Goal: Task Accomplishment & Management: Manage account settings

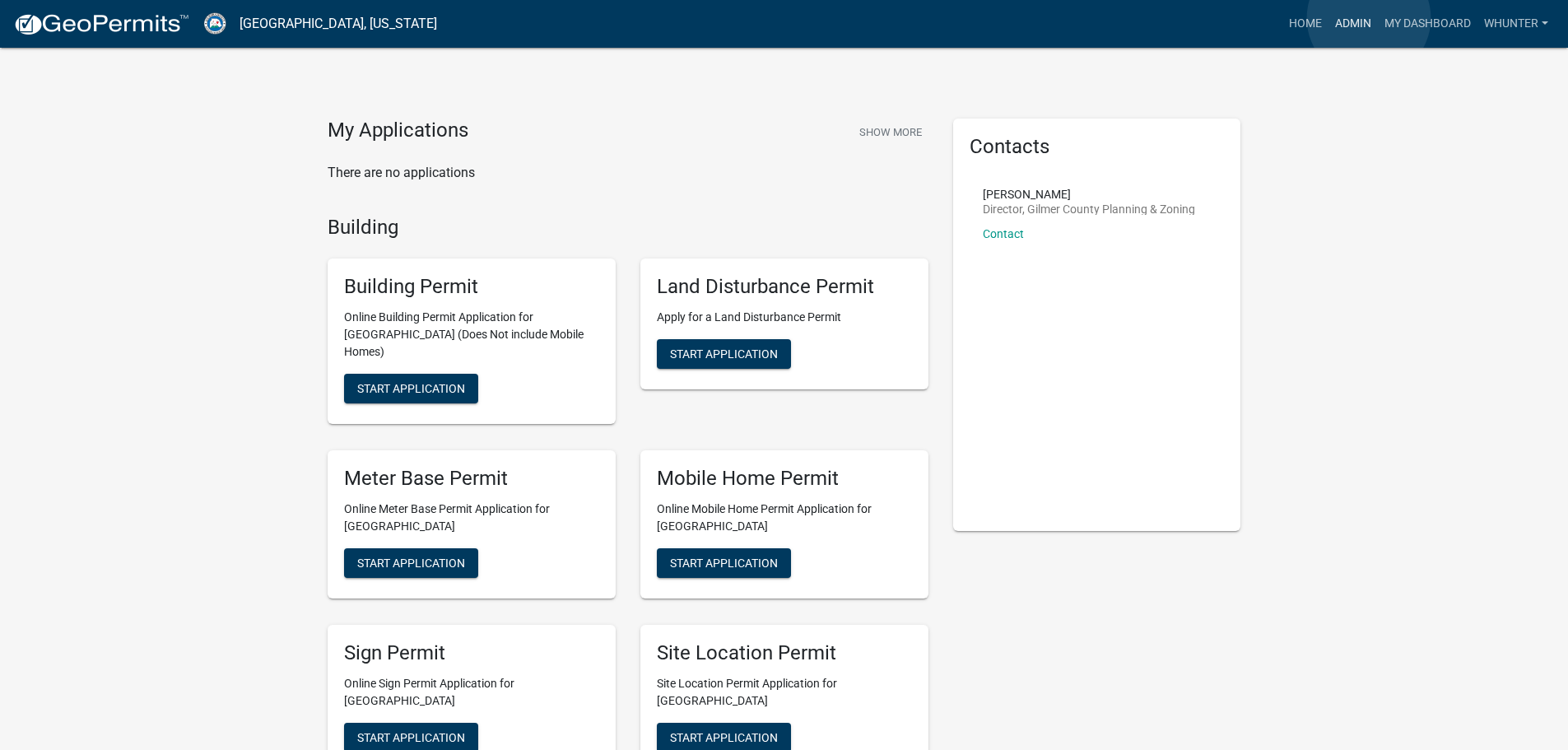
click at [1369, 18] on link "Admin" at bounding box center [1353, 24] width 49 height 31
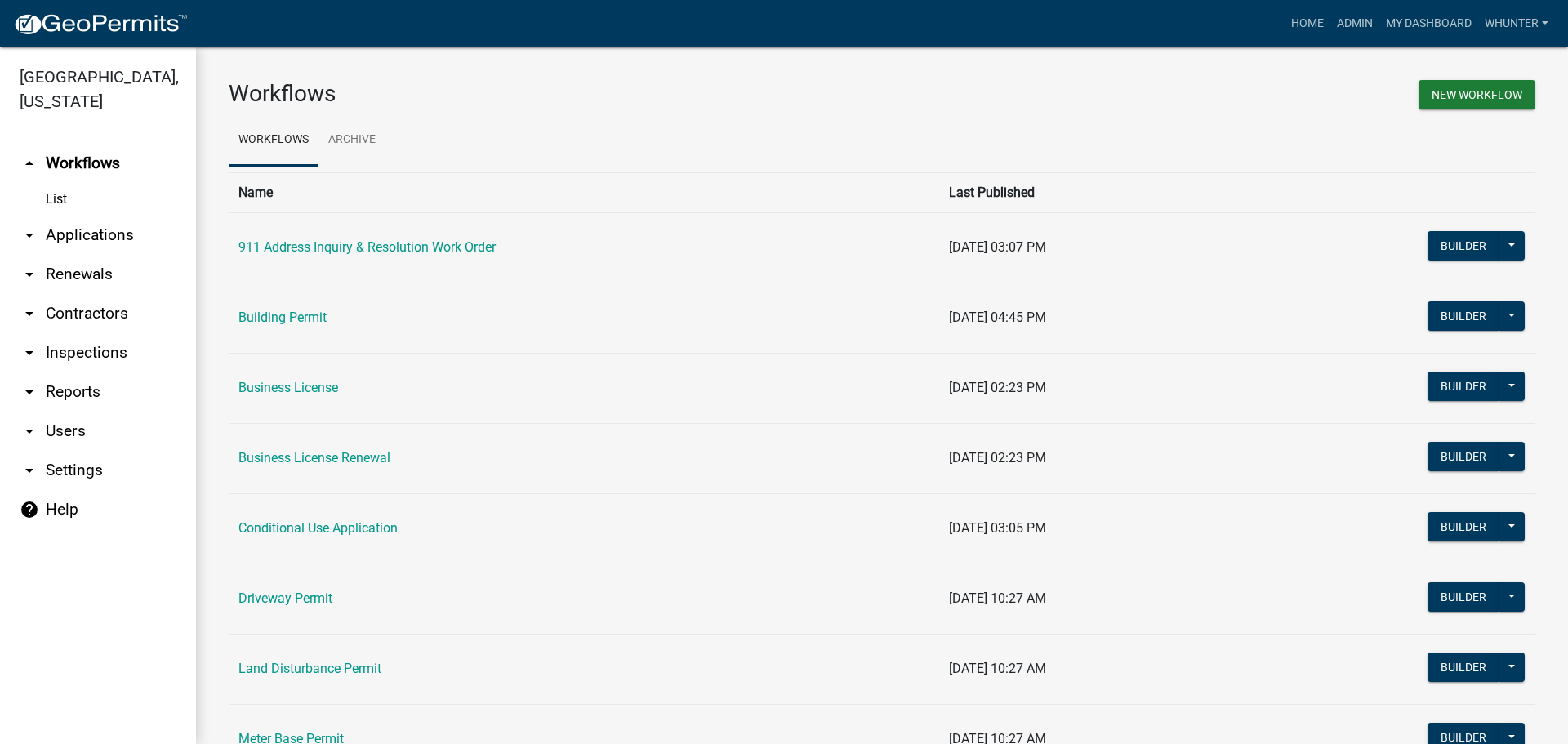
click at [61, 229] on link "arrow_drop_down Applications" at bounding box center [98, 235] width 196 height 39
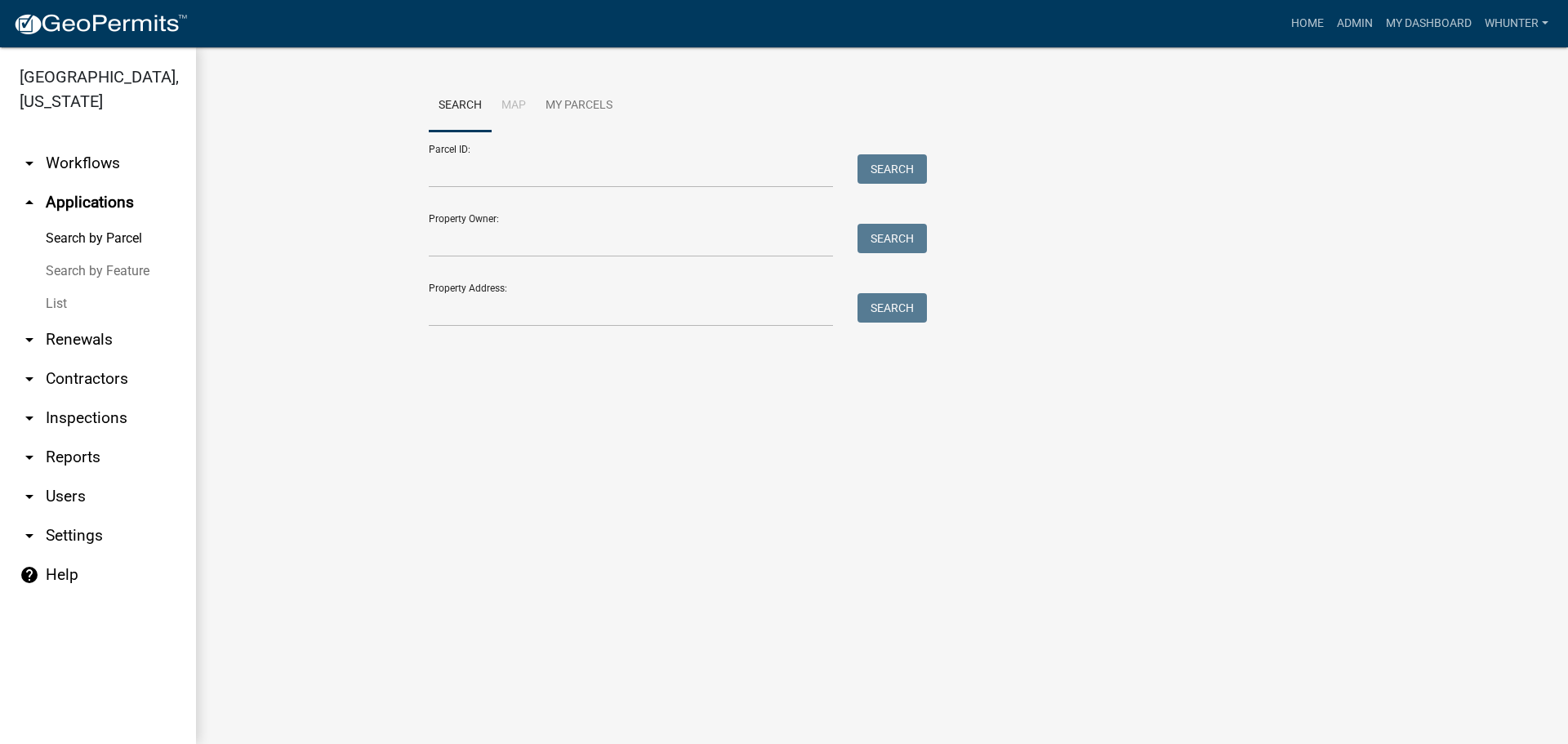
click at [108, 301] on link "List" at bounding box center [98, 304] width 196 height 33
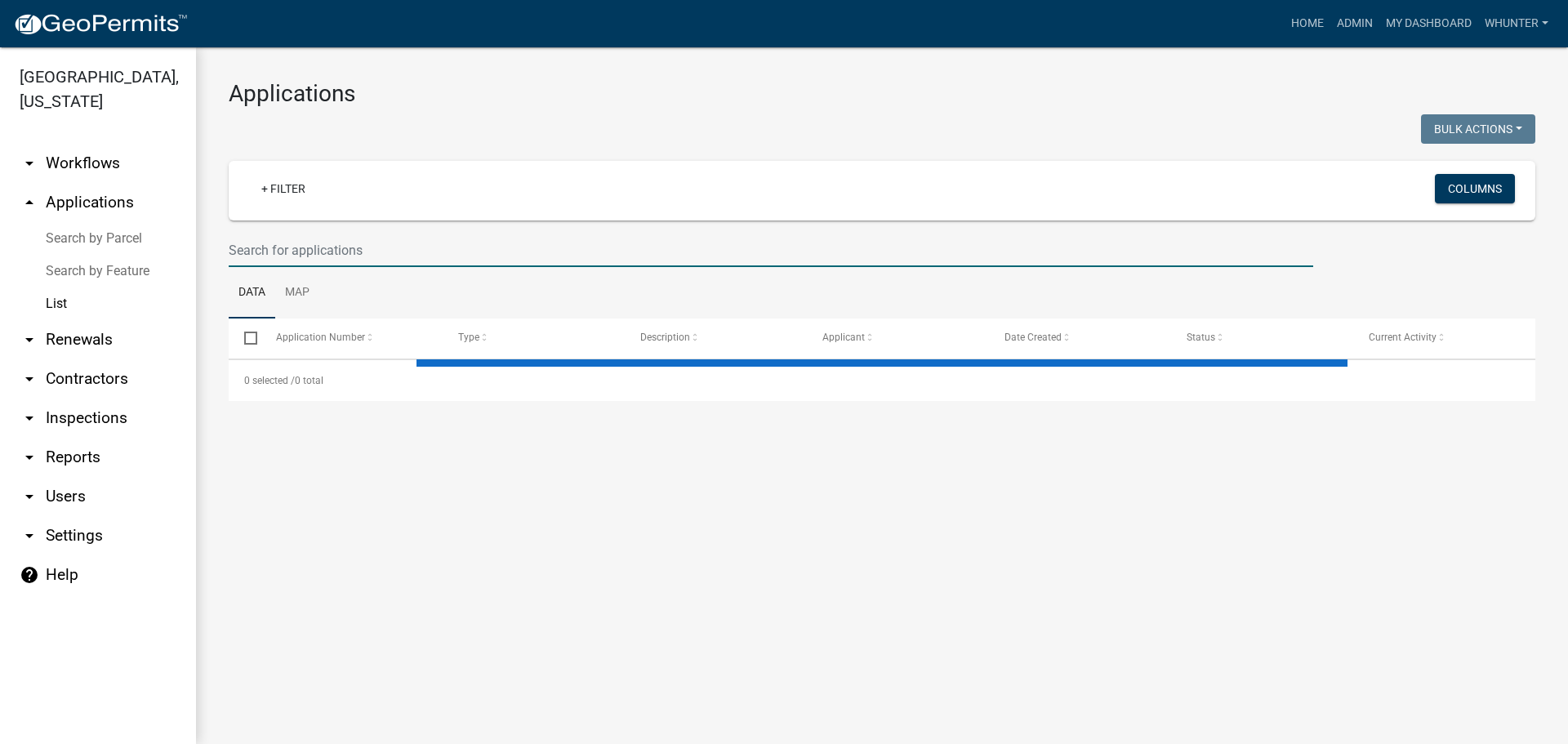
click at [437, 256] on input "text" at bounding box center [770, 250] width 1084 height 33
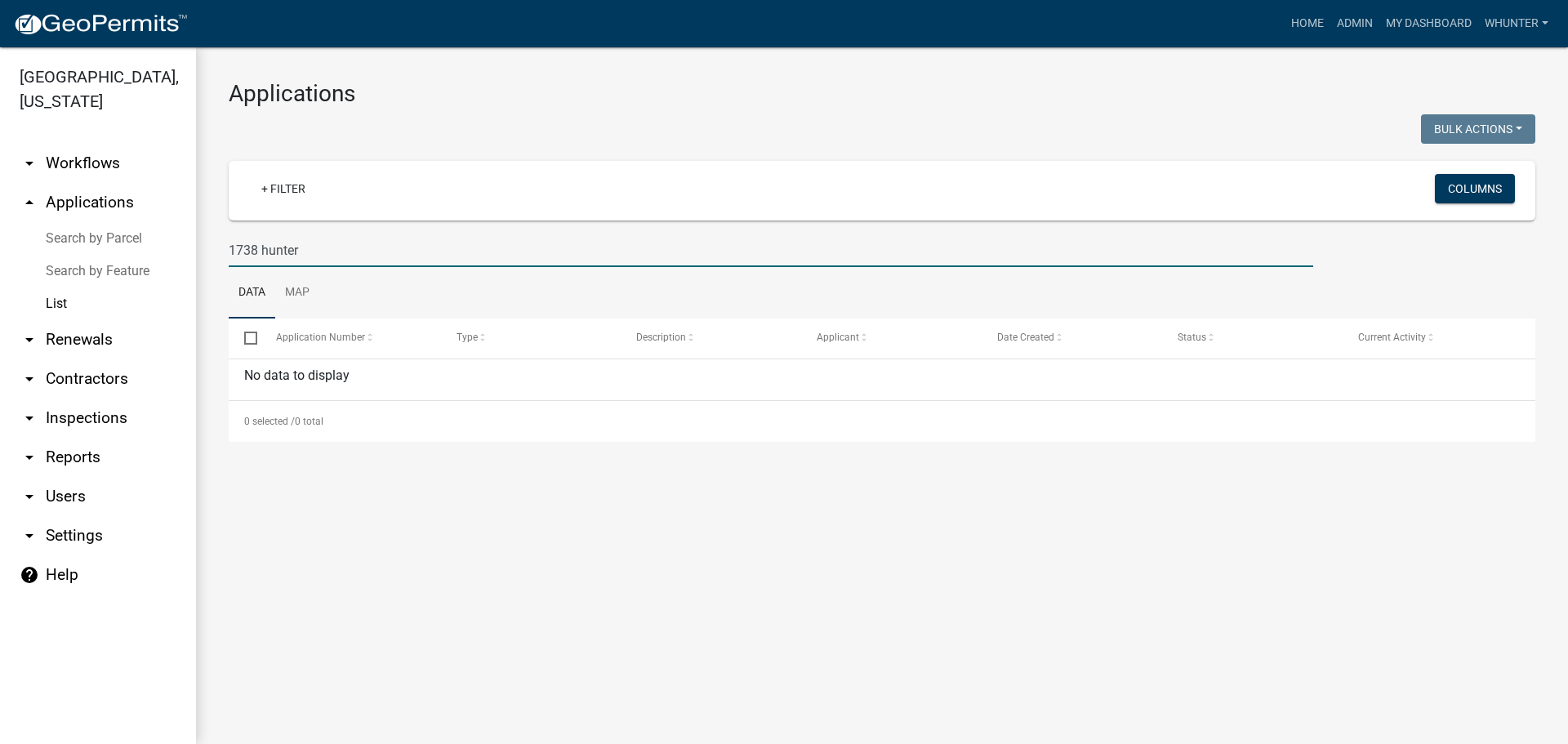
drag, startPoint x: 332, startPoint y: 254, endPoint x: 98, endPoint y: 240, distance: 234.4
click at [93, 240] on div "Gilmer County, Georgia arrow_drop_down Workflows List arrow_drop_up Application…" at bounding box center [784, 396] width 1568 height 697
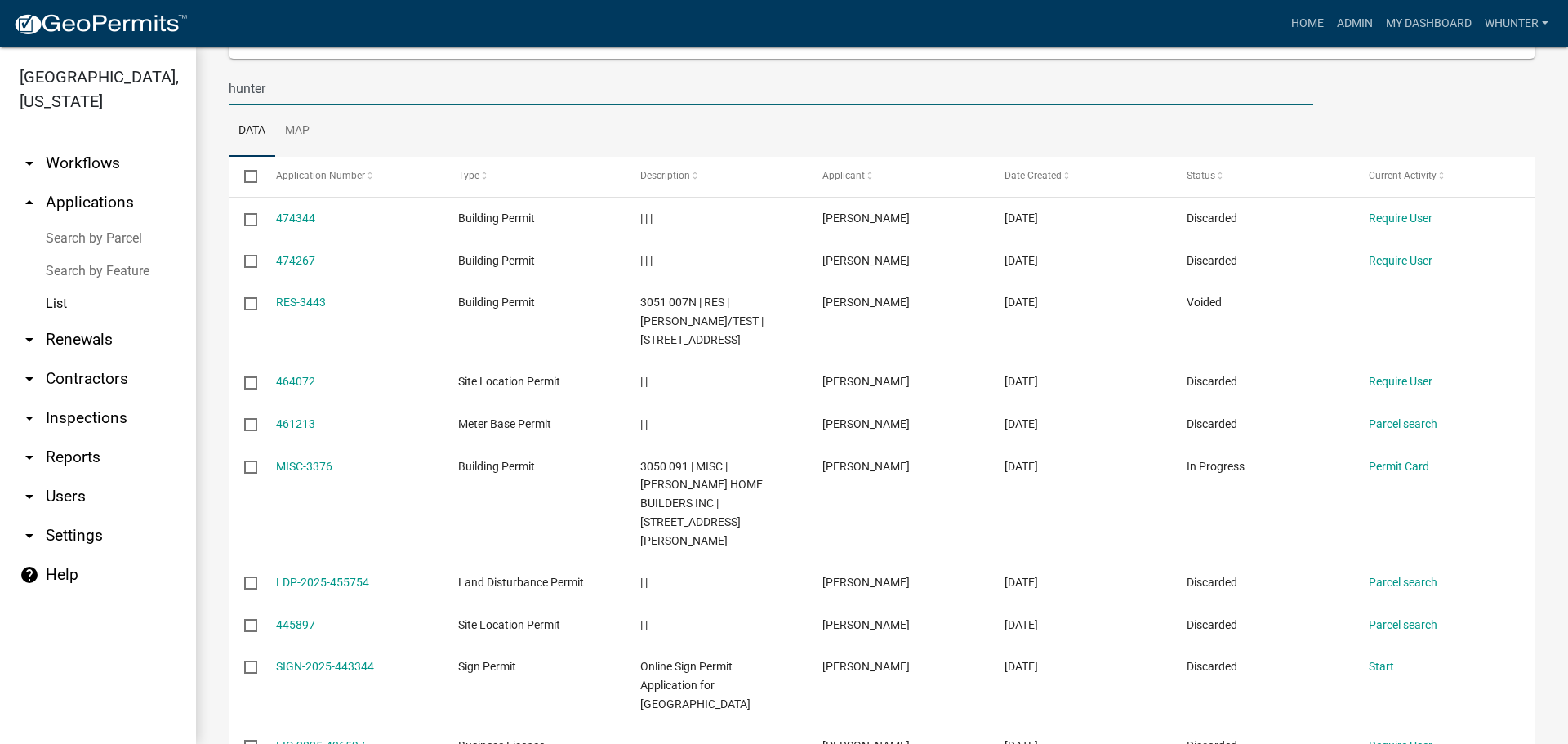
scroll to position [164, 0]
type input "hunter"
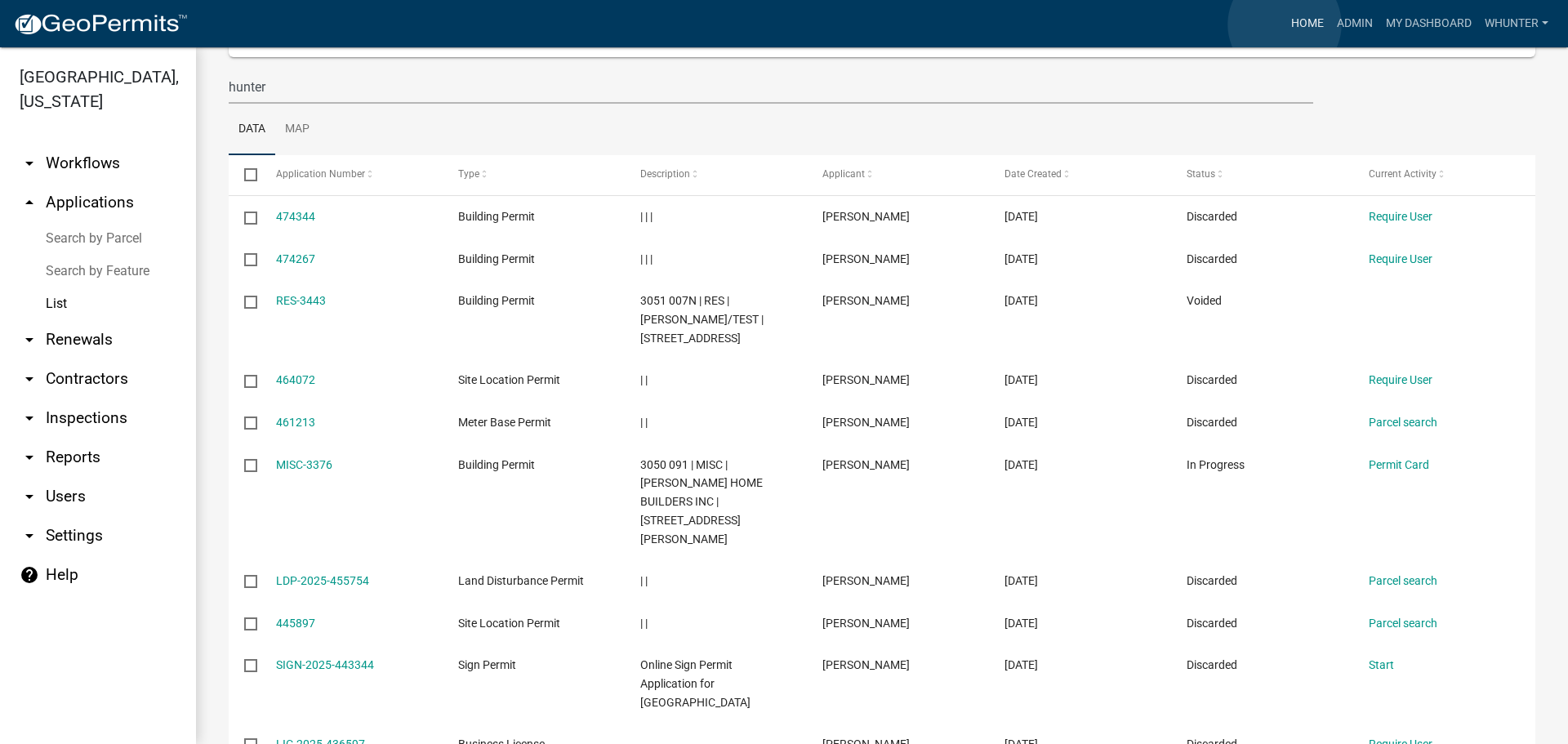
click at [1284, 25] on link "Home" at bounding box center [1306, 24] width 45 height 31
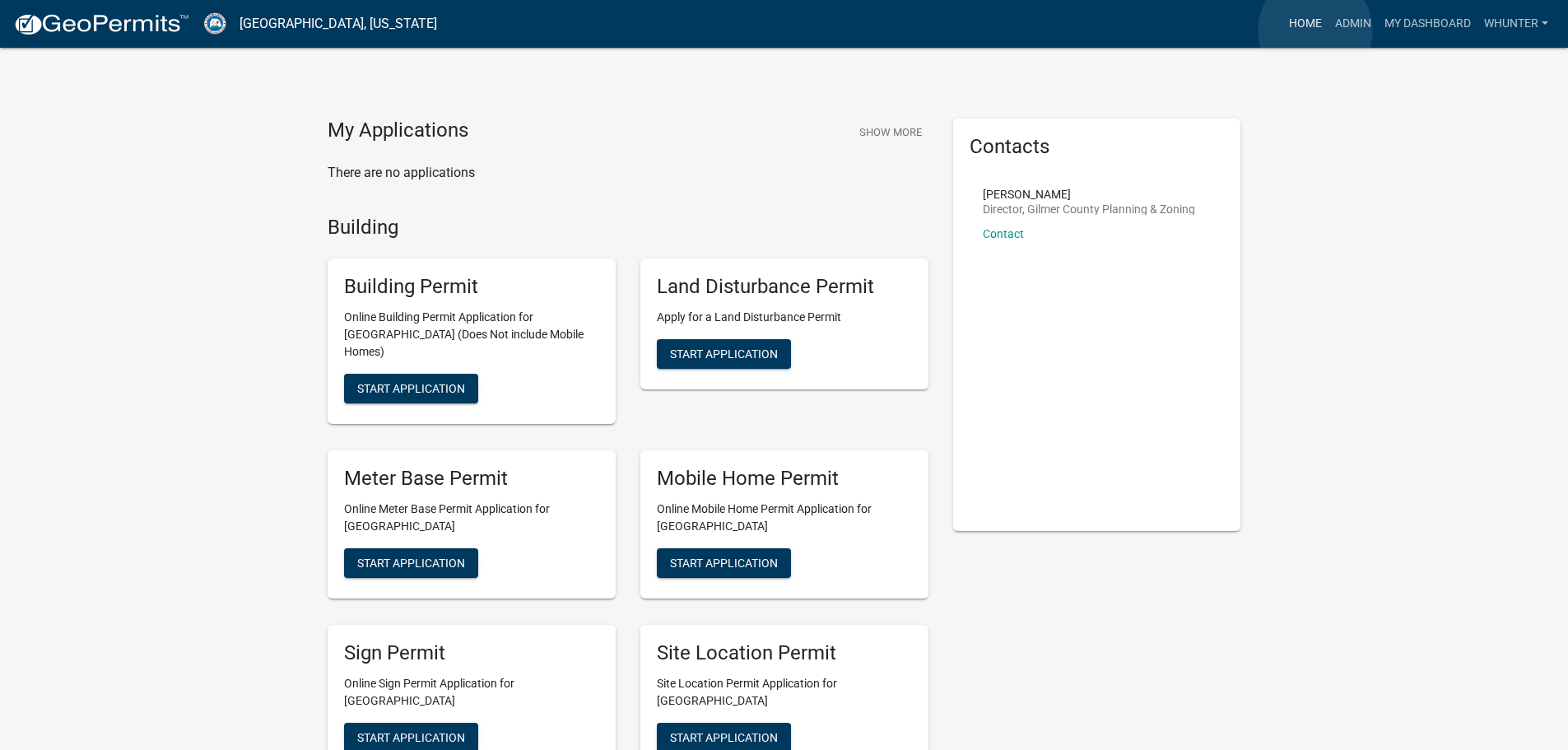
click at [1315, 30] on link "Home" at bounding box center [1305, 24] width 46 height 31
click at [1347, 9] on link "Admin" at bounding box center [1353, 24] width 49 height 31
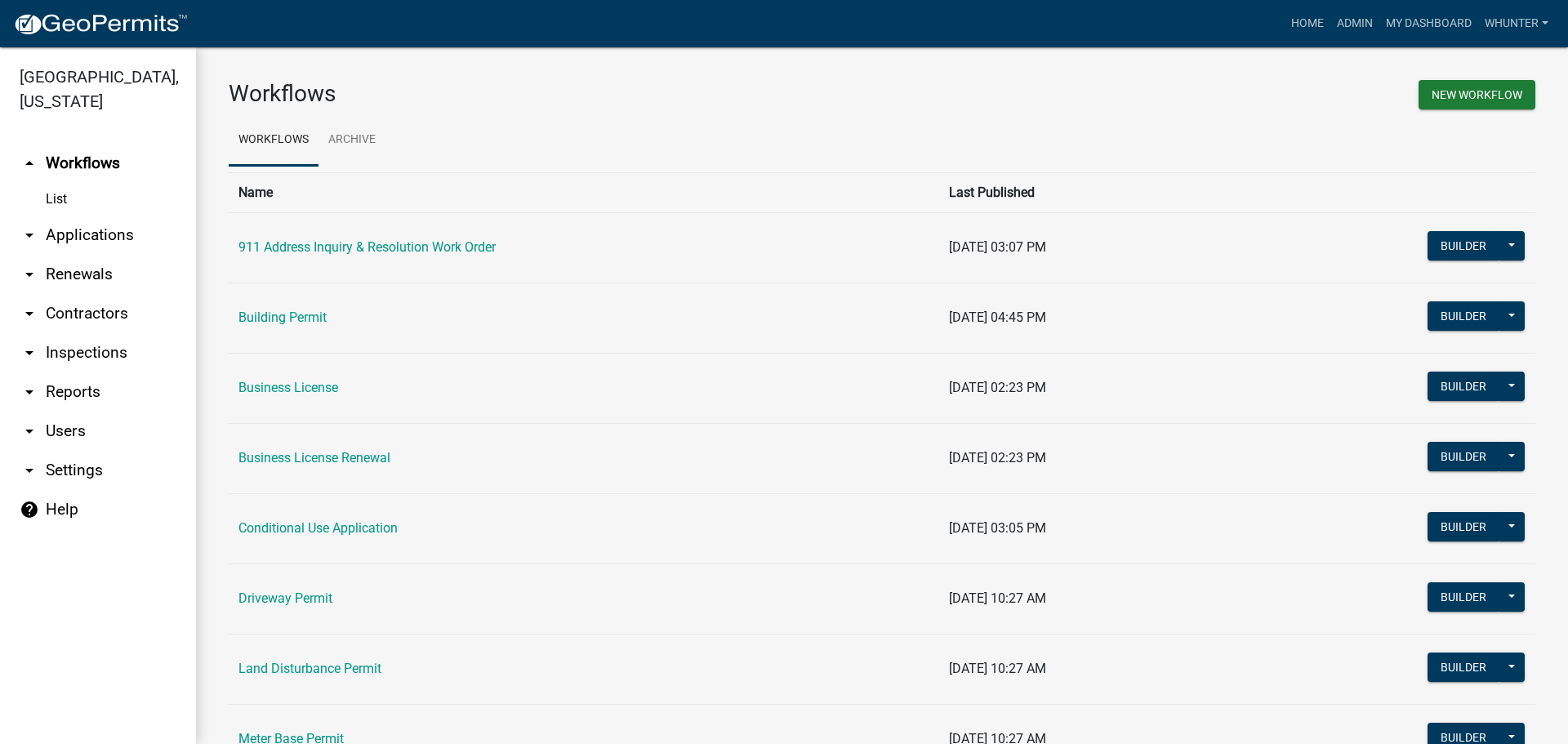
click at [90, 235] on link "arrow_drop_down Applications" at bounding box center [98, 235] width 196 height 39
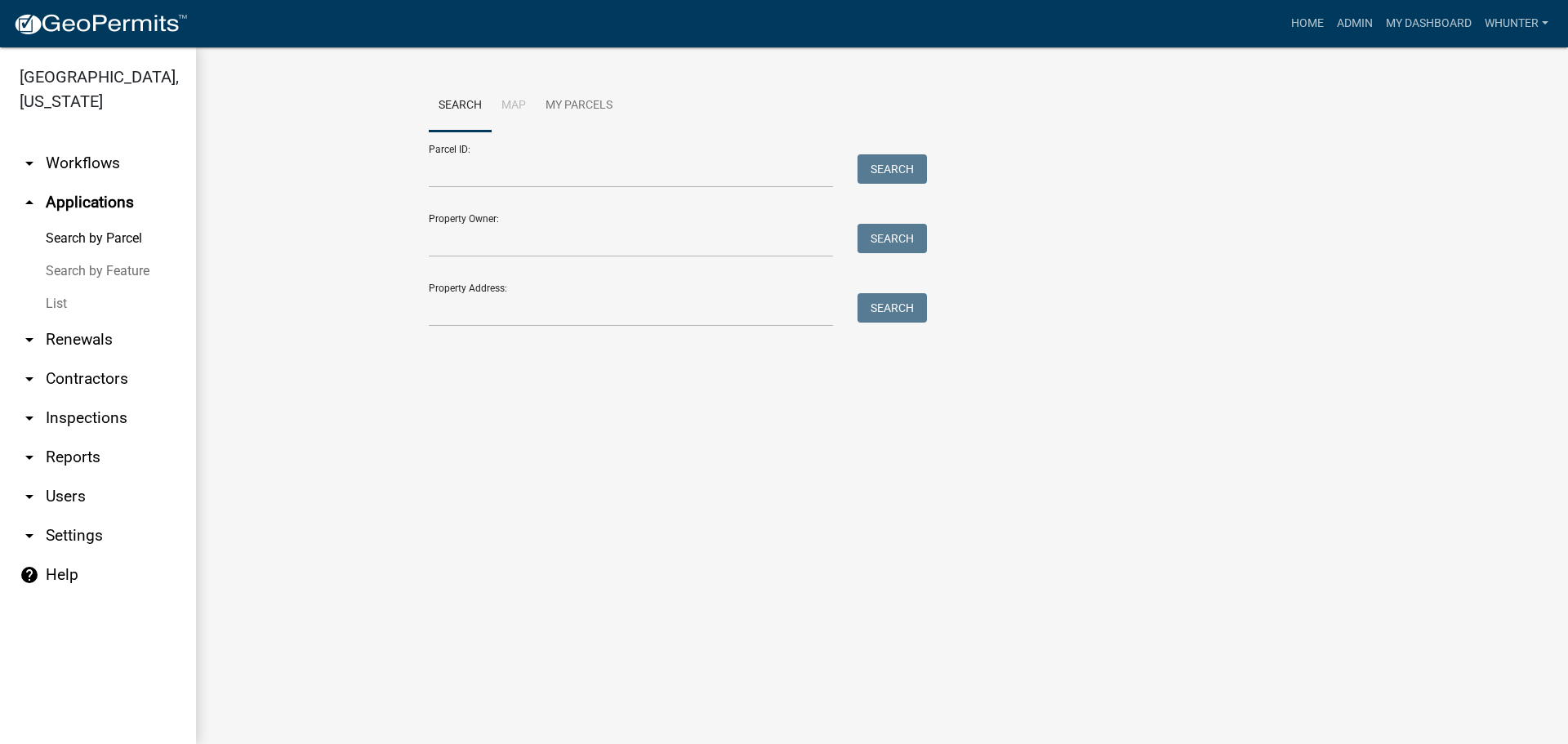
click at [95, 280] on link "Search by Feature" at bounding box center [98, 271] width 196 height 33
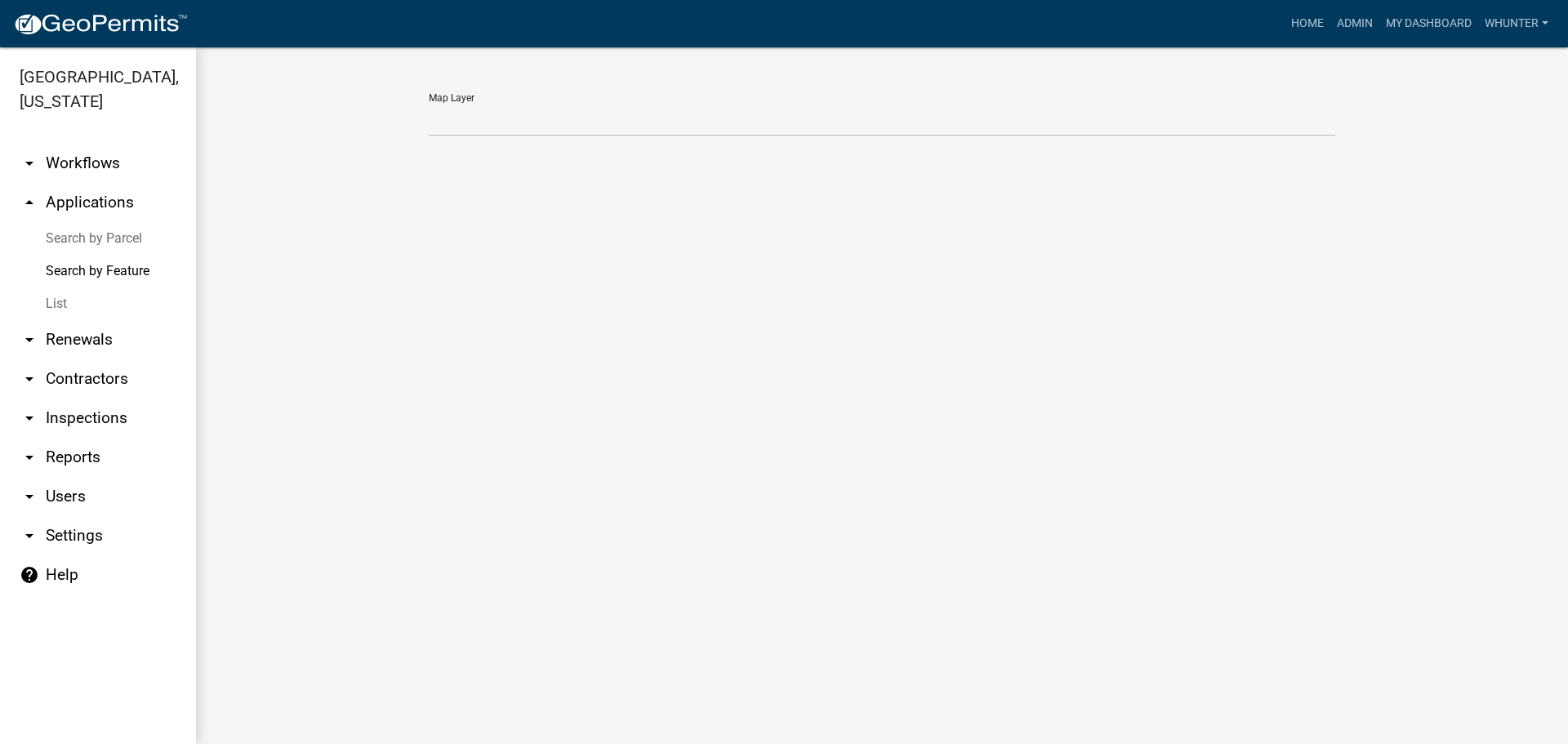
click at [98, 309] on link "List" at bounding box center [98, 304] width 196 height 33
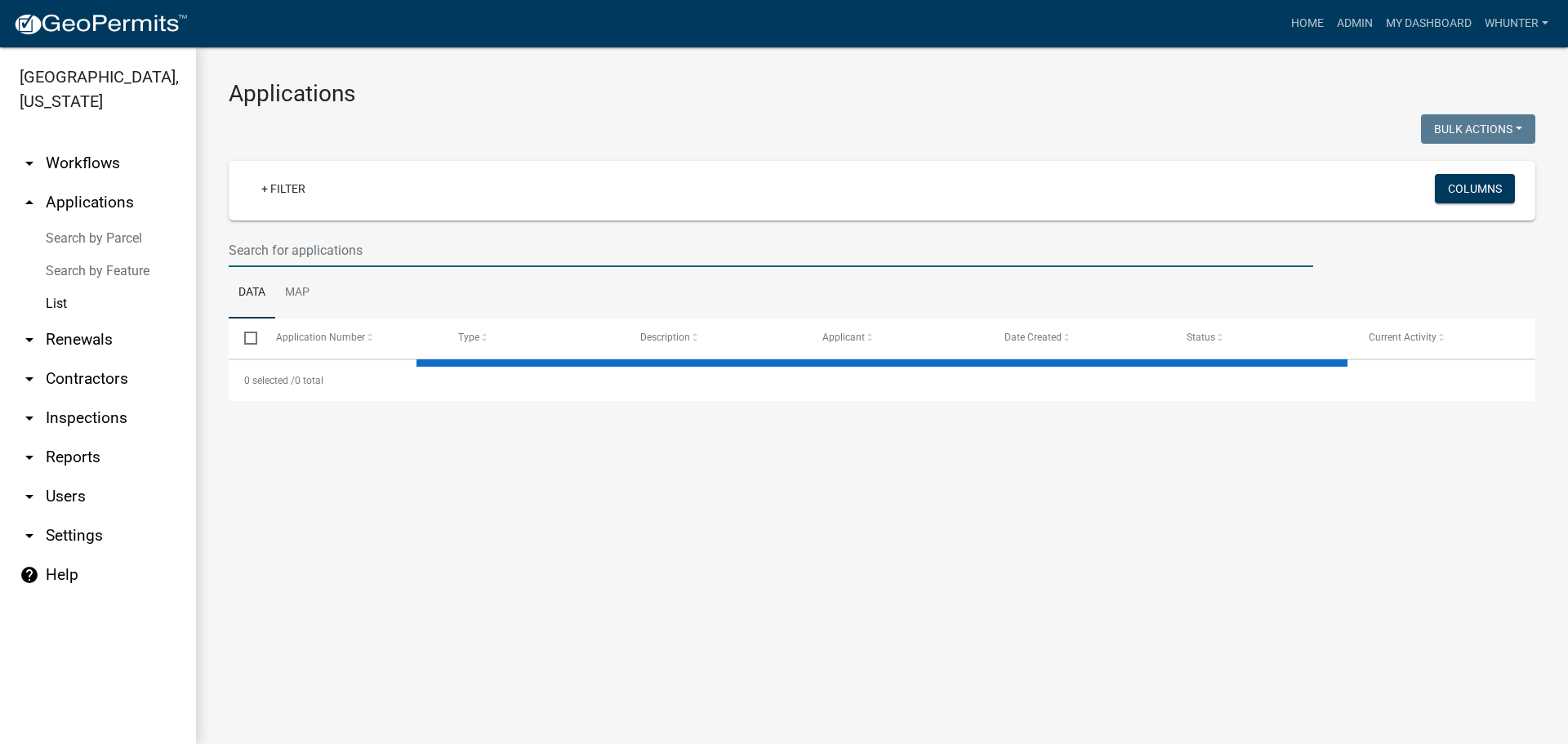
click at [299, 245] on input "text" at bounding box center [770, 250] width 1084 height 33
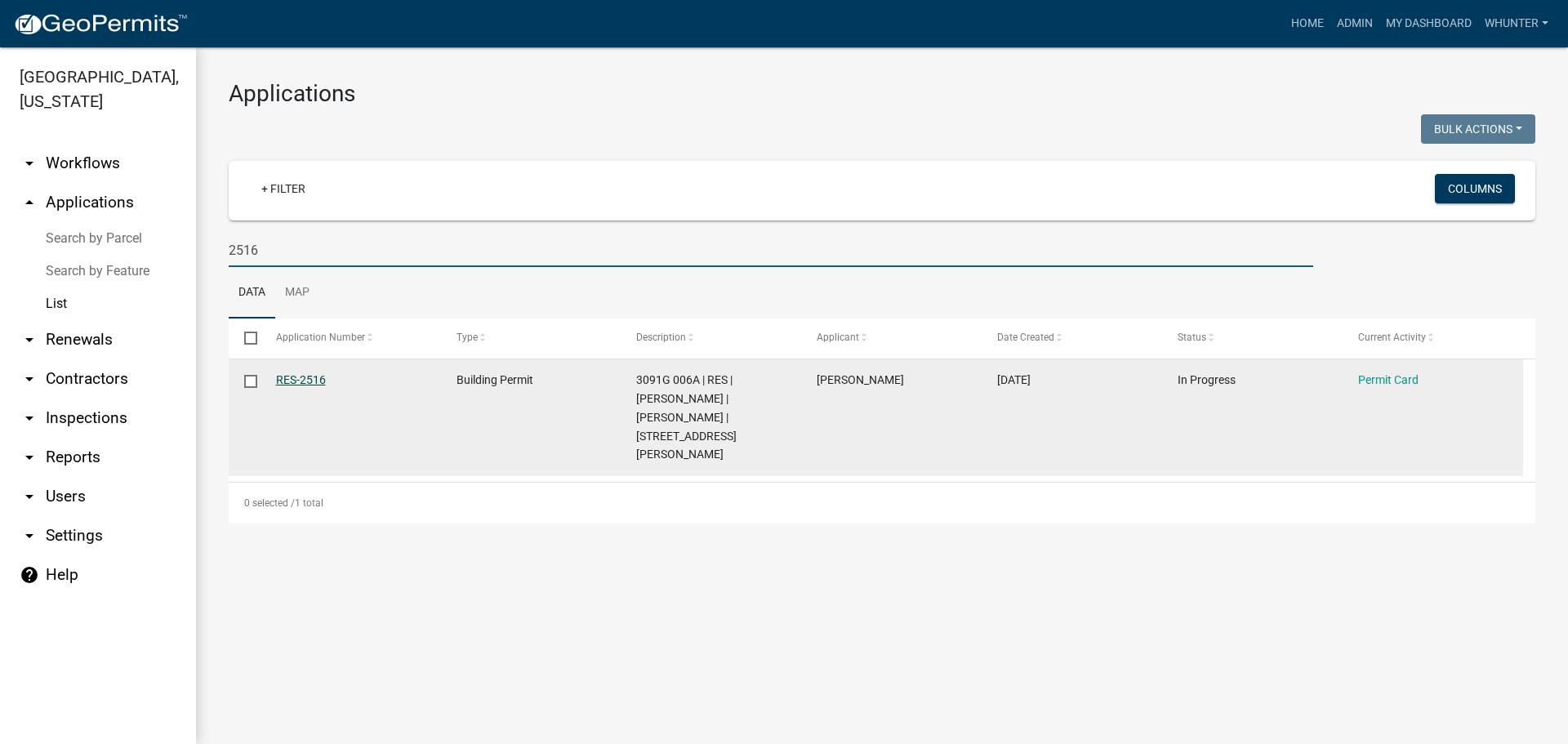
type input "2516"
click at [300, 378] on link "RES-2516" at bounding box center [300, 379] width 50 height 13
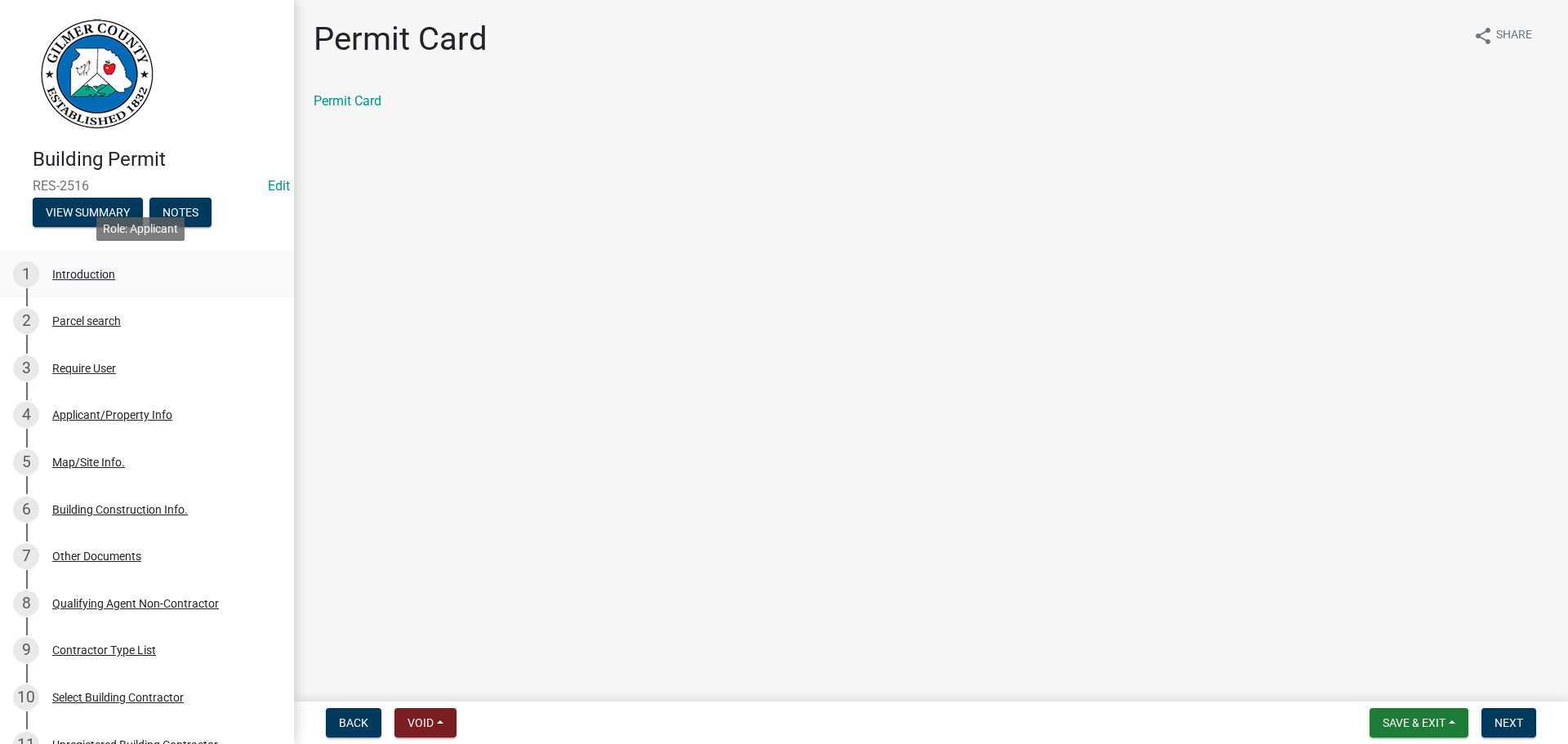
click at [117, 281] on div "1 Introduction" at bounding box center [140, 274] width 255 height 27
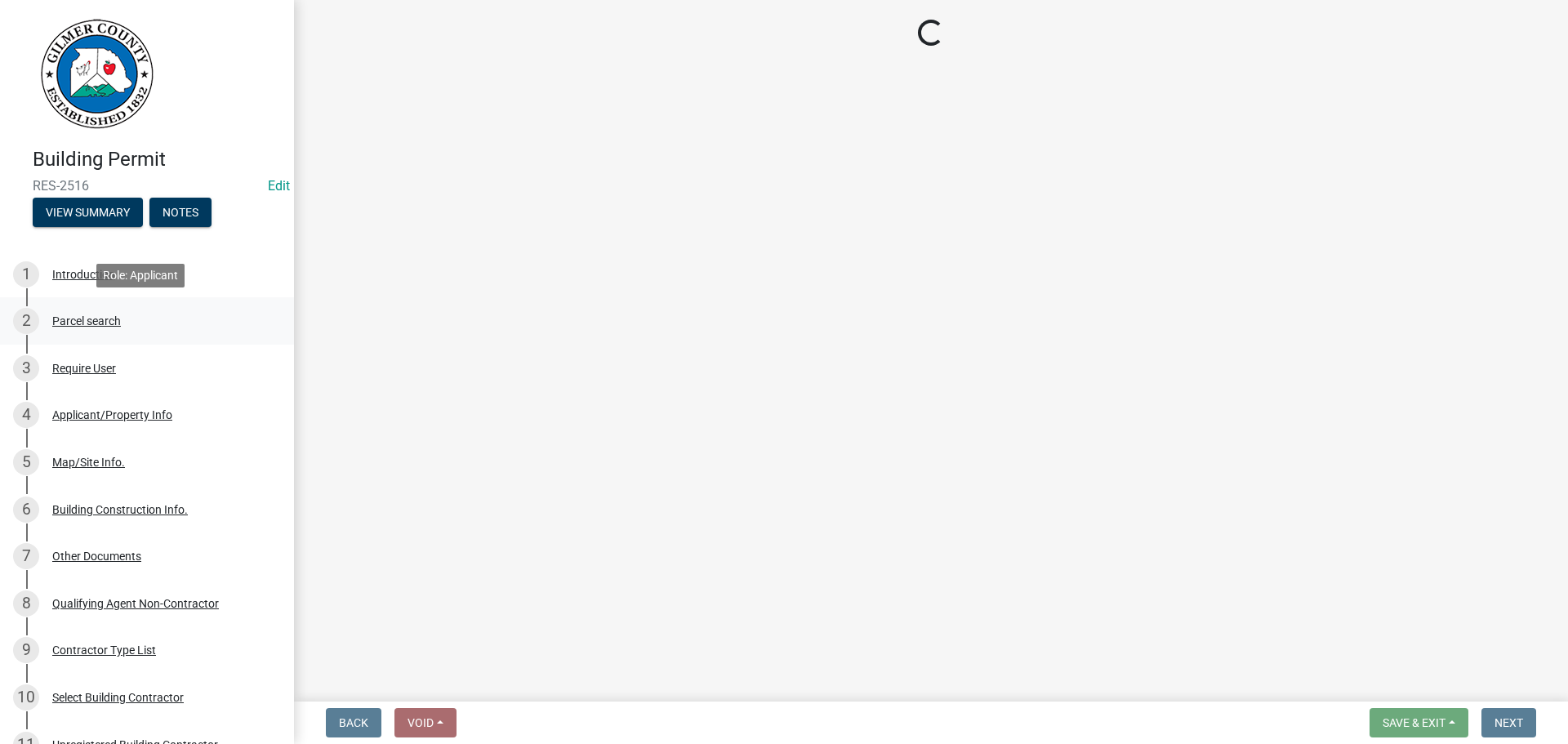
click at [100, 317] on div "Parcel search" at bounding box center [86, 320] width 68 height 11
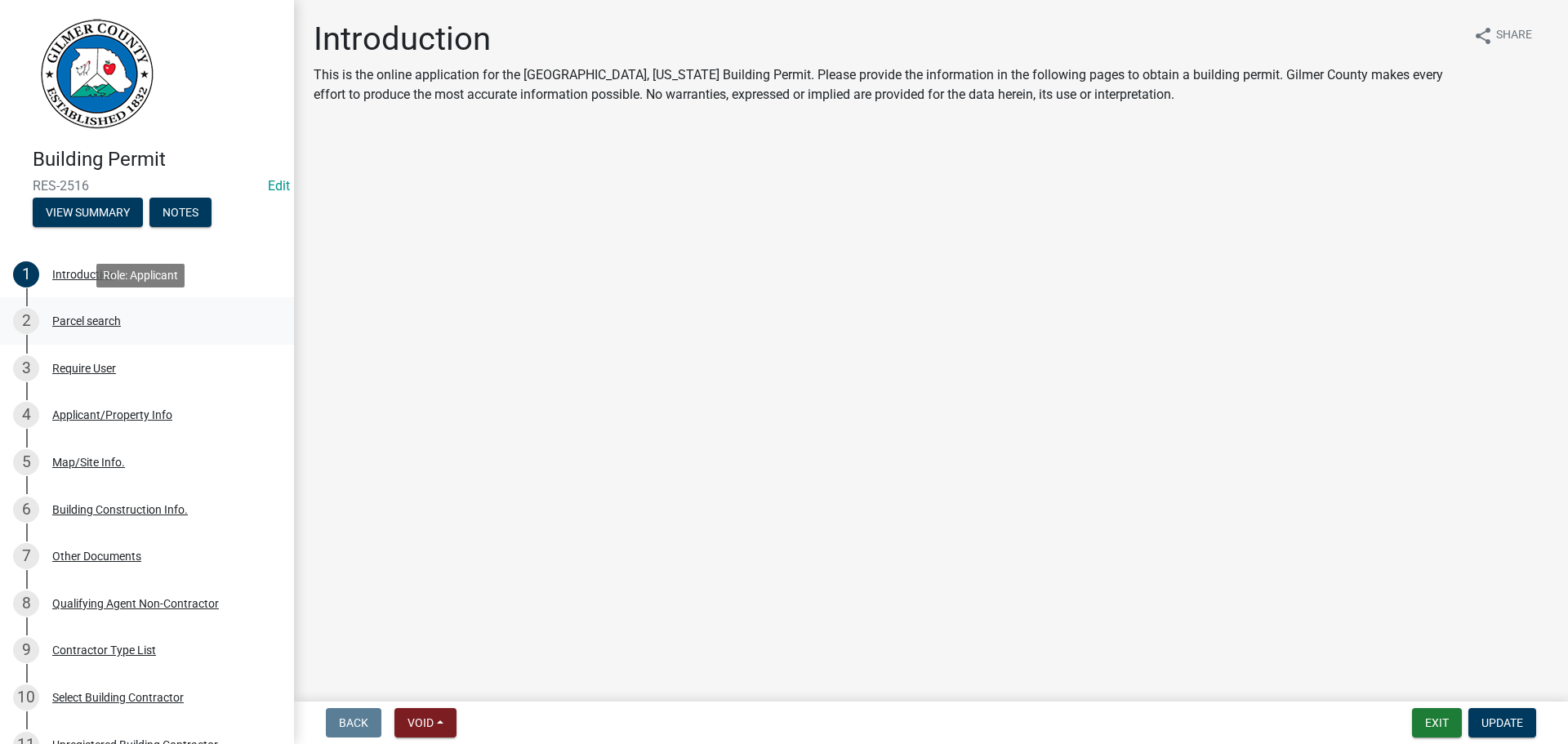
click at [90, 315] on div "Parcel search" at bounding box center [86, 320] width 68 height 11
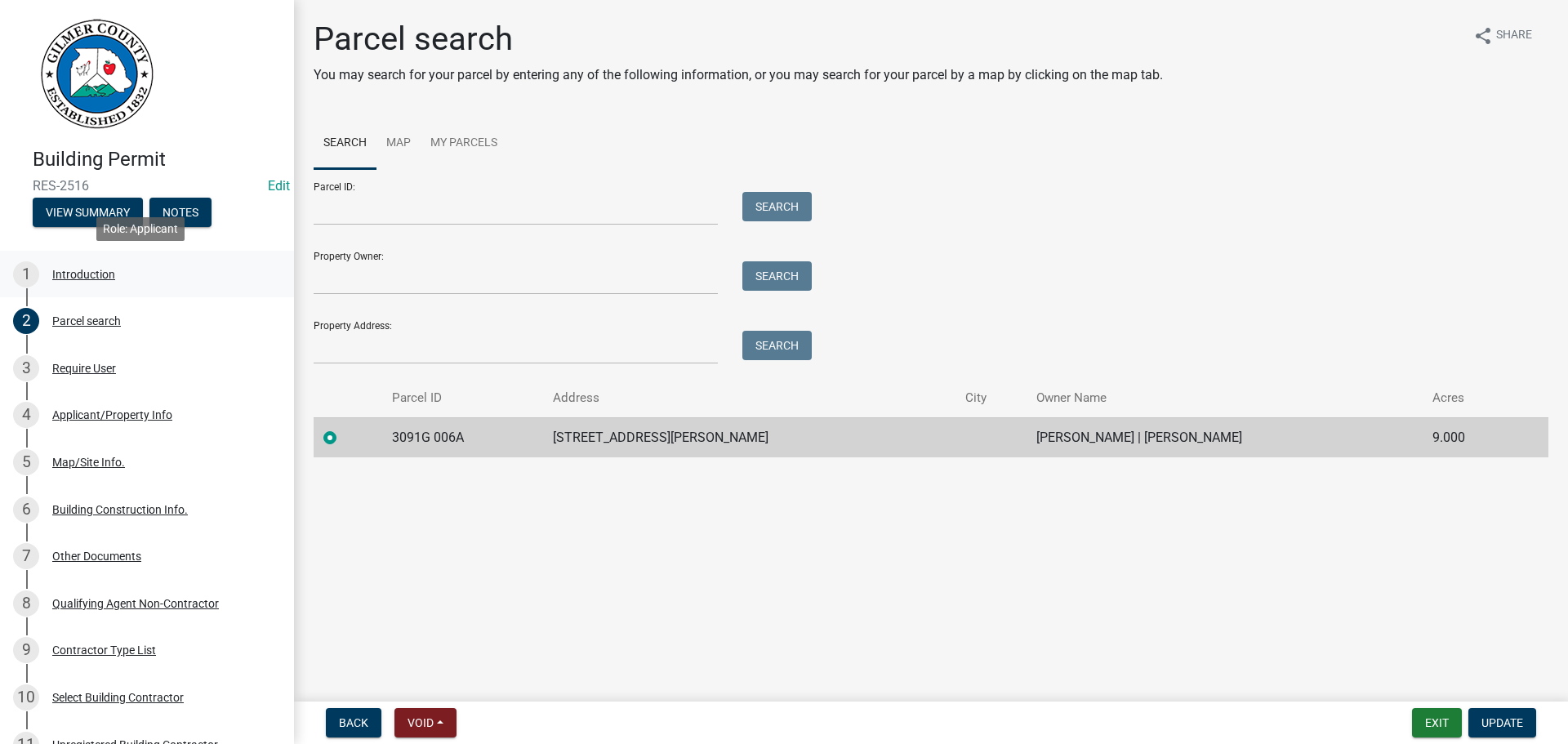
click at [105, 277] on div "Introduction" at bounding box center [83, 274] width 62 height 11
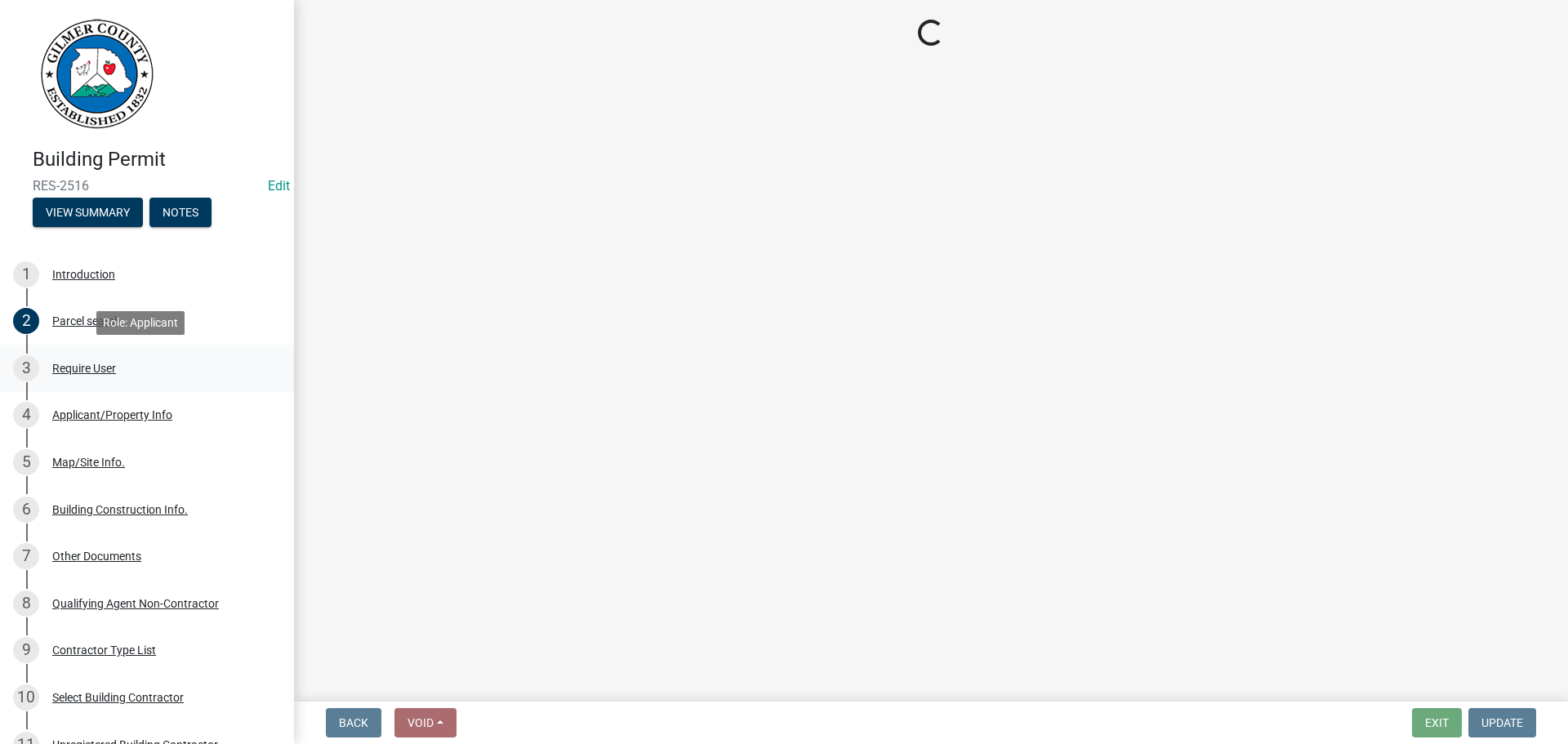
click at [79, 372] on div "Require User" at bounding box center [84, 368] width 63 height 11
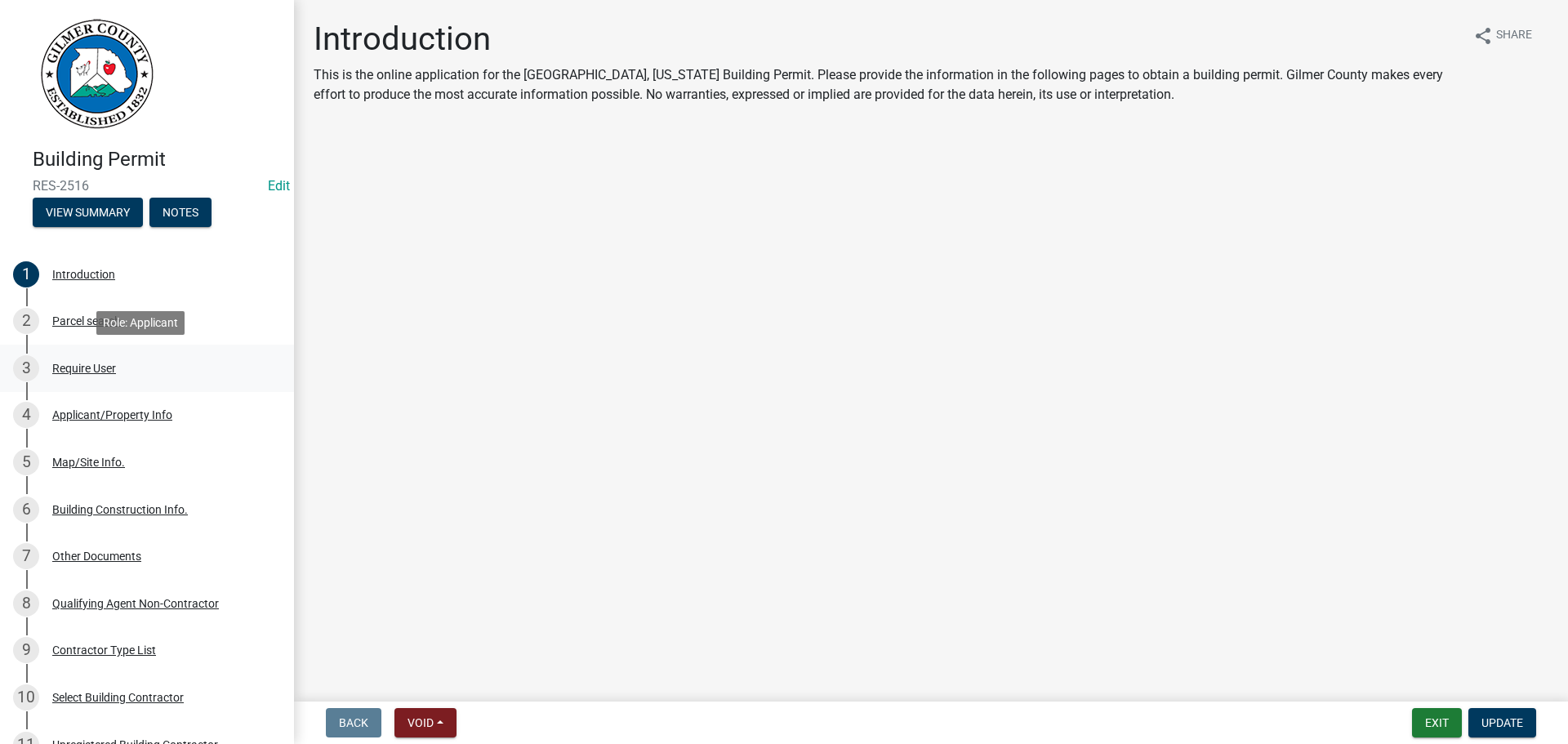
click at [86, 359] on div "3 Require User" at bounding box center [140, 368] width 255 height 27
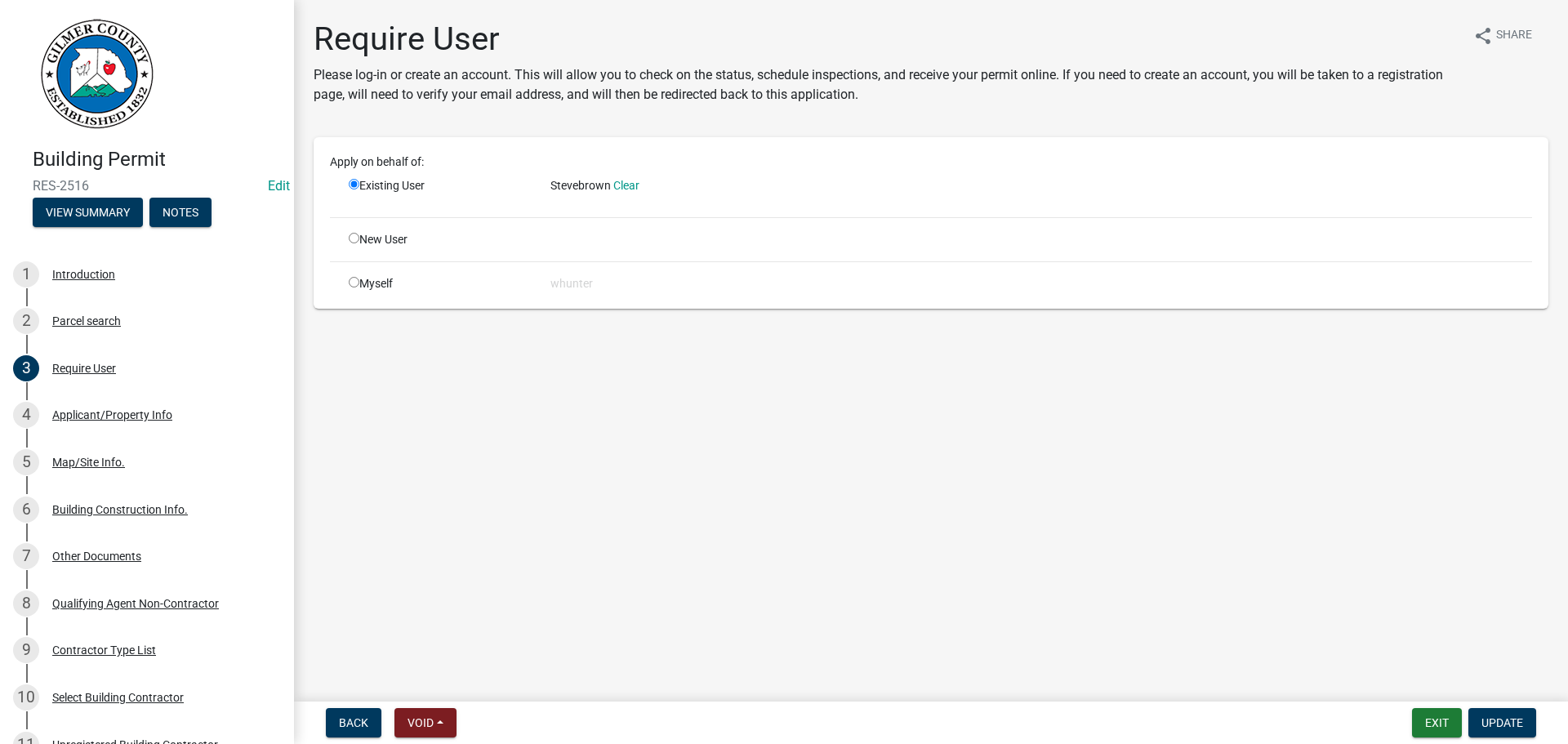
click at [387, 186] on div "Existing User" at bounding box center [437, 190] width 202 height 27
click at [588, 186] on span "Stevebrown" at bounding box center [580, 185] width 61 height 13
click at [602, 186] on span "Stevebrown" at bounding box center [580, 185] width 61 height 13
click at [628, 186] on link "Clear" at bounding box center [626, 185] width 27 height 13
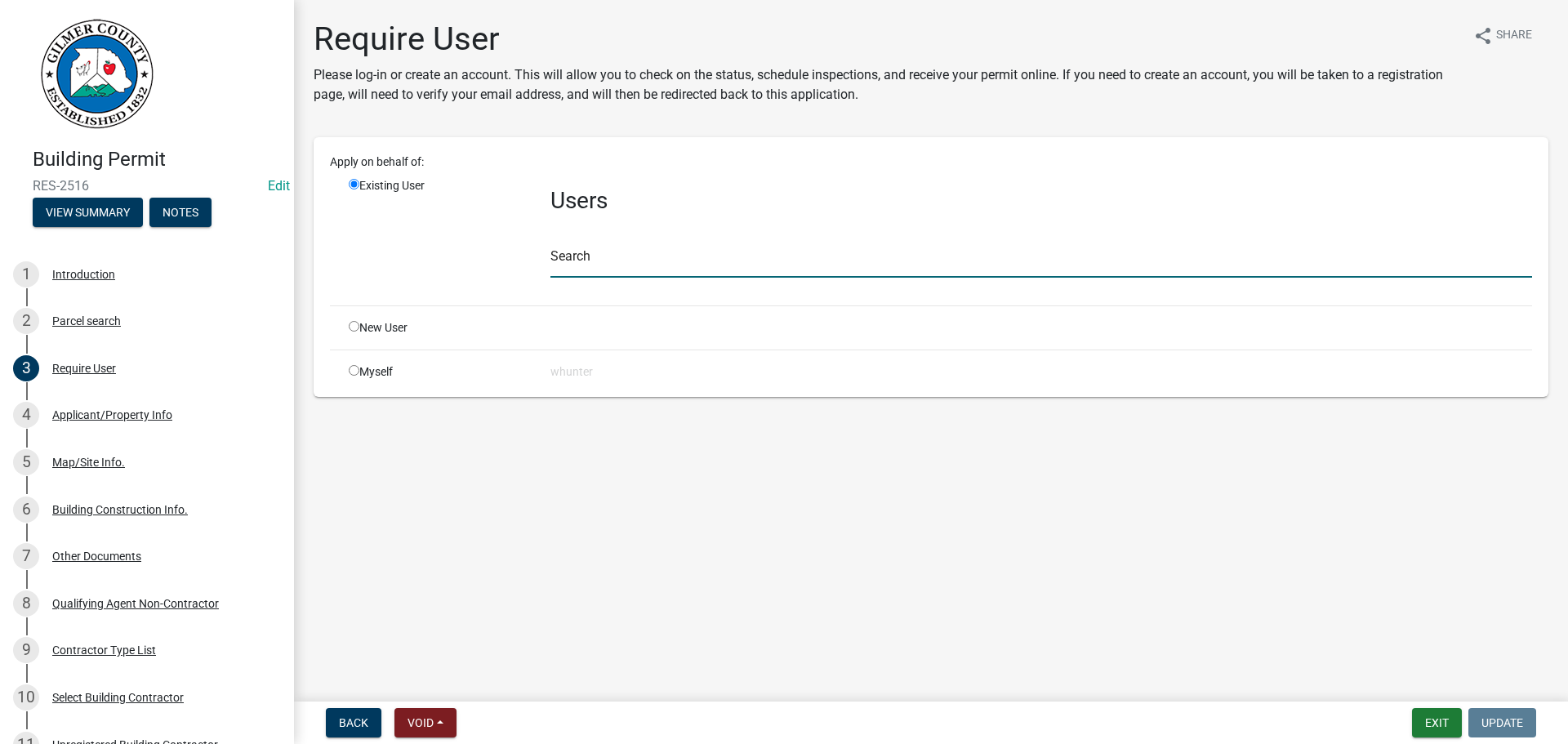
click at [595, 251] on input "text" at bounding box center [1041, 260] width 982 height 33
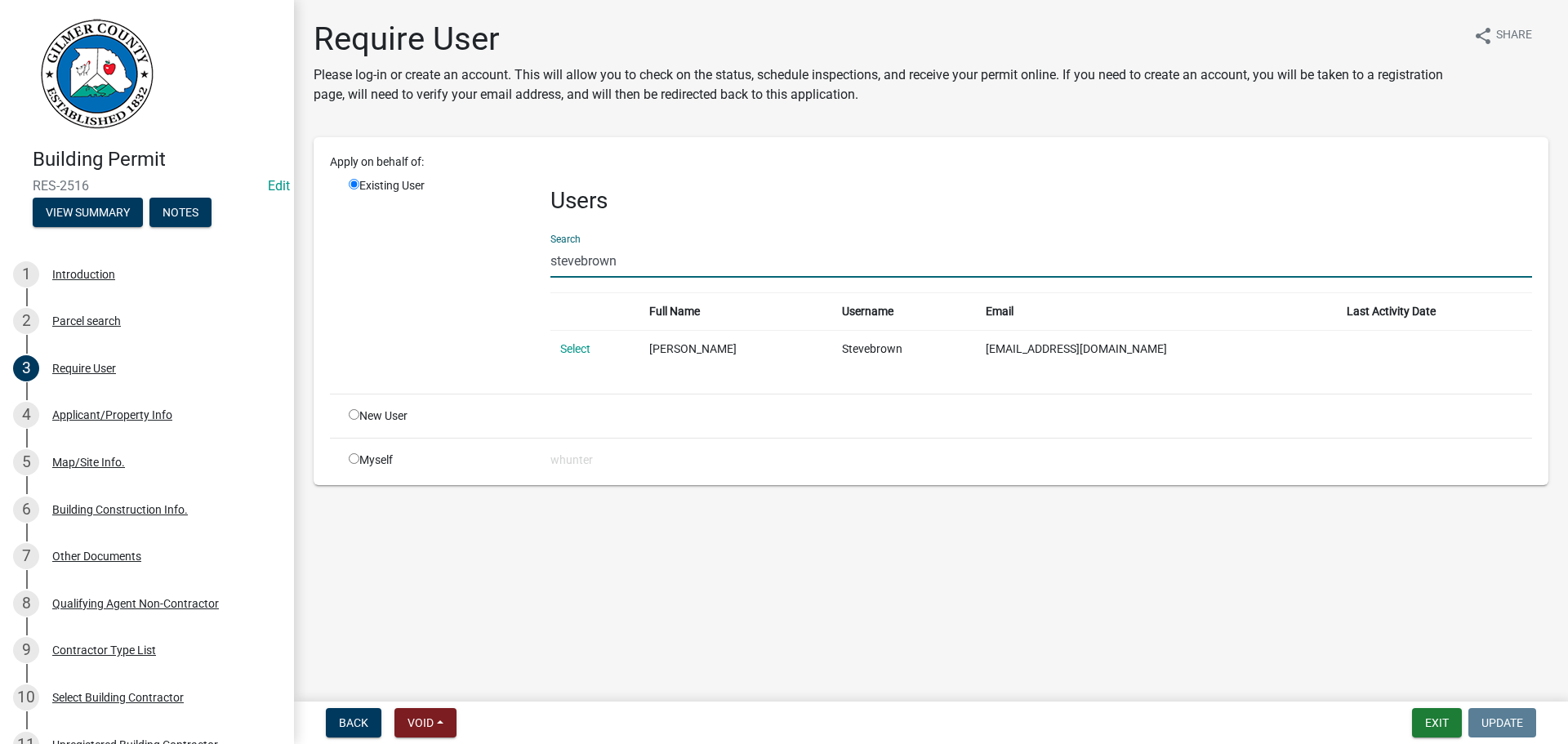
type input "stevebrown"
click at [356, 416] on input "radio" at bounding box center [353, 414] width 10 height 10
radio input "true"
radio input "false"
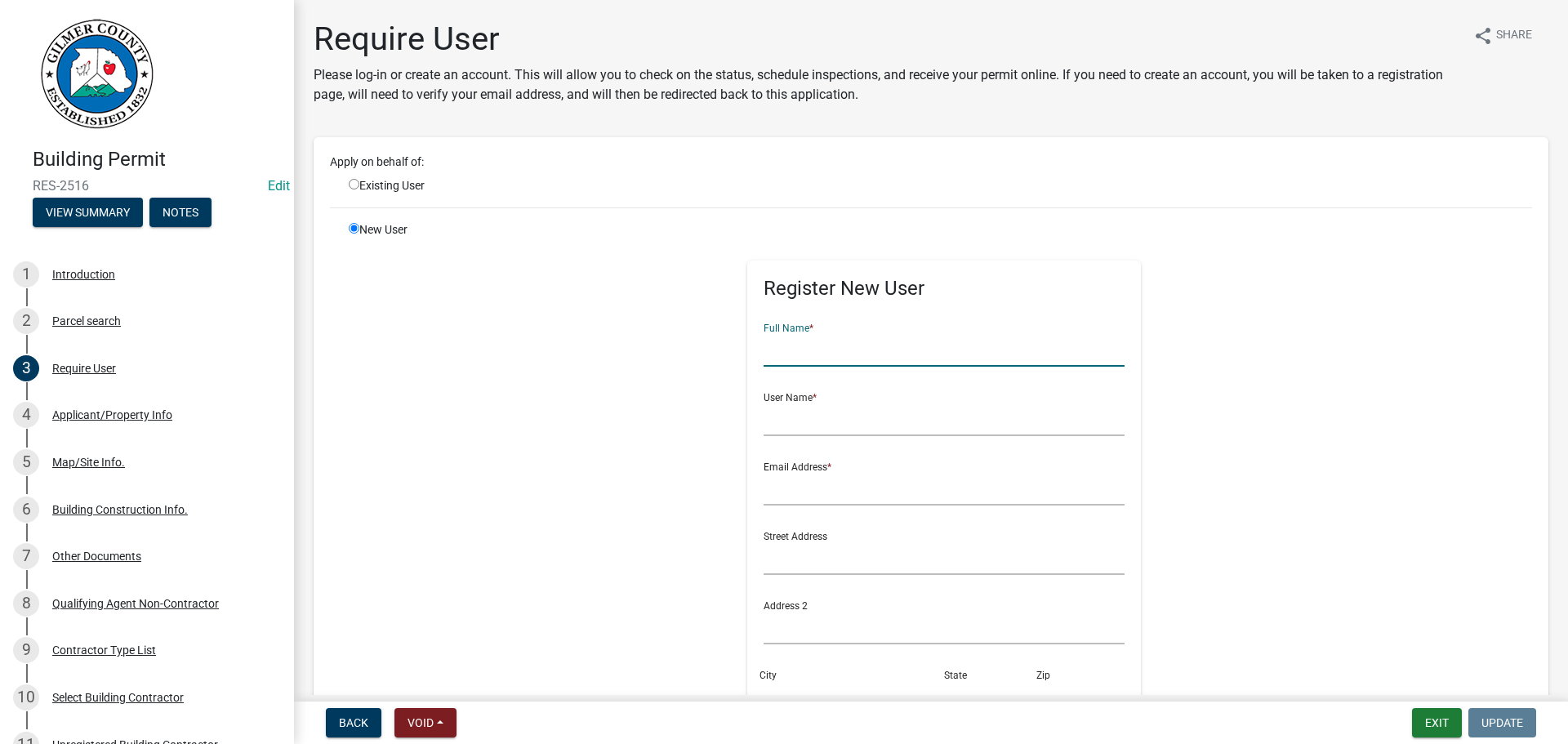
drag, startPoint x: 788, startPoint y: 353, endPoint x: 810, endPoint y: 363, distance: 24.2
click at [790, 353] on input "text" at bounding box center [944, 349] width 362 height 33
type input "stevebrown2"
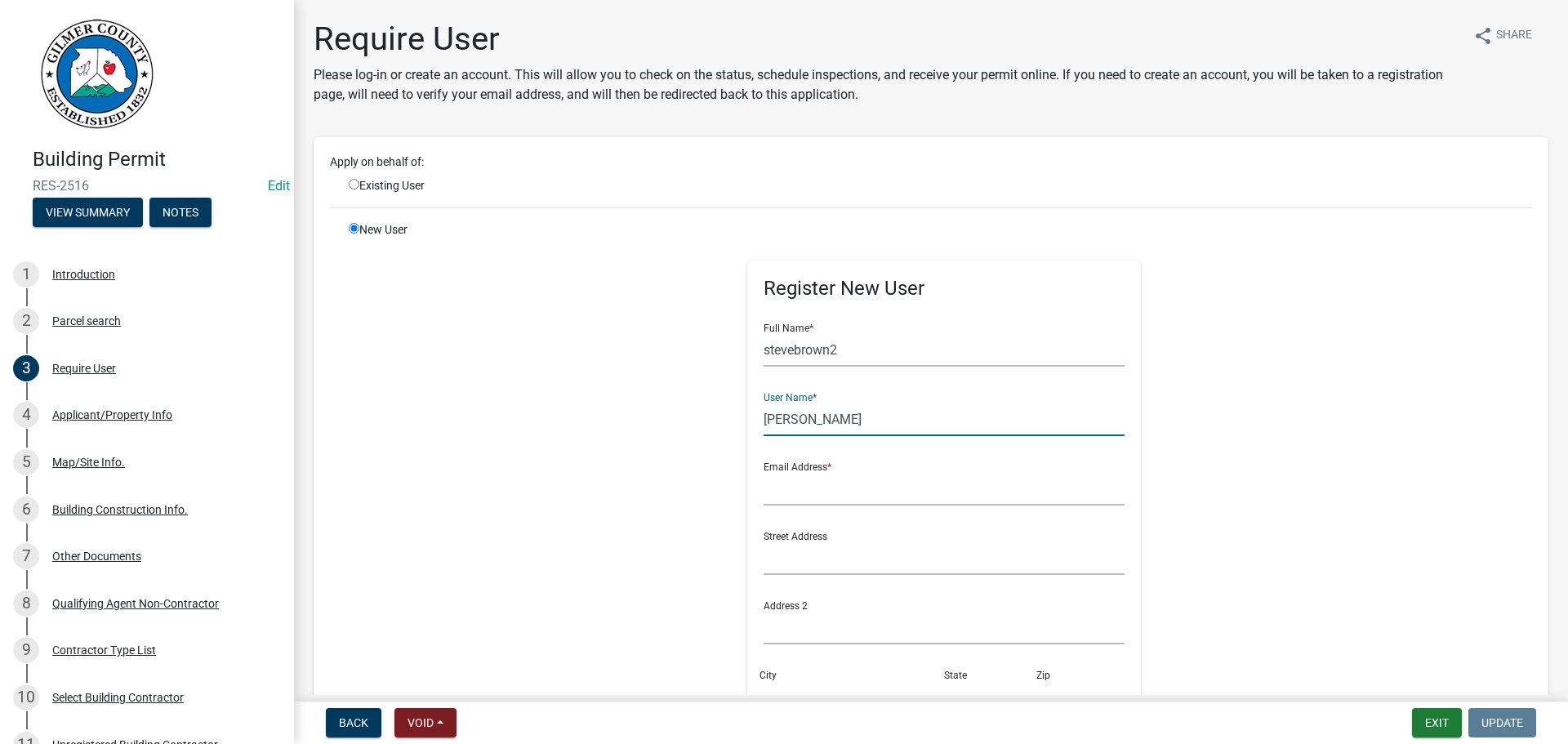
type input "steve"
type input "steve brown"
type input "stevebrown2"
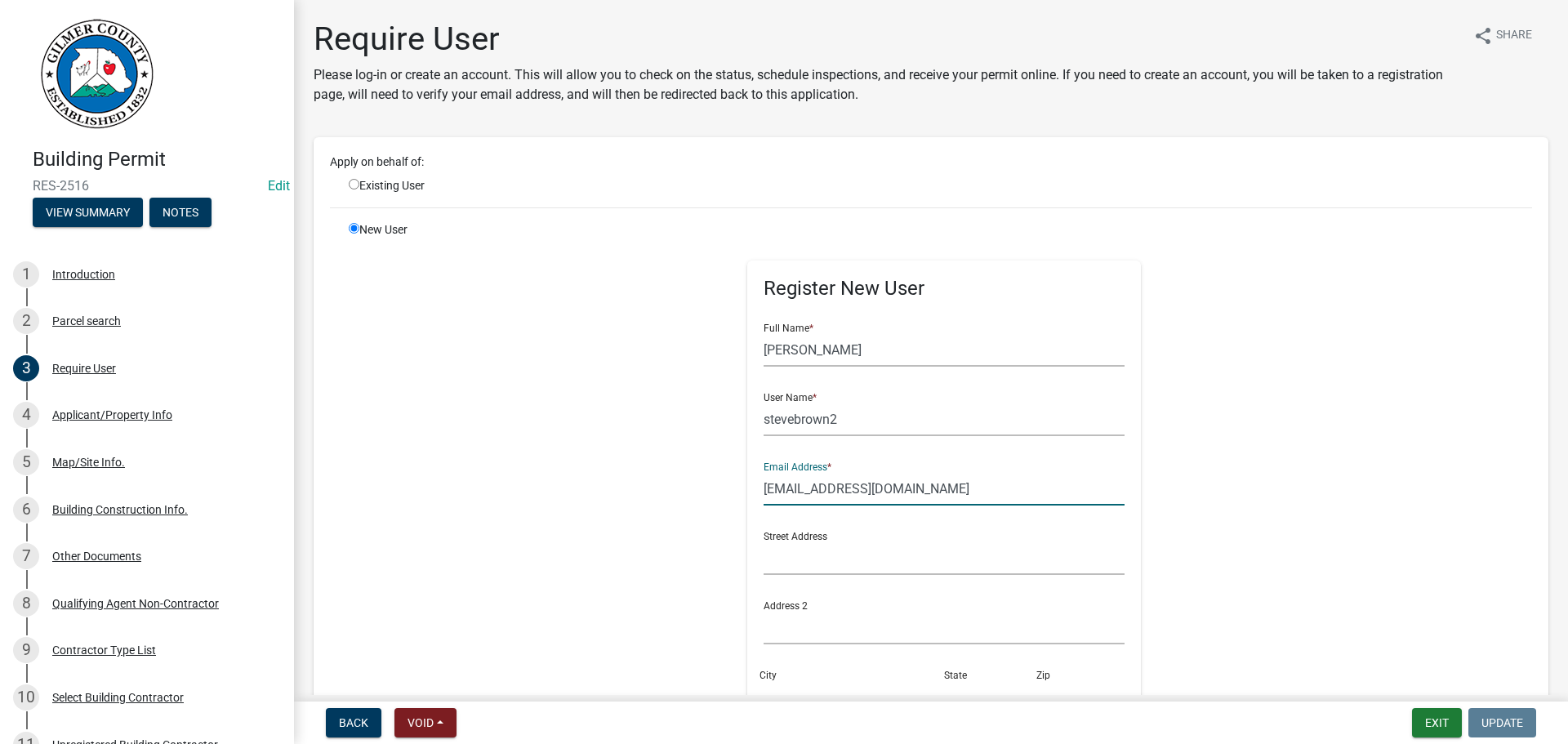
type input "sethrpugh@gmail.com"
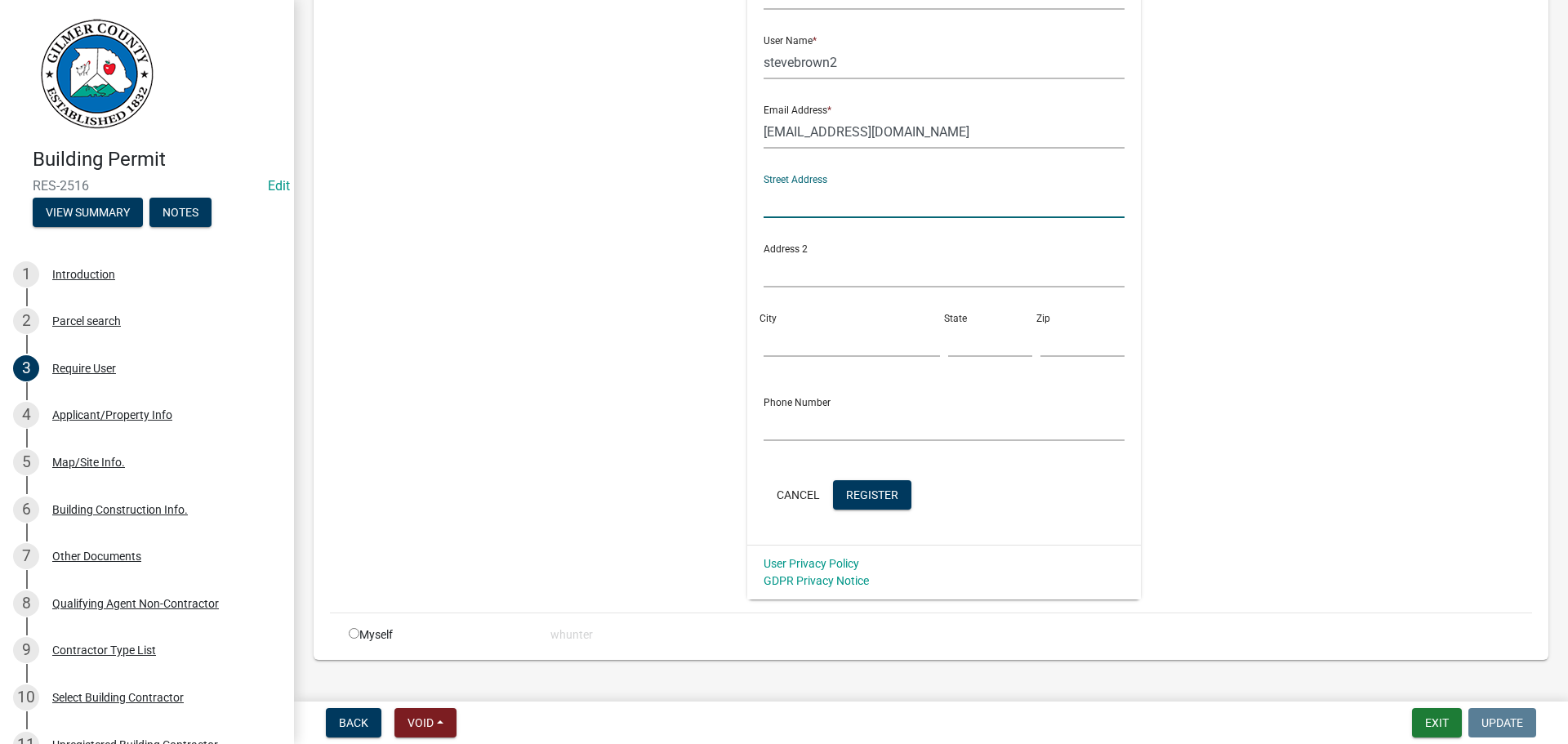
scroll to position [385, 0]
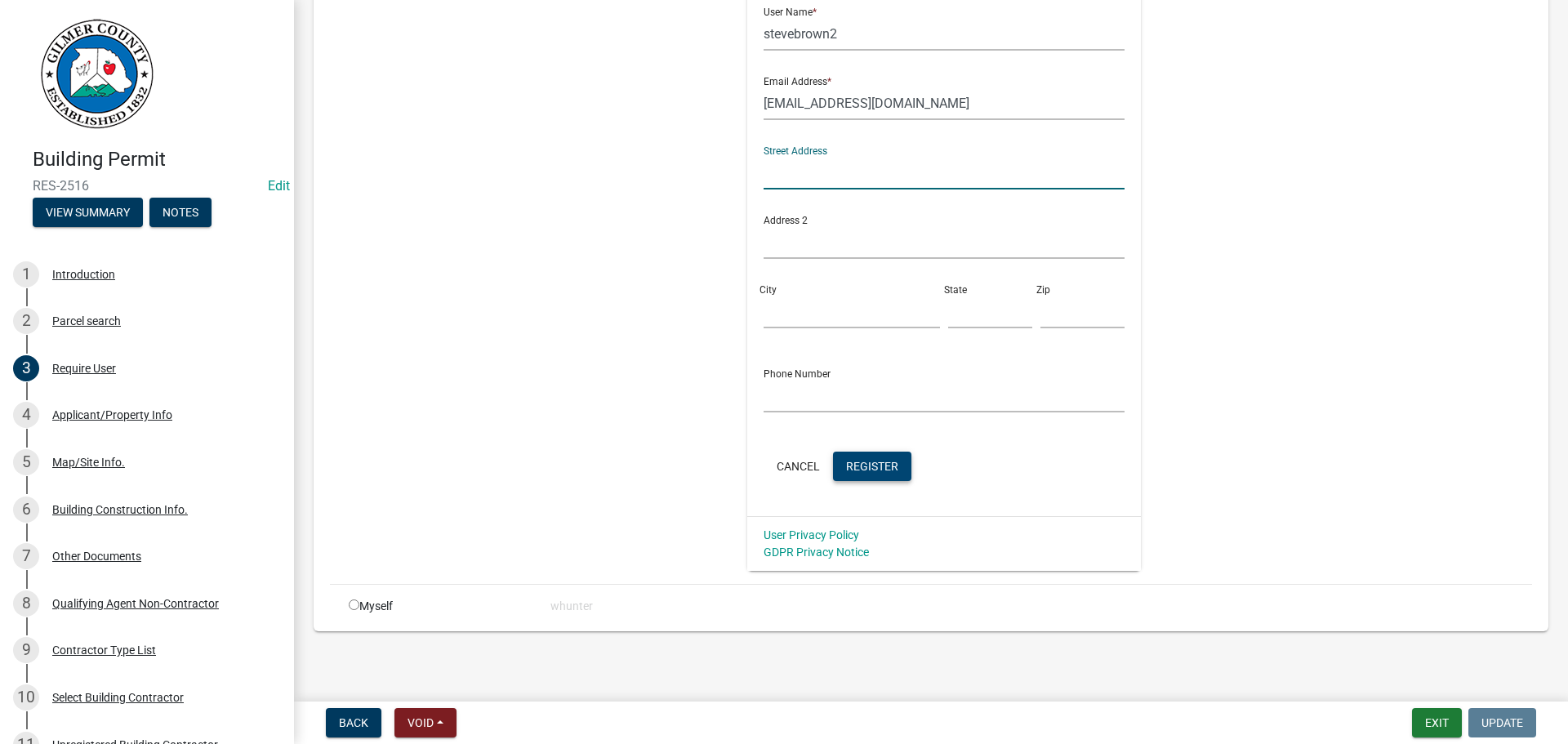
click at [894, 461] on button "Register" at bounding box center [872, 467] width 79 height 29
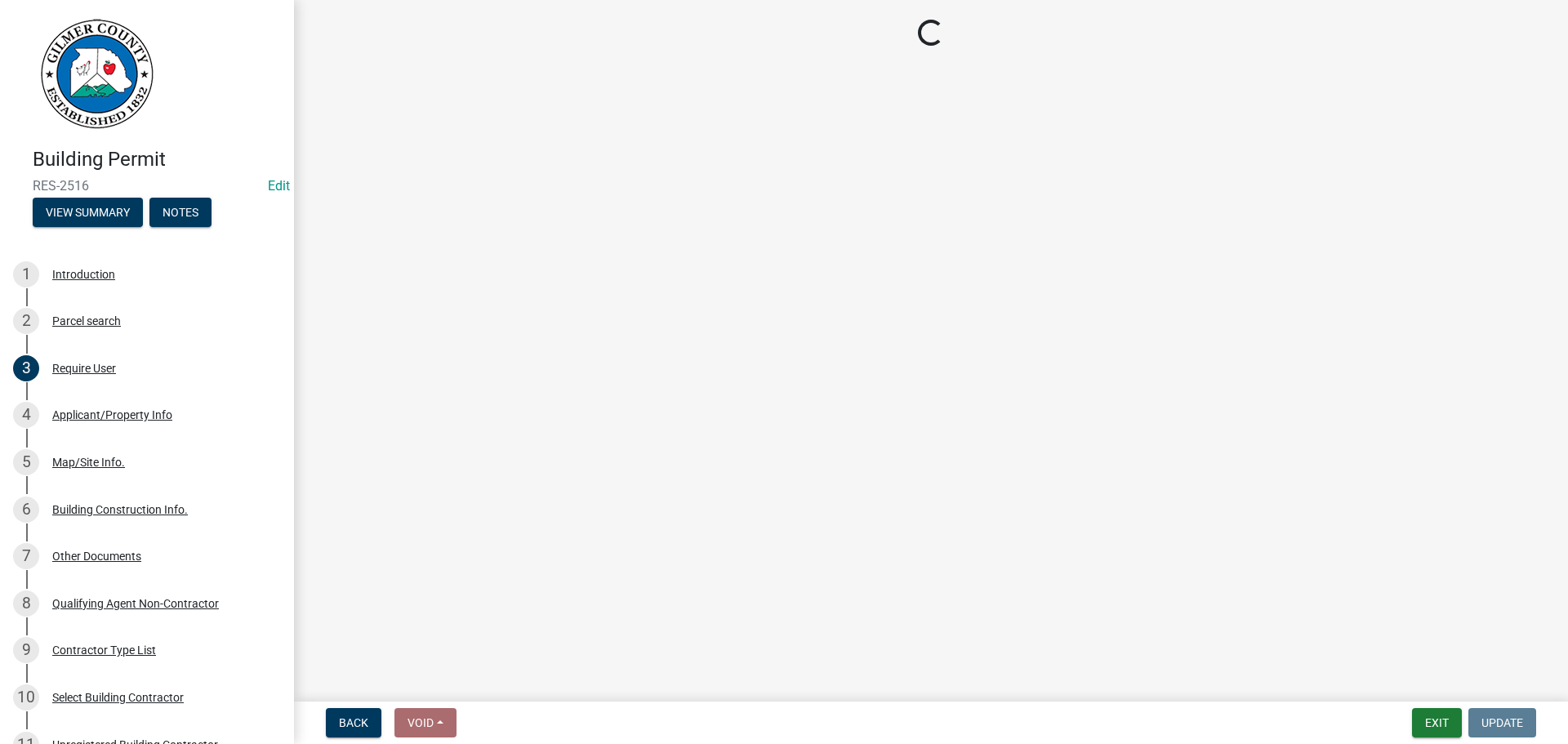
scroll to position [0, 0]
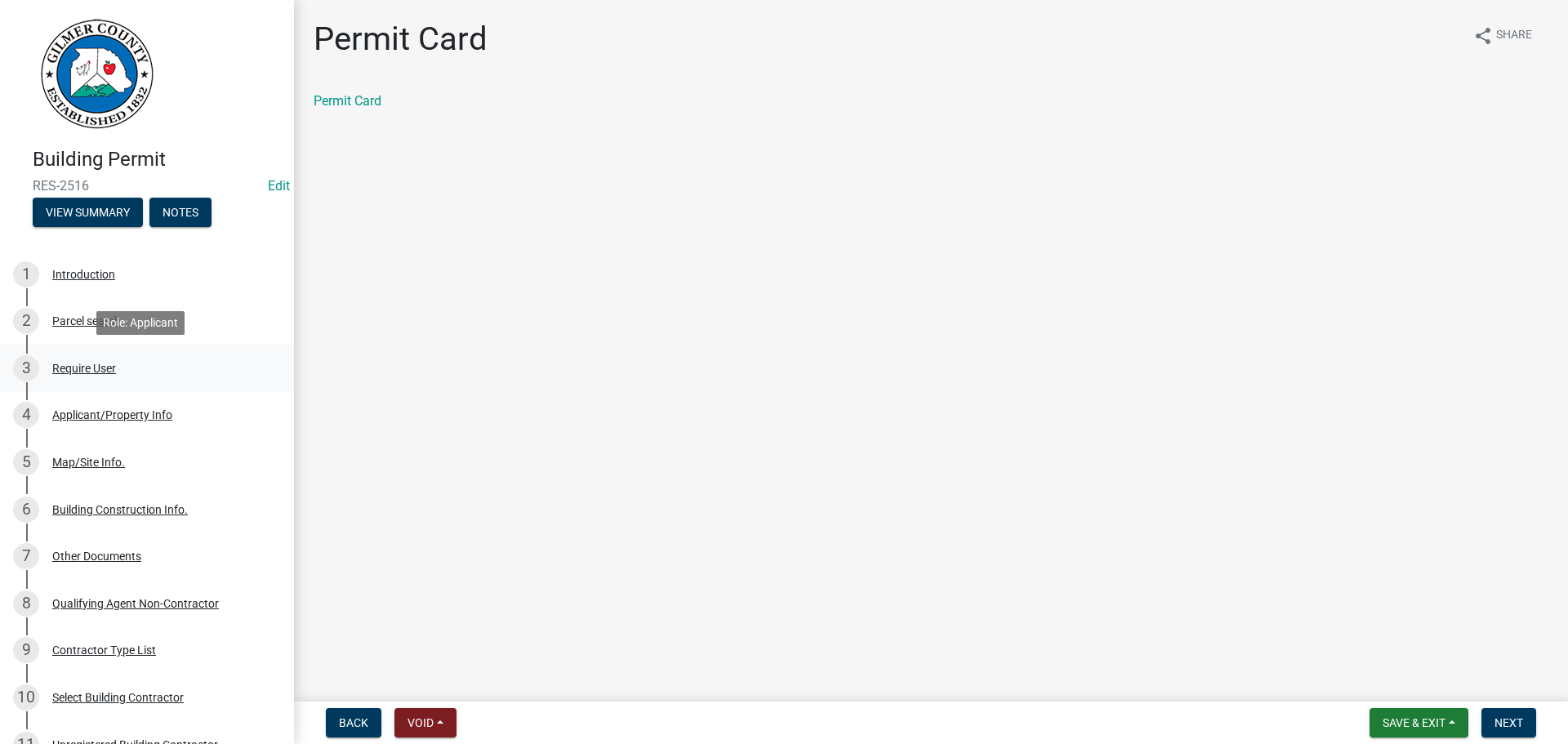
click at [97, 366] on div "Require User" at bounding box center [84, 368] width 63 height 11
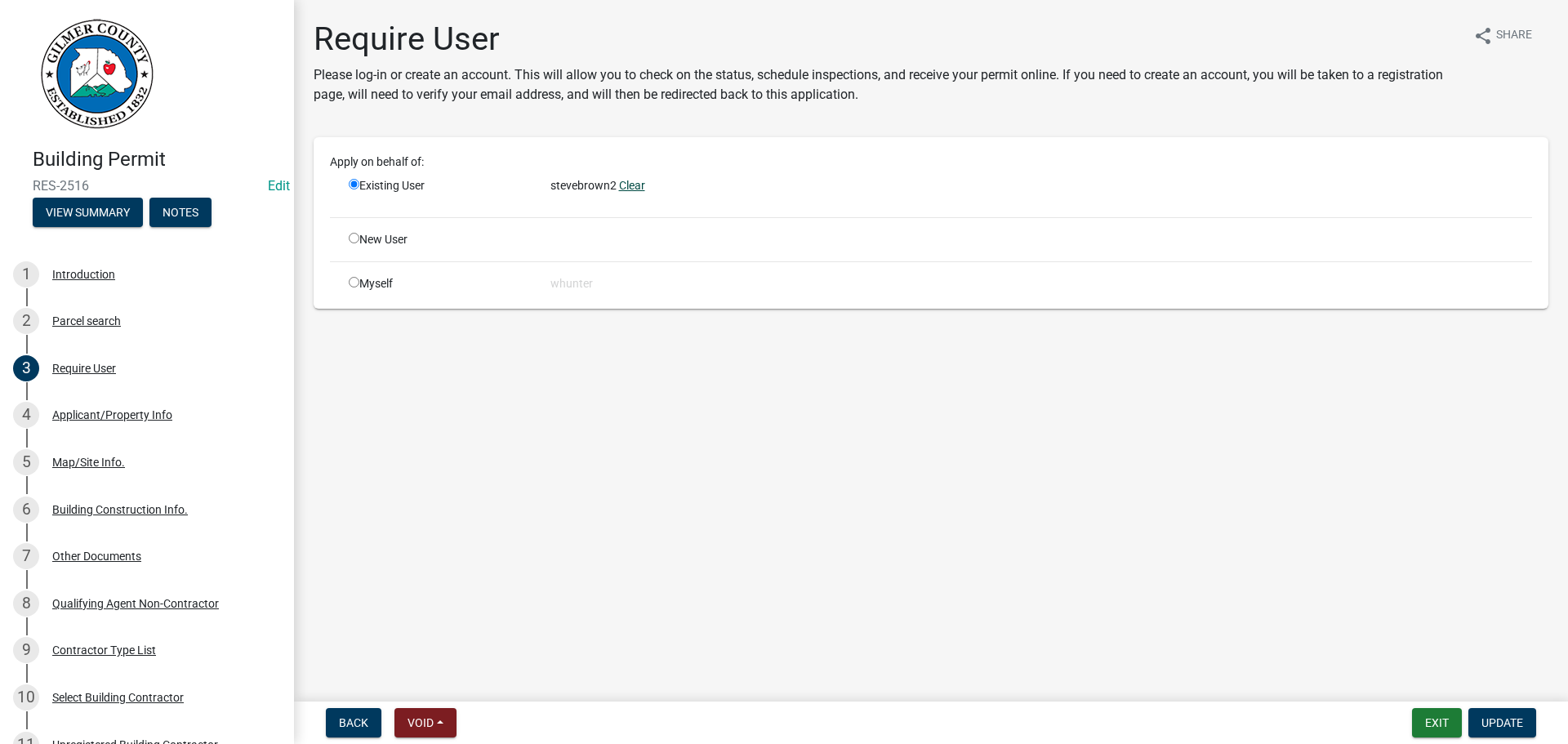
click at [623, 189] on link "Clear" at bounding box center [632, 185] width 27 height 13
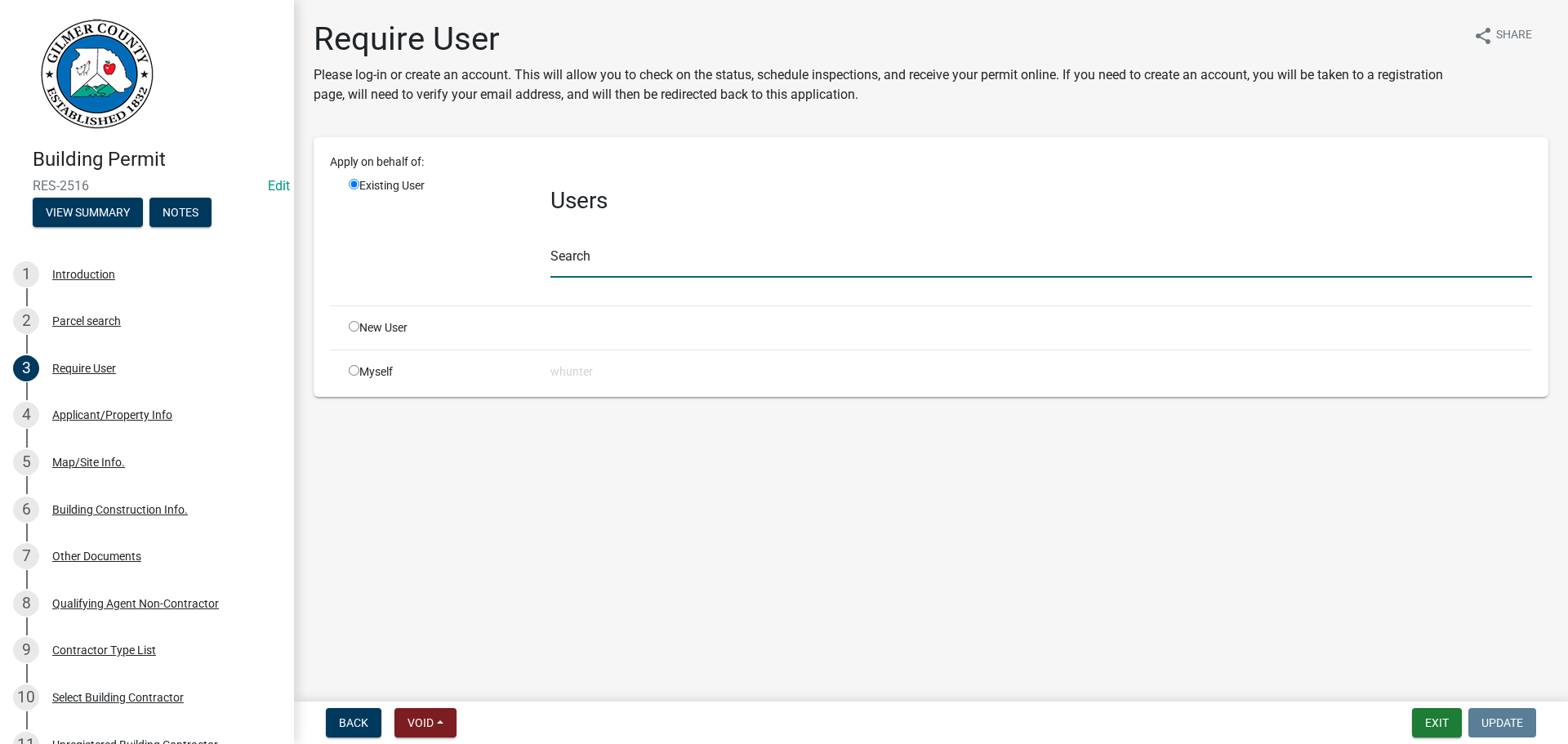
click at [585, 255] on input "text" at bounding box center [1041, 260] width 982 height 33
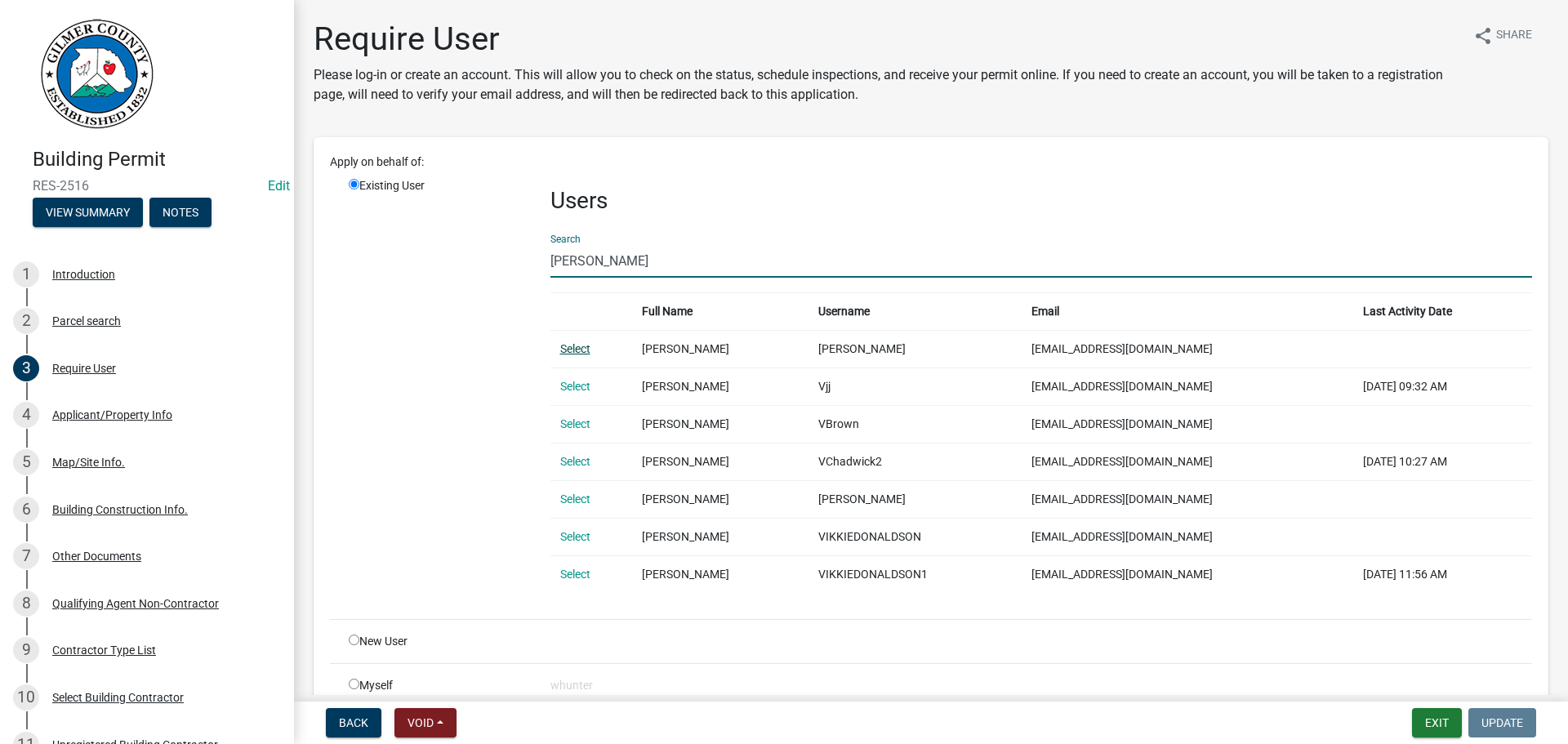
type input "vikki"
click at [584, 347] on link "Select" at bounding box center [574, 348] width 30 height 13
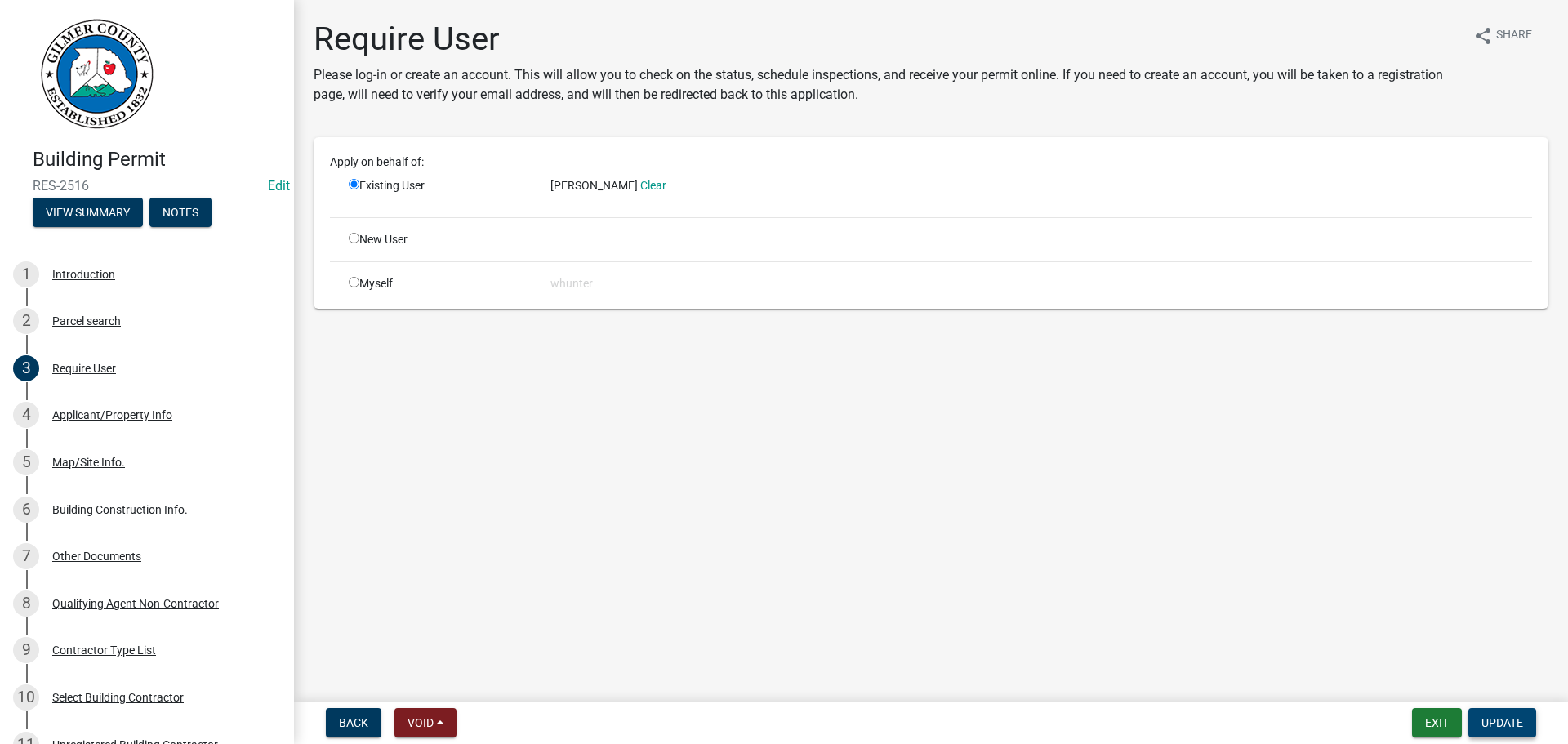
click at [1503, 720] on span "Update" at bounding box center [1501, 723] width 42 height 13
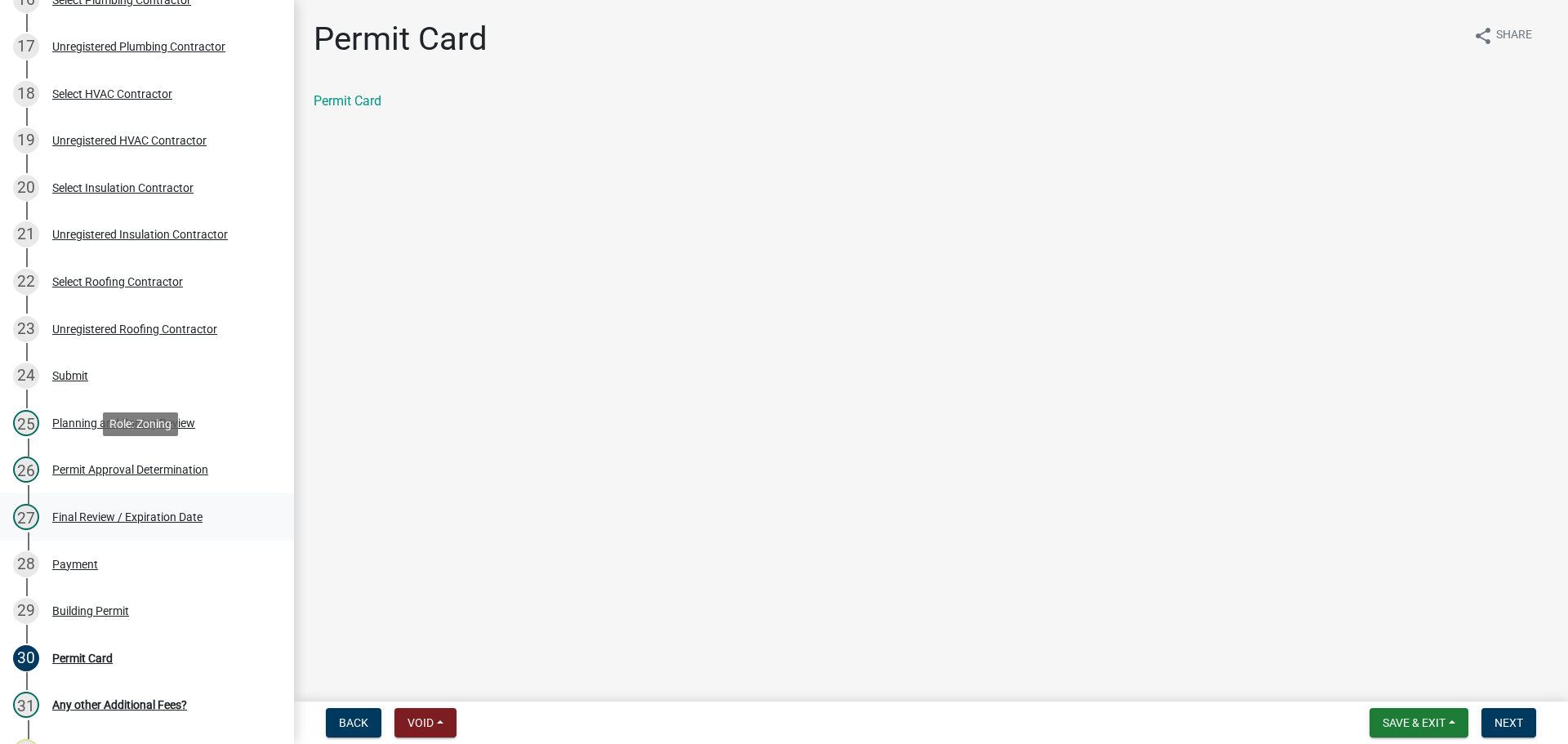
scroll to position [1062, 0]
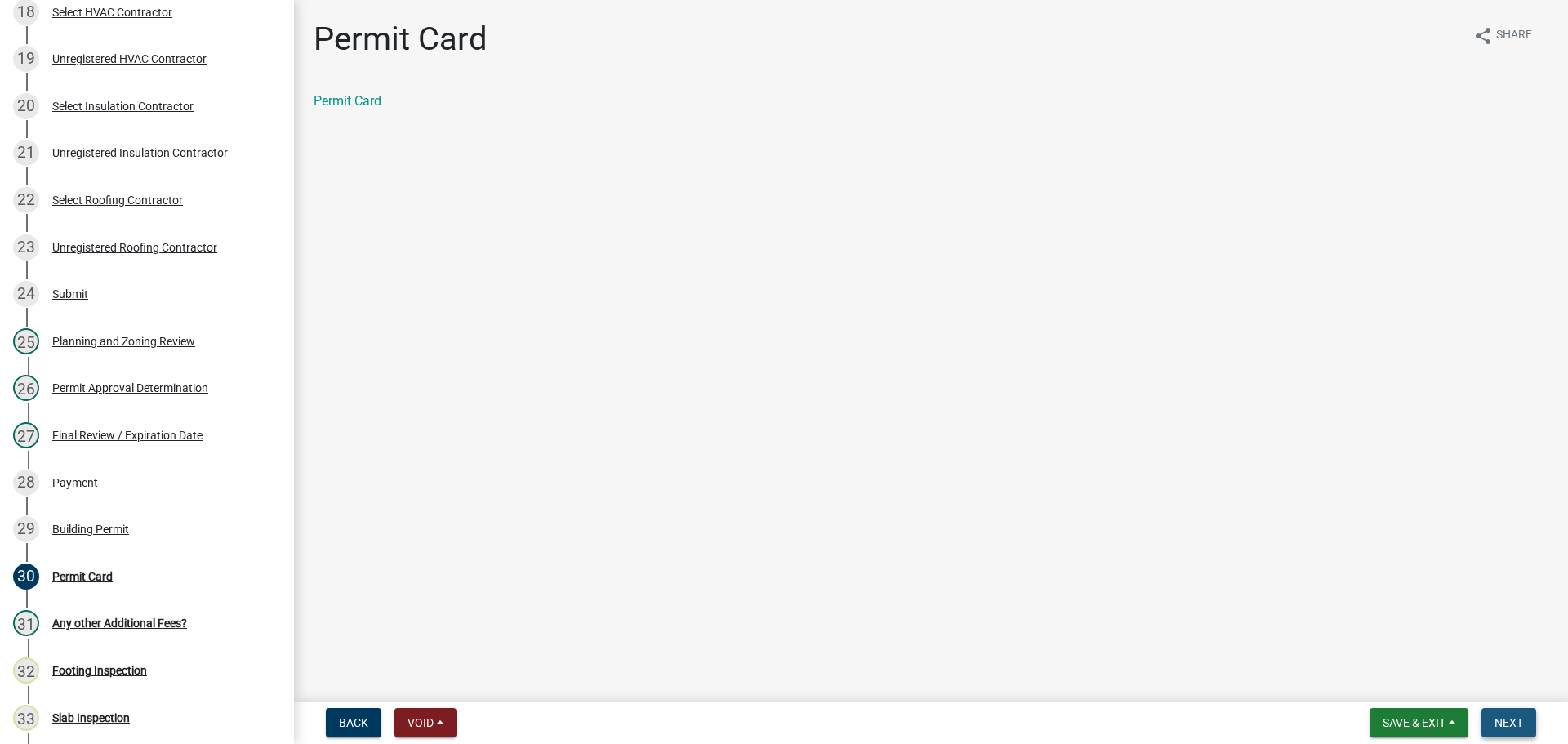
click at [1515, 723] on span "Next" at bounding box center [1508, 723] width 28 height 13
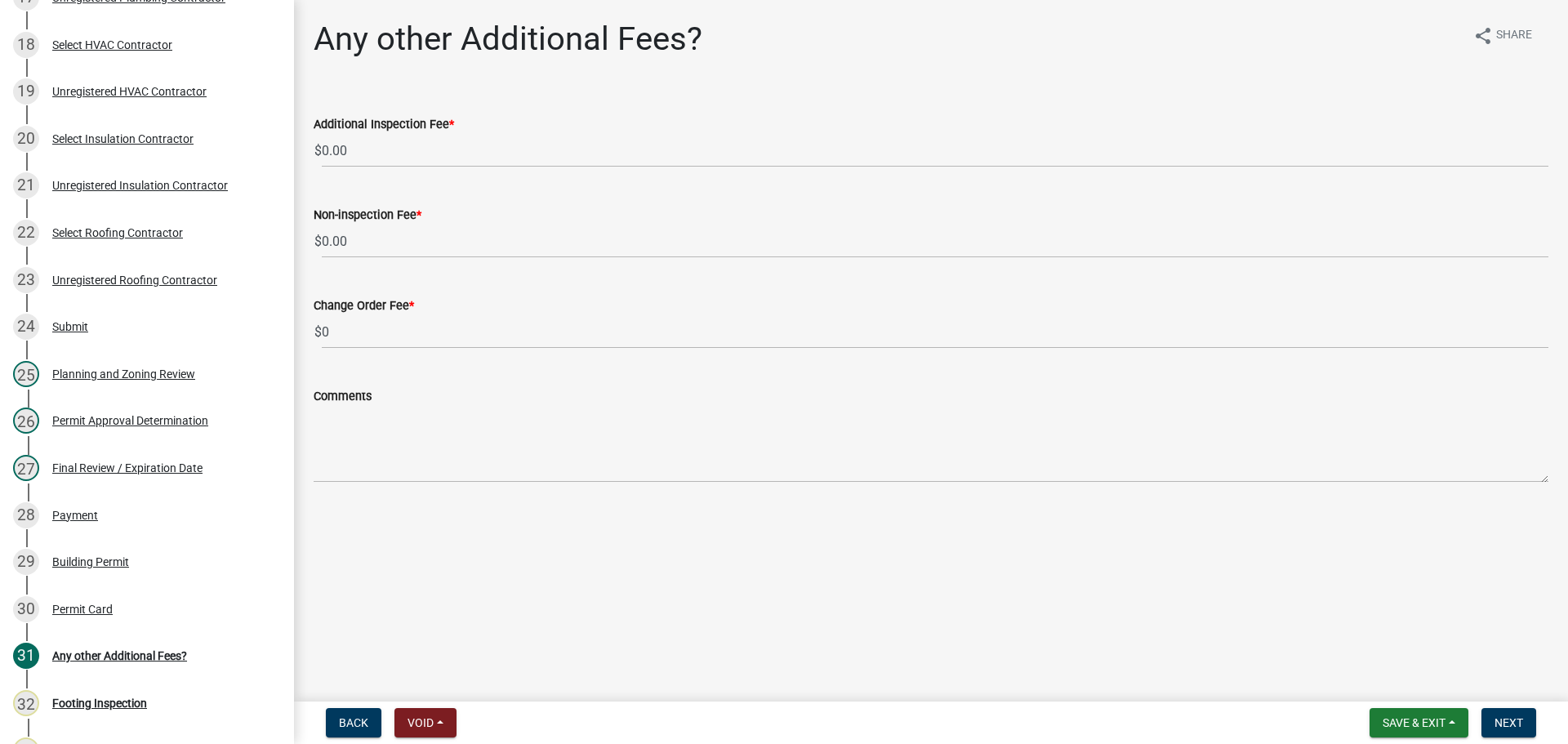
scroll to position [1094, 0]
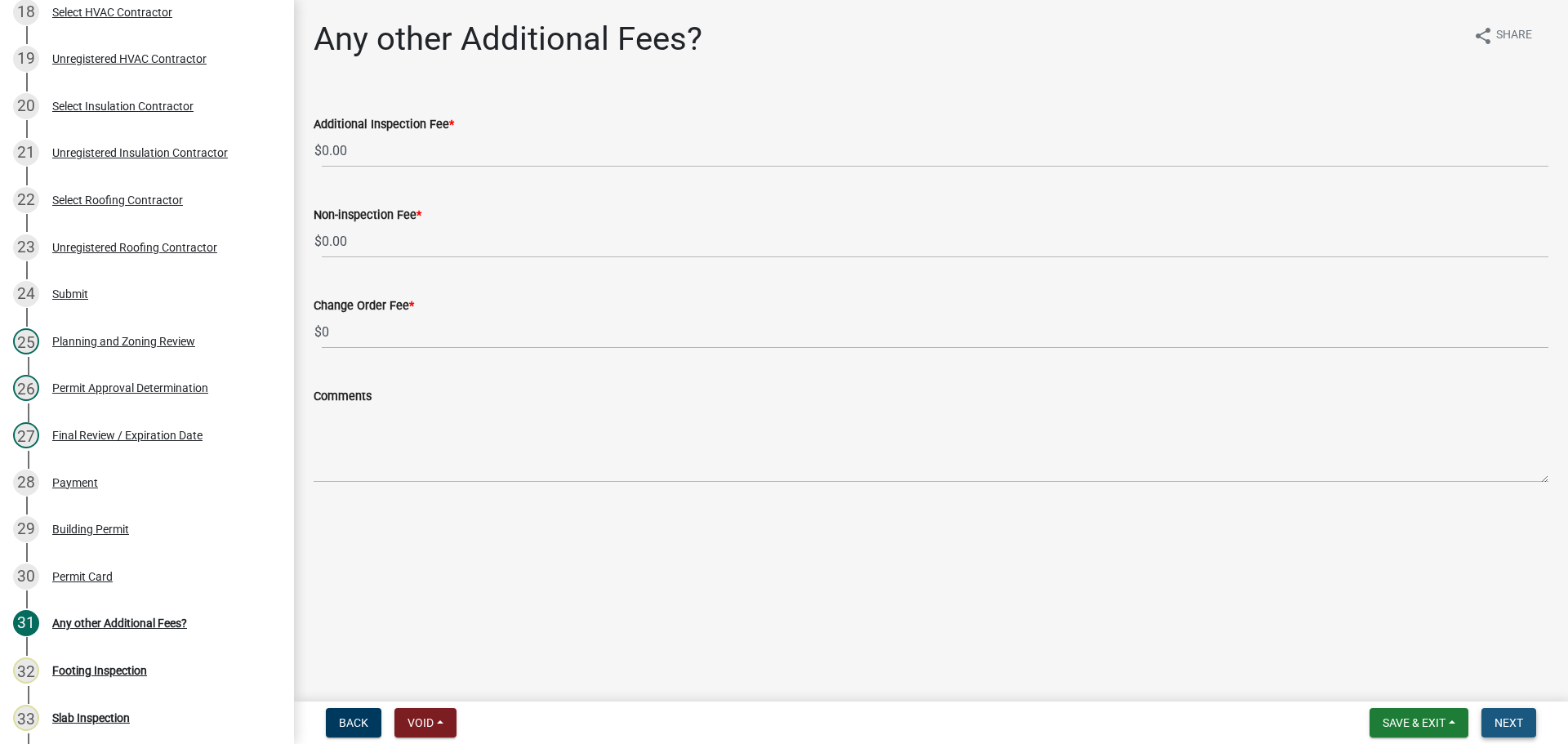
click at [1529, 711] on button "Next" at bounding box center [1508, 723] width 55 height 29
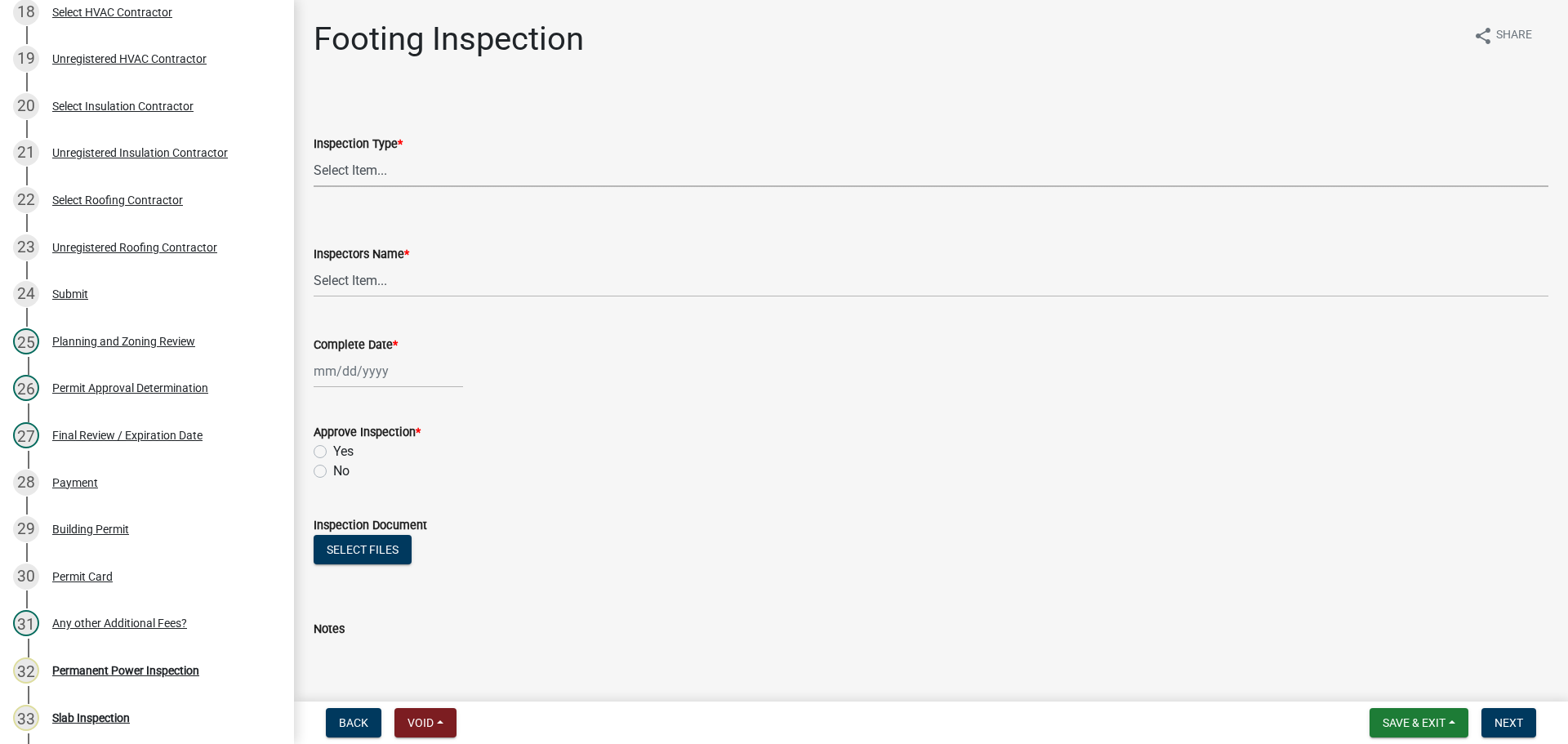
click at [641, 176] on select "Select Item... Footing" at bounding box center [930, 170] width 1234 height 33
click at [313, 153] on select "Select Item... Footing" at bounding box center [930, 170] width 1234 height 33
select select "8aa0fa75-bb70-4f22-832f-48224da25d1e"
click at [584, 257] on div "Inspectors Name *" at bounding box center [930, 253] width 1234 height 20
click at [579, 277] on select "Select Item... khenson (Karen Henson) j.bouhl (Joe Bouhl) Engineer / Electricia…" at bounding box center [930, 280] width 1234 height 33
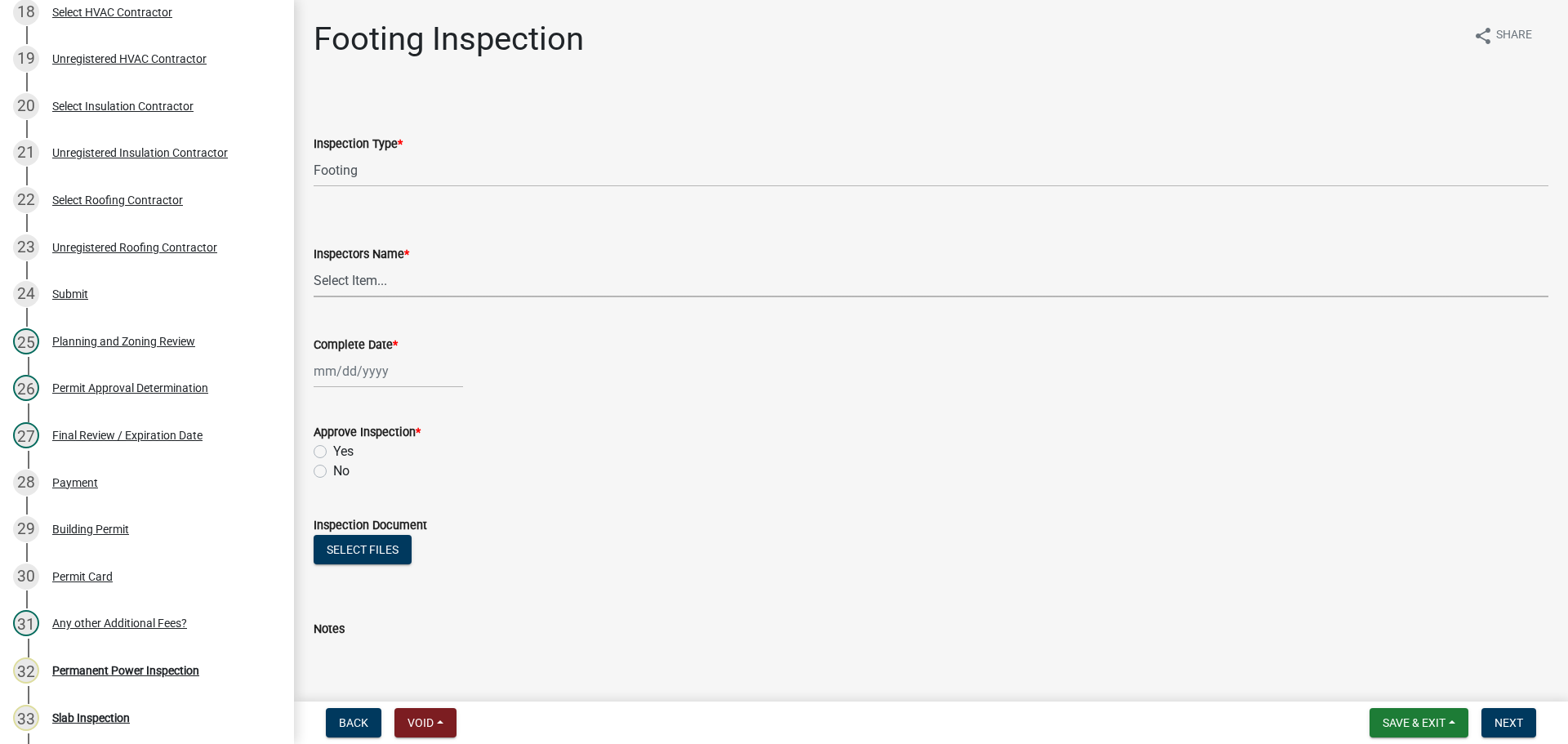
select select "7c10ce63-ccfd-4257-ac60-a1c0b24e7b7a"
click at [313, 264] on select "Select Item... khenson (Karen Henson) j.bouhl (Joe Bouhl) Engineer / Electricia…" at bounding box center [930, 280] width 1234 height 33
select select "9"
select select "2025"
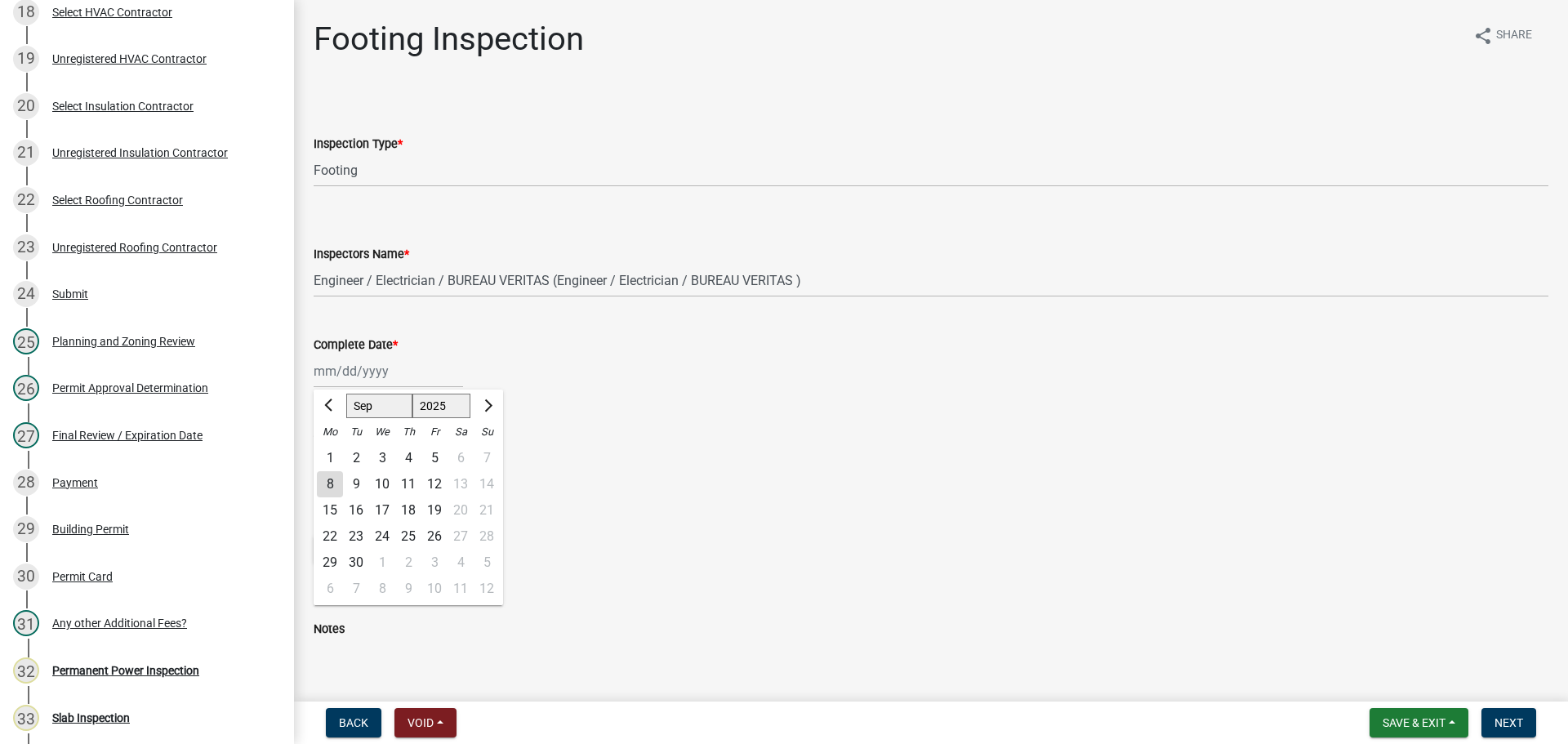
click at [383, 372] on div "Jan Feb Mar Apr May Jun Jul Aug Sep Oct Nov Dec 1525 1526 1527 1528 1529 1530 1…" at bounding box center [388, 371] width 150 height 33
click at [372, 423] on div "We" at bounding box center [382, 432] width 27 height 27
click at [379, 416] on select "Jan Feb Mar Apr May Jun Jul Aug Sep Oct Nov Dec" at bounding box center [378, 406] width 66 height 25
select select "8"
click at [346, 394] on select "Jan Feb Mar Apr May Jun Jul Aug Sep Oct Nov Dec" at bounding box center [378, 406] width 66 height 25
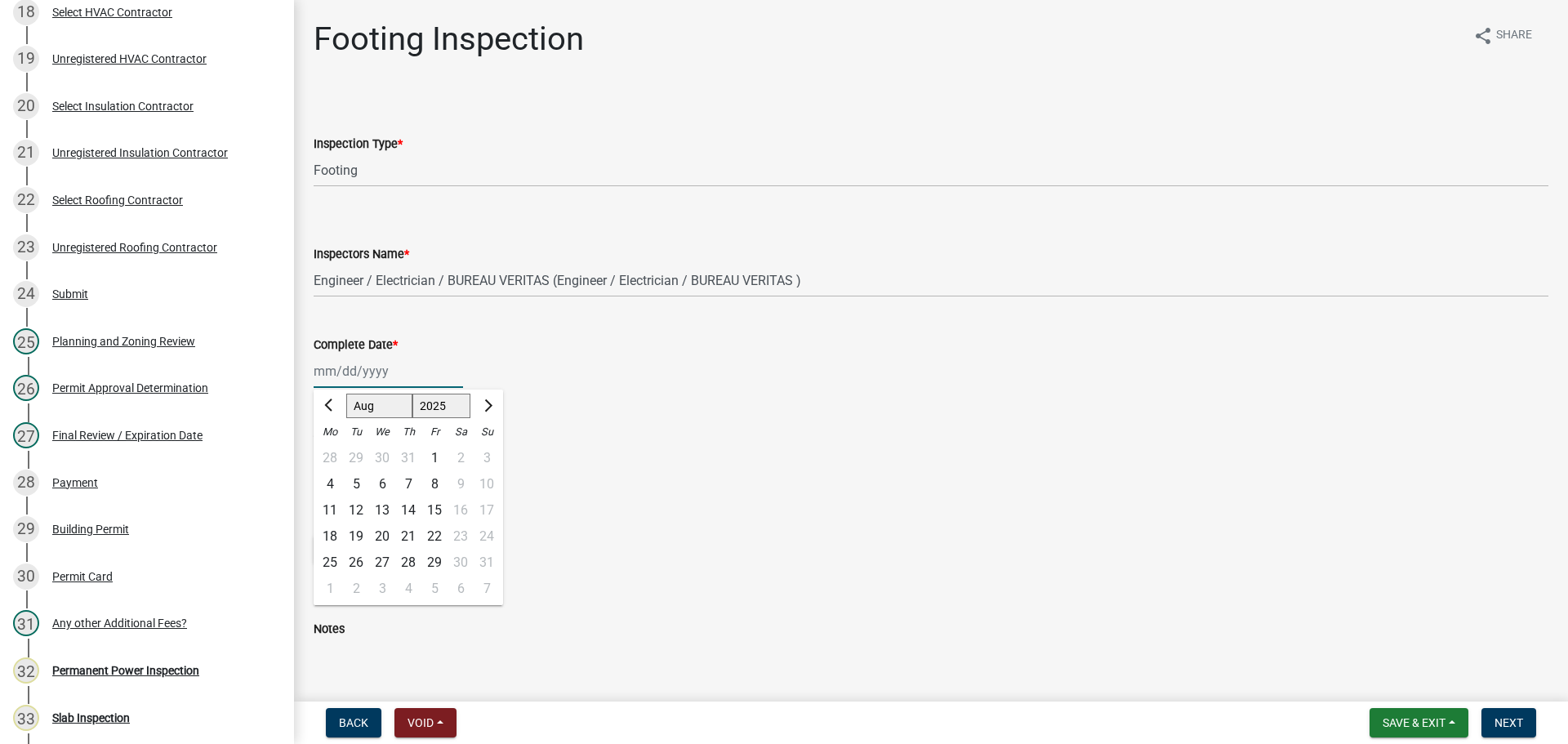
click at [360, 484] on div "5" at bounding box center [356, 484] width 27 height 27
type input "08/05/2025"
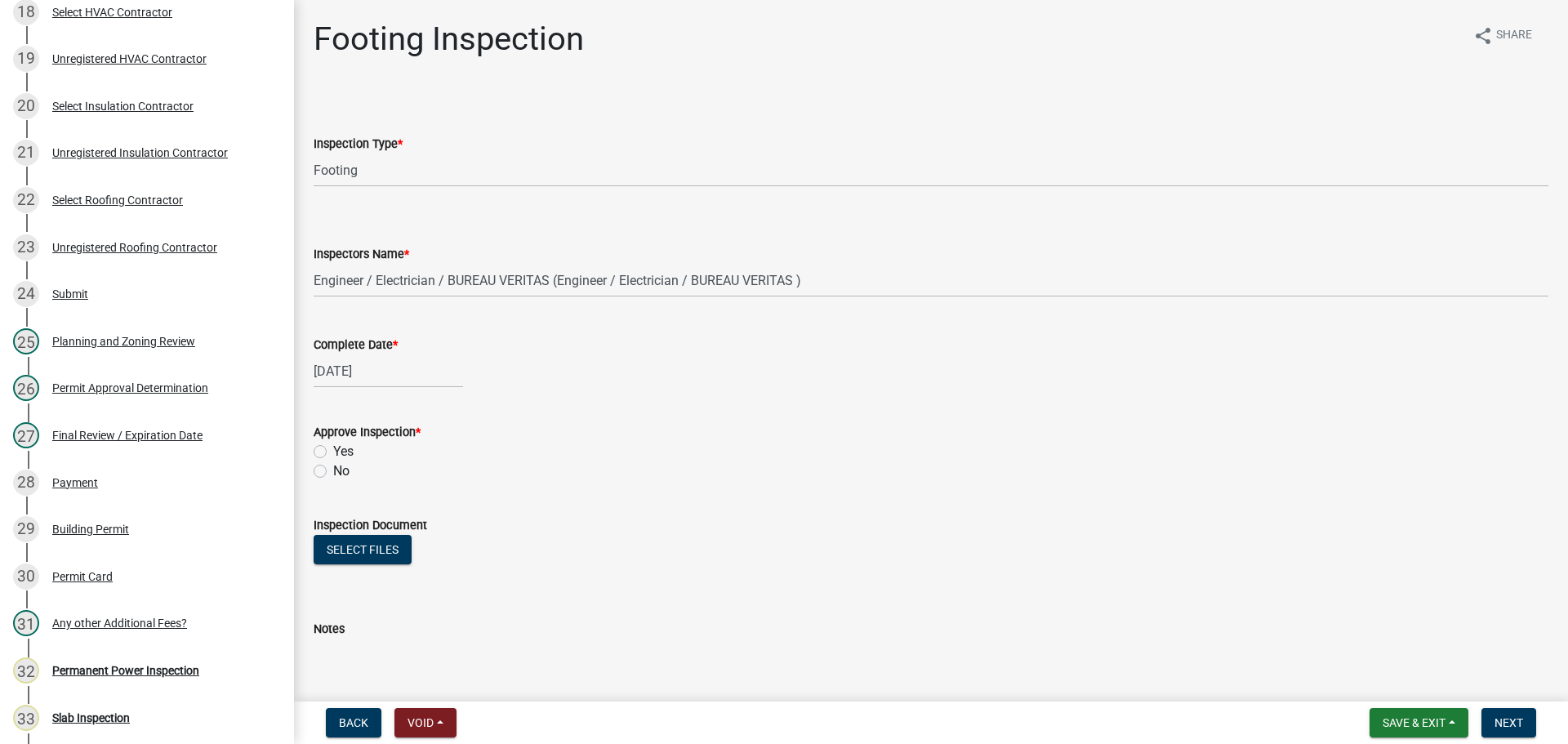
click at [354, 443] on div "Yes" at bounding box center [930, 451] width 1234 height 20
click at [354, 447] on div "Yes" at bounding box center [930, 451] width 1234 height 20
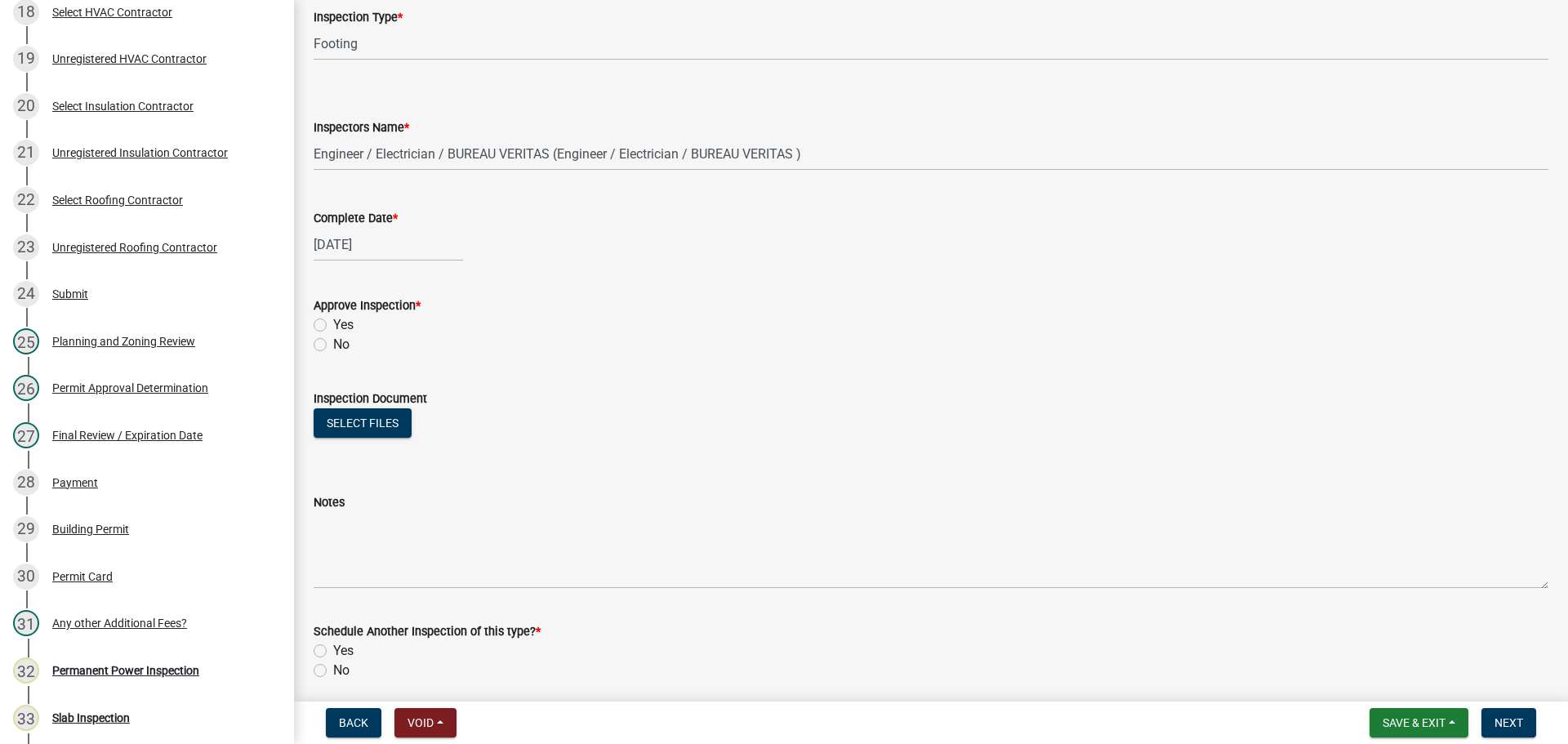
scroll to position [0, 0]
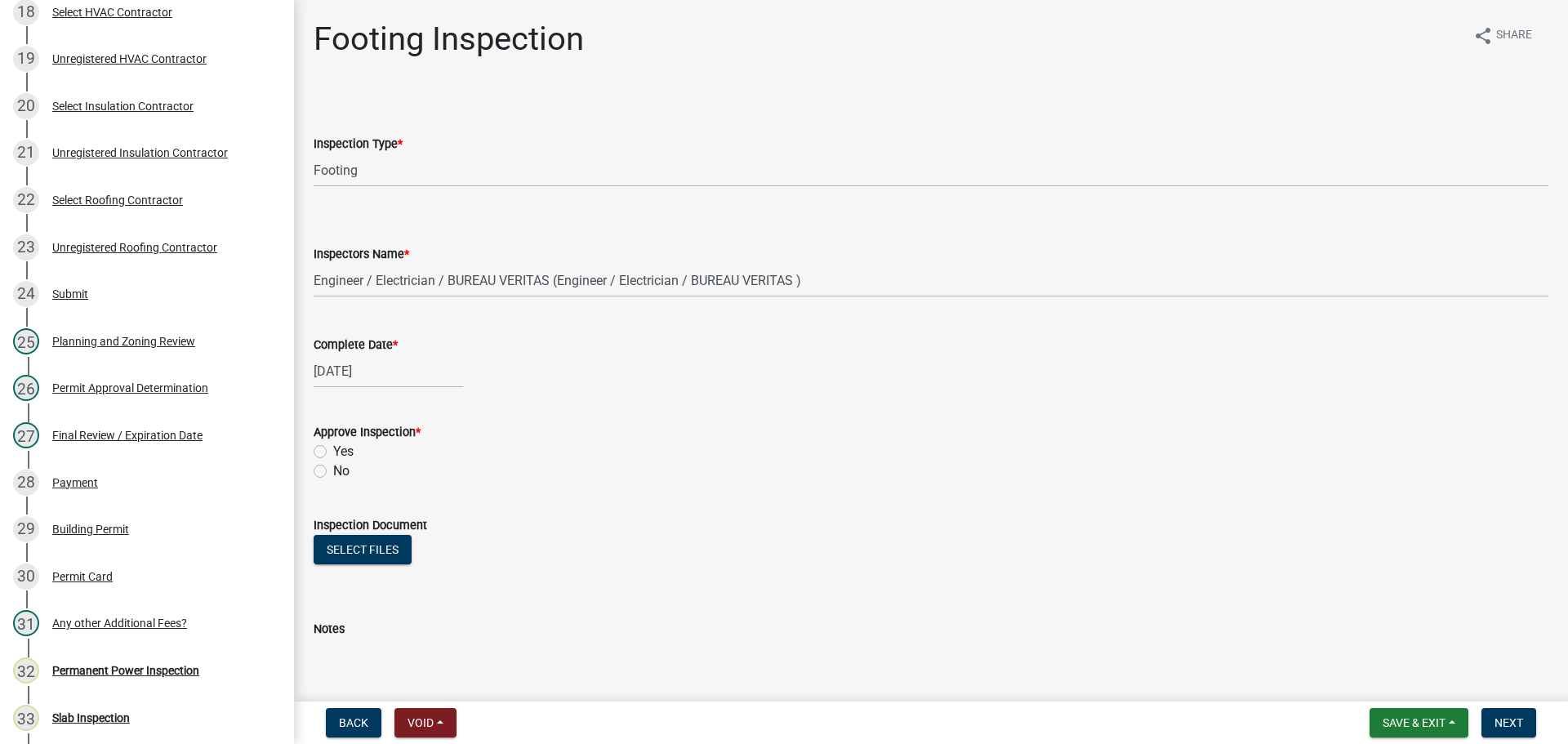
click at [343, 455] on label "Yes" at bounding box center [343, 451] width 21 height 20
click at [343, 452] on input "Yes" at bounding box center [338, 447] width 10 height 10
radio input "true"
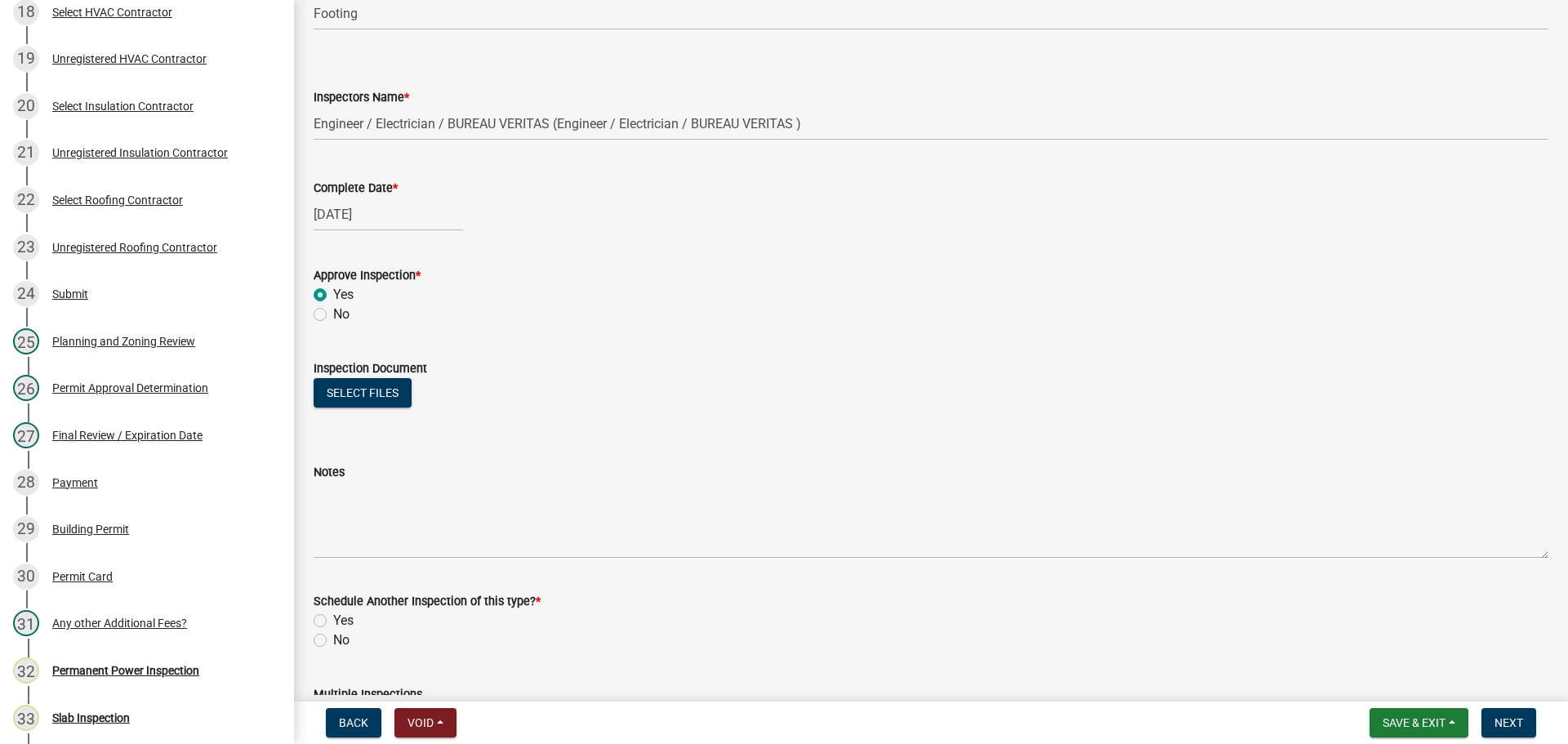
scroll to position [264, 0]
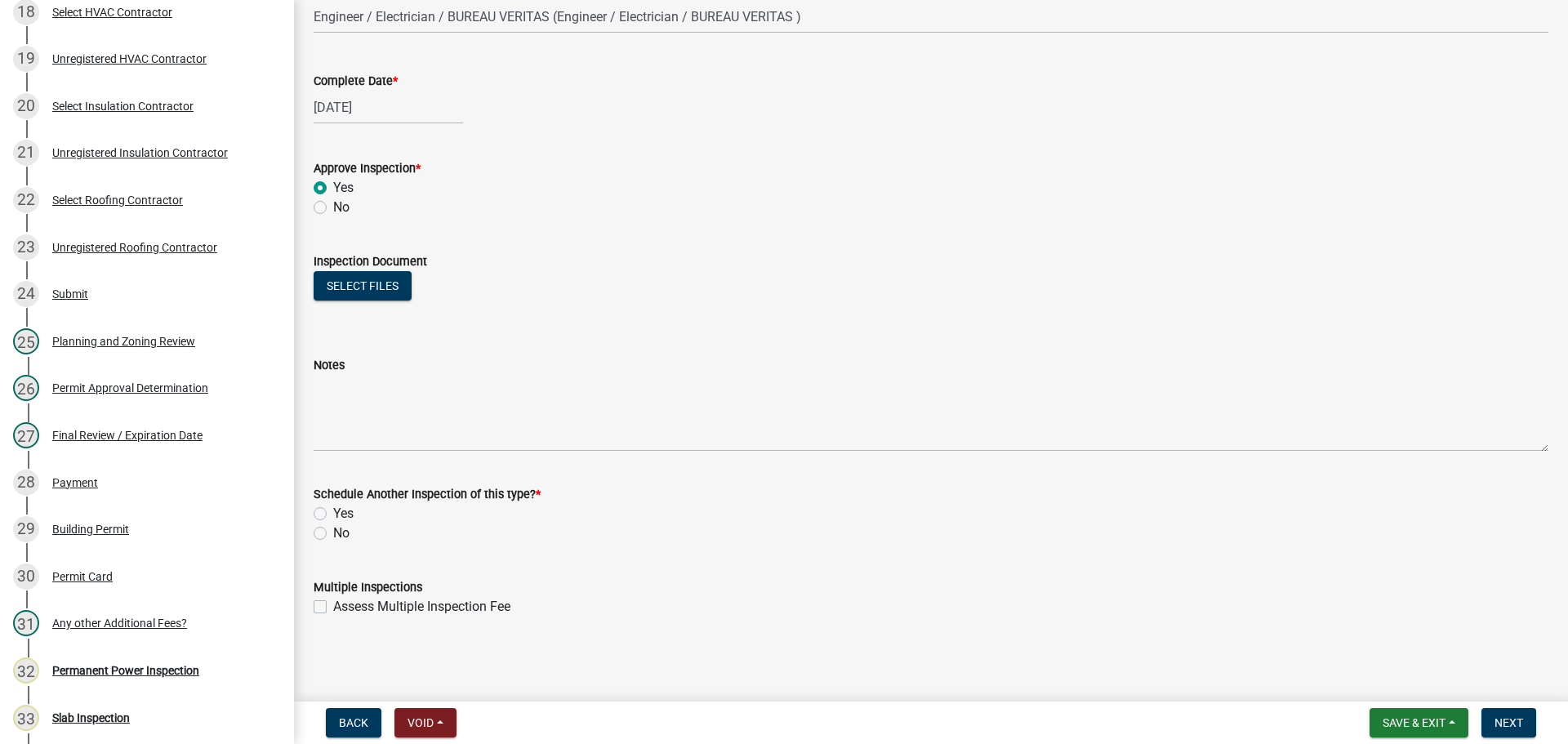
click at [342, 534] on label "No" at bounding box center [341, 533] width 16 height 20
click at [342, 534] on input "No" at bounding box center [338, 528] width 10 height 10
radio input "true"
click at [1506, 717] on span "Next" at bounding box center [1508, 723] width 28 height 13
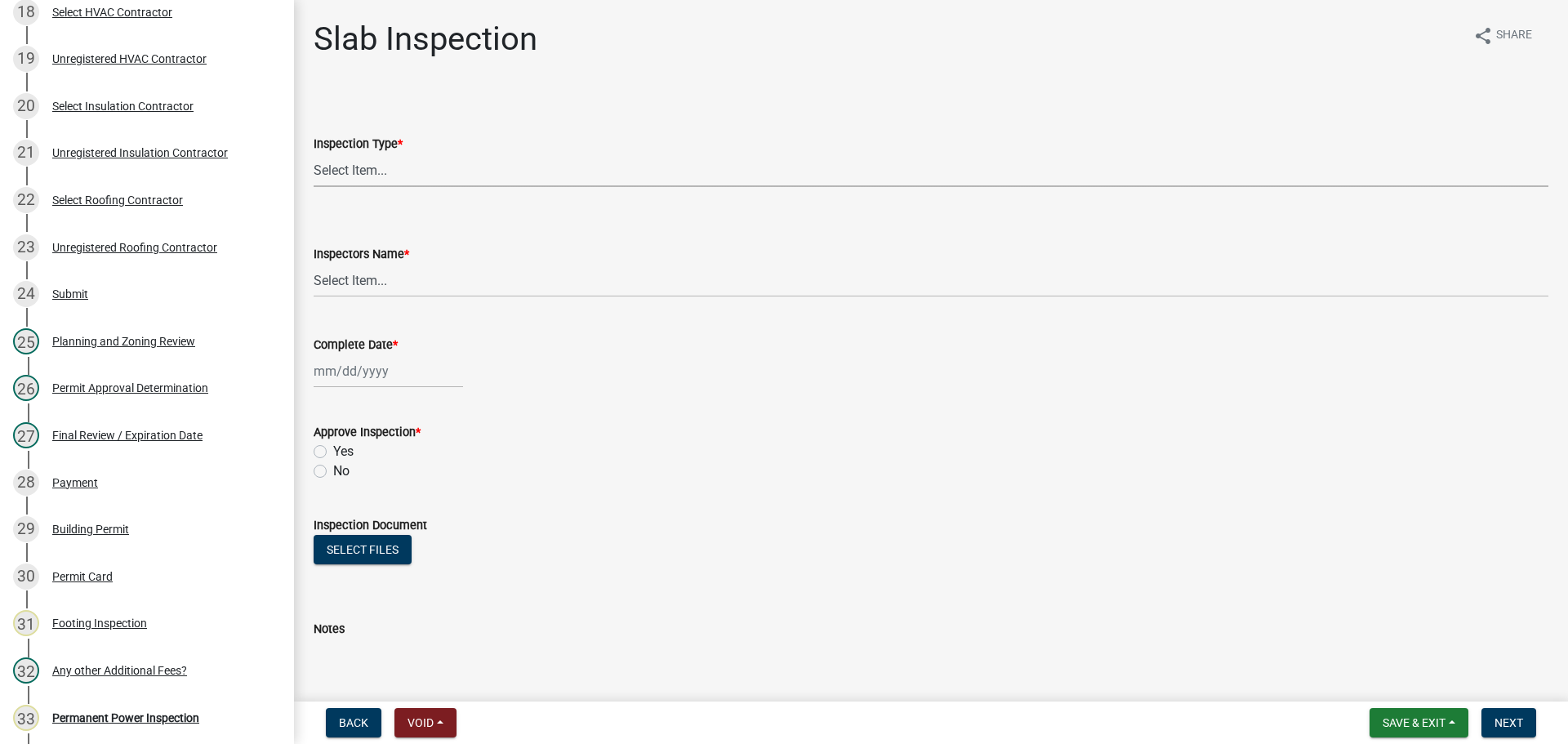
click at [378, 168] on select "Select Item... Slab" at bounding box center [930, 170] width 1234 height 33
click at [313, 153] on select "Select Item... Slab" at bounding box center [930, 170] width 1234 height 33
select select "f8392651-b403-4067-a830-3c888ccedcbb"
click at [466, 281] on select "Select Item... khenson (Karen Henson) j.bouhl (Joe Bouhl) Engineer / Electricia…" at bounding box center [930, 280] width 1234 height 33
select select "b7f275ba-f507-42fd-b9cd-cd9544451c64"
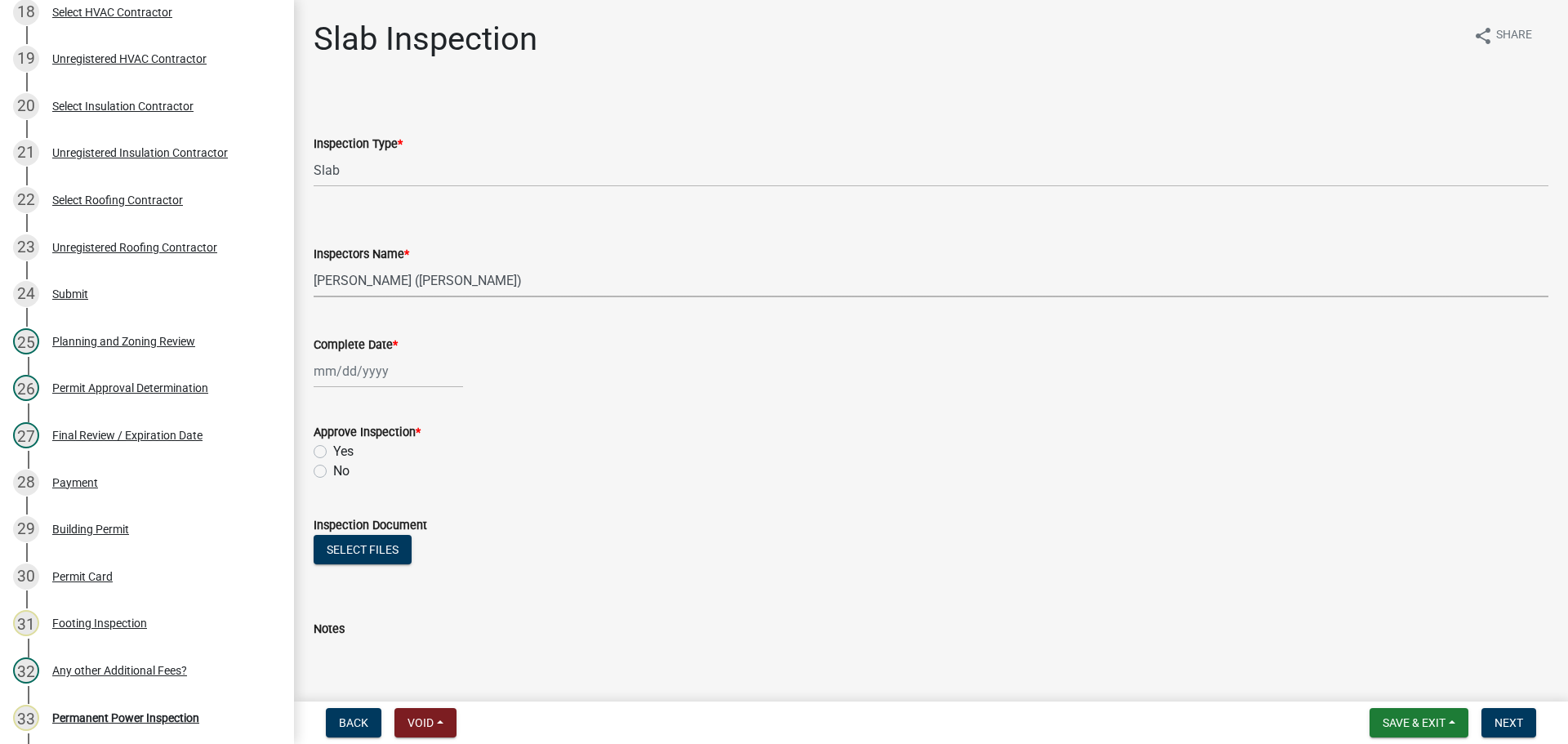
click at [313, 264] on select "Select Item... khenson (Karen Henson) j.bouhl (Joe Bouhl) Engineer / Electricia…" at bounding box center [930, 280] width 1234 height 33
click at [378, 377] on div at bounding box center [388, 371] width 150 height 33
select select "9"
select select "2025"
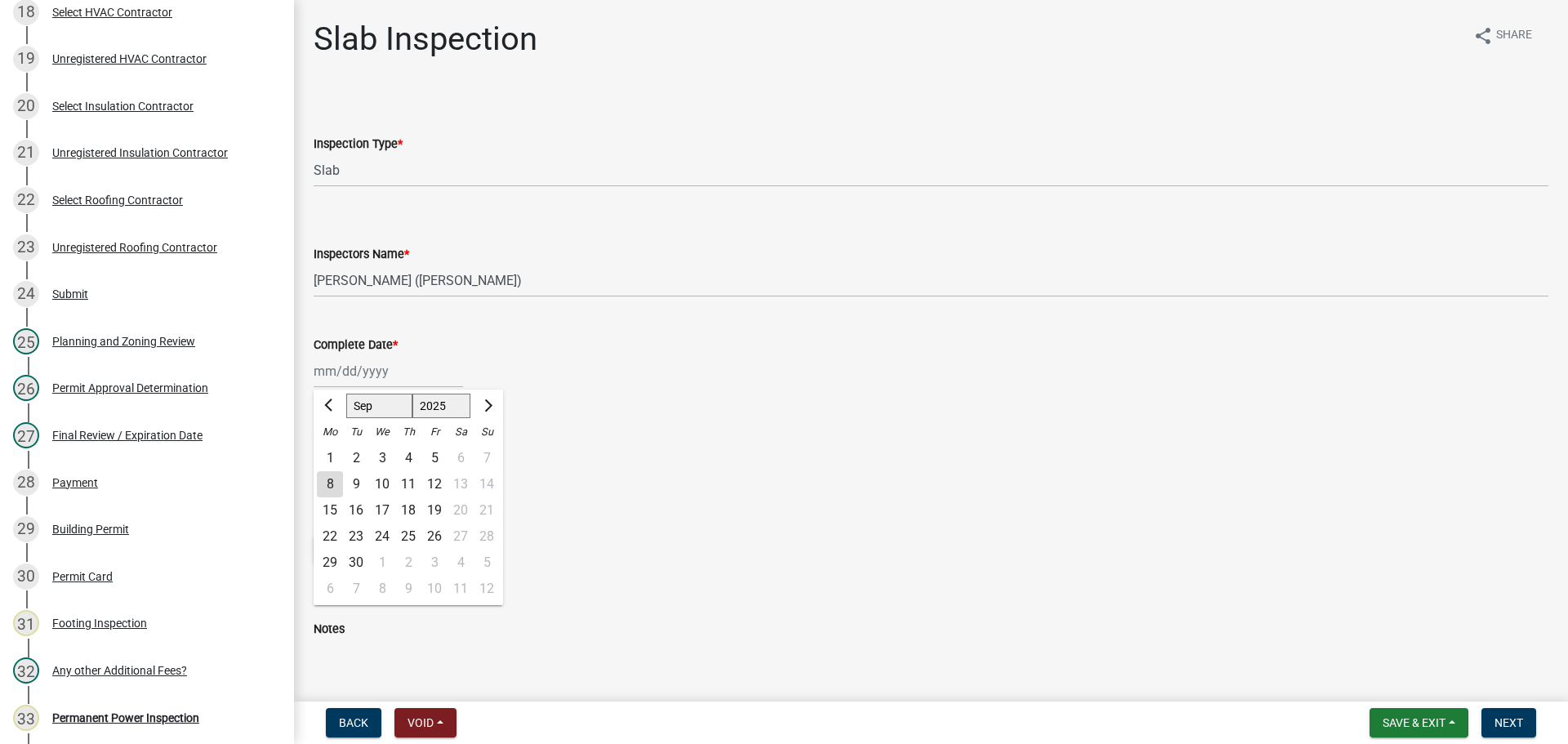
click at [325, 484] on div "8" at bounding box center [330, 484] width 27 height 27
type input "[DATE]"
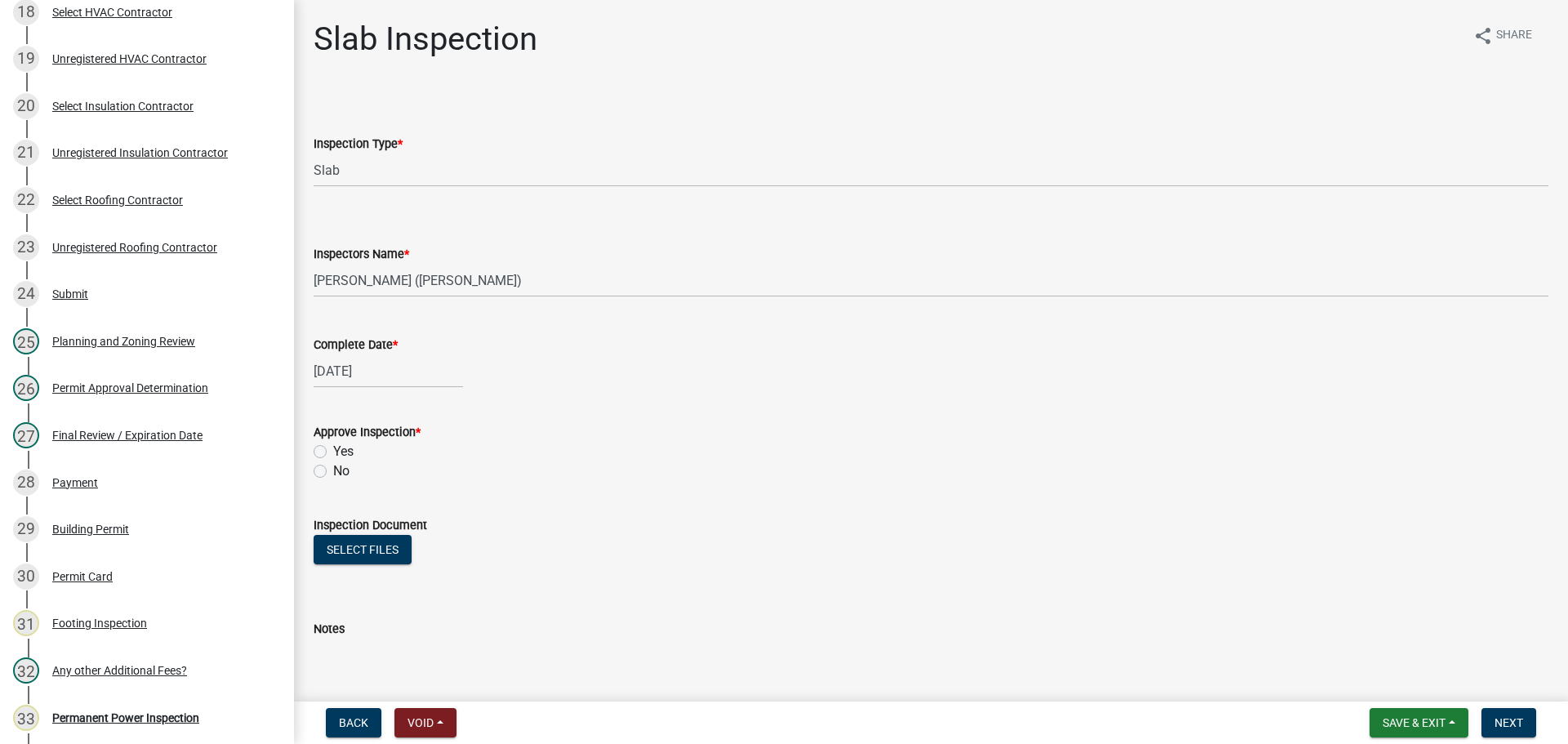
click at [328, 470] on div "No" at bounding box center [930, 471] width 1234 height 20
click at [344, 474] on label "No" at bounding box center [341, 471] width 16 height 20
click at [344, 472] on input "No" at bounding box center [338, 467] width 10 height 10
radio input "true"
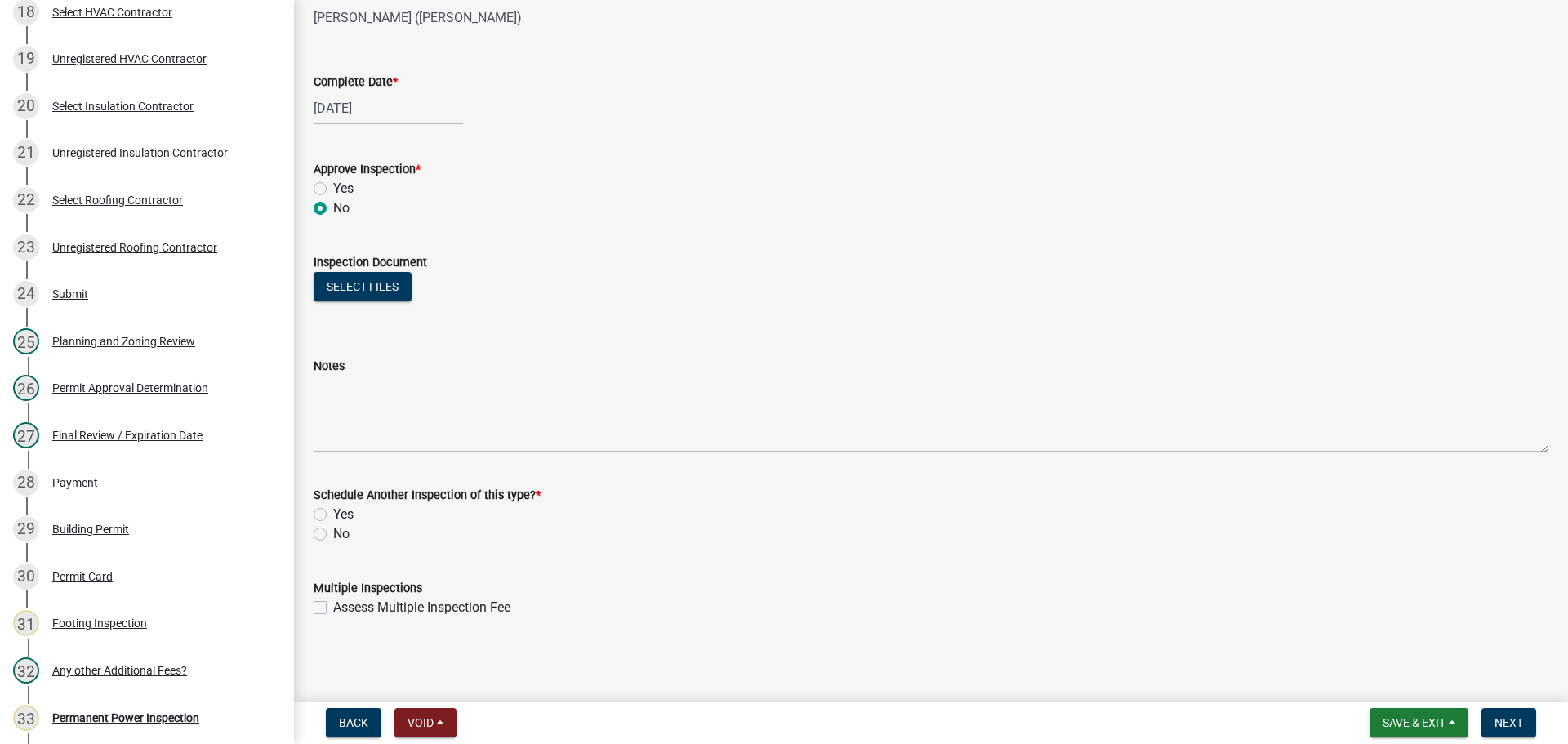
scroll to position [264, 0]
click at [340, 526] on label "No" at bounding box center [341, 533] width 16 height 20
click at [340, 526] on input "No" at bounding box center [338, 528] width 10 height 10
radio input "true"
click at [1523, 728] on button "Next" at bounding box center [1508, 723] width 55 height 29
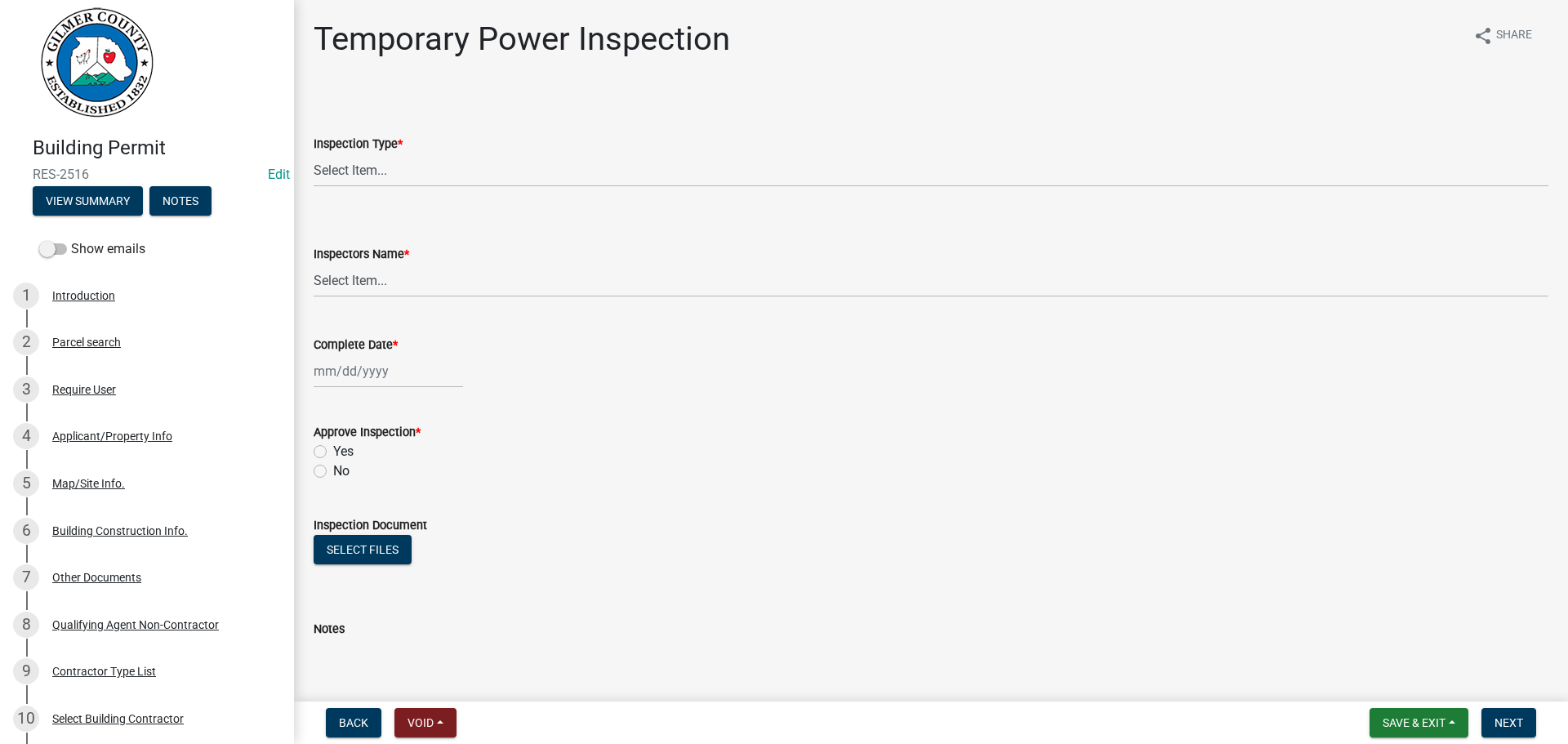
scroll to position [0, 0]
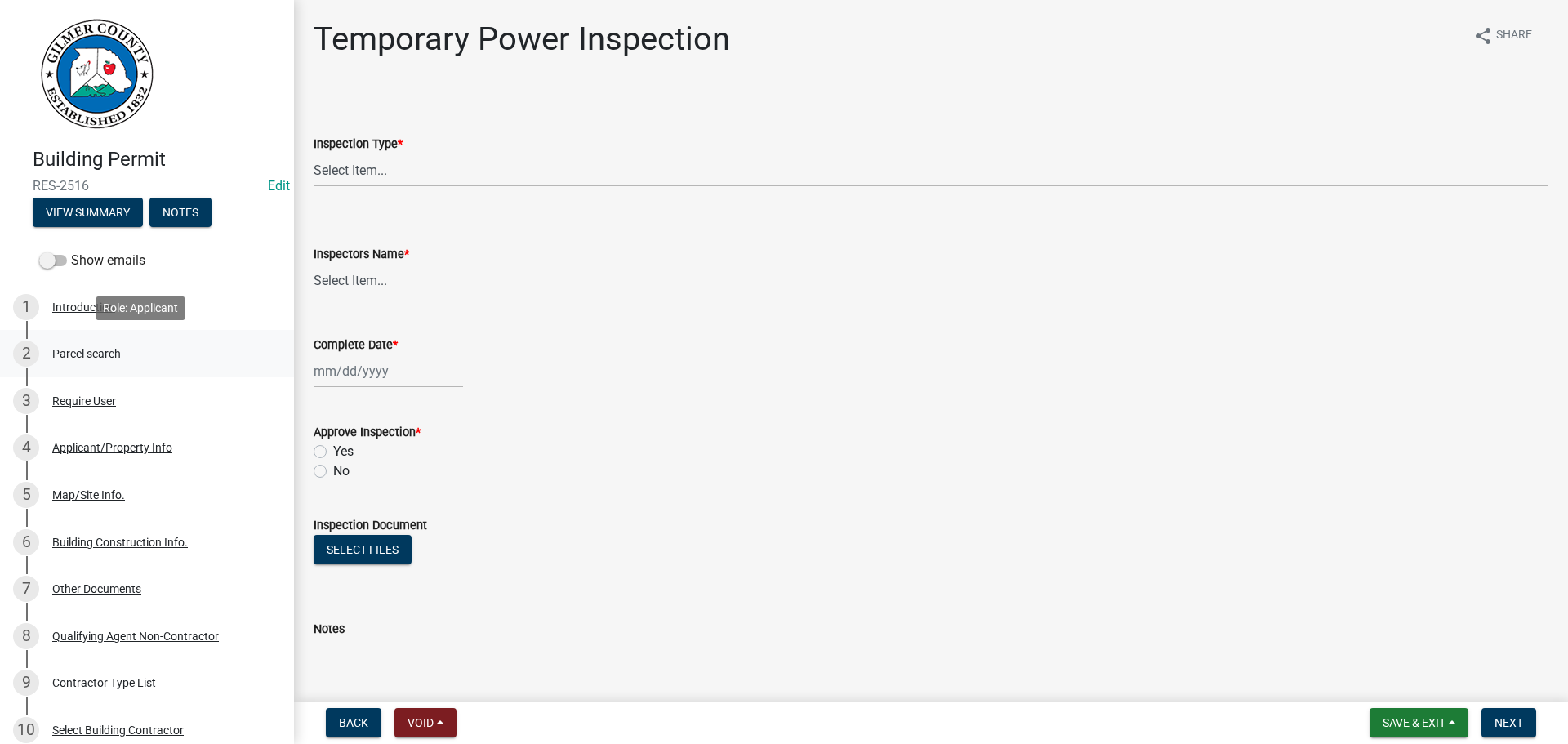
click at [113, 360] on div "2 Parcel search" at bounding box center [140, 354] width 255 height 27
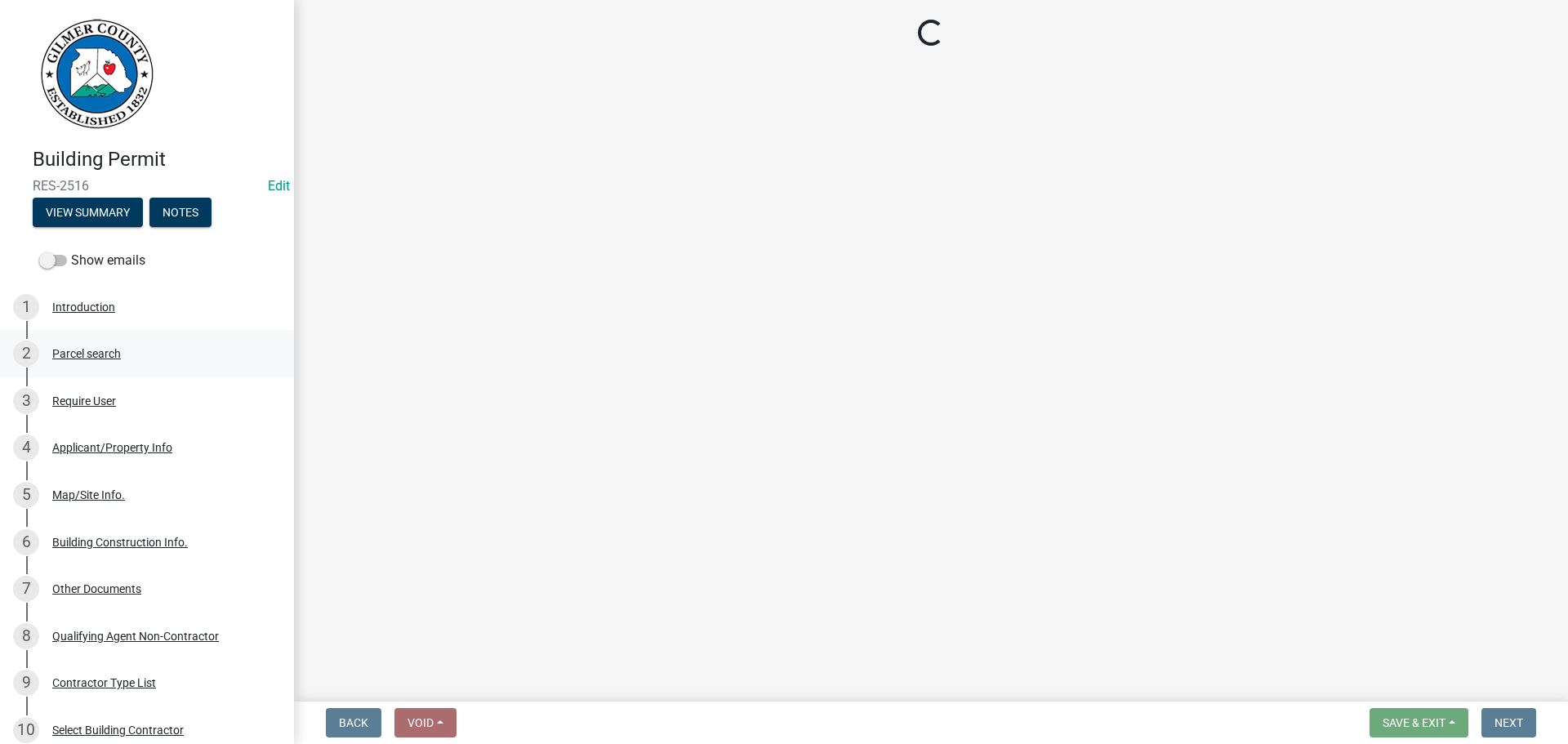
click at [144, 361] on div "2 Parcel search" at bounding box center [140, 354] width 255 height 27
click at [128, 389] on div "3 Require User" at bounding box center [140, 401] width 255 height 27
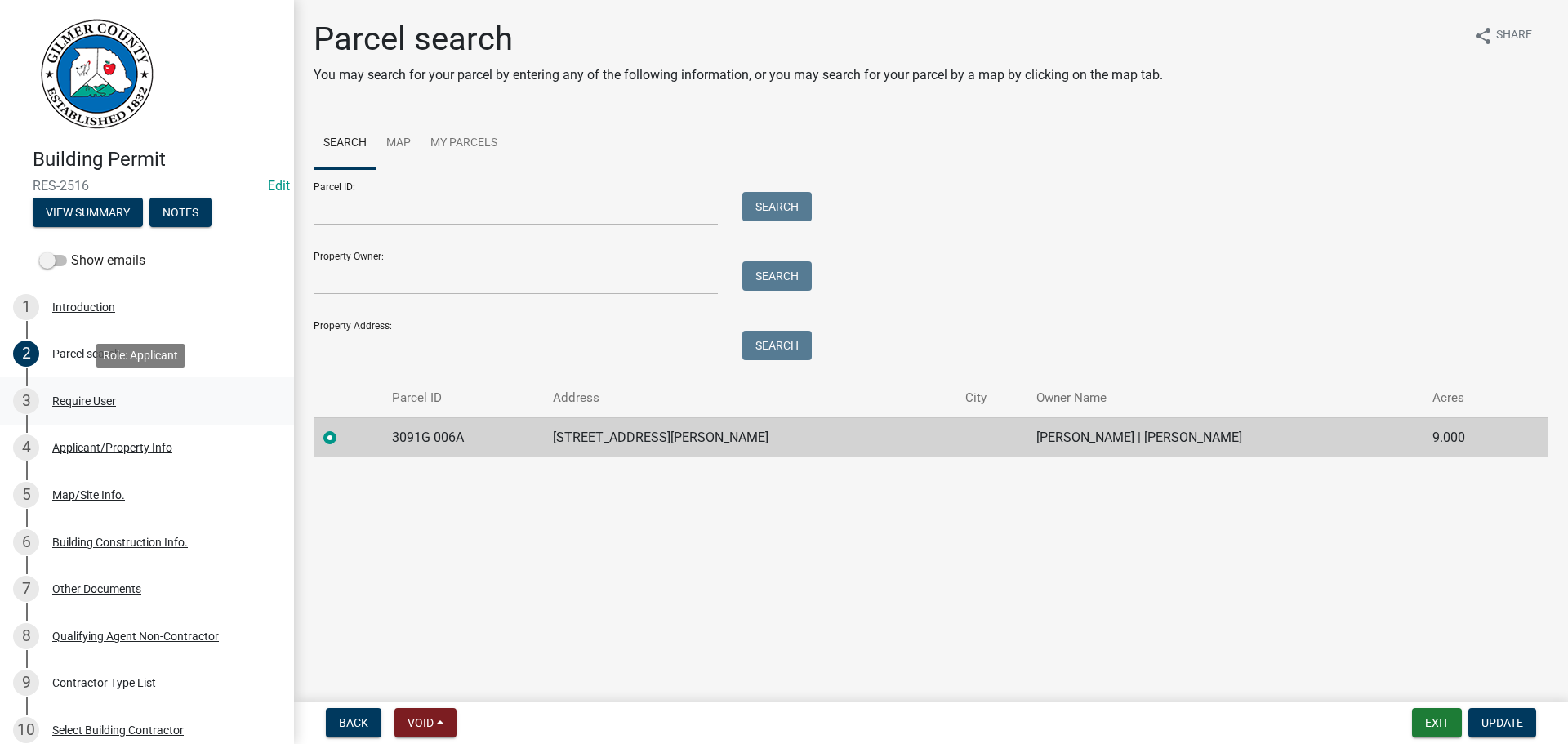
drag, startPoint x: 148, startPoint y: 398, endPoint x: 163, endPoint y: 411, distance: 19.8
click at [150, 398] on div "3 Require User" at bounding box center [140, 401] width 255 height 27
click at [128, 393] on div "3 Require User" at bounding box center [140, 401] width 255 height 27
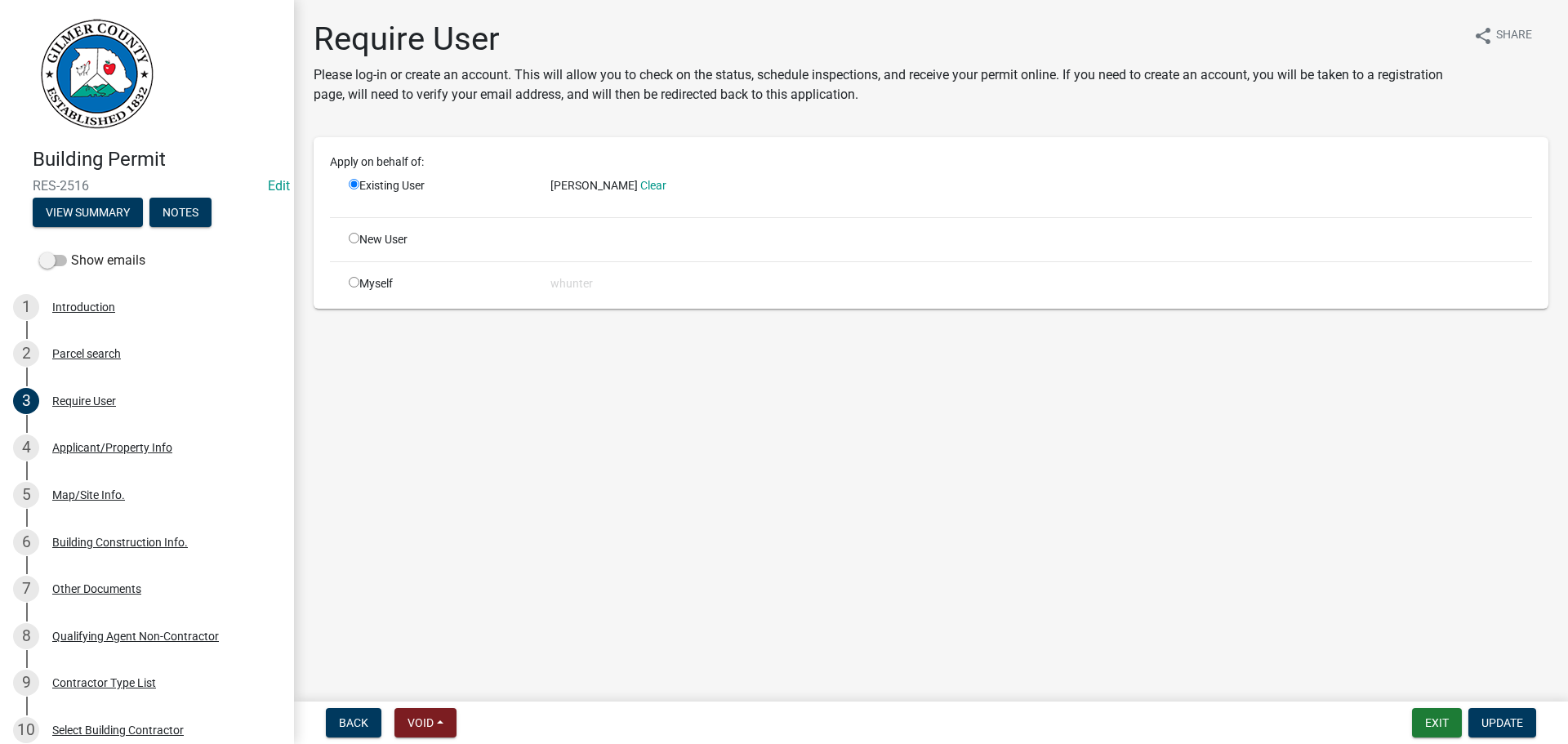
click at [351, 236] on input "radio" at bounding box center [353, 238] width 10 height 10
radio input "true"
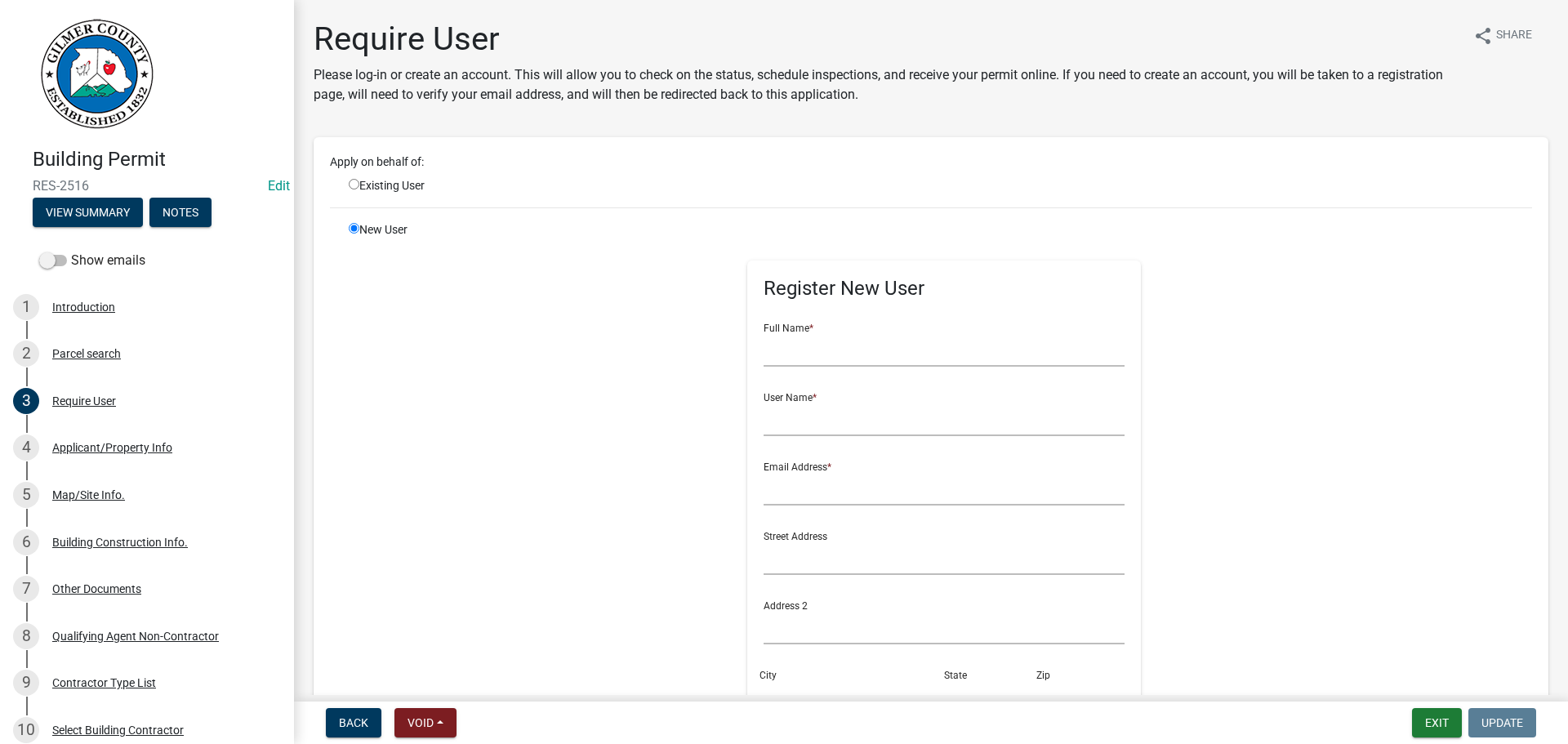
click at [424, 199] on div "Apply on behalf of: Existing User New User Register New User Full Name * User N…" at bounding box center [930, 576] width 1202 height 847
click at [410, 195] on div "Apply on behalf of: Existing User New User Register New User Full Name * User N…" at bounding box center [930, 576] width 1202 height 847
click at [415, 187] on div "Existing User" at bounding box center [437, 186] width 202 height 17
click at [347, 183] on div "Existing User" at bounding box center [437, 186] width 202 height 17
click at [350, 186] on input "radio" at bounding box center [353, 184] width 10 height 10
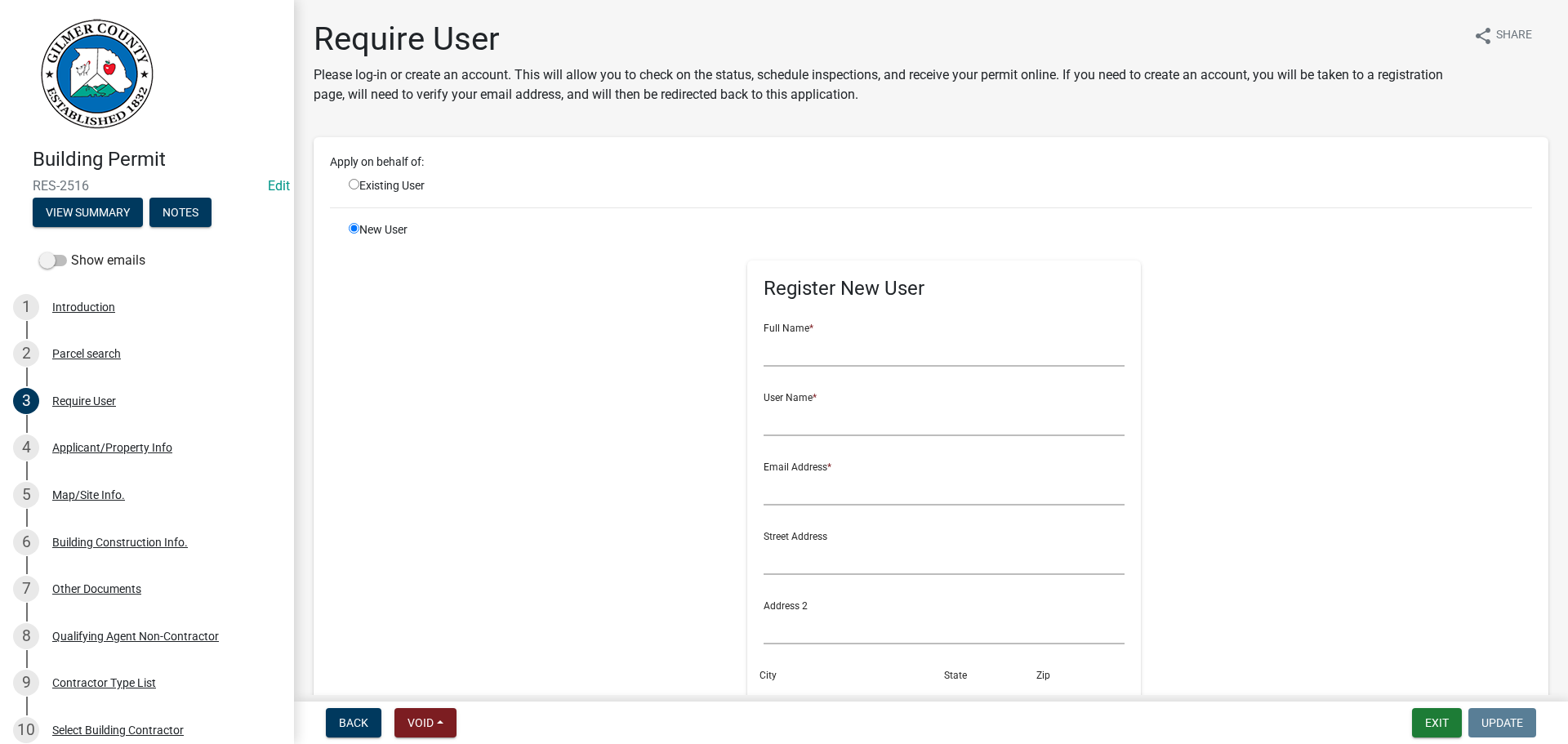
radio input "true"
radio input "false"
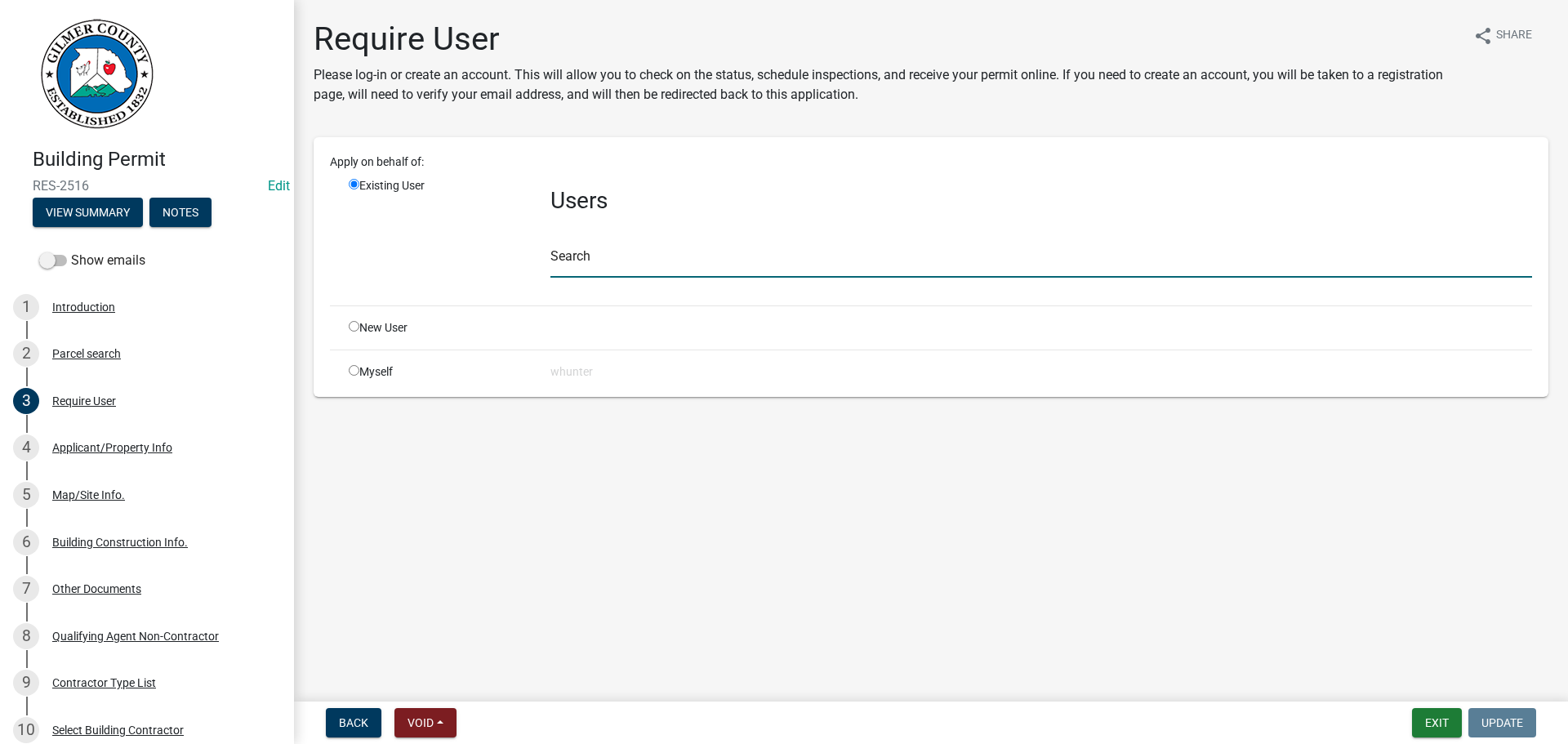
click at [709, 245] on input "text" at bounding box center [1041, 260] width 982 height 33
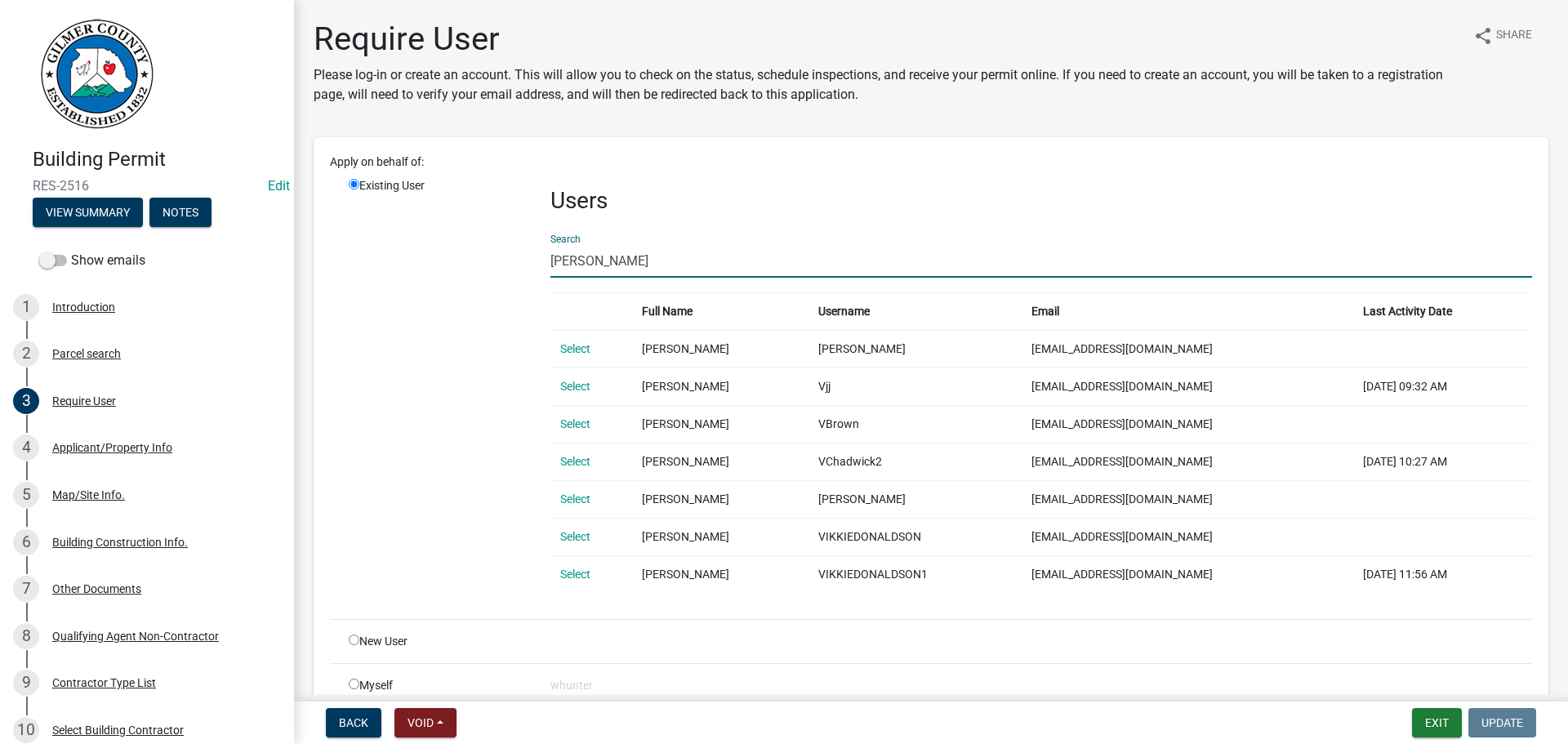
type input "vikki"
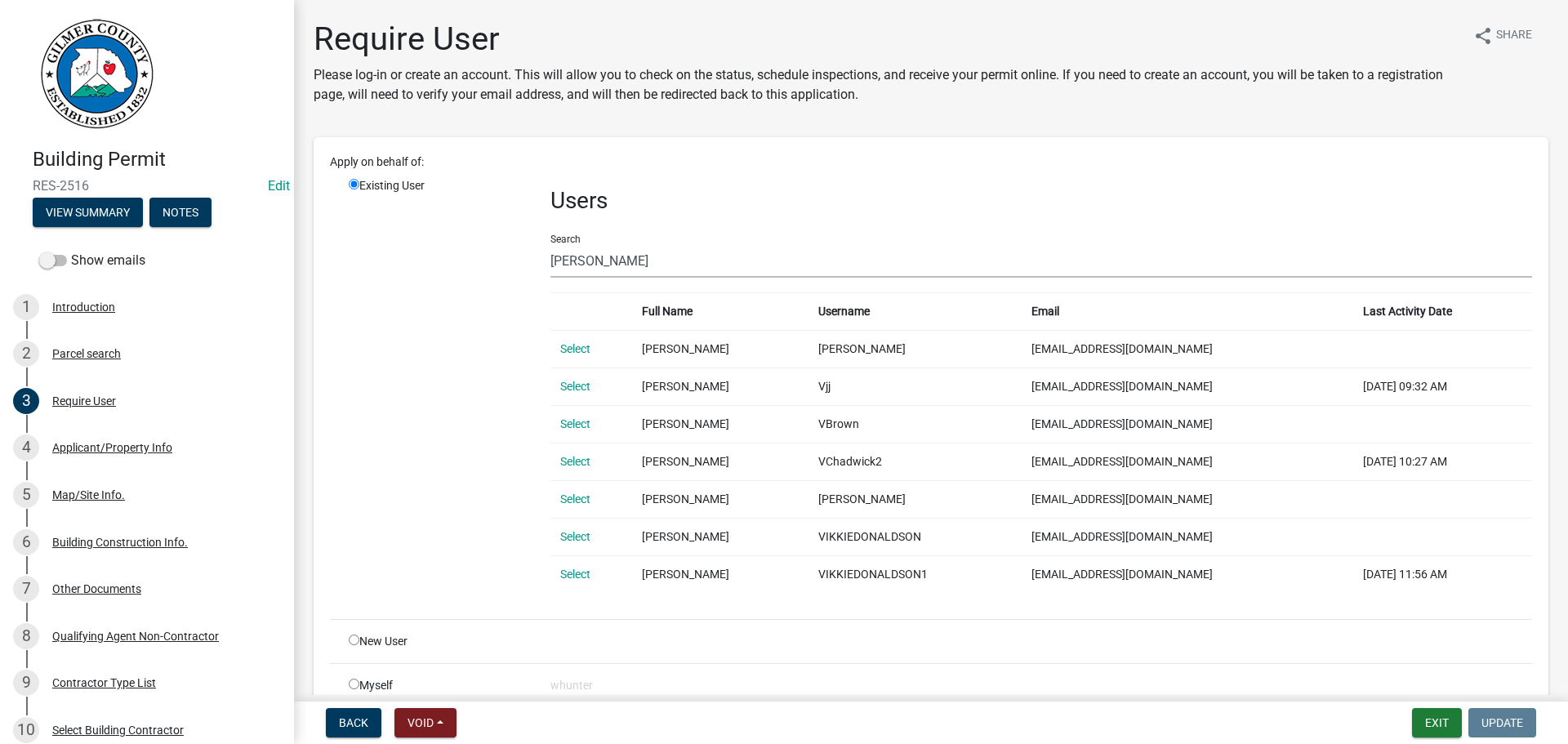
click at [360, 643] on div "New User" at bounding box center [437, 641] width 202 height 17
click at [351, 641] on input "radio" at bounding box center [353, 640] width 10 height 10
radio input "true"
radio input "false"
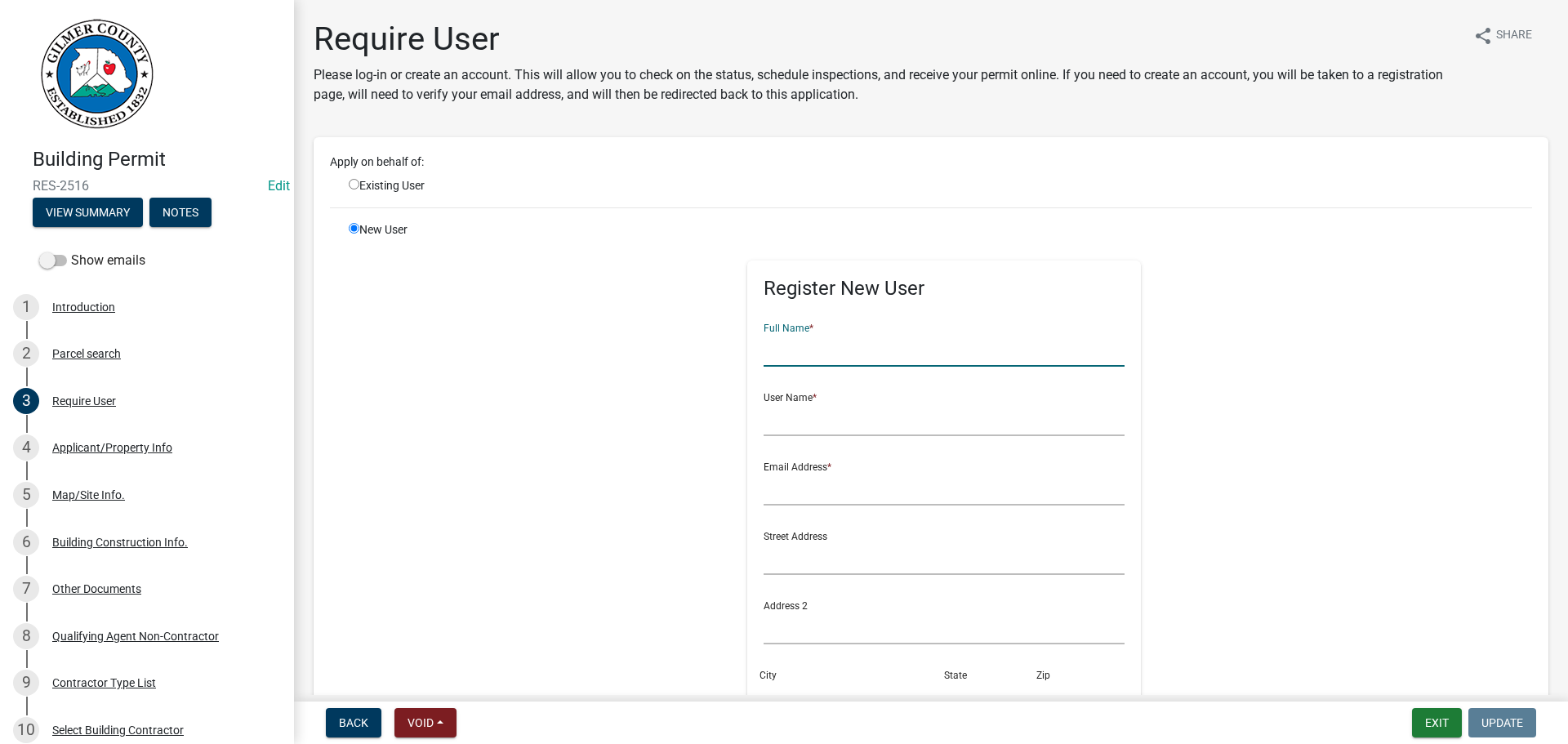
click at [881, 336] on input "text" at bounding box center [944, 349] width 362 height 33
type input "steve brown"
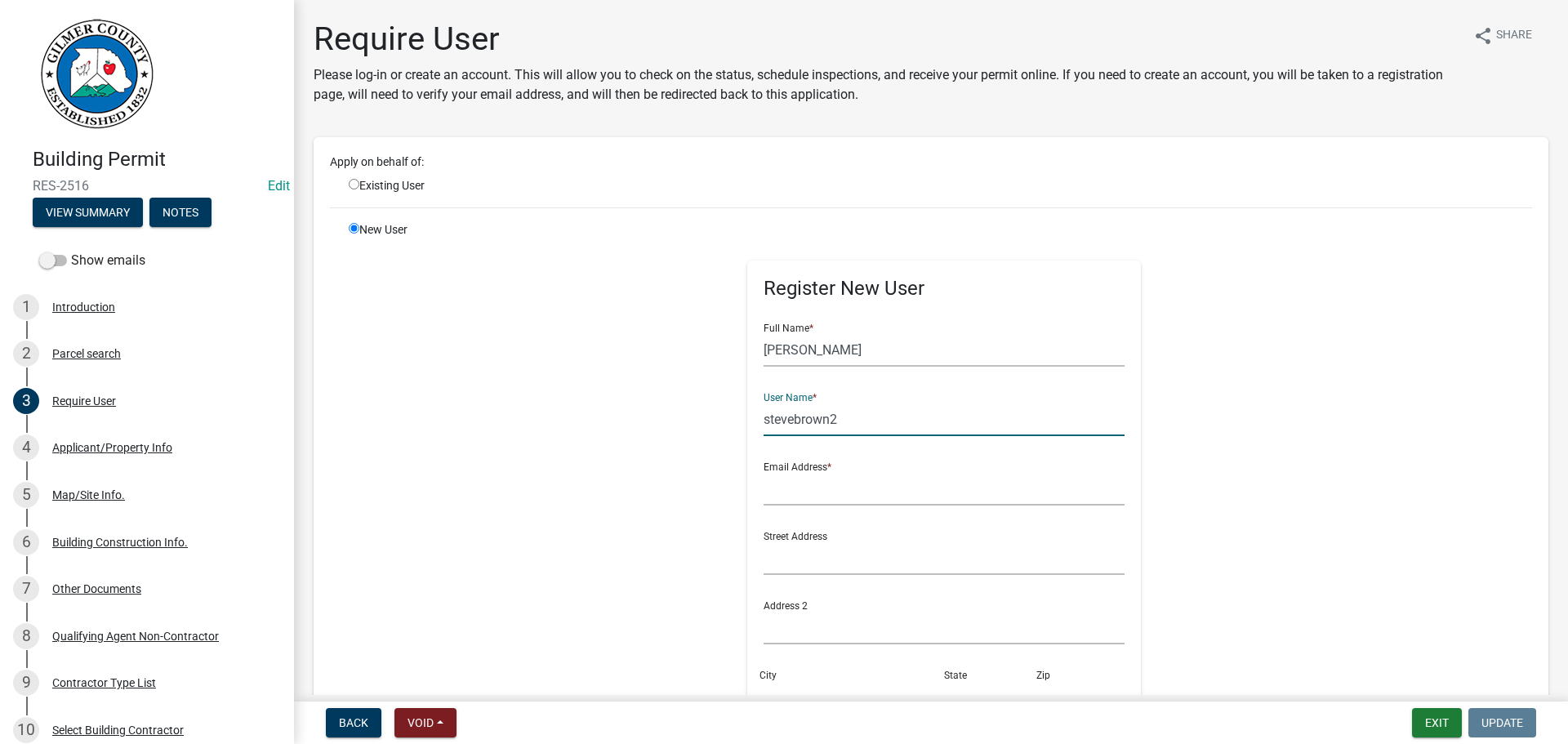
type input "stevebrown2"
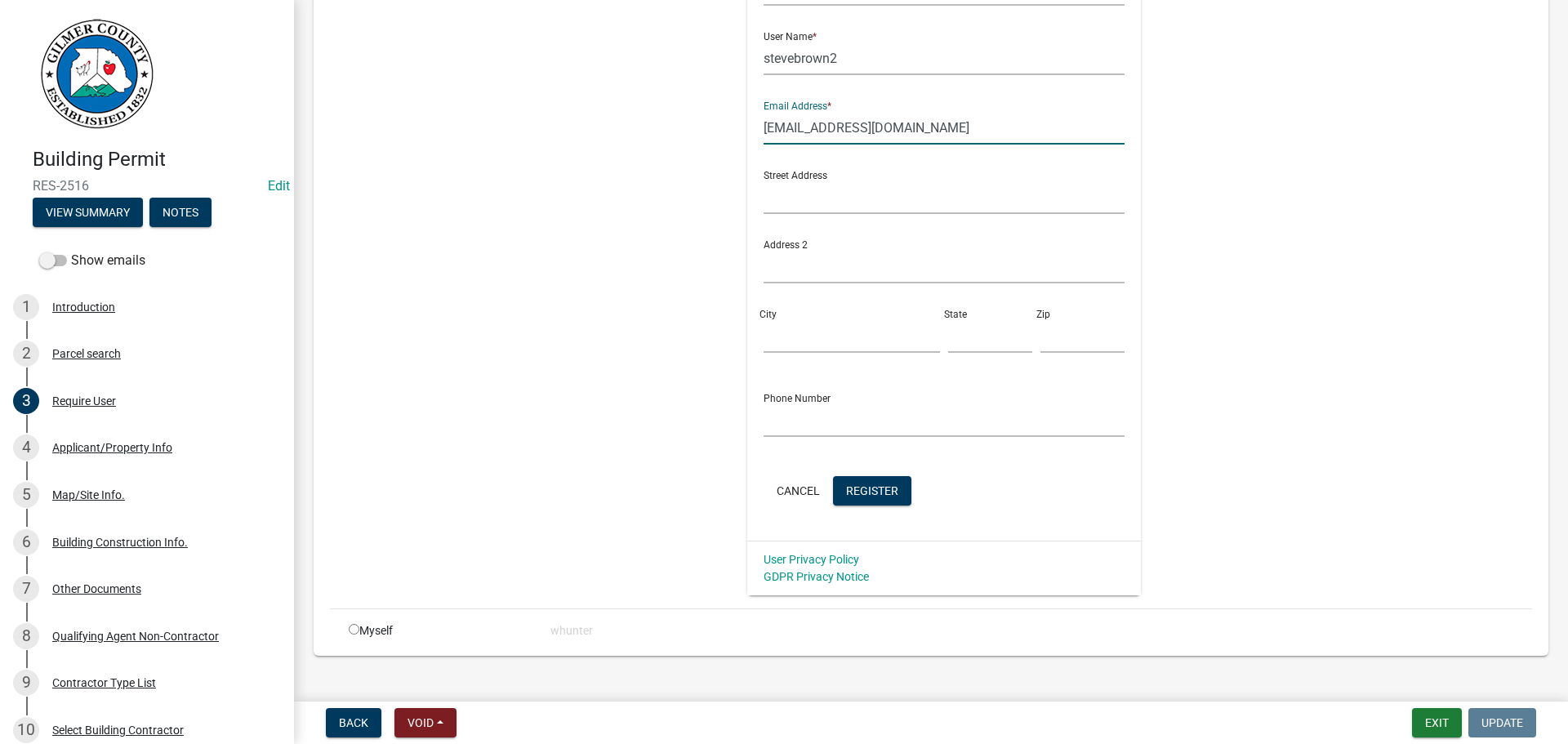
scroll to position [385, 0]
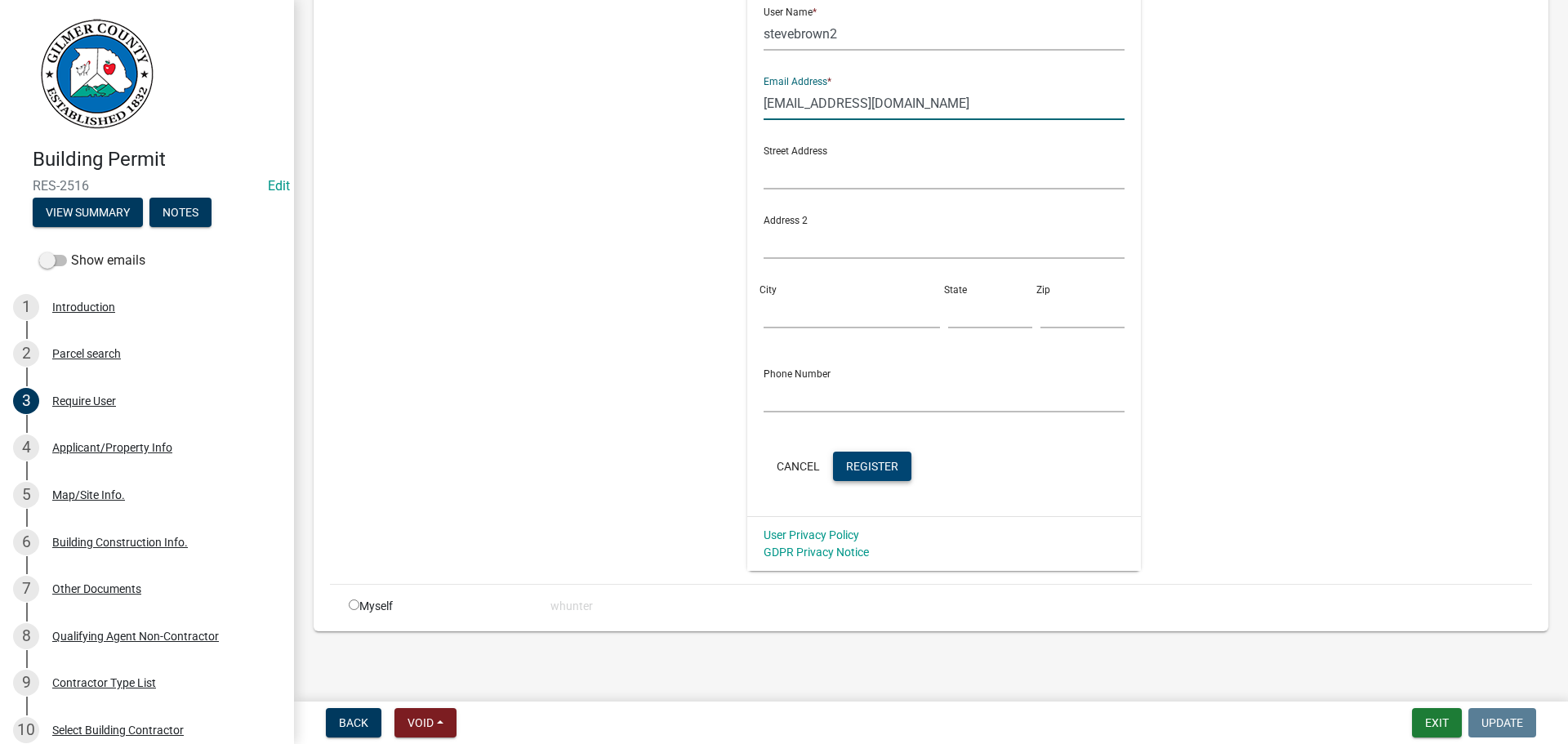
type input "sethrpugh@gmail.com"
click at [880, 460] on span "Register" at bounding box center [871, 465] width 52 height 13
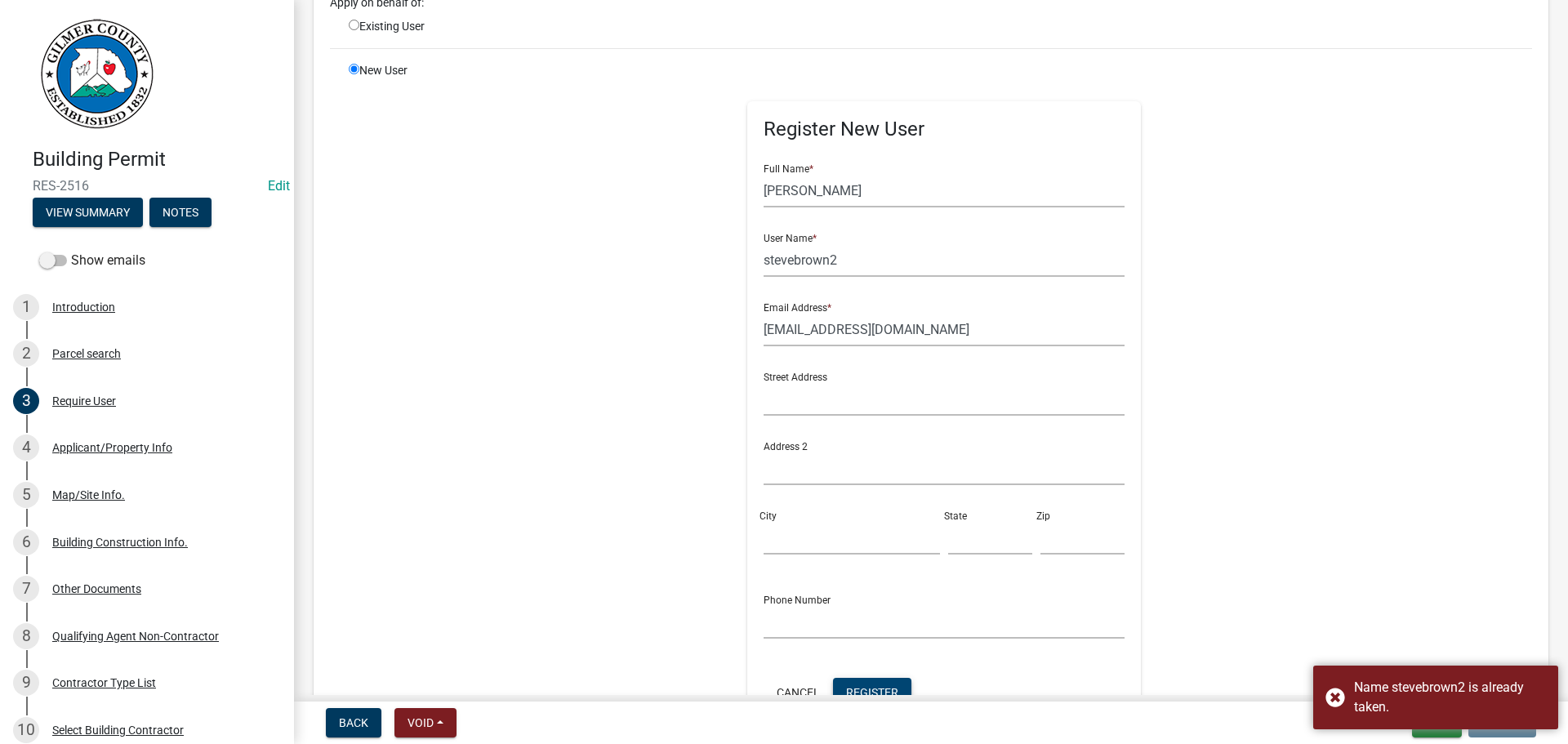
scroll to position [0, 0]
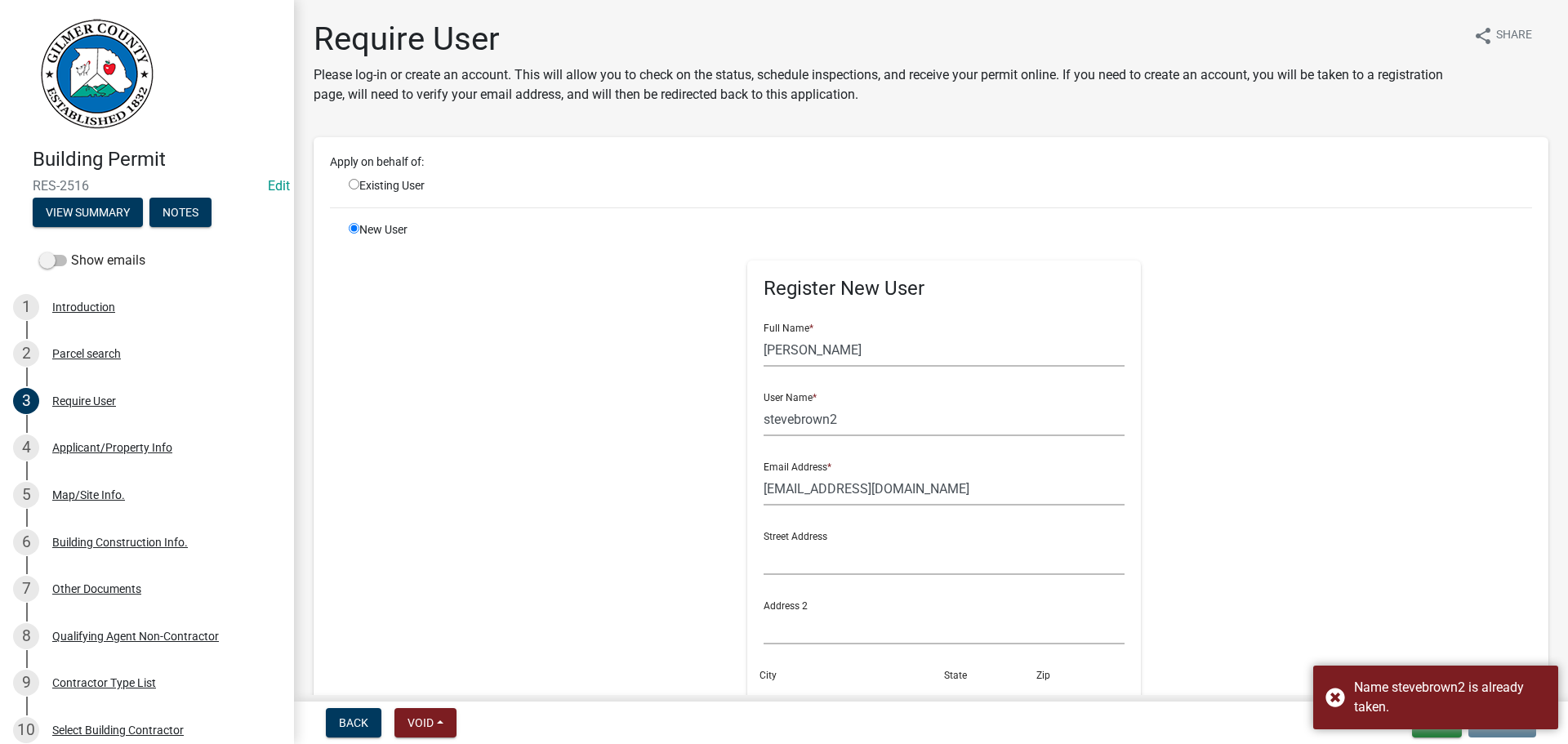
click at [367, 180] on div "Existing User" at bounding box center [437, 186] width 202 height 17
click at [351, 185] on input "radio" at bounding box center [353, 184] width 10 height 10
radio input "true"
radio input "false"
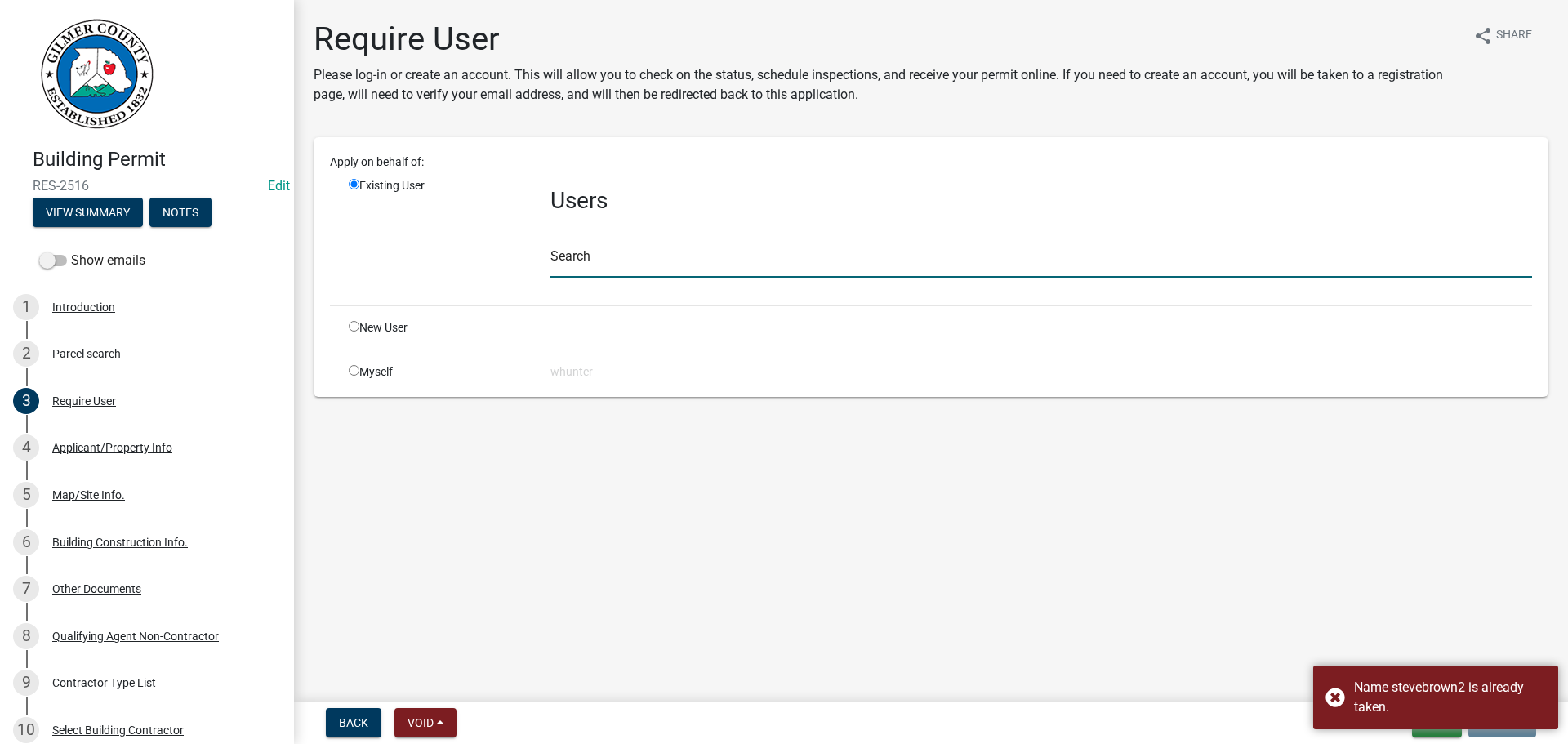
click at [626, 260] on input "text" at bounding box center [1041, 260] width 982 height 33
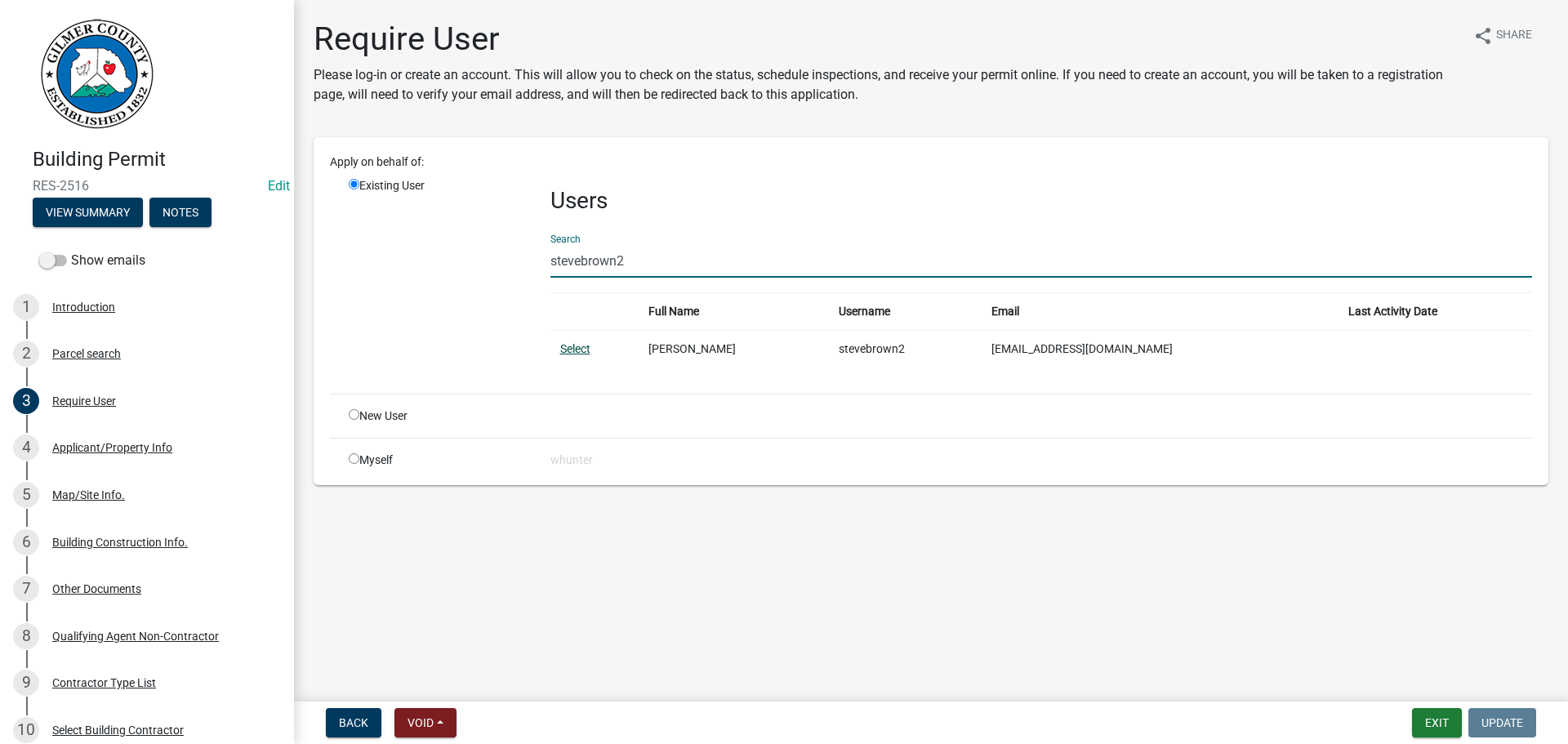
type input "stevebrown2"
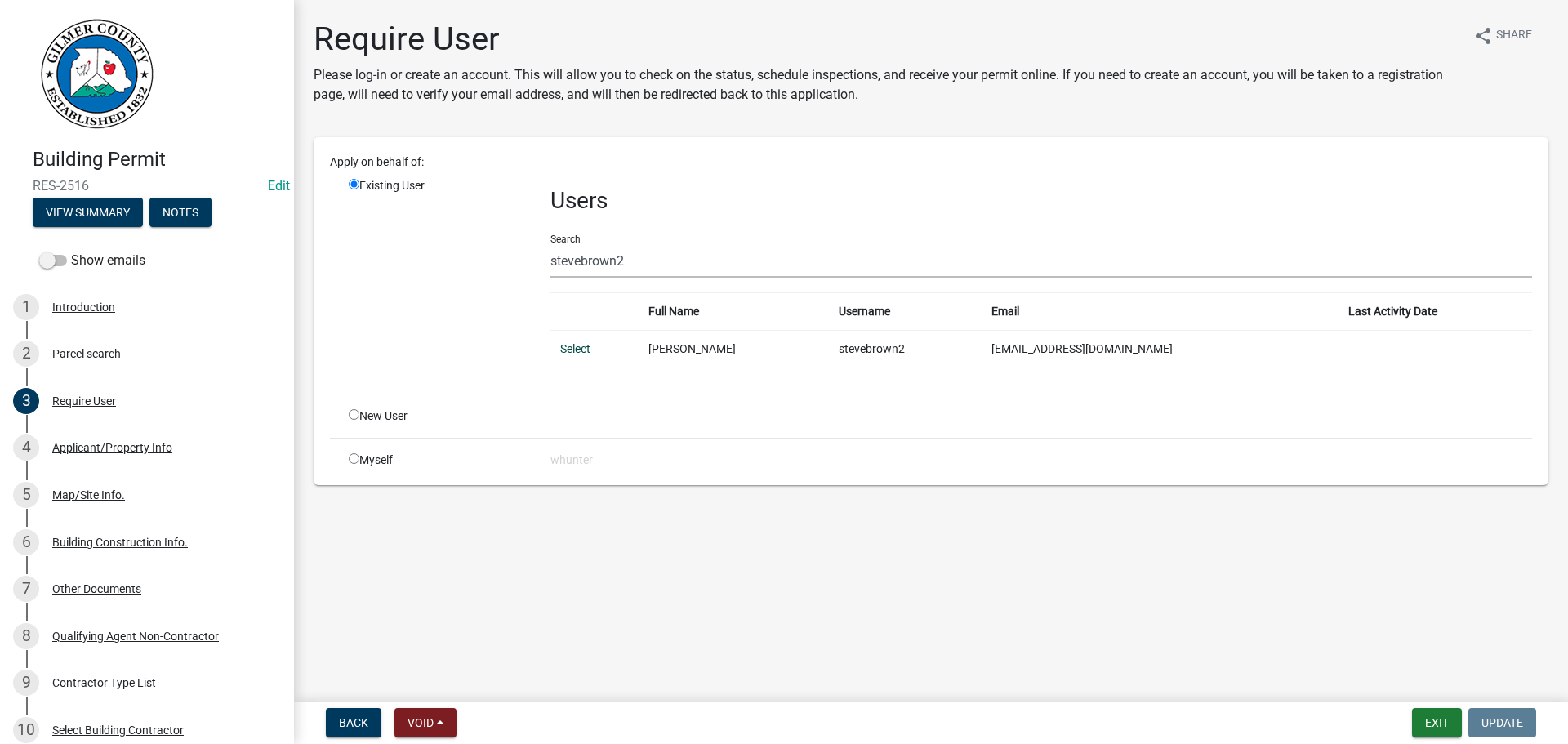
click at [579, 348] on link "Select" at bounding box center [574, 348] width 30 height 13
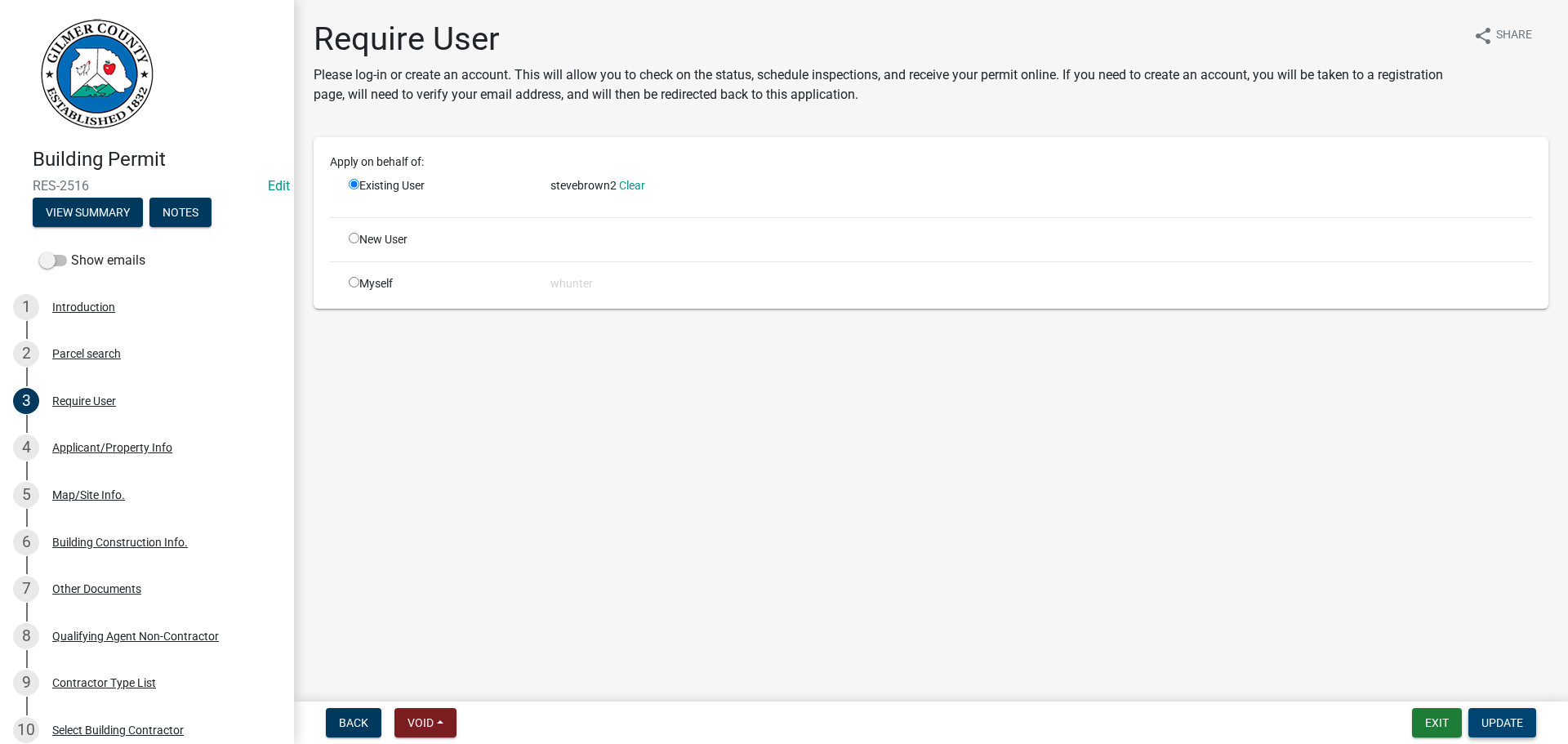
click at [1510, 717] on span "Update" at bounding box center [1501, 723] width 42 height 13
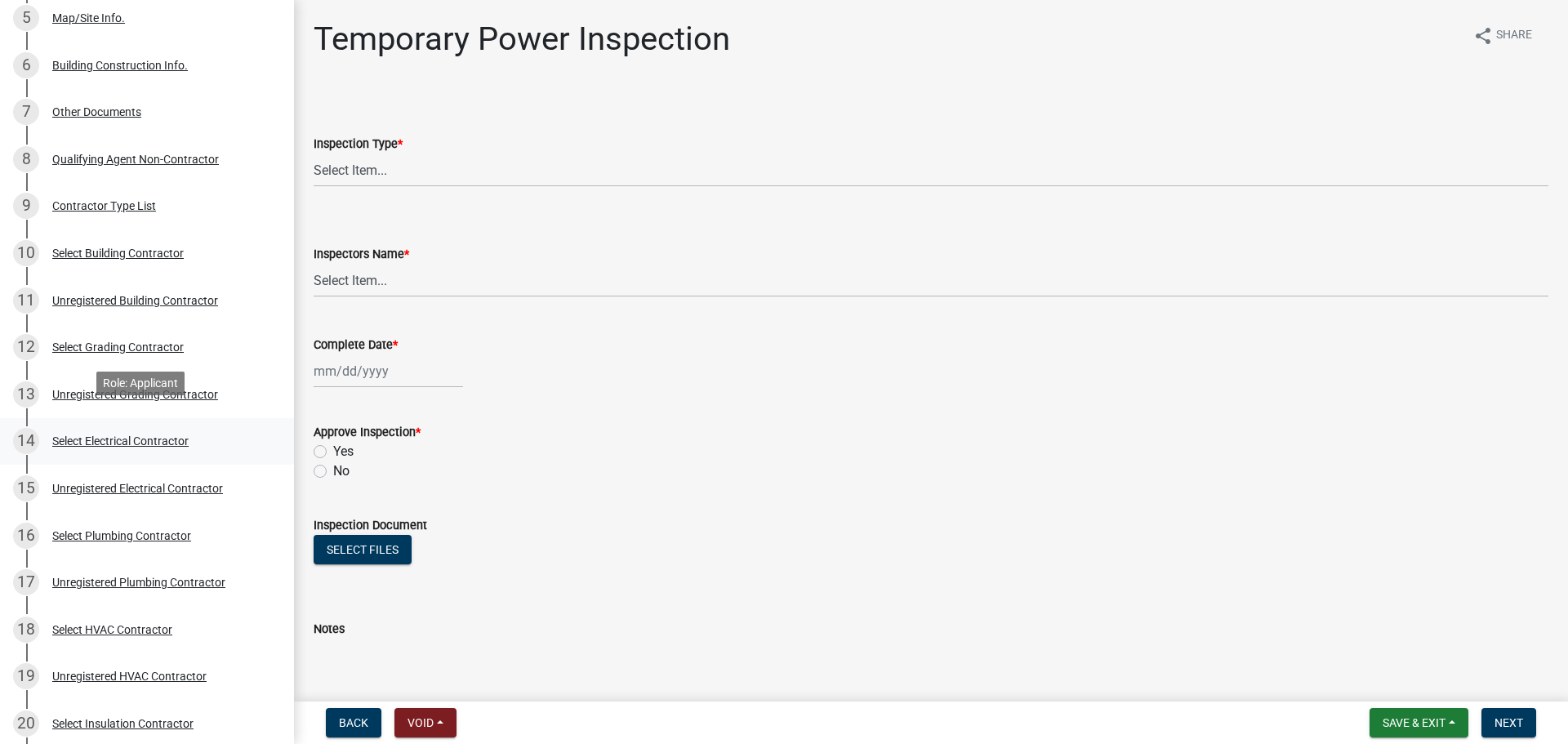
scroll to position [490, 0]
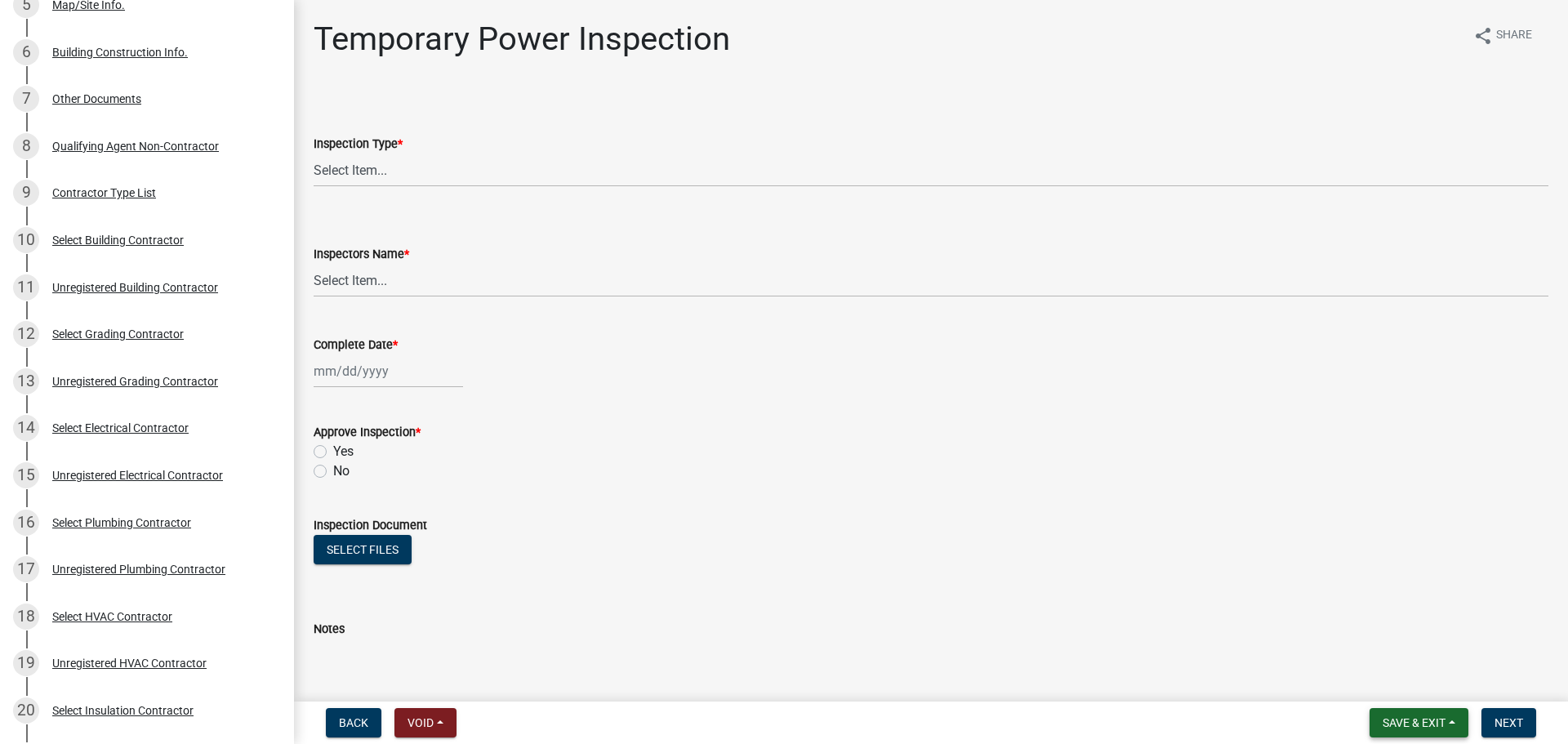
click at [1378, 726] on button "Save & Exit" at bounding box center [1418, 723] width 98 height 29
click at [1405, 688] on button "Save & Exit" at bounding box center [1403, 681] width 131 height 39
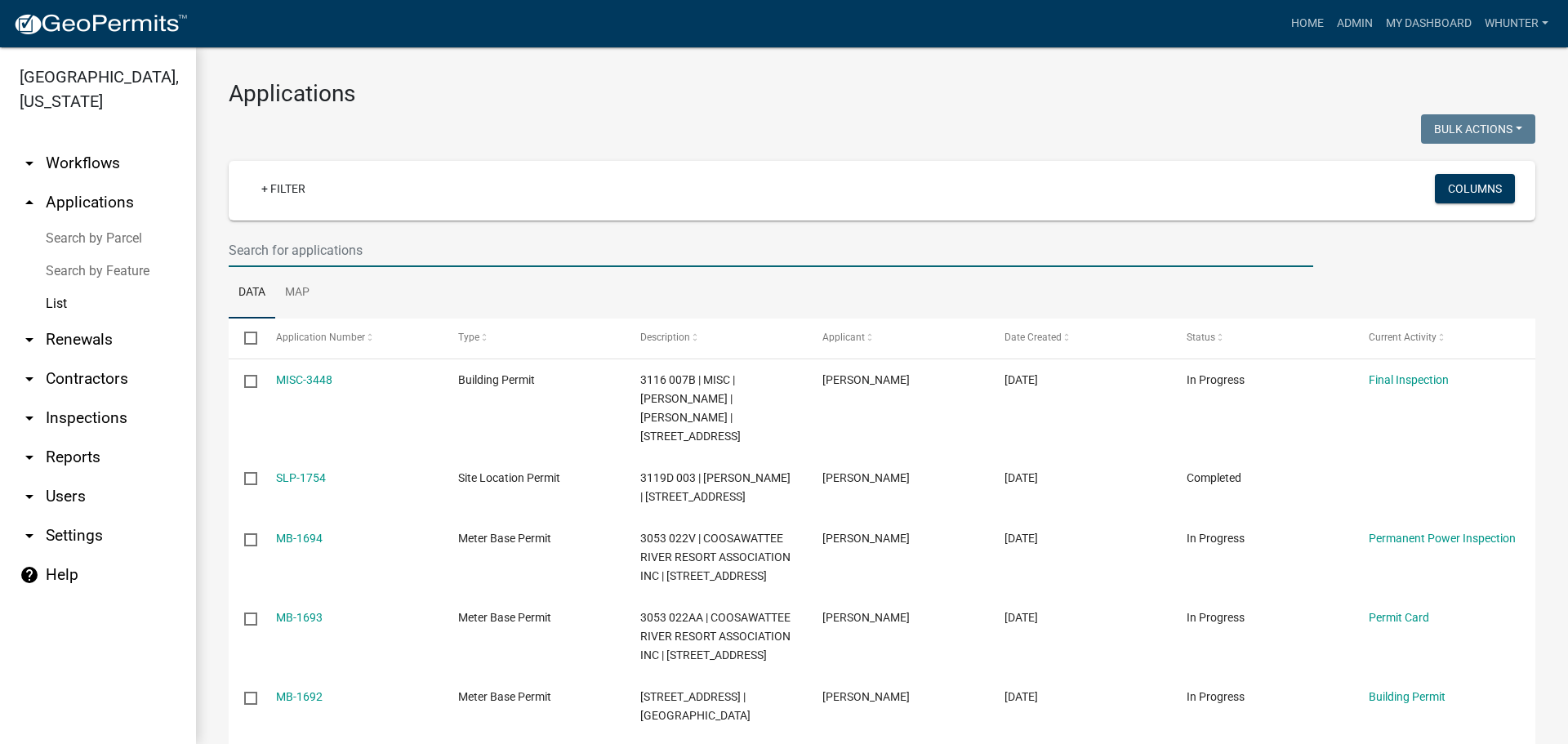
click at [341, 257] on input "text" at bounding box center [770, 250] width 1084 height 33
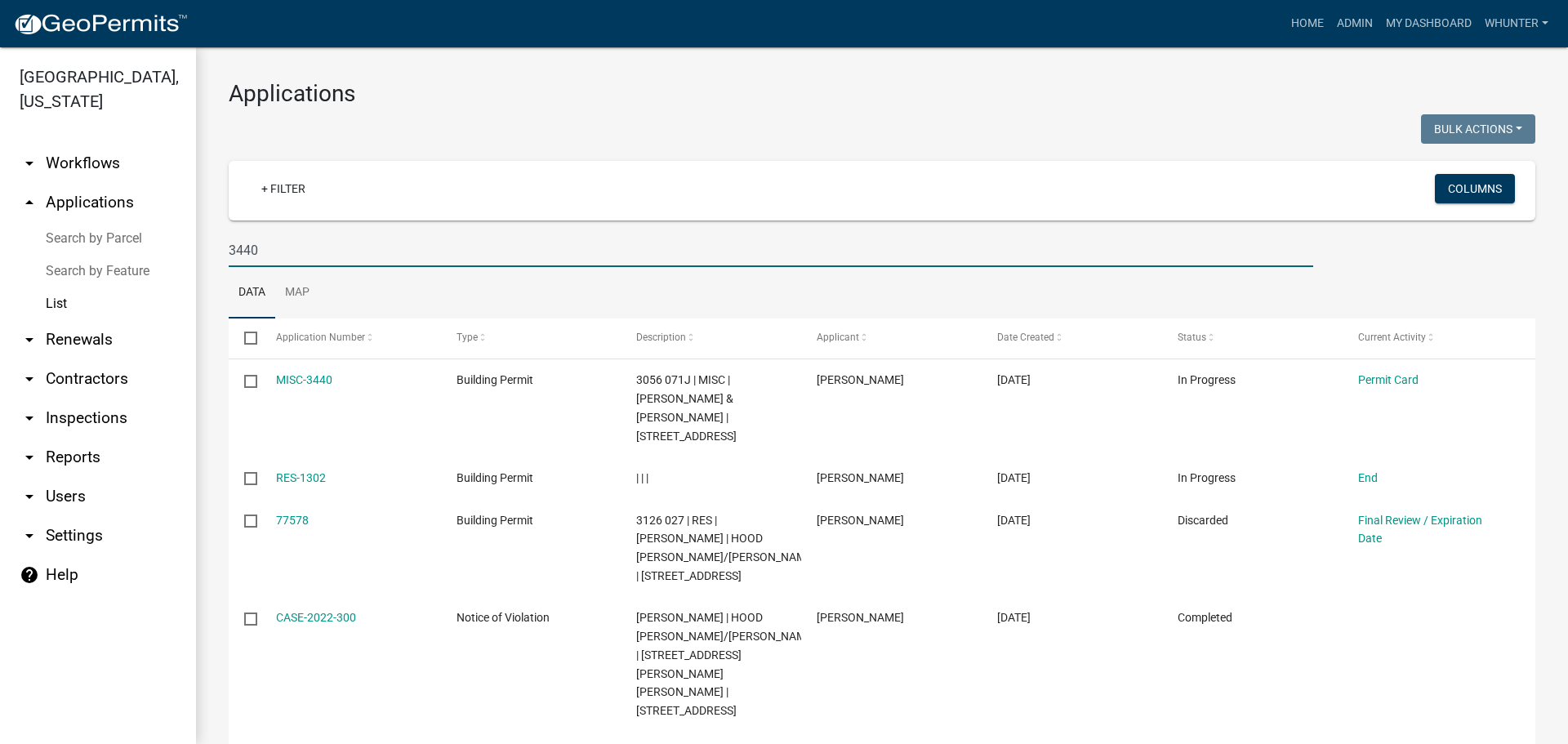
drag, startPoint x: 292, startPoint y: 248, endPoint x: 19, endPoint y: 223, distance: 274.1
click at [30, 224] on div "Gilmer County, Georgia arrow_drop_down Workflows List arrow_drop_up Application…" at bounding box center [784, 396] width 1568 height 697
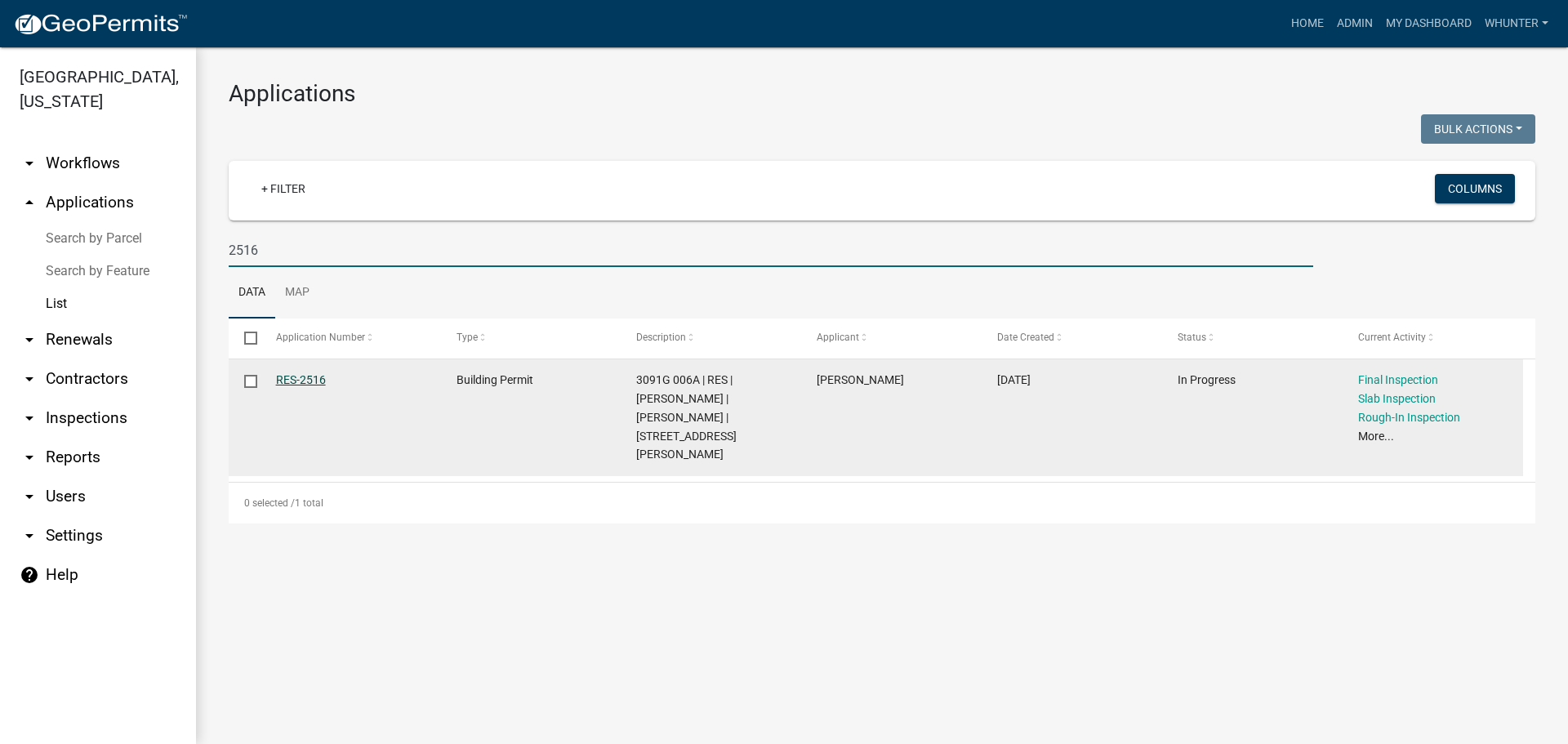
type input "2516"
click at [301, 375] on link "RES-2516" at bounding box center [300, 379] width 50 height 13
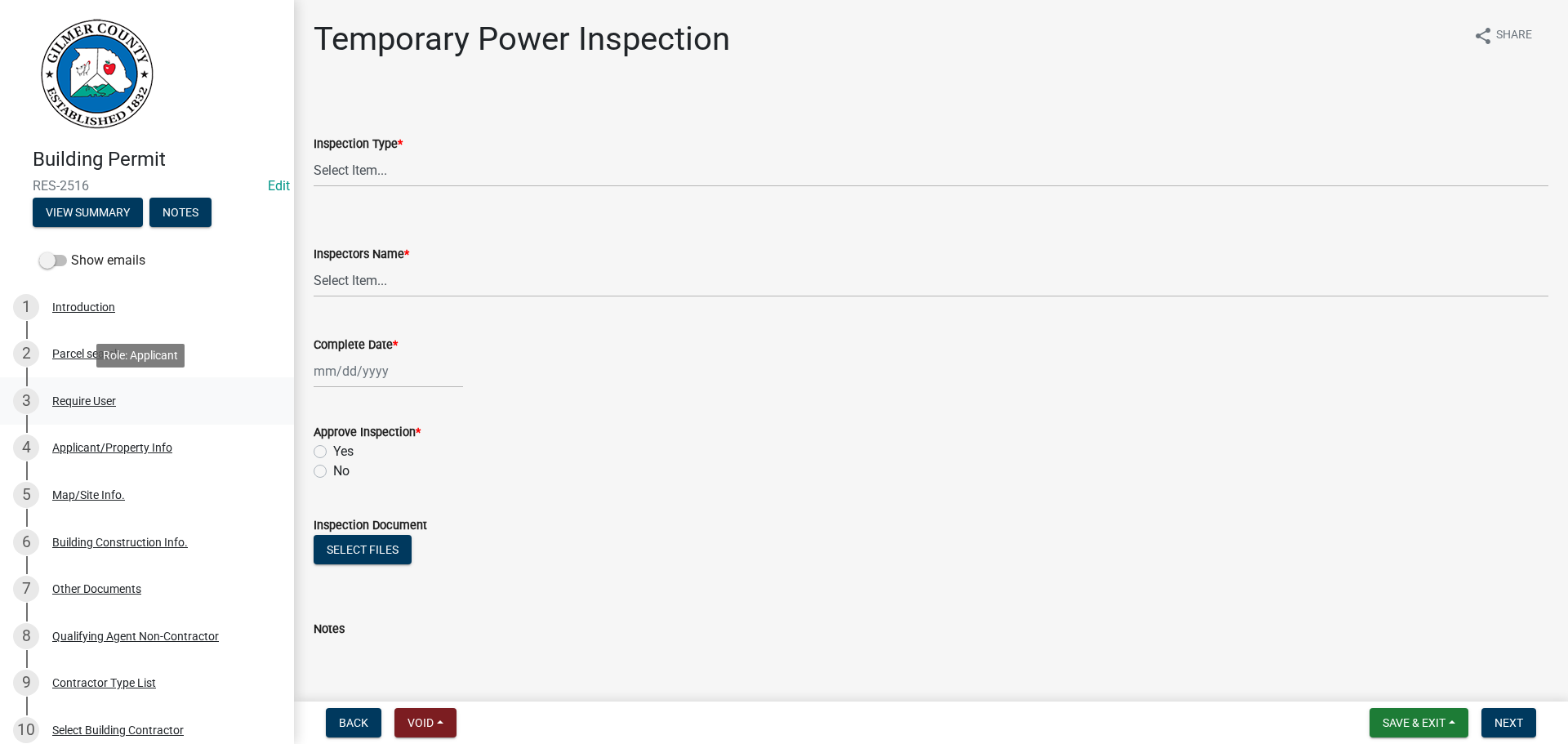
click at [110, 397] on div "Require User" at bounding box center [84, 401] width 63 height 11
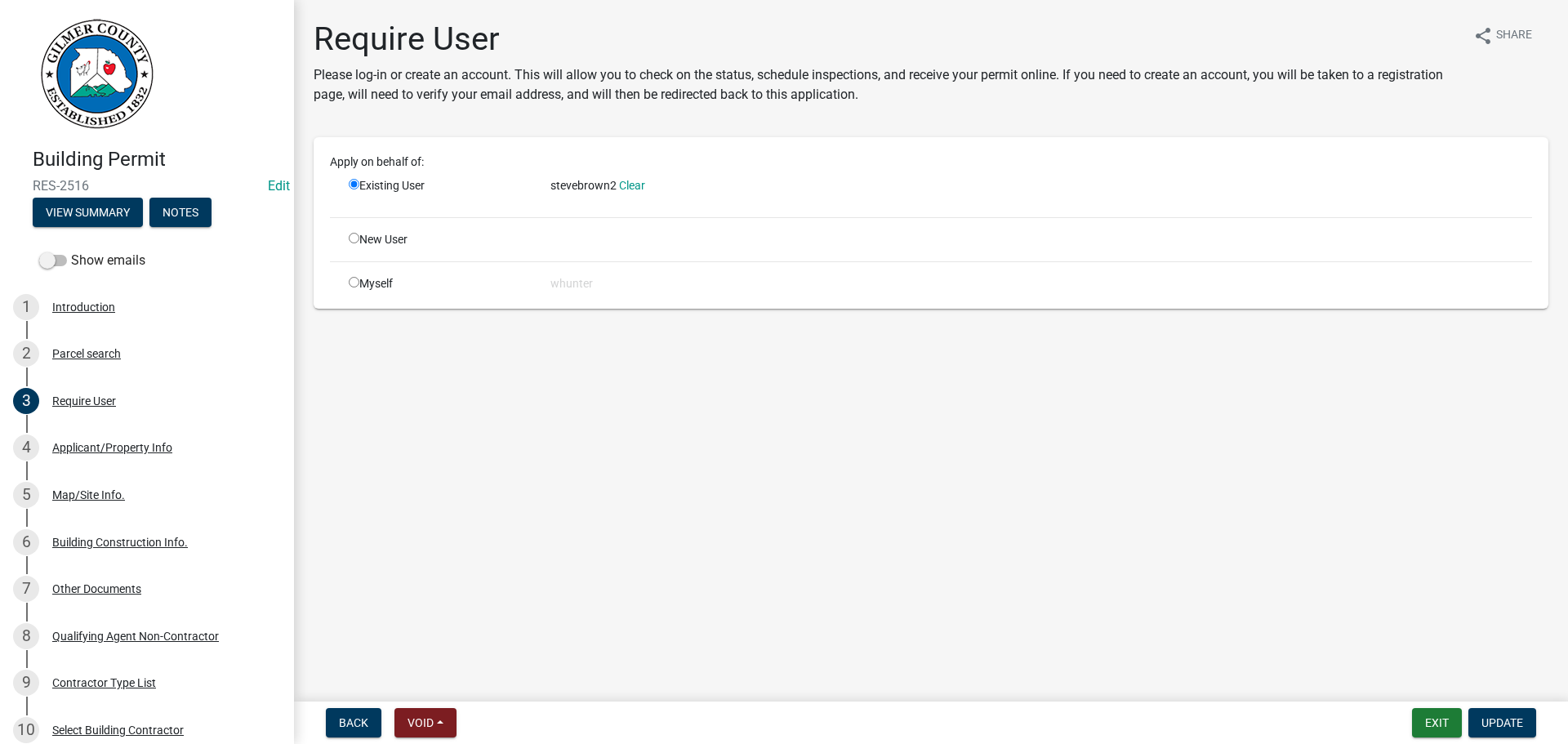
click at [372, 241] on div "New User" at bounding box center [437, 240] width 202 height 17
click at [353, 238] on input "radio" at bounding box center [353, 238] width 10 height 10
radio input "true"
radio input "false"
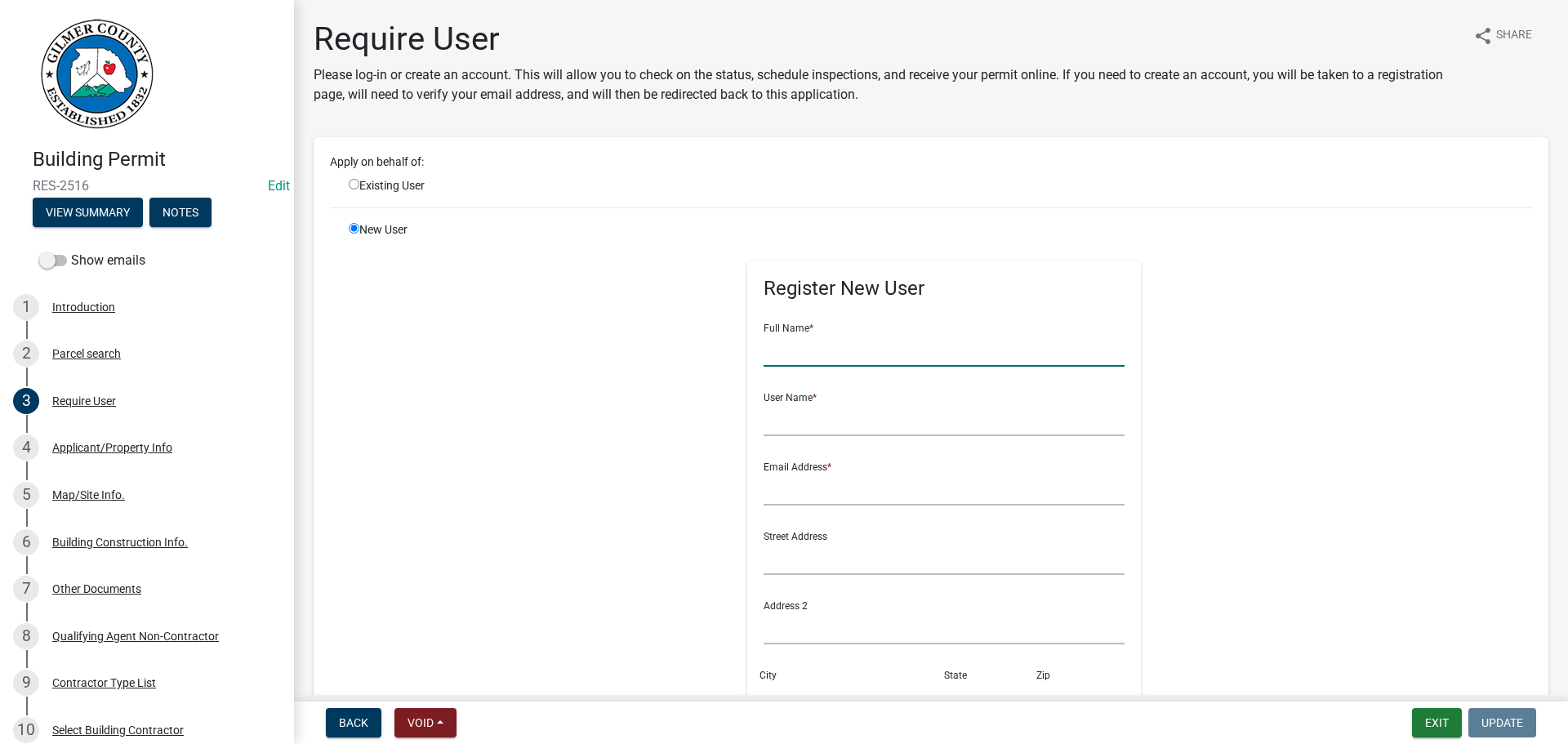
click at [800, 342] on input "text" at bounding box center [944, 349] width 362 height 33
type input "stevebrown3"
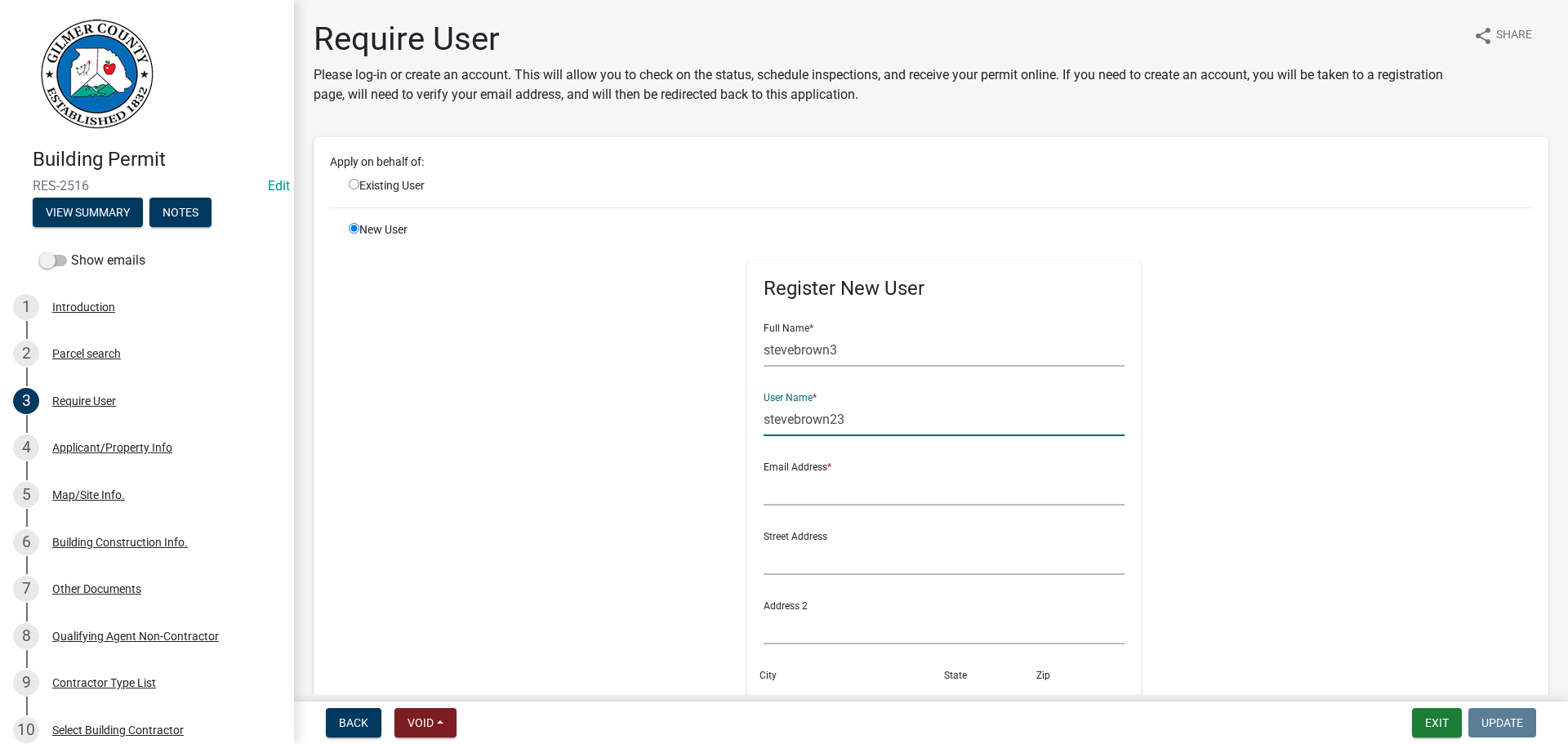
type input "stevebrown23"
type input "sethr"
click at [361, 187] on div "Existing User" at bounding box center [437, 186] width 202 height 17
click at [355, 186] on input "radio" at bounding box center [353, 184] width 10 height 10
radio input "true"
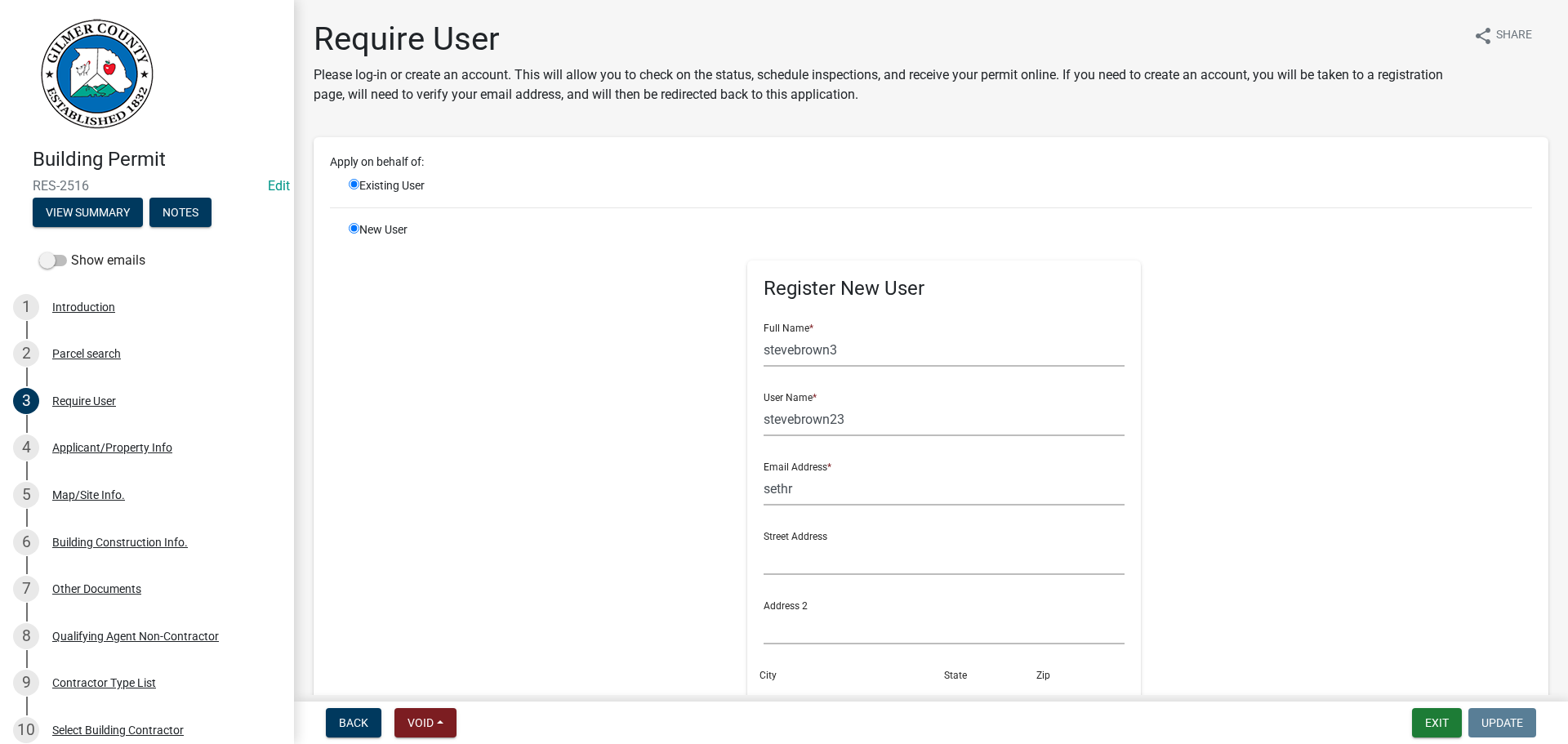
radio input "false"
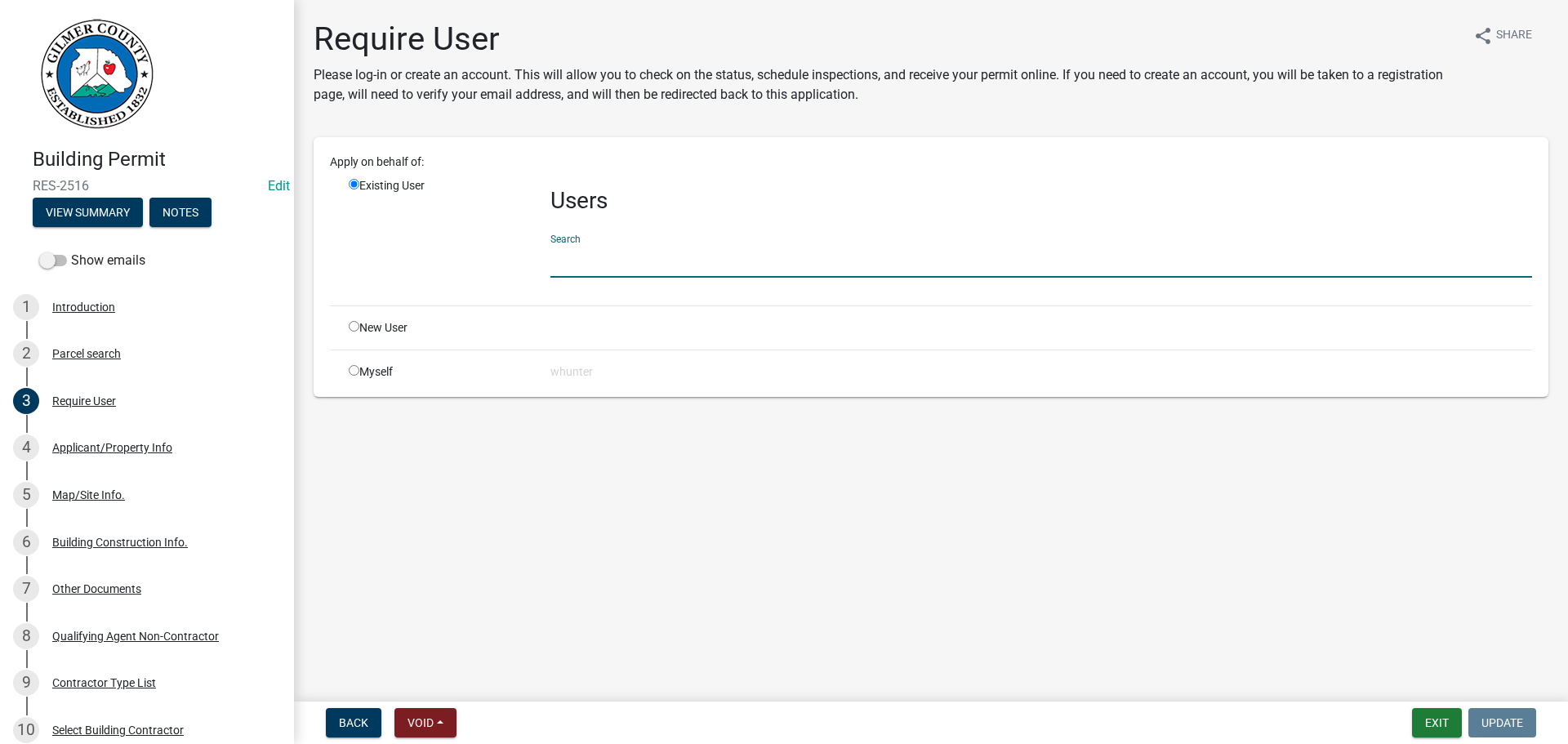
click at [676, 271] on input "text" at bounding box center [1041, 260] width 982 height 33
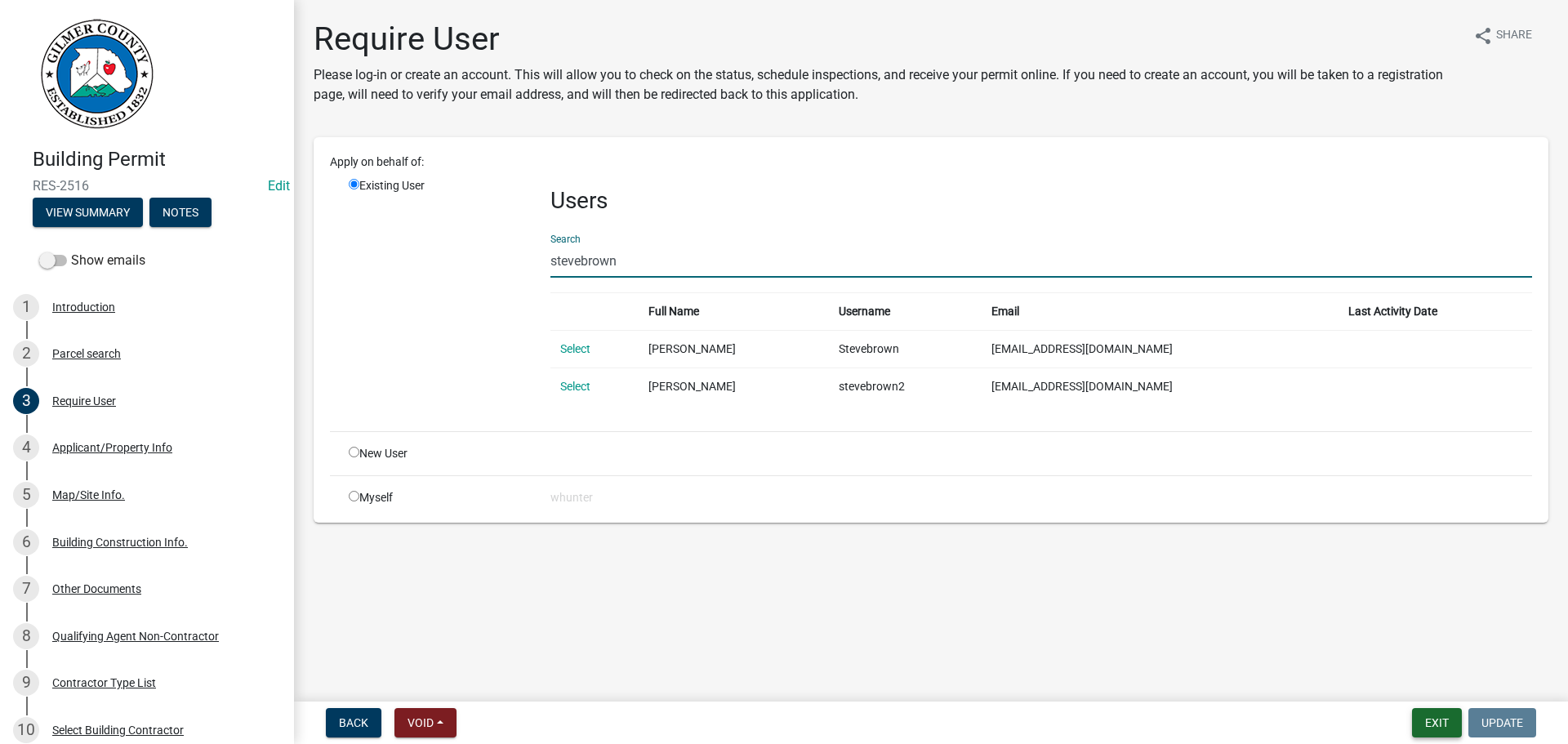
type input "stevebrown"
click at [1434, 723] on button "Exit" at bounding box center [1436, 723] width 50 height 29
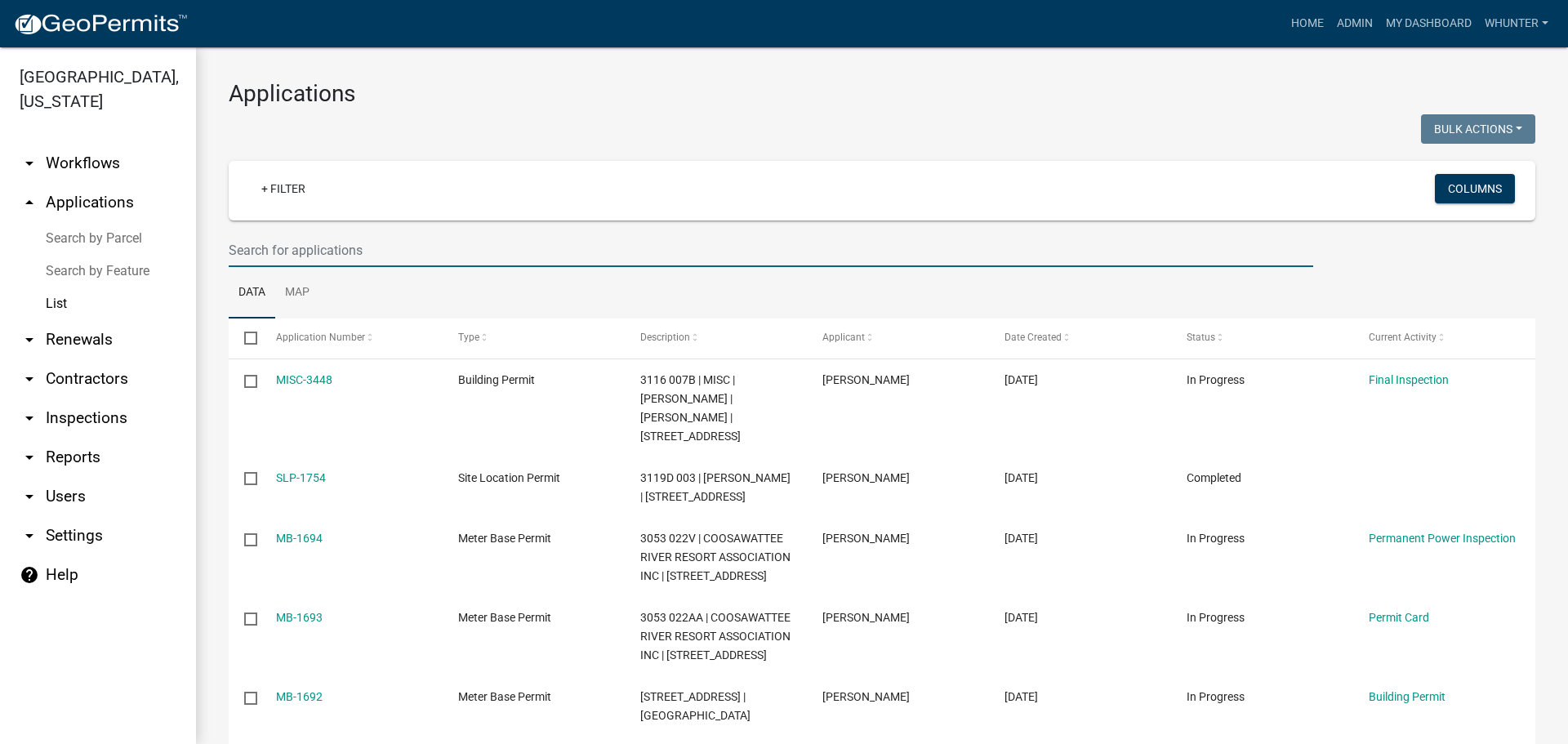
drag, startPoint x: 298, startPoint y: 243, endPoint x: 514, endPoint y: 277, distance: 218.7
click at [298, 243] on input "text" at bounding box center [770, 250] width 1084 height 33
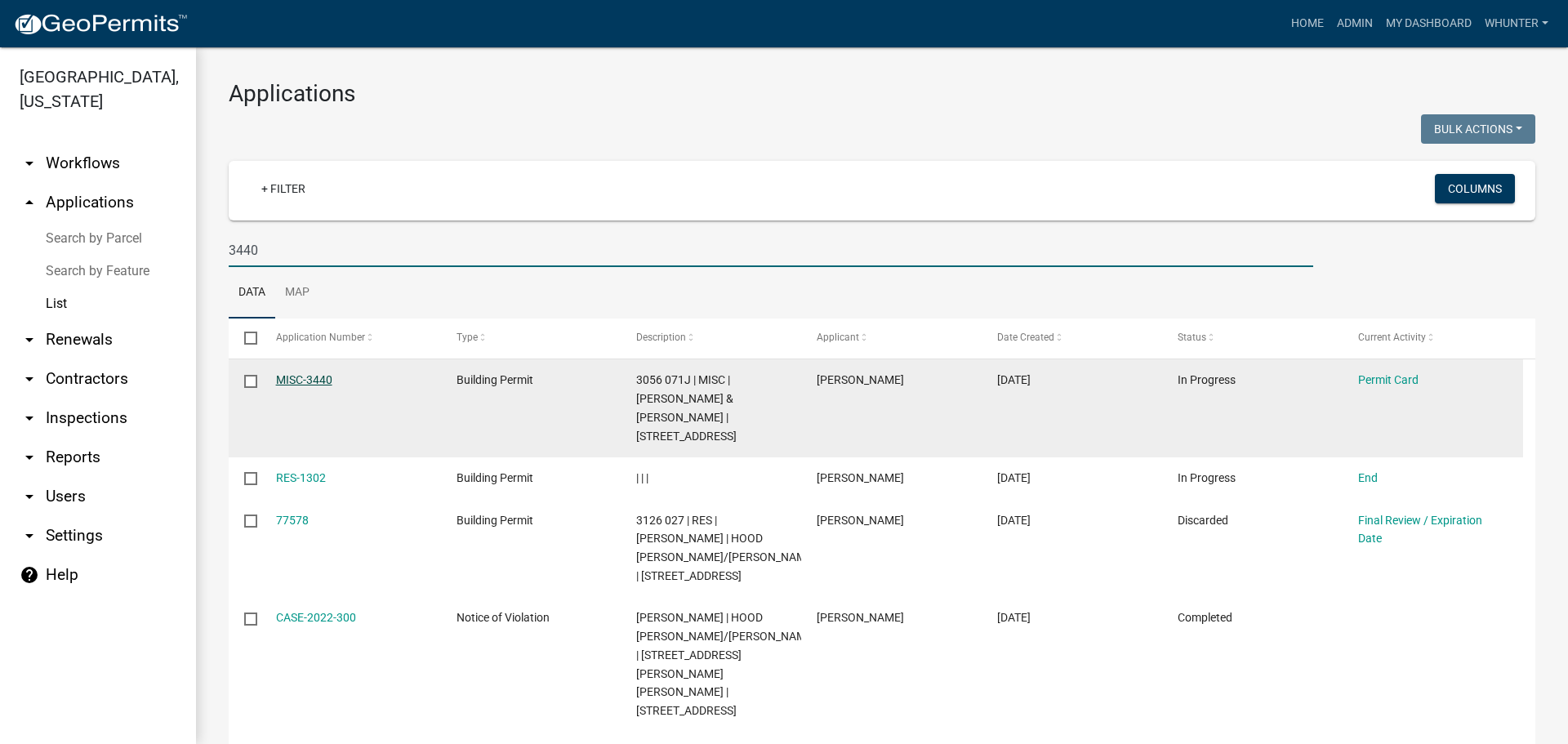
type input "3440"
click at [304, 385] on link "MISC-3440" at bounding box center [304, 379] width 56 height 13
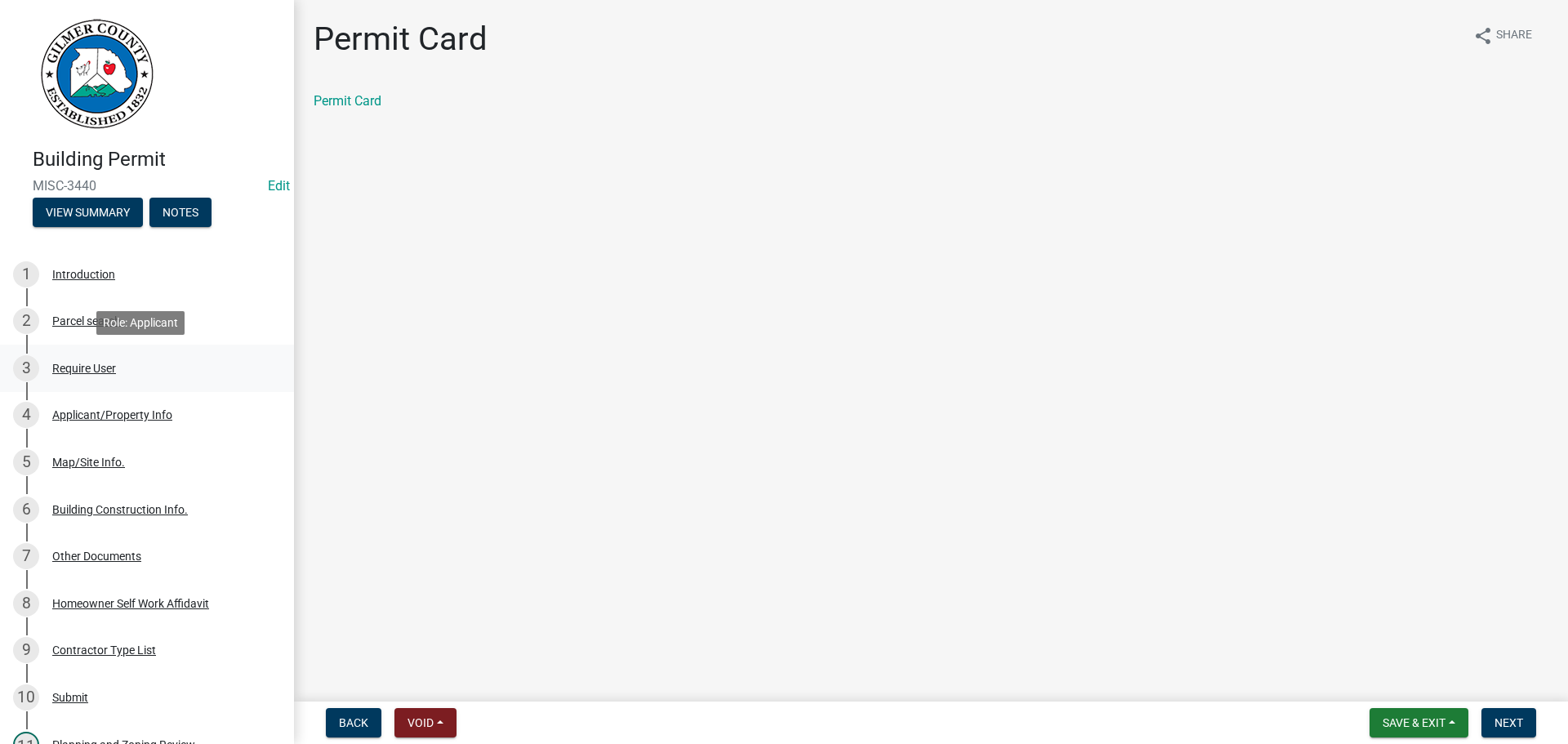
click at [139, 371] on div "3 Require User" at bounding box center [140, 368] width 255 height 27
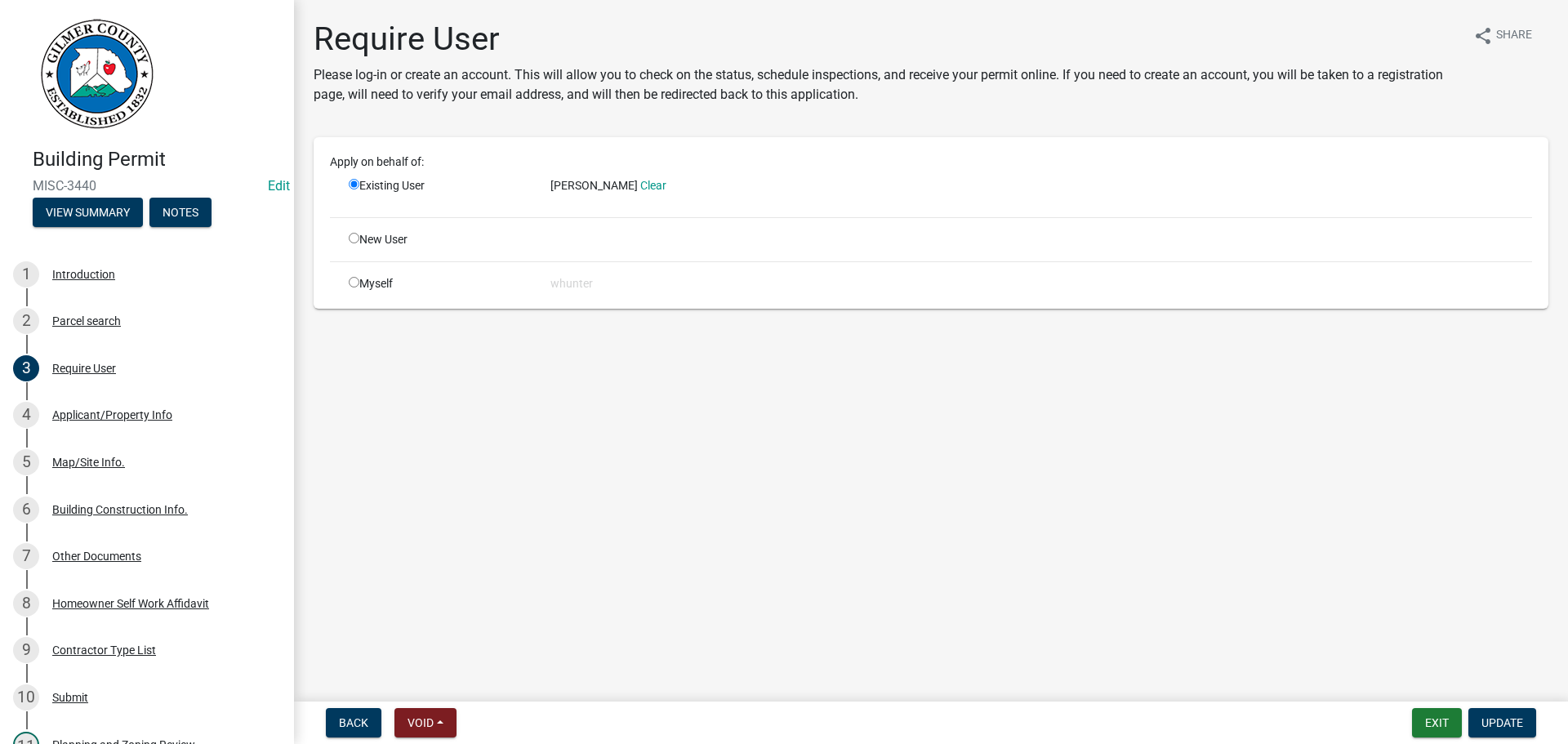
click at [346, 238] on div "New User" at bounding box center [437, 240] width 202 height 17
click at [358, 239] on input "radio" at bounding box center [353, 238] width 10 height 10
radio input "true"
radio input "false"
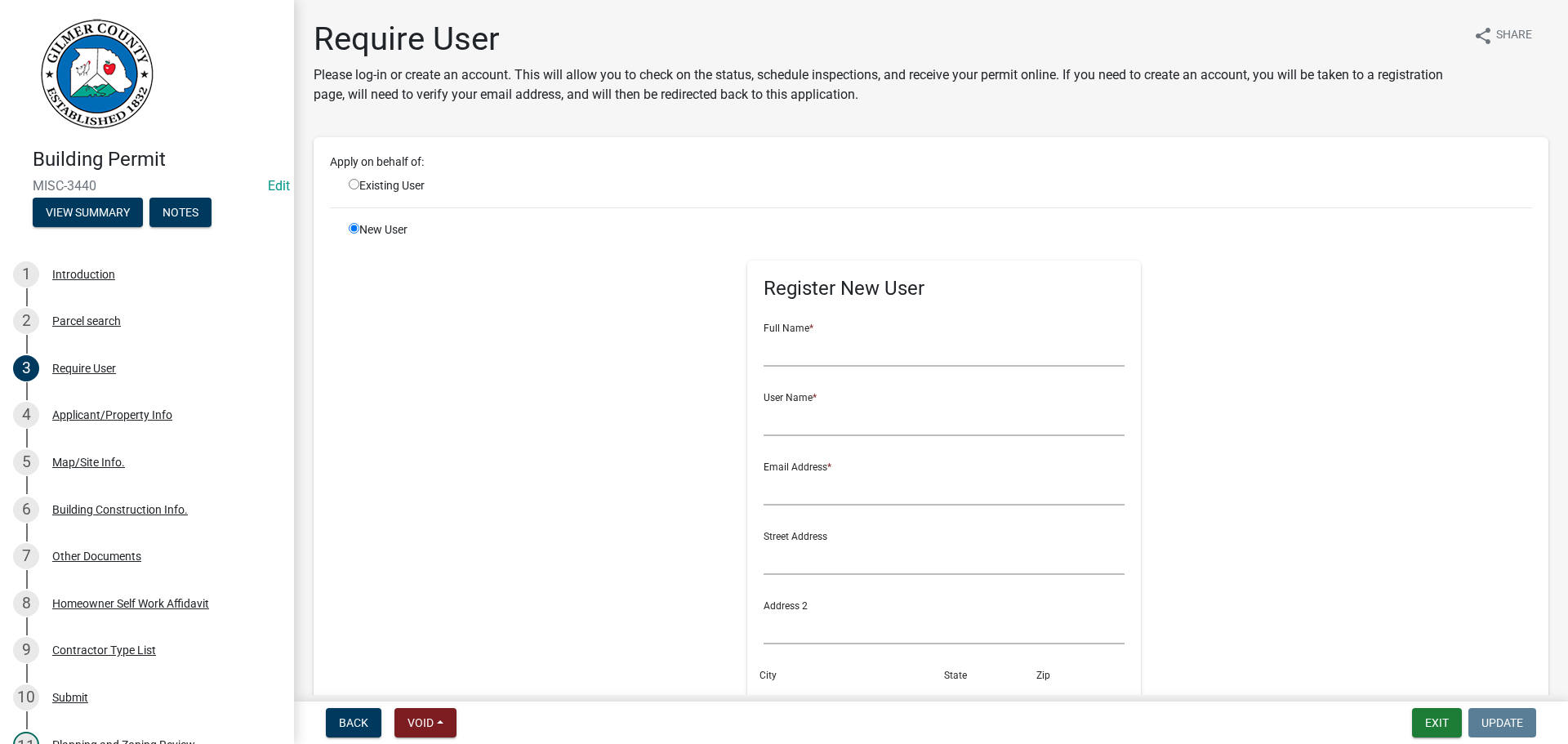
drag, startPoint x: 833, startPoint y: 369, endPoint x: 836, endPoint y: 361, distance: 8.5
click at [834, 369] on form "Full Name * User Name * Email Address * Street Address Address 2 City State Zip…" at bounding box center [944, 590] width 362 height 560
click at [836, 359] on input "text" at bounding box center [944, 349] width 362 height 33
type input "mitchell stanfield"
type input "mitchellstanfield2"
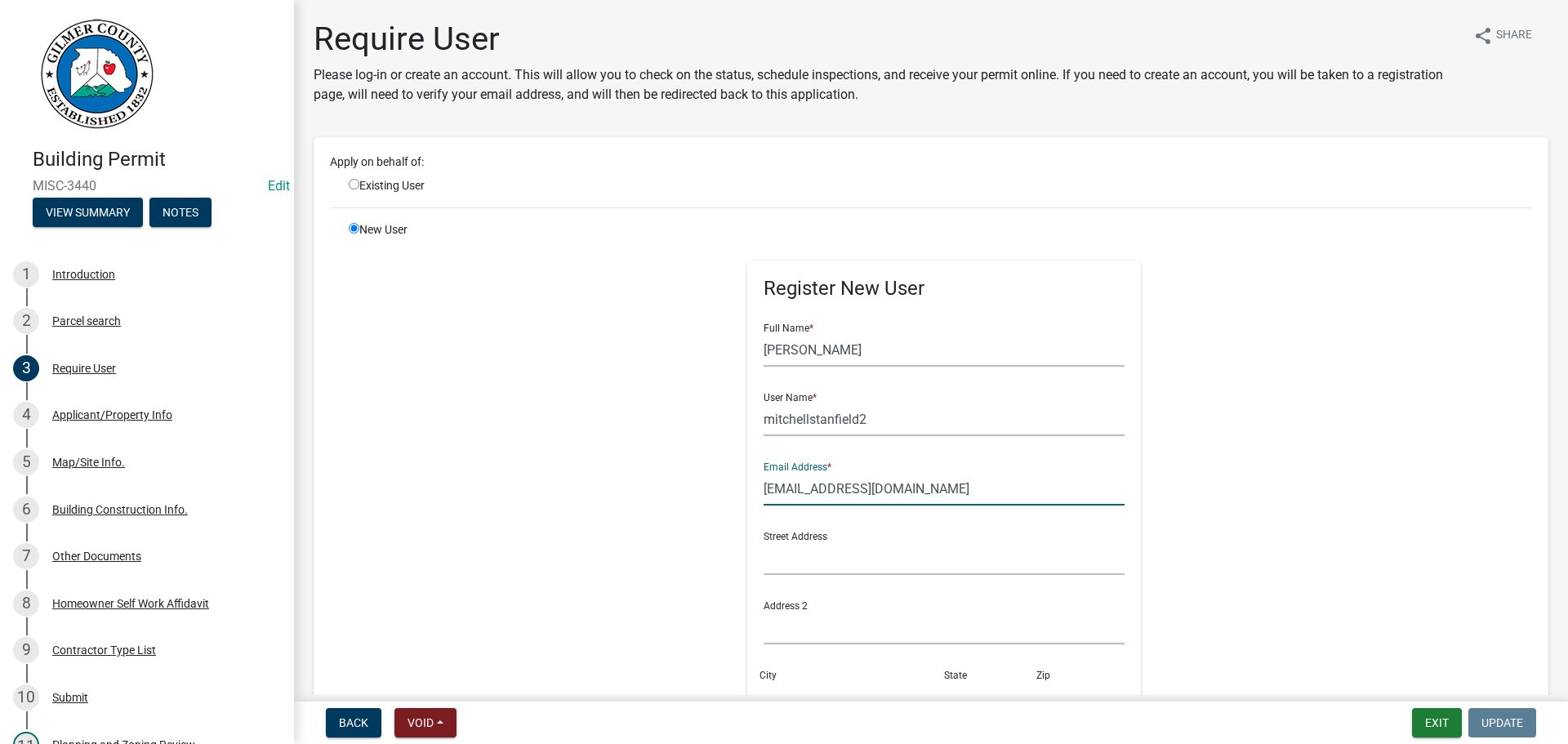
type input "mstanfield13@gmail.com"
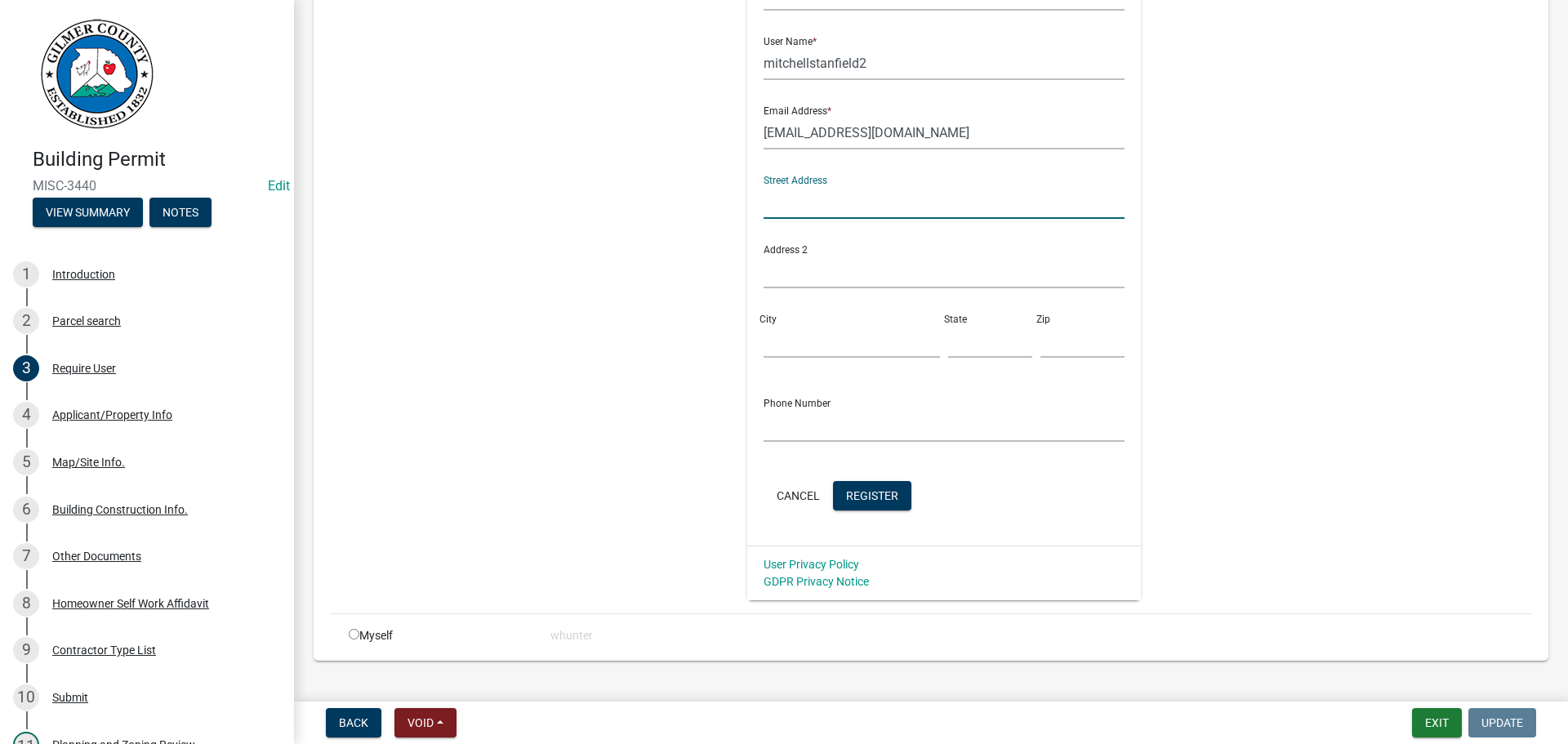
scroll to position [385, 0]
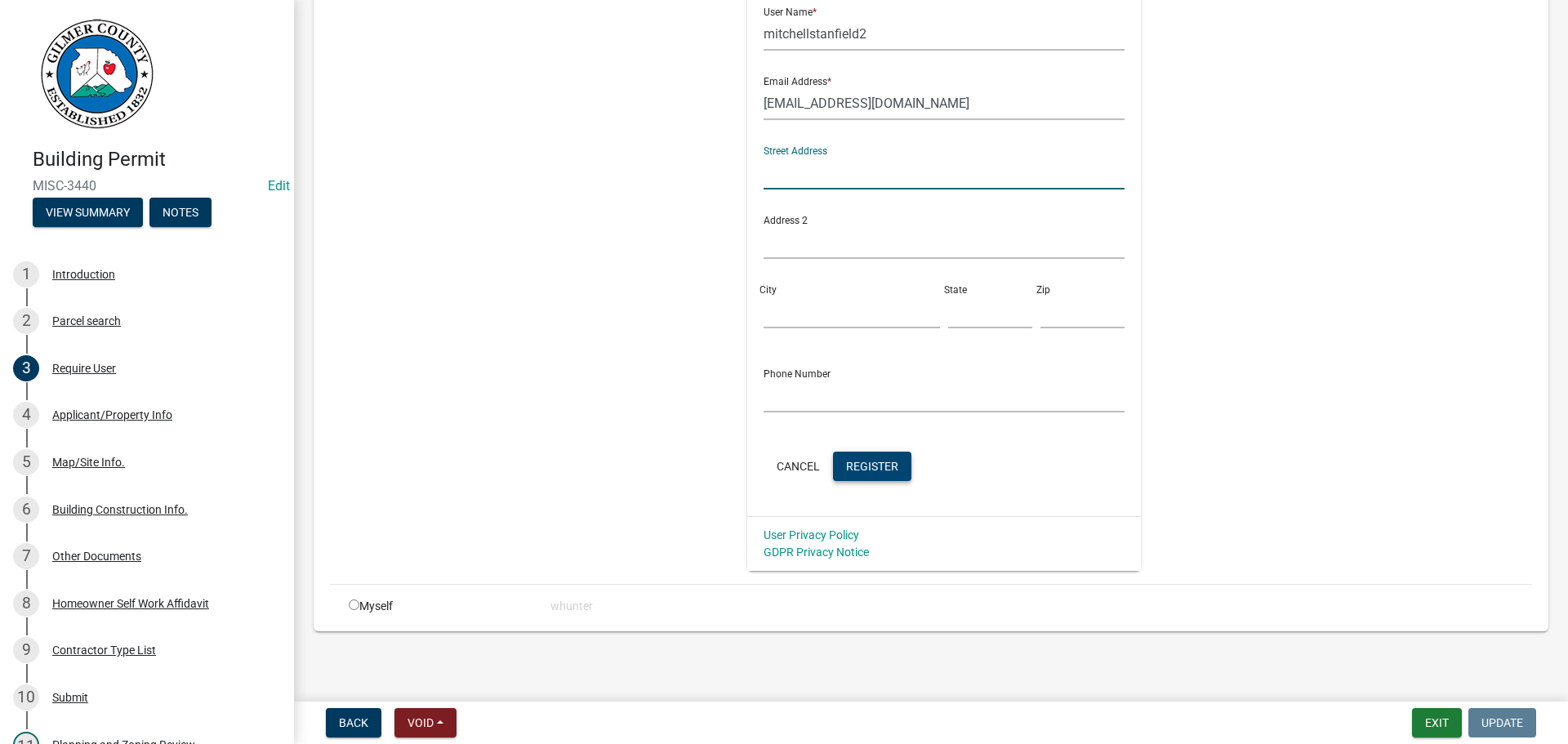
click at [883, 469] on span "Register" at bounding box center [871, 465] width 52 height 13
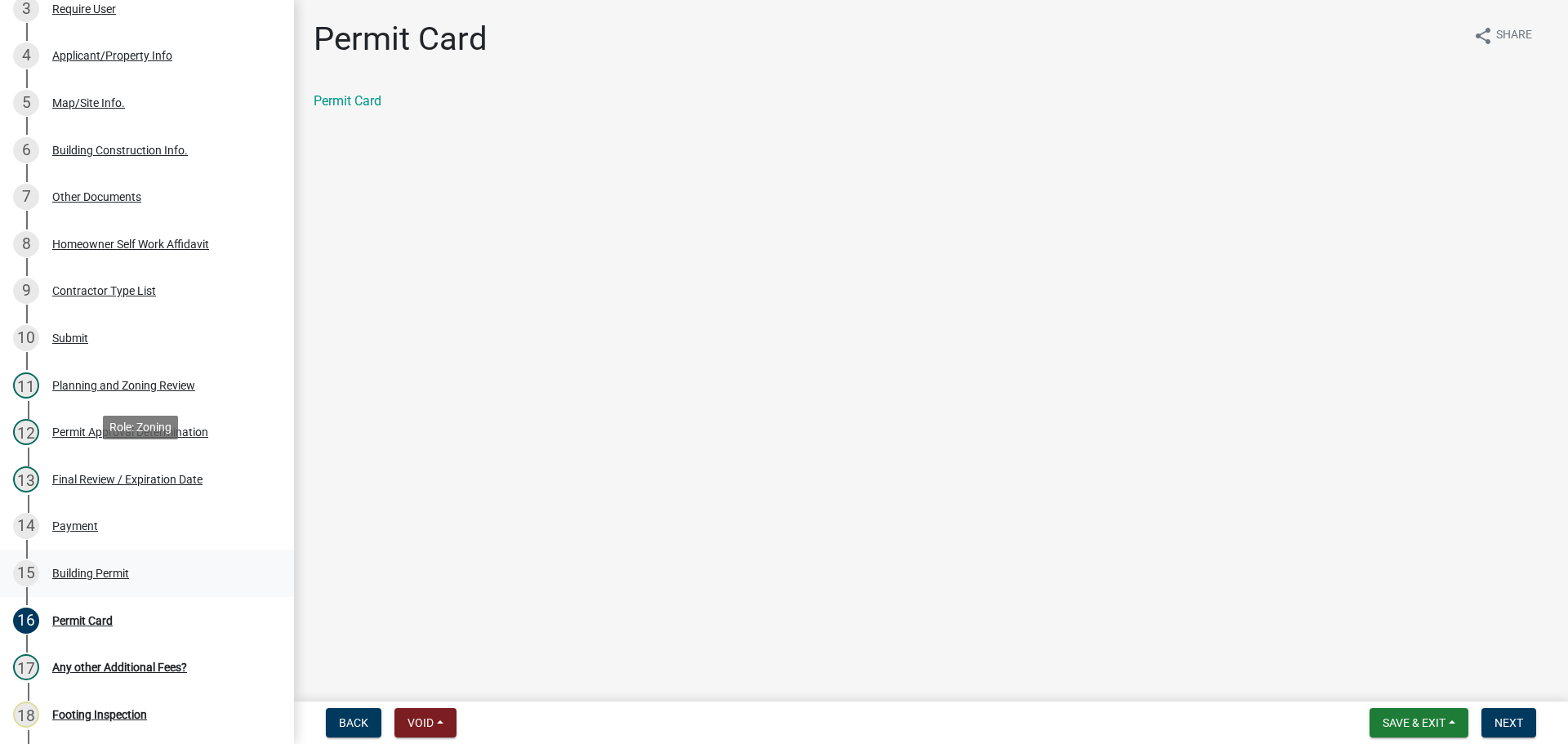
scroll to position [490, 0]
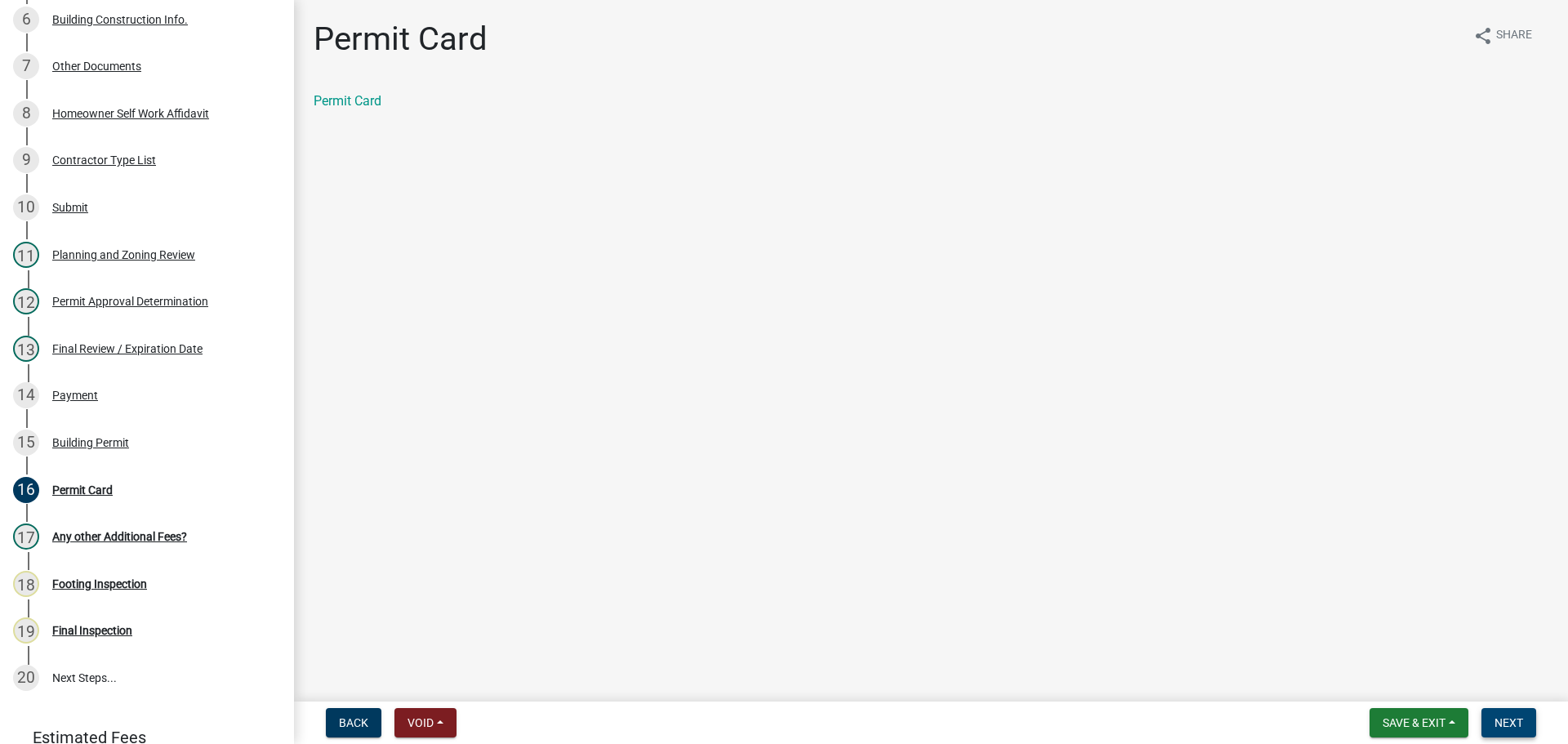
click at [1517, 729] on span "Next" at bounding box center [1508, 723] width 28 height 13
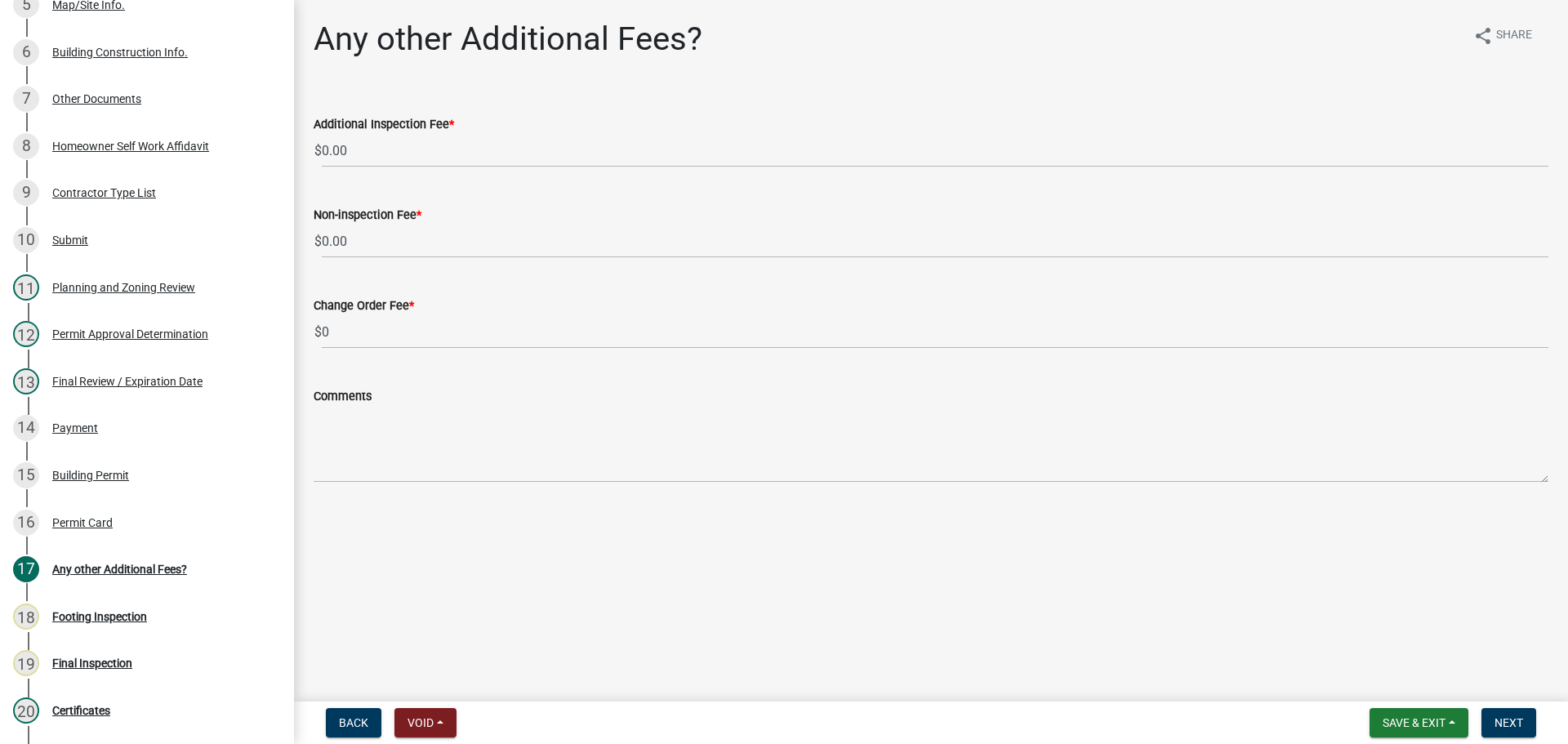
scroll to position [570, 0]
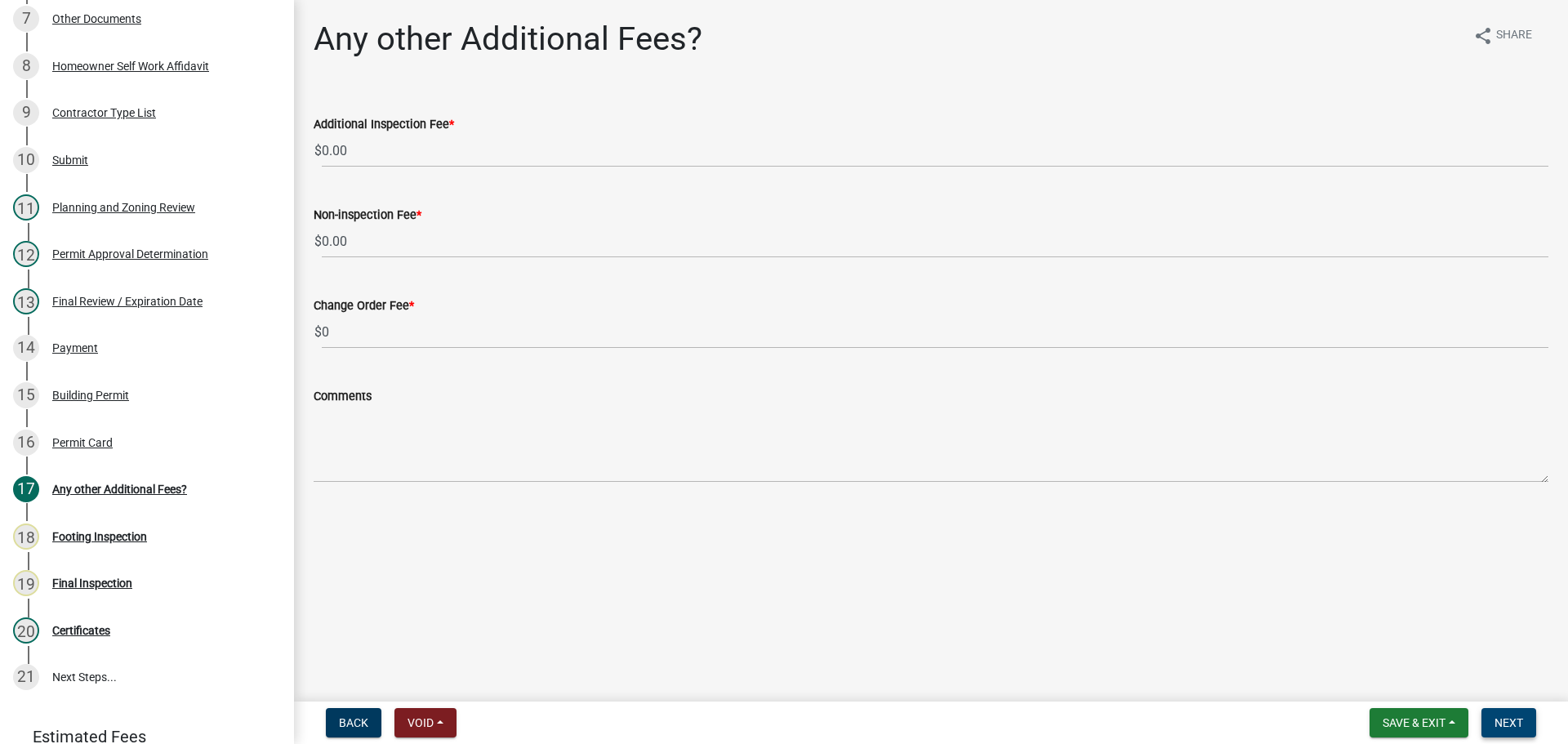
click at [1529, 725] on button "Next" at bounding box center [1508, 723] width 55 height 29
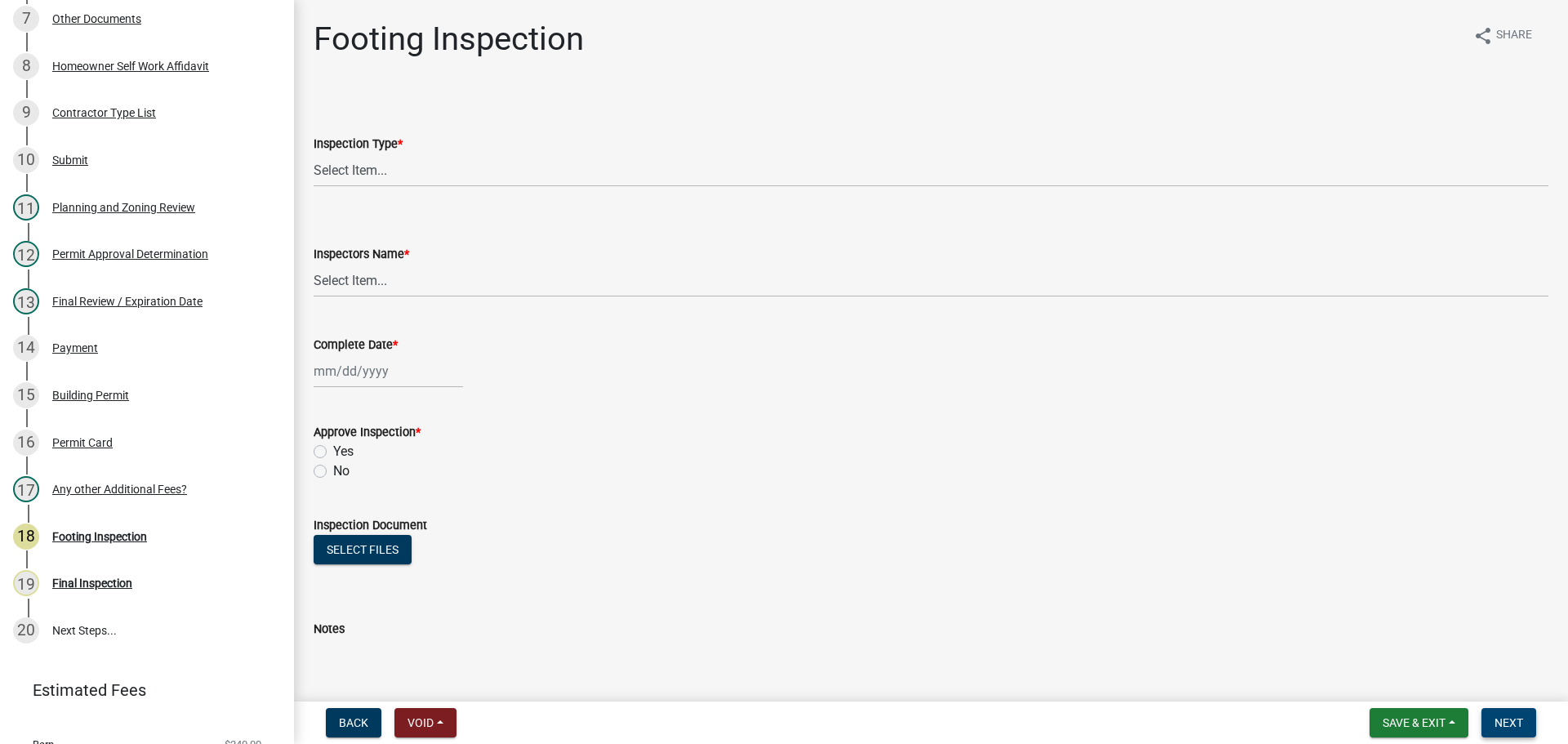
scroll to position [523, 0]
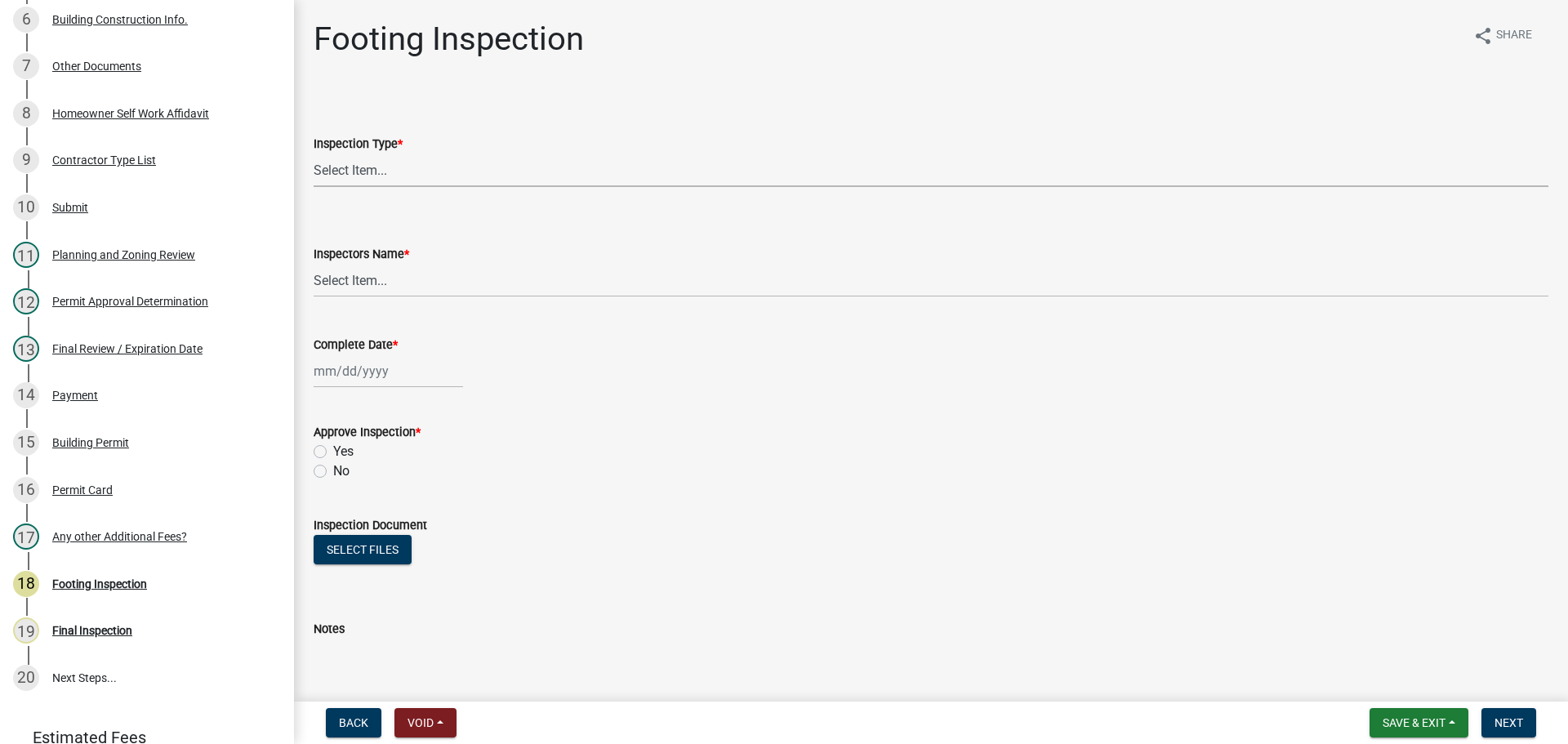
drag, startPoint x: 341, startPoint y: 160, endPoint x: 349, endPoint y: 168, distance: 11.3
click at [341, 160] on select "Select Item... Footing" at bounding box center [930, 170] width 1234 height 33
click at [357, 169] on select "Select Item... Footing" at bounding box center [930, 170] width 1234 height 33
click at [359, 169] on select "Select Item... Footing" at bounding box center [930, 170] width 1234 height 33
click at [313, 153] on select "Select Item... Footing" at bounding box center [930, 170] width 1234 height 33
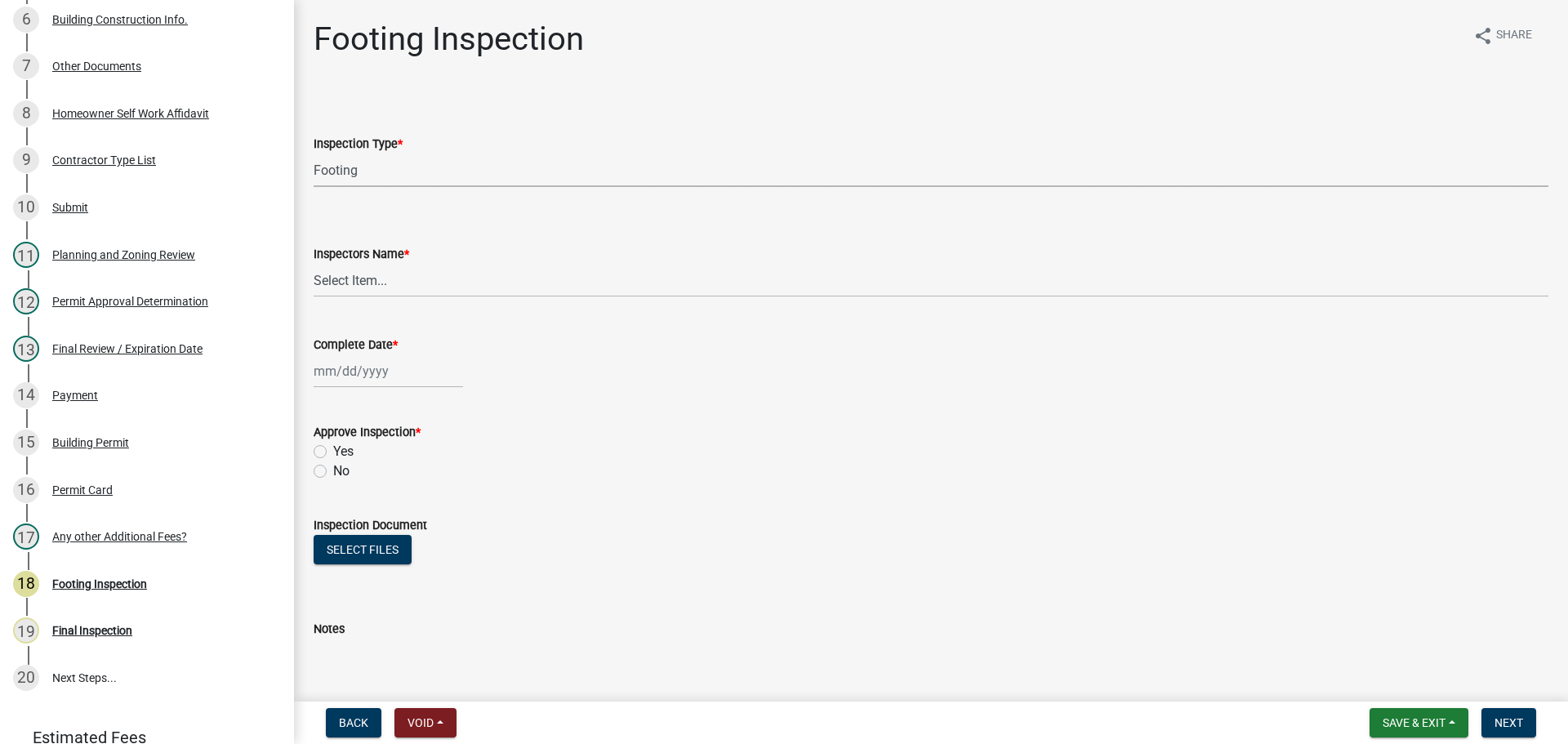
select select "8aa0fa75-bb70-4f22-832f-48224da25d1e"
click at [373, 270] on select "Select Item... khenson (Karen Henson) j.bouhl (Joe Bouhl) Engineer / Electricia…" at bounding box center [930, 280] width 1234 height 33
select select "b7f275ba-f507-42fd-b9cd-cd9544451c64"
click at [313, 264] on select "Select Item... khenson (Karen Henson) j.bouhl (Joe Bouhl) Engineer / Electricia…" at bounding box center [930, 280] width 1234 height 33
click at [366, 377] on div at bounding box center [388, 371] width 150 height 33
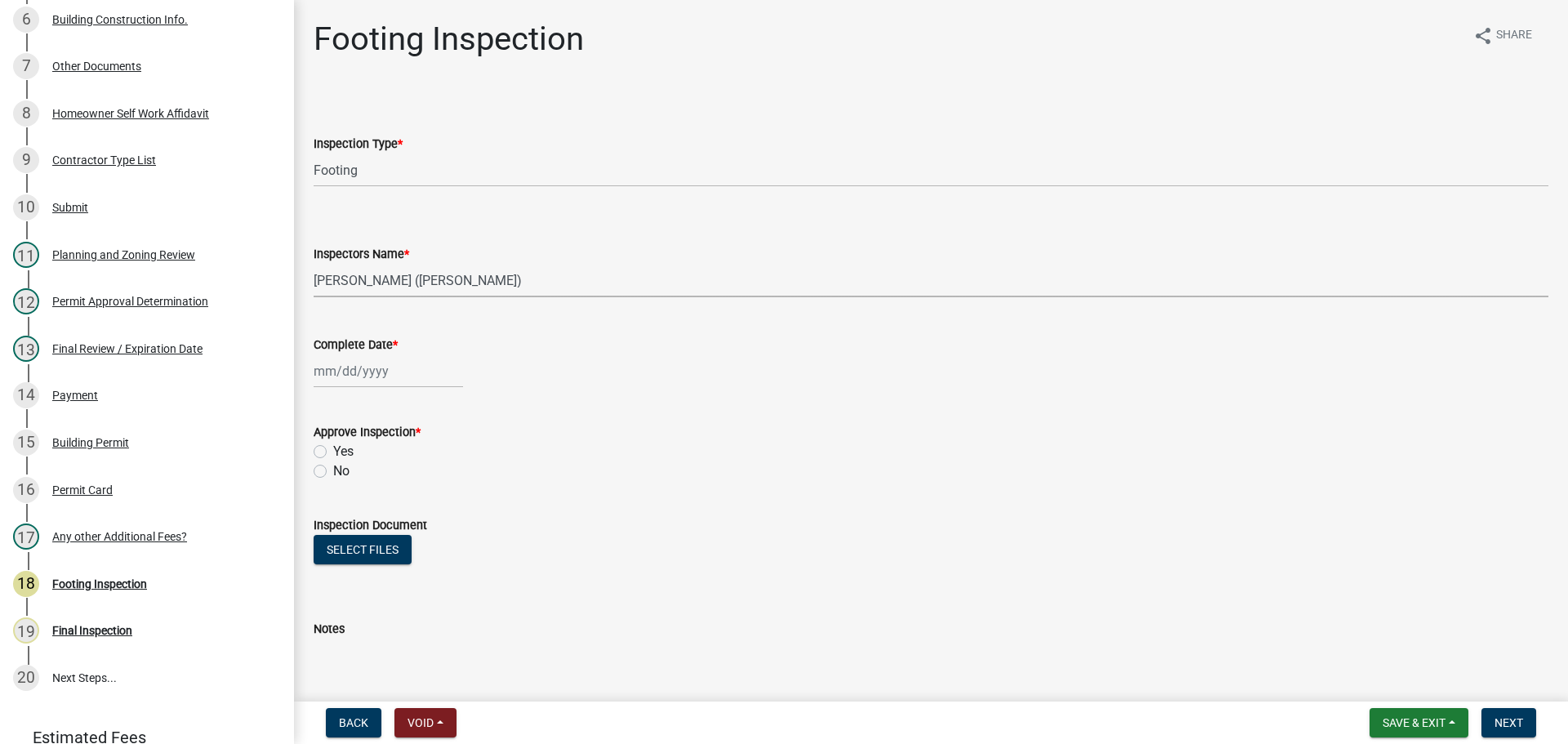
select select "9"
select select "2025"
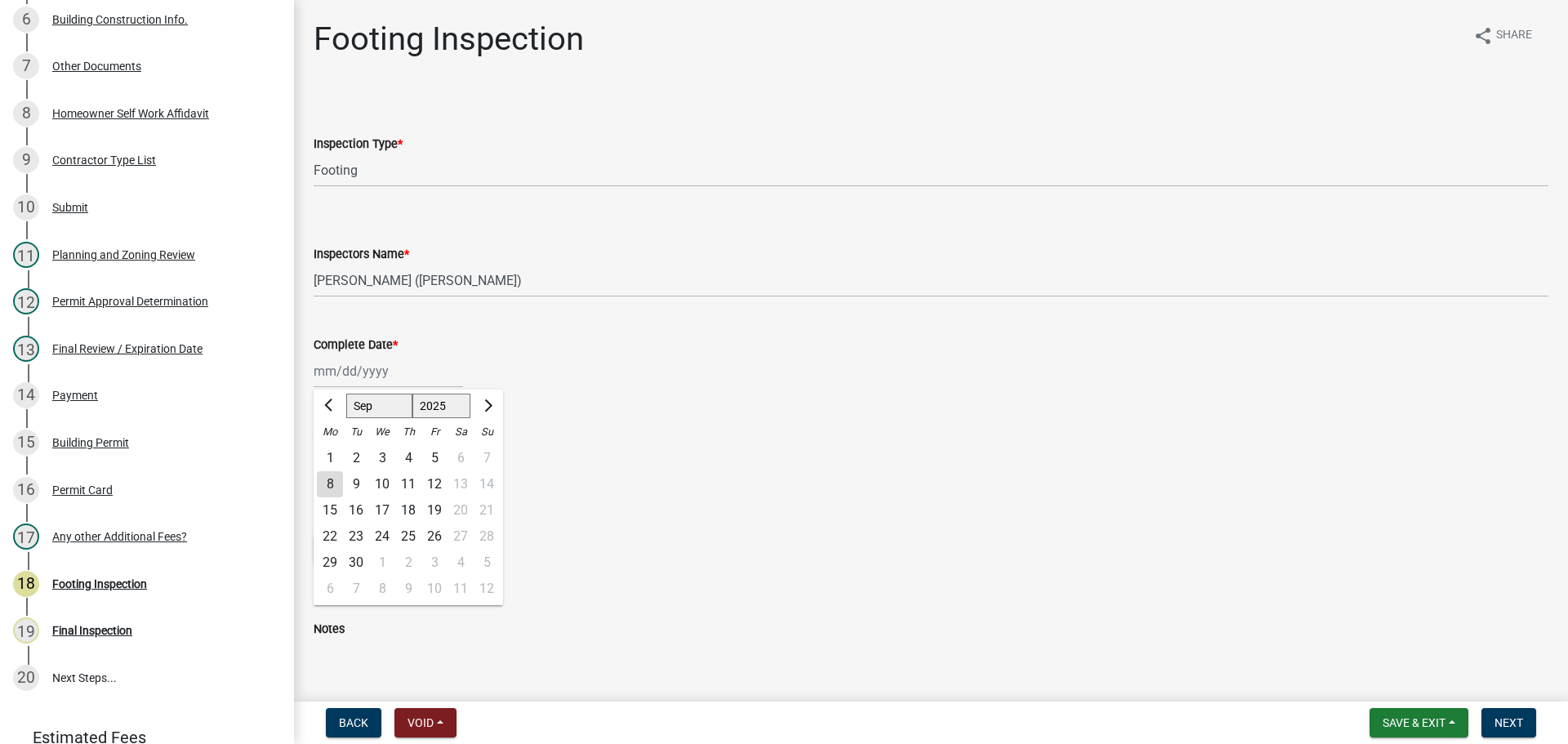
click at [328, 474] on div "8" at bounding box center [330, 484] width 27 height 27
type input "[DATE]"
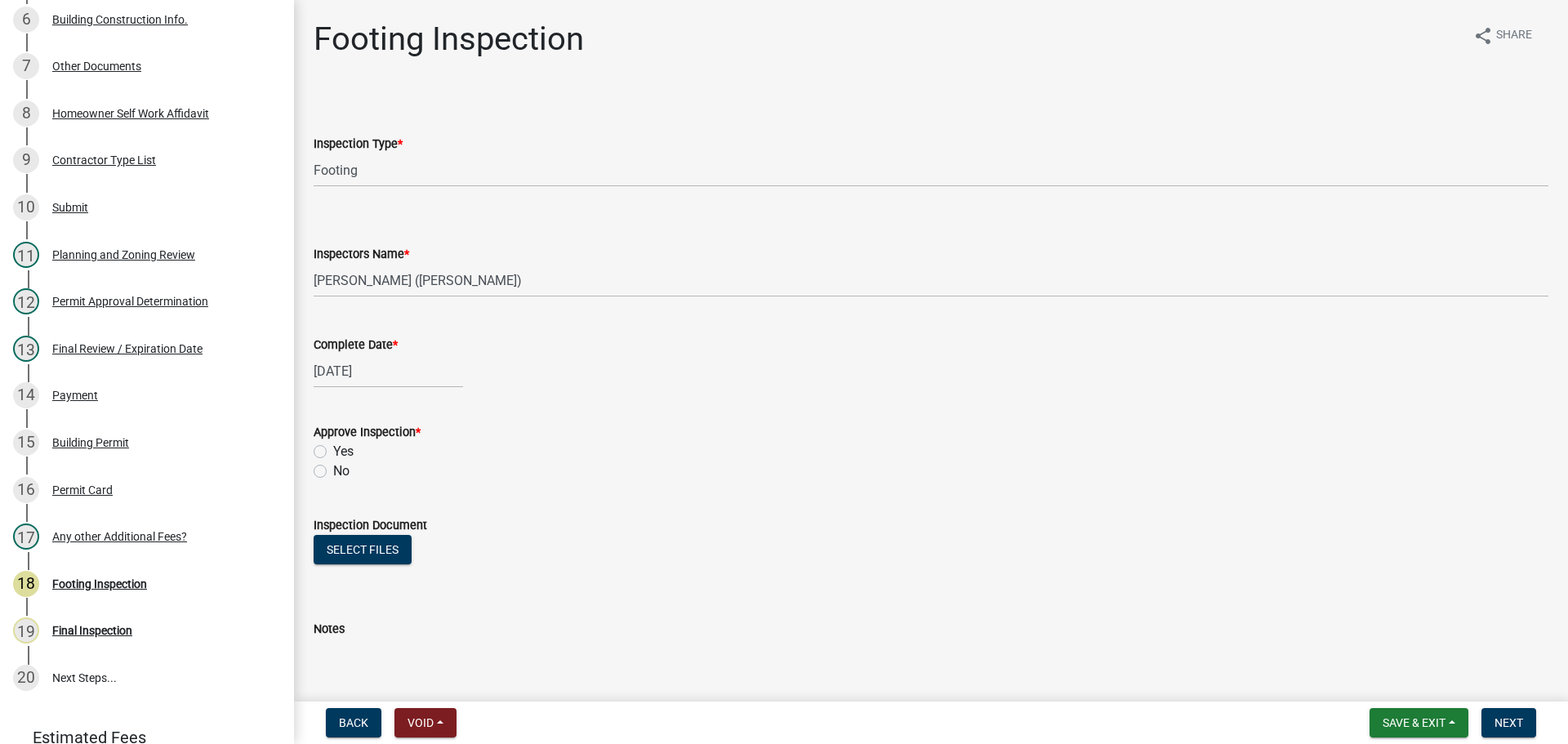
click at [344, 453] on label "Yes" at bounding box center [343, 451] width 21 height 20
click at [344, 452] on input "Yes" at bounding box center [338, 447] width 10 height 10
radio input "true"
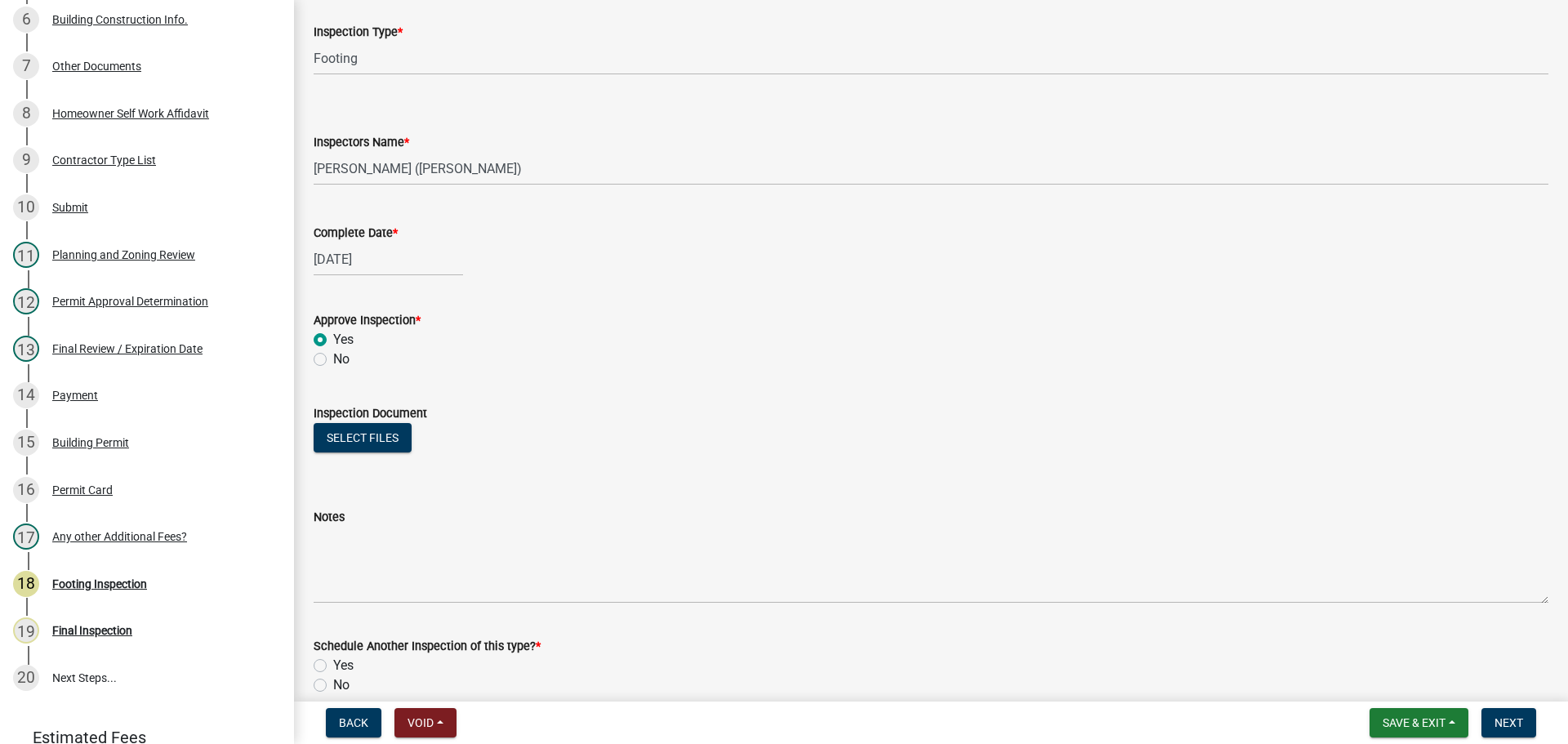
scroll to position [264, 0]
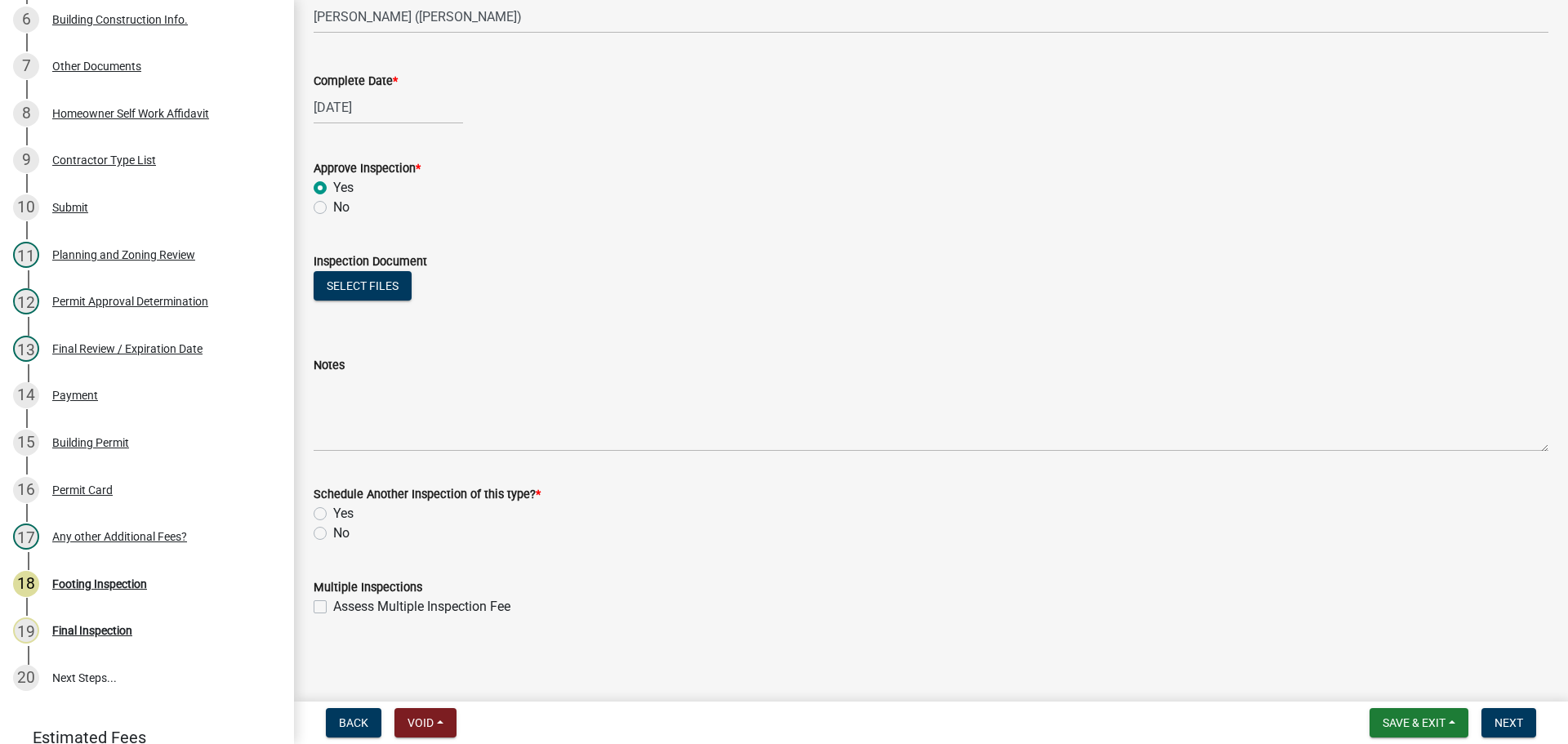
click at [349, 526] on label "No" at bounding box center [341, 533] width 16 height 20
click at [344, 526] on input "No" at bounding box center [338, 528] width 10 height 10
radio input "true"
click at [1520, 733] on button "Next" at bounding box center [1508, 723] width 55 height 29
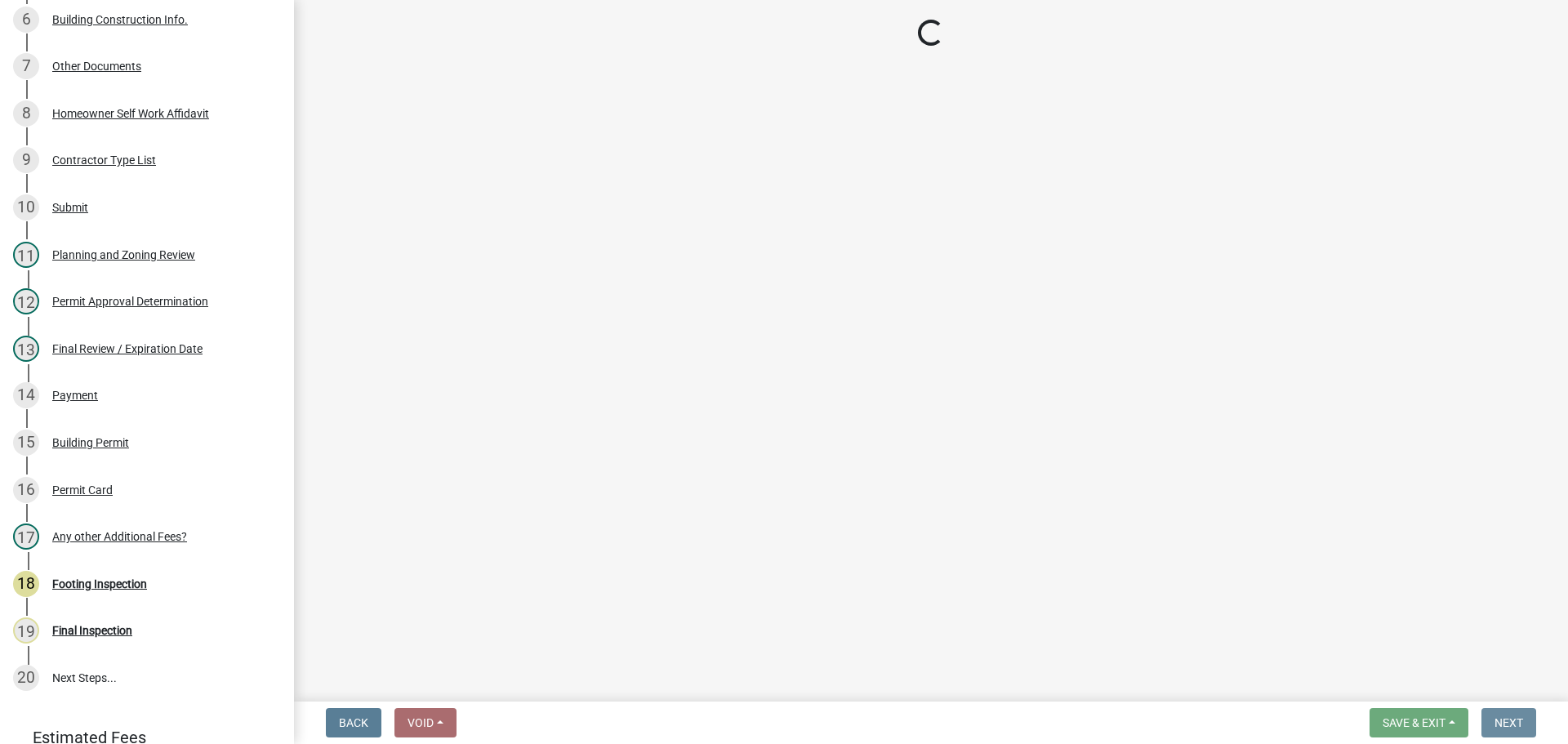
scroll to position [0, 0]
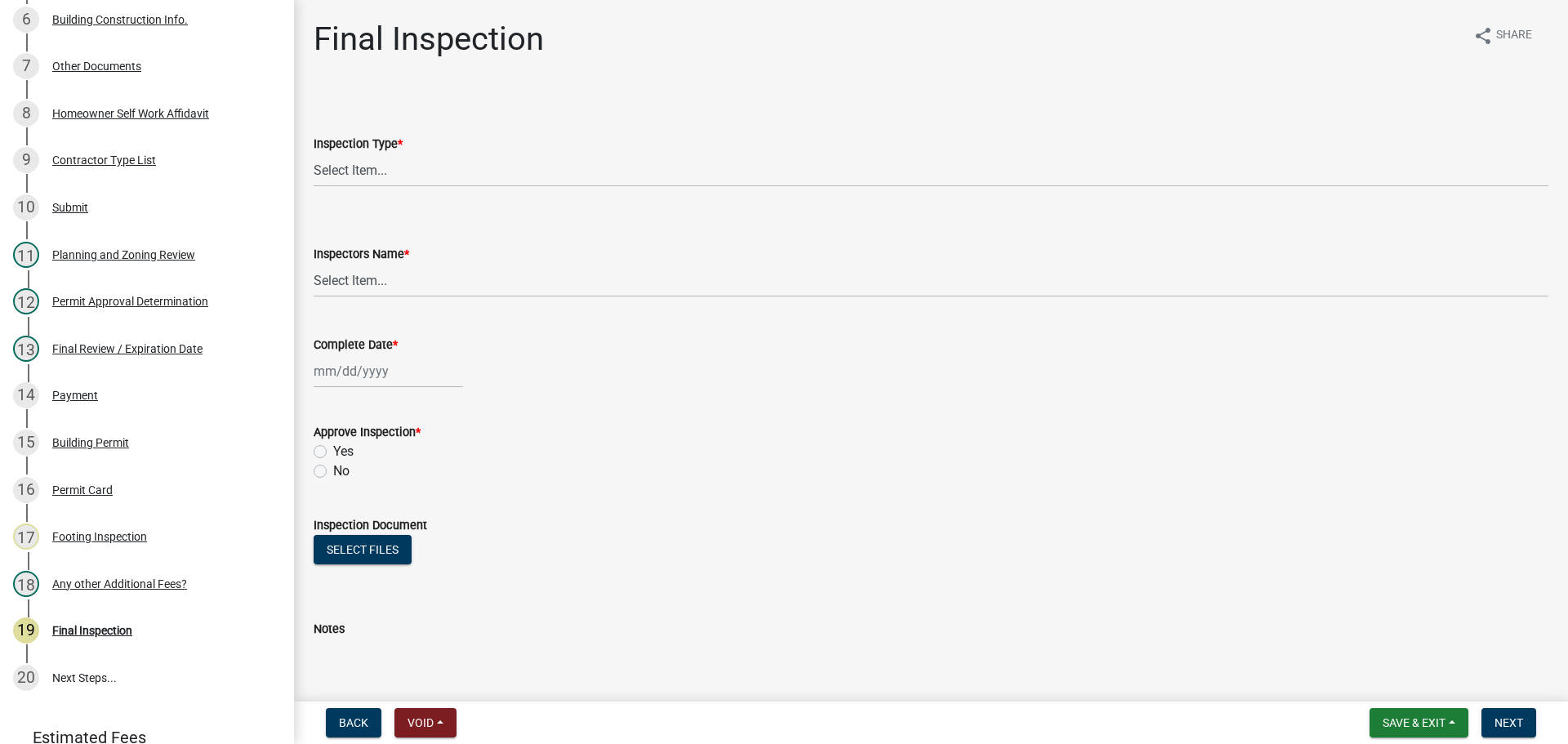
click at [530, 149] on div "Inspection Type *" at bounding box center [930, 143] width 1234 height 20
click at [517, 176] on select "Select Item... Final" at bounding box center [930, 170] width 1234 height 33
click at [313, 153] on select "Select Item... Final" at bounding box center [930, 170] width 1234 height 33
select select "895eead6-d784-4fdc-a4a3-66a9075c153d"
drag, startPoint x: 475, startPoint y: 269, endPoint x: 492, endPoint y: 238, distance: 35.4
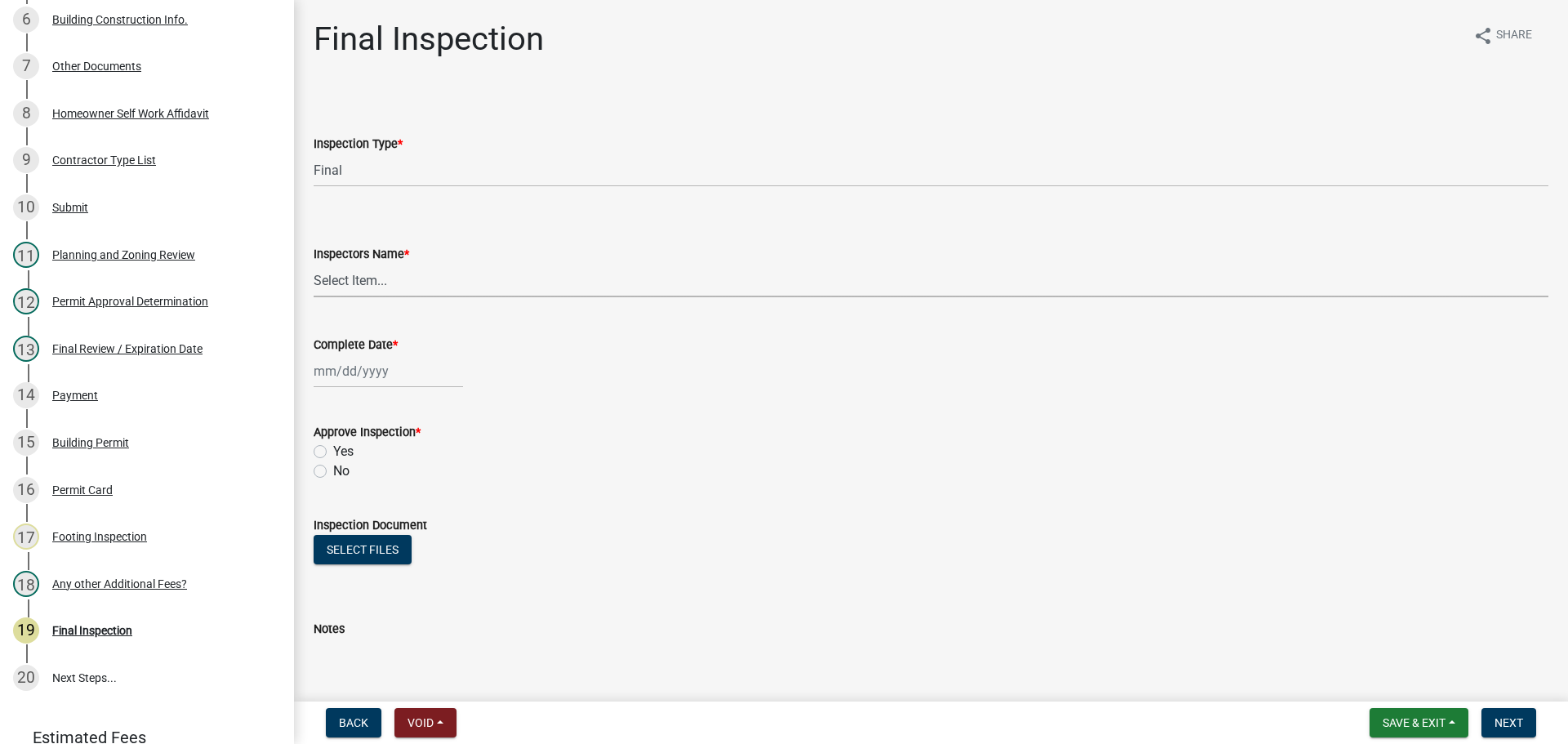
click at [478, 263] on div "Inspectors Name * Select Item... khenson (Karen Henson) j.bouhl (Joe Bouhl) Eng…" at bounding box center [930, 271] width 1234 height 53
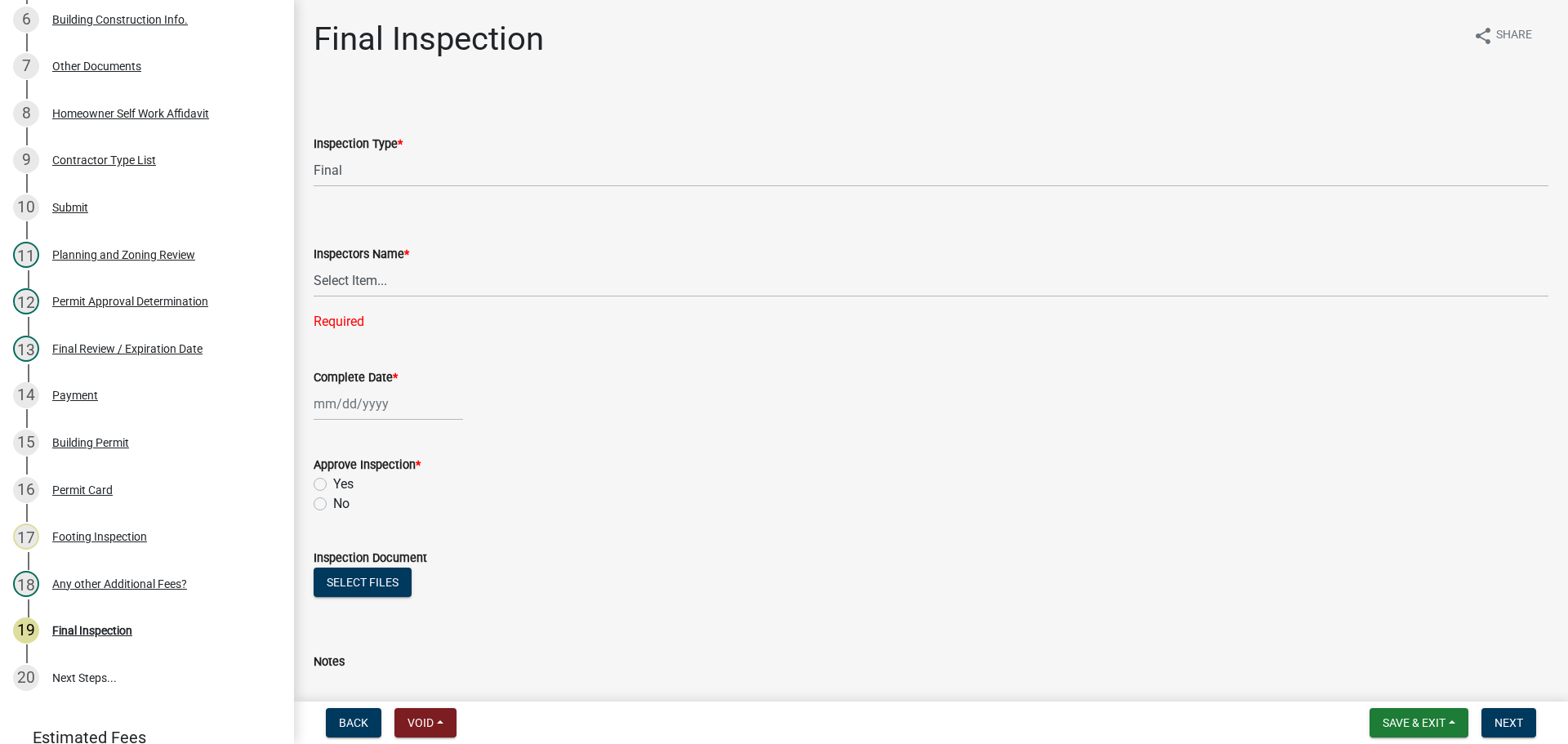
click at [492, 235] on form "Inspectors Name * Select Item... khenson (Karen Henson) j.bouhl (Joe Bouhl) Eng…" at bounding box center [930, 260] width 1234 height 73
click at [1422, 726] on span "Save & Exit" at bounding box center [1413, 723] width 62 height 13
click at [1405, 695] on button "Save & Exit" at bounding box center [1403, 681] width 131 height 39
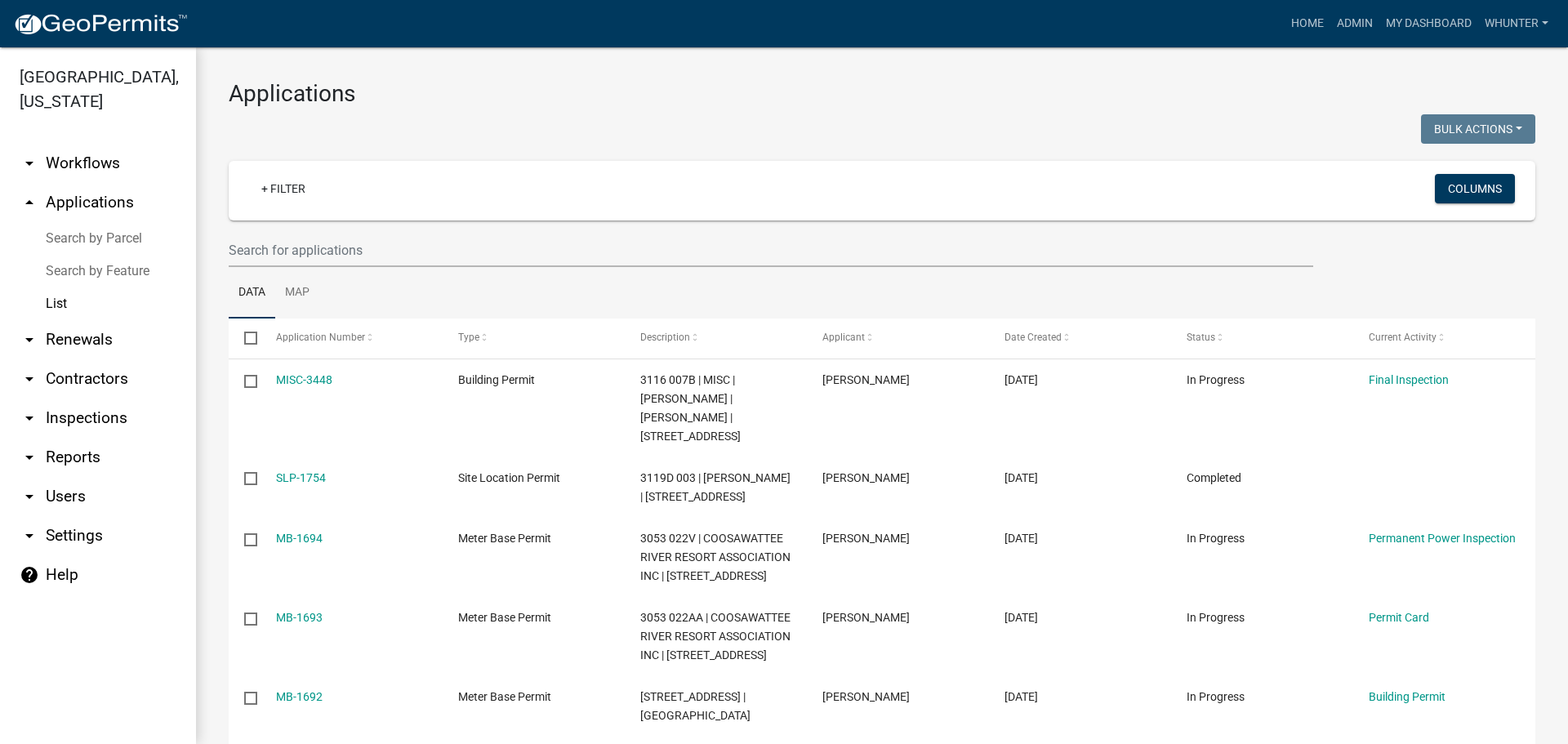
click at [474, 227] on wm-filter-builder "+ Filter Columns" at bounding box center [882, 214] width 1306 height 106
click at [458, 237] on input "text" at bounding box center [770, 250] width 1084 height 33
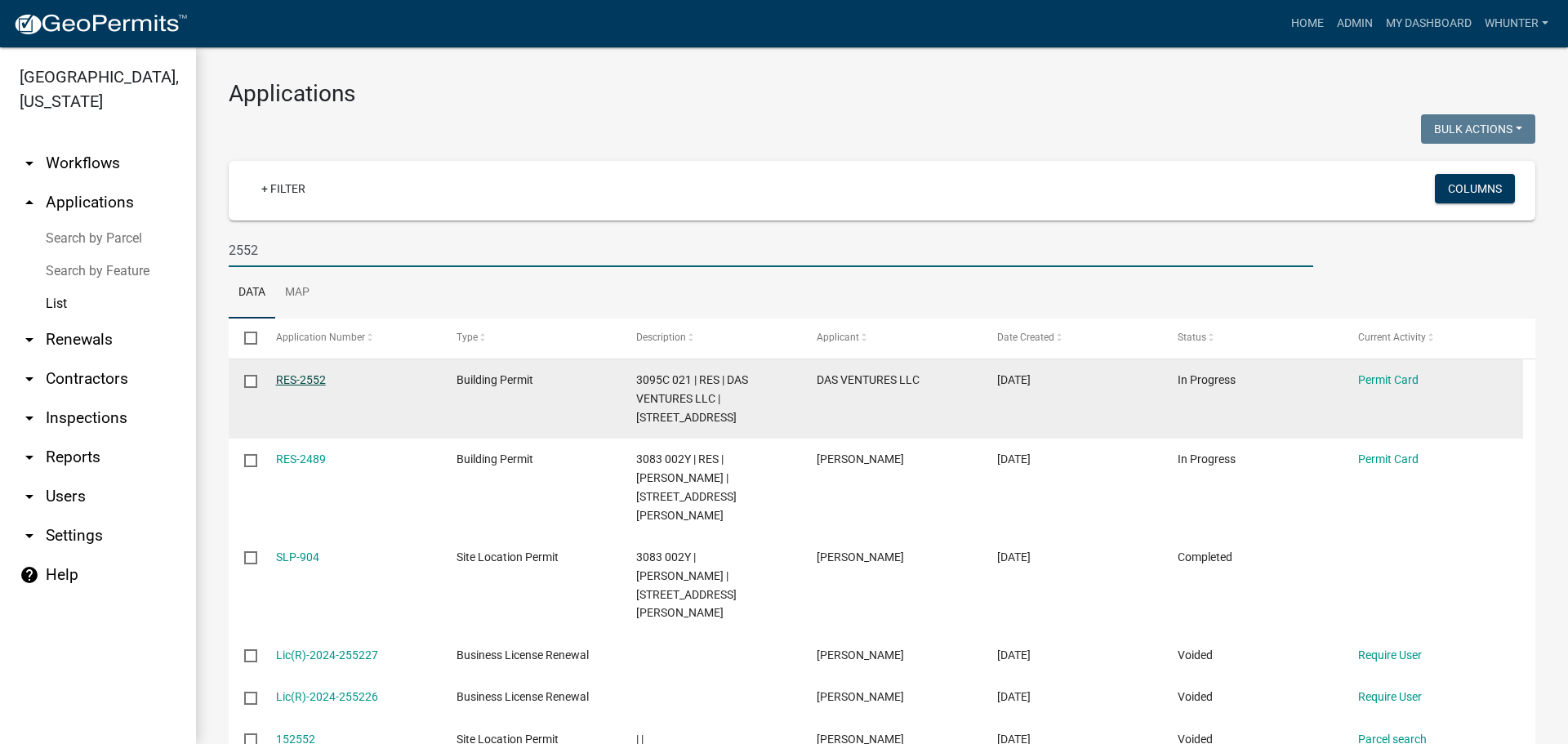
type input "2552"
click at [297, 384] on link "RES-2552" at bounding box center [300, 379] width 50 height 13
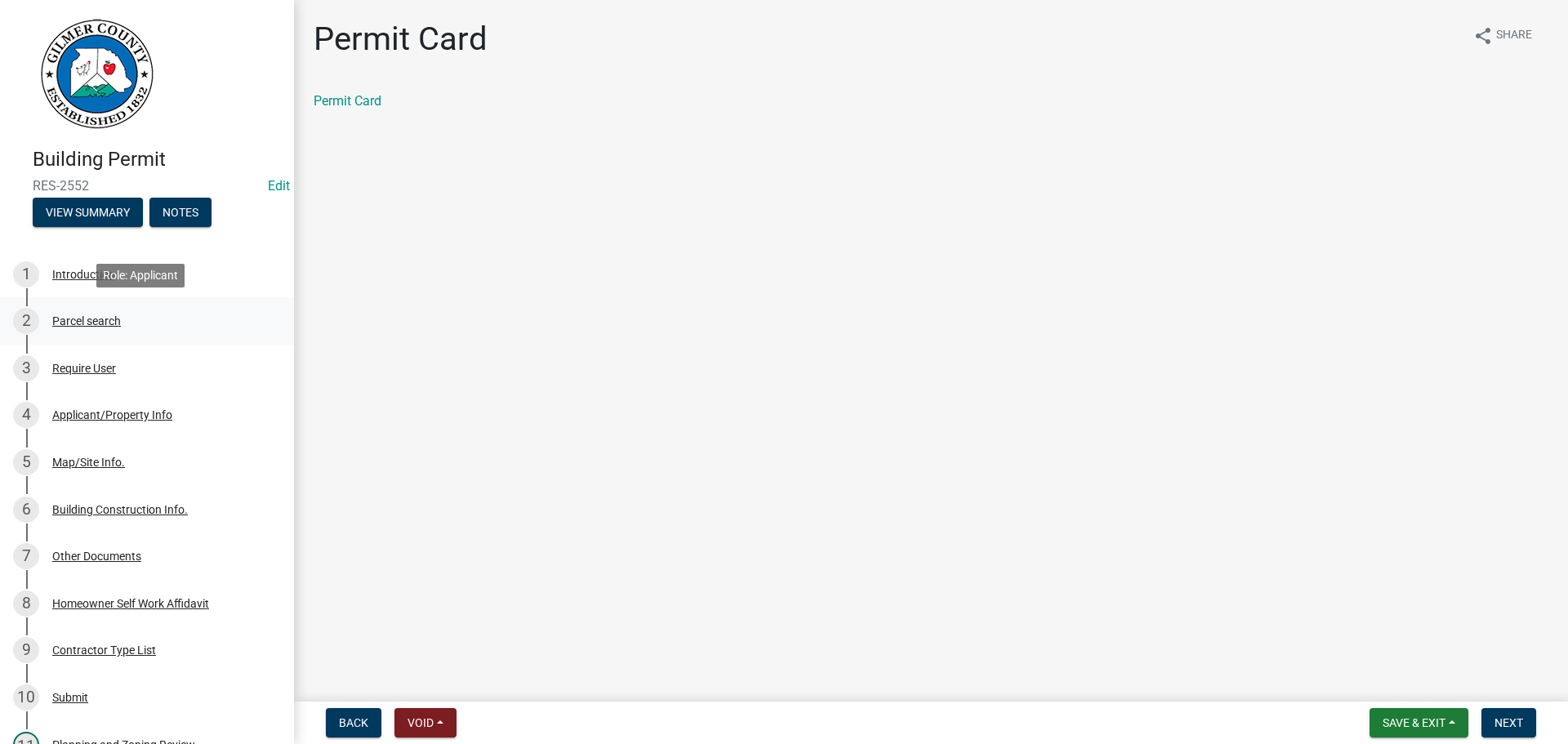
click at [105, 324] on div "Parcel search" at bounding box center [86, 320] width 68 height 11
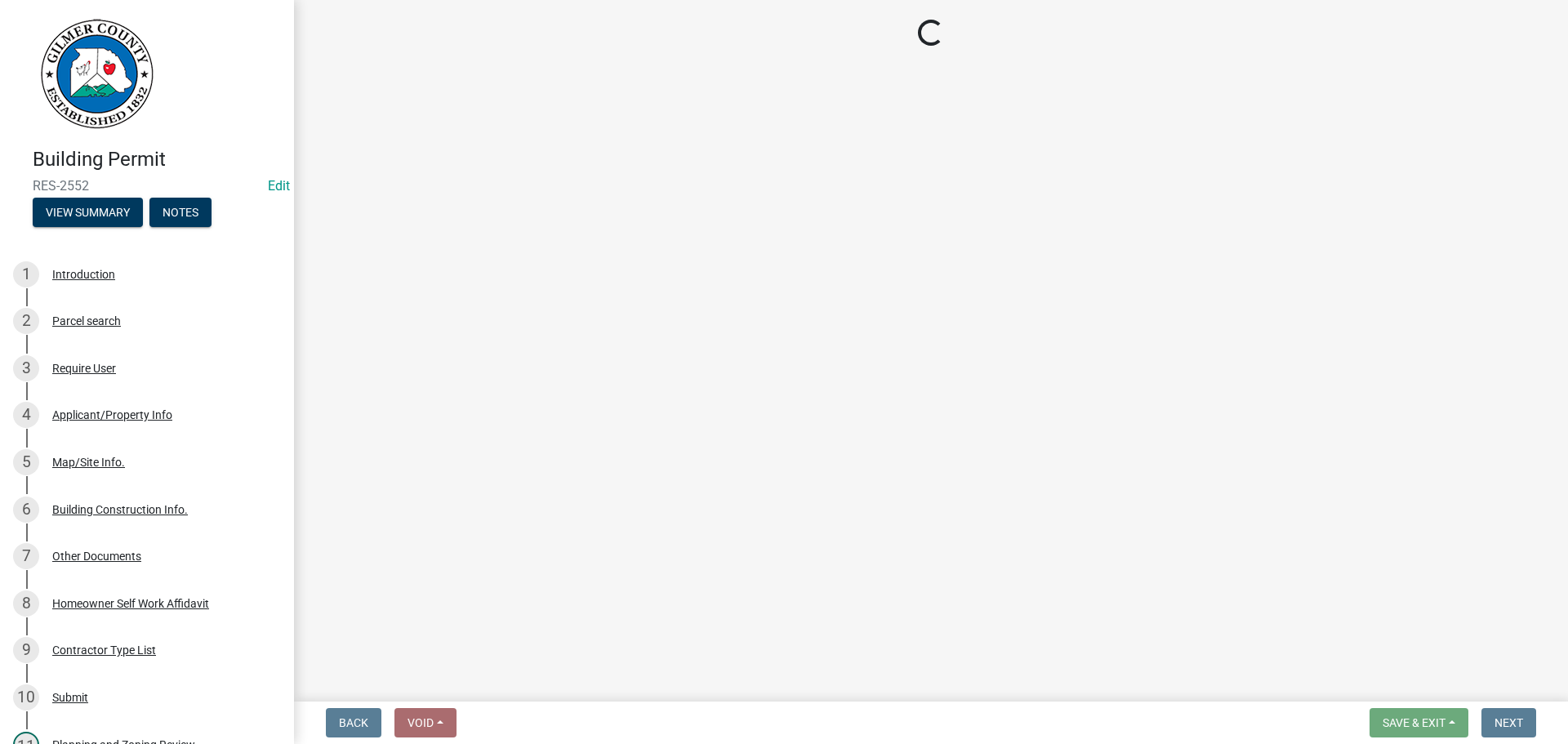
click at [98, 375] on div "3 Require User" at bounding box center [140, 368] width 255 height 27
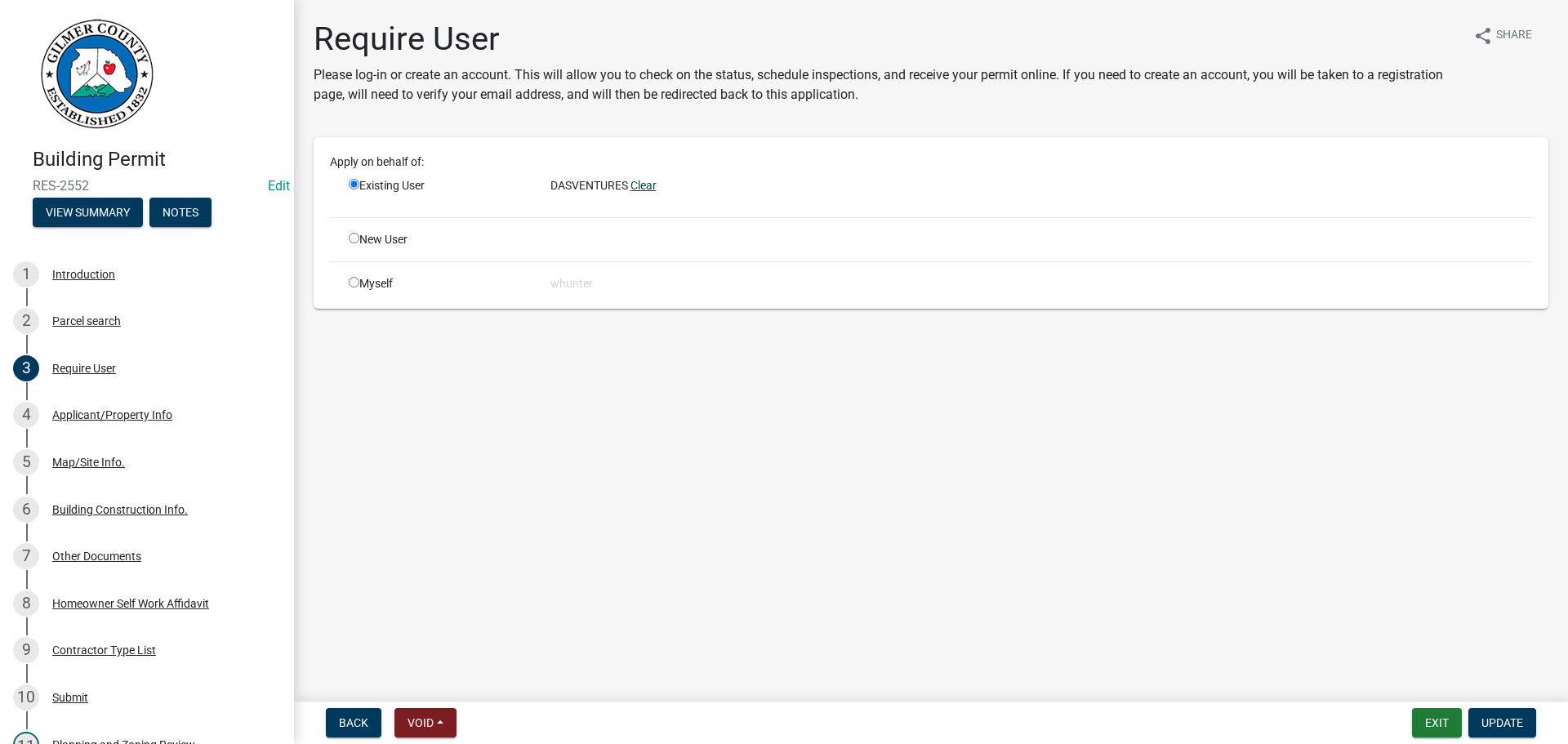
click at [645, 186] on link "Clear" at bounding box center [643, 185] width 27 height 13
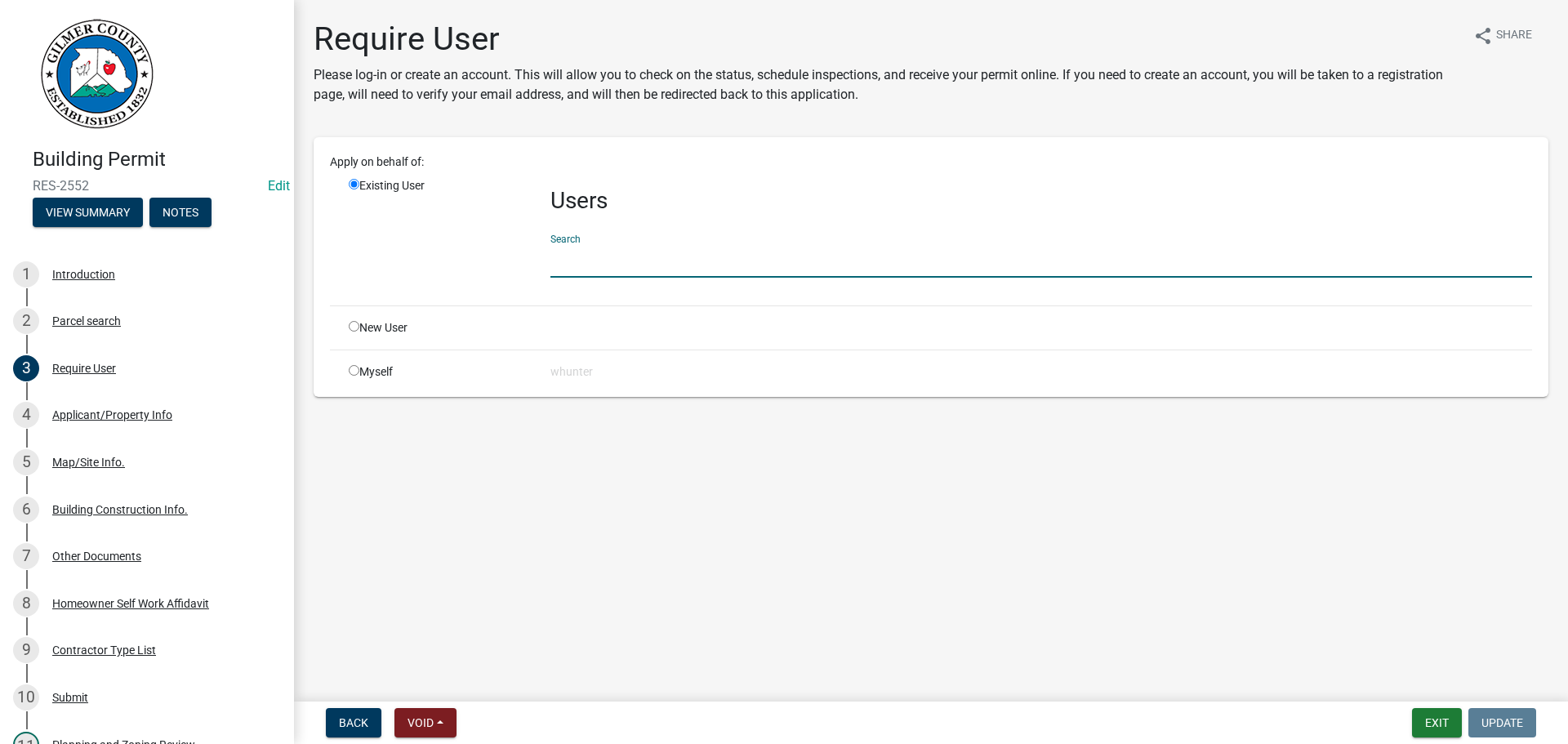
drag, startPoint x: 649, startPoint y: 247, endPoint x: 642, endPoint y: 260, distance: 14.8
click at [649, 247] on input "text" at bounding box center [1041, 260] width 982 height 33
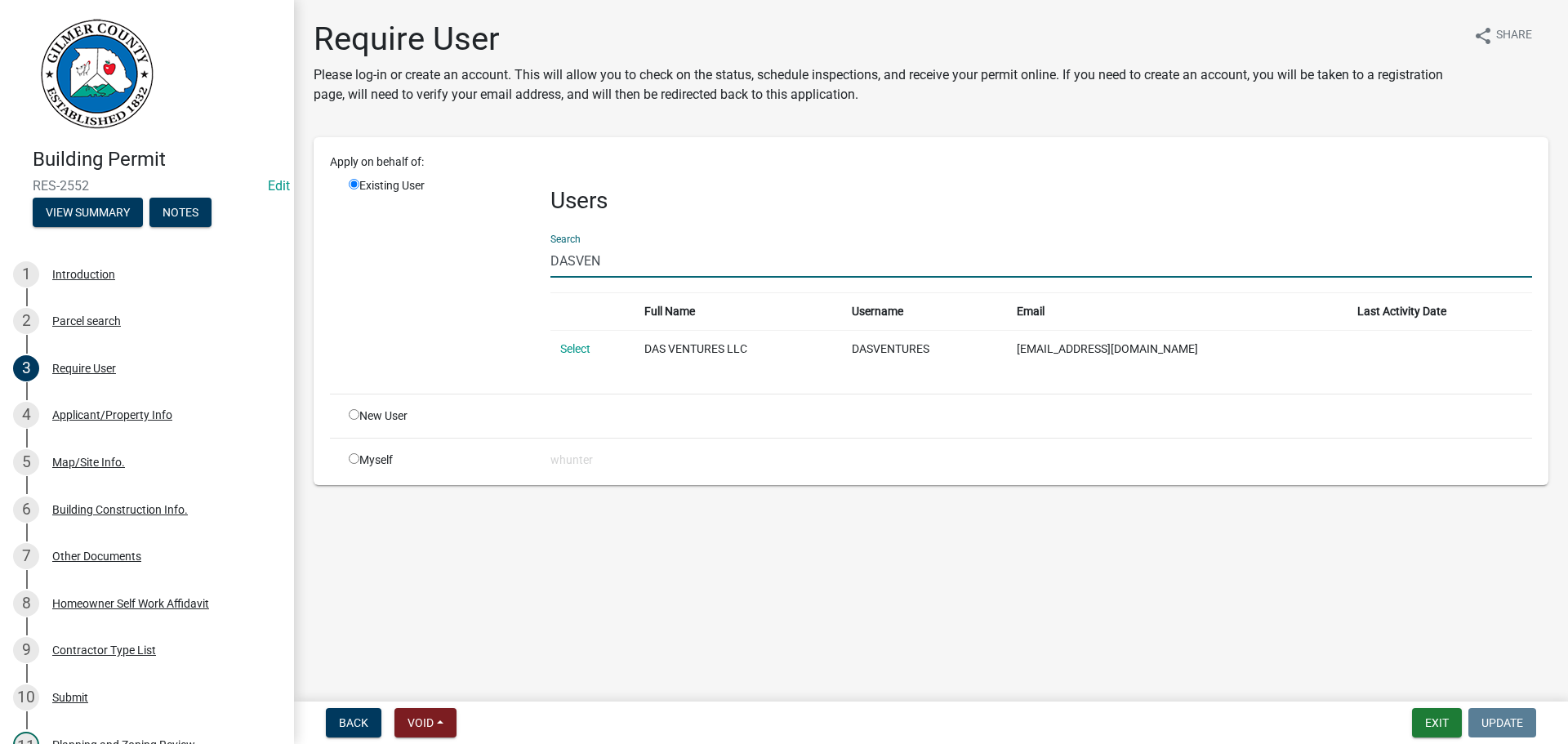
type input "DASVEN"
click at [343, 408] on div "New User" at bounding box center [437, 416] width 202 height 17
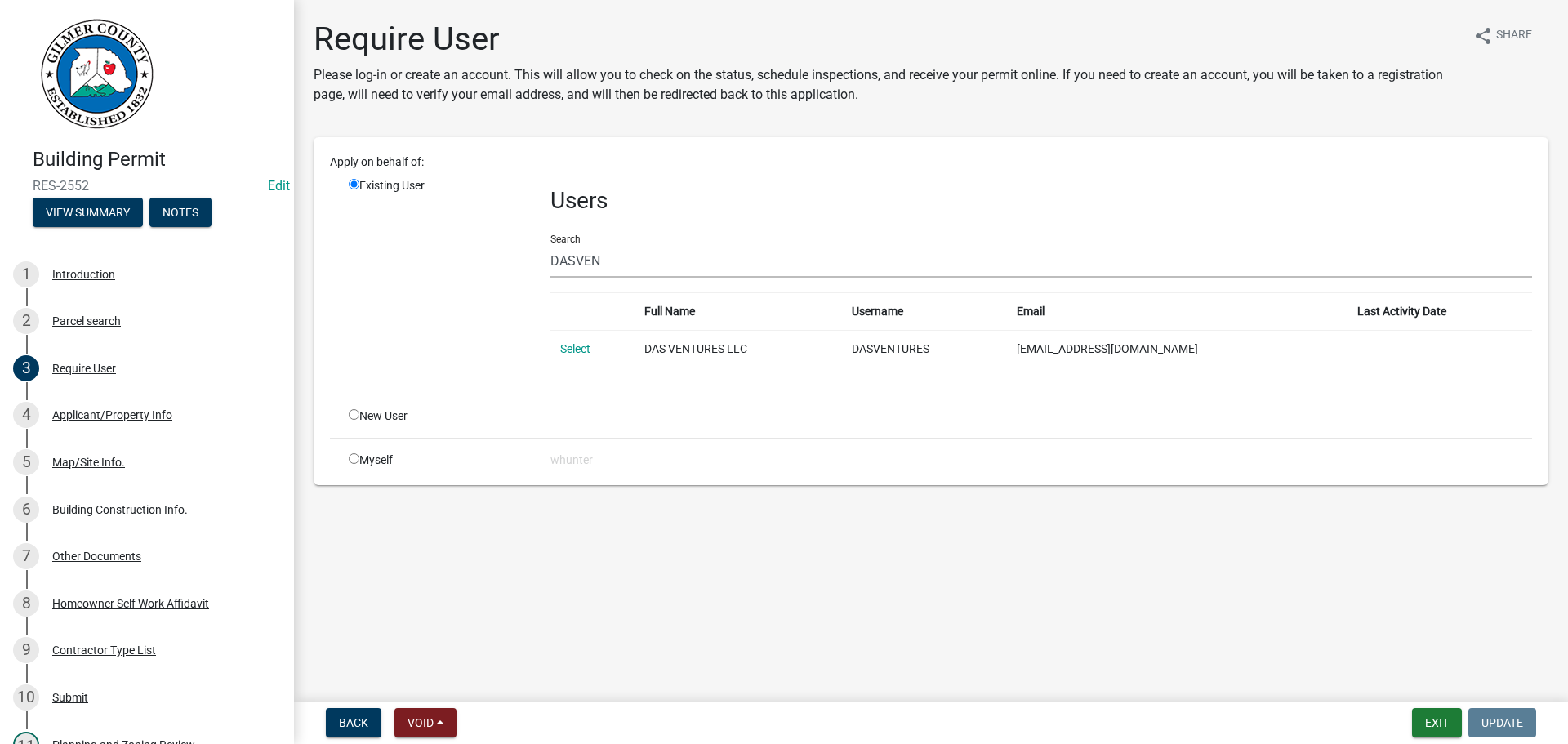
click at [348, 410] on input "radio" at bounding box center [353, 414] width 10 height 10
radio input "true"
radio input "false"
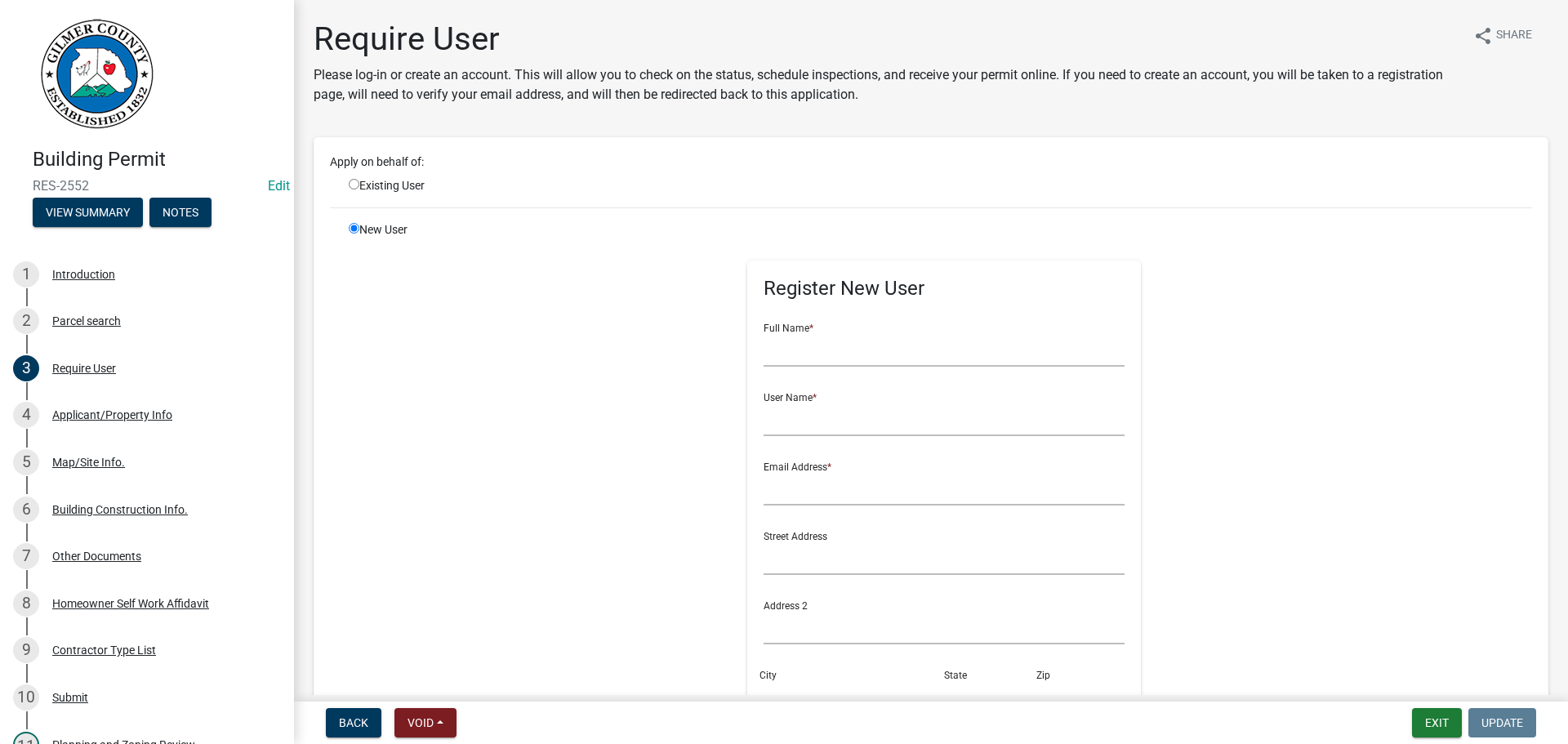
drag, startPoint x: 818, startPoint y: 323, endPoint x: 820, endPoint y: 337, distance: 14.1
click at [819, 323] on div "Full Name *" at bounding box center [944, 338] width 362 height 57
drag, startPoint x: 820, startPoint y: 337, endPoint x: 1515, endPoint y: 499, distance: 713.6
click at [823, 339] on input "text" at bounding box center [944, 349] width 362 height 33
type input "DAS VENTURES"
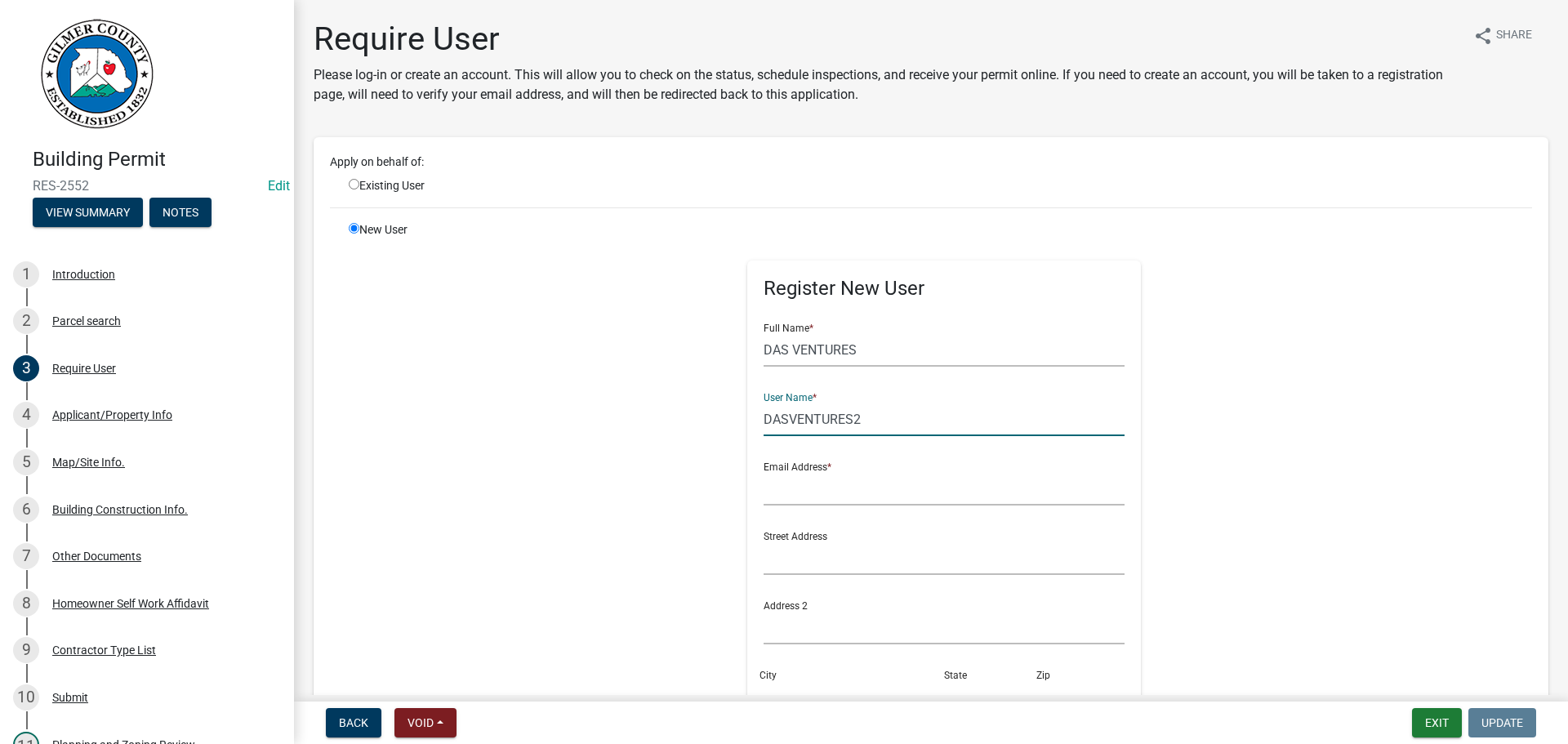
type input "DASVENTURES2"
type input "R"
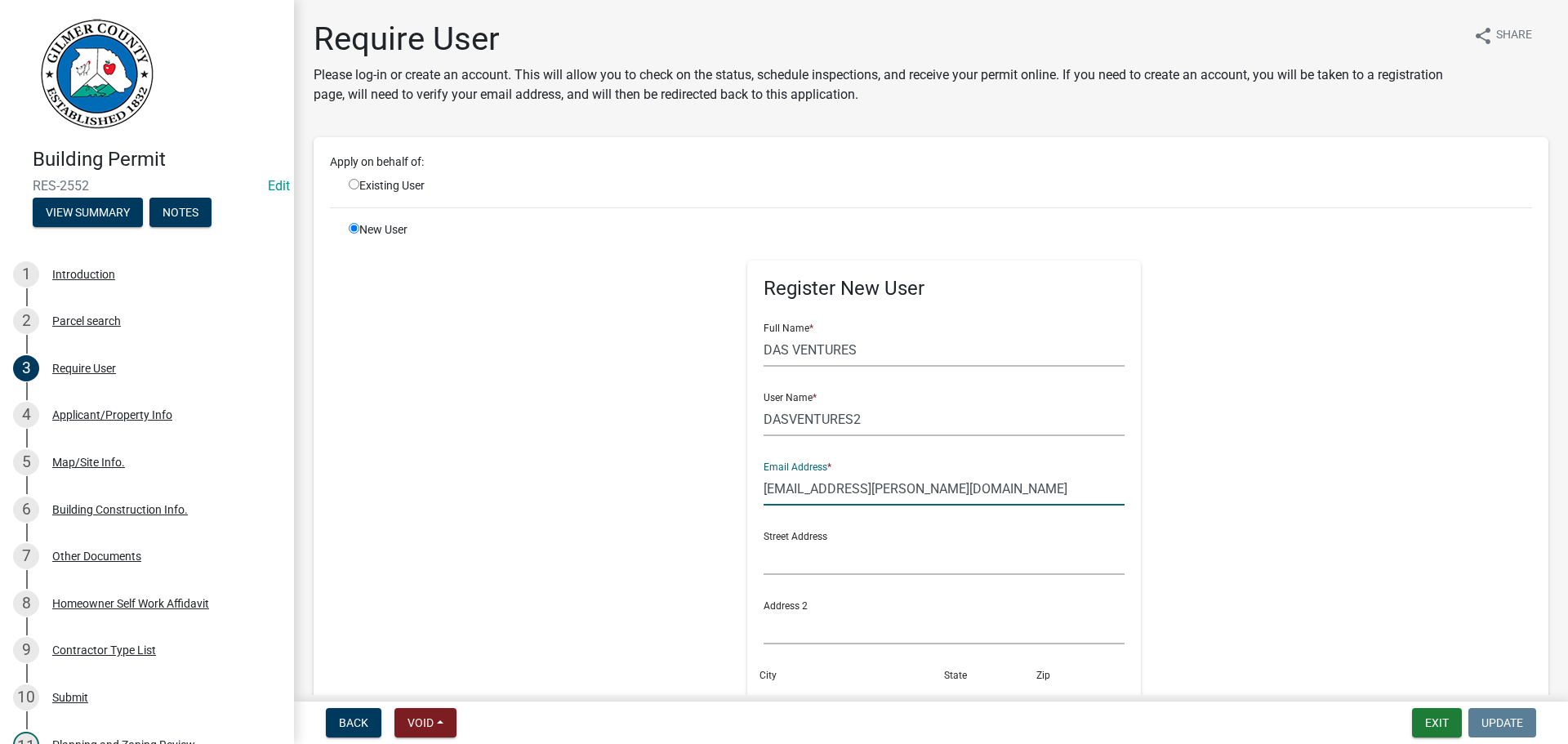
type input "realtor.david@comcast.net"
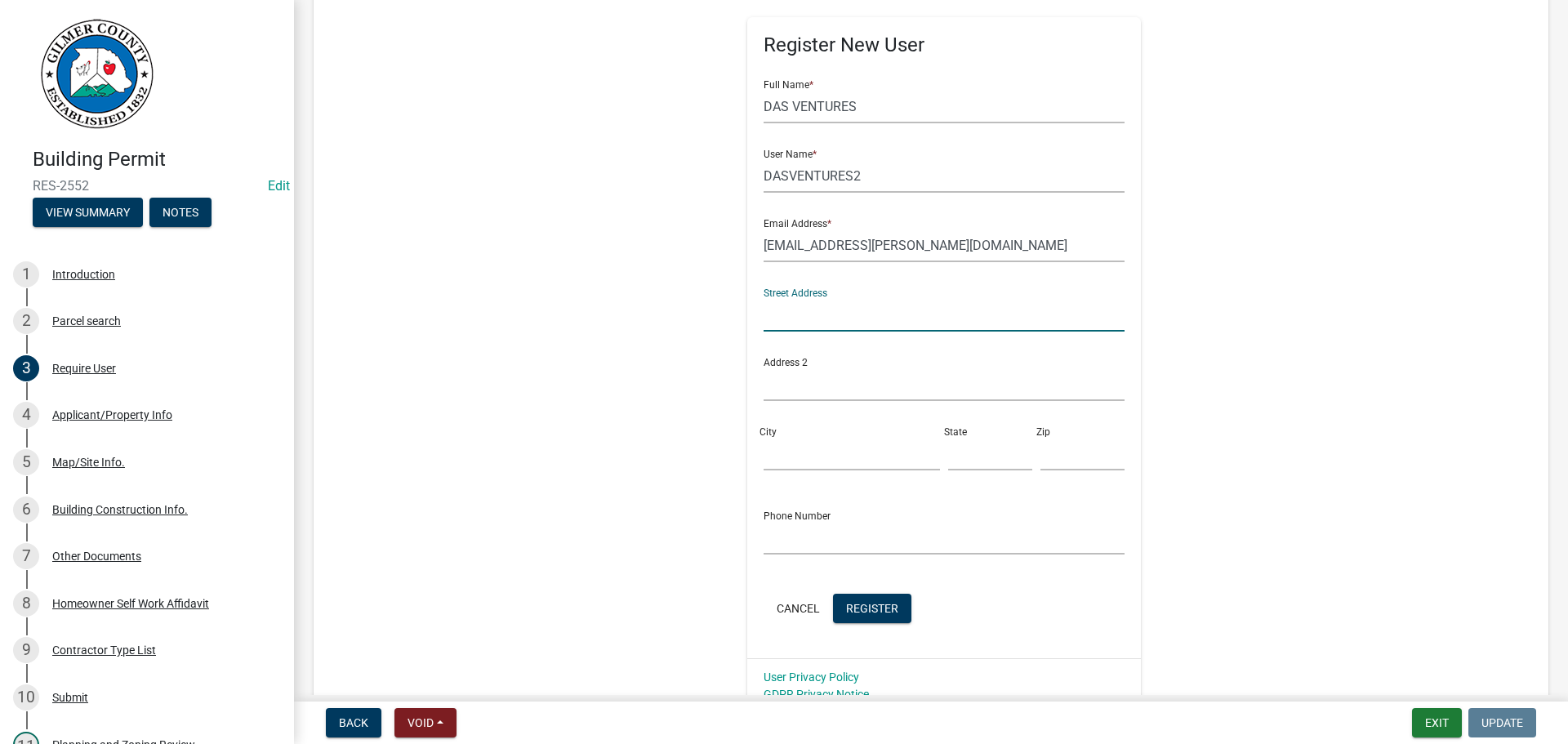
scroll to position [245, 0]
click at [879, 600] on span "Register" at bounding box center [871, 605] width 52 height 13
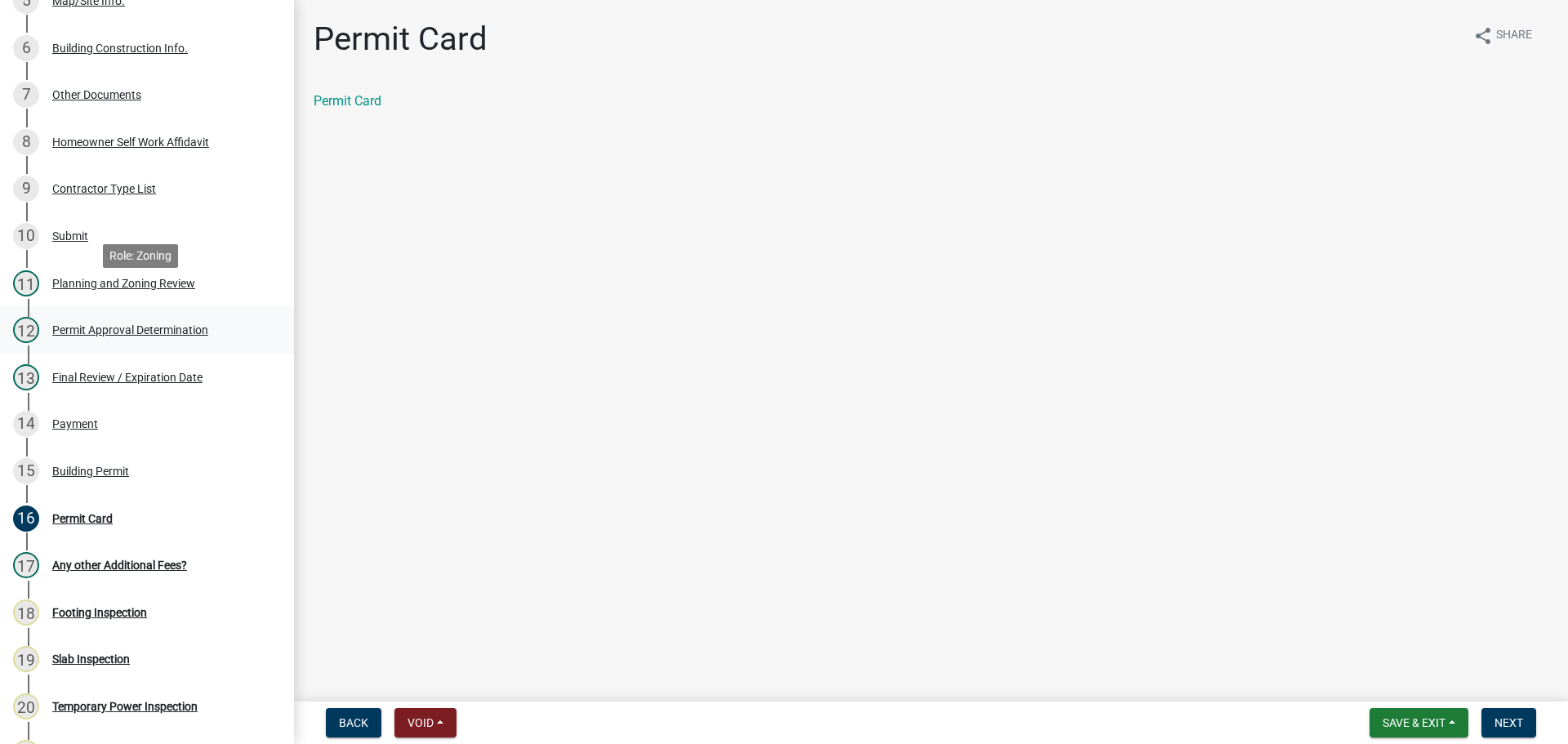
scroll to position [490, 0]
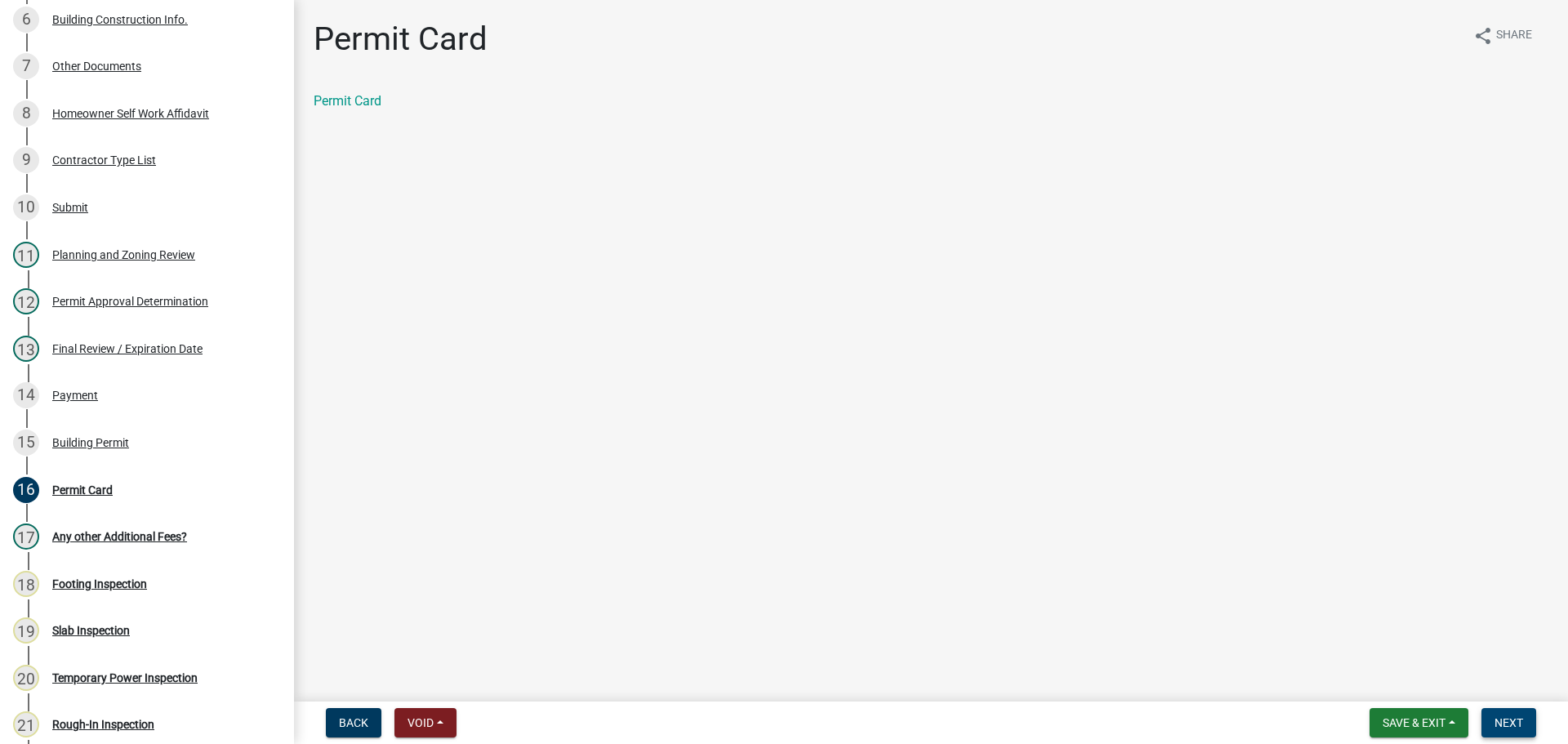
click at [1513, 714] on button "Next" at bounding box center [1508, 723] width 55 height 29
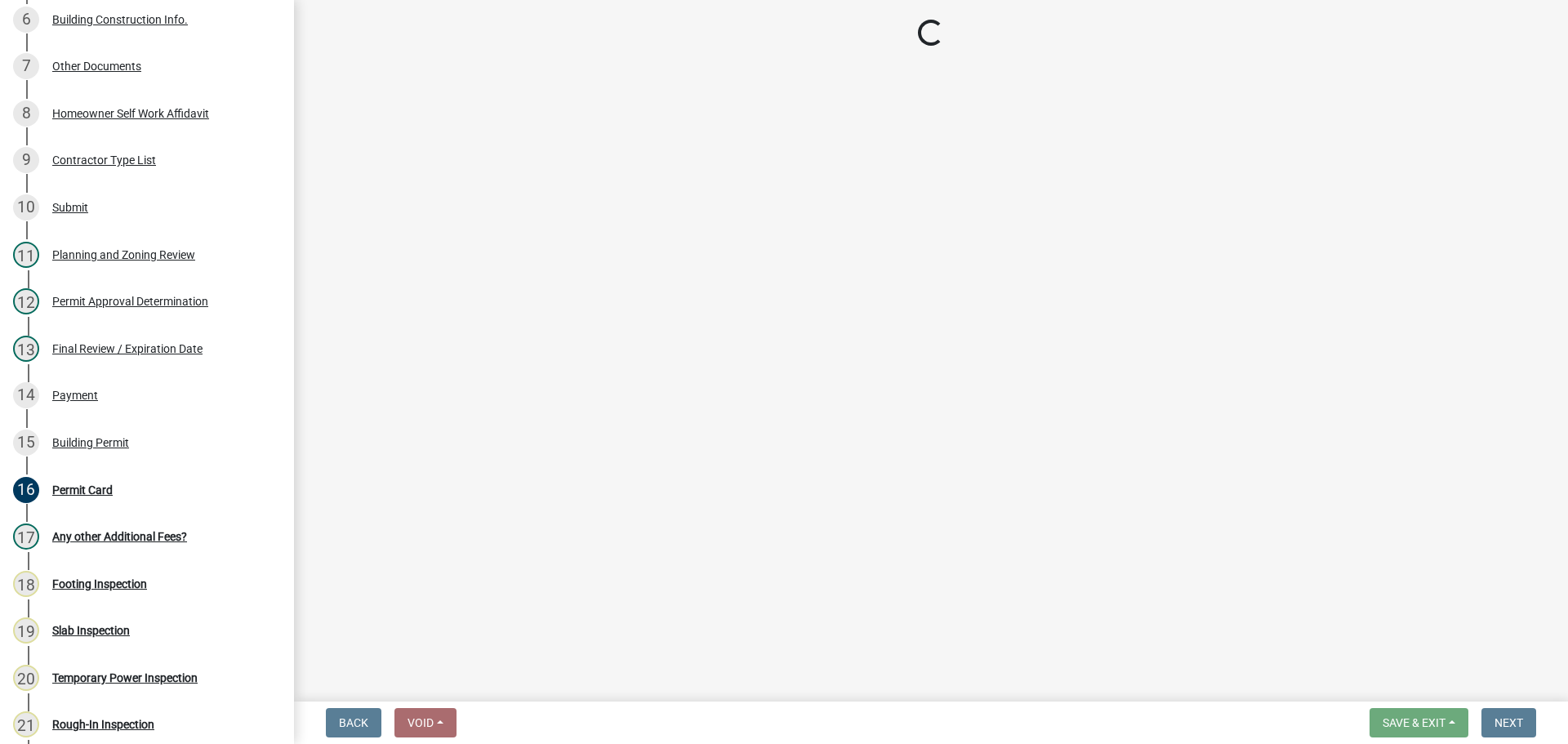
scroll to position [523, 0]
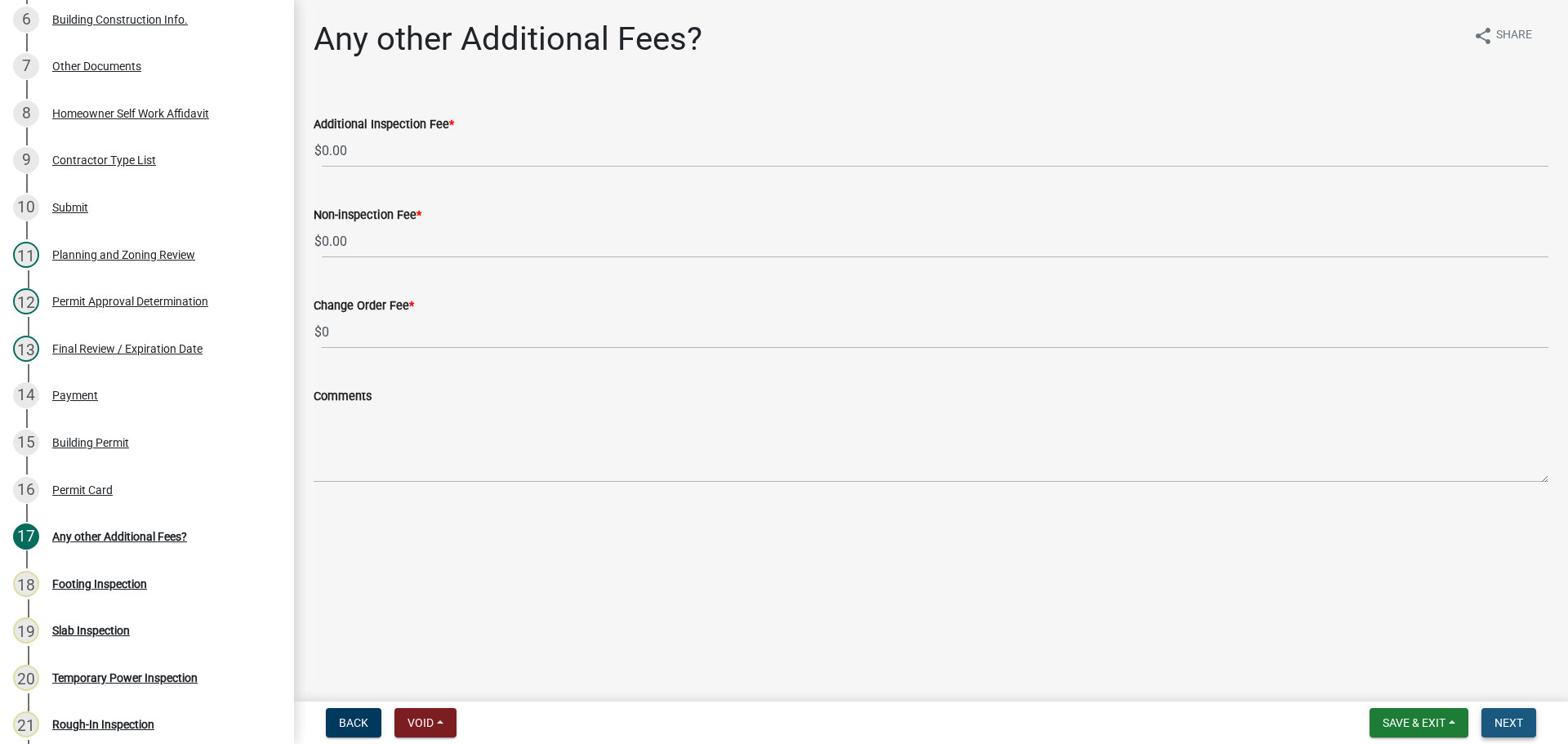
click at [1501, 731] on button "Next" at bounding box center [1508, 723] width 55 height 29
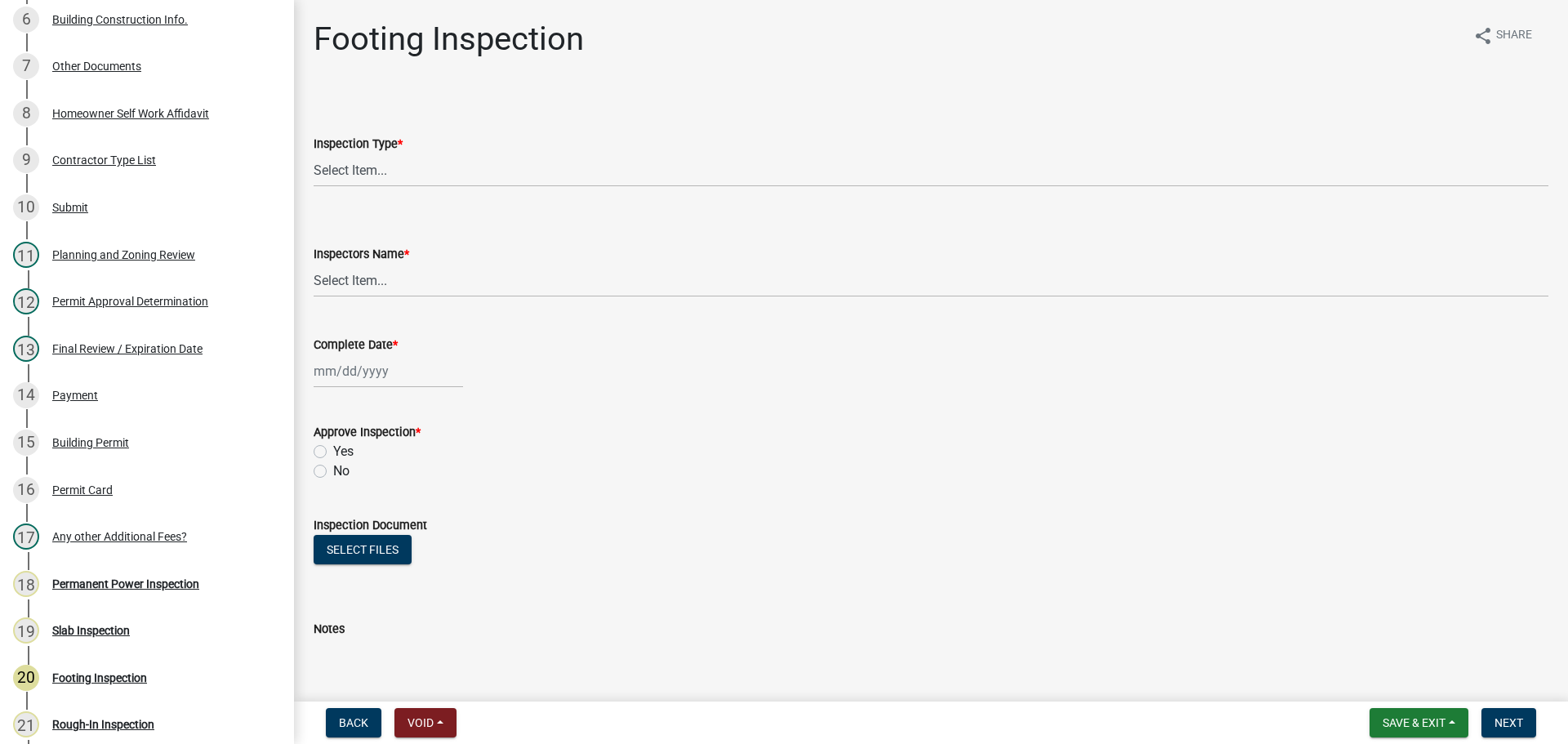
click at [442, 152] on div "Inspection Type *" at bounding box center [930, 143] width 1234 height 20
click at [435, 167] on select "Select Item... Footing" at bounding box center [930, 170] width 1234 height 33
click at [313, 153] on select "Select Item... Footing" at bounding box center [930, 170] width 1234 height 33
select select "8aa0fa75-bb70-4f22-832f-48224da25d1e"
click at [394, 273] on select "Select Item... khenson (Karen Henson) j.bouhl (Joe Bouhl) Engineer / Electricia…" at bounding box center [930, 280] width 1234 height 33
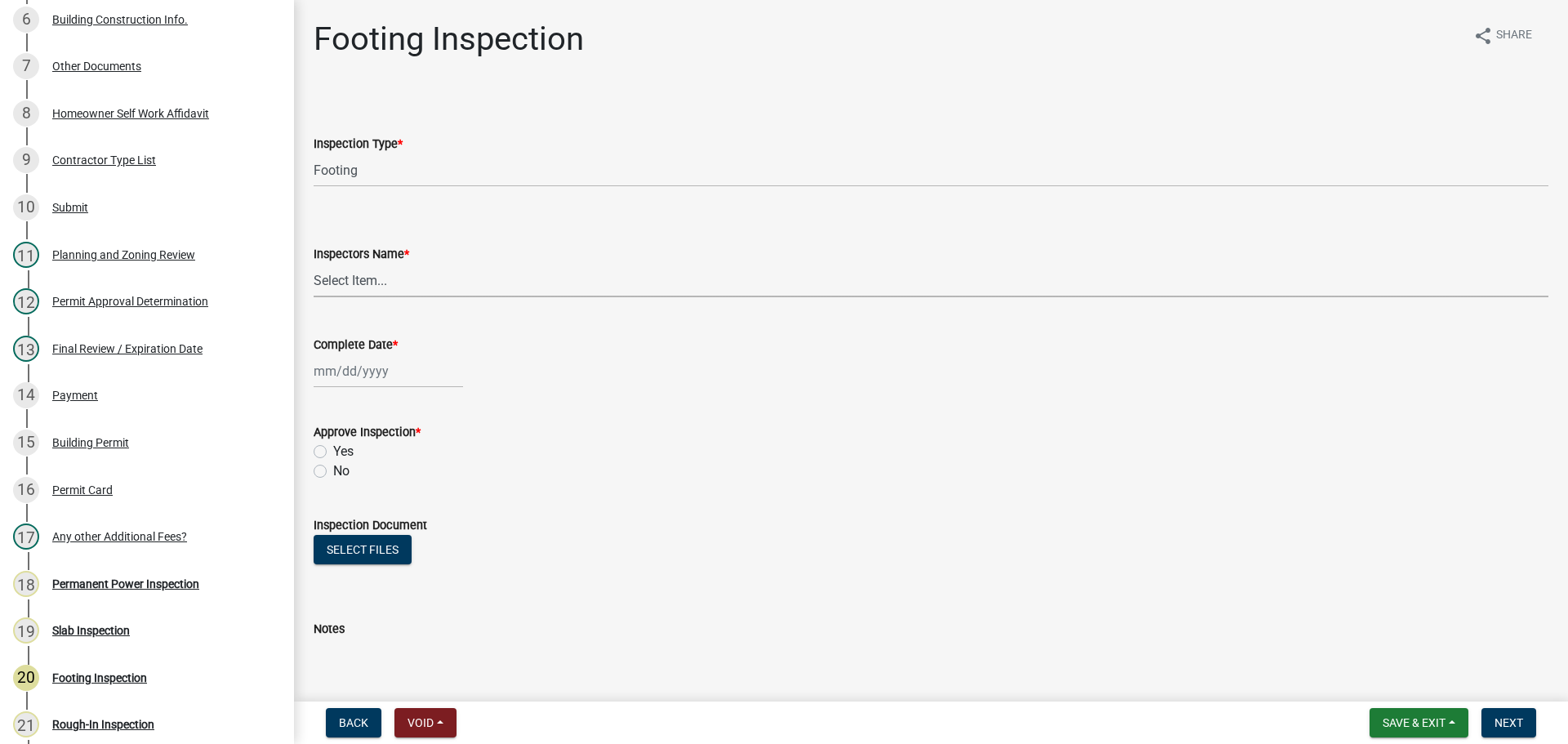
select select "b7f275ba-f507-42fd-b9cd-cd9544451c64"
click at [313, 264] on select "Select Item... khenson (Karen Henson) j.bouhl (Joe Bouhl) Engineer / Electricia…" at bounding box center [930, 280] width 1234 height 33
click at [365, 371] on div at bounding box center [388, 371] width 150 height 33
select select "9"
select select "2025"
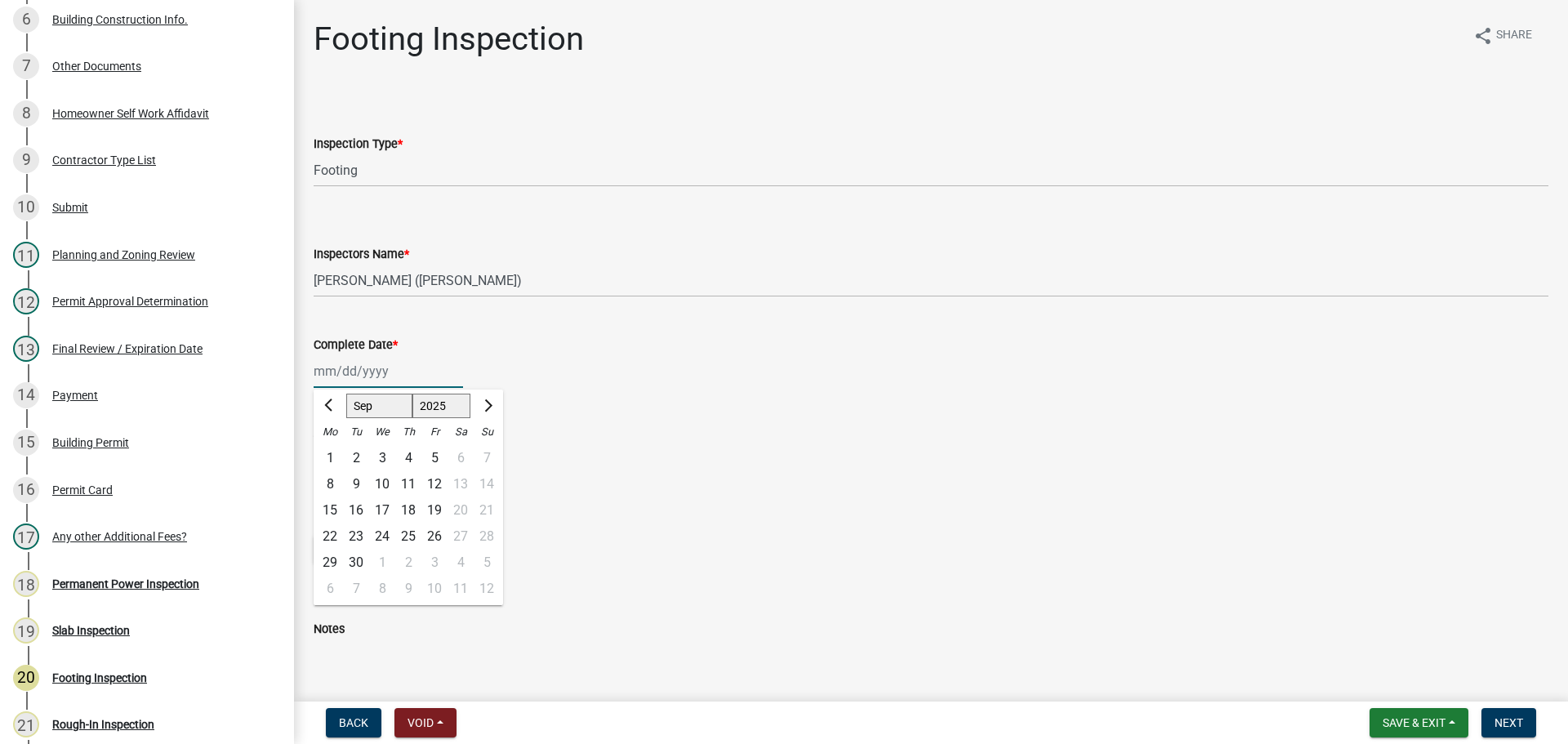
click at [383, 414] on select "Jan Feb Mar Apr May Jun Jul Aug Sep Oct Nov Dec" at bounding box center [378, 406] width 66 height 25
click at [346, 394] on select "Jan Feb Mar Apr May Jun Jul Aug Sep Oct Nov Dec" at bounding box center [378, 406] width 66 height 25
click at [384, 414] on select "Jan Feb Mar Apr May Jun Jul Aug Sep Oct Nov Dec" at bounding box center [378, 406] width 66 height 25
select select "11"
click at [346, 394] on select "Jan Feb Mar Apr May Jun Jul Aug Sep Oct Nov Dec" at bounding box center [378, 406] width 66 height 25
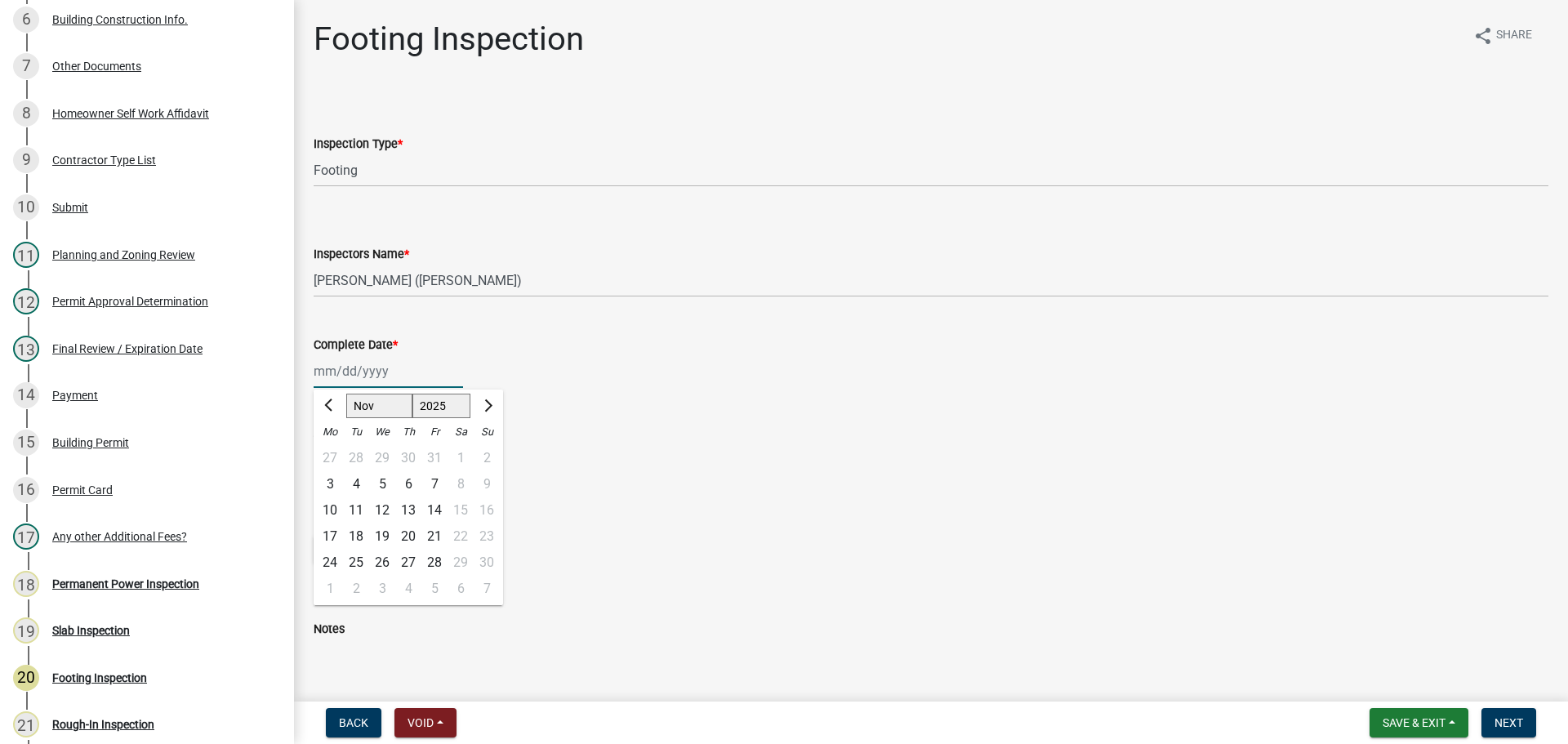
click at [452, 399] on select "1525 1526 1527 1528 1529 1530 1531 1532 1533 1534 1535 1536 1537 1538 1539 1540…" at bounding box center [442, 406] width 59 height 25
select select "2024"
click at [413, 394] on select "1525 1526 1527 1528 1529 1530 1531 1532 1533 1534 1535 1536 1537 1538 1539 1540…" at bounding box center [442, 406] width 59 height 25
click at [326, 558] on div "25" at bounding box center [330, 562] width 27 height 27
type input "11/25/2024"
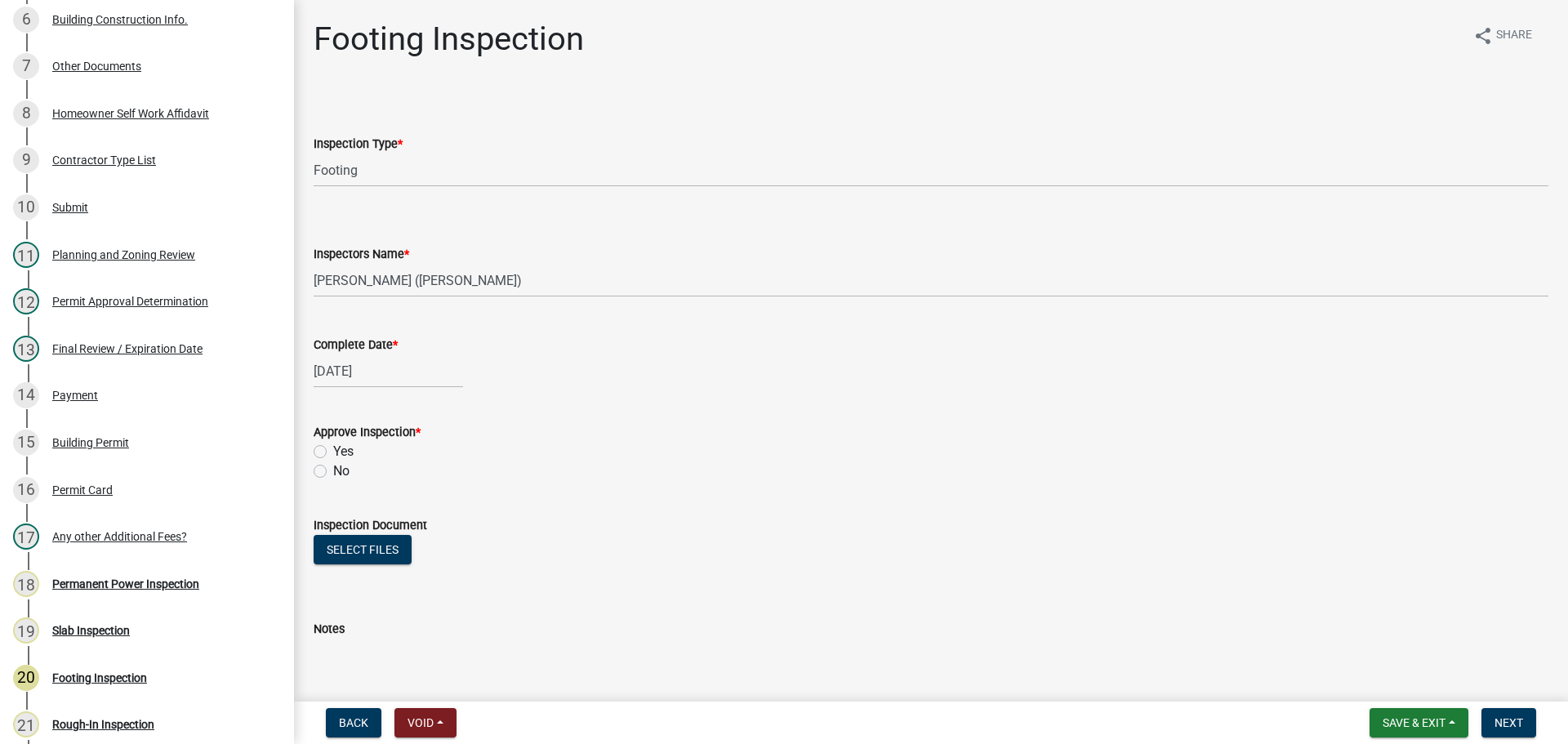
drag, startPoint x: 348, startPoint y: 445, endPoint x: 346, endPoint y: 453, distance: 8.2
click at [347, 447] on label "Yes" at bounding box center [343, 451] width 21 height 20
click at [344, 447] on input "Yes" at bounding box center [338, 447] width 10 height 10
radio input "true"
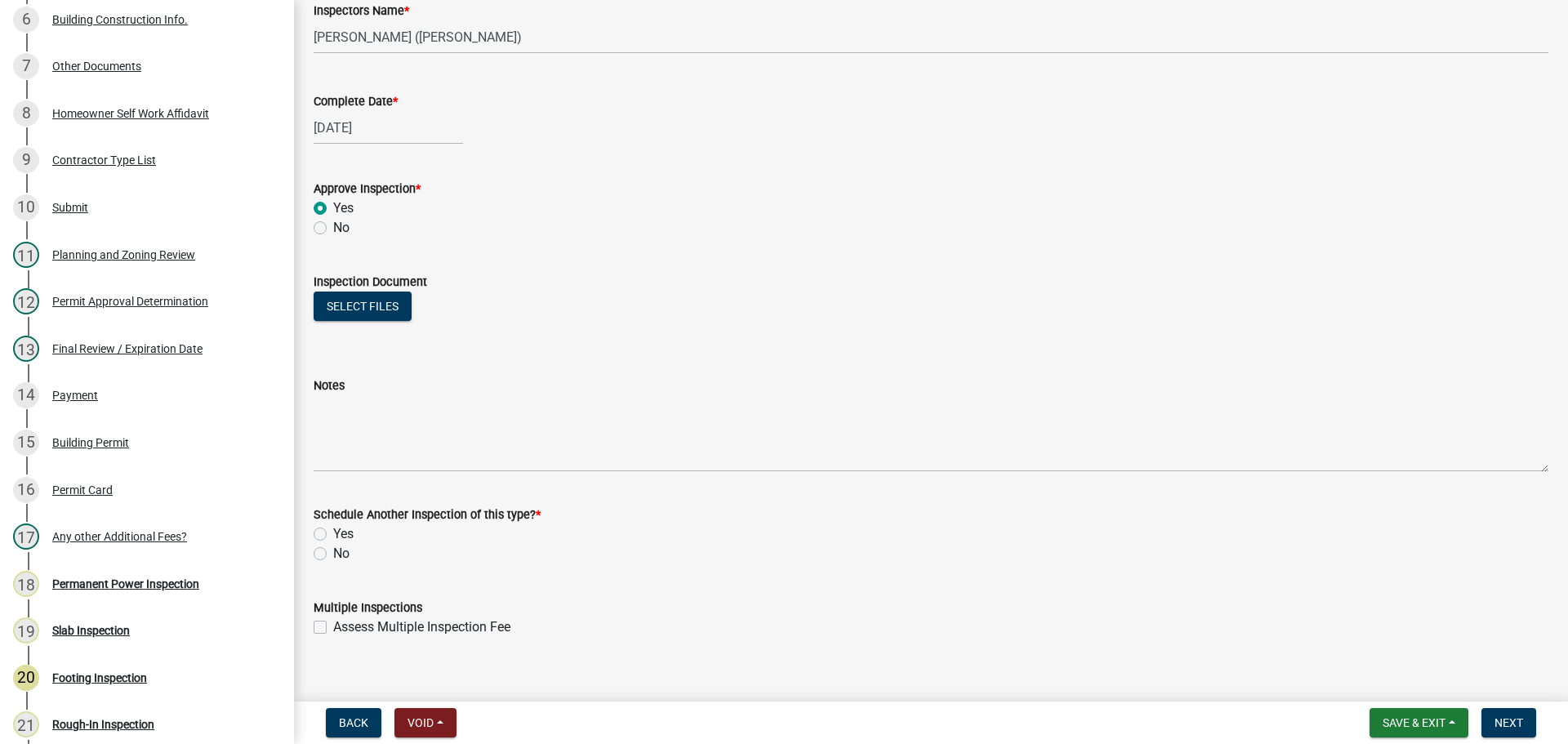
scroll to position [245, 0]
click at [351, 545] on div "No" at bounding box center [930, 551] width 1234 height 20
click at [344, 551] on label "No" at bounding box center [341, 551] width 16 height 20
click at [344, 551] on input "No" at bounding box center [338, 547] width 10 height 10
radio input "true"
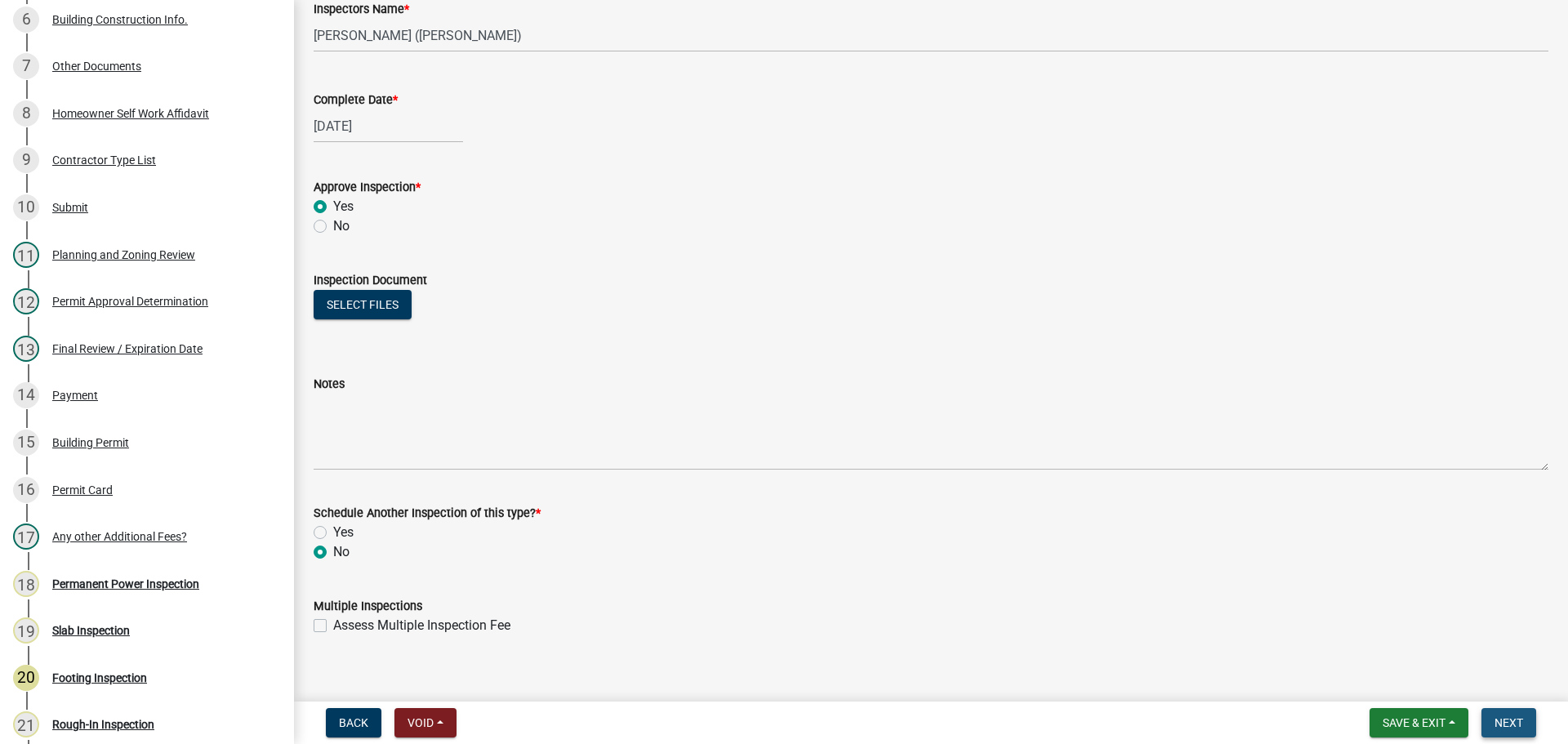
click at [1518, 724] on span "Next" at bounding box center [1508, 723] width 28 height 13
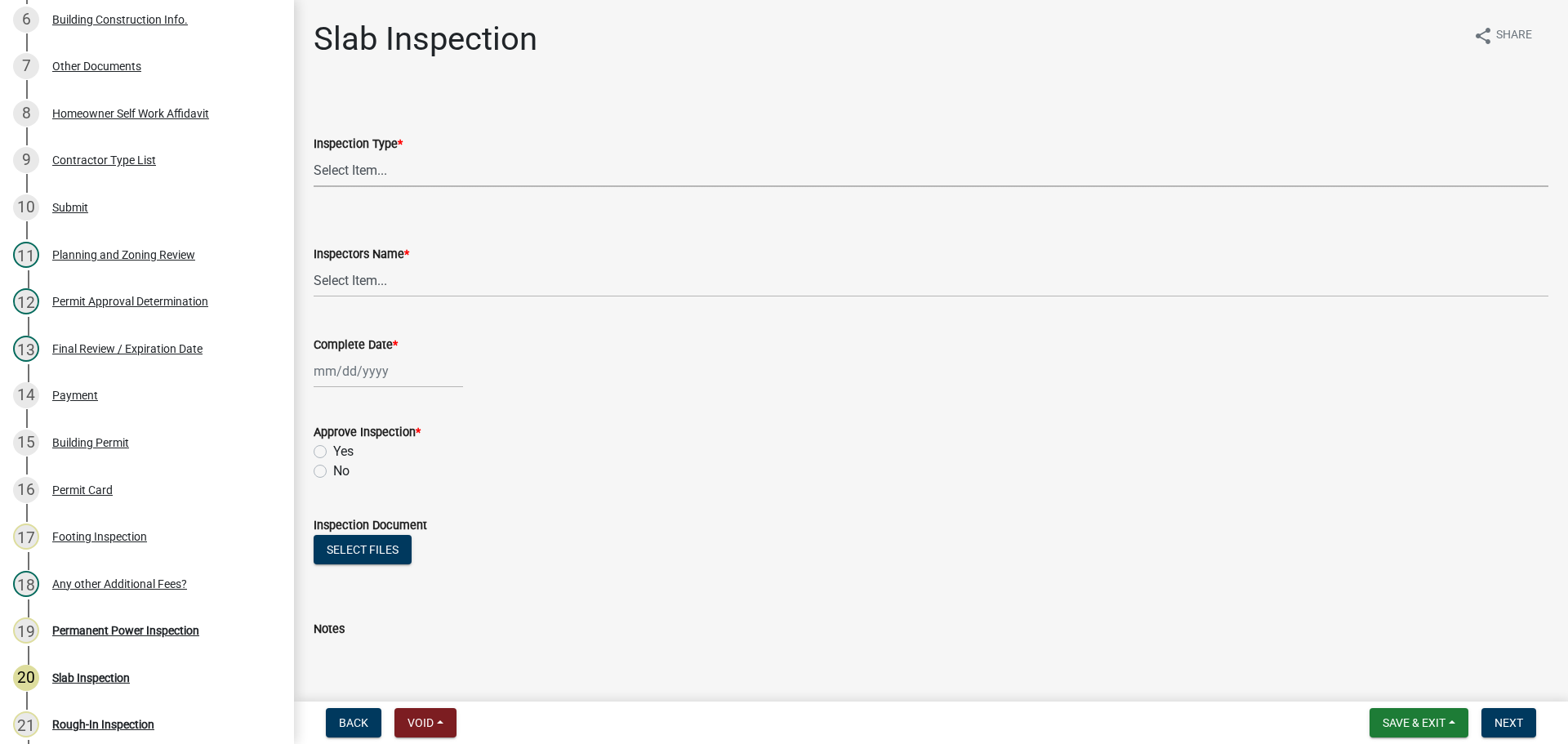
click at [447, 180] on select "Select Item... Slab" at bounding box center [930, 170] width 1234 height 33
click at [313, 153] on select "Select Item... Slab" at bounding box center [930, 170] width 1234 height 33
select select "f8392651-b403-4067-a830-3c888ccedcbb"
click at [403, 302] on wm-data-entity-input "Inspectors Name * Select Item... khenson (Karen Henson) j.bouhl (Joe Bouhl) Eng…" at bounding box center [930, 257] width 1234 height 110
click at [403, 289] on select "Select Item... khenson (Karen Henson) j.bouhl (Joe Bouhl) Engineer / Electricia…" at bounding box center [930, 280] width 1234 height 33
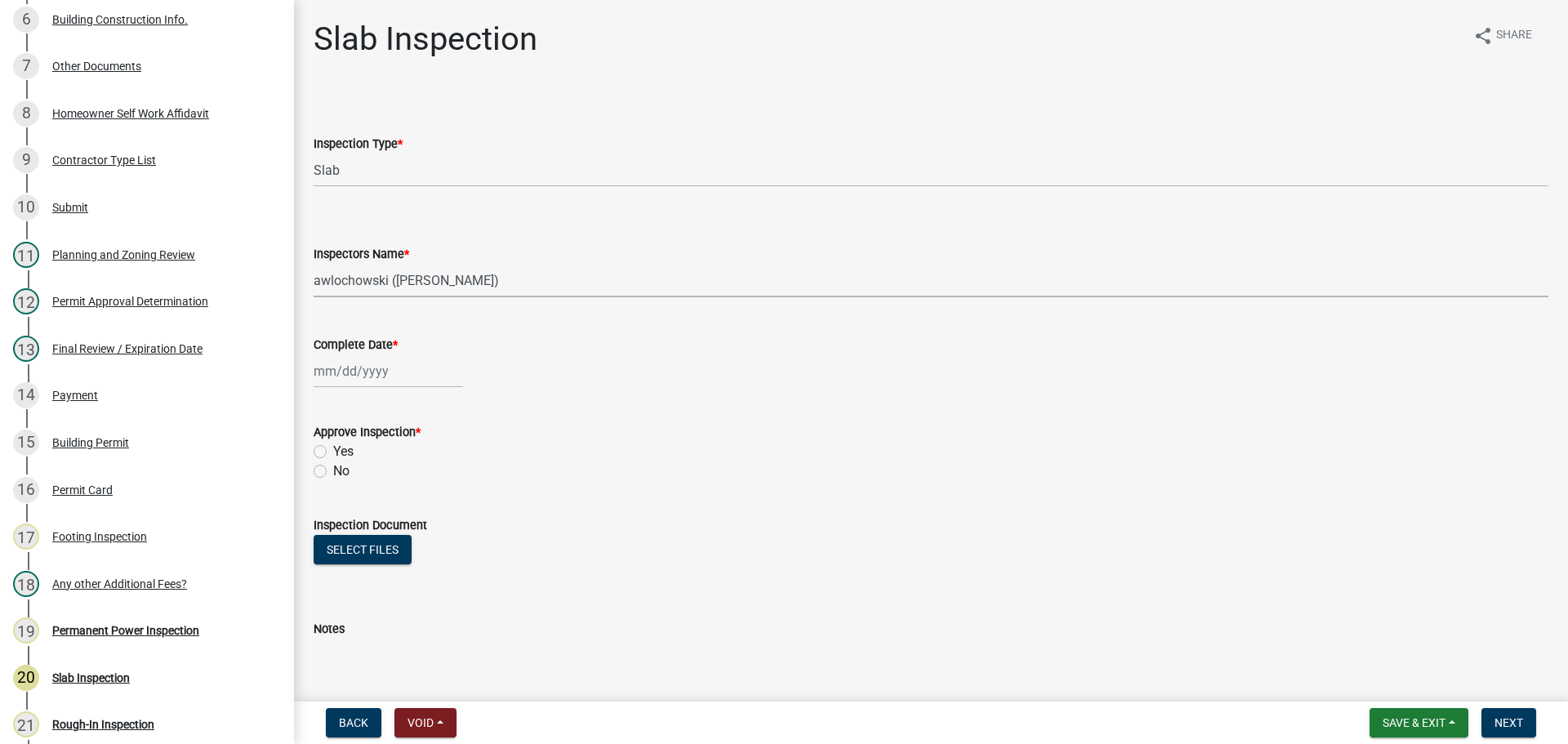
click at [313, 264] on select "Select Item... khenson (Karen Henson) j.bouhl (Joe Bouhl) Engineer / Electricia…" at bounding box center [930, 280] width 1234 height 33
click at [415, 310] on wm-data-entity-input "Inspectors Name * Select Item... khenson (Karen Henson) j.bouhl (Joe Bouhl) Eng…" at bounding box center [930, 257] width 1234 height 110
click at [415, 296] on select "Select Item... khenson (Karen Henson) j.bouhl (Joe Bouhl) Engineer / Electricia…" at bounding box center [930, 280] width 1234 height 33
select select "b7f275ba-f507-42fd-b9cd-cd9544451c64"
click at [313, 264] on select "Select Item... khenson (Karen Henson) j.bouhl (Joe Bouhl) Engineer / Electricia…" at bounding box center [930, 280] width 1234 height 33
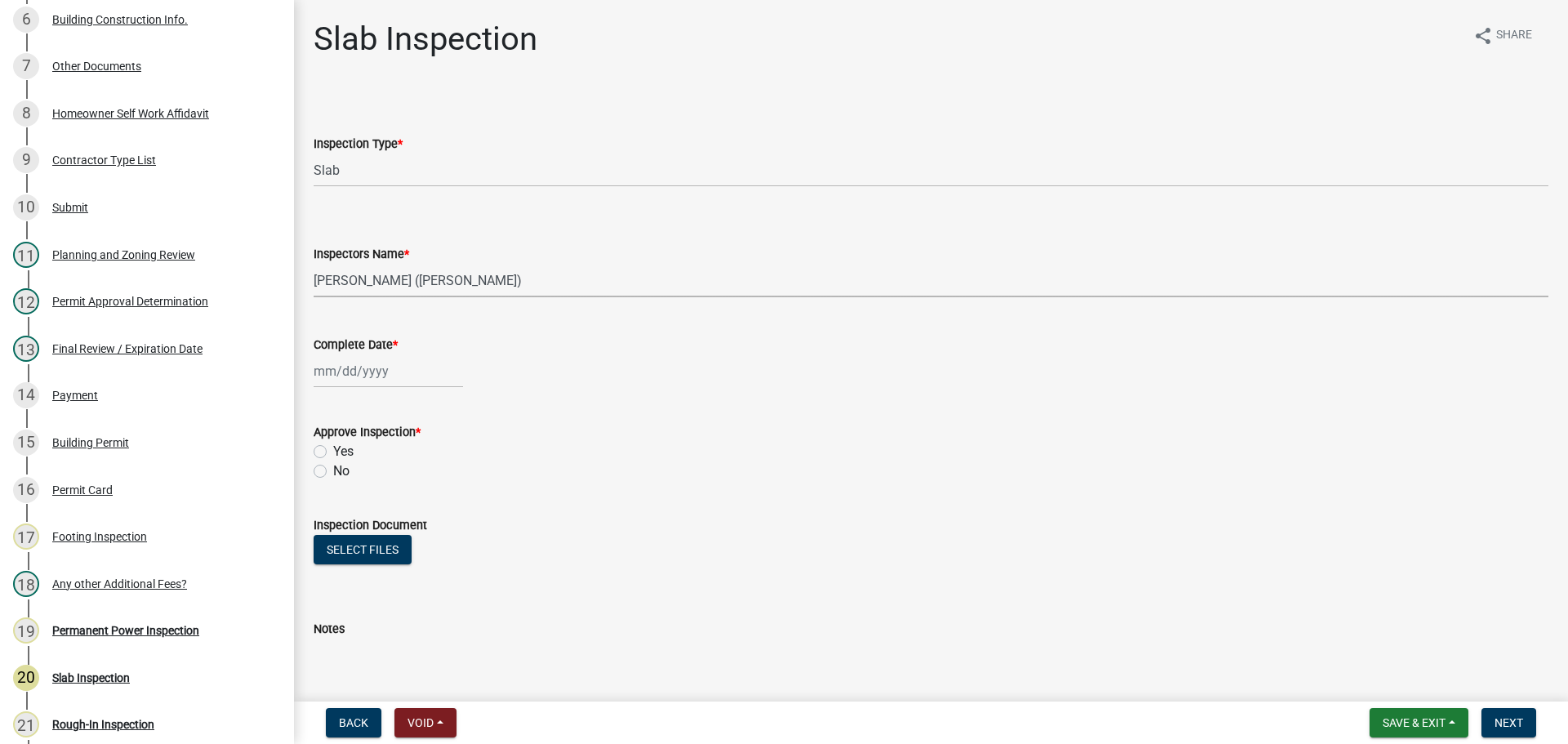
click at [359, 356] on div at bounding box center [388, 371] width 150 height 33
select select "9"
select select "2025"
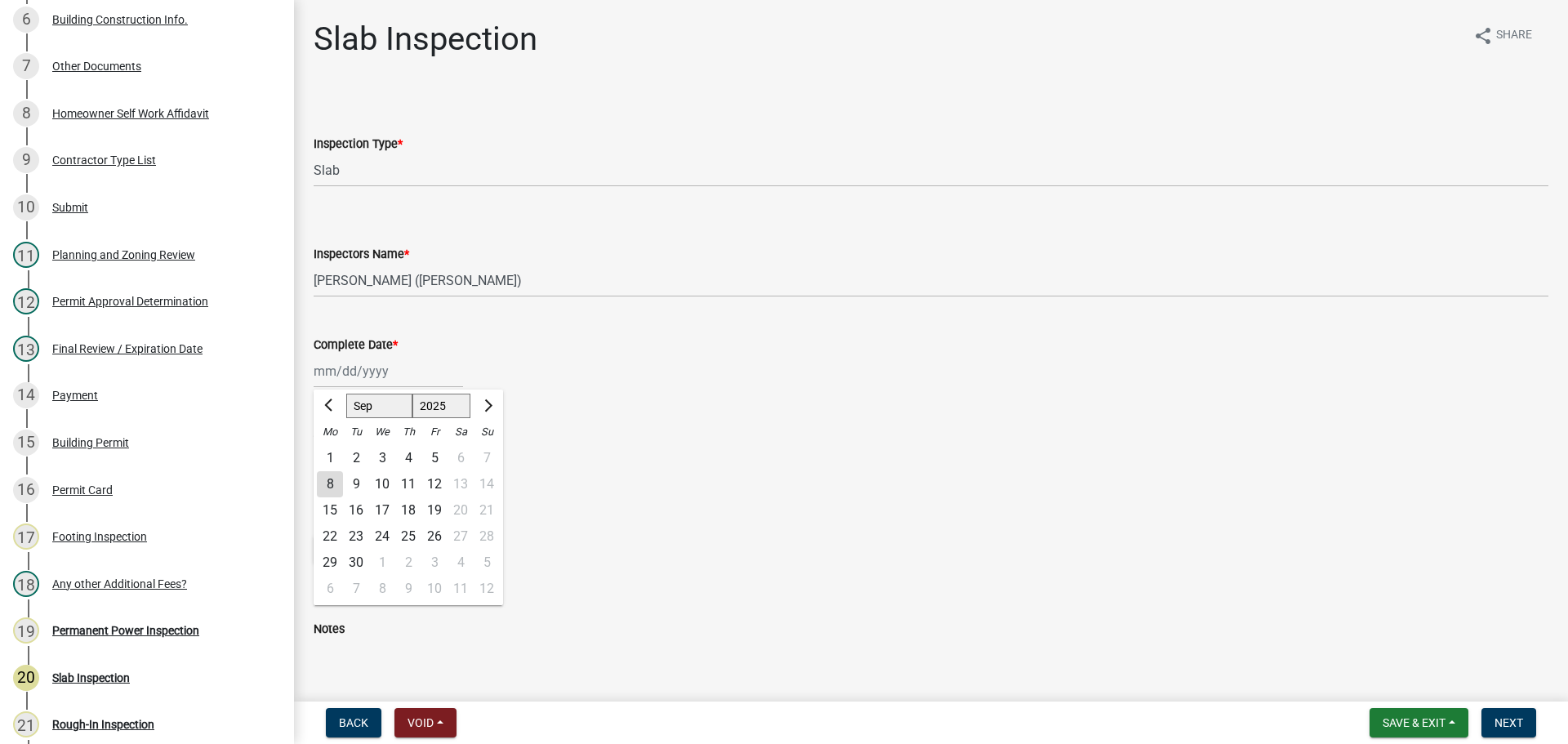
click at [325, 482] on div "8" at bounding box center [330, 484] width 27 height 27
type input "[DATE]"
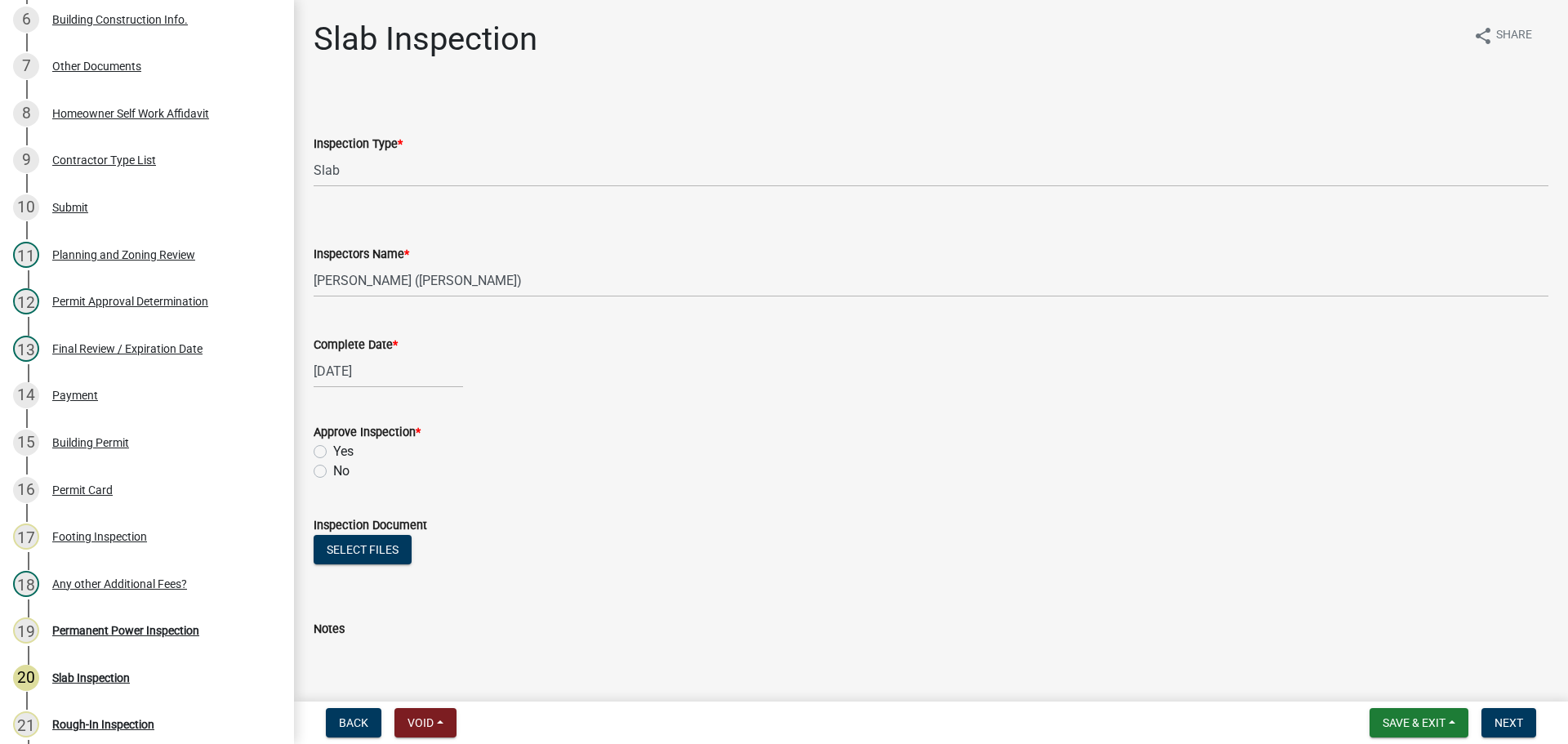
click at [363, 359] on div "[DATE]" at bounding box center [388, 371] width 150 height 33
select select "9"
select select "2025"
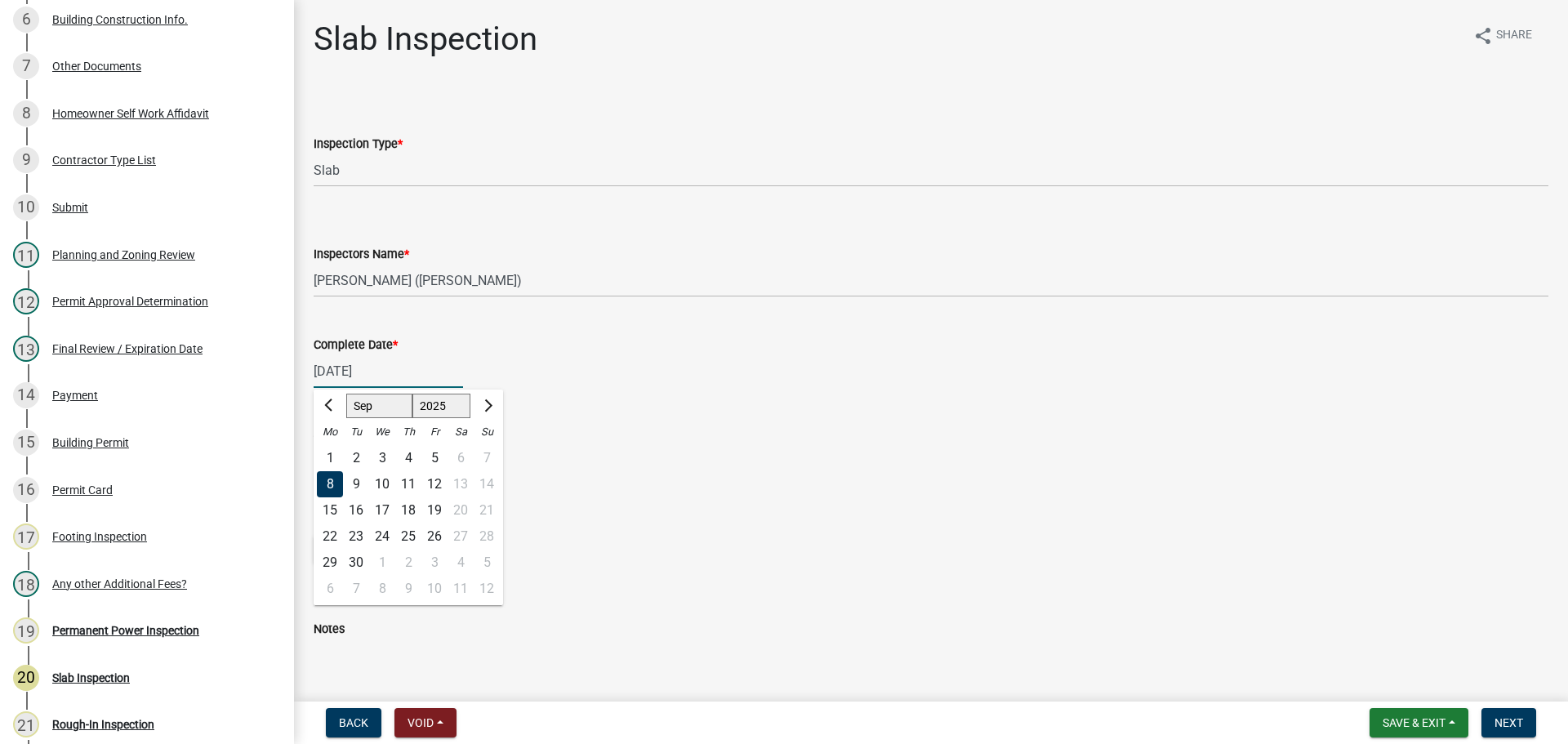
click at [371, 413] on select "Jan Feb Mar Apr May Jun Jul Aug Sep Oct Nov Dec" at bounding box center [378, 406] width 66 height 25
select select "5"
click at [346, 394] on select "Jan Feb Mar Apr May Jun Jul Aug Sep Oct Nov Dec" at bounding box center [378, 406] width 66 height 25
click at [404, 512] on div "15" at bounding box center [408, 510] width 27 height 27
type input "05/15/2025"
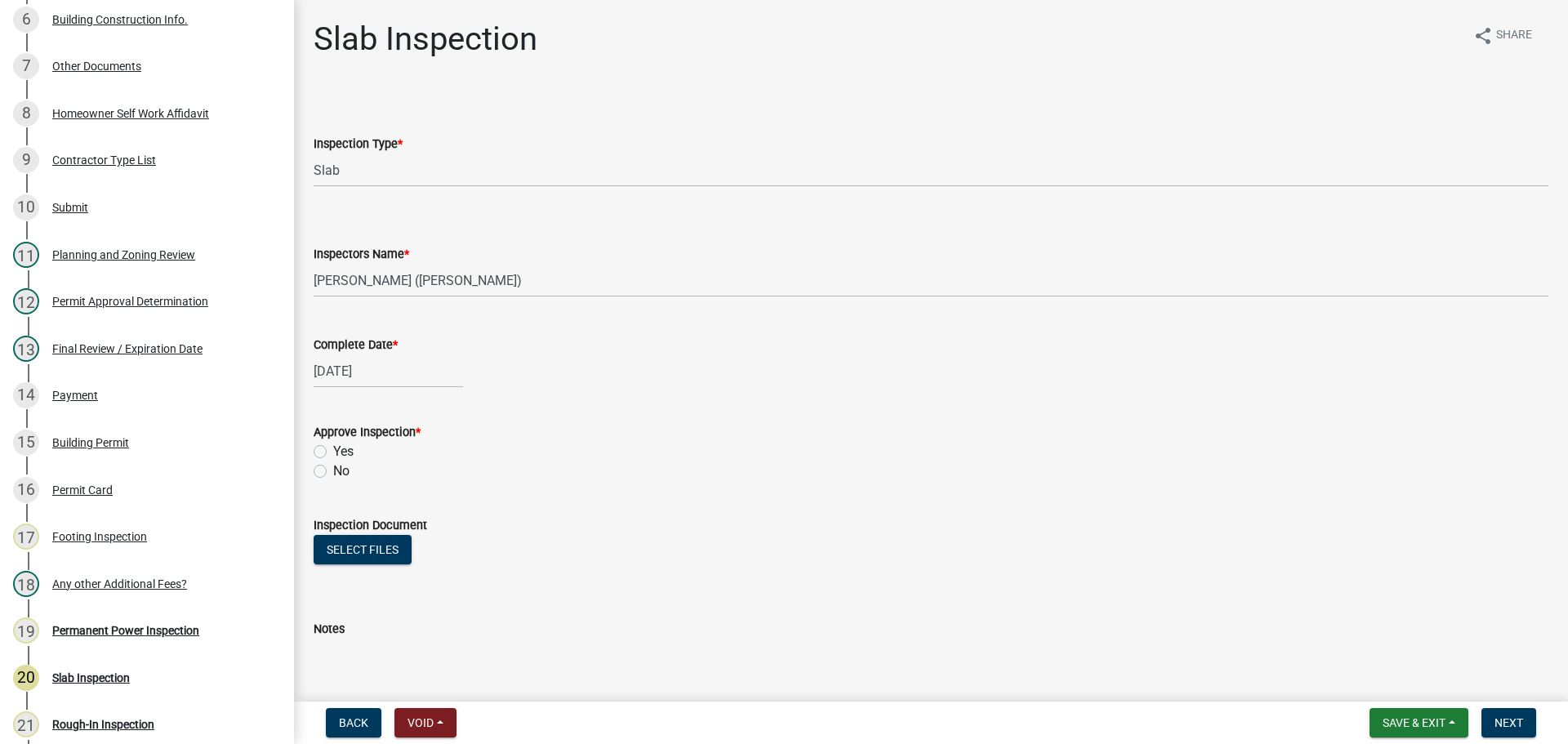
click at [352, 450] on label "Yes" at bounding box center [343, 451] width 21 height 20
click at [344, 450] on input "Yes" at bounding box center [338, 447] width 10 height 10
radio input "true"
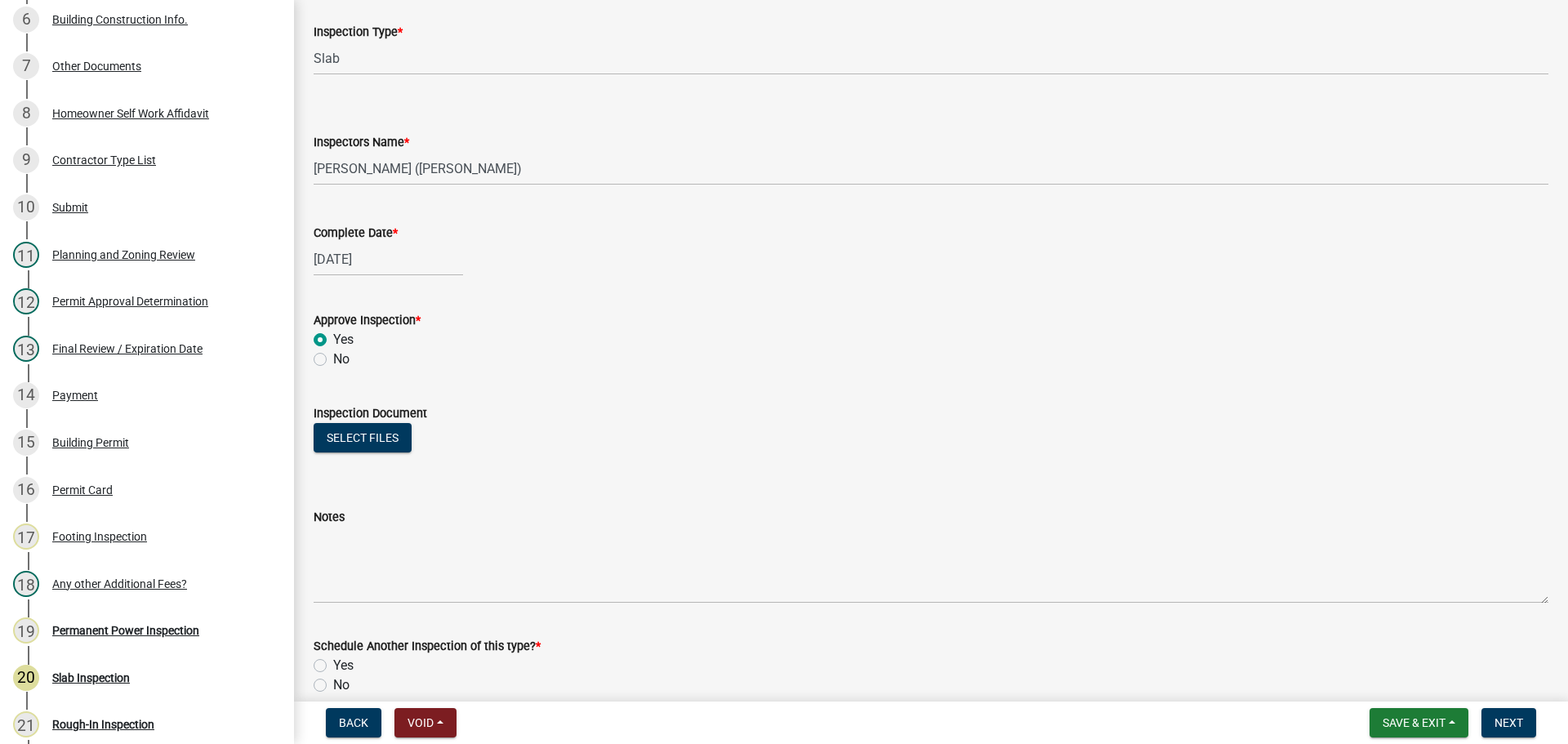
scroll to position [264, 0]
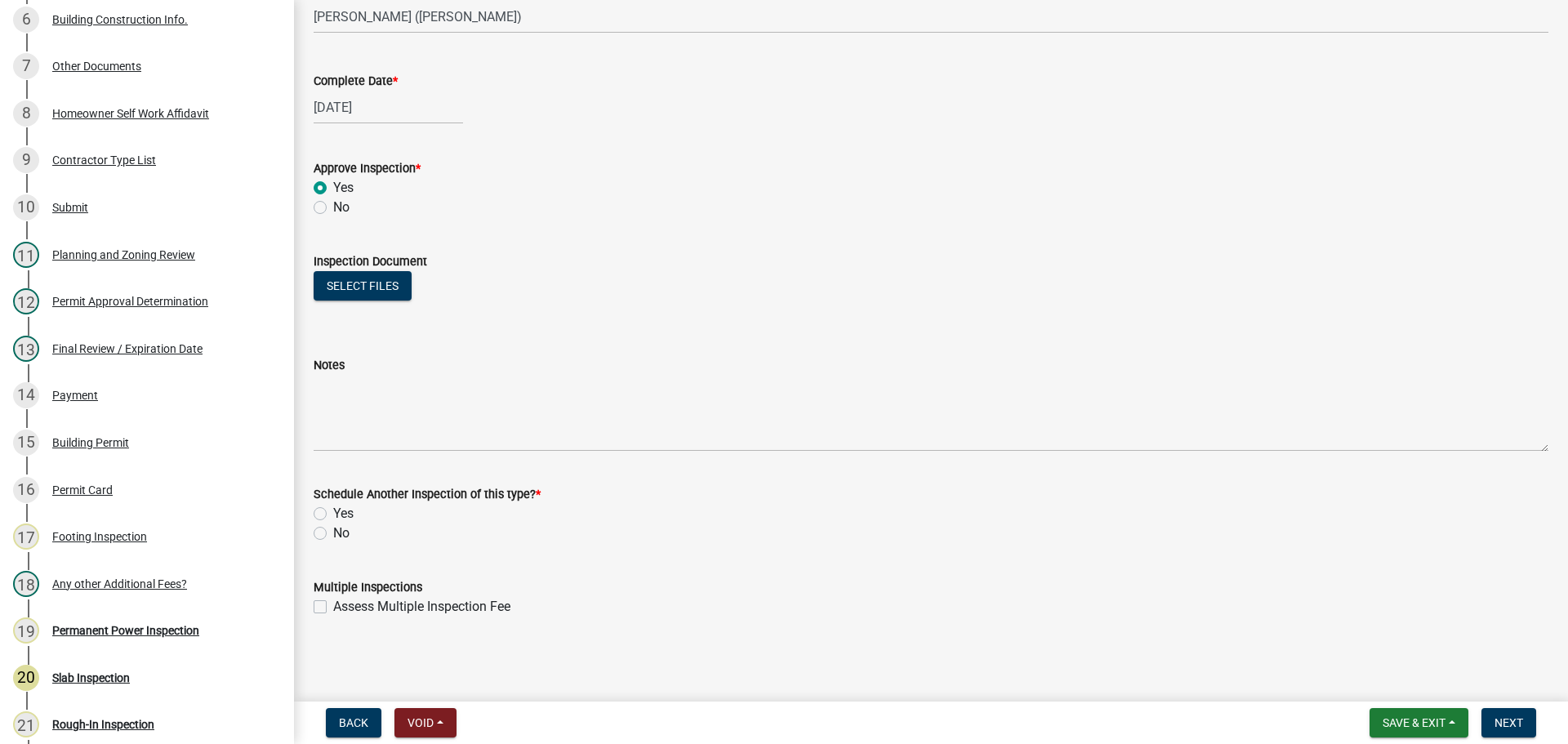
click at [342, 528] on label "No" at bounding box center [341, 533] width 16 height 20
click at [342, 528] on input "No" at bounding box center [338, 528] width 10 height 10
radio input "true"
click at [1495, 721] on span "Next" at bounding box center [1508, 723] width 28 height 13
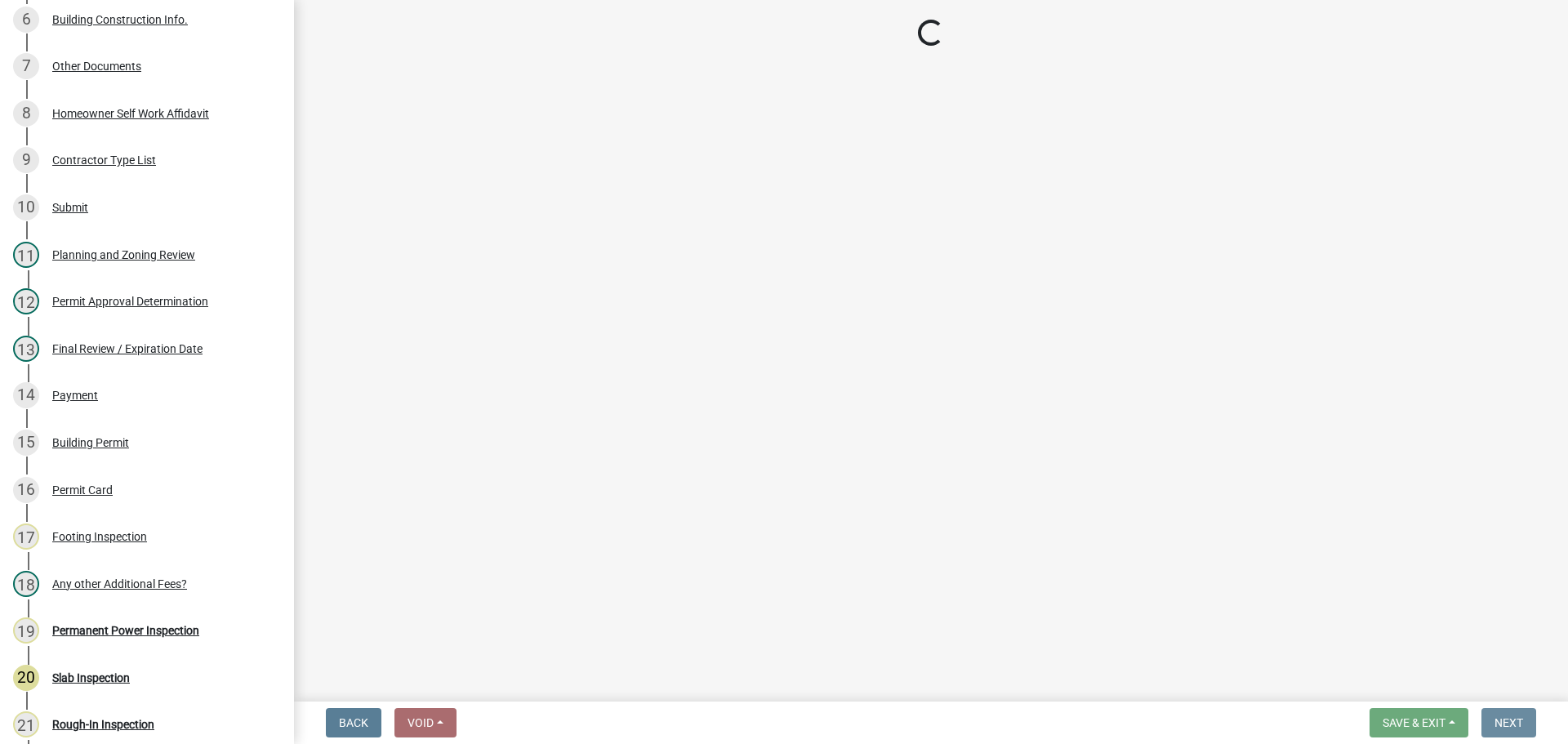
scroll to position [0, 0]
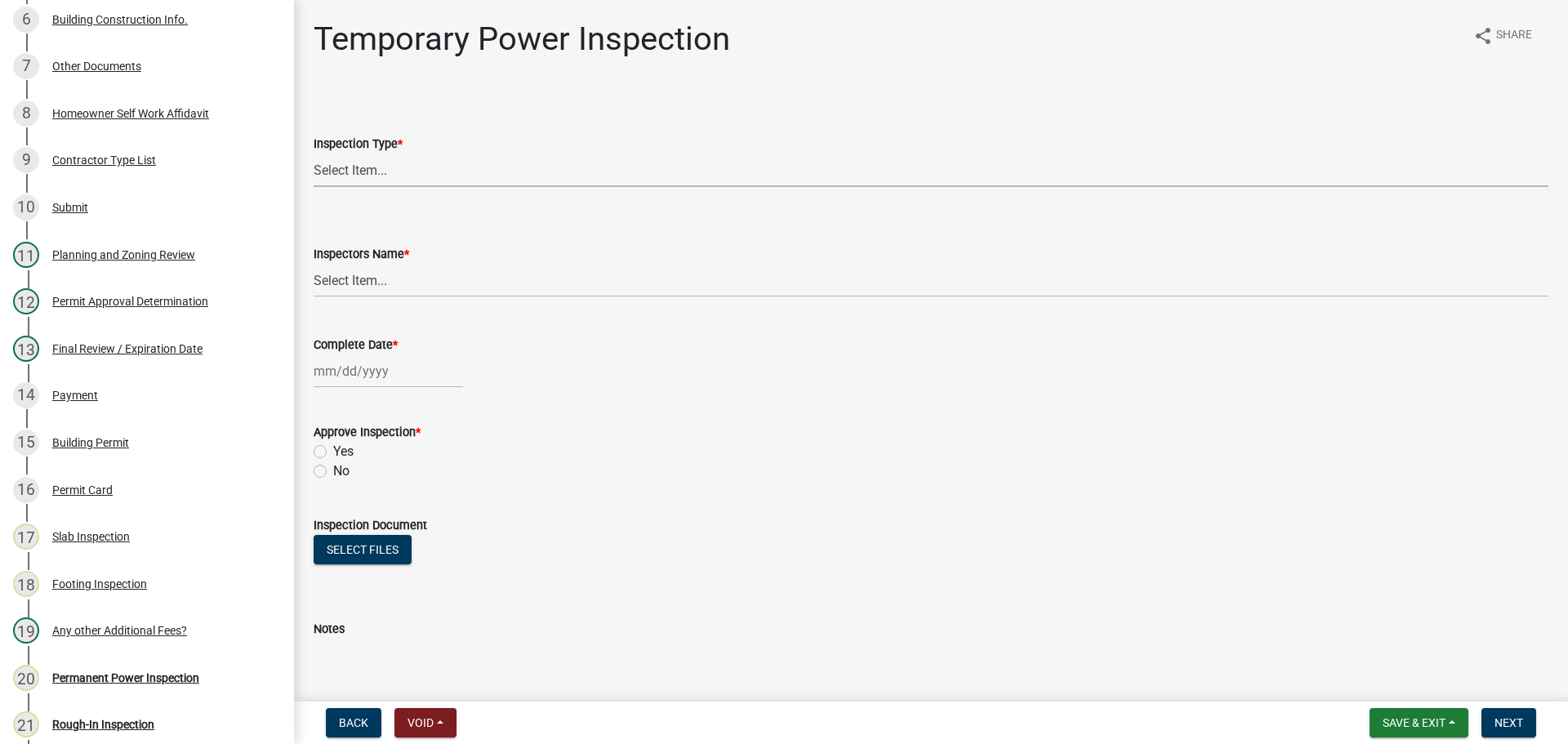
click at [486, 169] on select "Select Item... Temporary Power" at bounding box center [930, 170] width 1234 height 33
click at [313, 153] on select "Select Item... Temporary Power" at bounding box center [930, 170] width 1234 height 33
select select "ec3e3889-5f08-4577-9cc2-171cb89cf233"
drag, startPoint x: 399, startPoint y: 276, endPoint x: 399, endPoint y: 289, distance: 13.0
click at [399, 277] on select "Select Item... khenson (Karen Henson) j.bouhl (Joe Bouhl) Engineer / Electricia…" at bounding box center [930, 280] width 1234 height 33
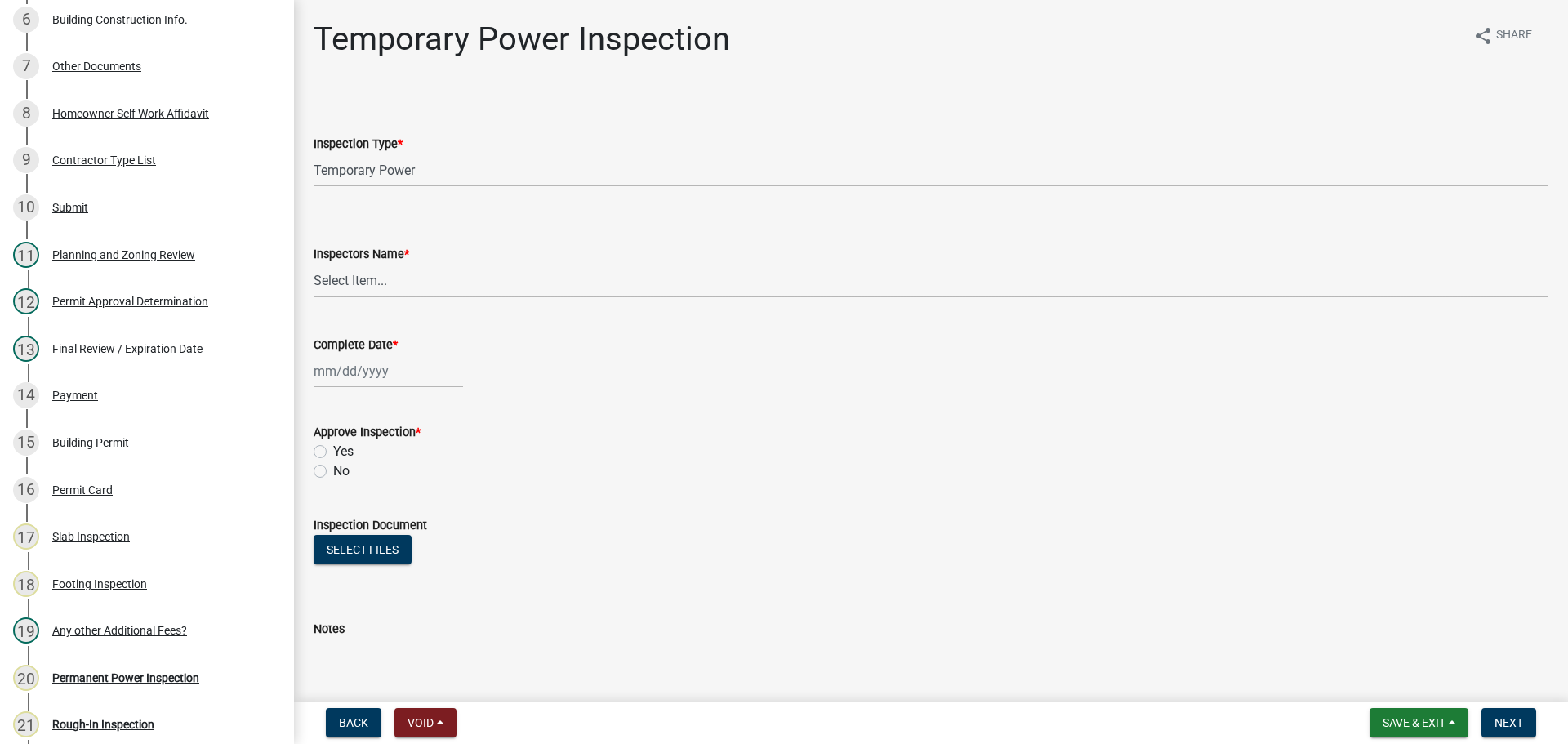
select select "7c10ce63-ccfd-4257-ac60-a1c0b24e7b7a"
click at [313, 264] on select "Select Item... khenson (Karen Henson) j.bouhl (Joe Bouhl) Engineer / Electricia…" at bounding box center [930, 280] width 1234 height 33
click at [365, 365] on div at bounding box center [388, 371] width 150 height 33
select select "9"
select select "2025"
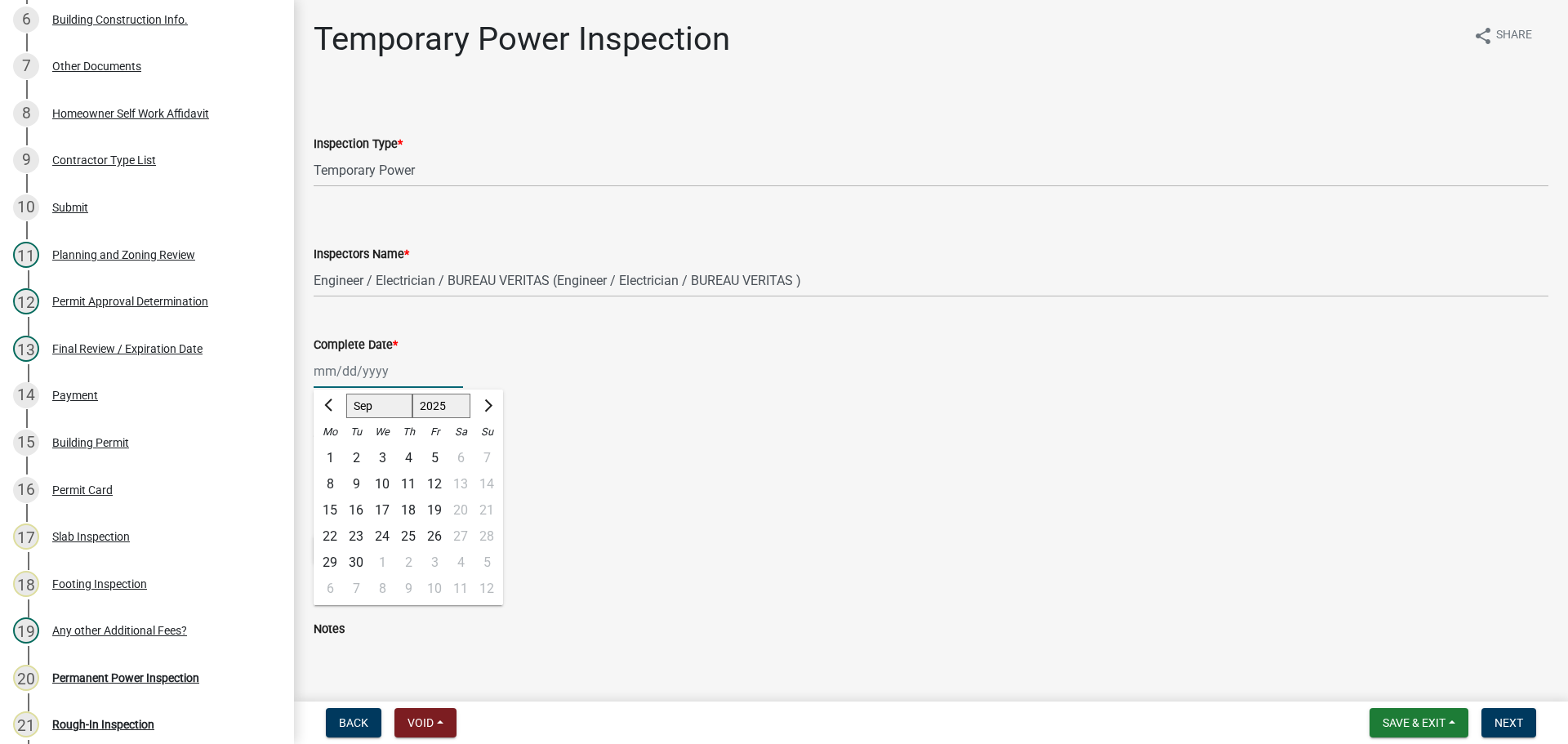
drag, startPoint x: 377, startPoint y: 396, endPoint x: 378, endPoint y: 410, distance: 14.0
click at [376, 397] on select "Jan Feb Mar Apr May Jun Jul Aug Sep Oct Nov Dec" at bounding box center [378, 406] width 66 height 25
select select "7"
click at [346, 394] on select "Jan Feb Mar Apr May Jun Jul Aug Sep Oct Nov Dec" at bounding box center [378, 406] width 66 height 25
click at [431, 511] on div "18" at bounding box center [434, 510] width 27 height 27
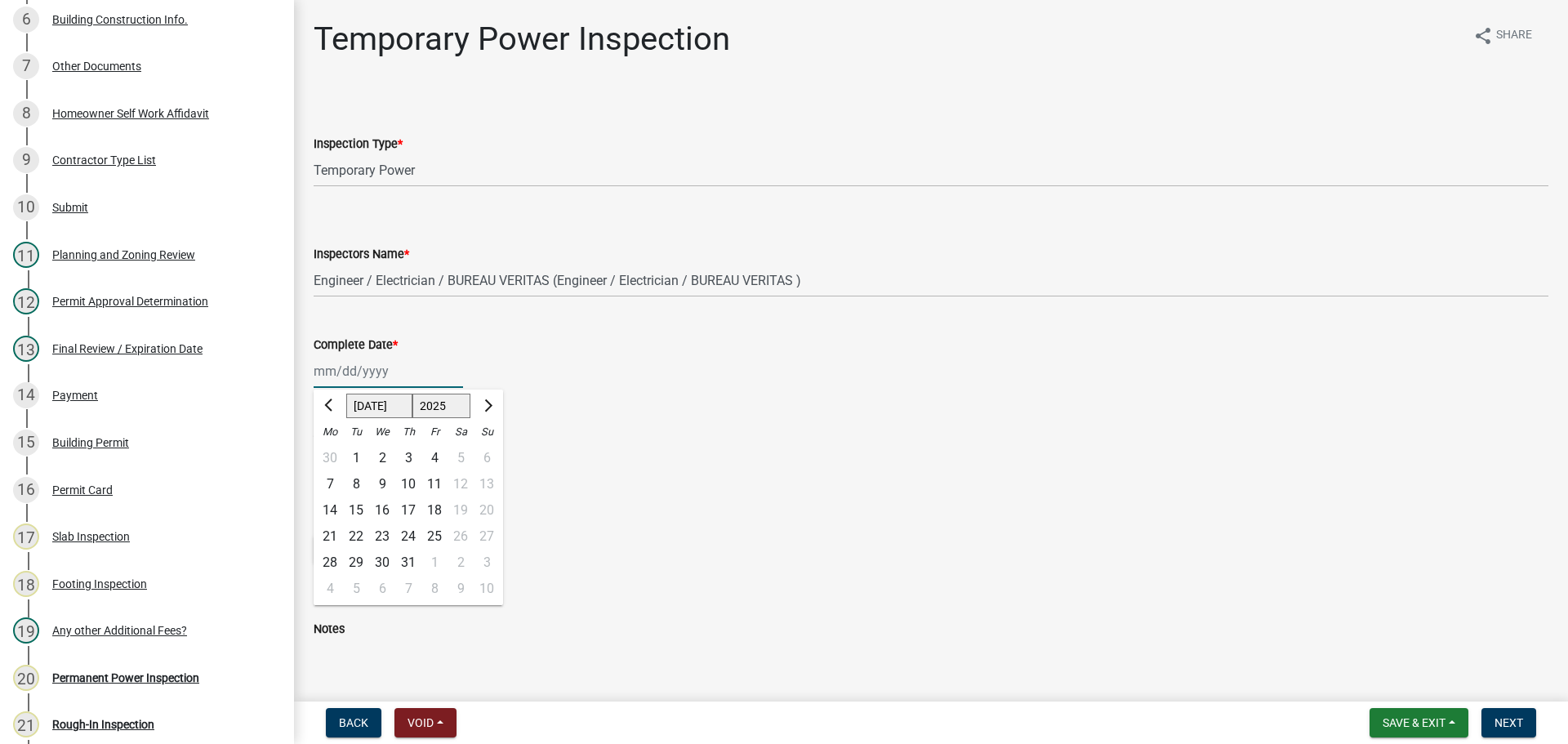
type input "07/18/2025"
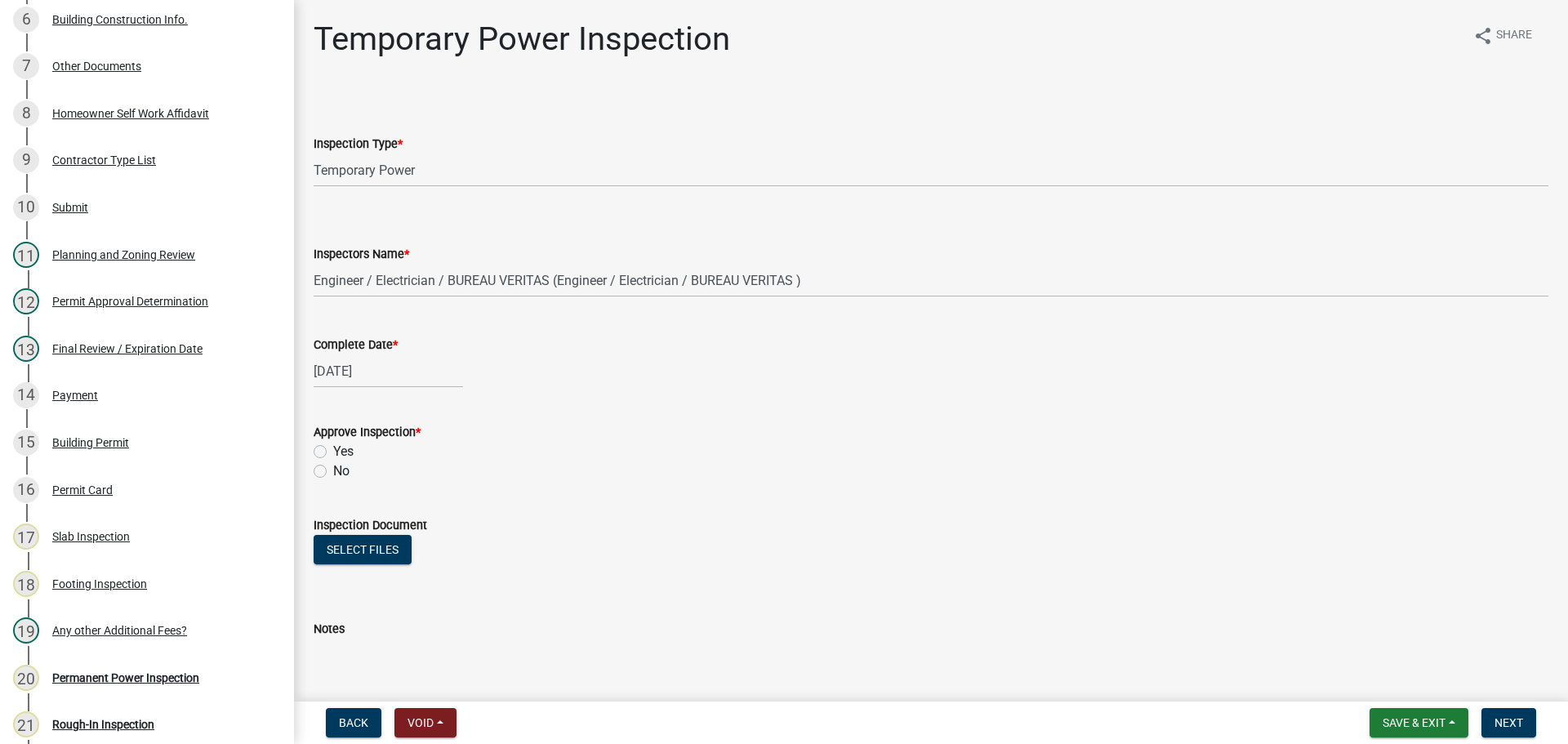
drag, startPoint x: 337, startPoint y: 455, endPoint x: 346, endPoint y: 462, distance: 11.4
click at [336, 455] on label "Yes" at bounding box center [343, 451] width 21 height 20
drag, startPoint x: 353, startPoint y: 461, endPoint x: 344, endPoint y: 452, distance: 12.7
click at [352, 460] on label "Yes" at bounding box center [343, 451] width 21 height 20
click at [344, 452] on input "Yes" at bounding box center [338, 447] width 10 height 10
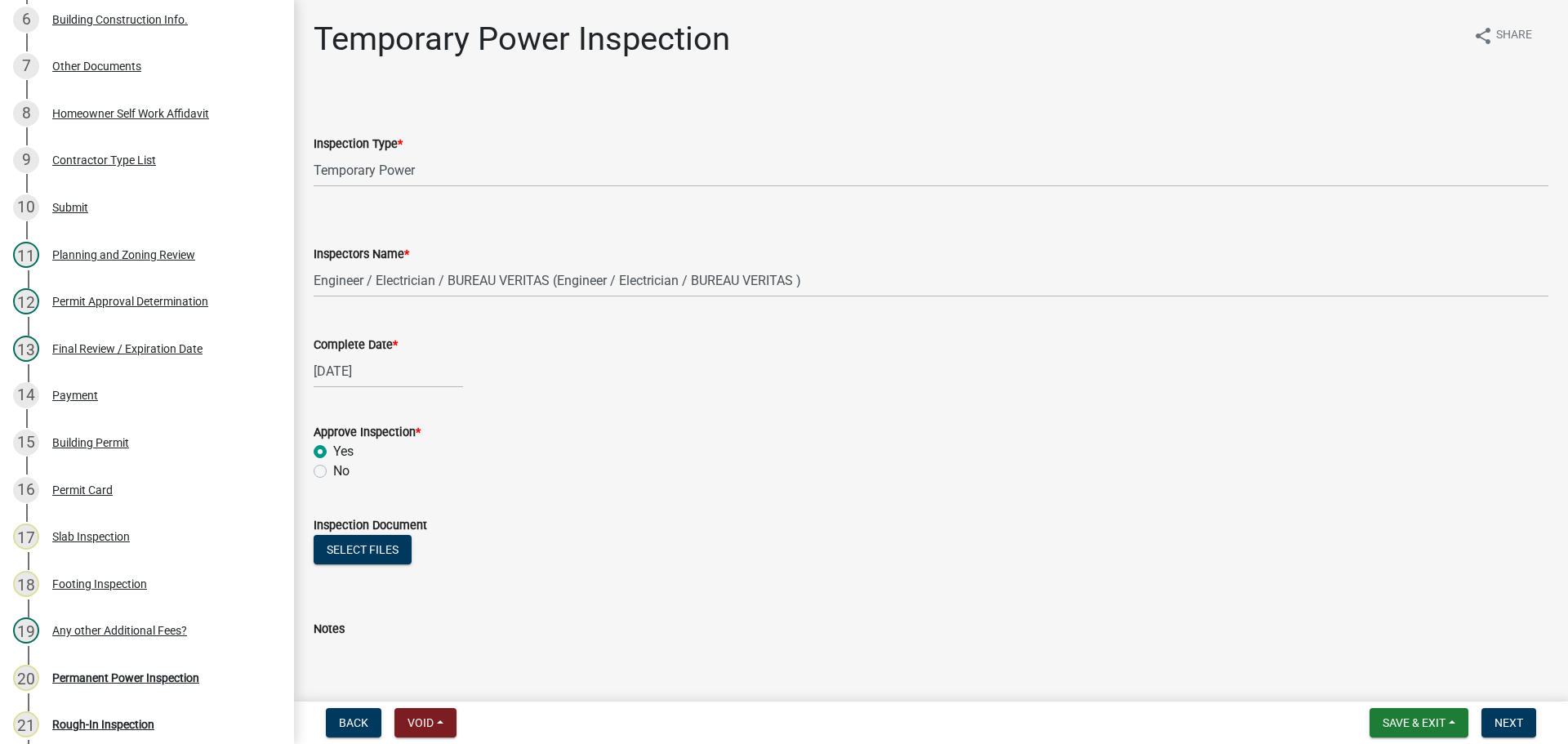
radio input "true"
click at [344, 452] on label "Yes" at bounding box center [343, 451] width 21 height 20
click at [344, 452] on input "Yes" at bounding box center [338, 447] width 10 height 10
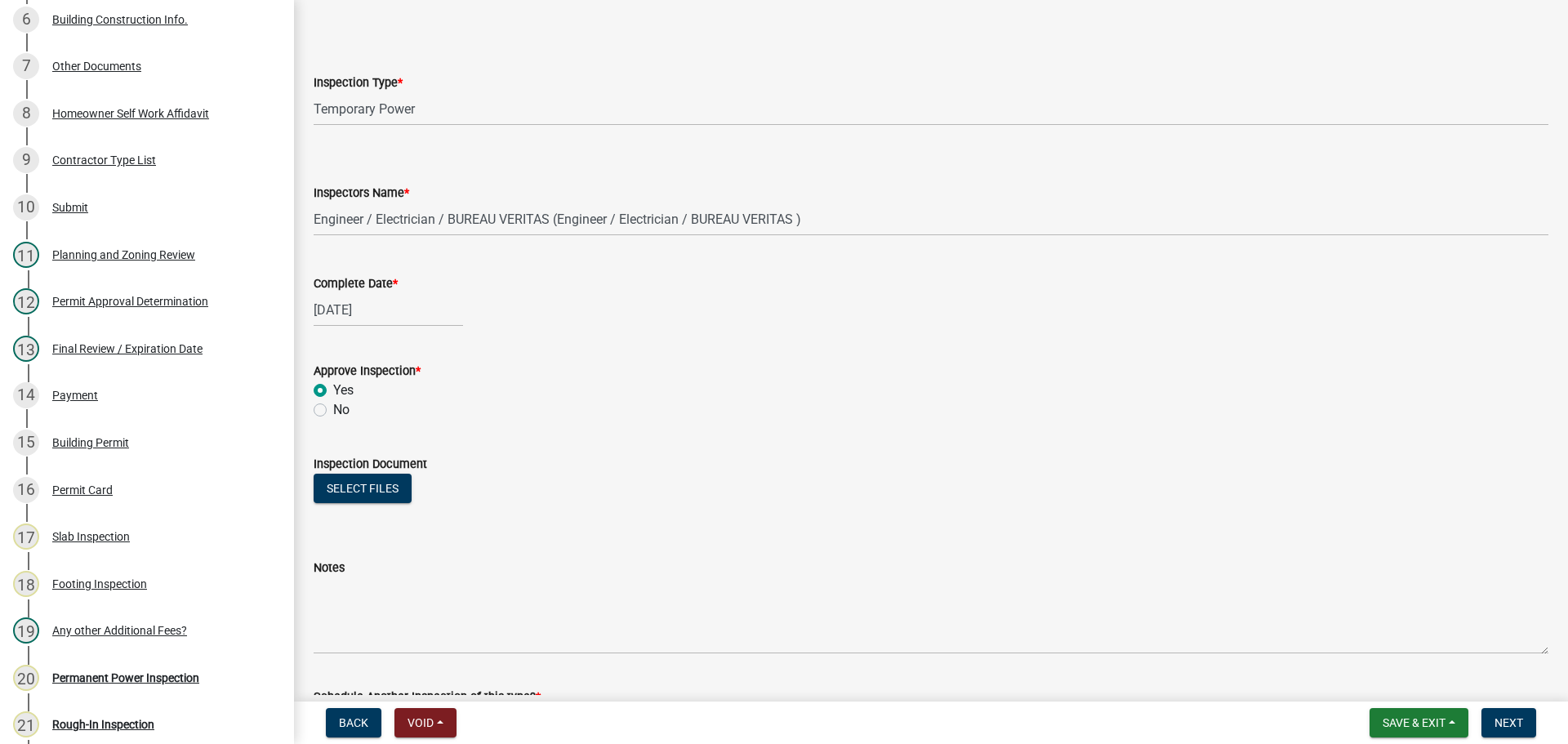
scroll to position [245, 0]
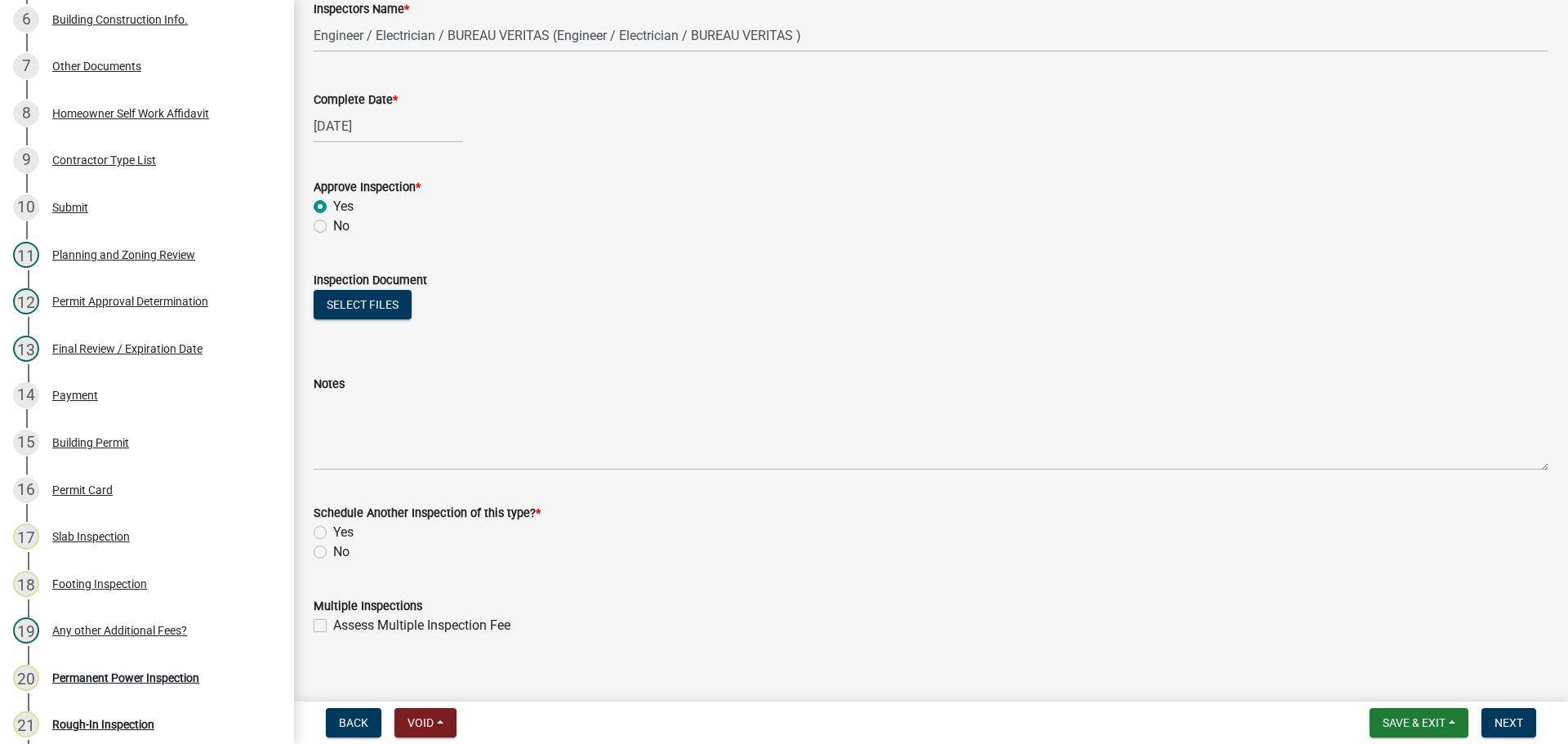
click at [330, 547] on div "No" at bounding box center [930, 551] width 1234 height 20
click at [342, 549] on label "No" at bounding box center [341, 551] width 16 height 20
click at [342, 549] on input "No" at bounding box center [338, 547] width 10 height 10
radio input "true"
click at [1485, 720] on button "Next" at bounding box center [1508, 723] width 55 height 29
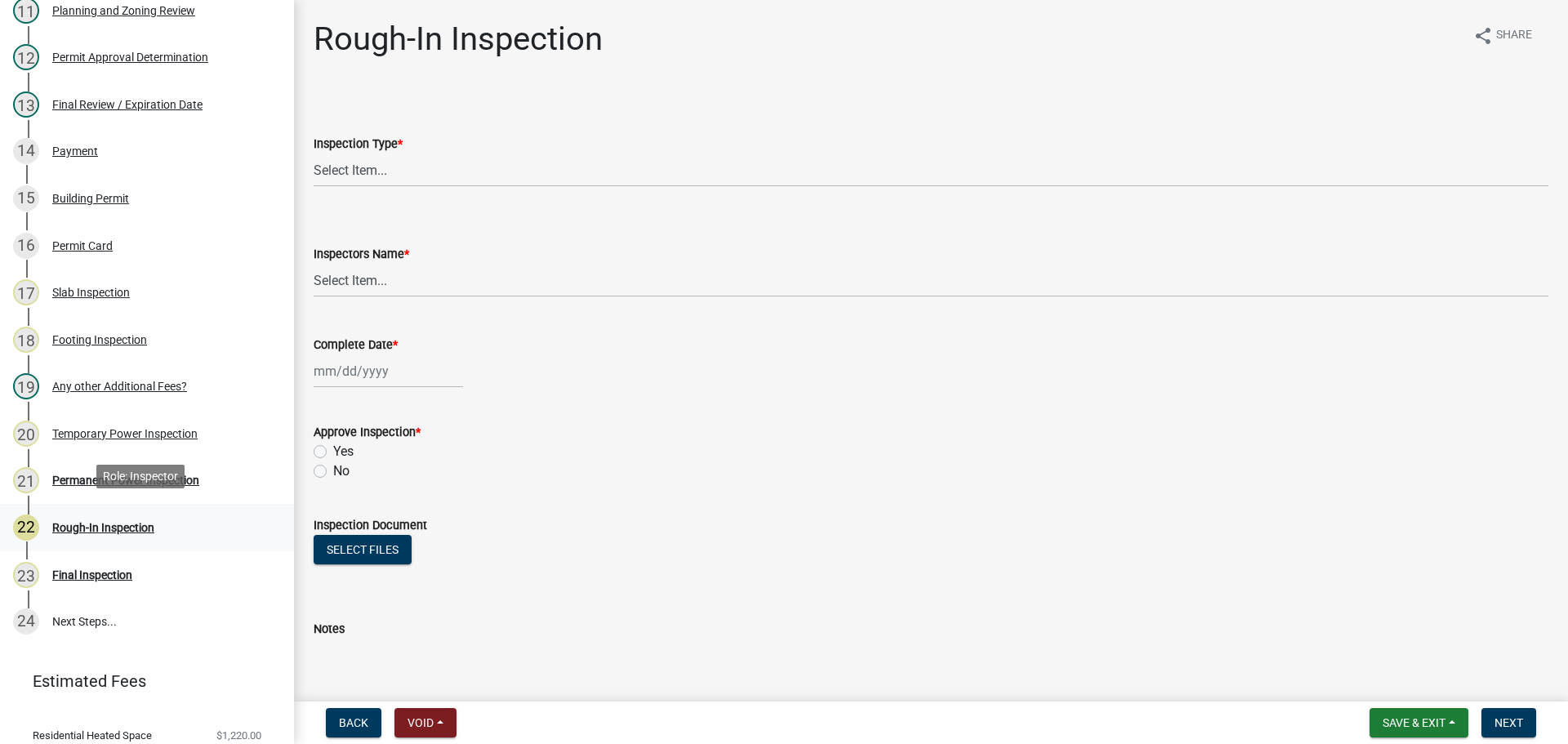
scroll to position [768, 0]
click at [1402, 729] on button "Save & Exit" at bounding box center [1418, 723] width 98 height 29
click at [1398, 677] on button "Save & Exit" at bounding box center [1403, 681] width 131 height 39
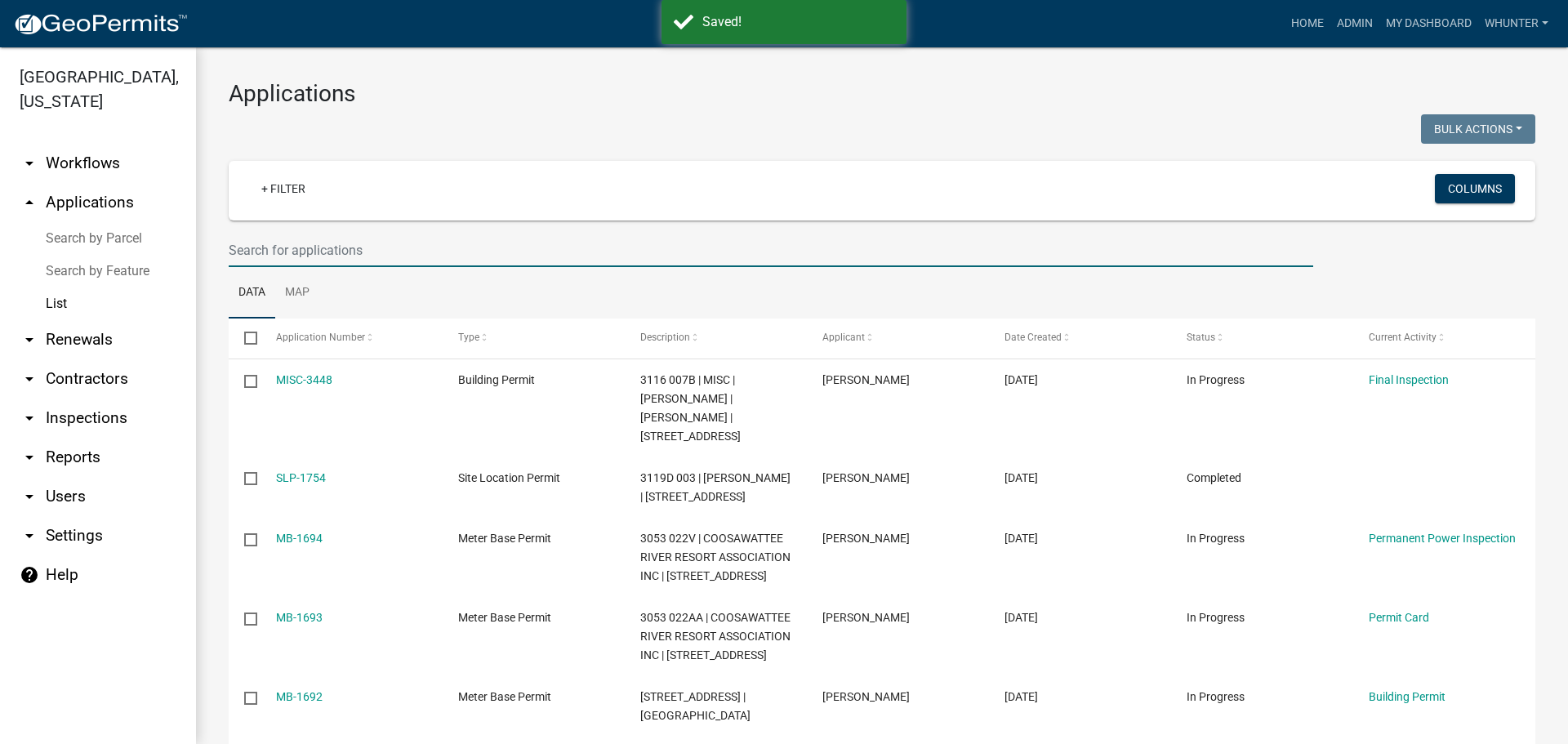
click at [473, 259] on input "text" at bounding box center [770, 250] width 1084 height 33
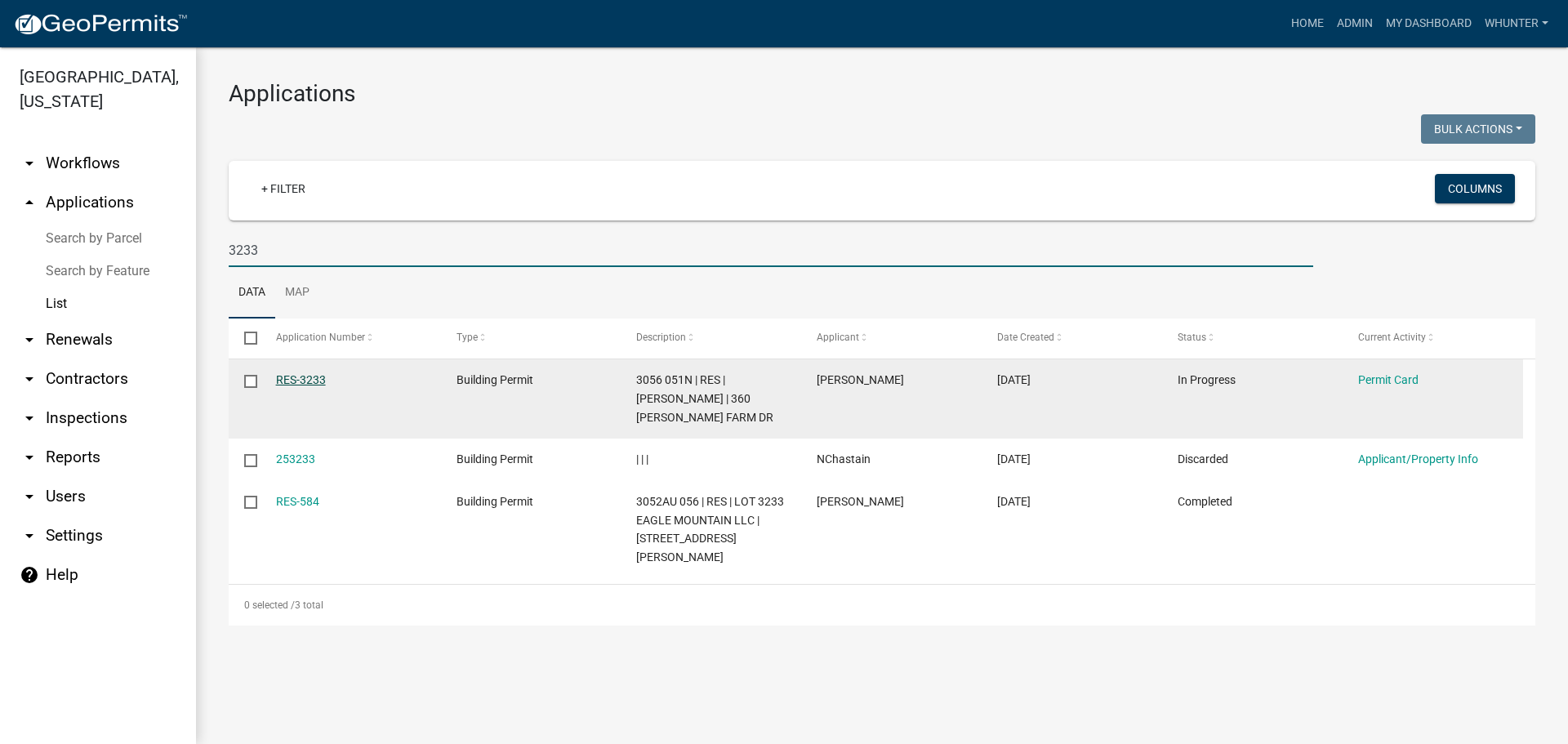
type input "3233"
click at [312, 382] on link "RES-3233" at bounding box center [300, 379] width 50 height 13
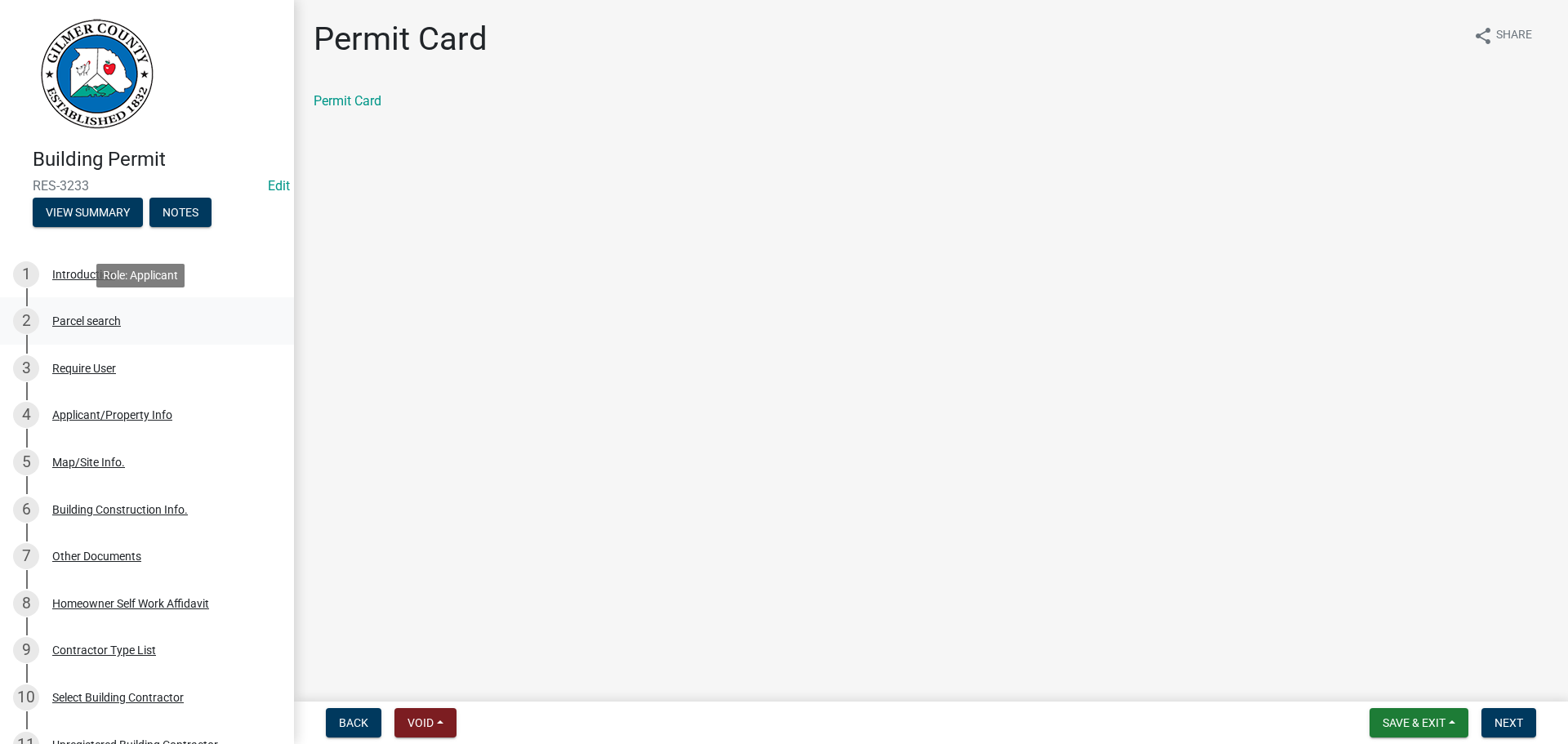
click at [138, 321] on div "2 Parcel search" at bounding box center [140, 321] width 255 height 27
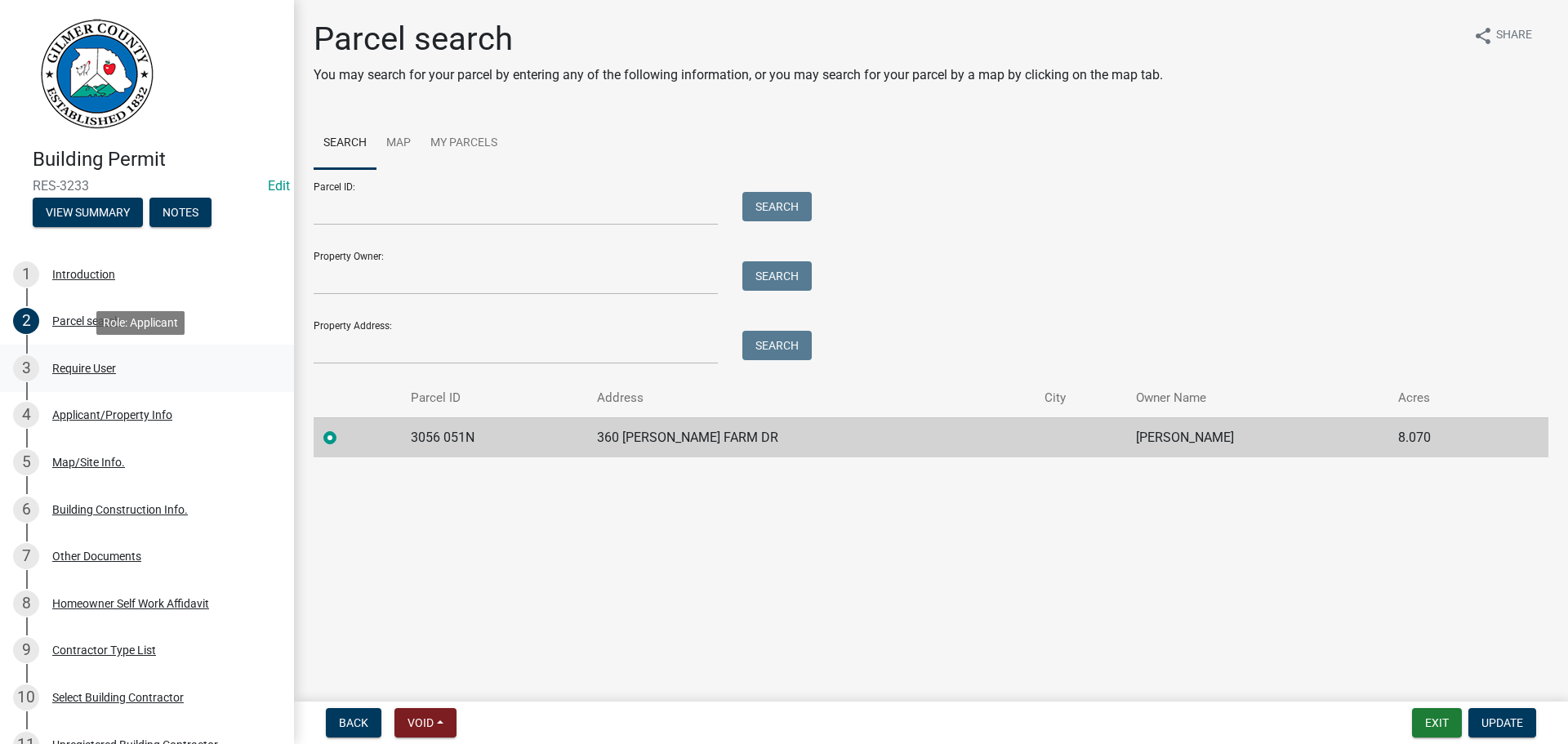
click at [169, 380] on div "3 Require User" at bounding box center [140, 368] width 255 height 27
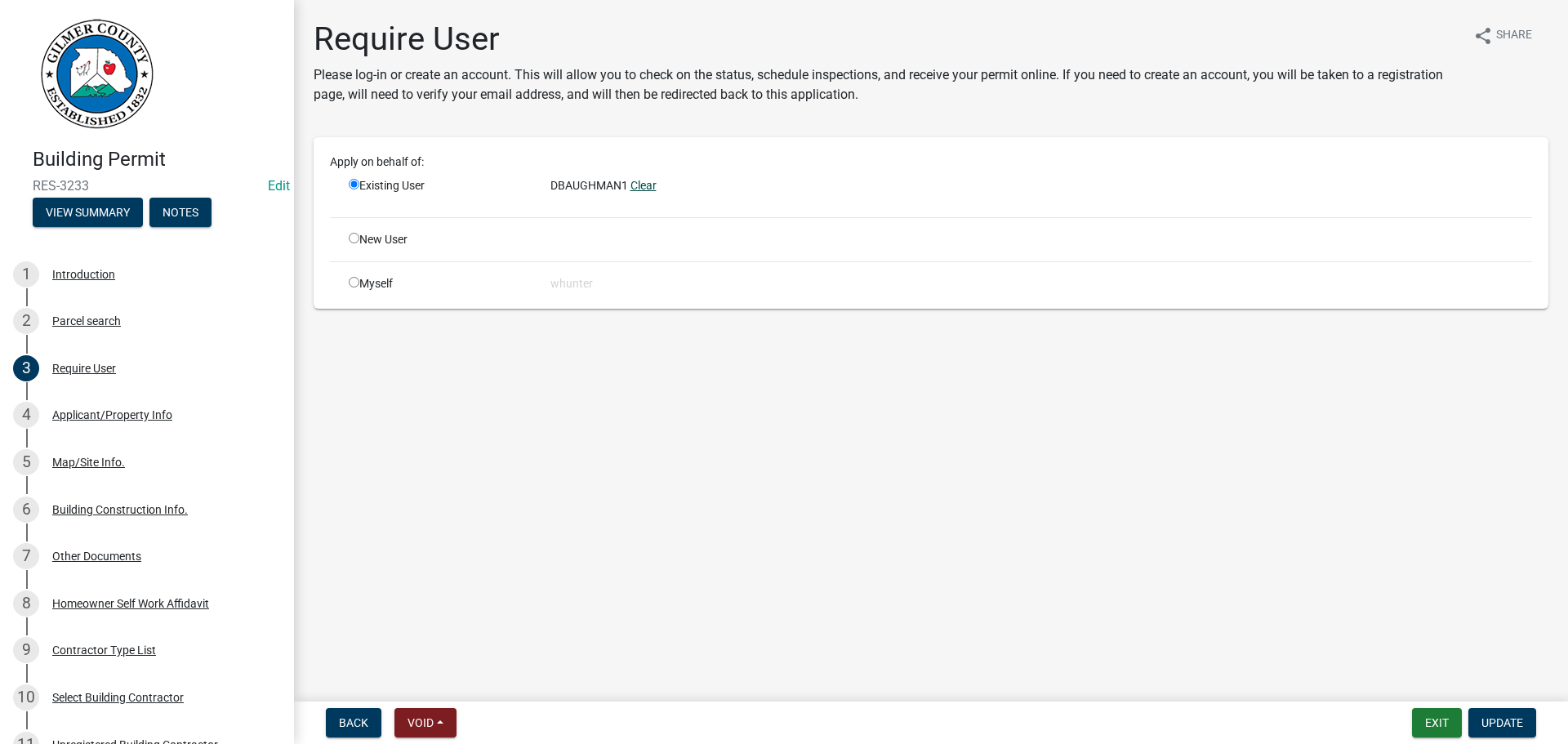
click at [647, 182] on link "Clear" at bounding box center [643, 185] width 27 height 13
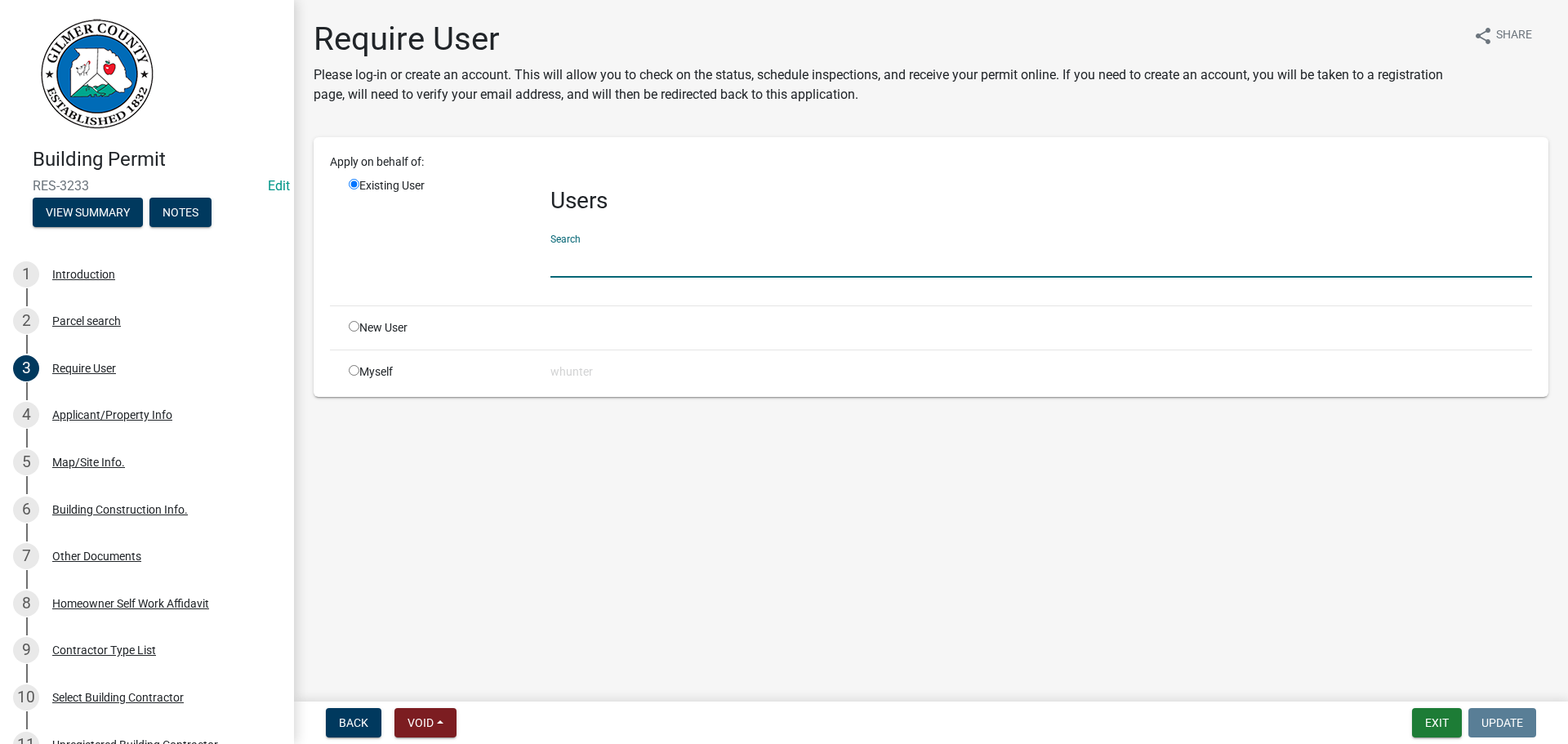
click at [797, 262] on input "text" at bounding box center [1041, 260] width 982 height 33
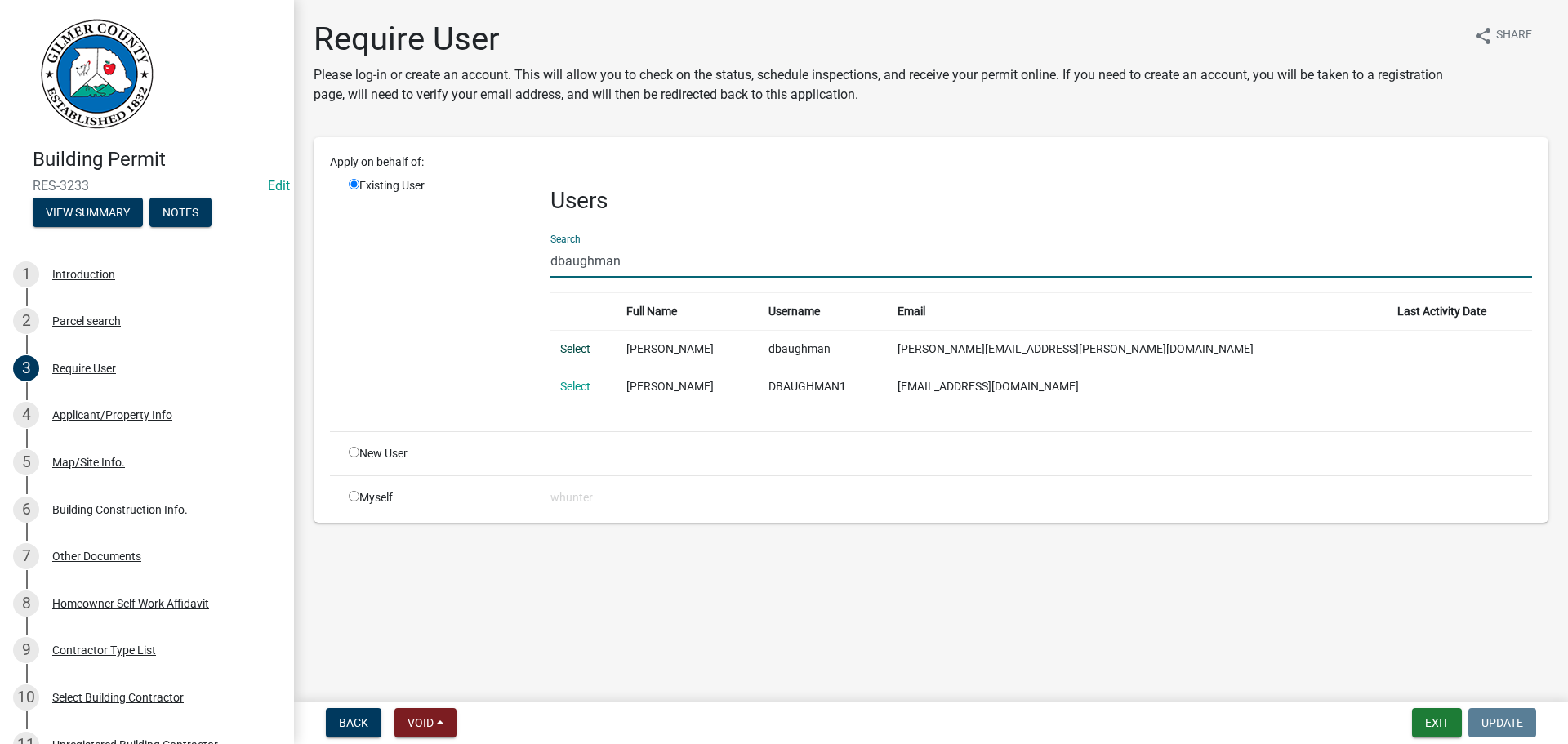
type input "dbaughman"
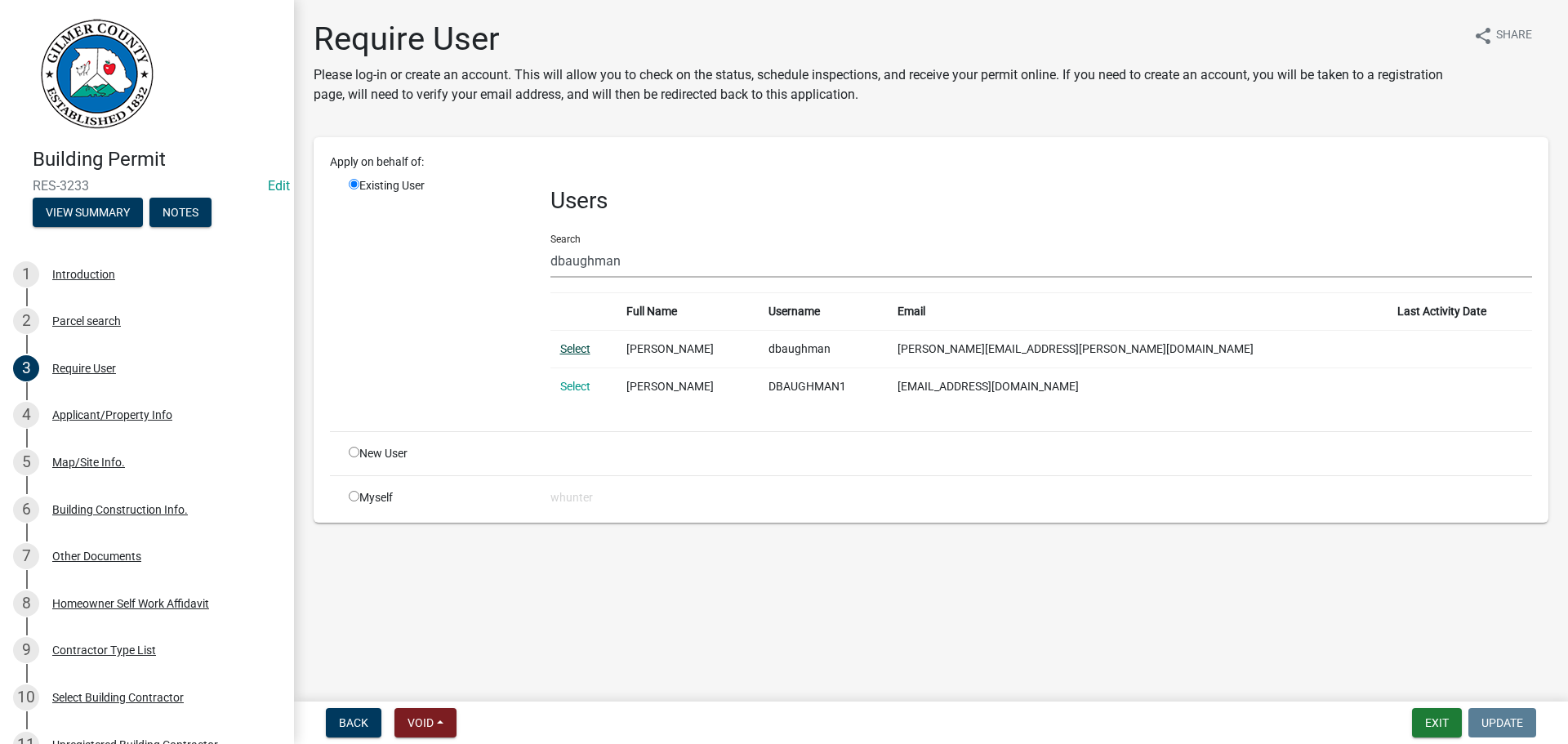
click at [577, 346] on link "Select" at bounding box center [574, 348] width 30 height 13
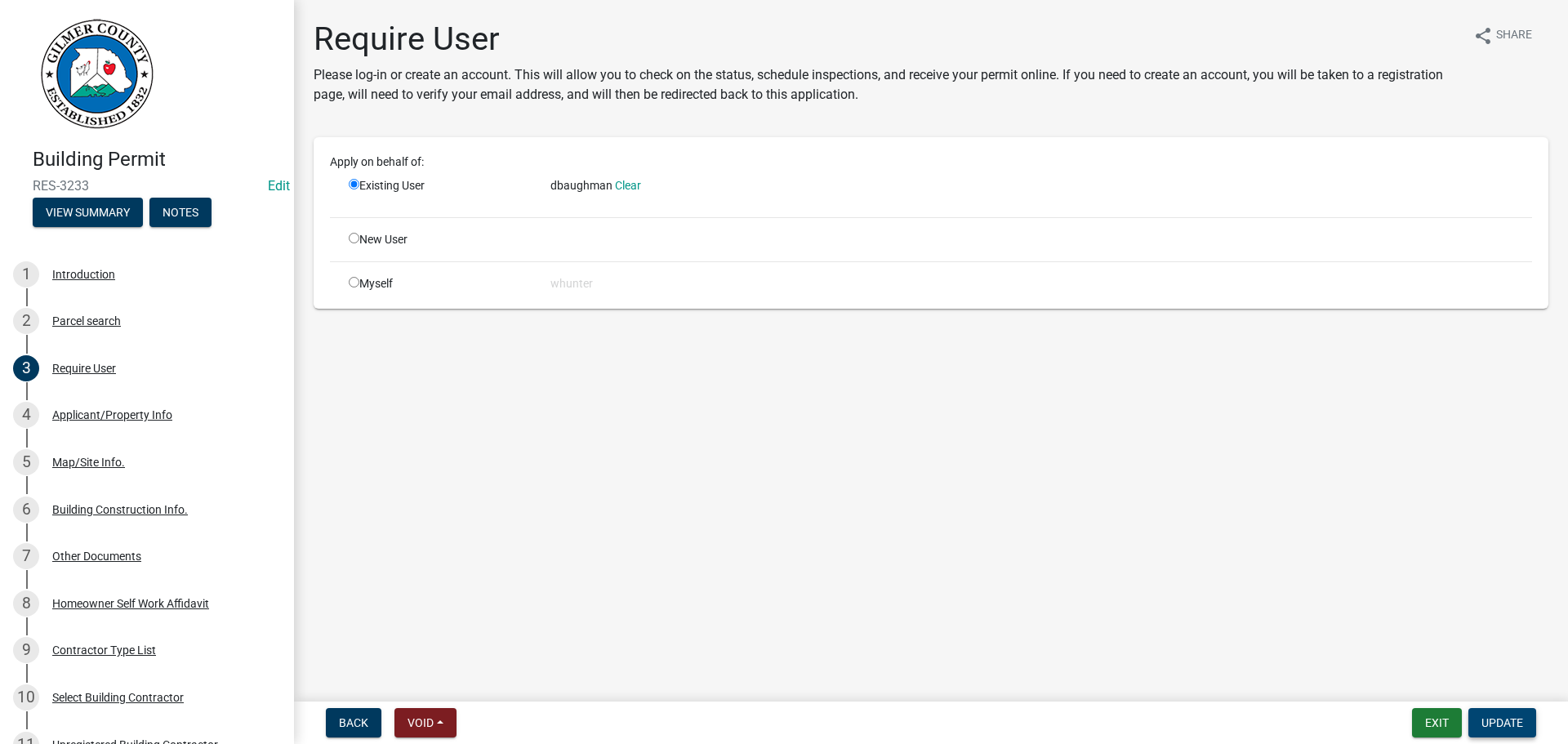
click at [1517, 728] on span "Update" at bounding box center [1501, 723] width 42 height 13
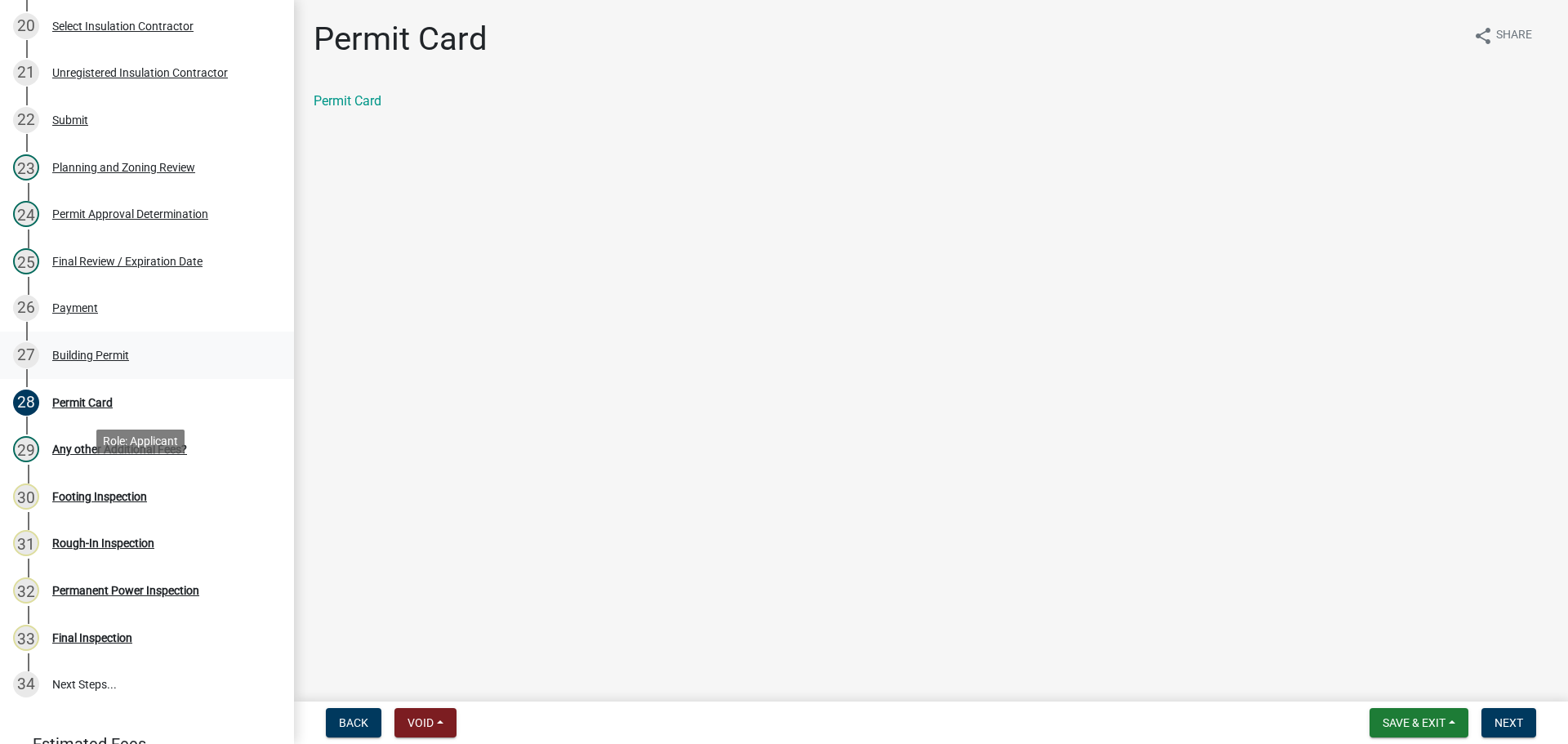
scroll to position [1143, 0]
click at [1497, 742] on nav "Back Void Withdraw Lock Expire Void Save & Exit Save Save & Exit Next" at bounding box center [930, 723] width 1274 height 43
click at [1506, 717] on span "Next" at bounding box center [1508, 723] width 28 height 13
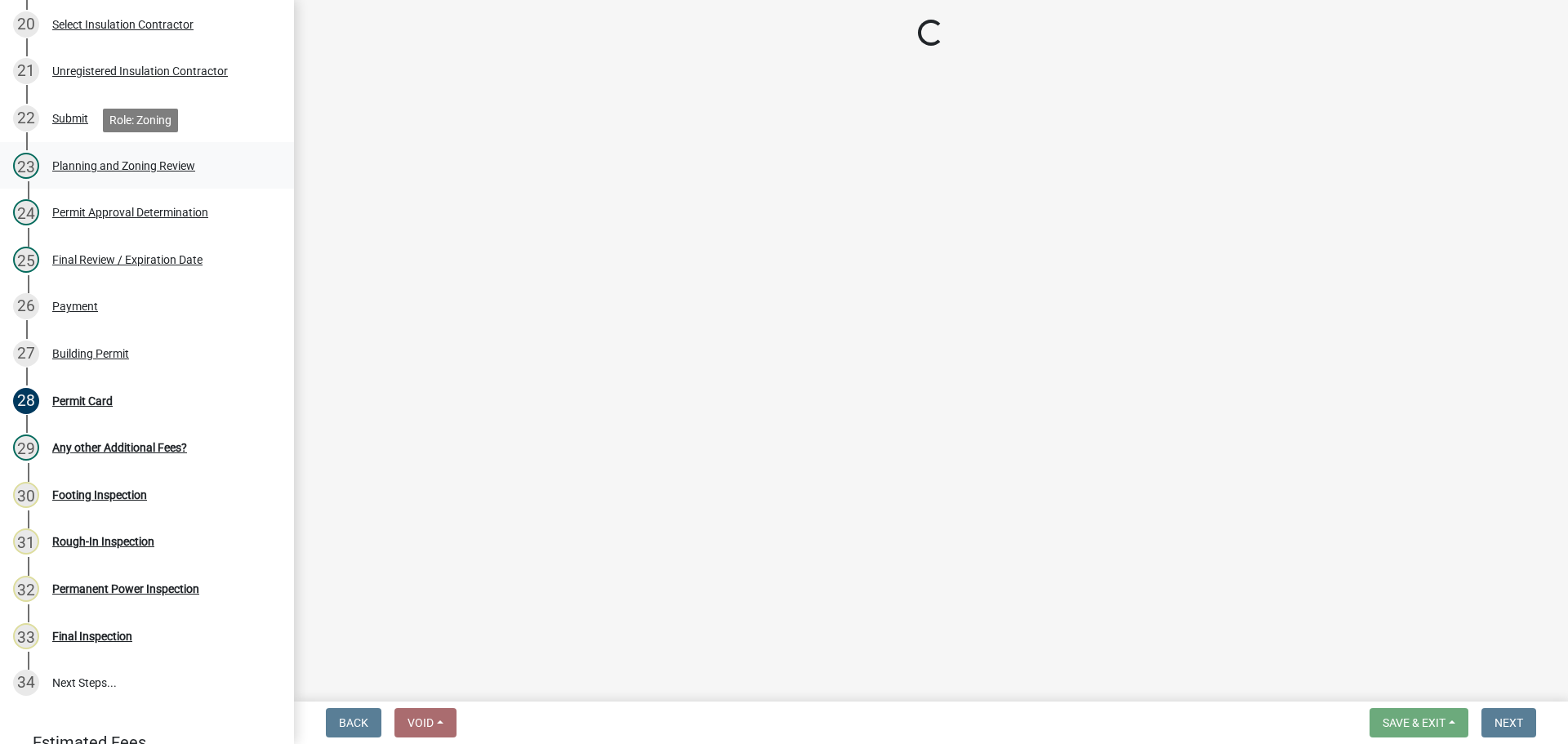
scroll to position [1223, 0]
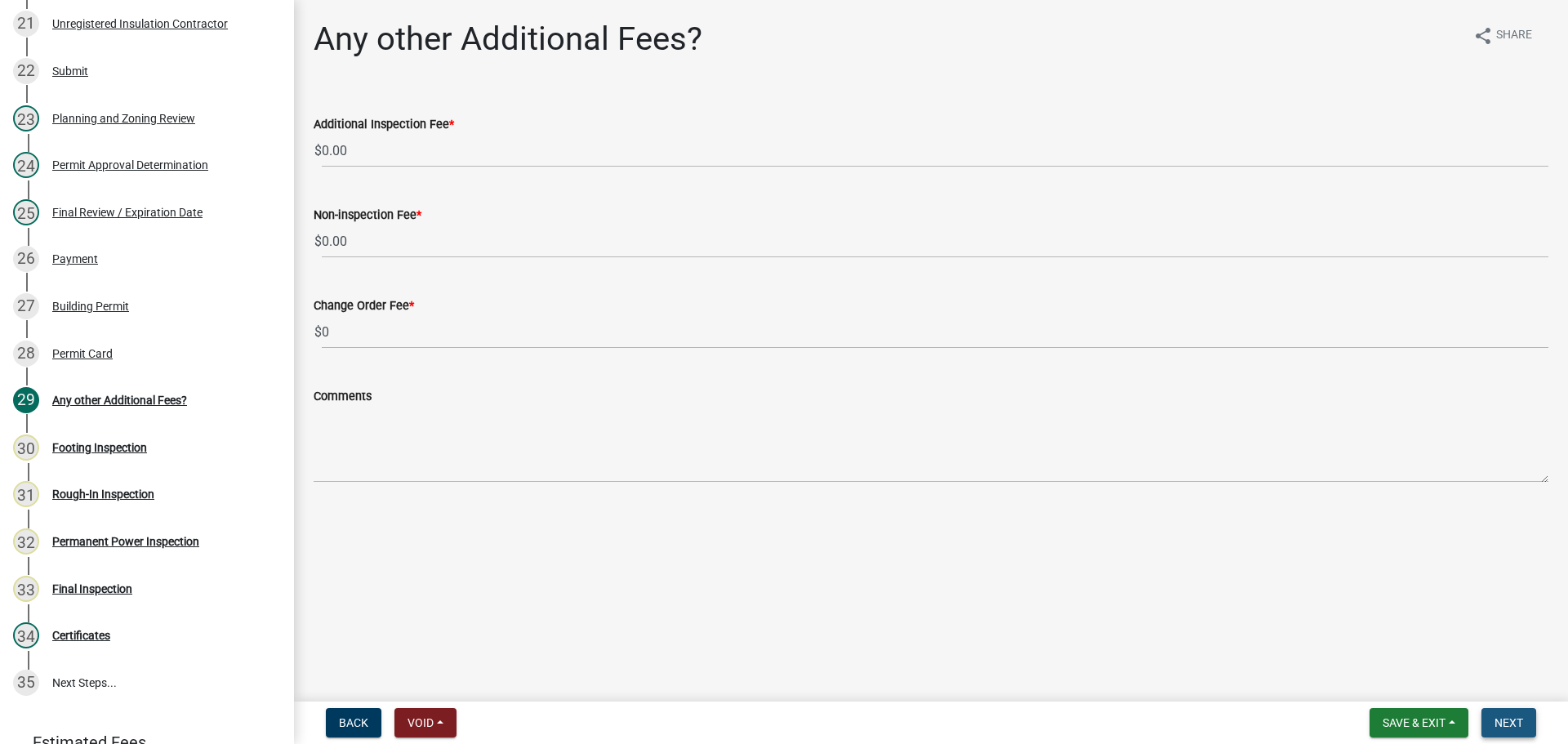
drag, startPoint x: 1506, startPoint y: 715, endPoint x: 1497, endPoint y: 718, distance: 9.5
click at [1502, 716] on button "Next" at bounding box center [1508, 723] width 55 height 29
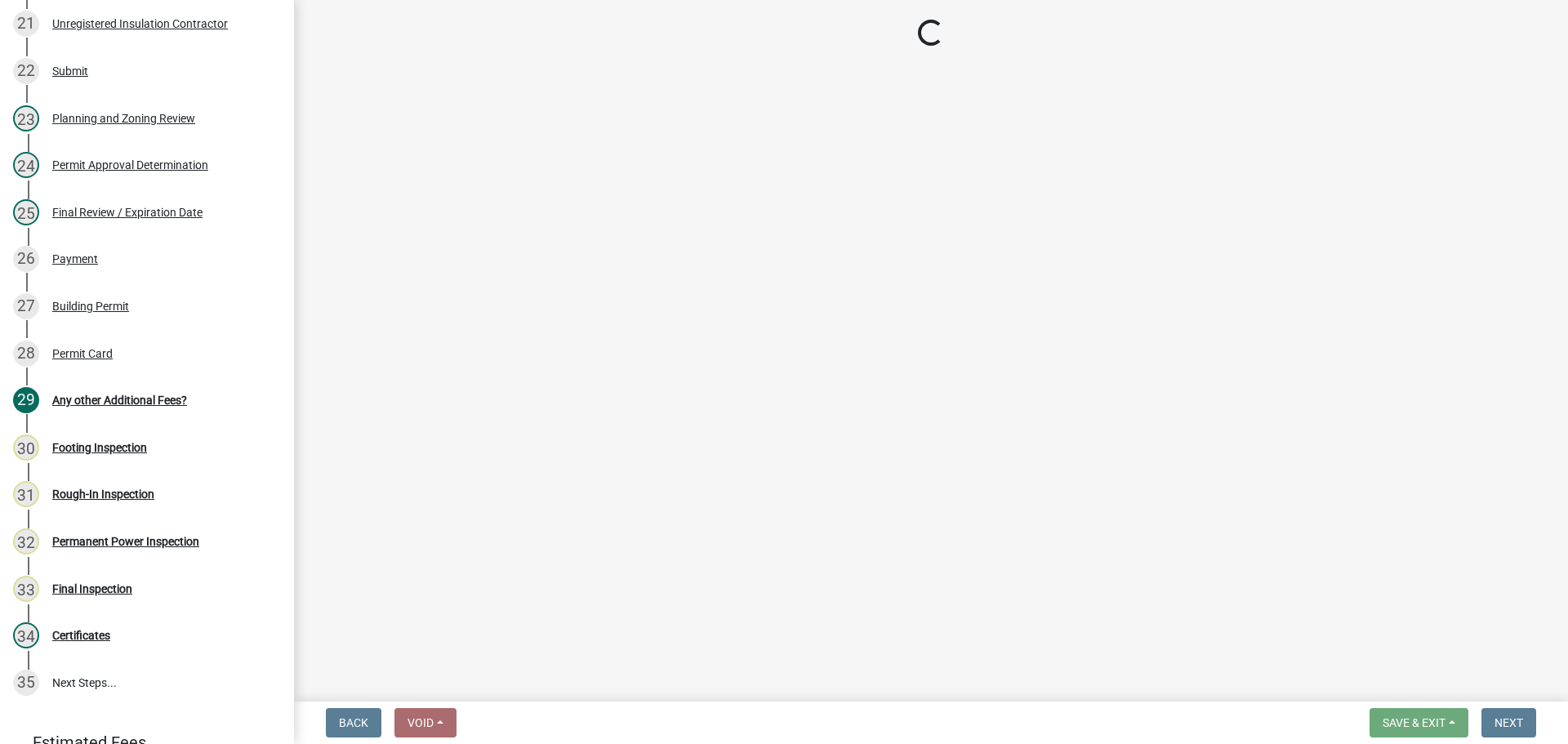
scroll to position [1176, 0]
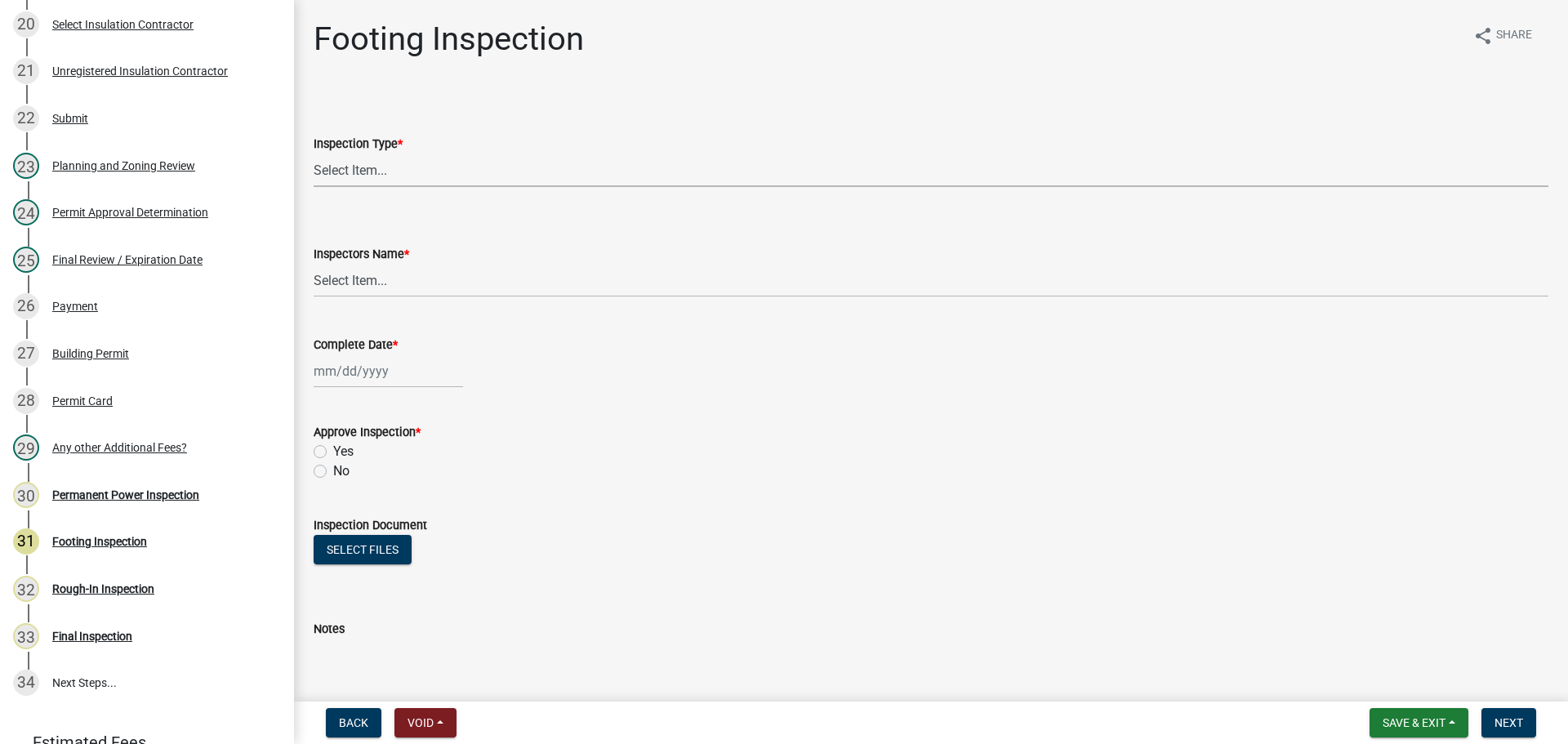
click at [391, 161] on select "Select Item... Footing" at bounding box center [930, 170] width 1234 height 33
click at [313, 153] on select "Select Item... Footing" at bounding box center [930, 170] width 1234 height 33
select select "8aa0fa75-bb70-4f22-832f-48224da25d1e"
click at [371, 277] on select "Select Item... khenson (Karen Henson) j.bouhl (Joe Bouhl) Engineer / Electricia…" at bounding box center [930, 280] width 1234 height 33
select select "7c10ce63-ccfd-4257-ac60-a1c0b24e7b7a"
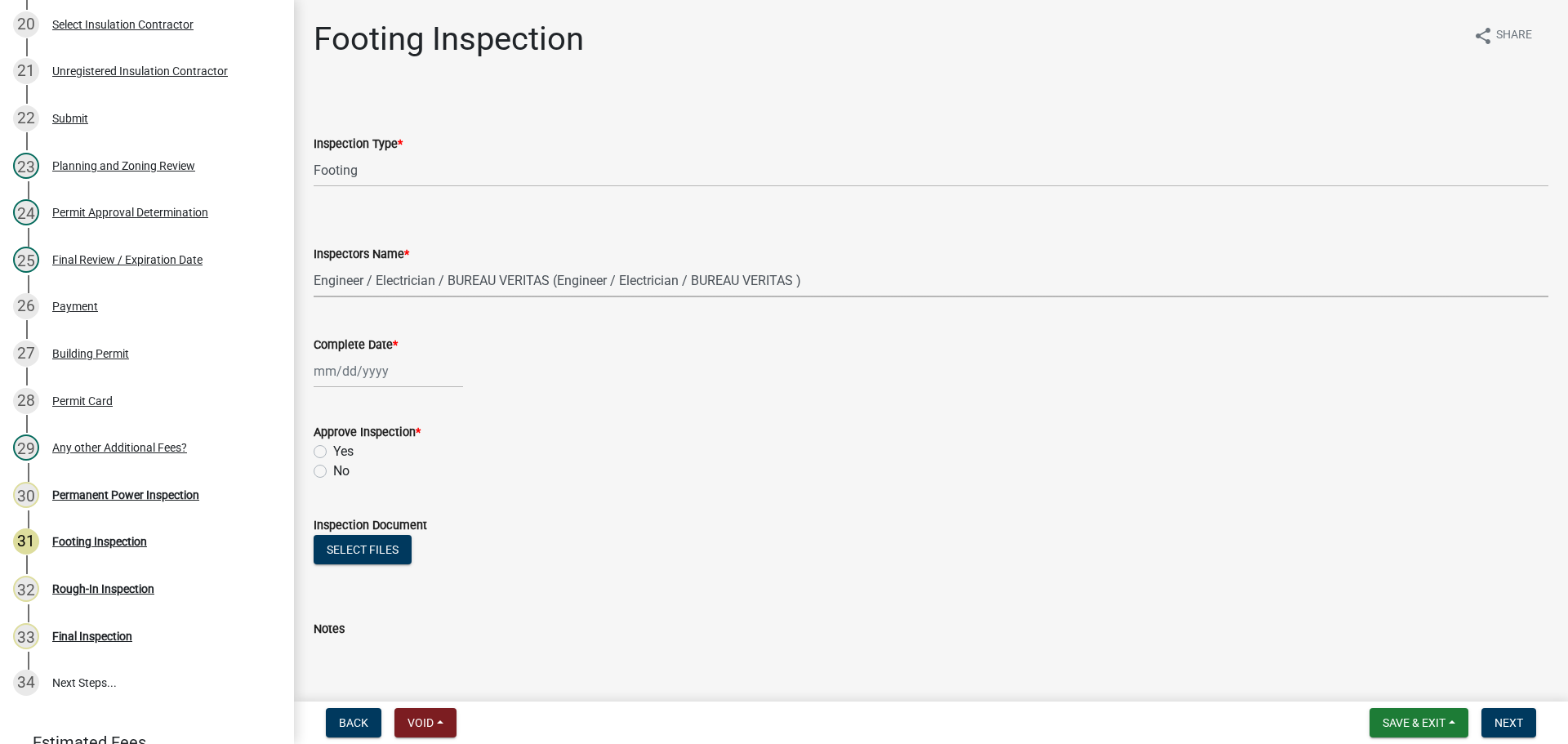
click at [313, 264] on select "Select Item... khenson (Karen Henson) j.bouhl (Joe Bouhl) Engineer / Electricia…" at bounding box center [930, 280] width 1234 height 33
click at [367, 370] on div at bounding box center [388, 371] width 150 height 33
select select "9"
select select "2025"
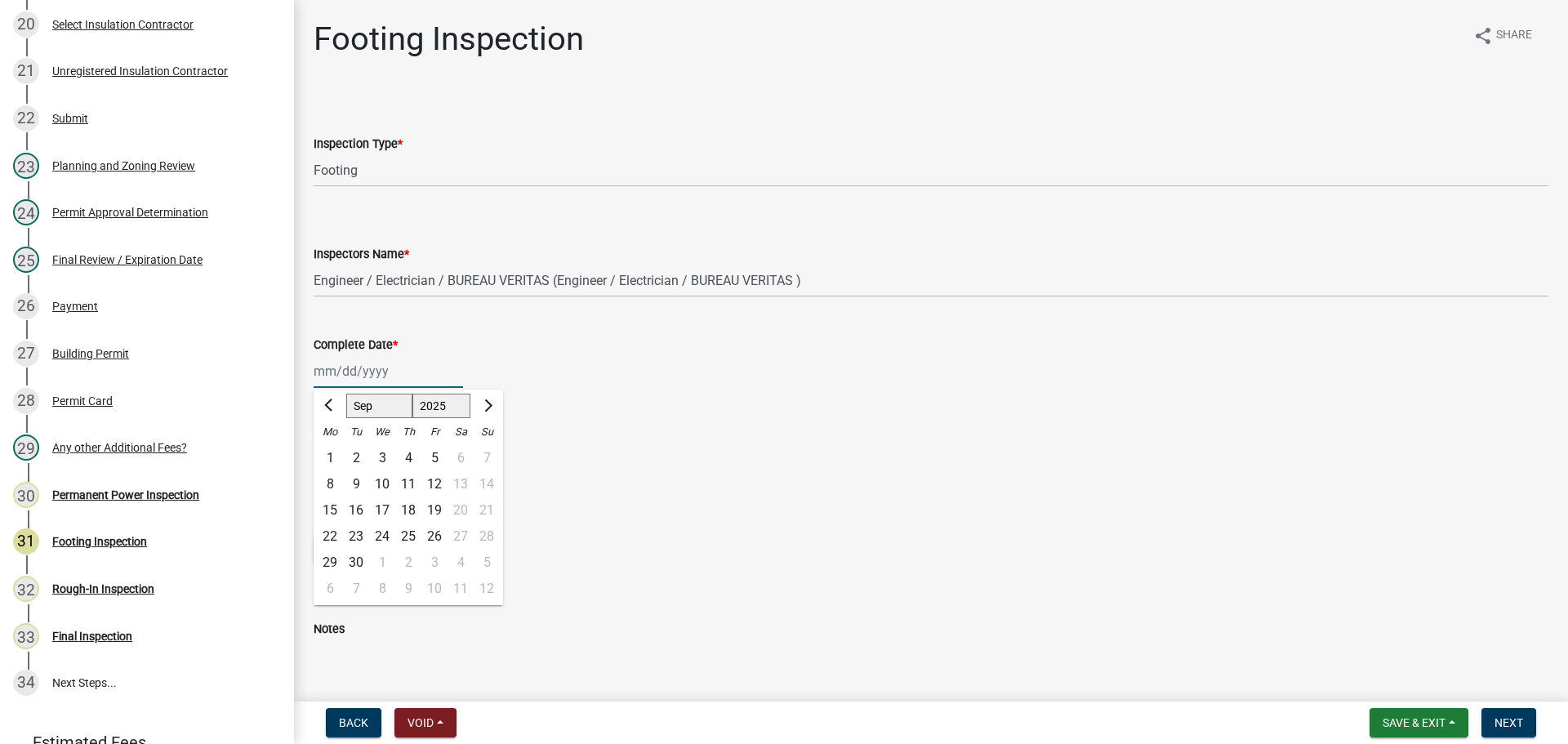
click at [372, 414] on select "Jan Feb Mar Apr May Jun Jul Aug Sep Oct Nov Dec" at bounding box center [378, 406] width 66 height 25
select select "6"
click at [346, 394] on select "Jan Feb Mar Apr May Jun Jul Aug Sep Oct Nov Dec" at bounding box center [378, 406] width 66 height 25
click at [349, 477] on div "3" at bounding box center [356, 484] width 27 height 27
type input "06/03/2025"
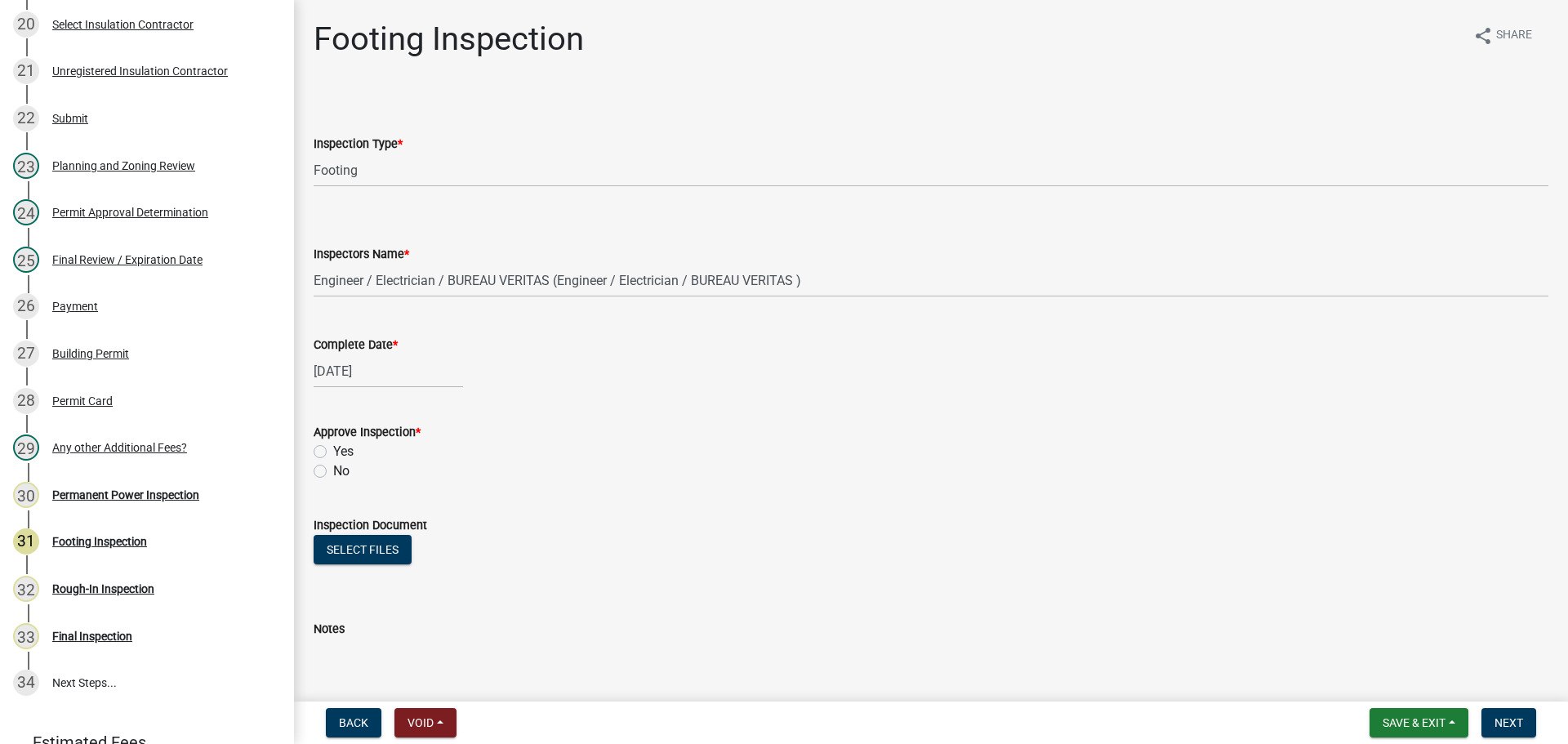
click at [340, 449] on label "Yes" at bounding box center [343, 451] width 21 height 20
click at [340, 449] on input "Yes" at bounding box center [338, 447] width 10 height 10
radio input "true"
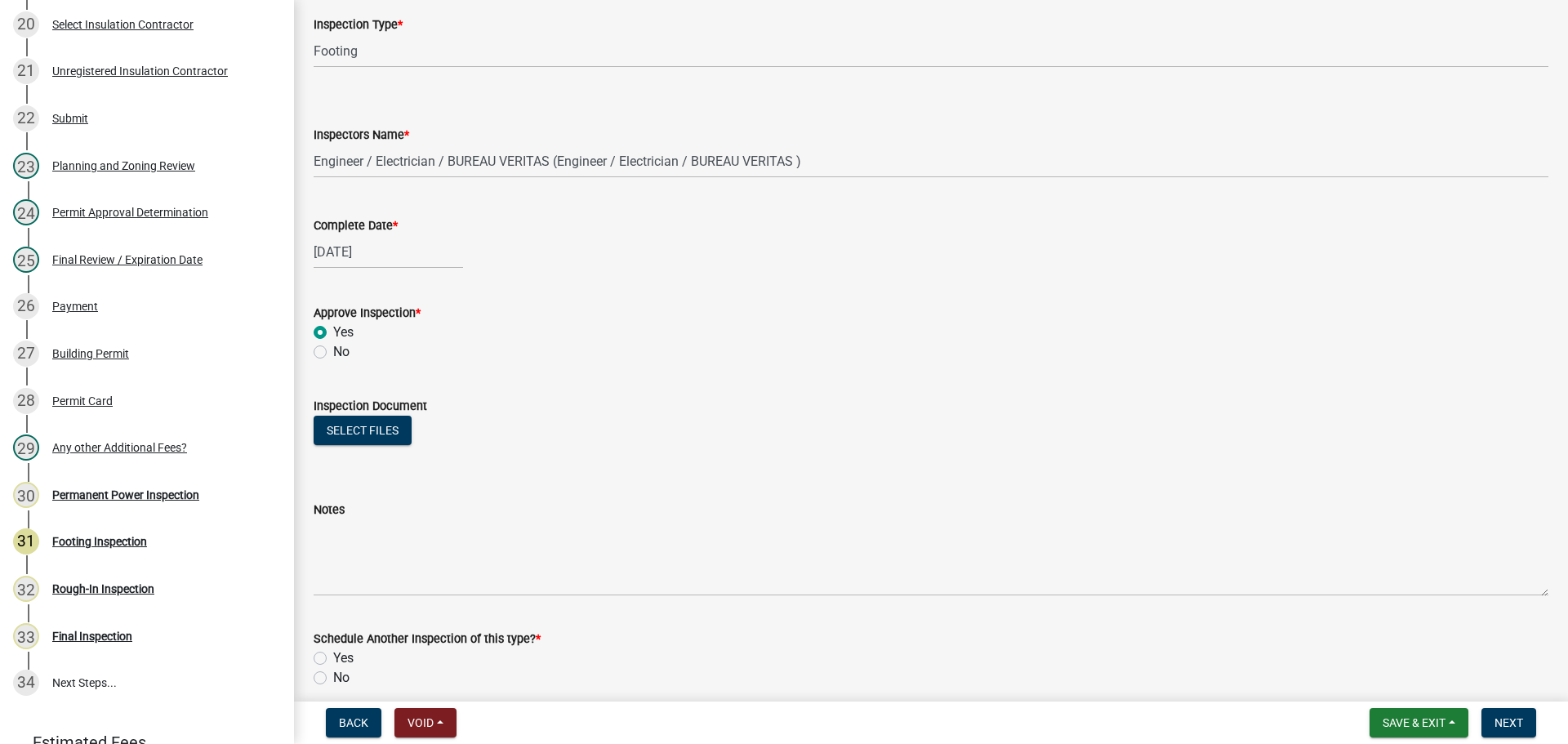
scroll to position [264, 0]
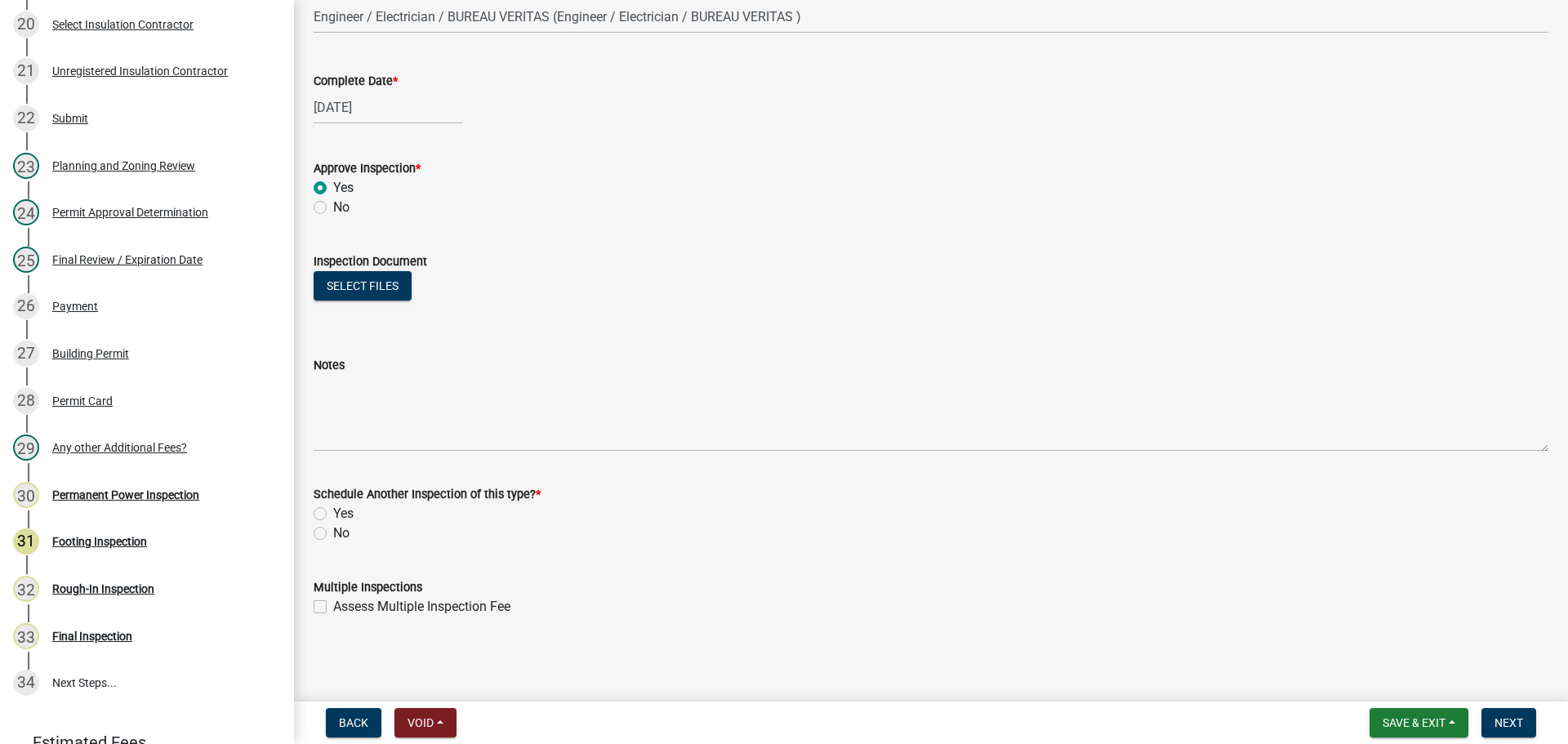
click at [343, 524] on label "No" at bounding box center [341, 533] width 16 height 20
click at [343, 524] on input "No" at bounding box center [338, 528] width 10 height 10
radio input "true"
click at [1515, 714] on button "Next" at bounding box center [1508, 723] width 55 height 29
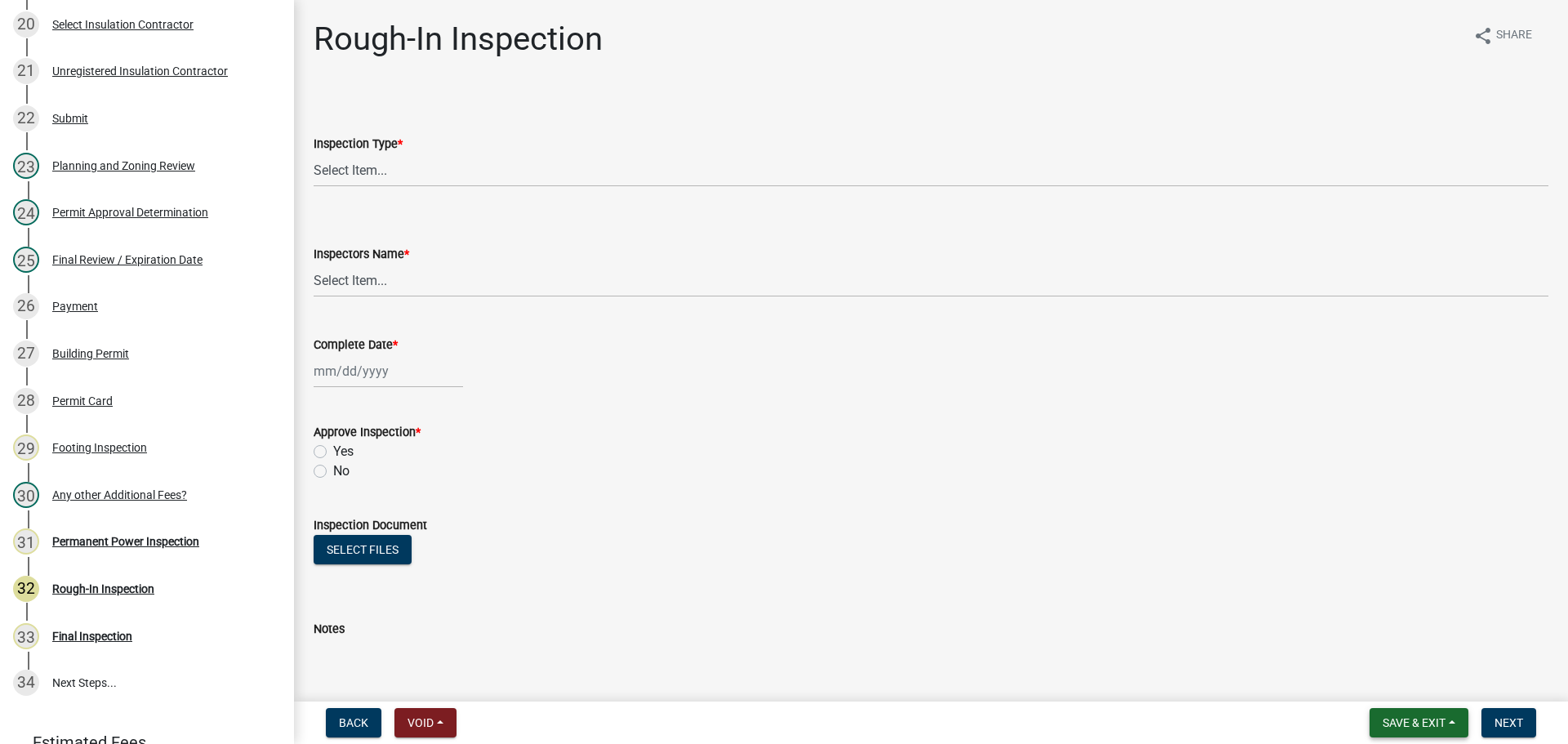
click at [1403, 723] on span "Save & Exit" at bounding box center [1413, 723] width 62 height 13
click at [1398, 693] on button "Save & Exit" at bounding box center [1403, 681] width 131 height 39
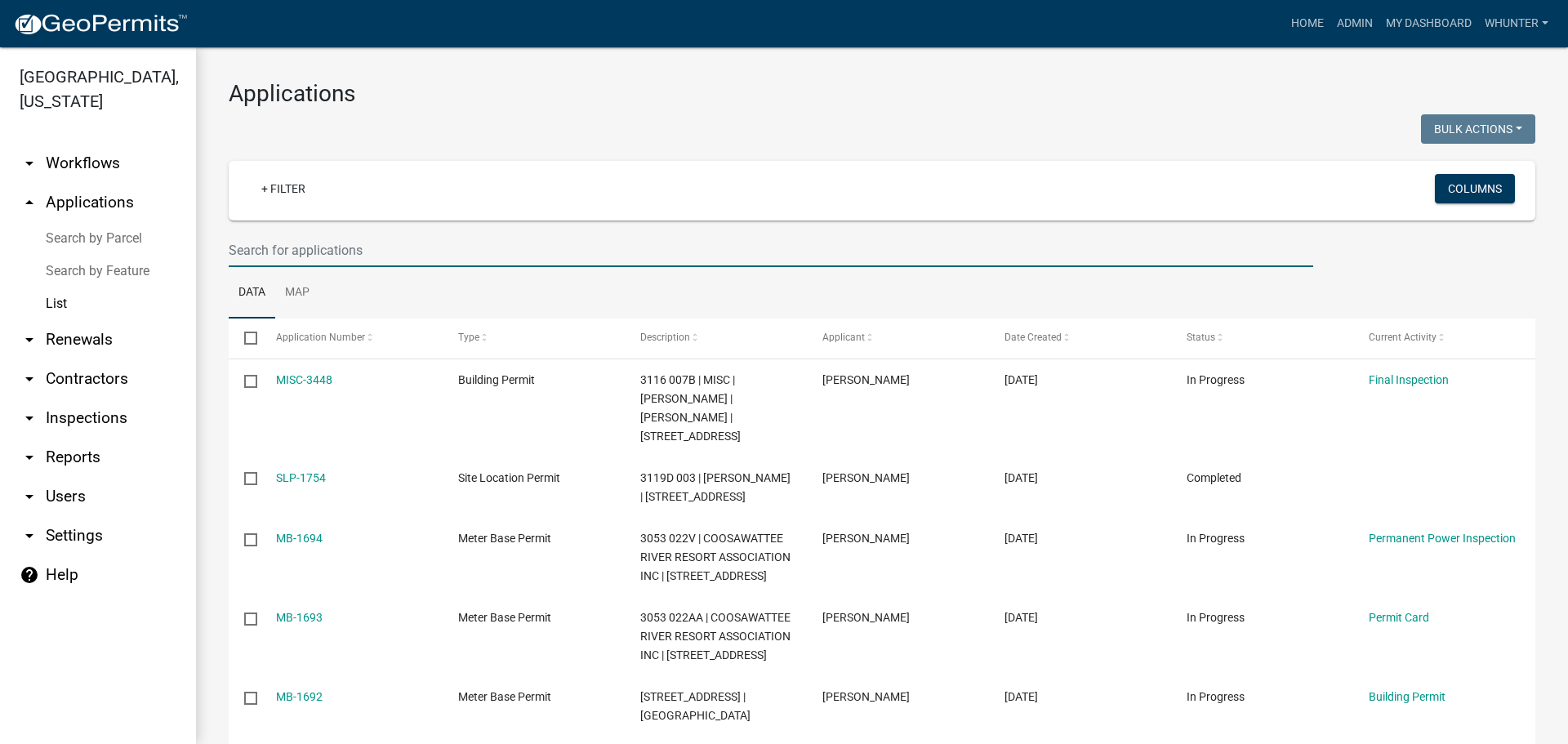
click at [344, 242] on input "text" at bounding box center [770, 250] width 1084 height 33
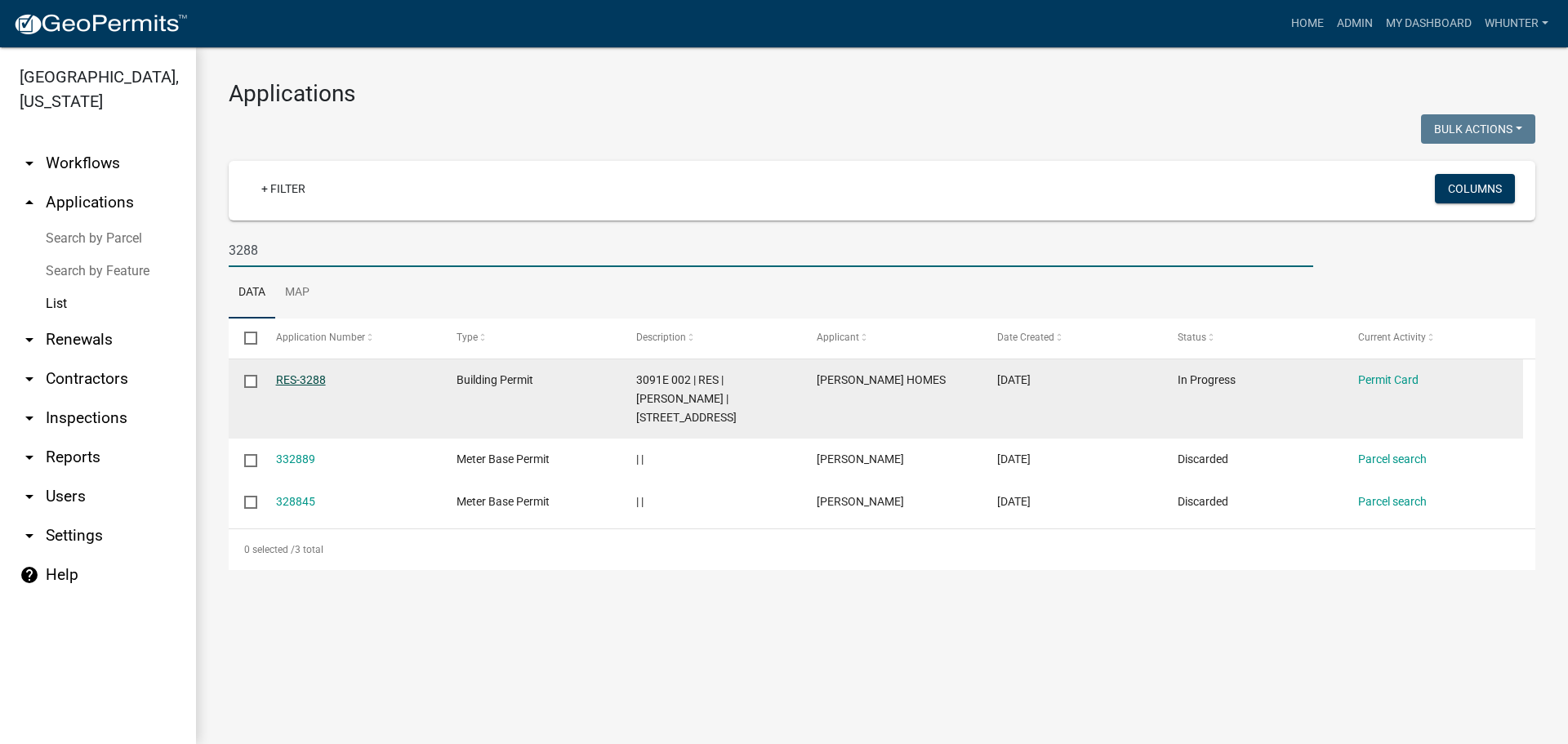
type input "3288"
click at [295, 382] on link "RES-3288" at bounding box center [300, 379] width 50 height 13
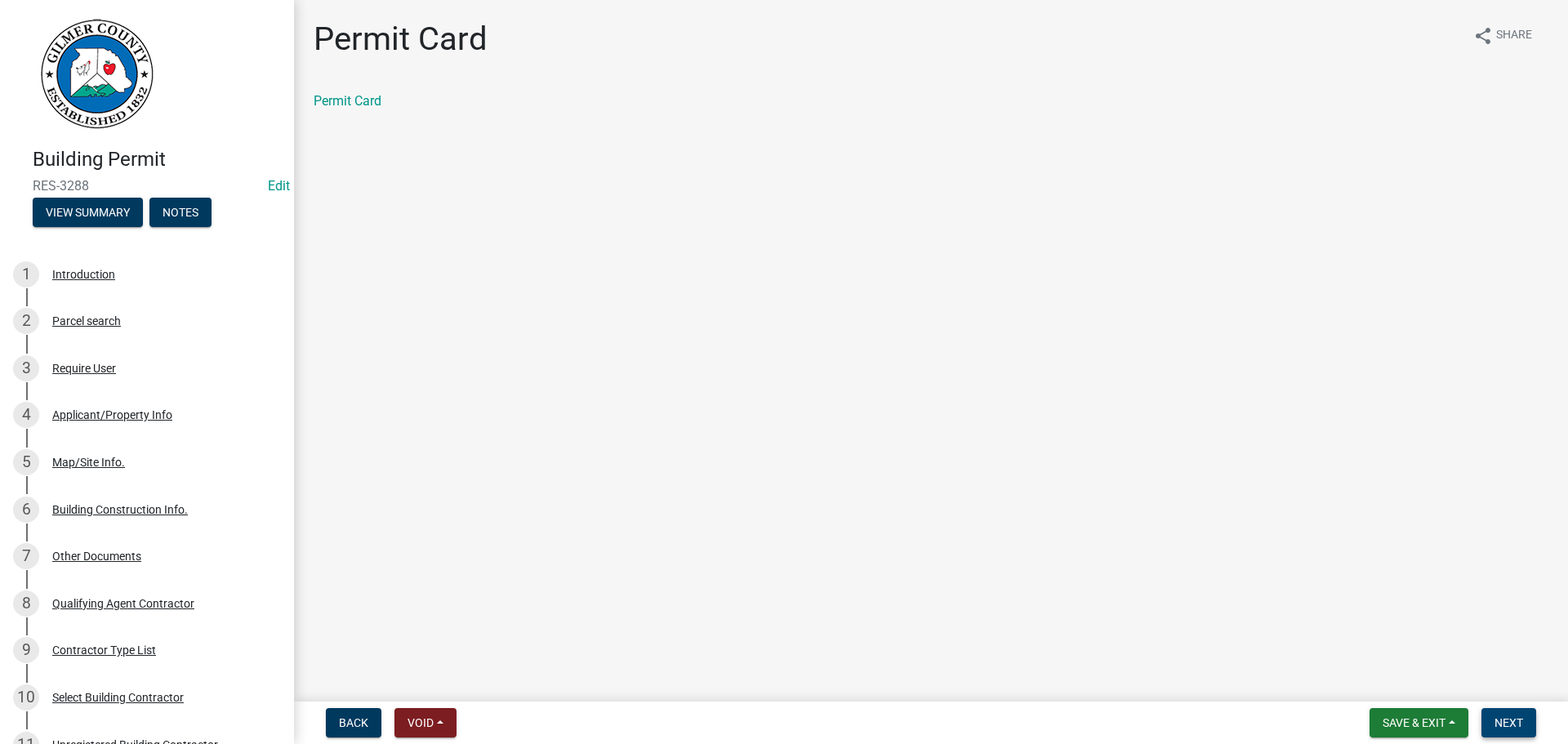
click at [1515, 713] on button "Next" at bounding box center [1508, 723] width 55 height 29
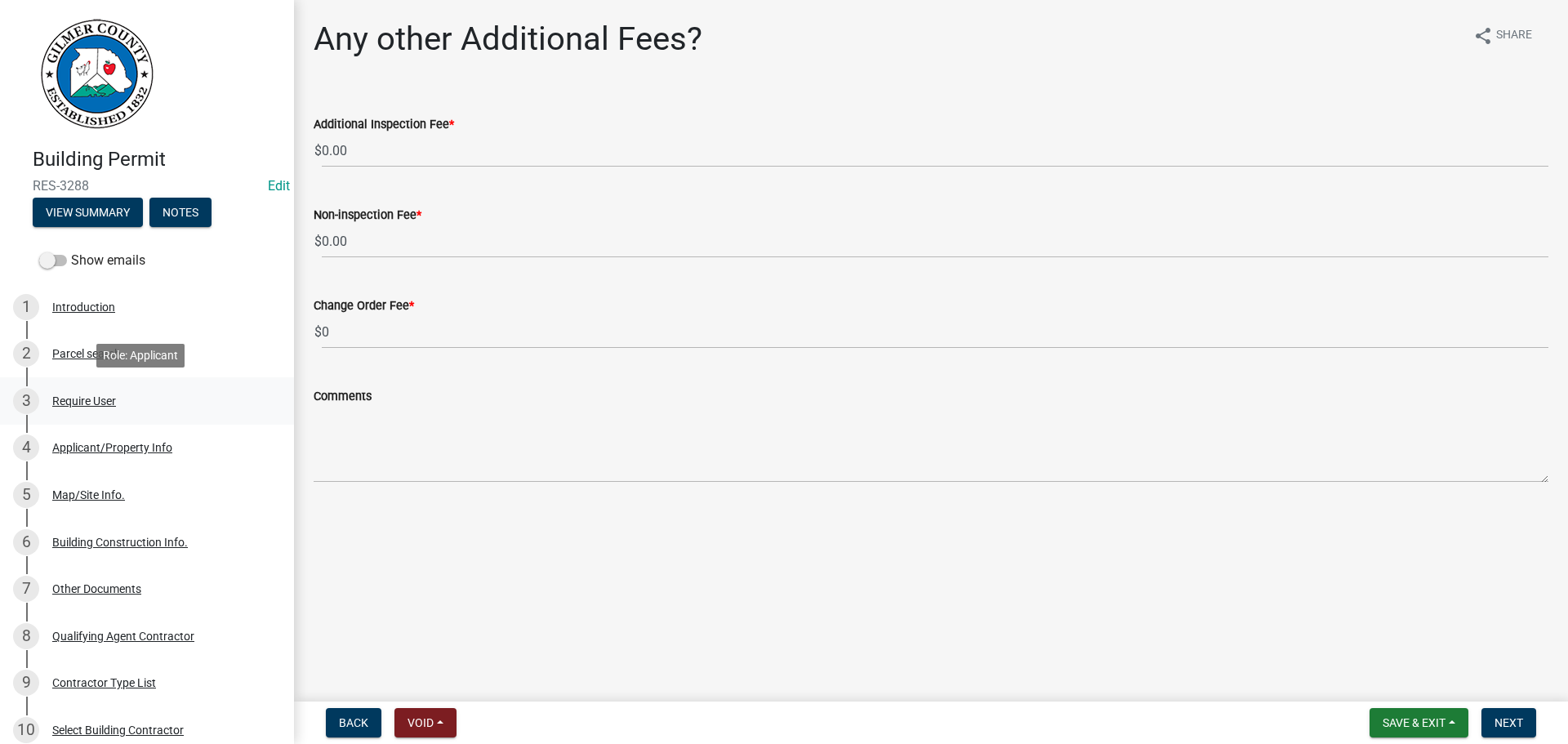
click at [93, 383] on link "3 Require User" at bounding box center [146, 401] width 294 height 47
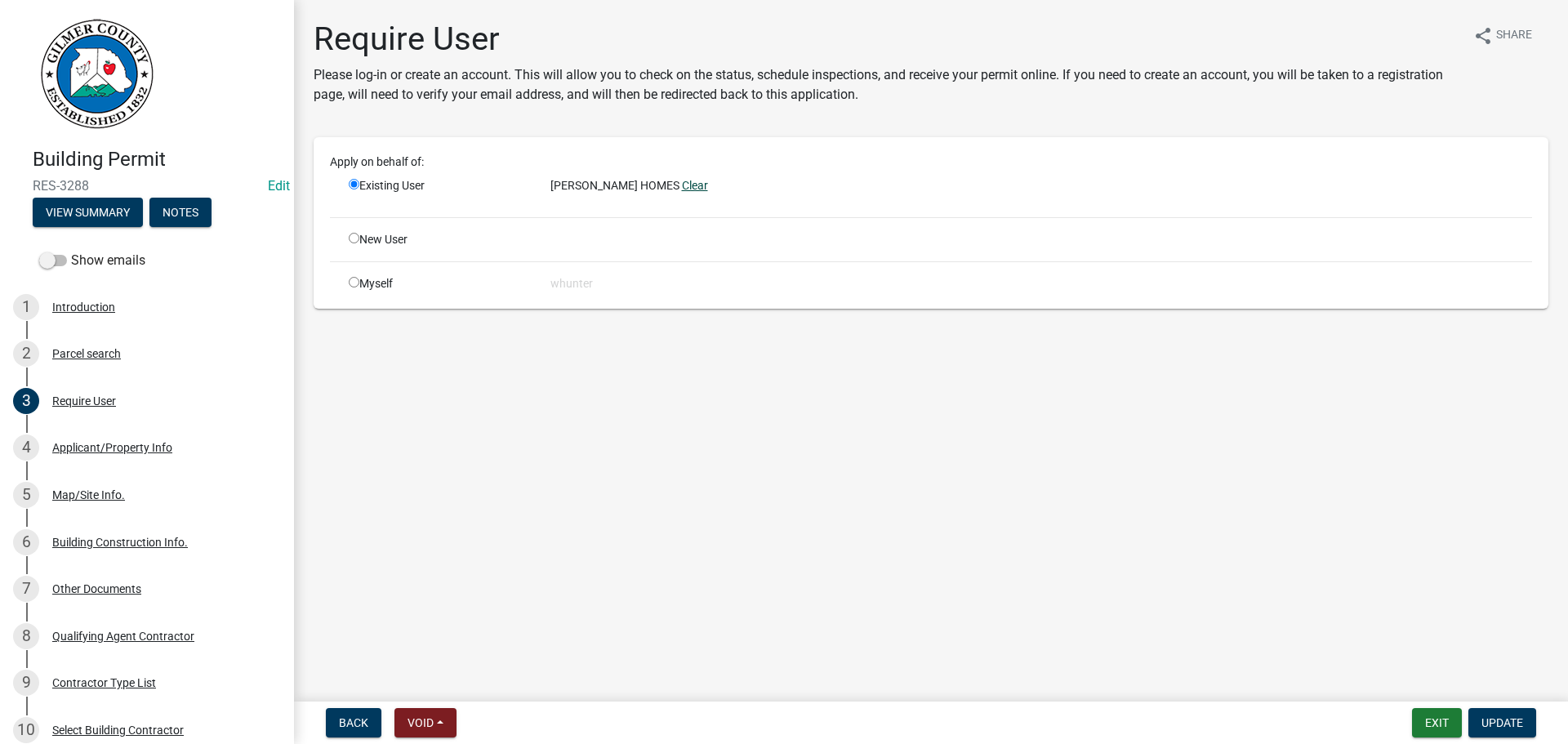
click at [693, 186] on link "Clear" at bounding box center [695, 185] width 27 height 13
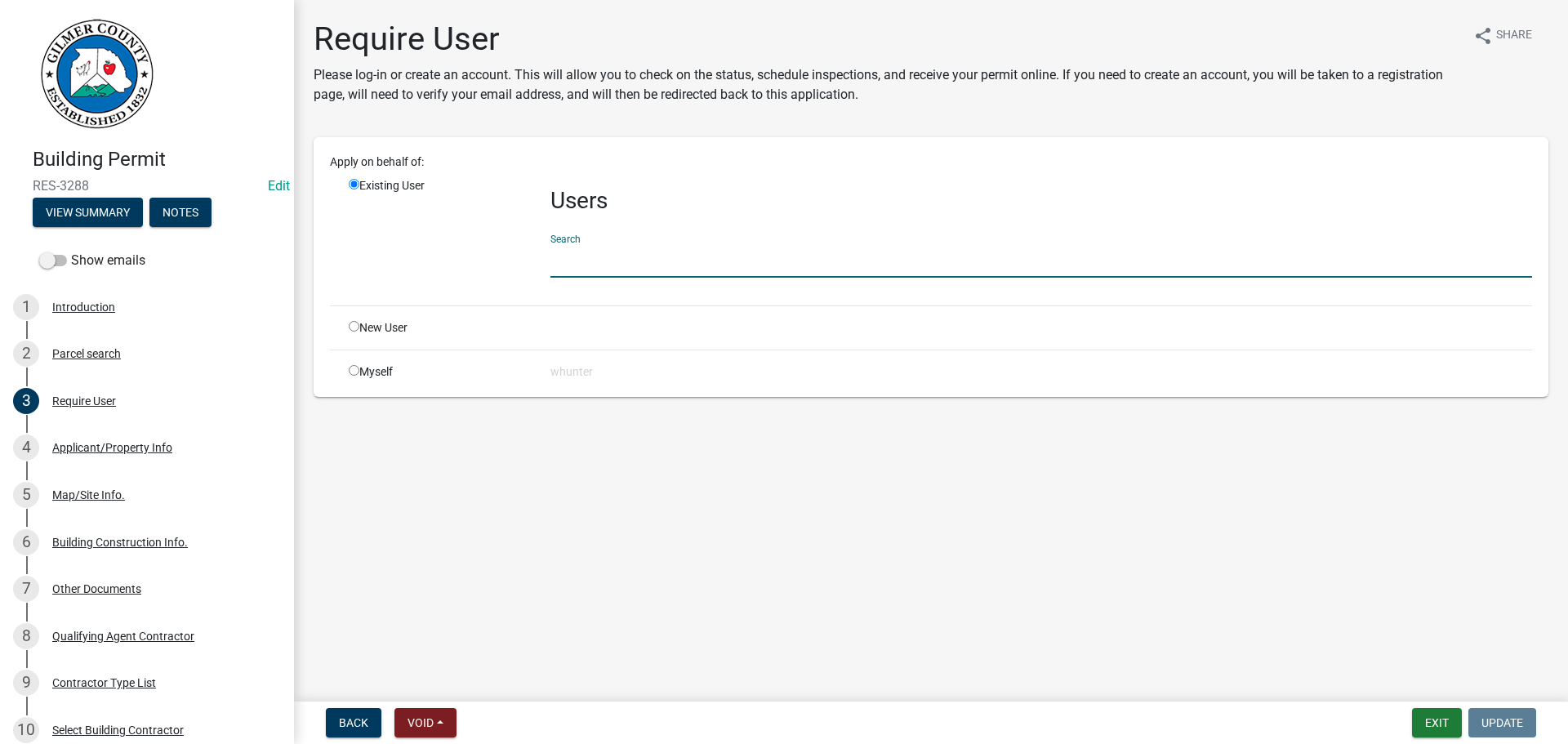
click at [663, 258] on input "text" at bounding box center [1041, 260] width 982 height 33
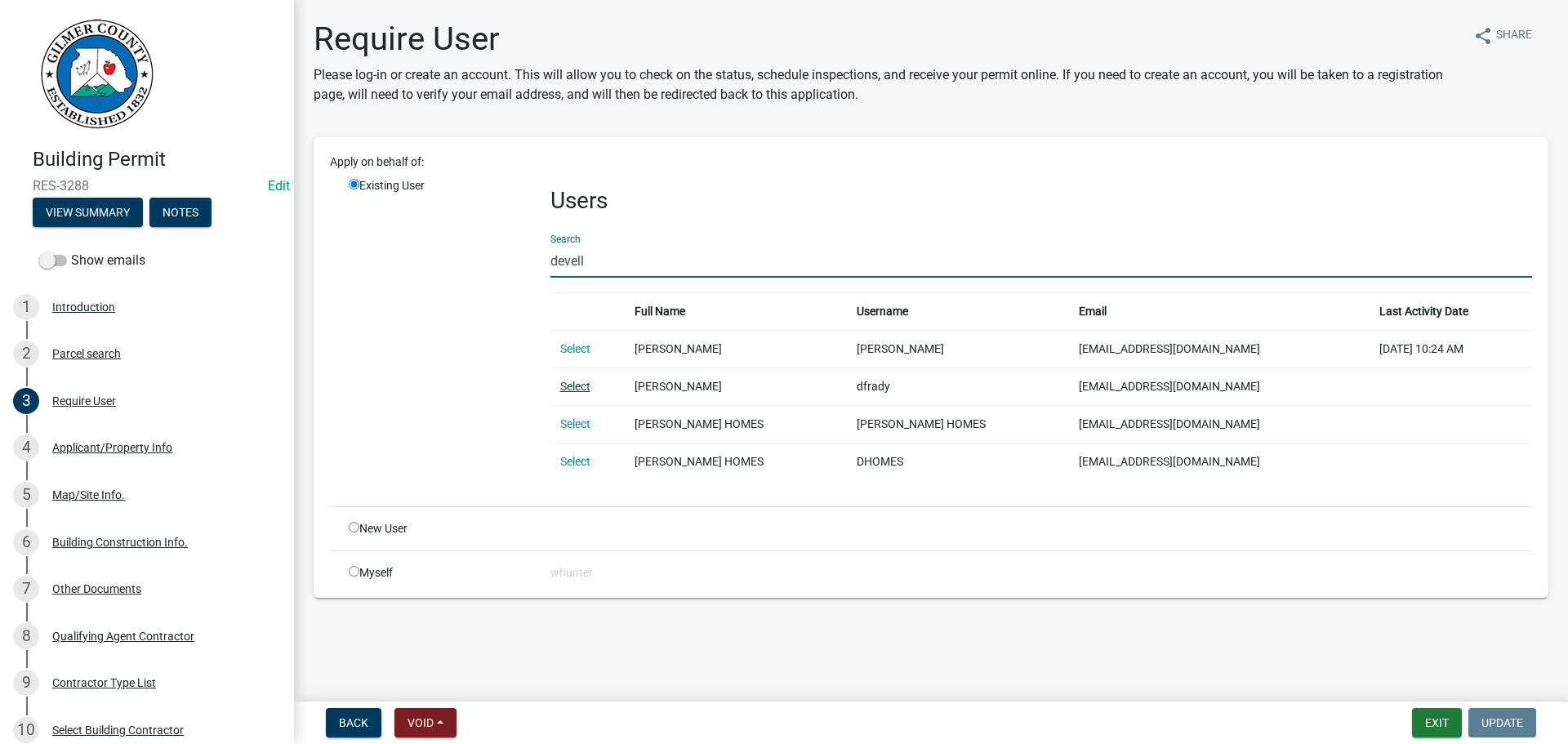
type input "devell"
click at [573, 389] on link "Select" at bounding box center [574, 386] width 30 height 13
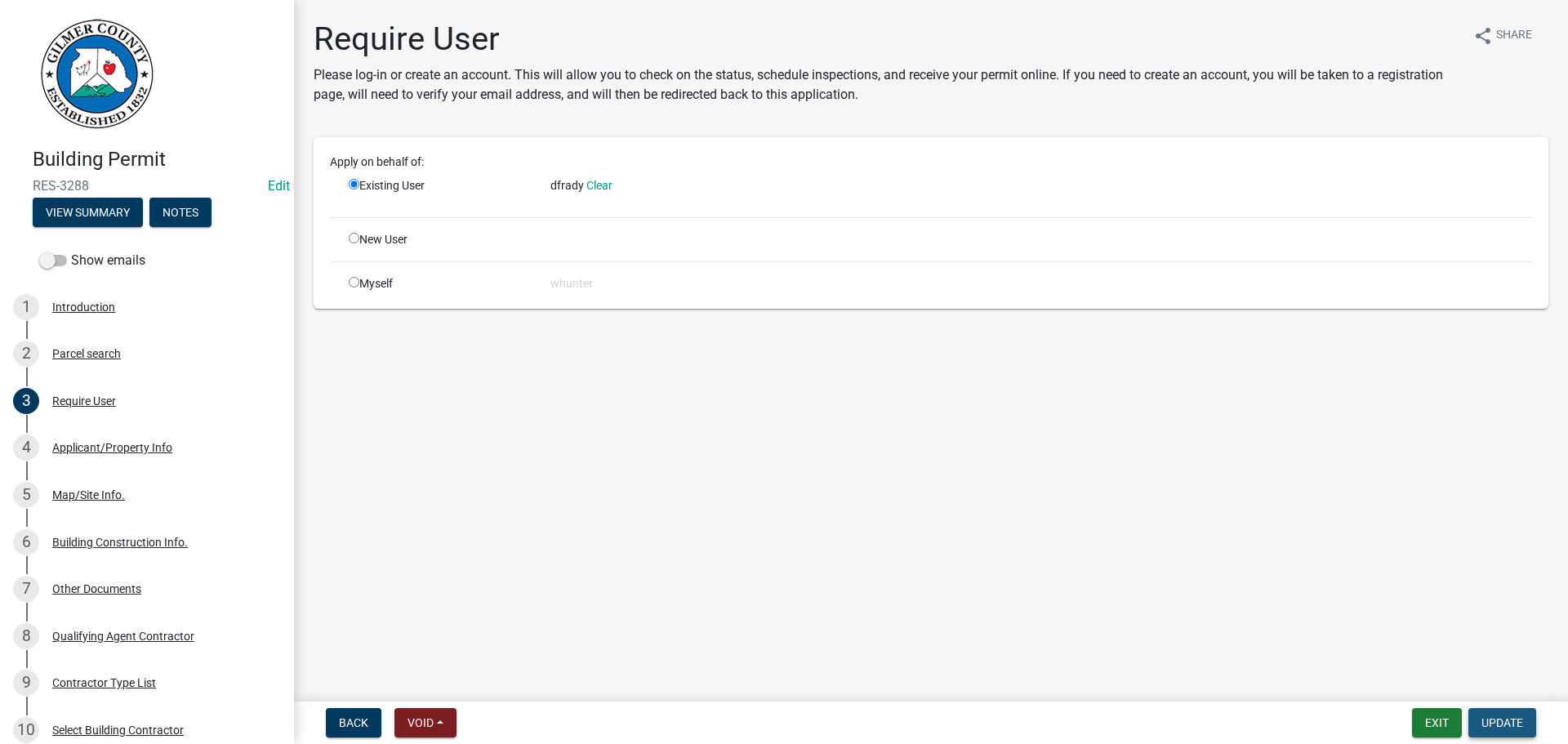
click at [1521, 729] on span "Update" at bounding box center [1501, 723] width 42 height 13
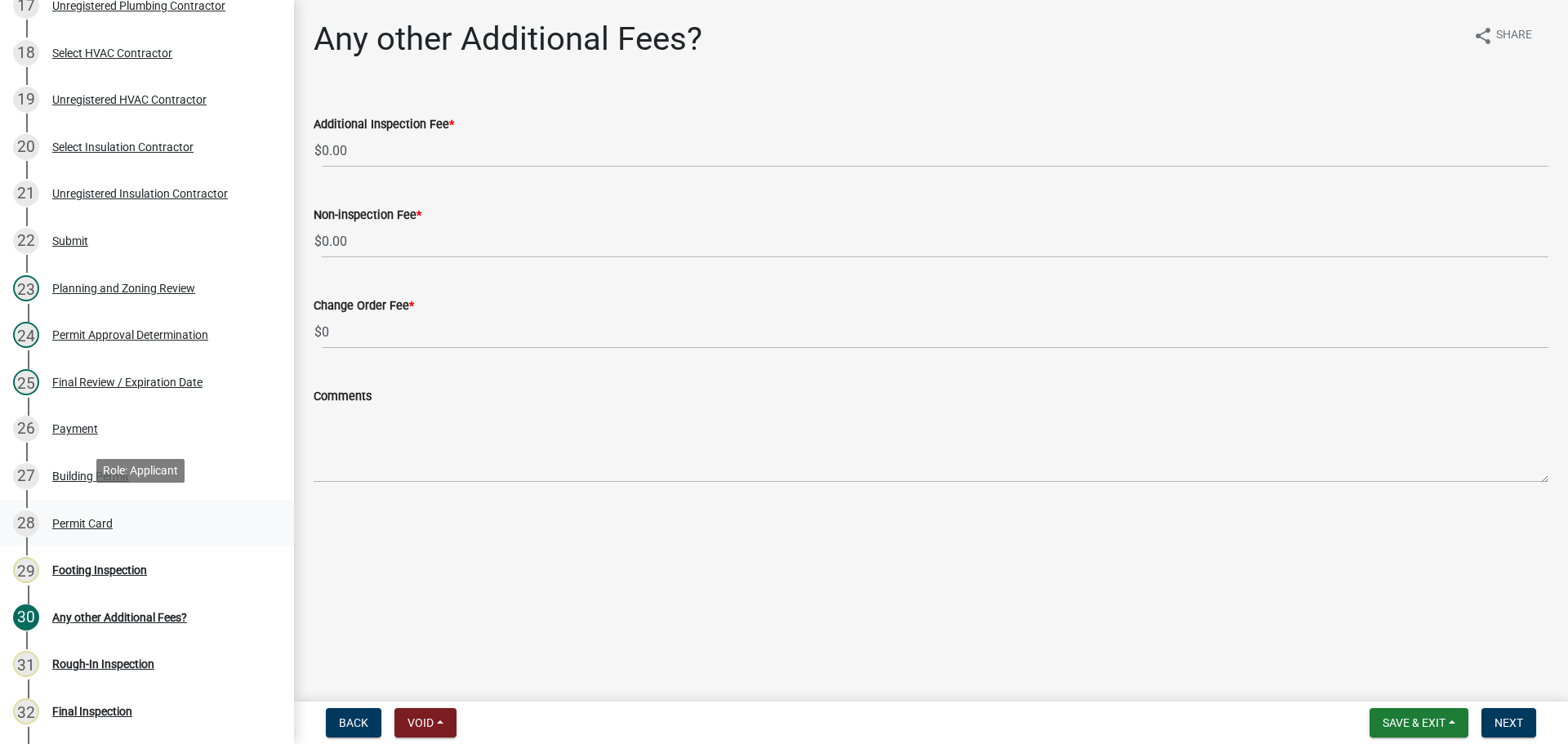
scroll to position [1062, 0]
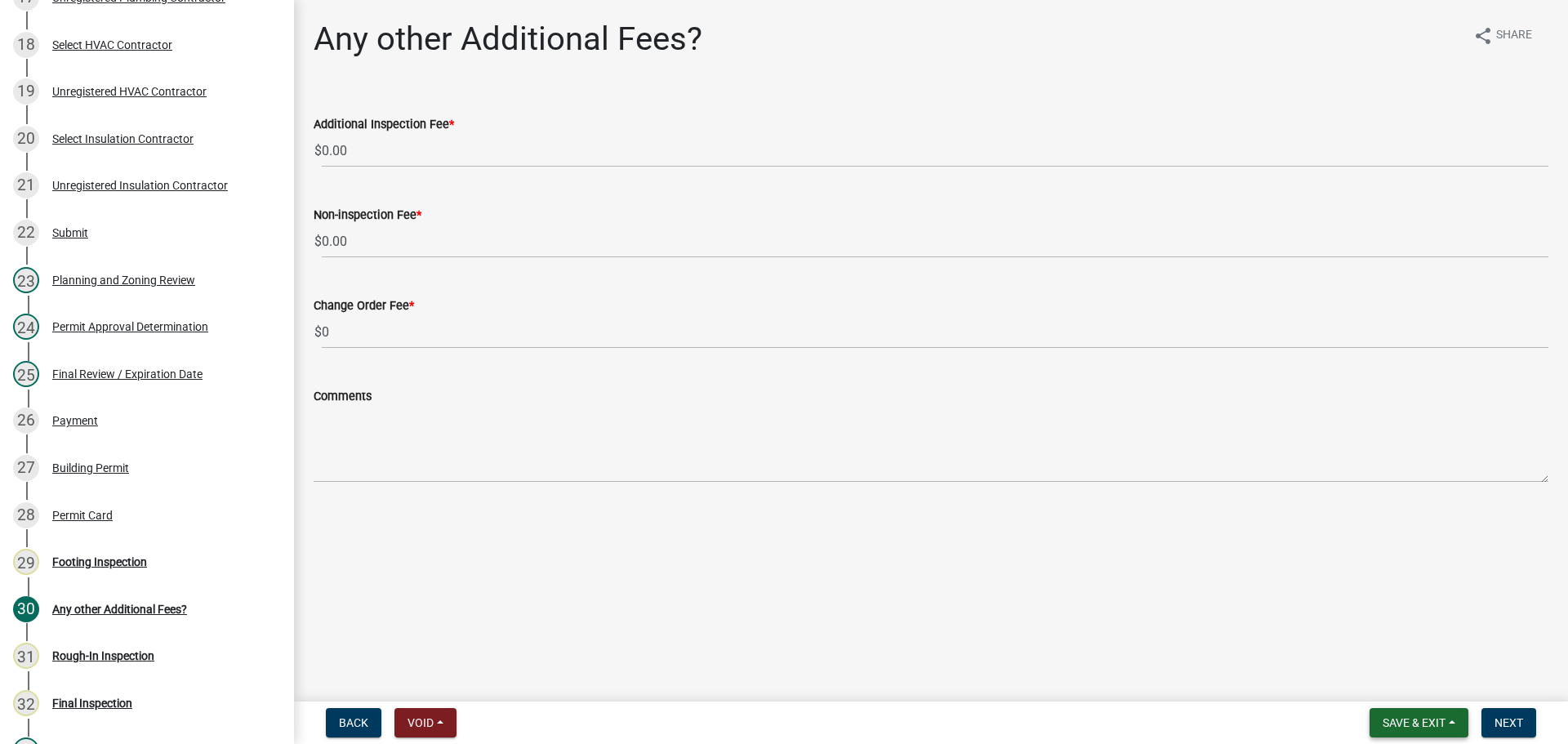
click at [1421, 717] on span "Save & Exit" at bounding box center [1413, 723] width 62 height 13
click at [1401, 682] on button "Save & Exit" at bounding box center [1403, 681] width 131 height 39
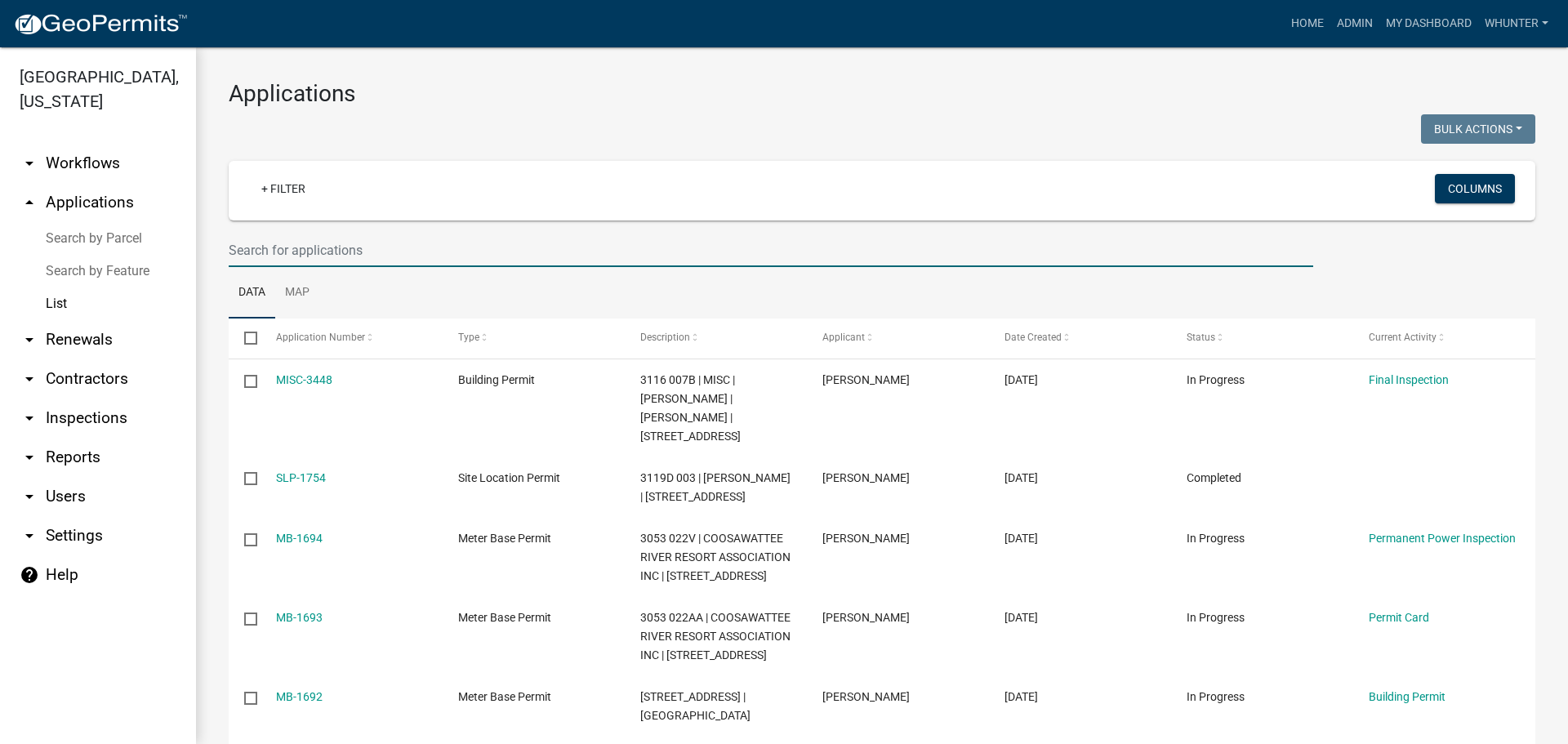
click at [473, 259] on input "text" at bounding box center [770, 250] width 1084 height 33
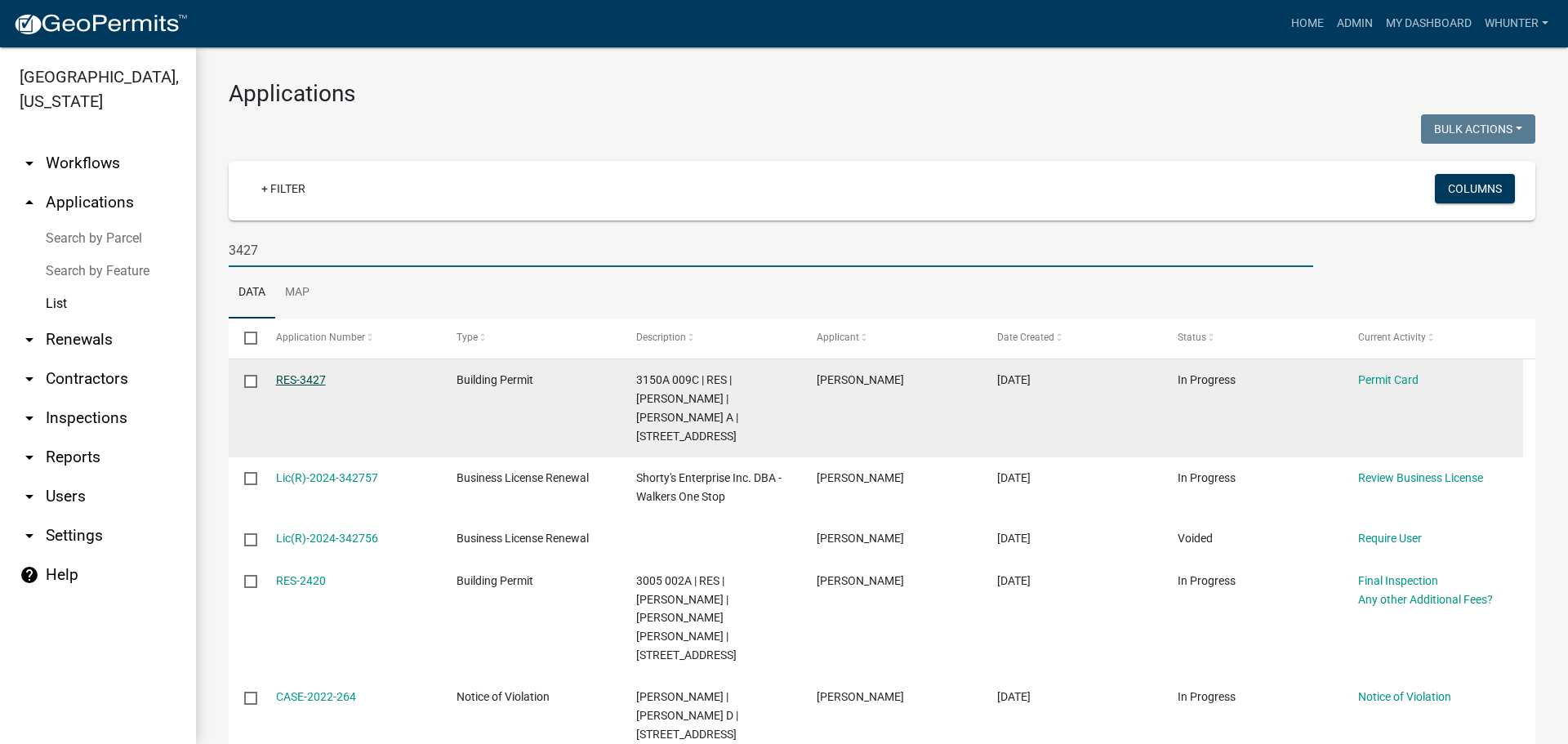
type input "3427"
click at [296, 378] on link "RES-3427" at bounding box center [300, 379] width 50 height 13
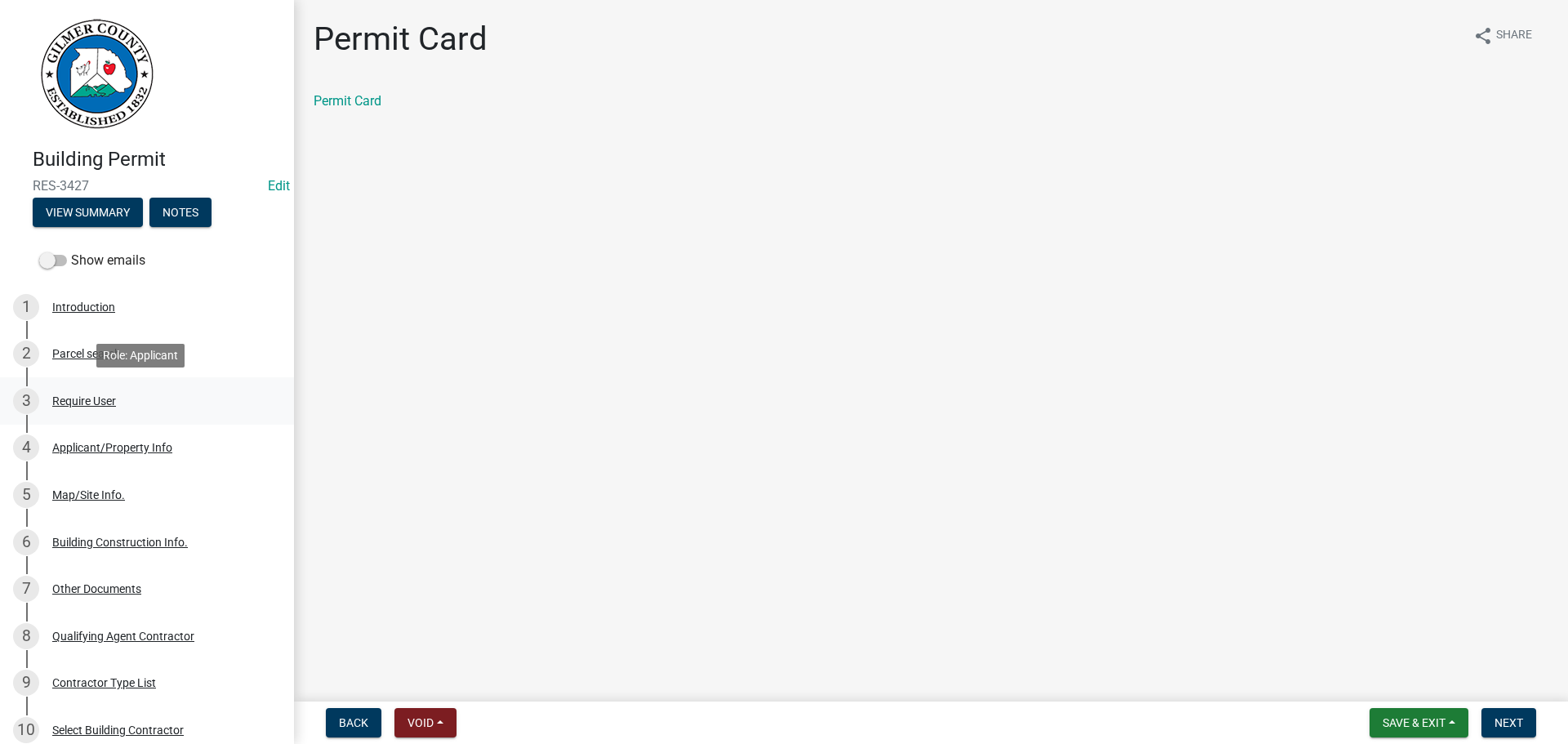
click at [117, 400] on div "3 Require User" at bounding box center [140, 401] width 255 height 27
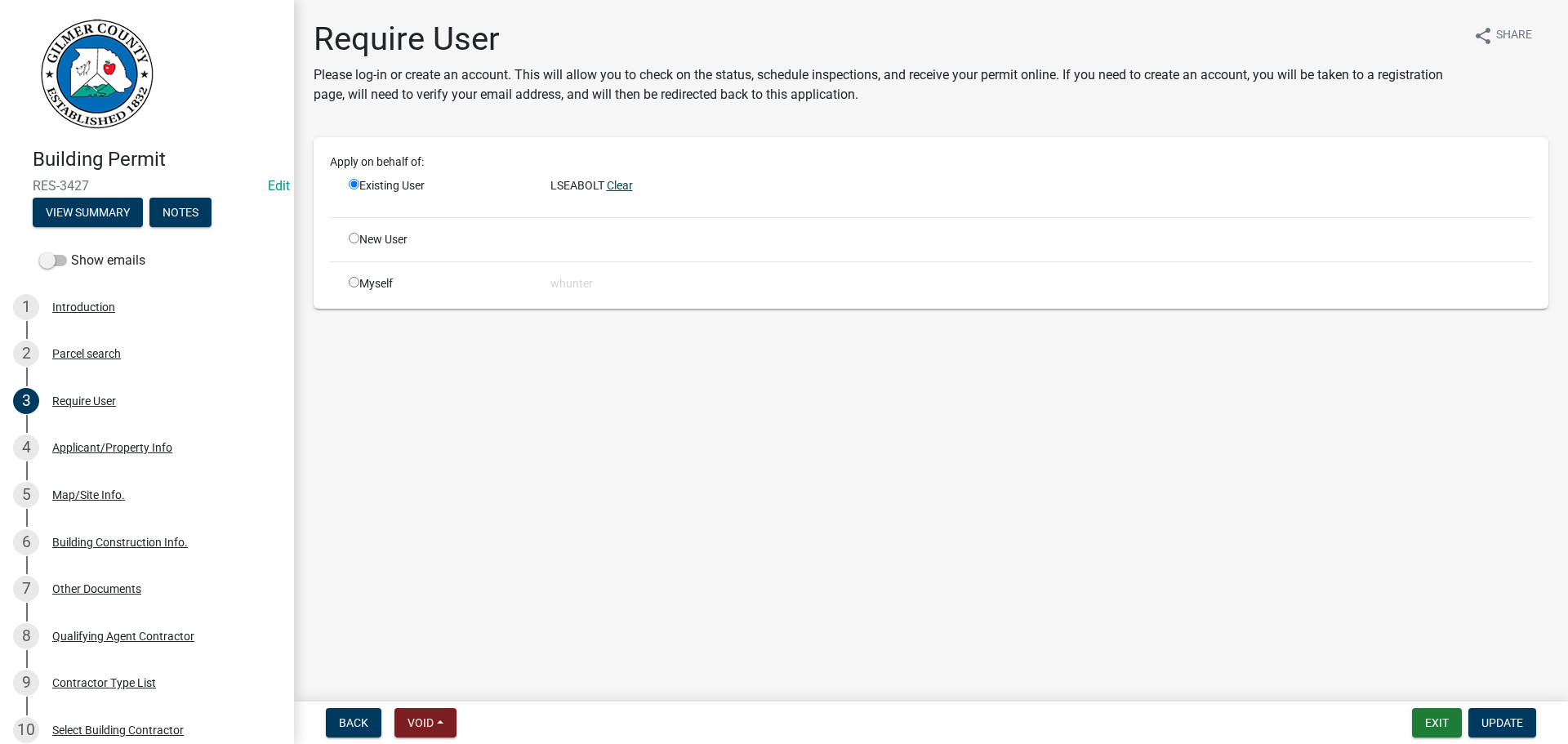
click at [629, 189] on link "Clear" at bounding box center [620, 185] width 27 height 13
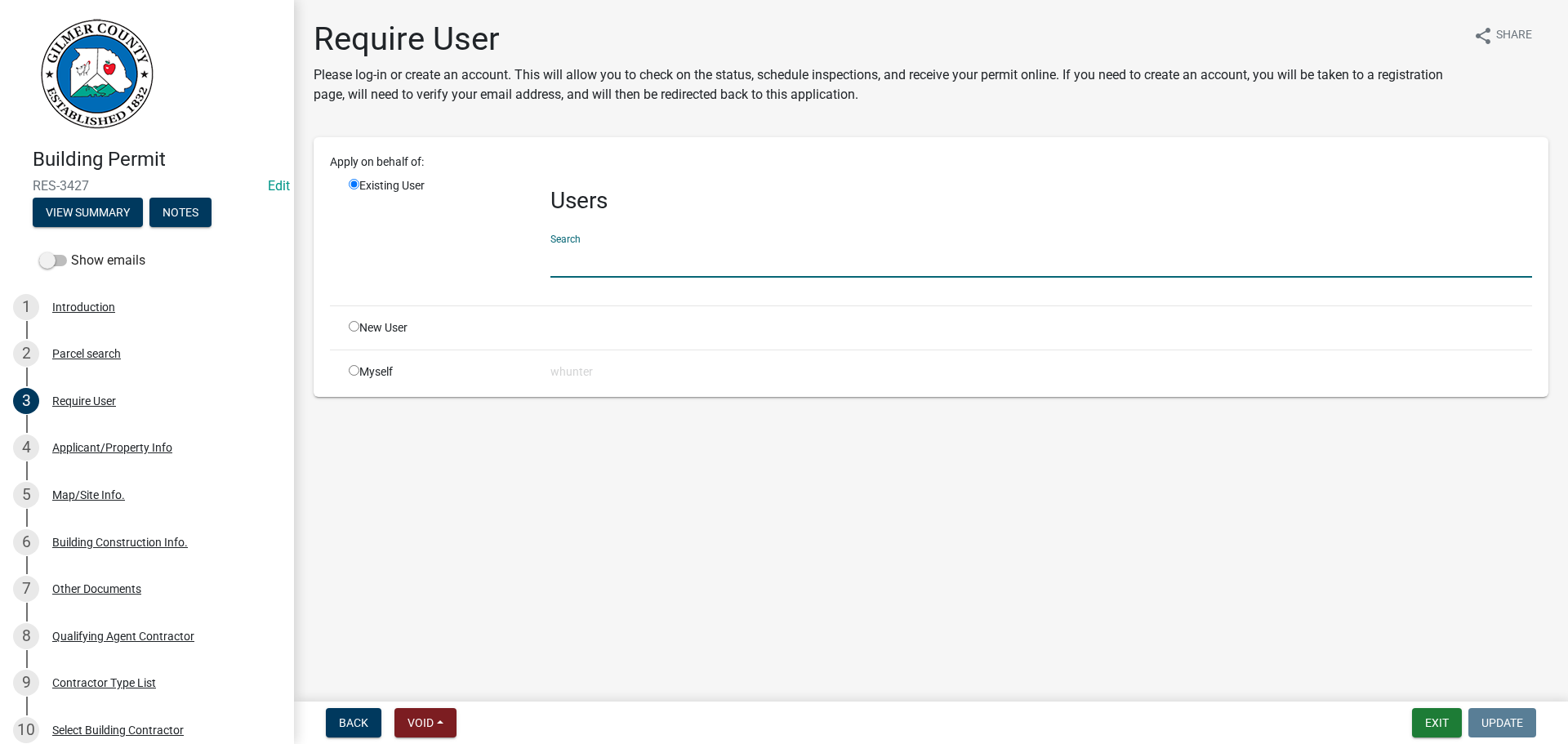
click at [638, 254] on input "text" at bounding box center [1041, 260] width 982 height 33
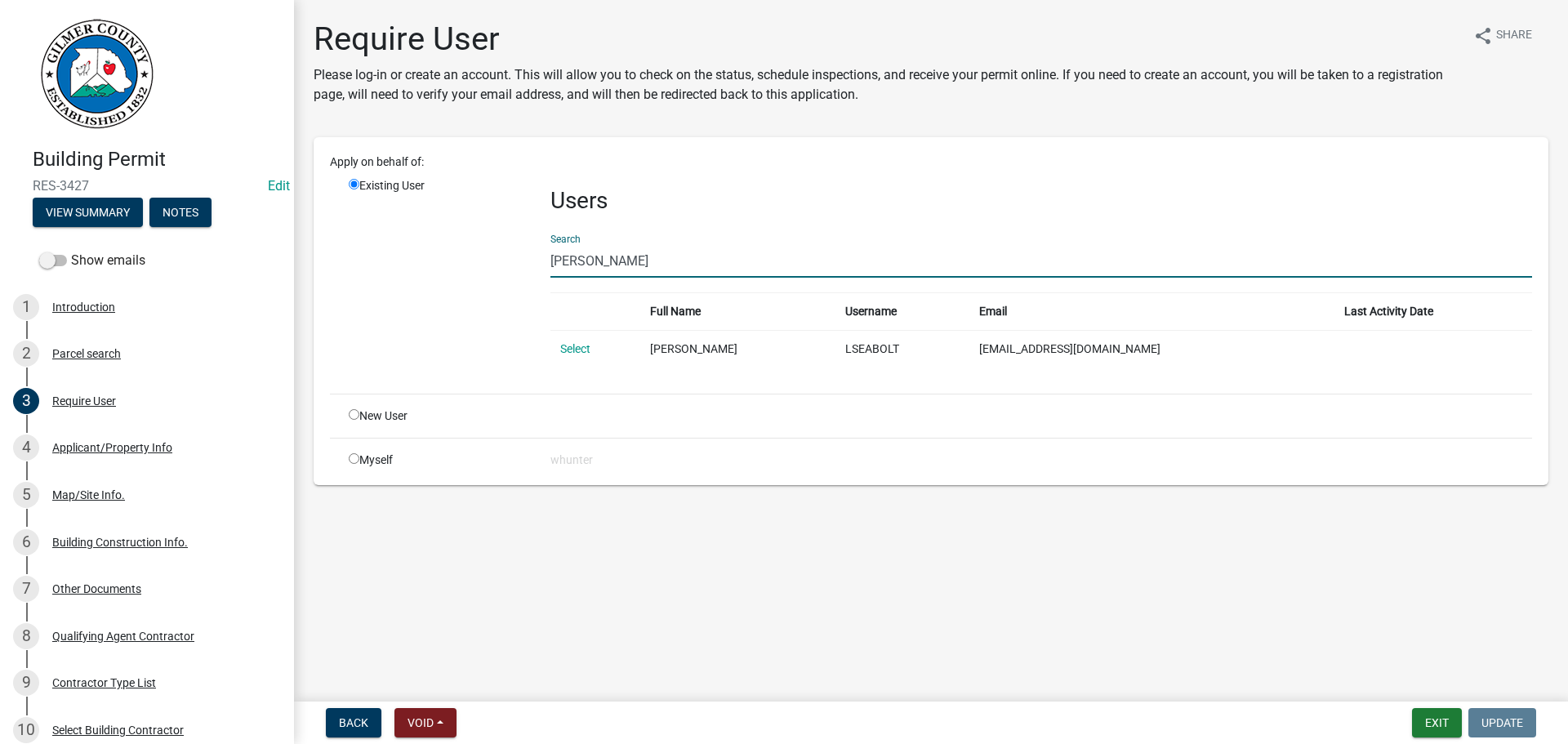
type input "levi seabolt"
click at [383, 408] on div "New User" at bounding box center [437, 416] width 202 height 17
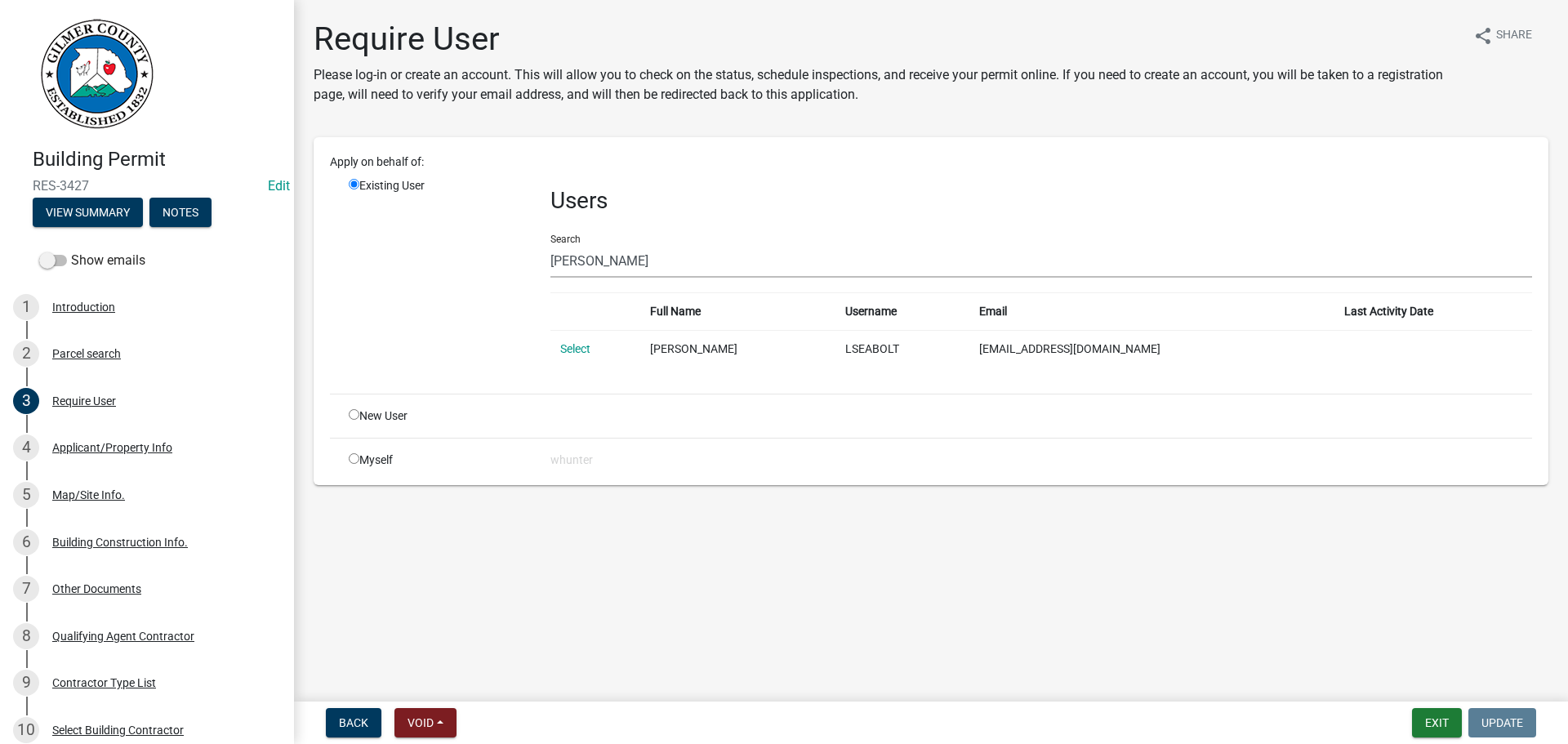
click at [359, 414] on input "radio" at bounding box center [353, 414] width 10 height 10
radio input "true"
radio input "false"
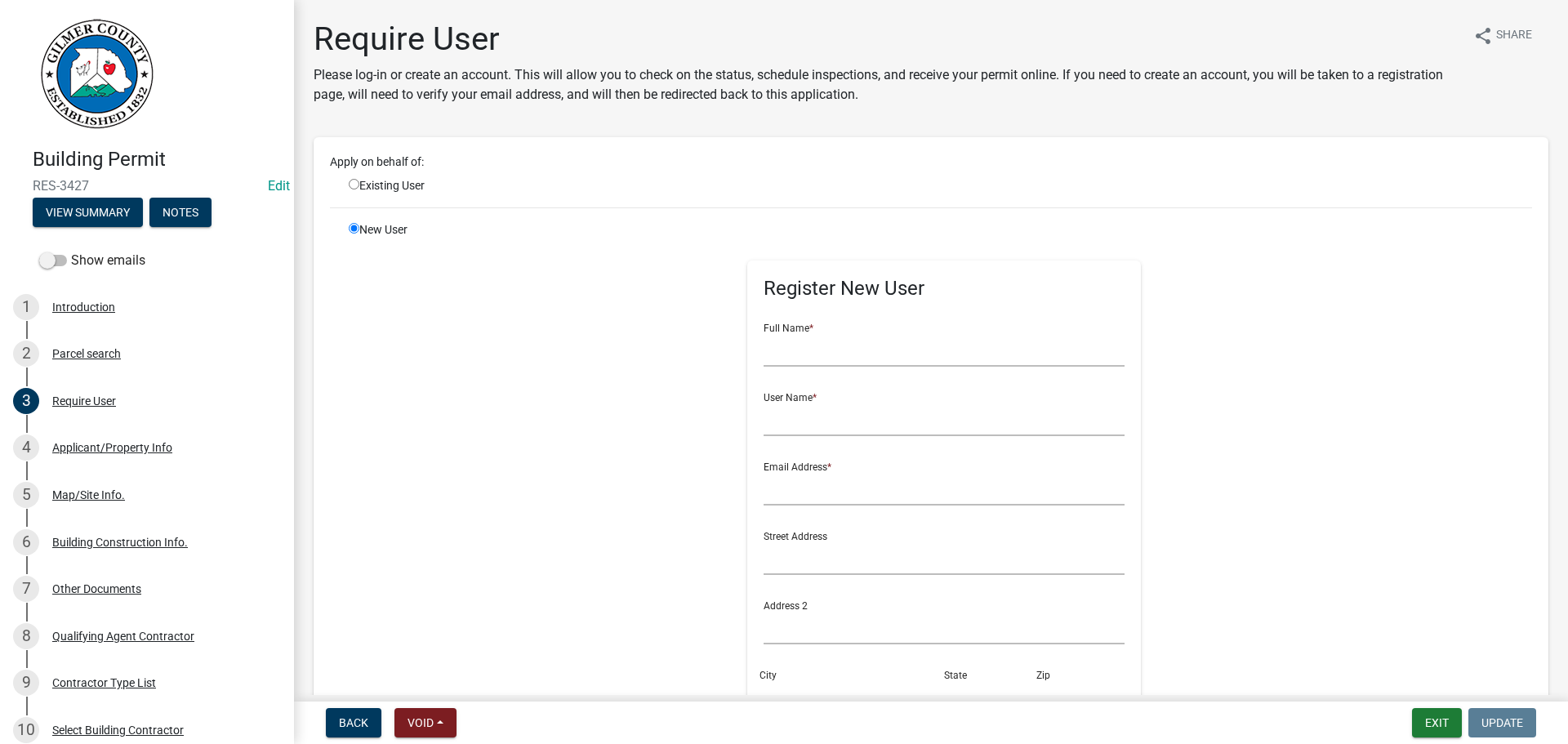
drag, startPoint x: 837, startPoint y: 370, endPoint x: 848, endPoint y: 360, distance: 14.9
click at [840, 369] on form "Full Name * User Name * Email Address * Street Address Address 2 City State Zip…" at bounding box center [944, 590] width 362 height 560
click at [848, 358] on input "text" at bounding box center [944, 349] width 362 height 33
type input "LEVI SEABOLT"
type input "LEVISEABOLT"
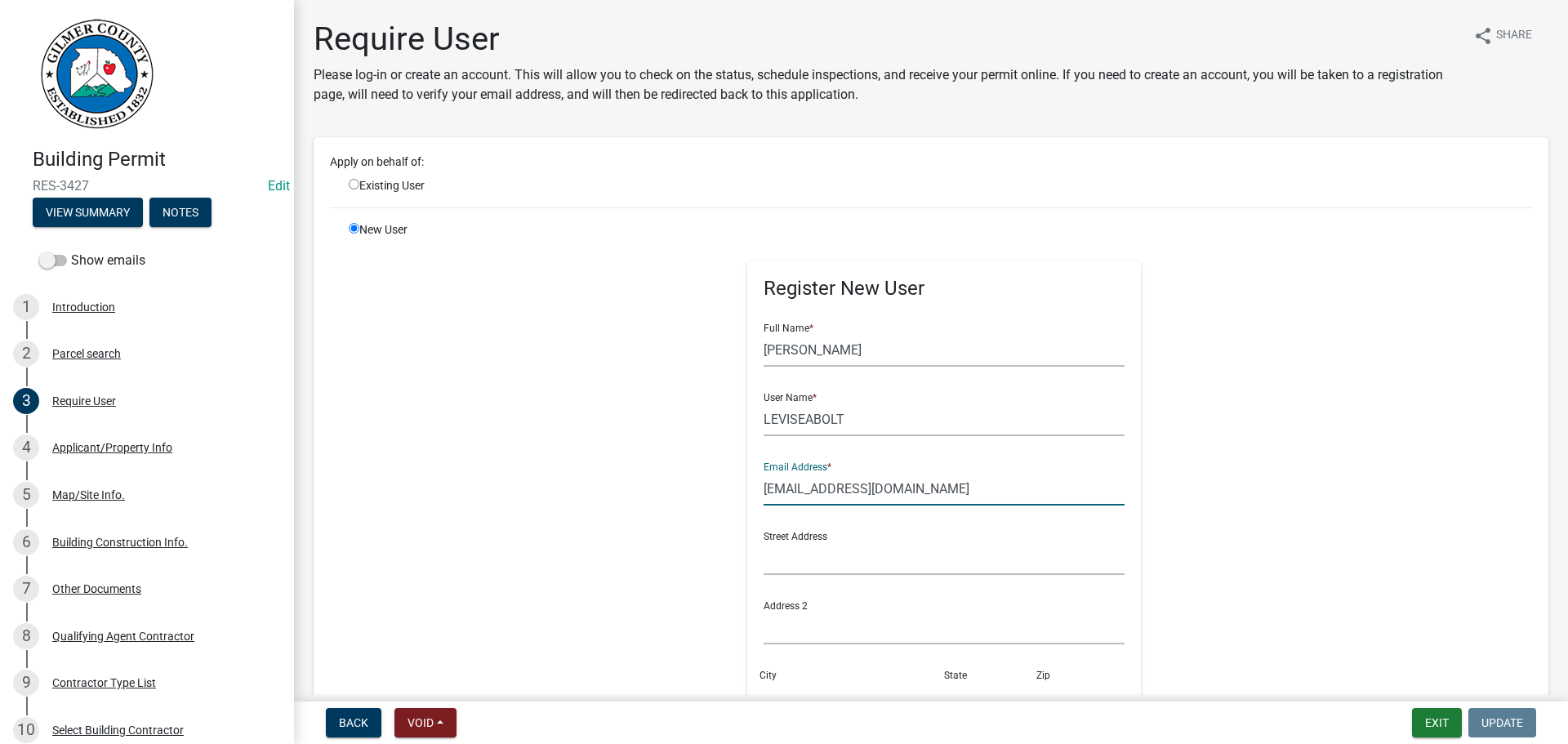
type input "leviseabolt@gmail.com"
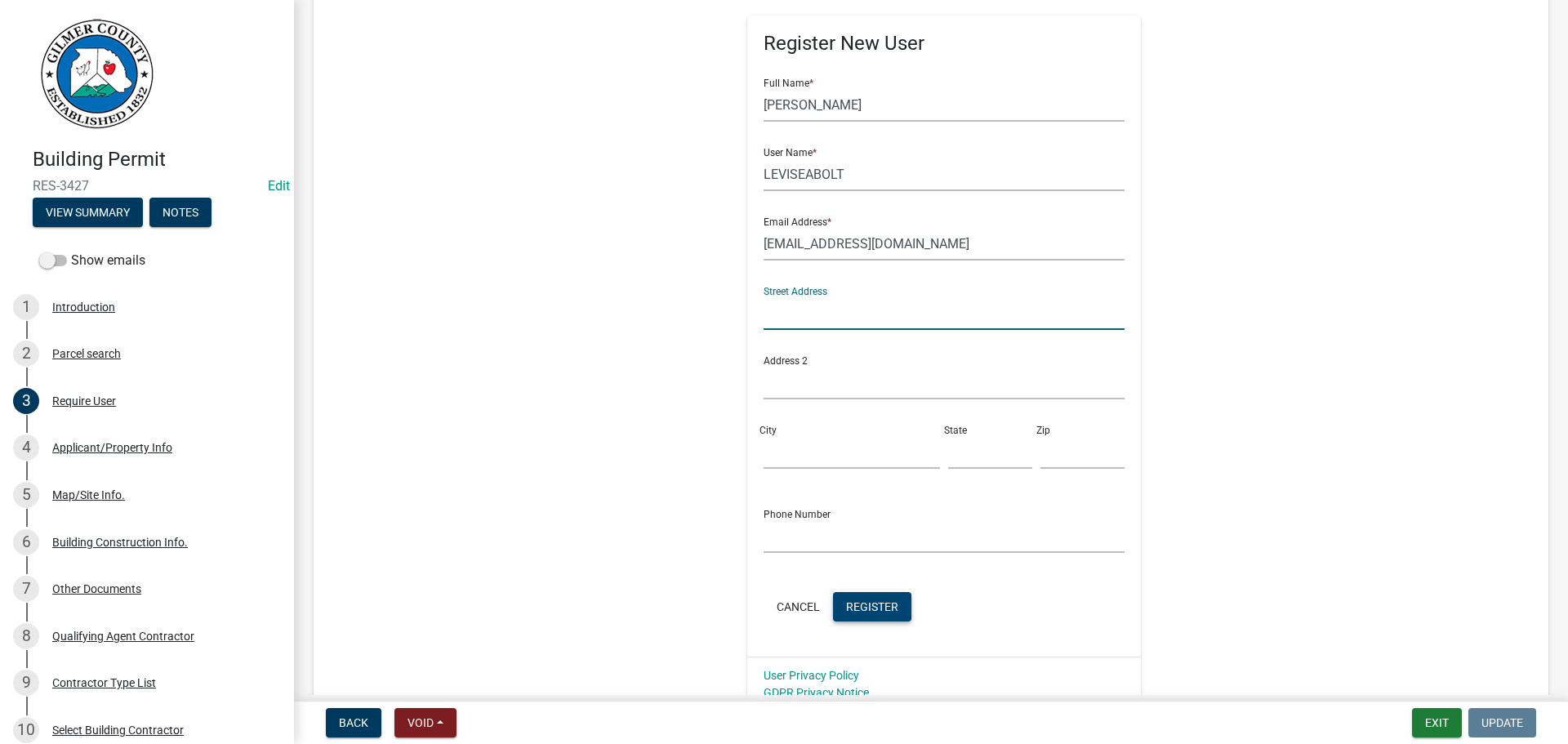
scroll to position [385, 0]
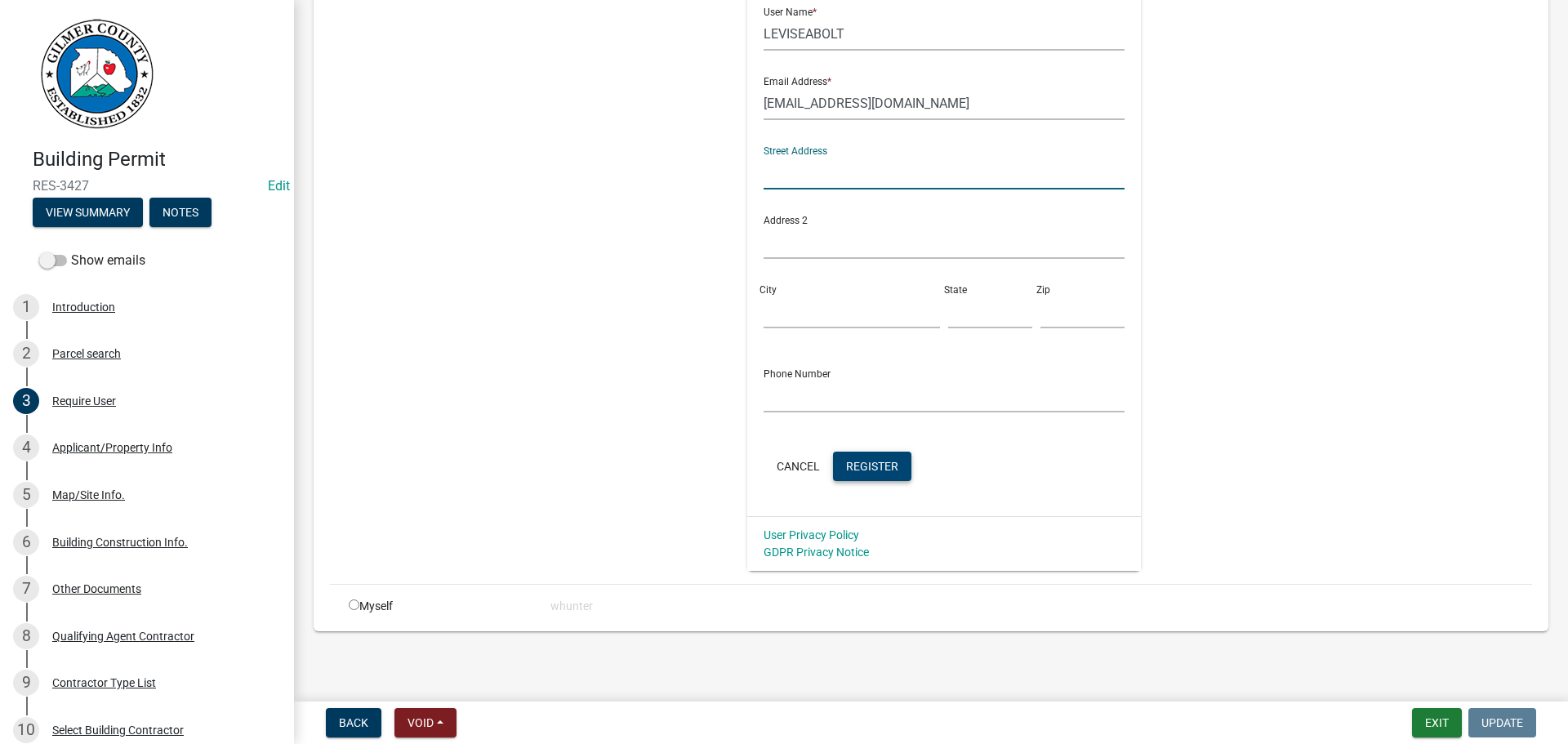
click at [870, 467] on span "Register" at bounding box center [871, 465] width 52 height 13
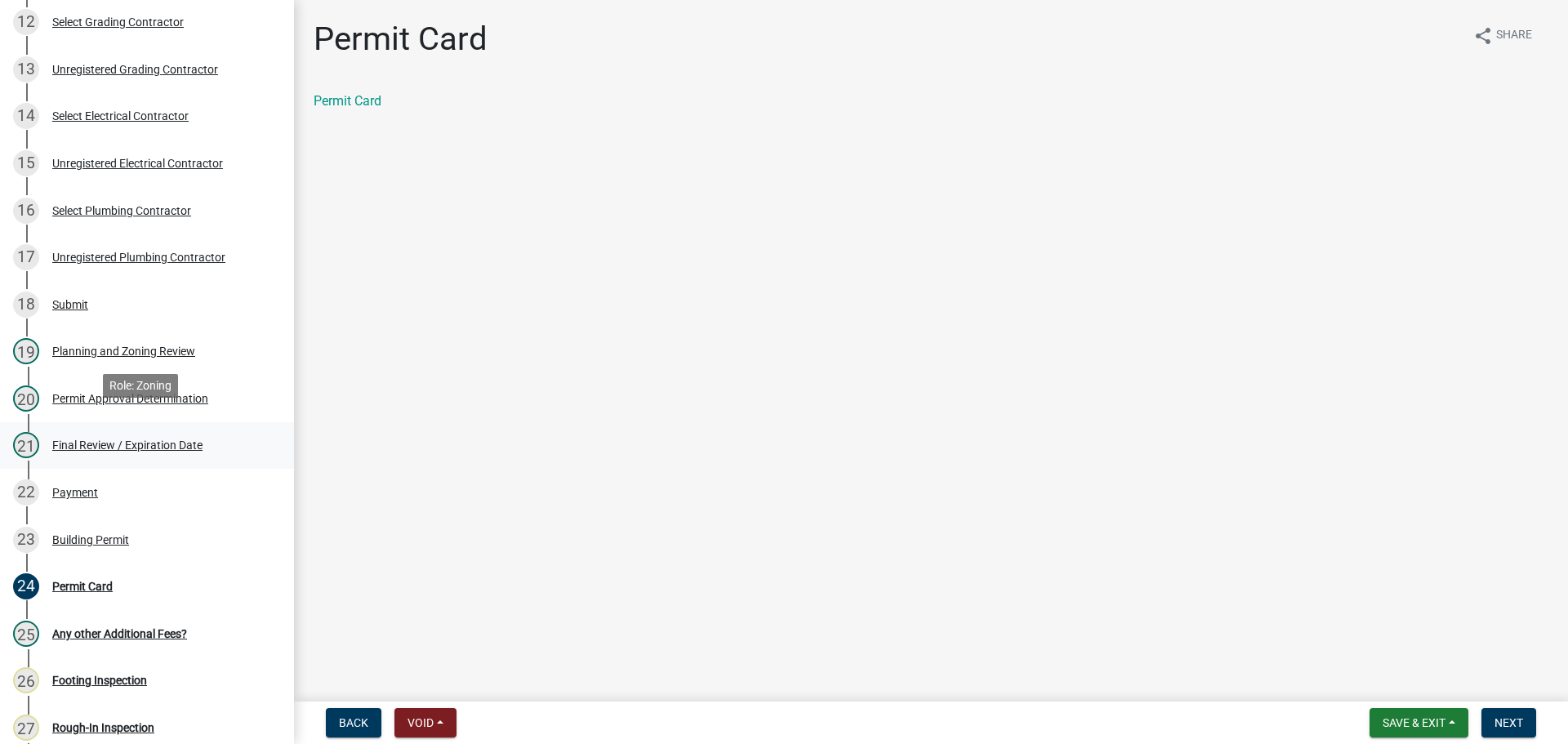
scroll to position [817, 0]
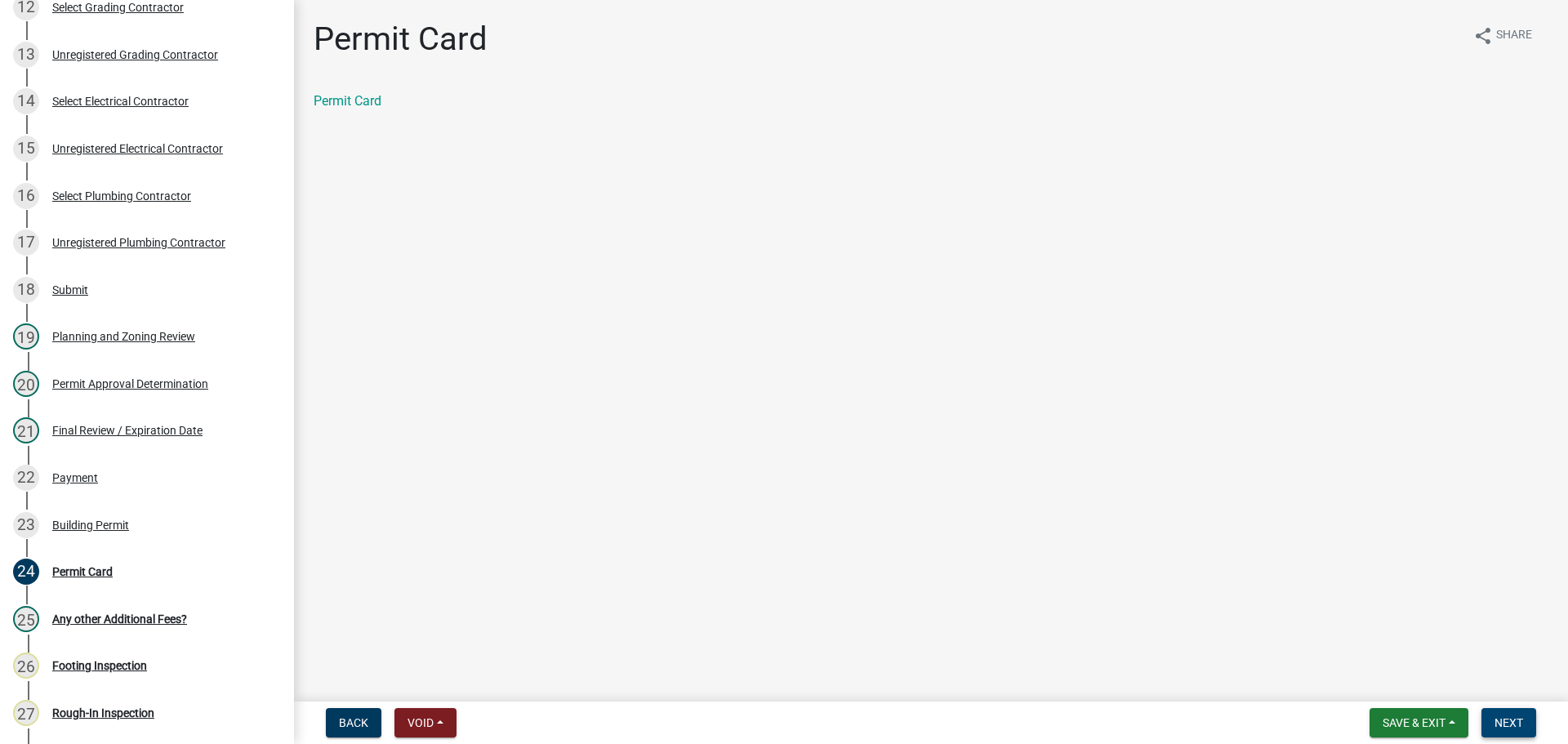
click at [1497, 722] on span "Next" at bounding box center [1508, 723] width 28 height 13
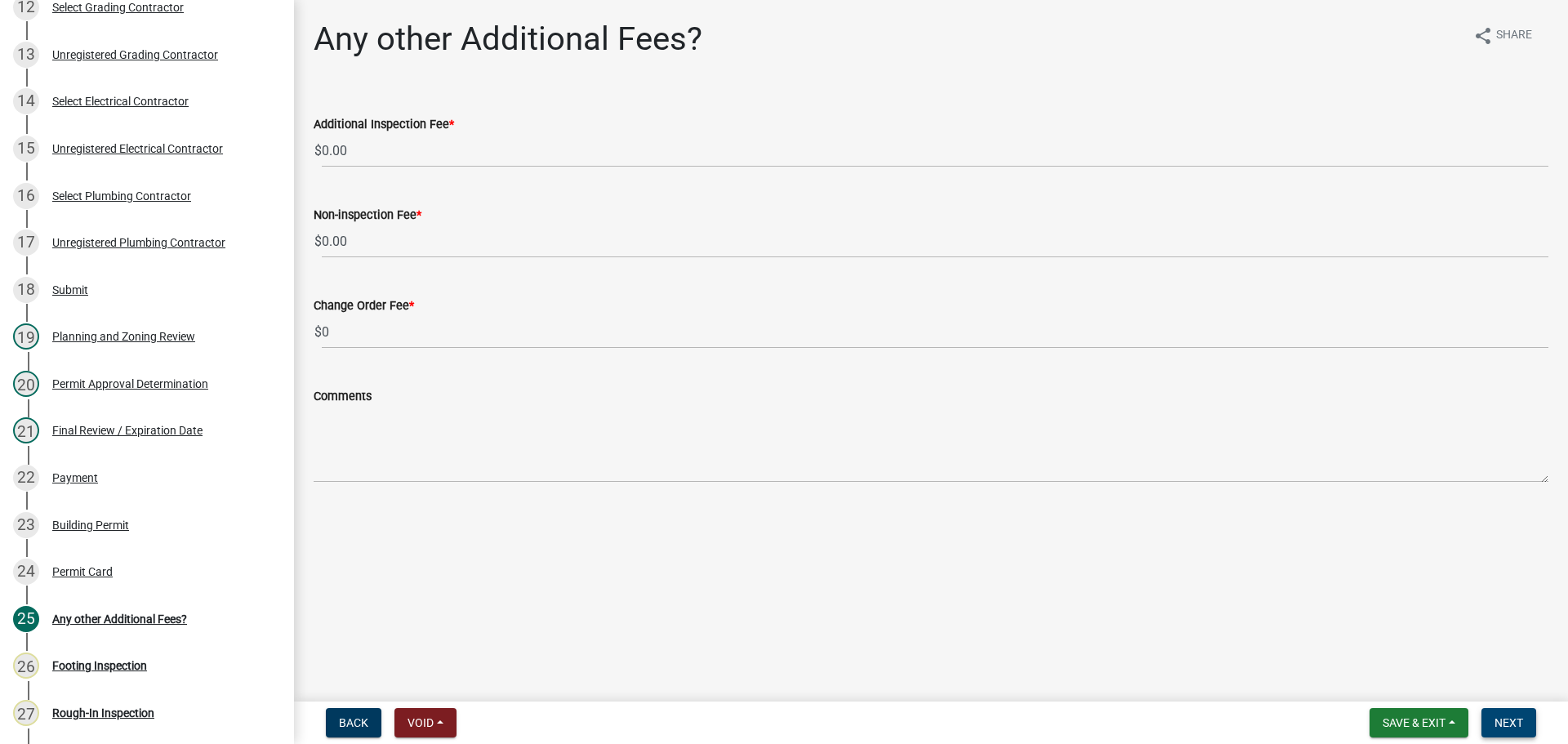
click at [1497, 730] on button "Next" at bounding box center [1508, 723] width 55 height 29
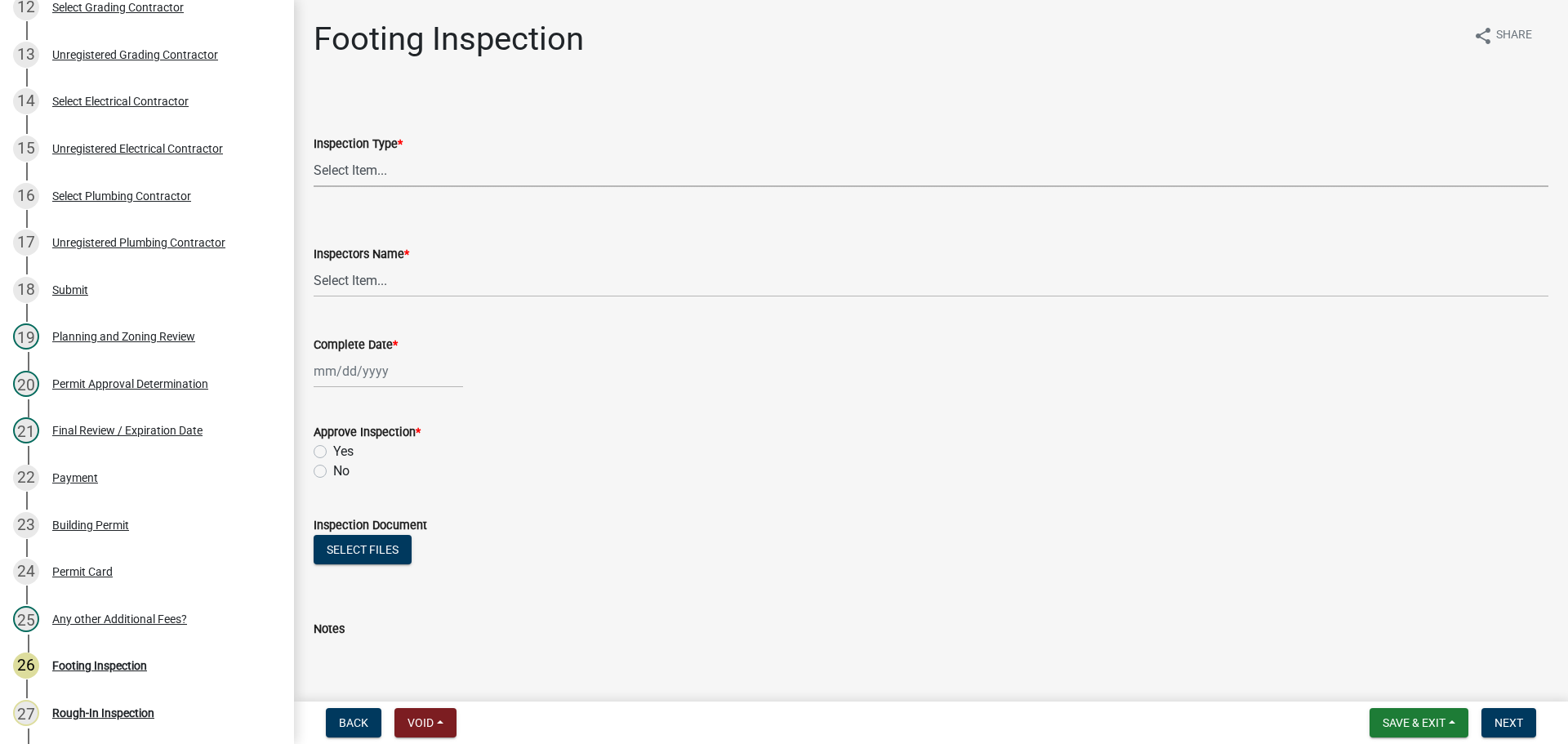
click at [440, 172] on select "Select Item... Footing" at bounding box center [930, 170] width 1234 height 33
click at [313, 153] on select "Select Item... Footing" at bounding box center [930, 170] width 1234 height 33
select select "8aa0fa75-bb70-4f22-832f-48224da25d1e"
click at [415, 277] on select "Select Item... khenson (Karen Henson) j.bouhl (Joe Bouhl) Engineer / Electricia…" at bounding box center [930, 280] width 1234 height 33
select select "b7f275ba-f507-42fd-b9cd-cd9544451c64"
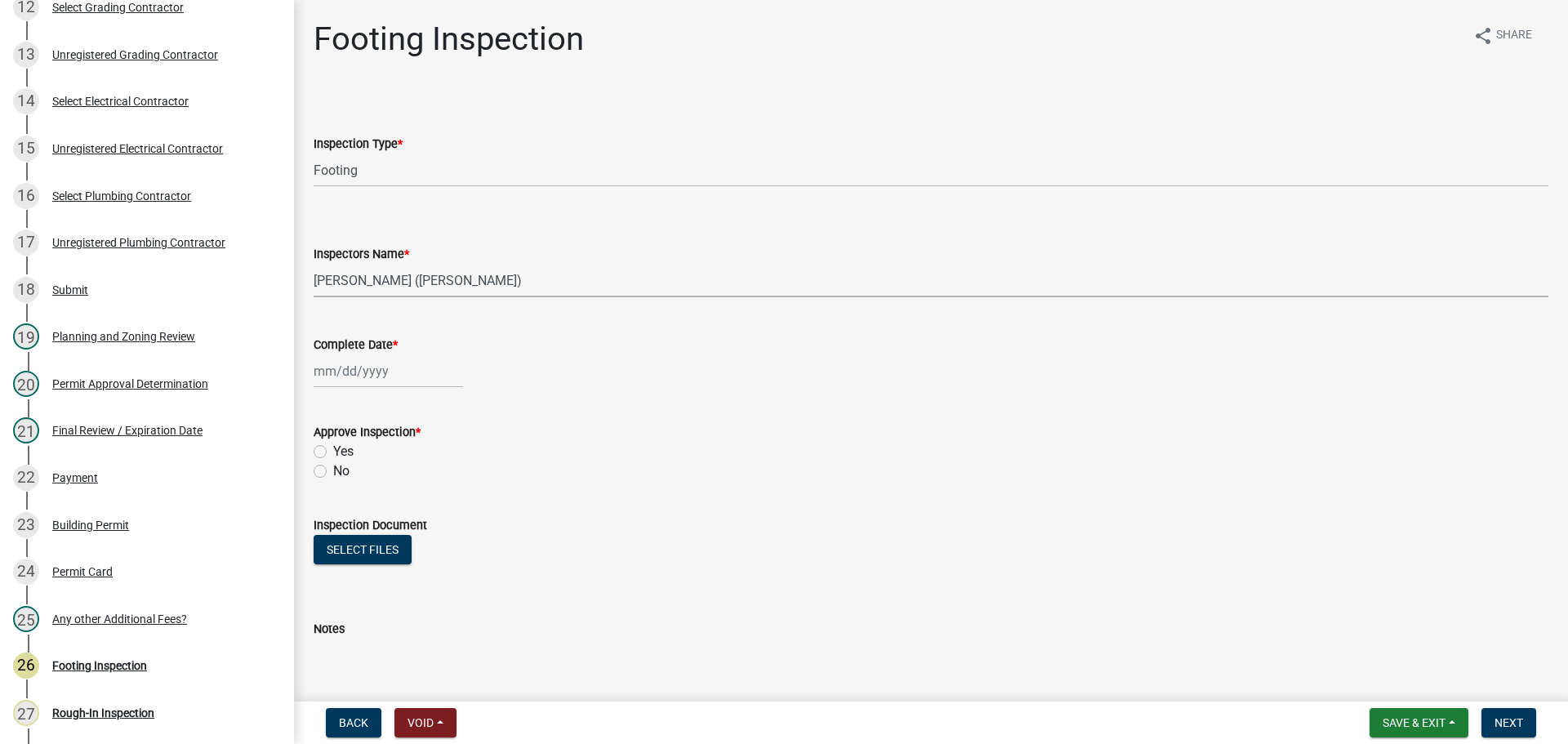
click at [313, 264] on select "Select Item... khenson (Karen Henson) j.bouhl (Joe Bouhl) Engineer / Electricia…" at bounding box center [930, 280] width 1234 height 33
click at [350, 362] on div at bounding box center [388, 371] width 150 height 33
select select "9"
select select "2025"
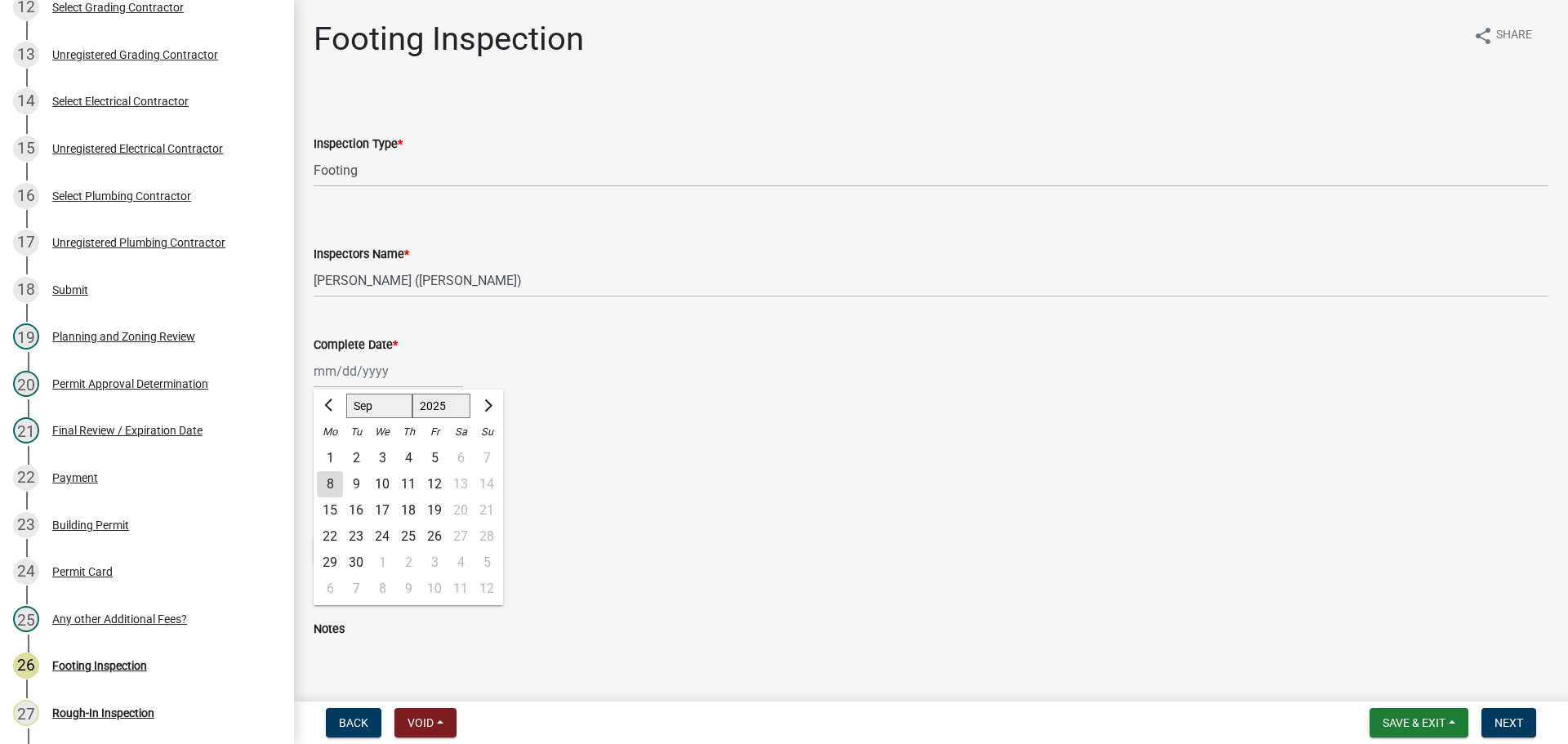
click at [329, 487] on div "8" at bounding box center [330, 484] width 27 height 27
type input "[DATE]"
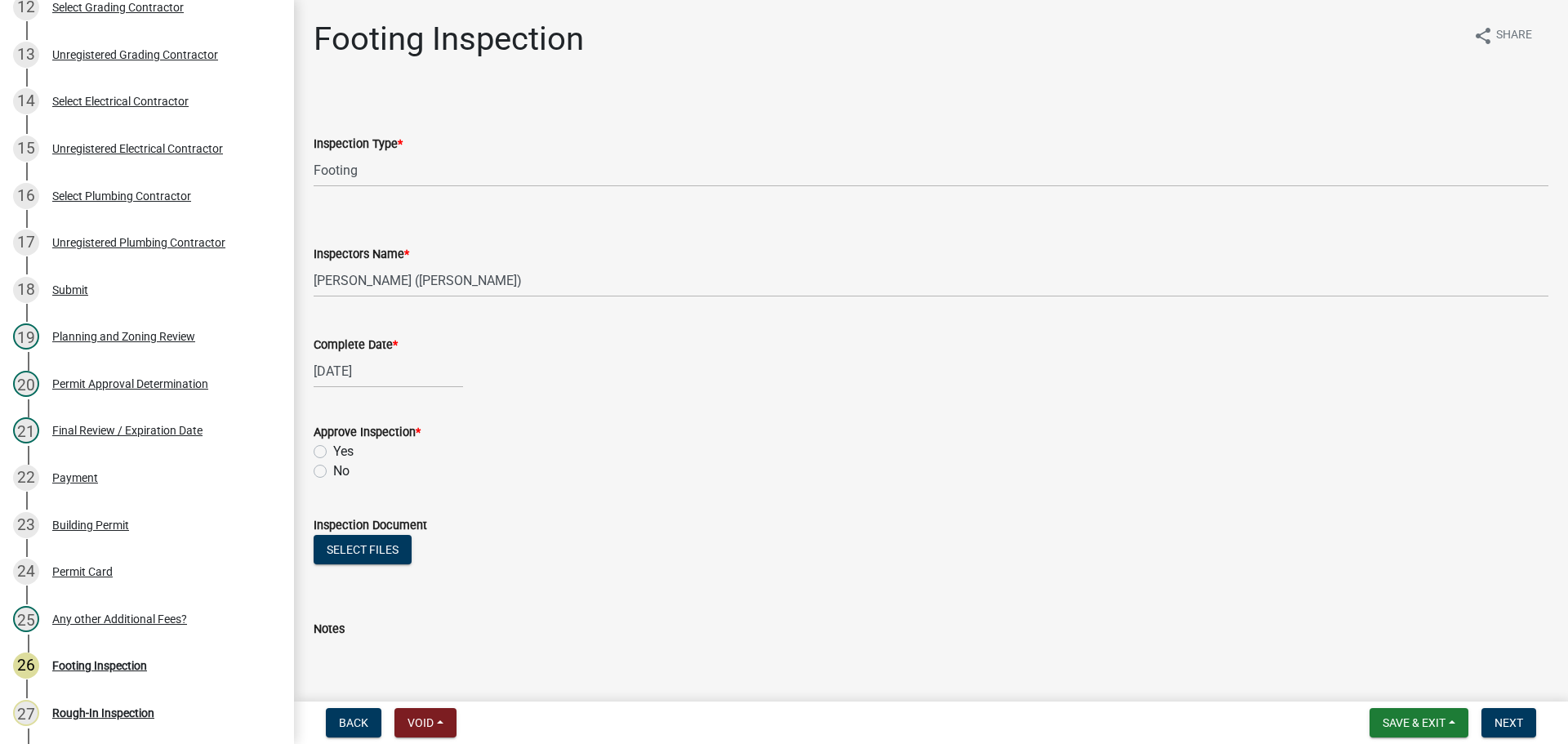
click at [342, 443] on label "Yes" at bounding box center [343, 451] width 21 height 20
click at [342, 443] on input "Yes" at bounding box center [338, 447] width 10 height 10
radio input "true"
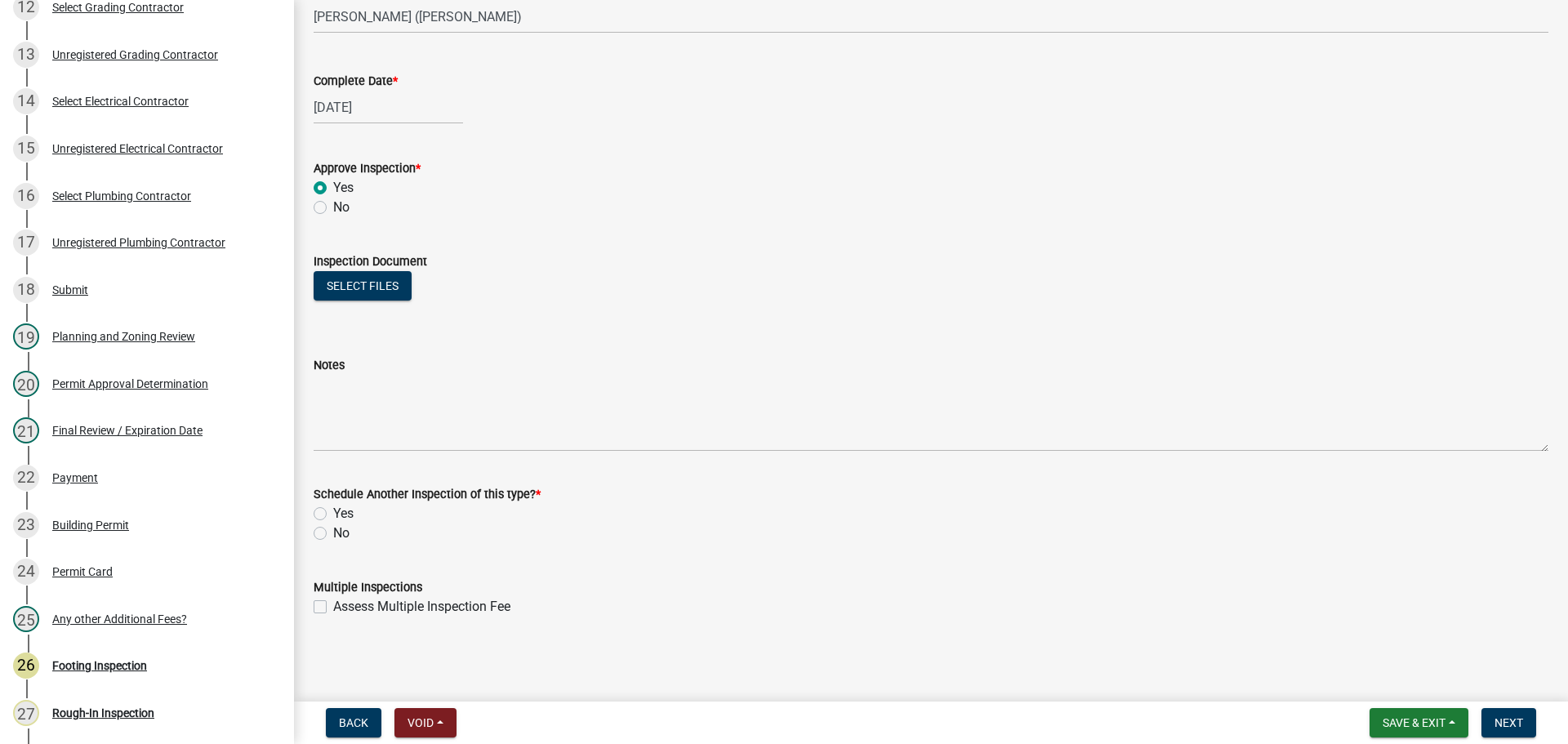
click at [348, 535] on label "No" at bounding box center [341, 533] width 16 height 20
click at [344, 534] on input "No" at bounding box center [338, 528] width 10 height 10
radio input "true"
click at [1531, 711] on button "Next" at bounding box center [1508, 723] width 55 height 29
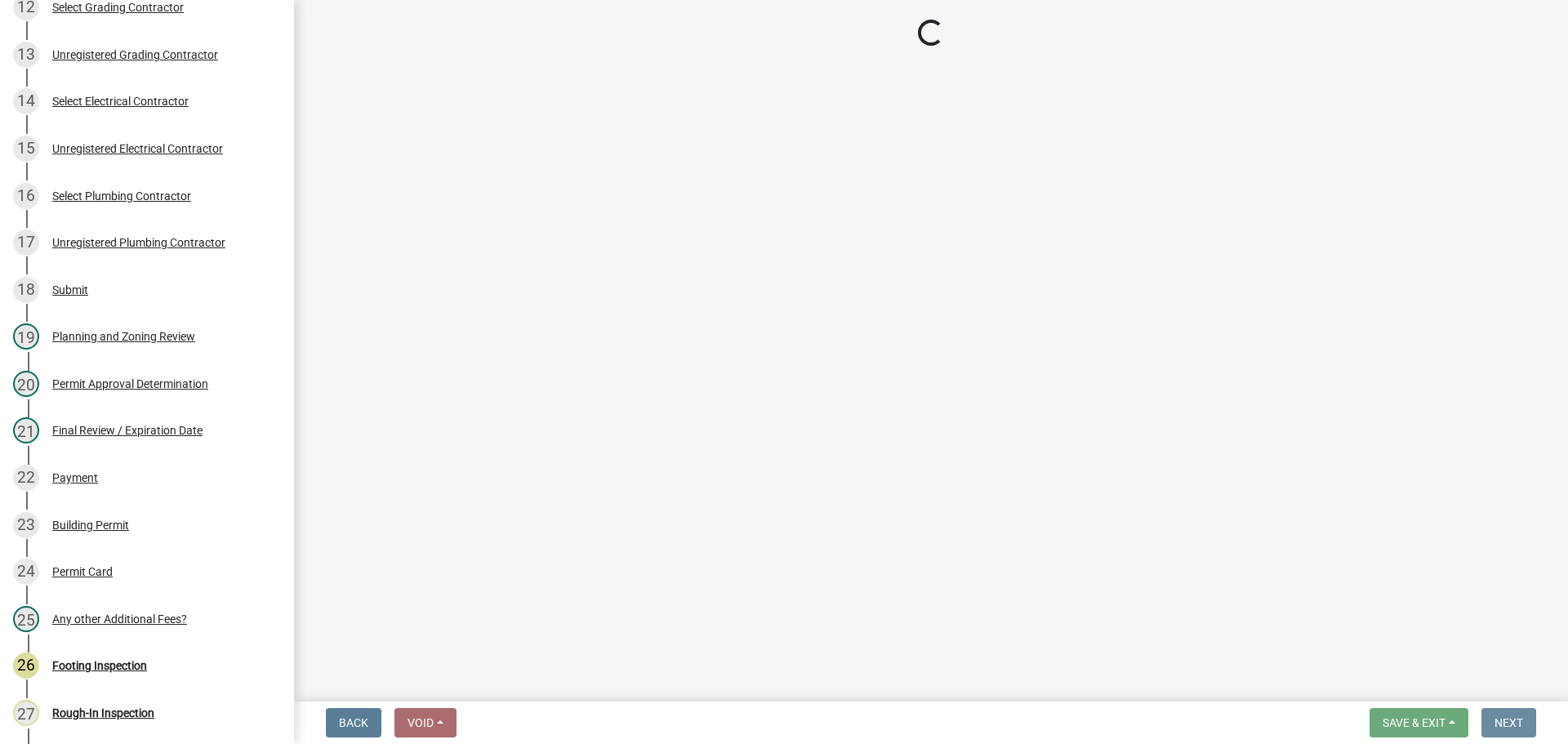
scroll to position [0, 0]
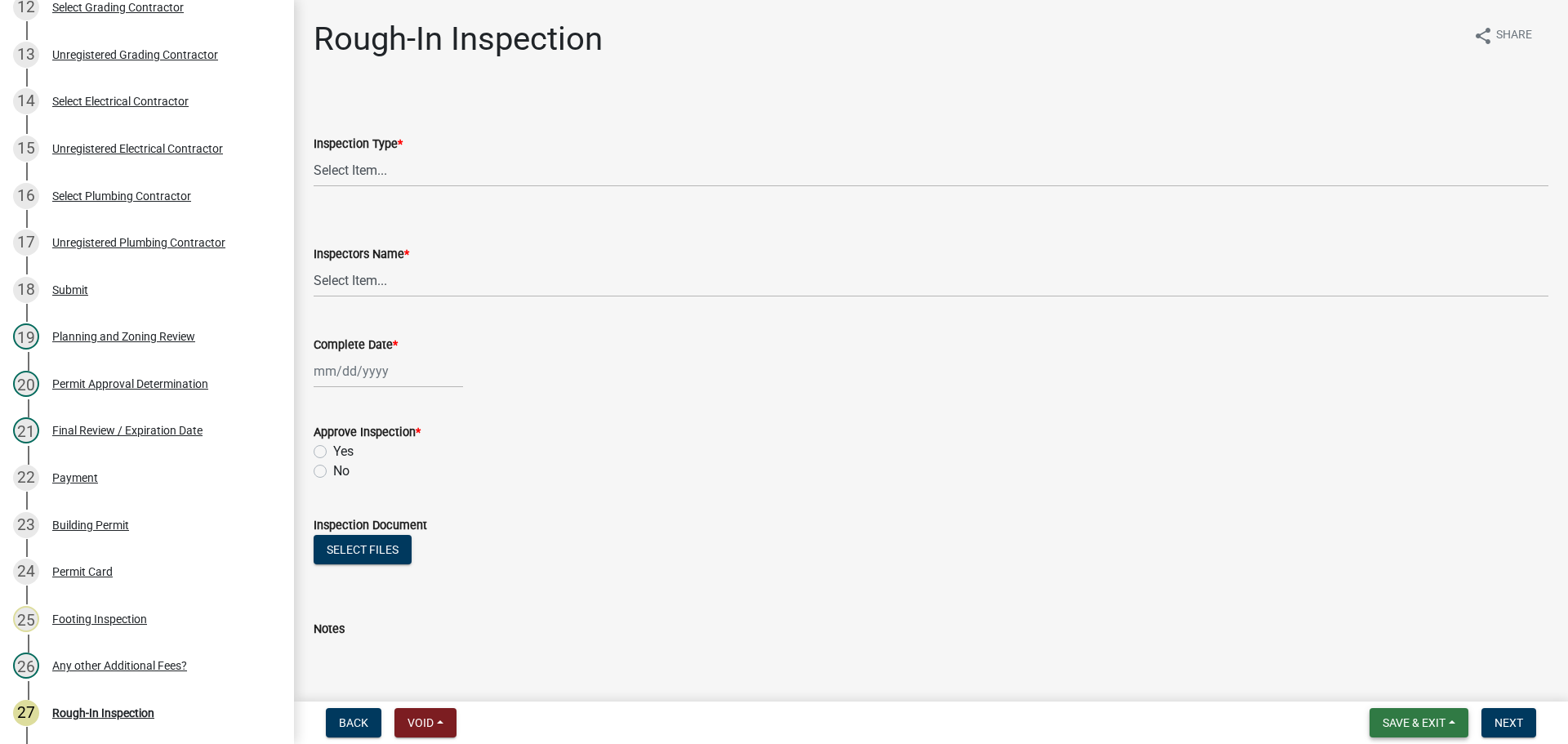
click at [1371, 728] on button "Save & Exit" at bounding box center [1418, 723] width 98 height 29
click at [1391, 687] on button "Save & Exit" at bounding box center [1403, 681] width 131 height 39
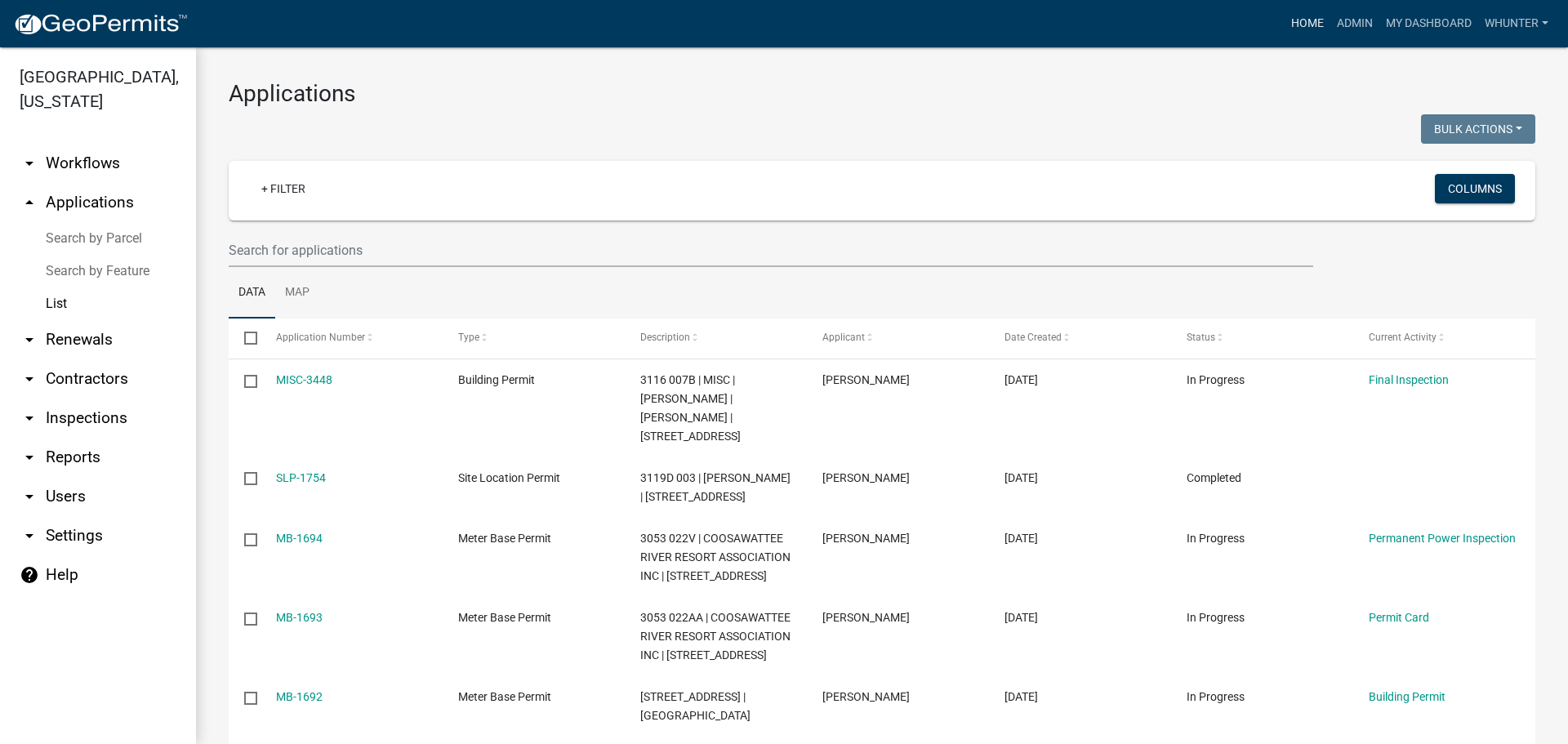
click at [1294, 25] on link "Home" at bounding box center [1306, 24] width 45 height 31
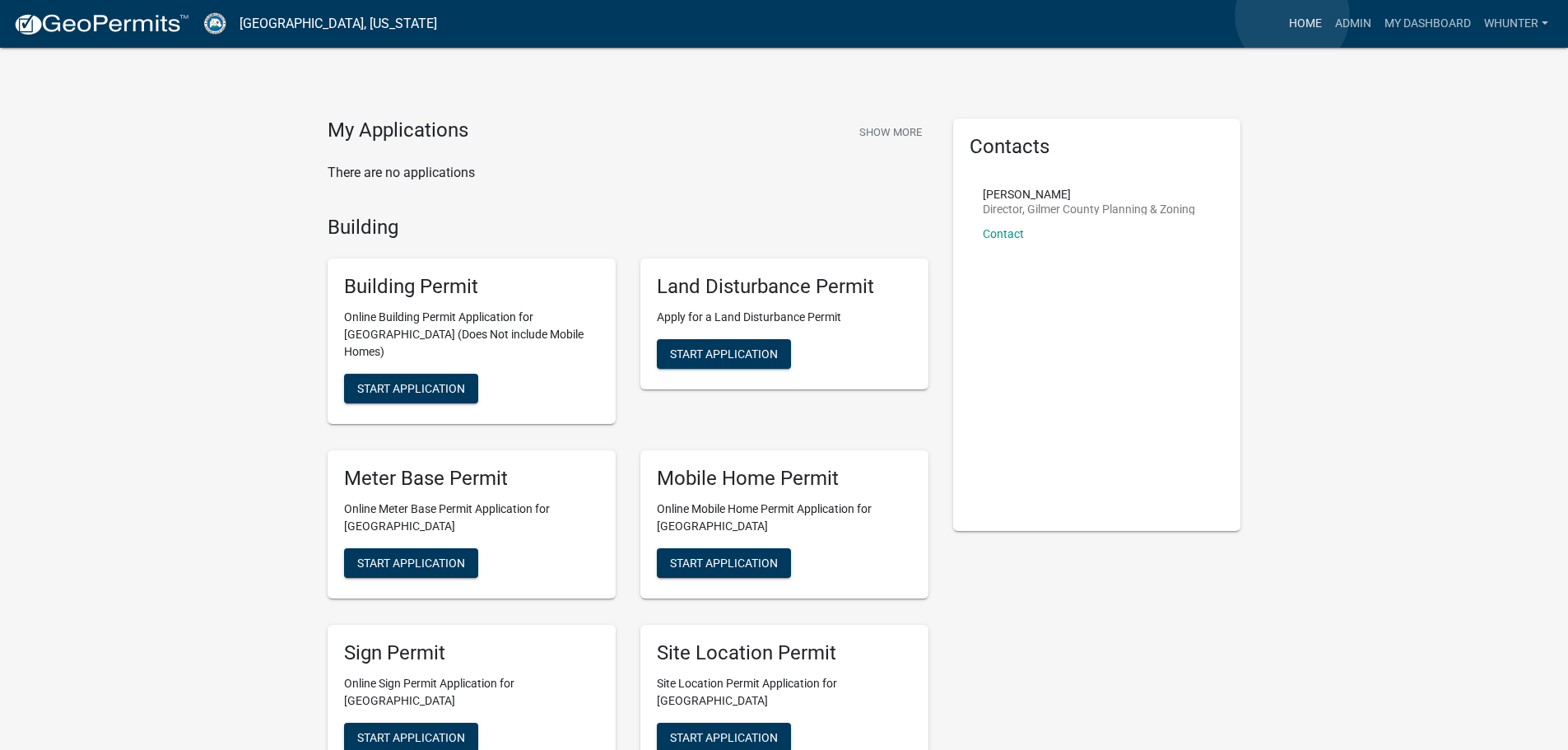
click at [1293, 16] on link "Home" at bounding box center [1305, 24] width 46 height 31
click at [1338, 28] on link "Admin" at bounding box center [1353, 24] width 49 height 31
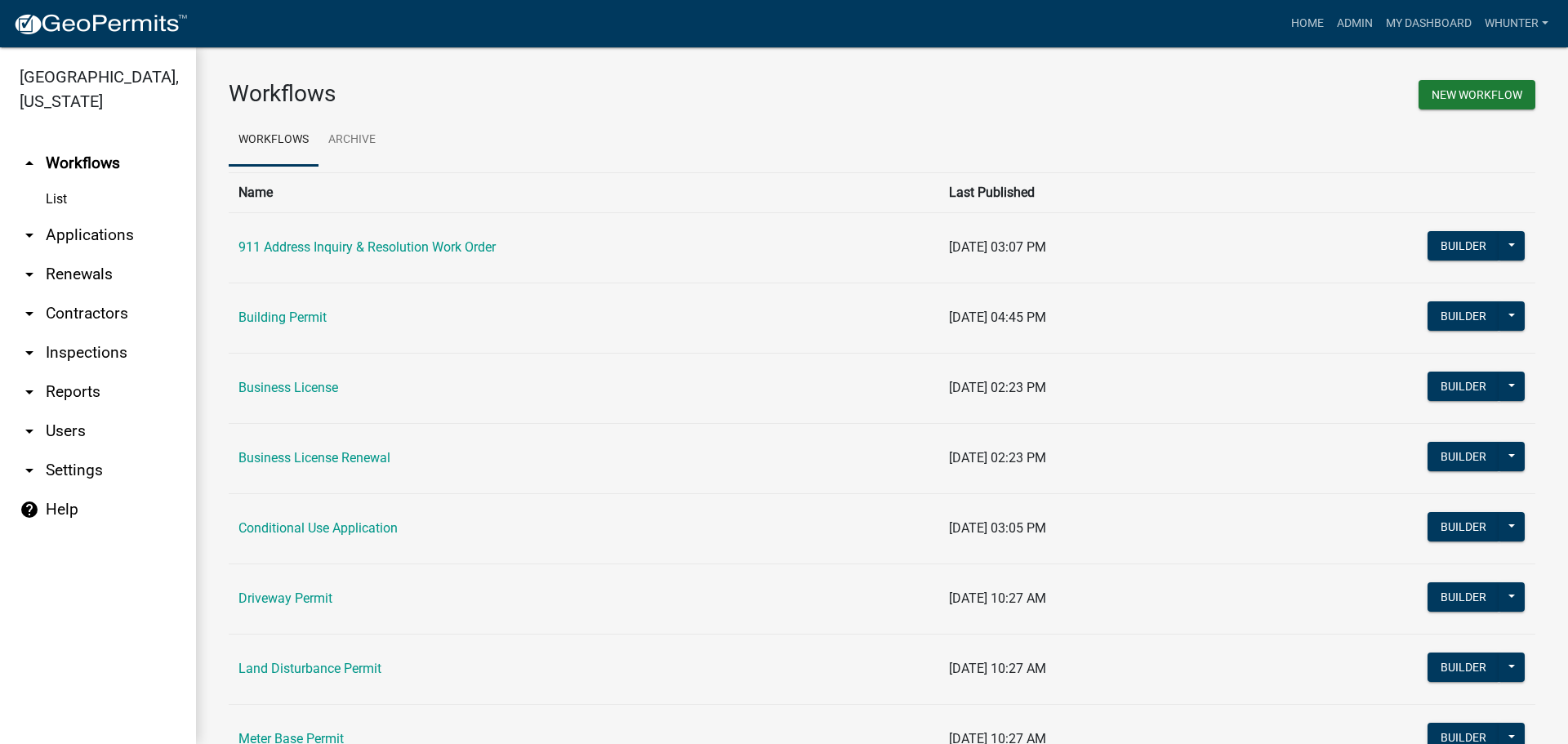
drag, startPoint x: 87, startPoint y: 244, endPoint x: 86, endPoint y: 258, distance: 14.0
click at [87, 244] on link "arrow_drop_down Applications" at bounding box center [98, 235] width 196 height 39
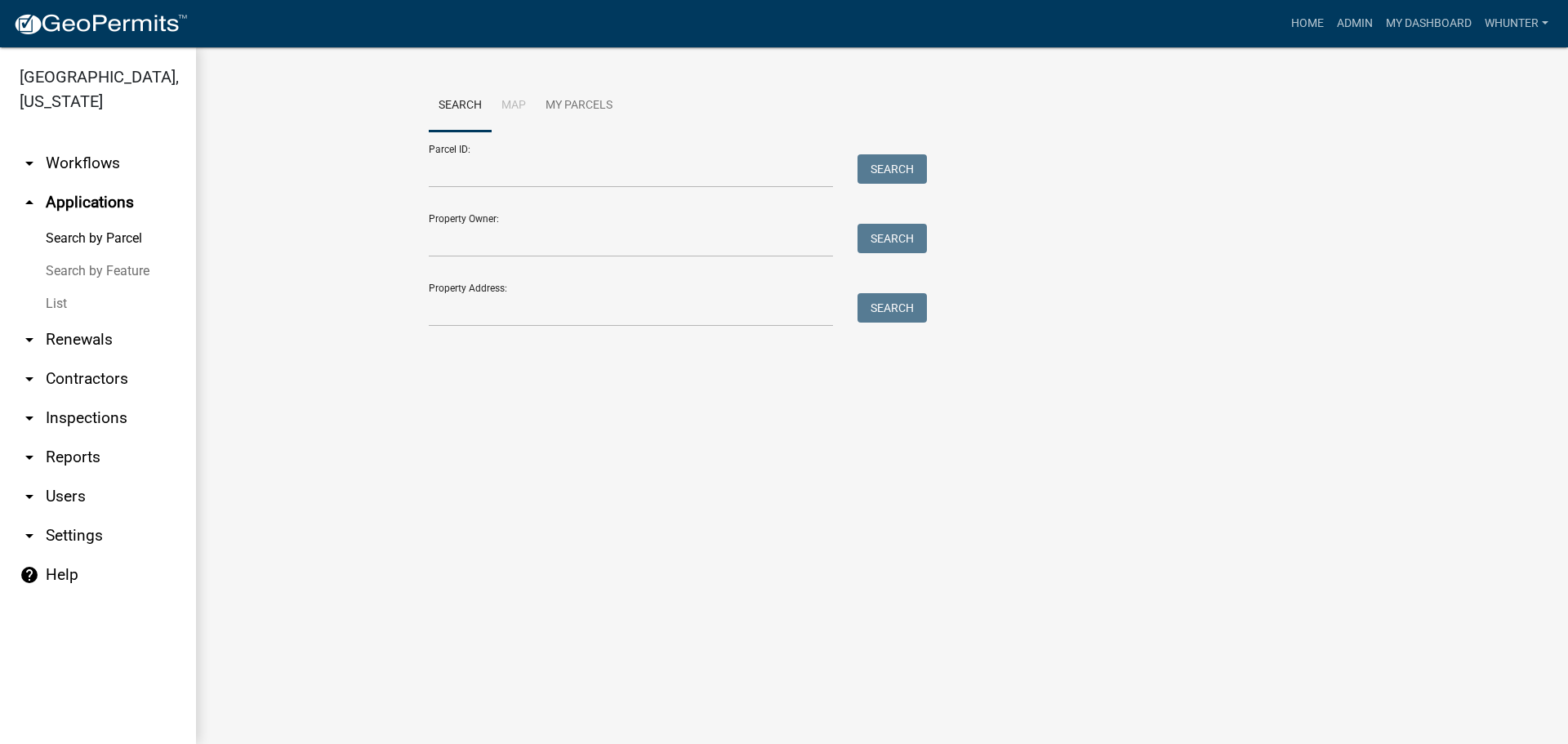
click at [74, 309] on link "List" at bounding box center [98, 304] width 196 height 33
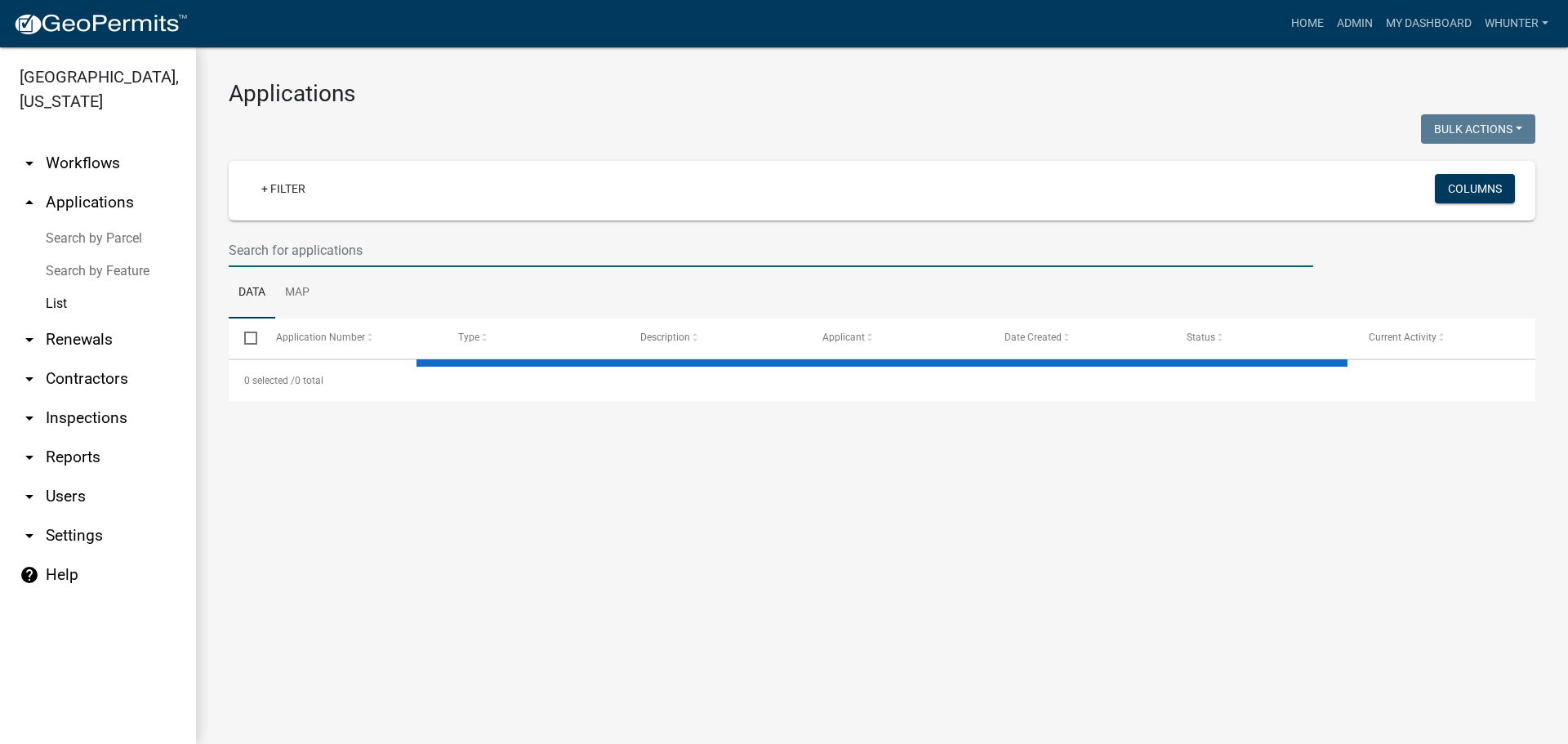
click at [379, 247] on input "text" at bounding box center [770, 250] width 1084 height 33
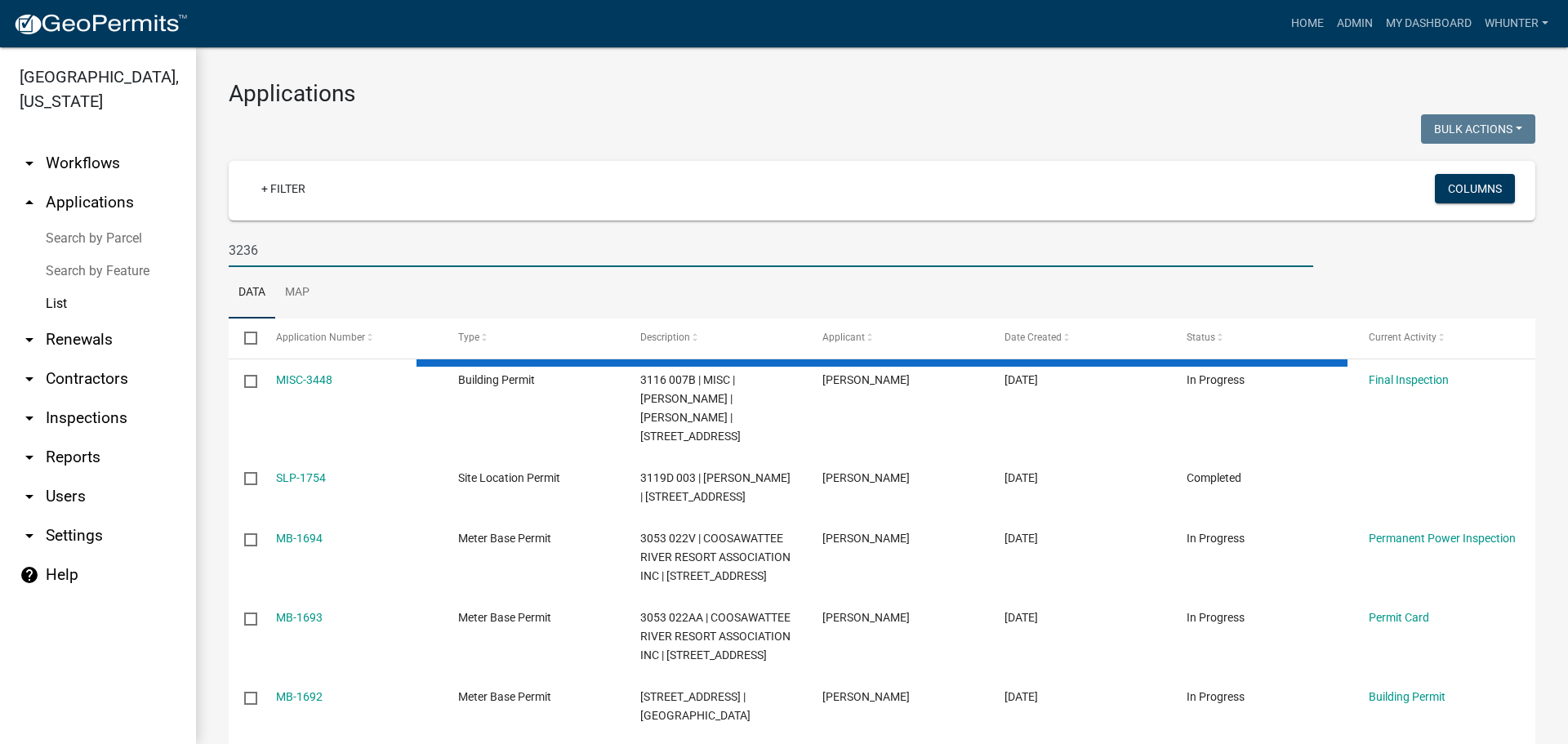
type input "3236"
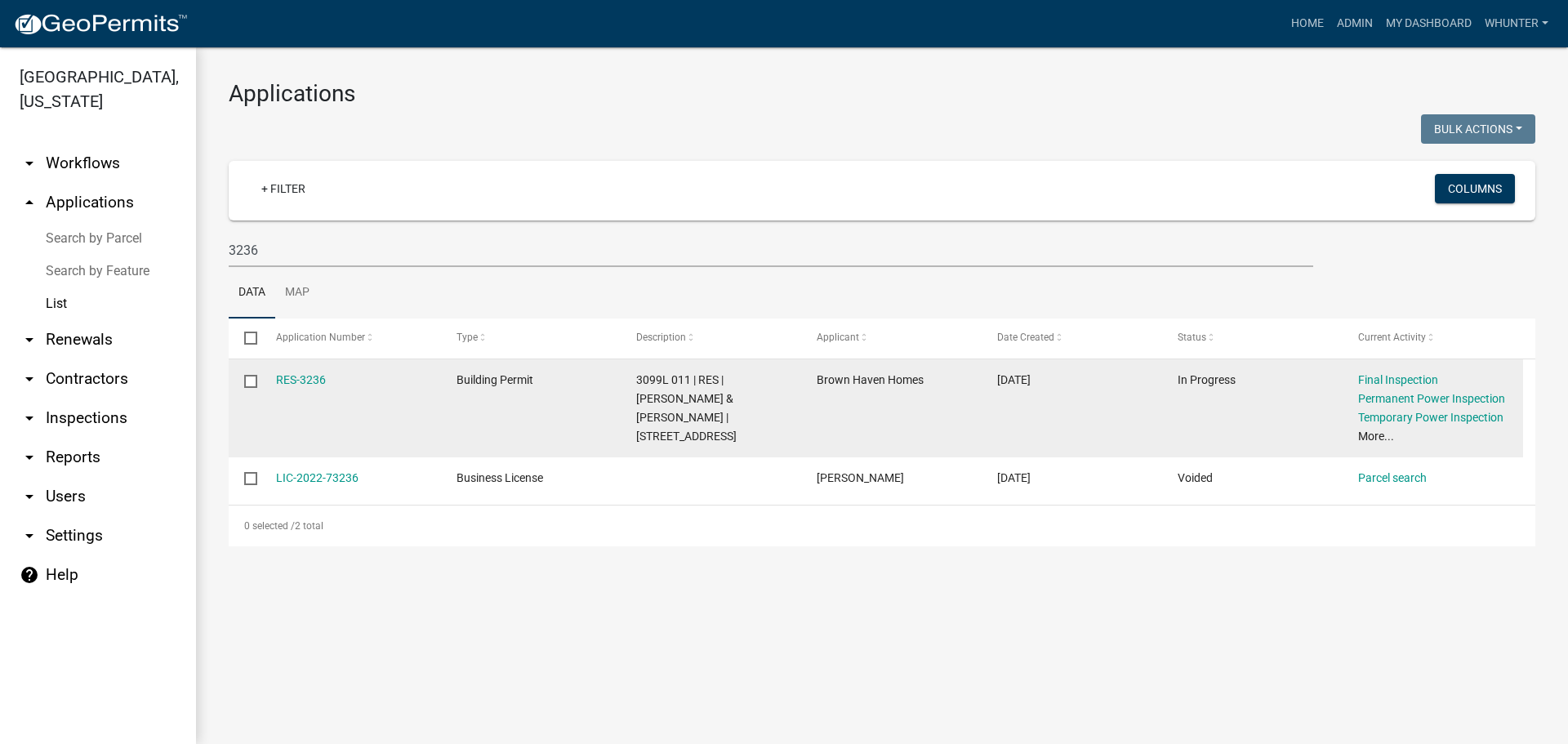
drag, startPoint x: 313, startPoint y: 386, endPoint x: 379, endPoint y: 387, distance: 66.0
click at [313, 386] on link "RES-3236" at bounding box center [300, 379] width 50 height 13
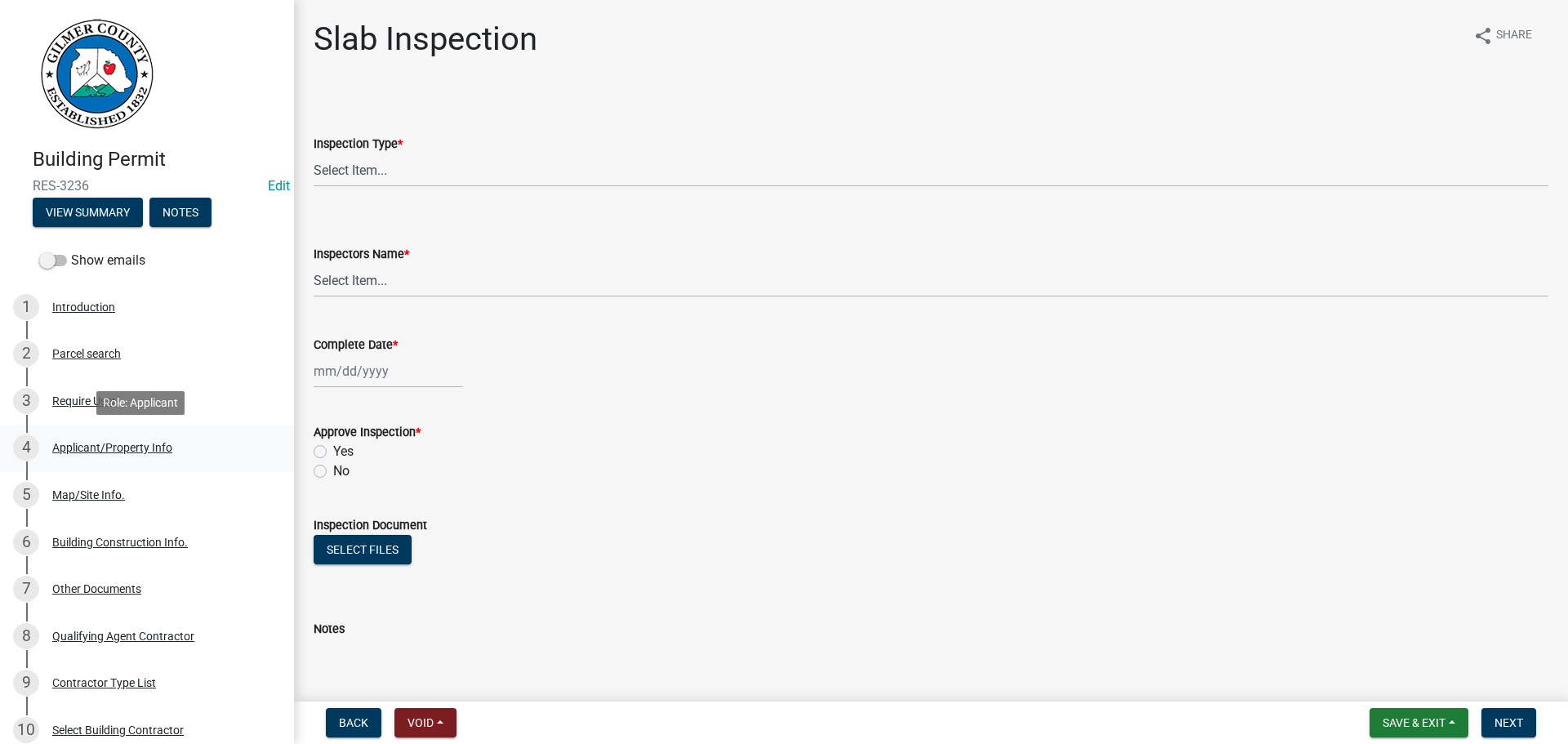
click at [123, 432] on link "4 Applicant/Property Info" at bounding box center [146, 448] width 294 height 47
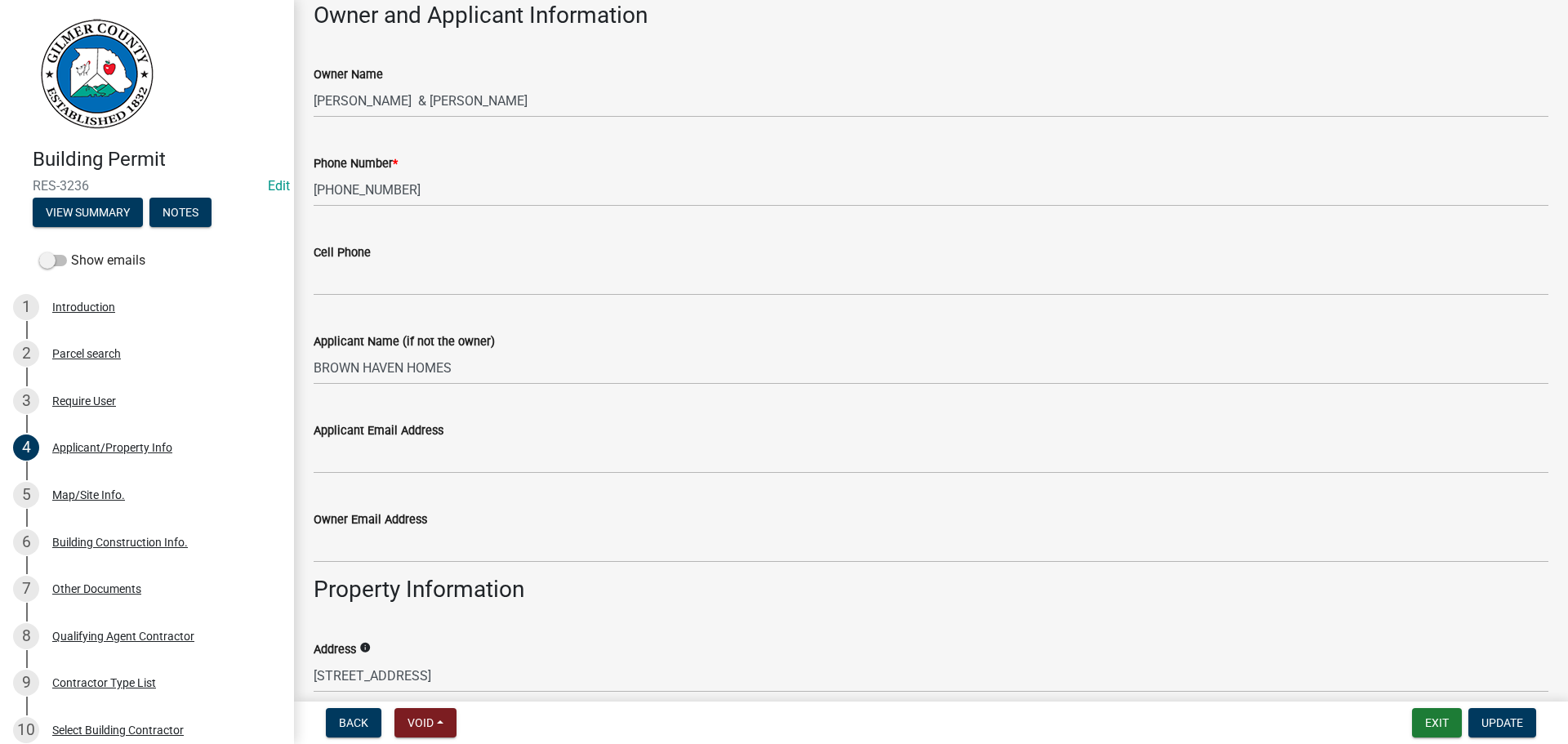
scroll to position [408, 0]
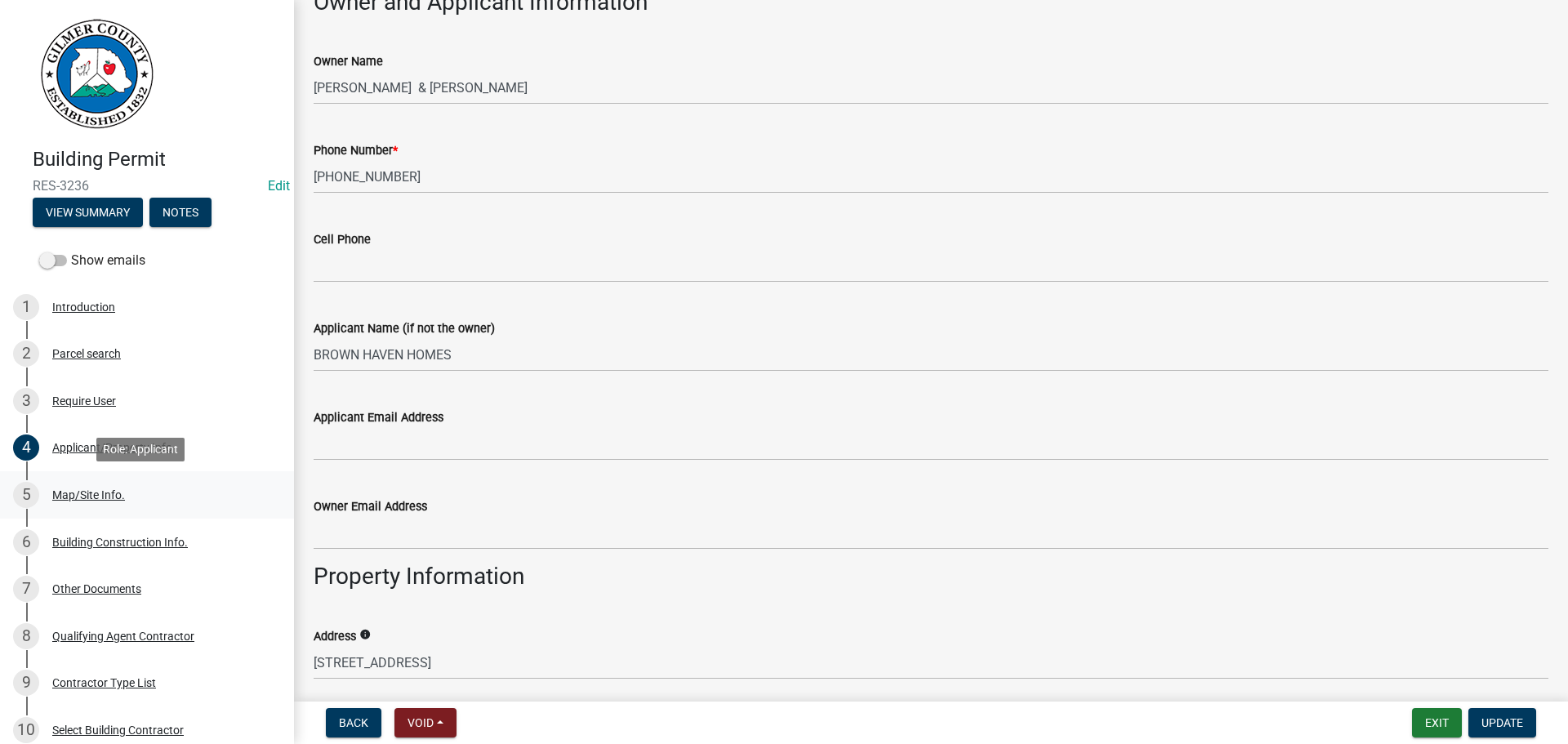
click at [113, 497] on div "Map/Site Info." at bounding box center [88, 494] width 73 height 11
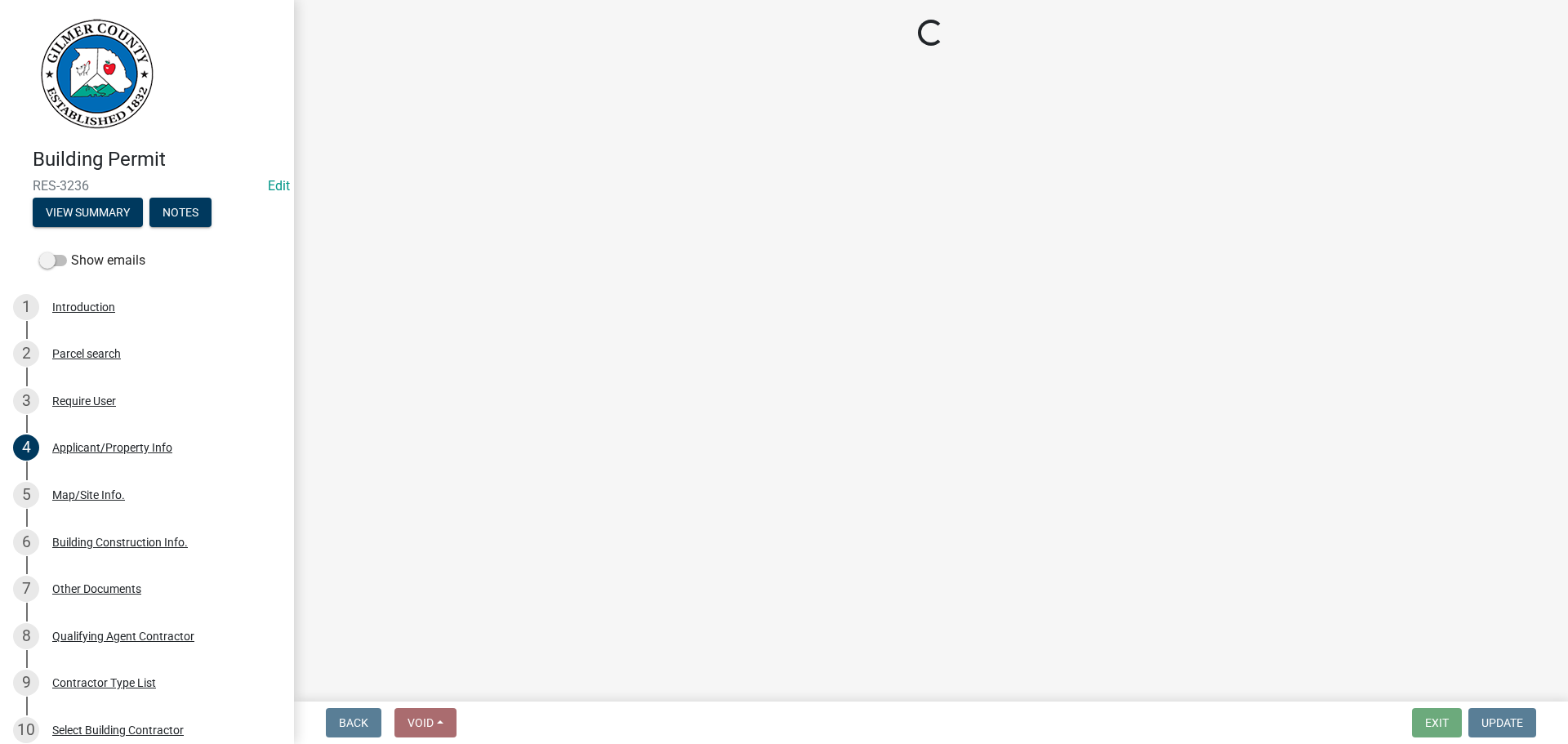
select select "6d3c22a4-bb85-4608-b1e4-8a8b34b9a216"
select select "92a37e23-3b7d-408e-b3c7-0afbe39b0942"
select select "c9feaa94-b03b-4165-97cf-90fdf63947c5"
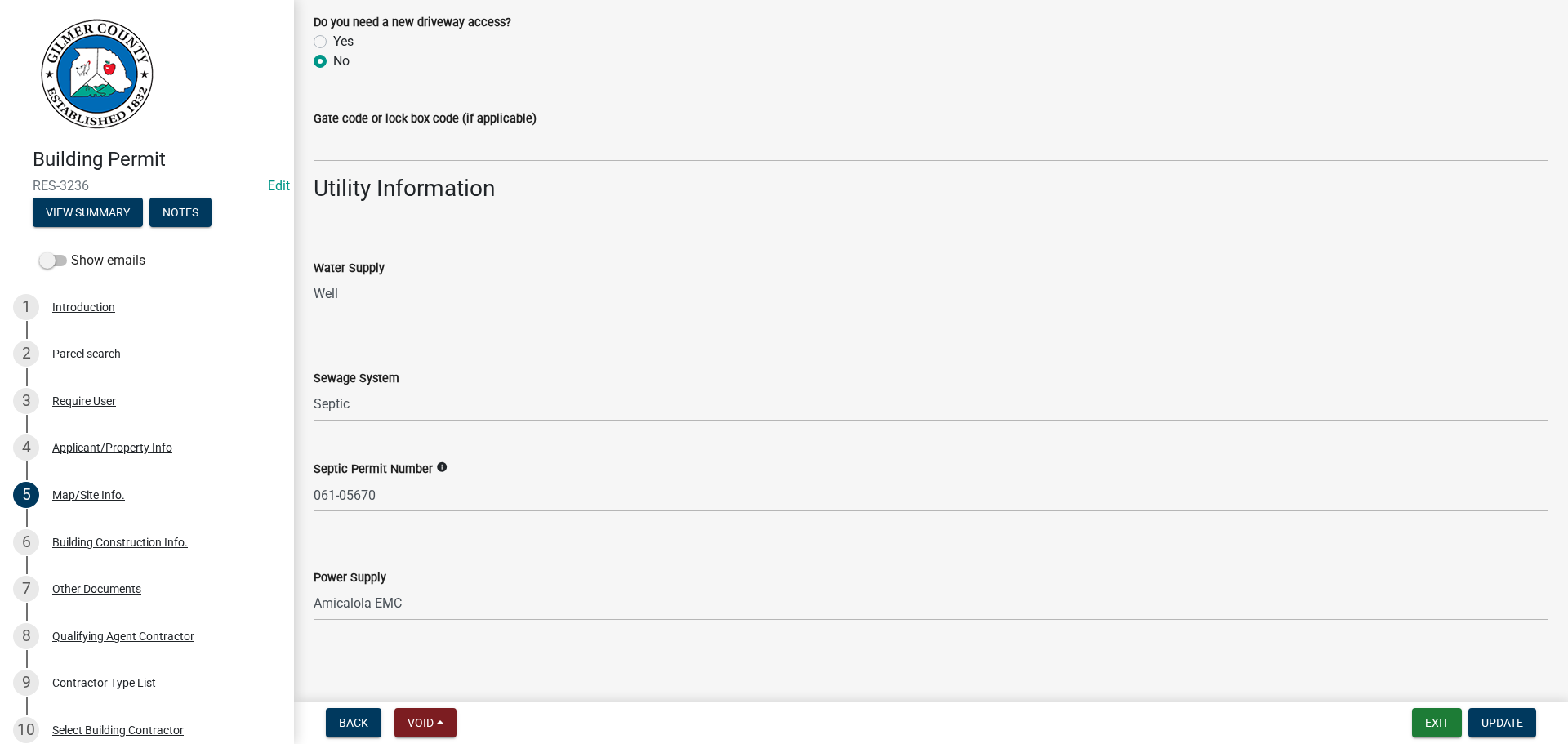
scroll to position [1330, 0]
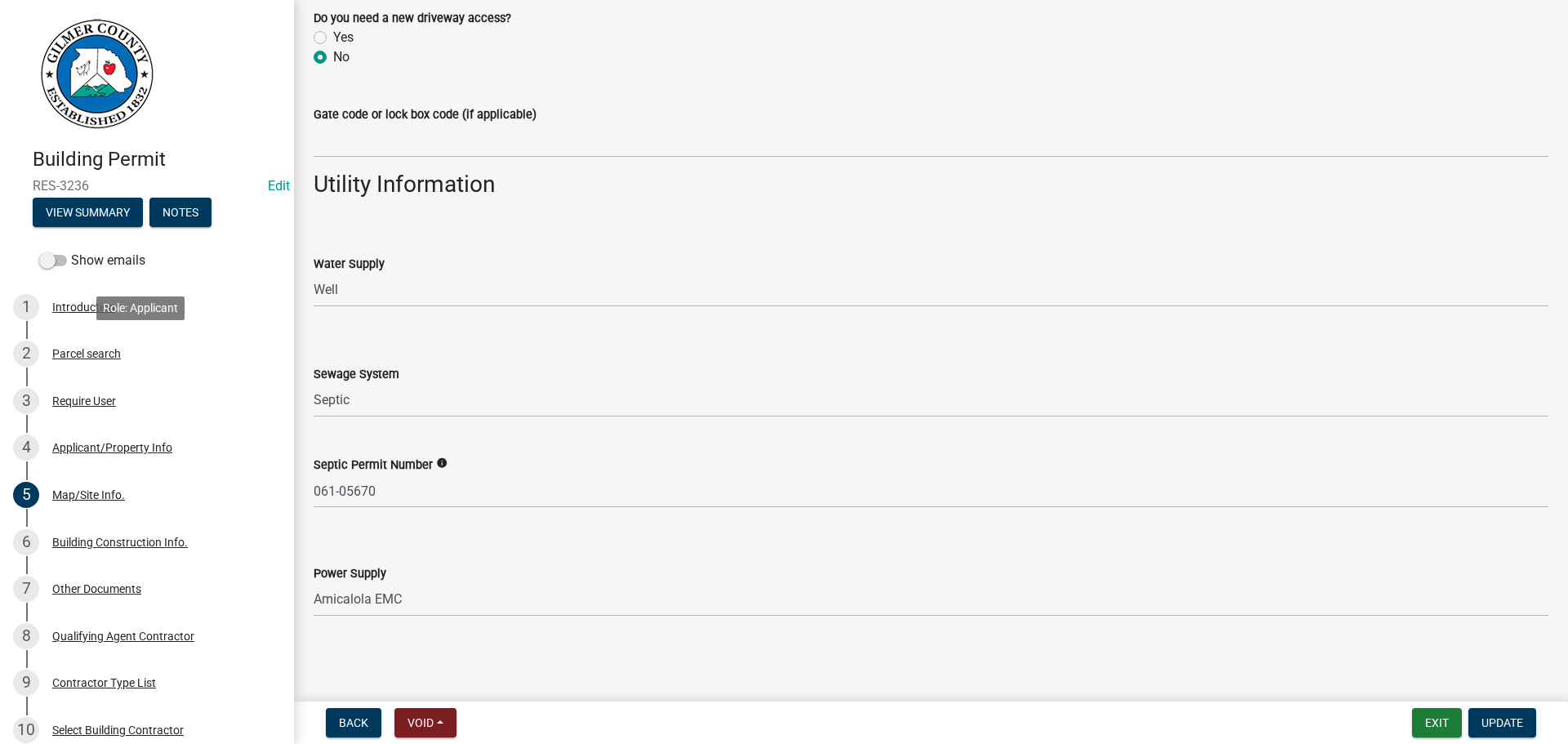
click at [146, 360] on div "2 Parcel search" at bounding box center [140, 354] width 255 height 27
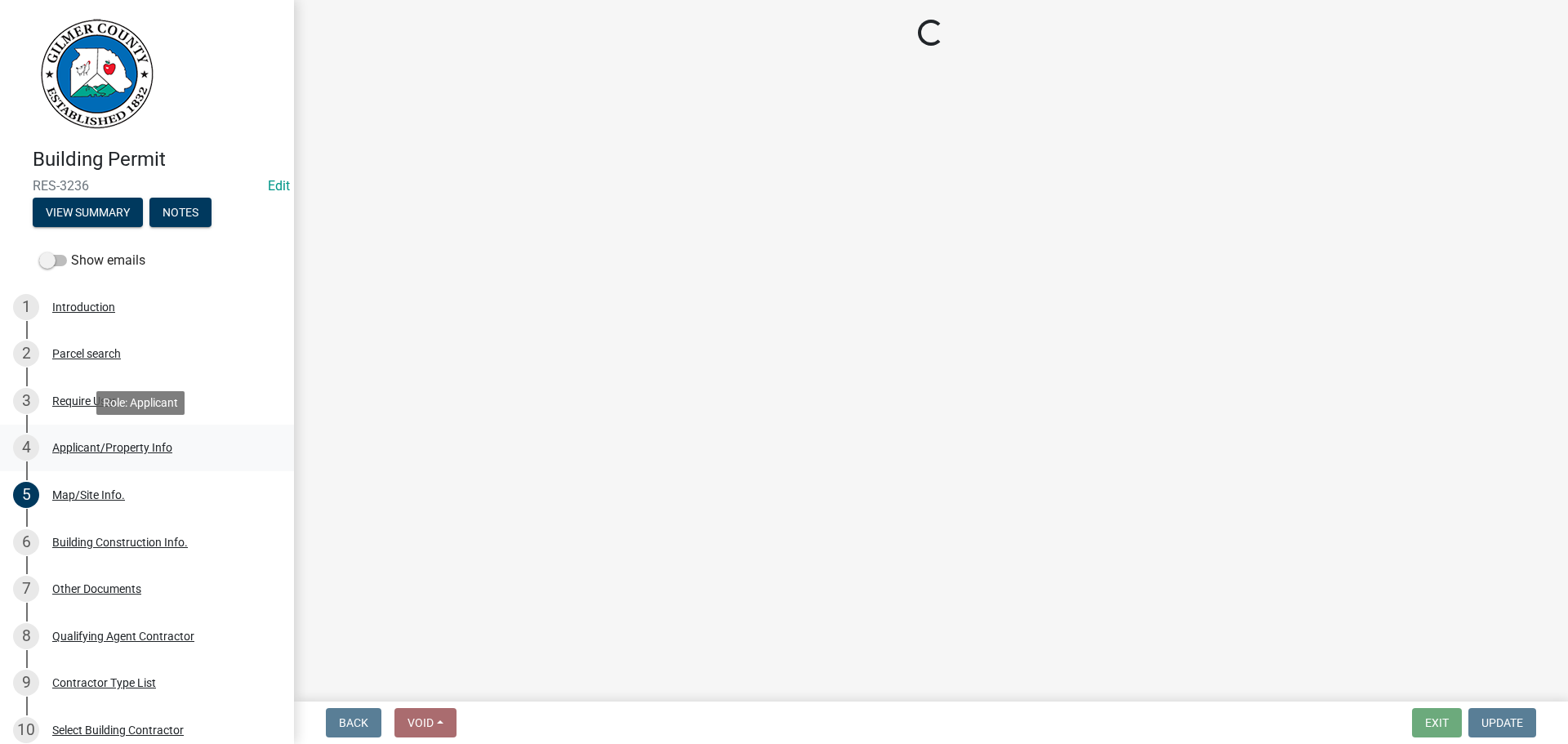
click at [157, 439] on div "4 Applicant/Property Info" at bounding box center [140, 447] width 255 height 27
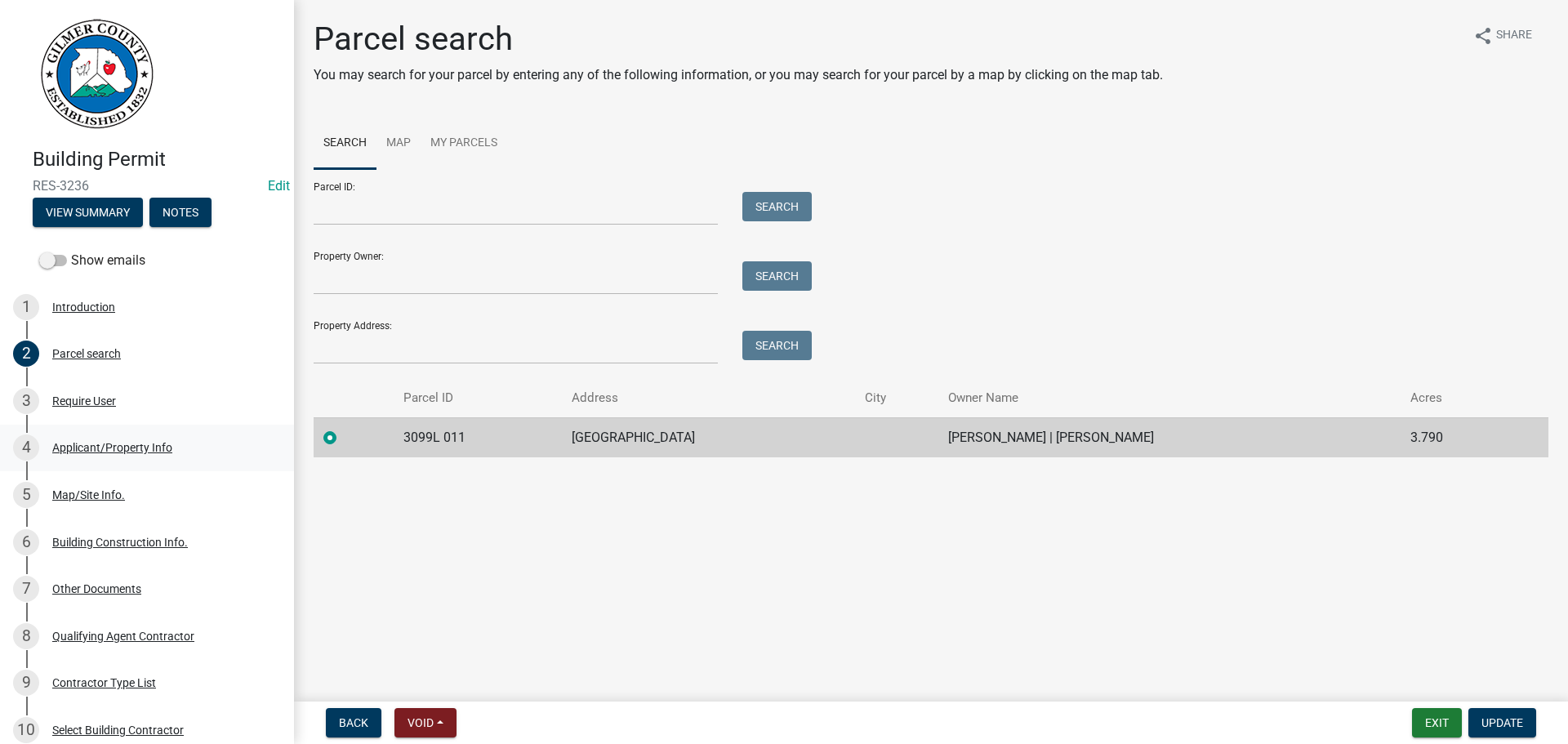
click at [151, 445] on div "Applicant/Property Info" at bounding box center [112, 447] width 120 height 11
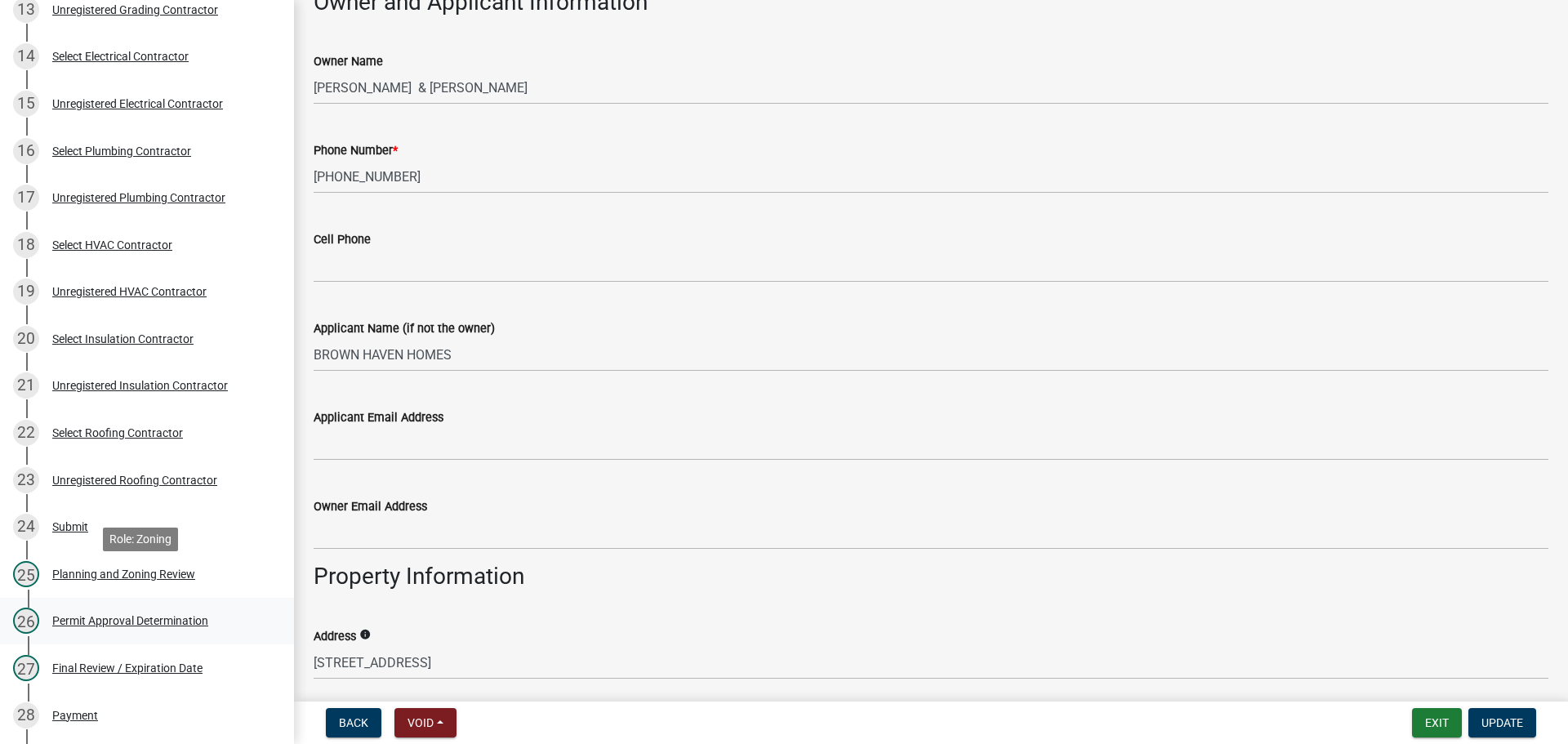
scroll to position [898, 0]
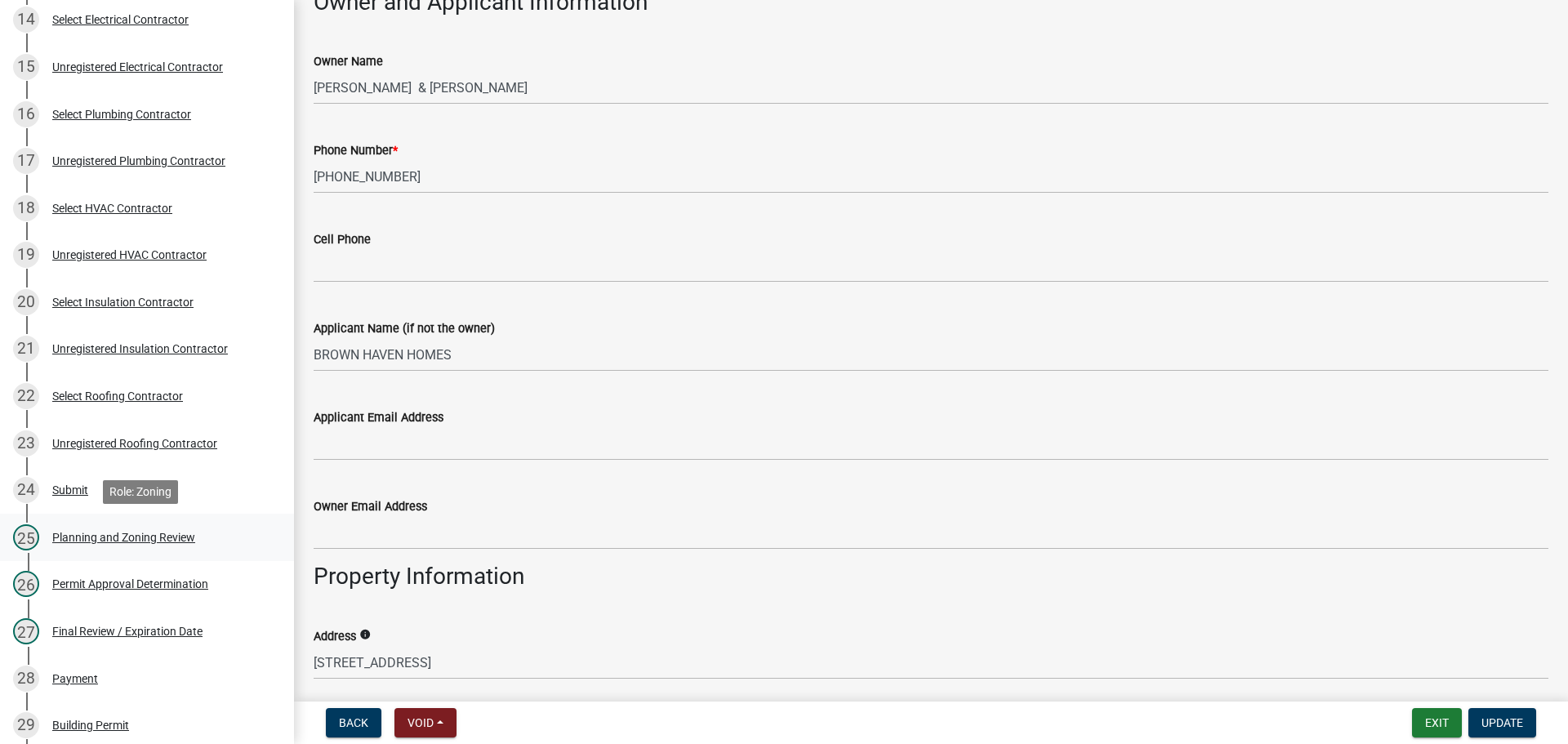
click at [187, 542] on div "Planning and Zoning Review" at bounding box center [123, 537] width 143 height 11
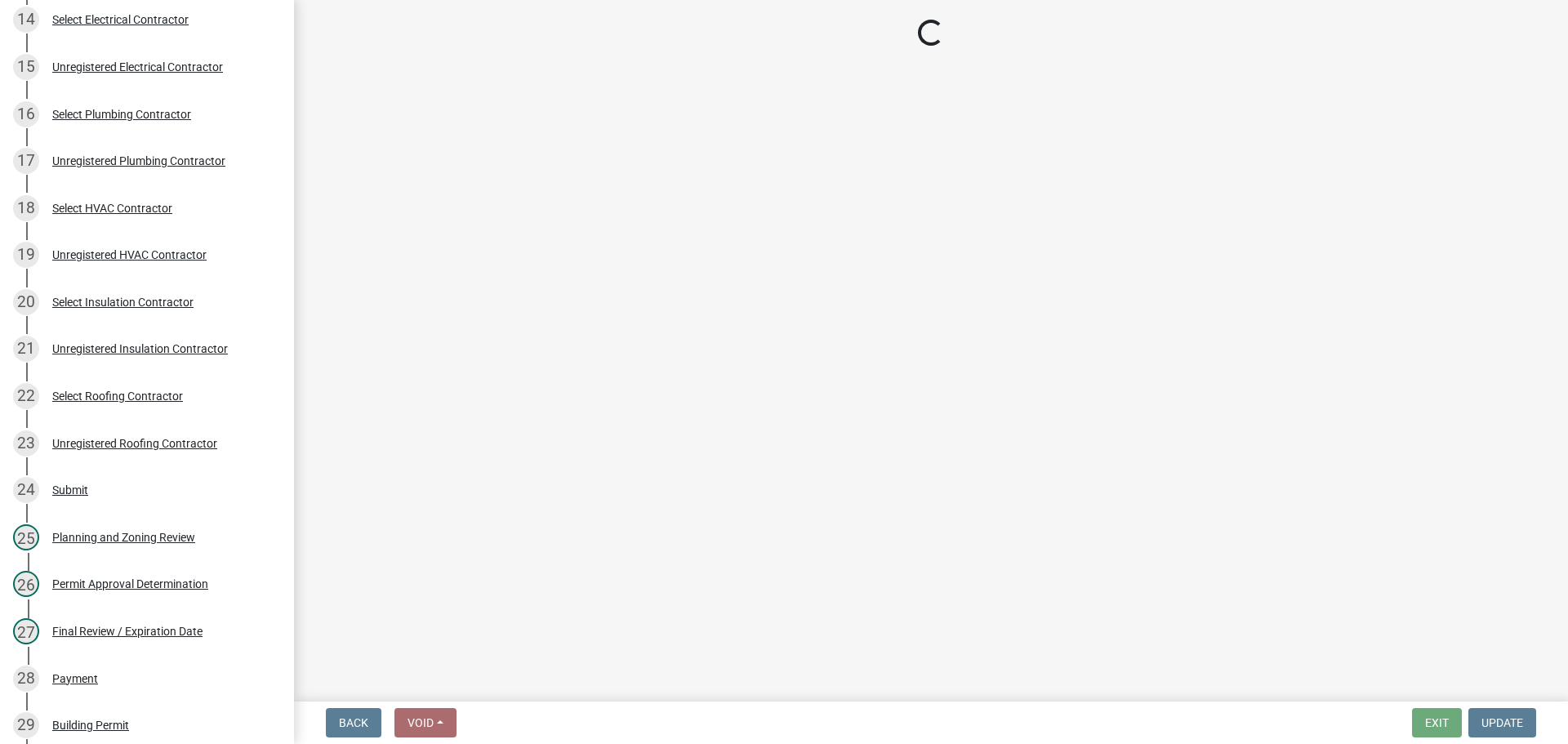
select select "b5c39336-92b9-49ce-a0a5-4e9e9babf743"
select select "5ce200eb-feb1-496b-8127-7891293955f5"
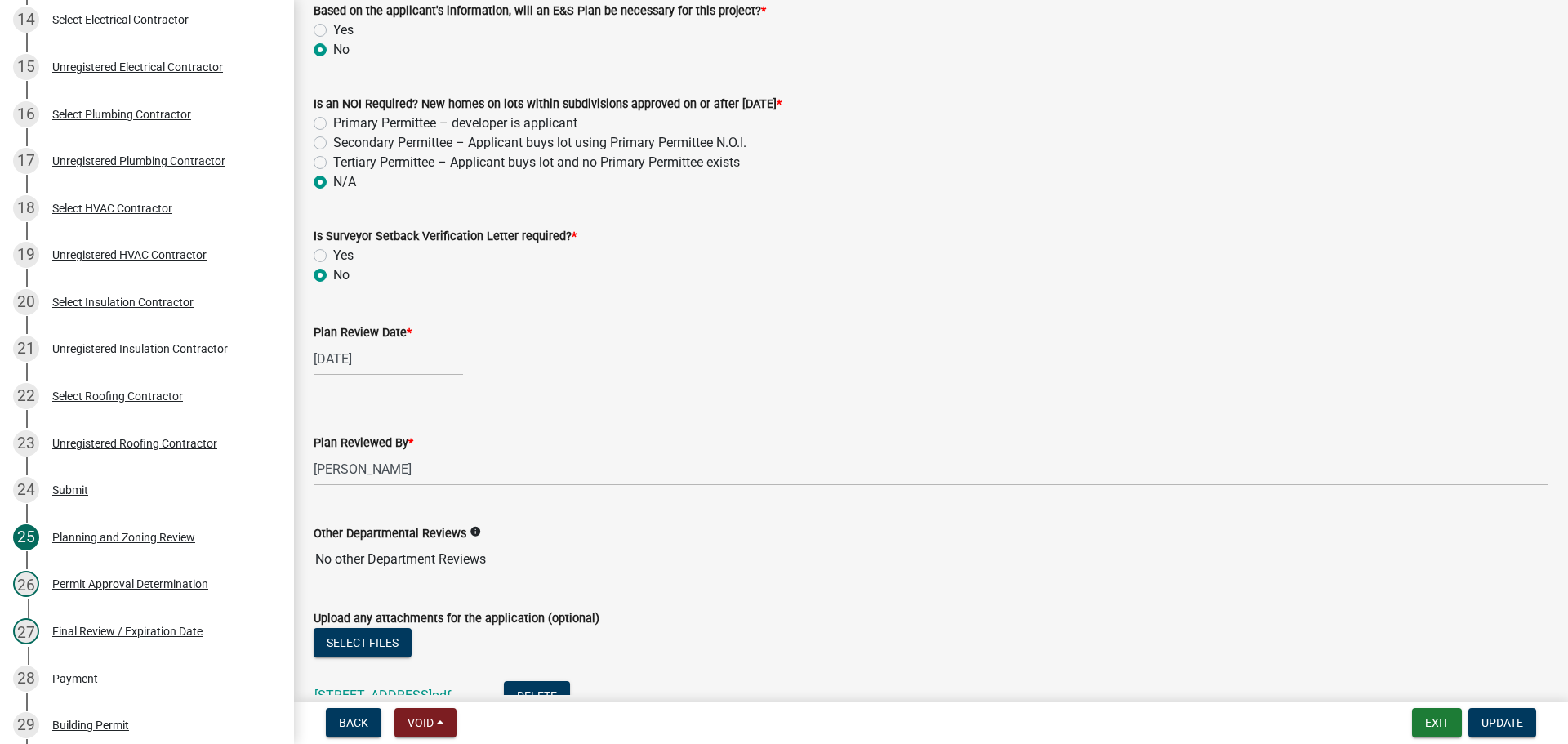
scroll to position [3467, 0]
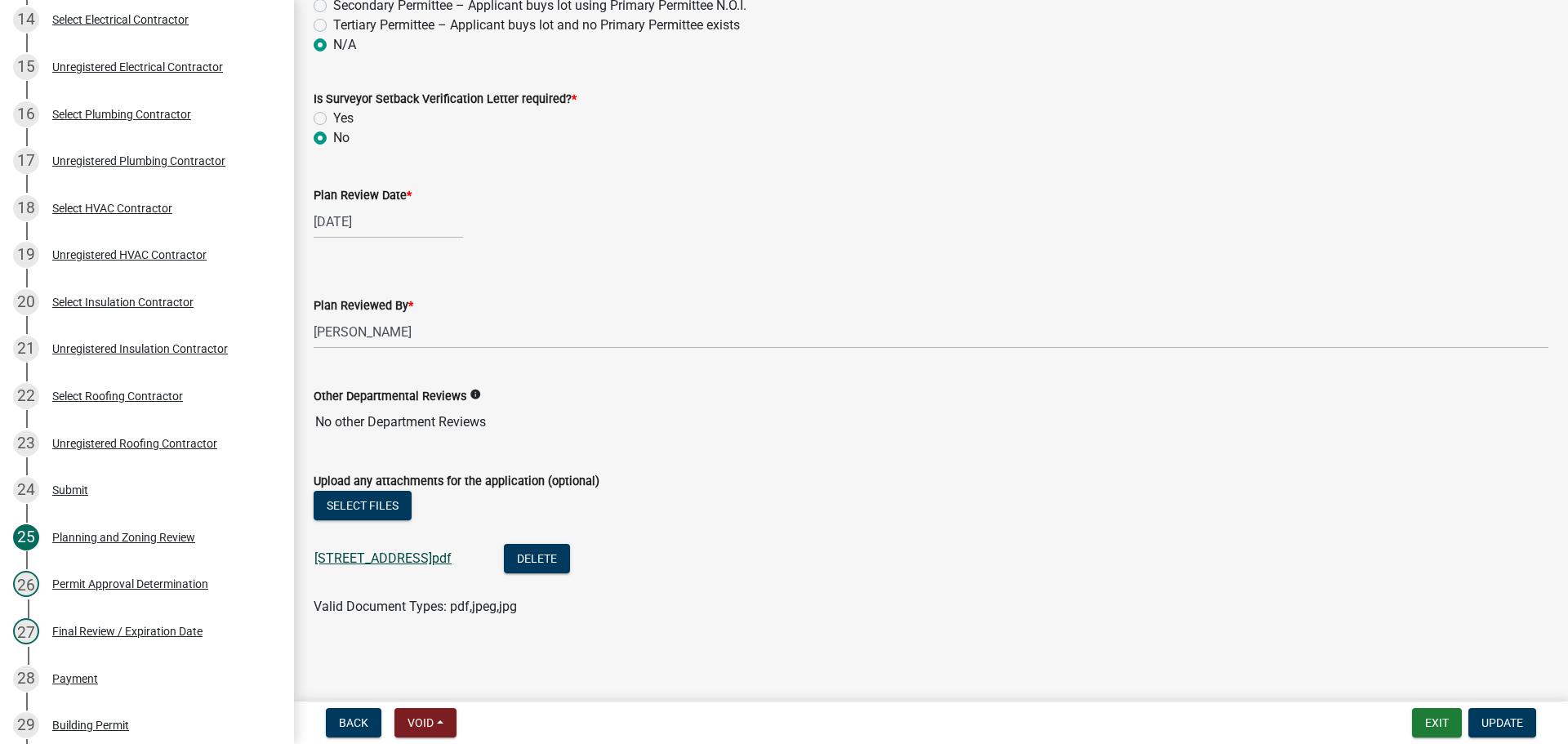
drag, startPoint x: 449, startPoint y: 568, endPoint x: 450, endPoint y: 558, distance: 10.0
click at [449, 568] on div "568 CLEAR CREEK PRESERVE WAY.pdf" at bounding box center [395, 560] width 163 height 33
click at [450, 558] on link "568 CLEAR CREEK PRESERVE WAY.pdf" at bounding box center [383, 558] width 137 height 15
click at [1437, 722] on button "Exit" at bounding box center [1436, 723] width 50 height 29
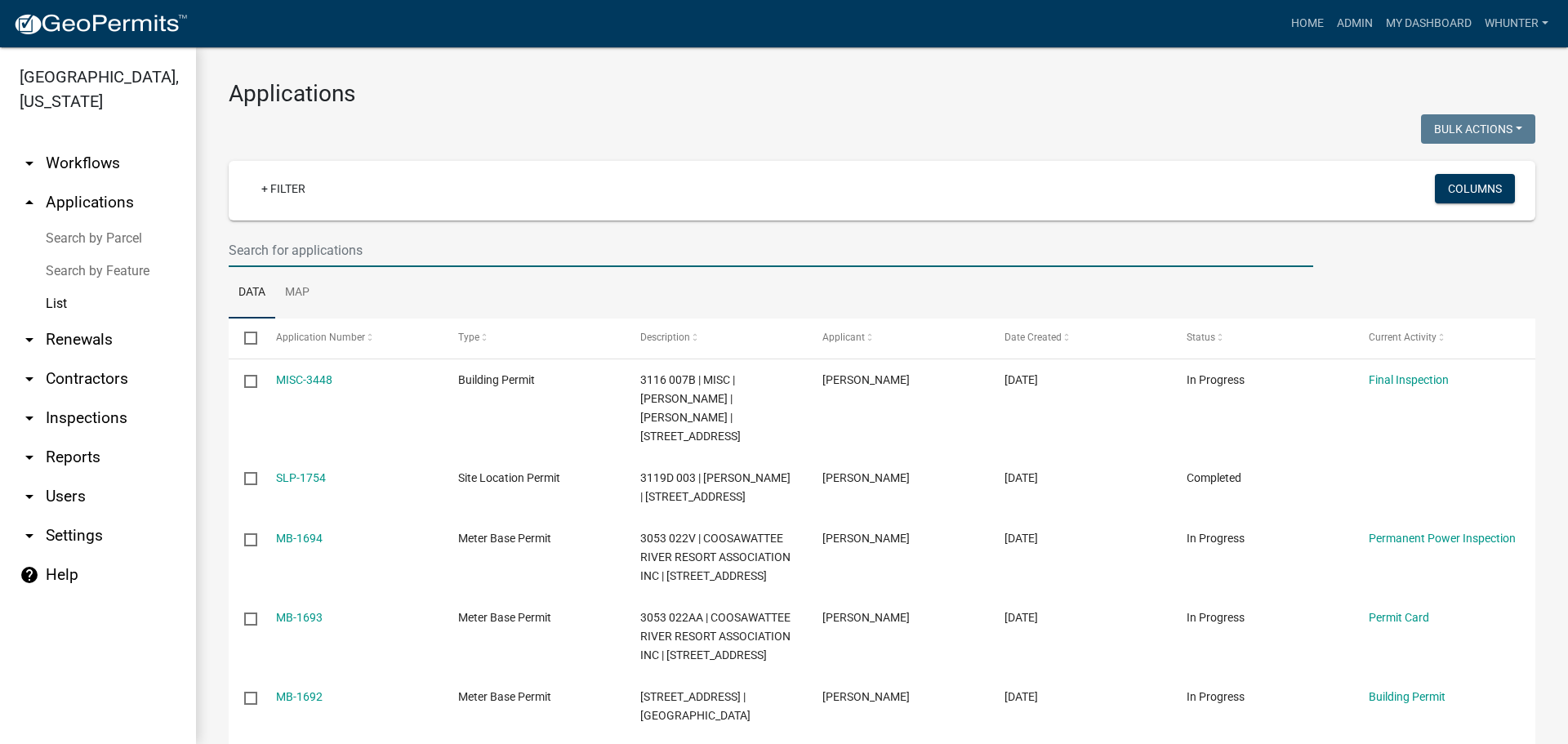
click at [376, 247] on input "text" at bounding box center [770, 250] width 1084 height 33
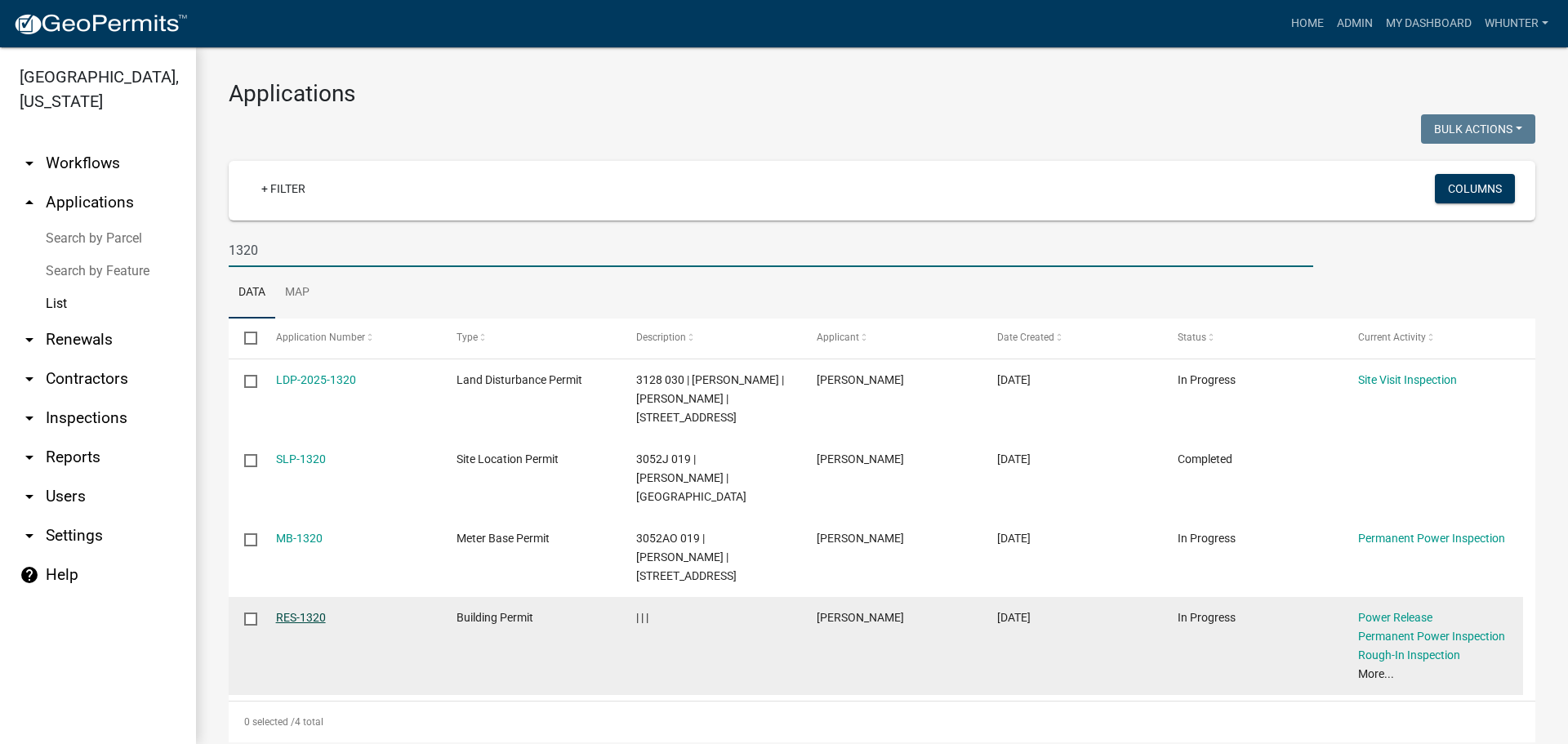
type input "1320"
click at [303, 611] on link "RES-1320" at bounding box center [300, 617] width 50 height 13
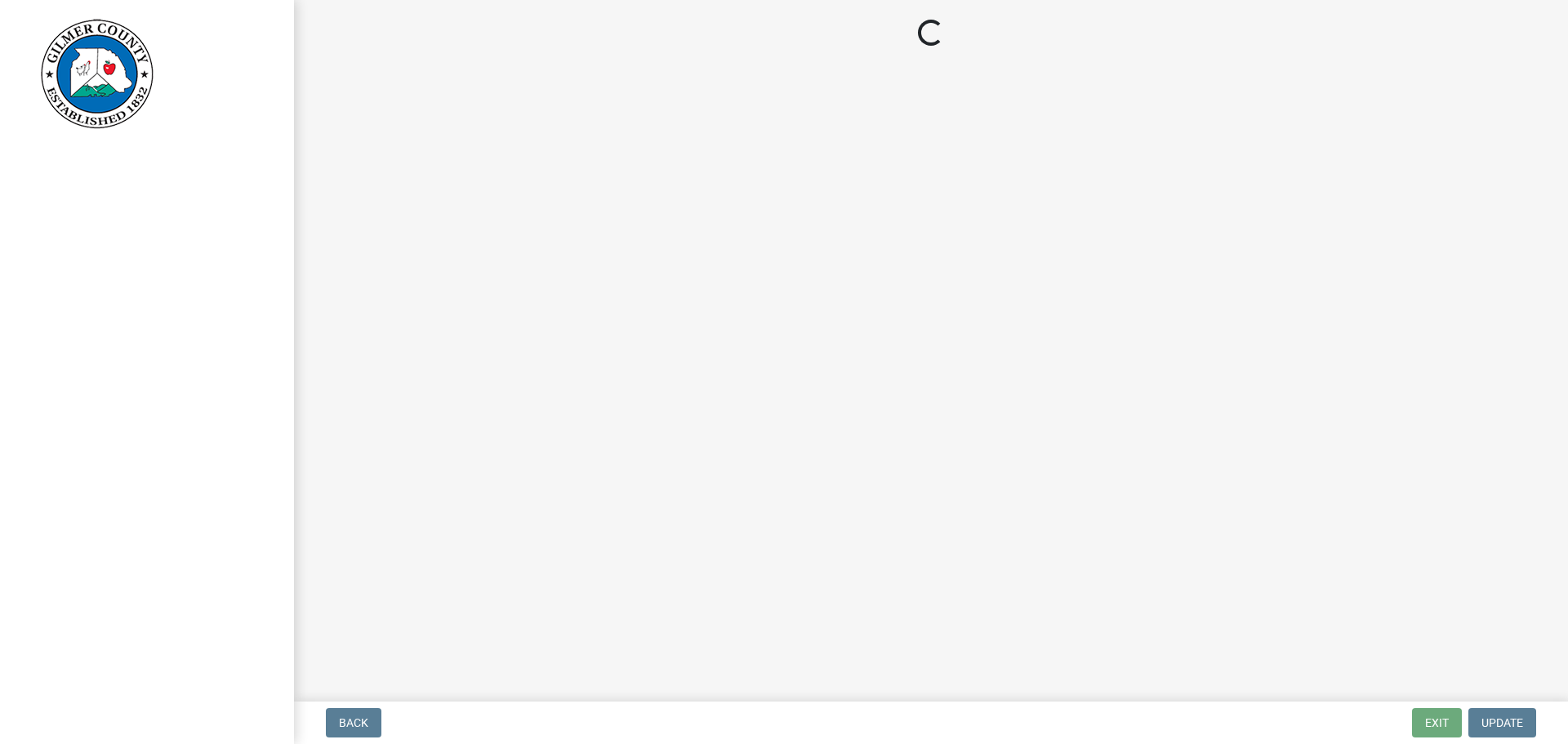
select select "8aa0fa75-bb70-4f22-832f-48224da25d1e"
select select "bdebac04-8962-4025-b595-ce1d76db14d4"
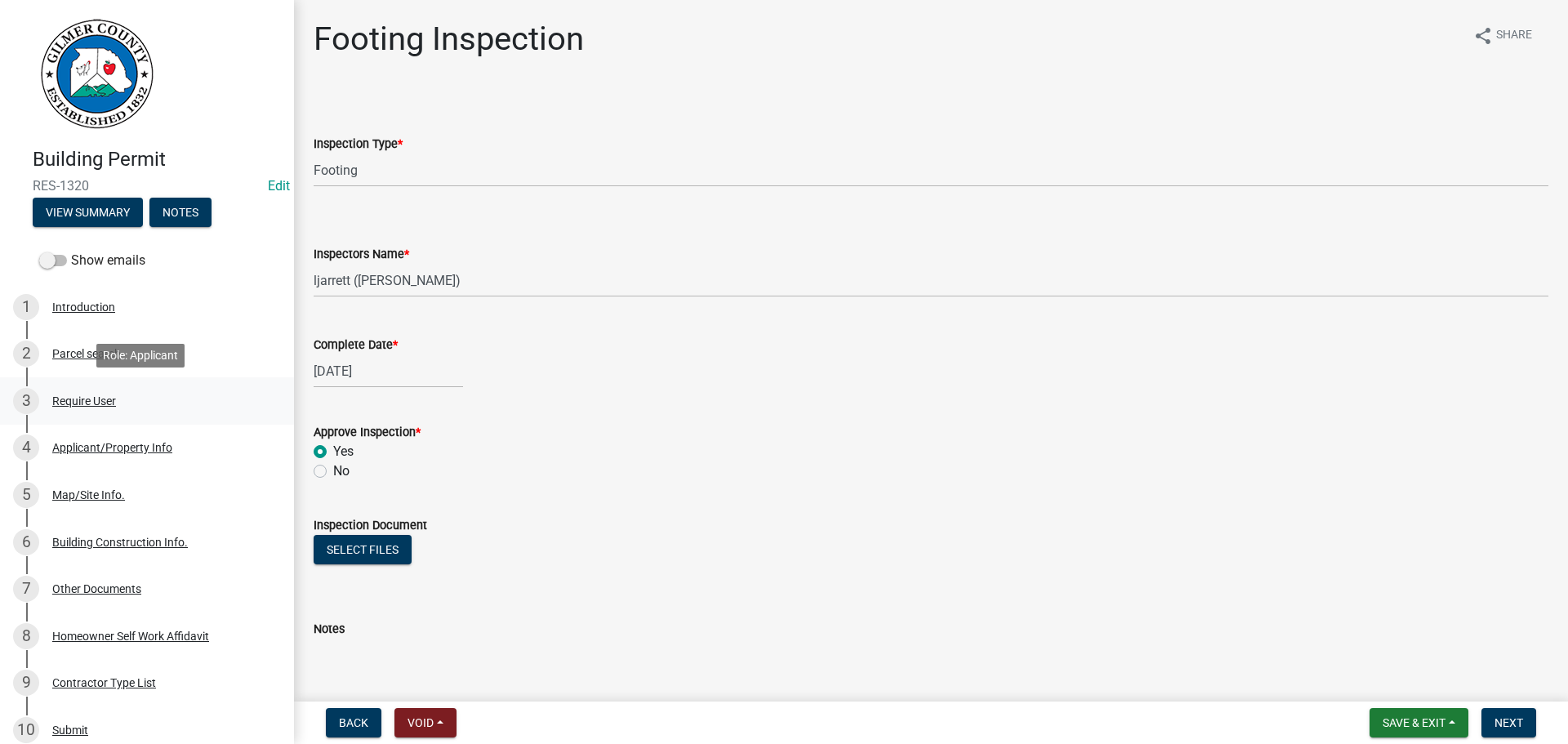
click at [111, 410] on div "3 Require User" at bounding box center [140, 401] width 255 height 27
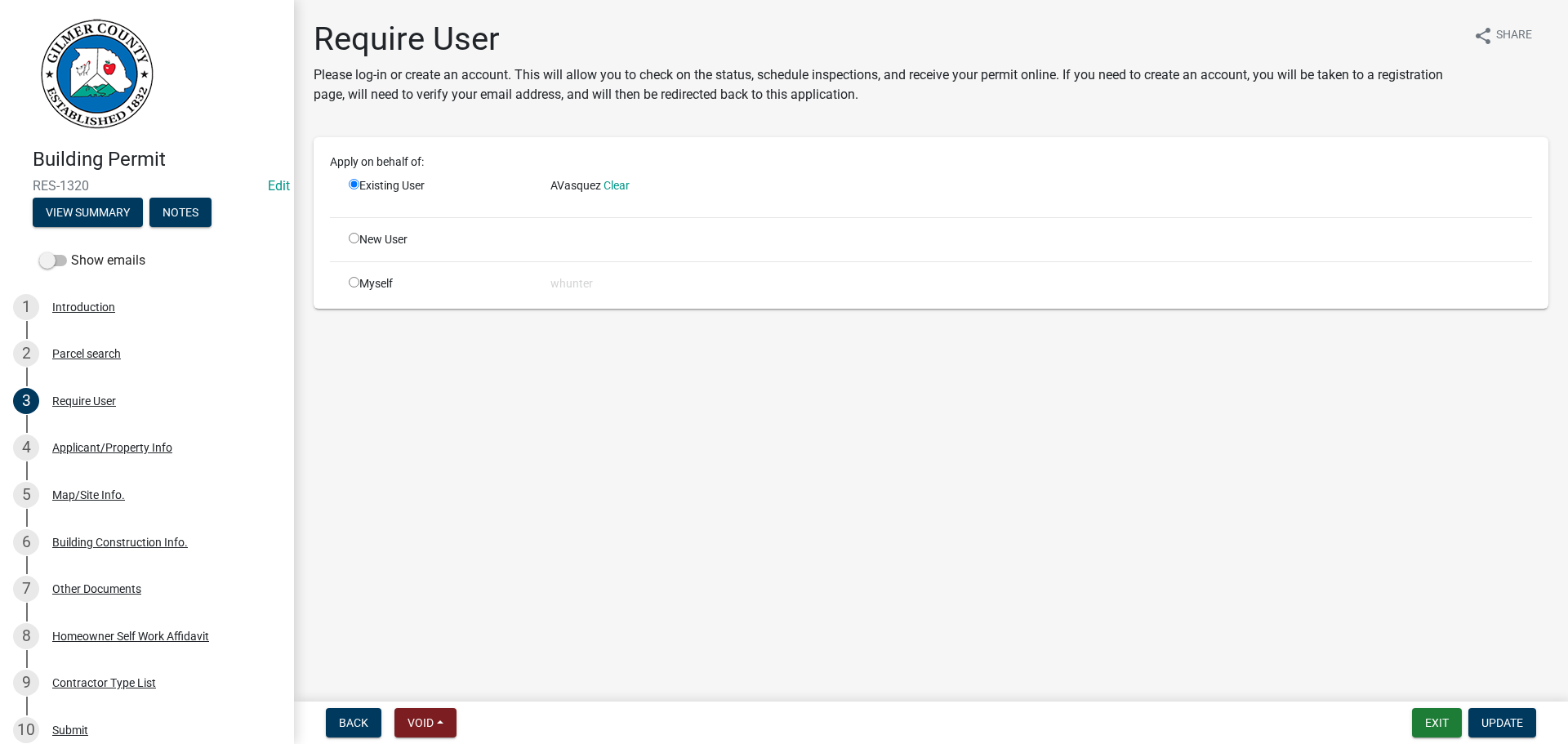
click at [613, 186] on link "Clear" at bounding box center [616, 185] width 27 height 13
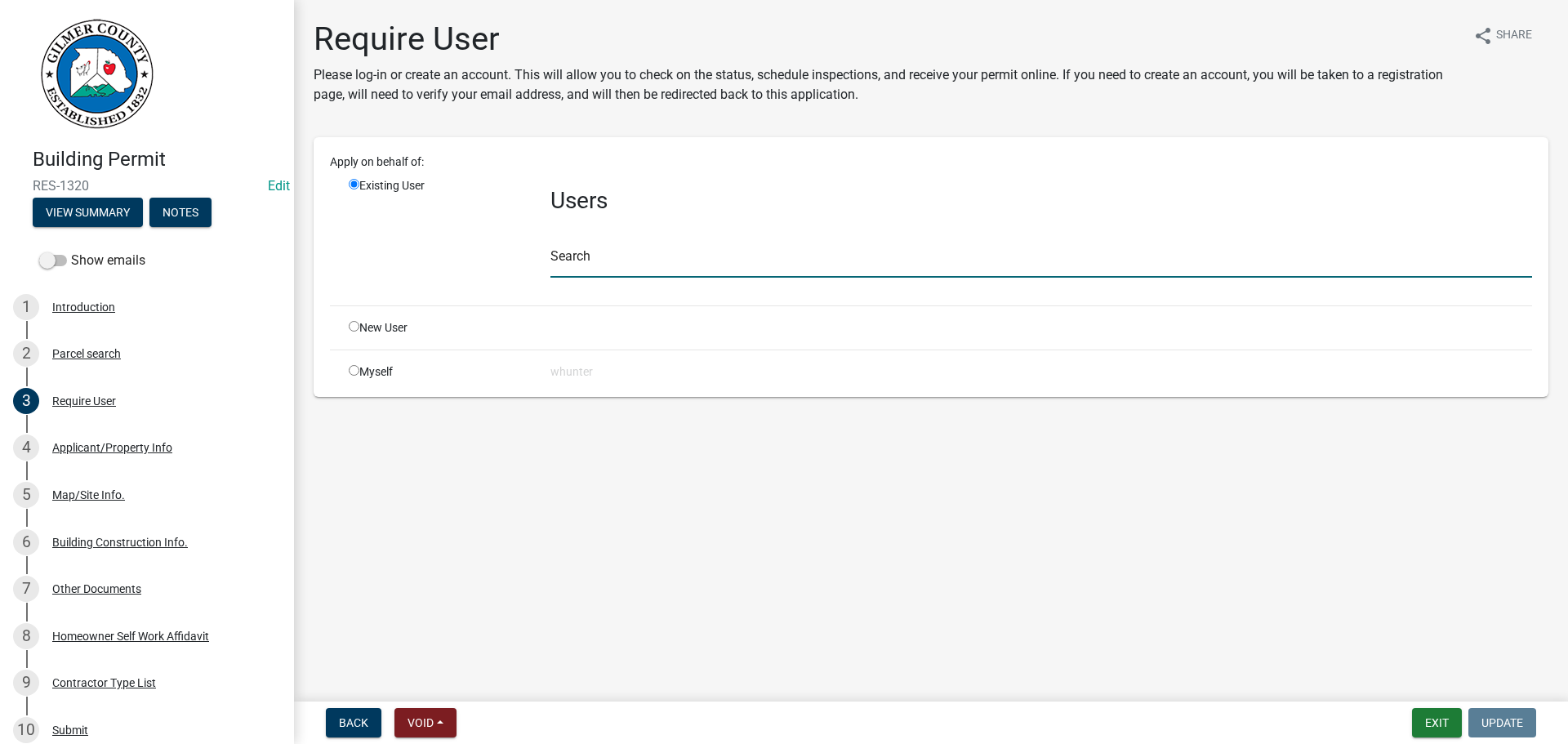
click at [597, 253] on input "text" at bounding box center [1041, 260] width 982 height 33
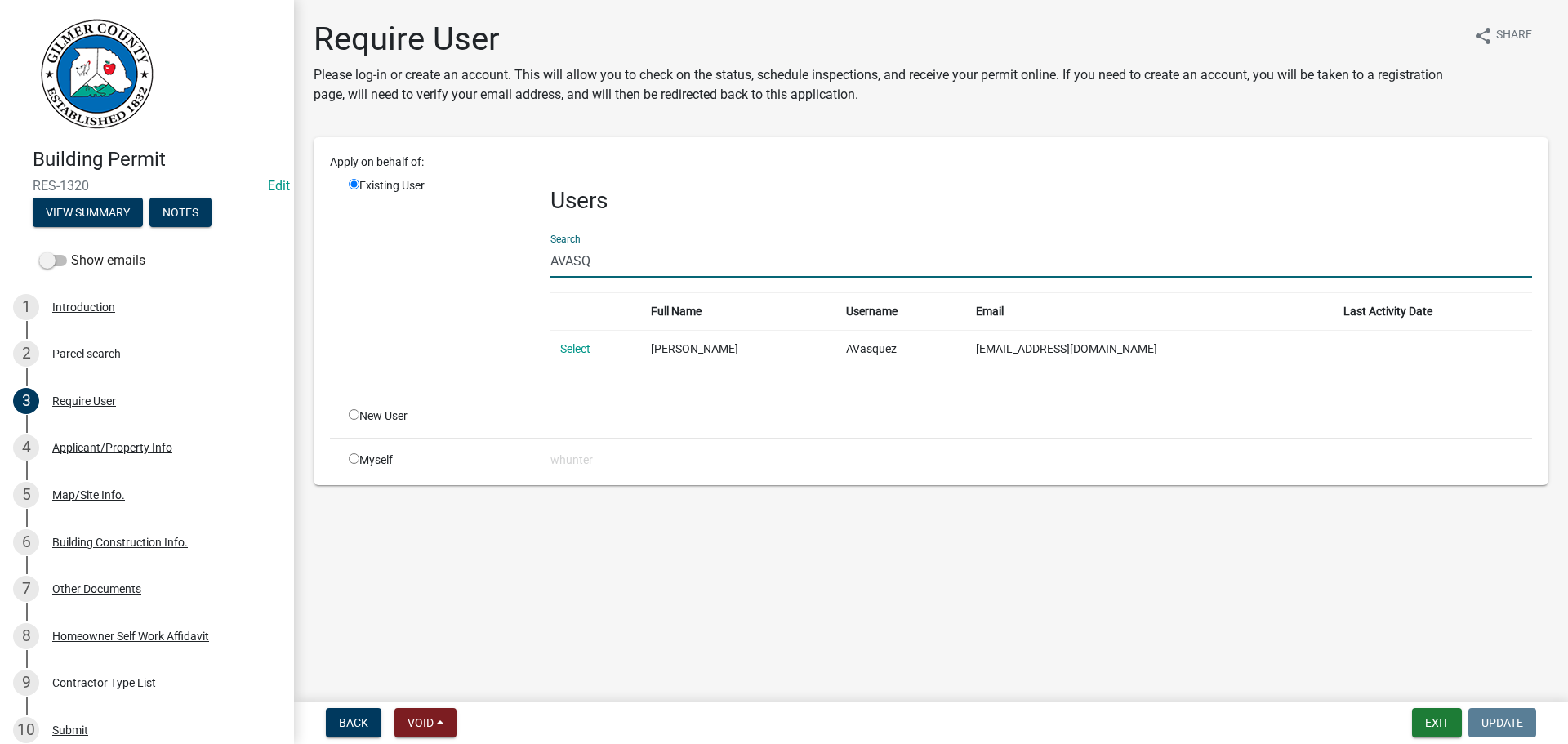
type input "AVASQ"
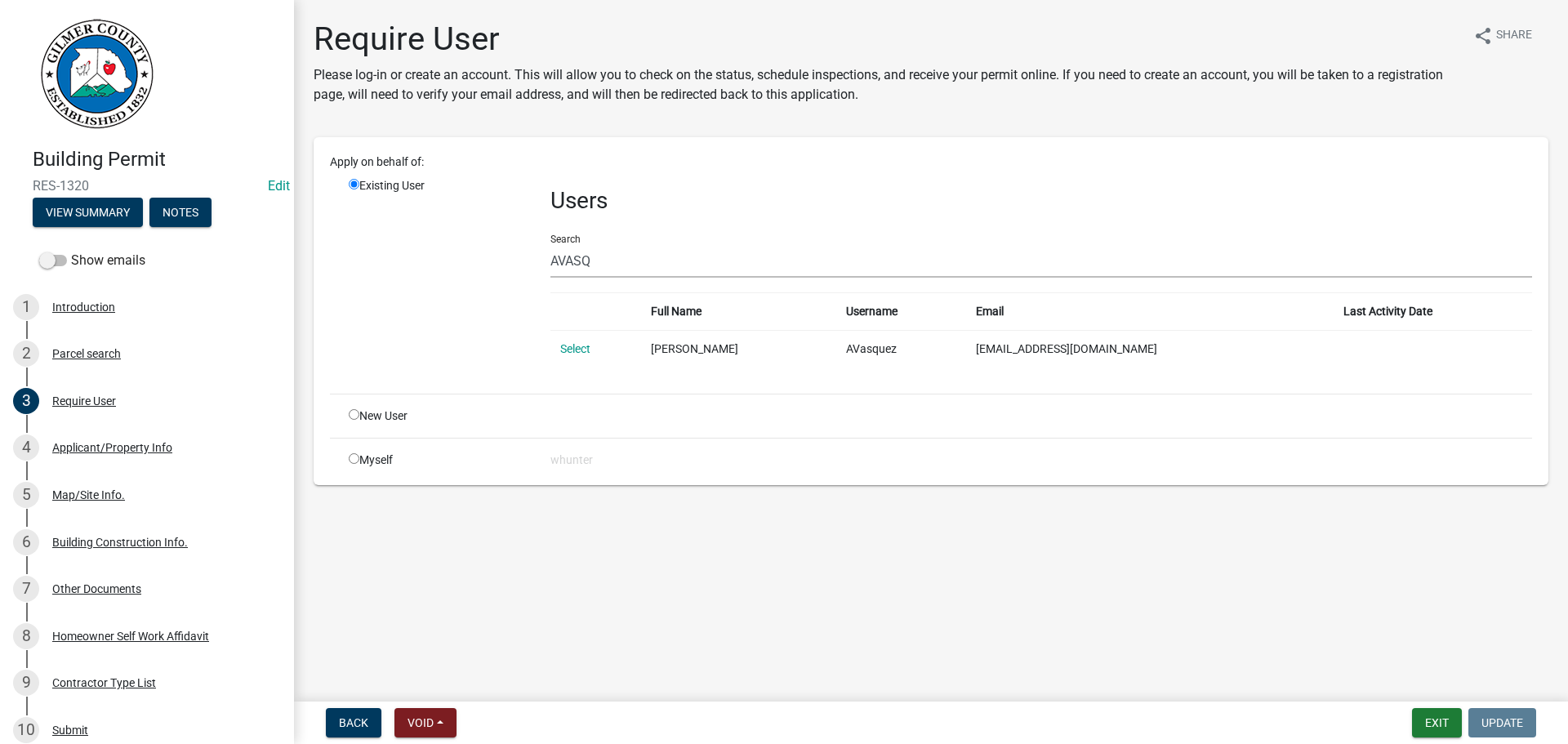
click at [354, 416] on input "radio" at bounding box center [353, 414] width 10 height 10
radio input "true"
radio input "false"
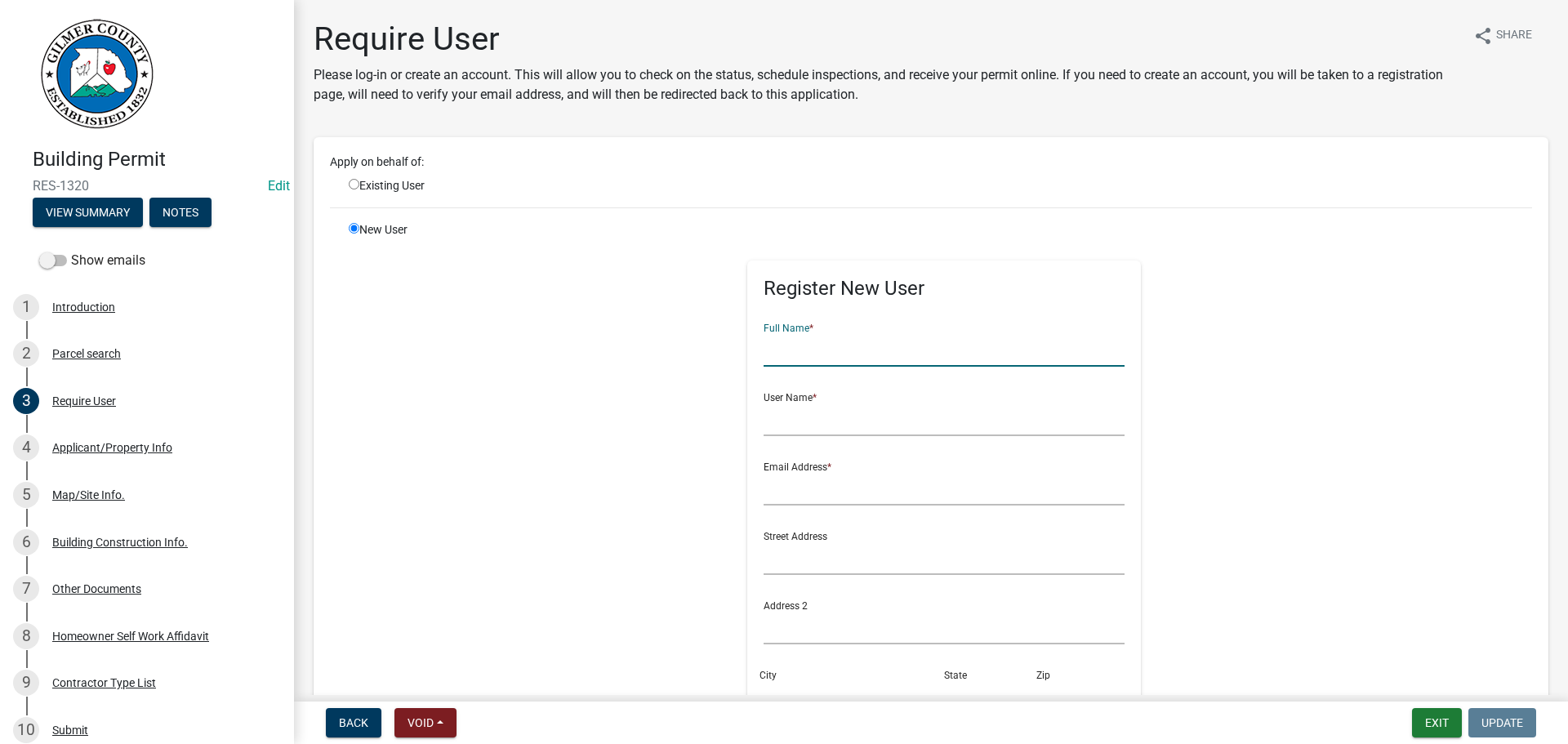
click at [804, 344] on input "text" at bounding box center [944, 349] width 362 height 33
type input "ALBERTO VAZQUEZ"
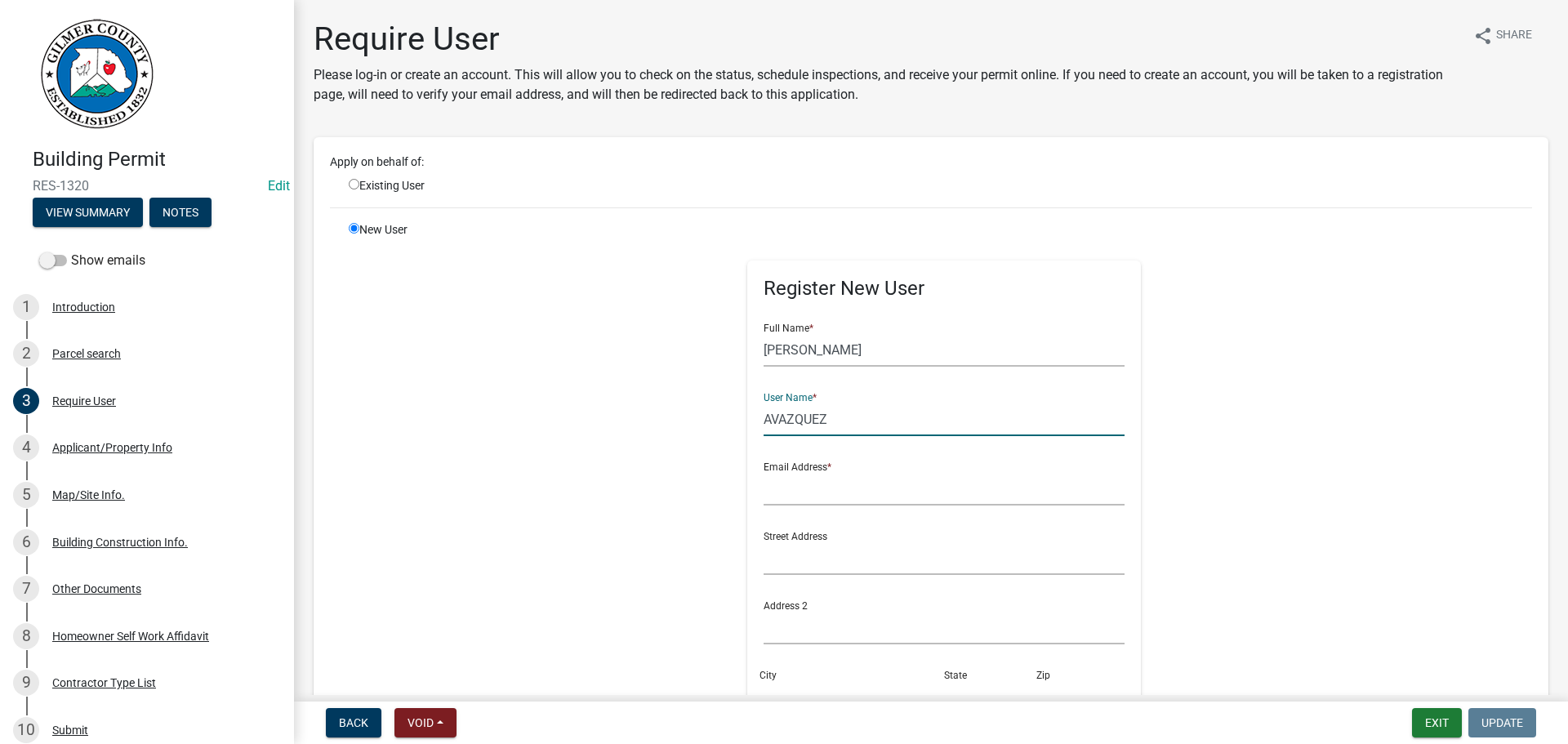
type input "AVAZQUEZ"
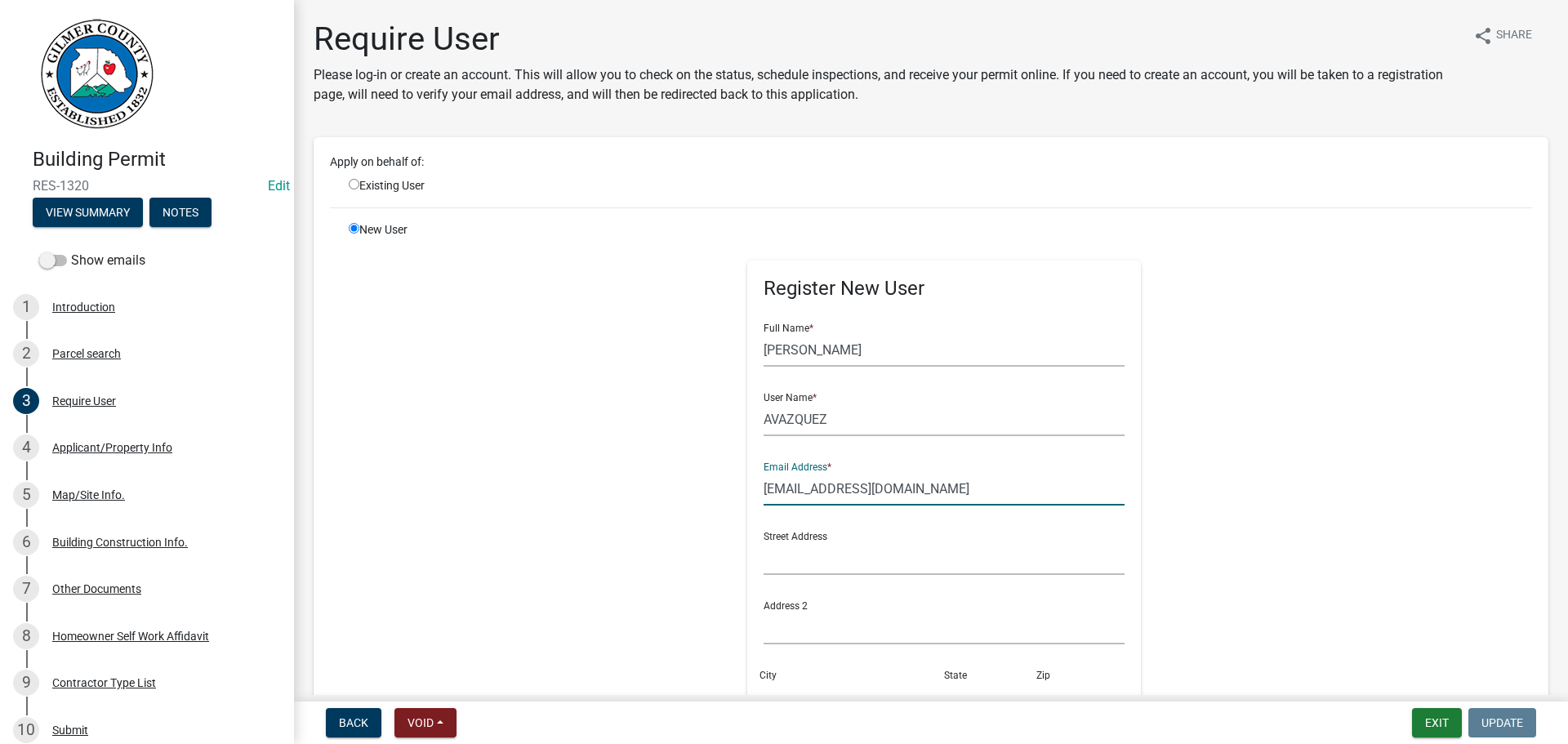
type input "MRALBERTOV2@MSN.COM"
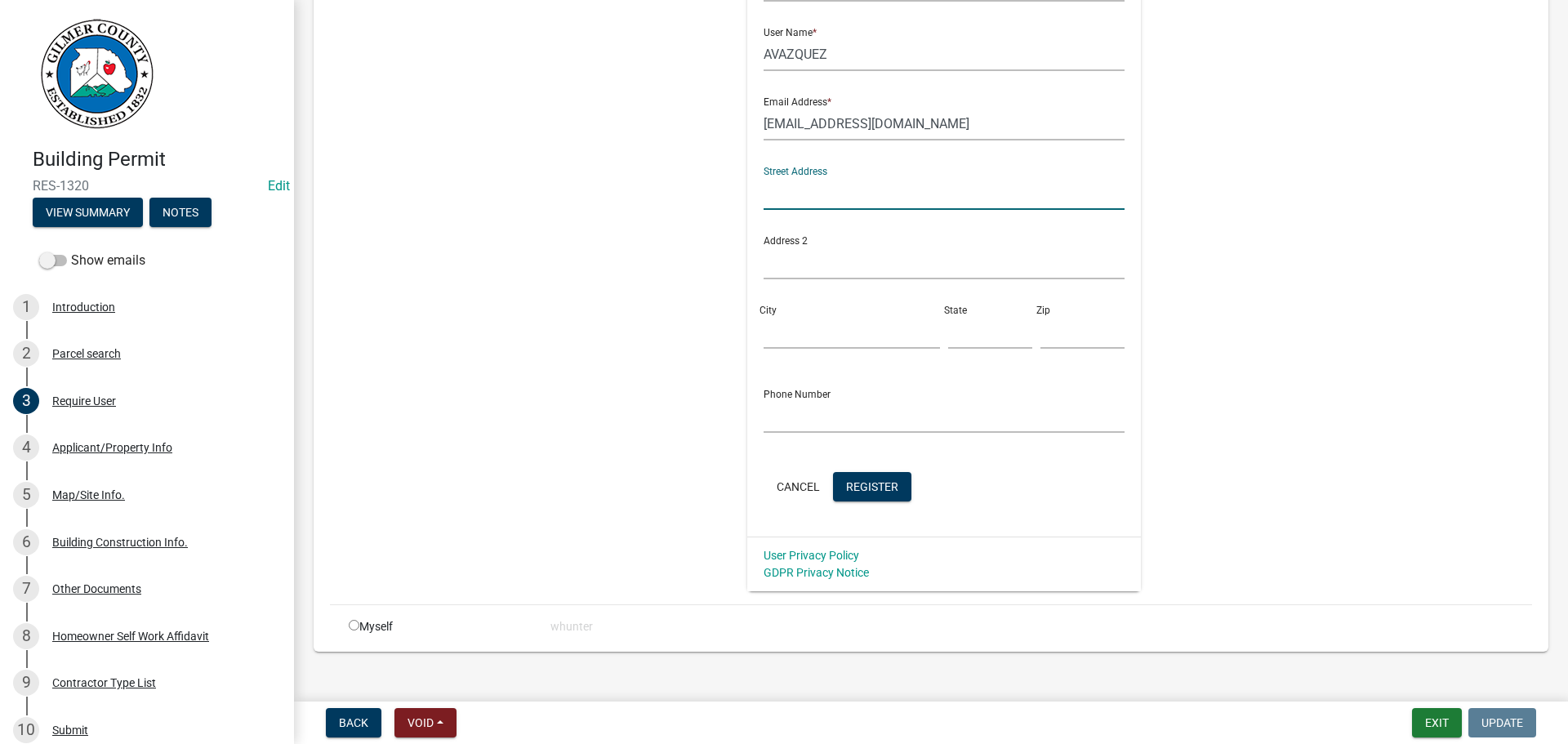
scroll to position [385, 0]
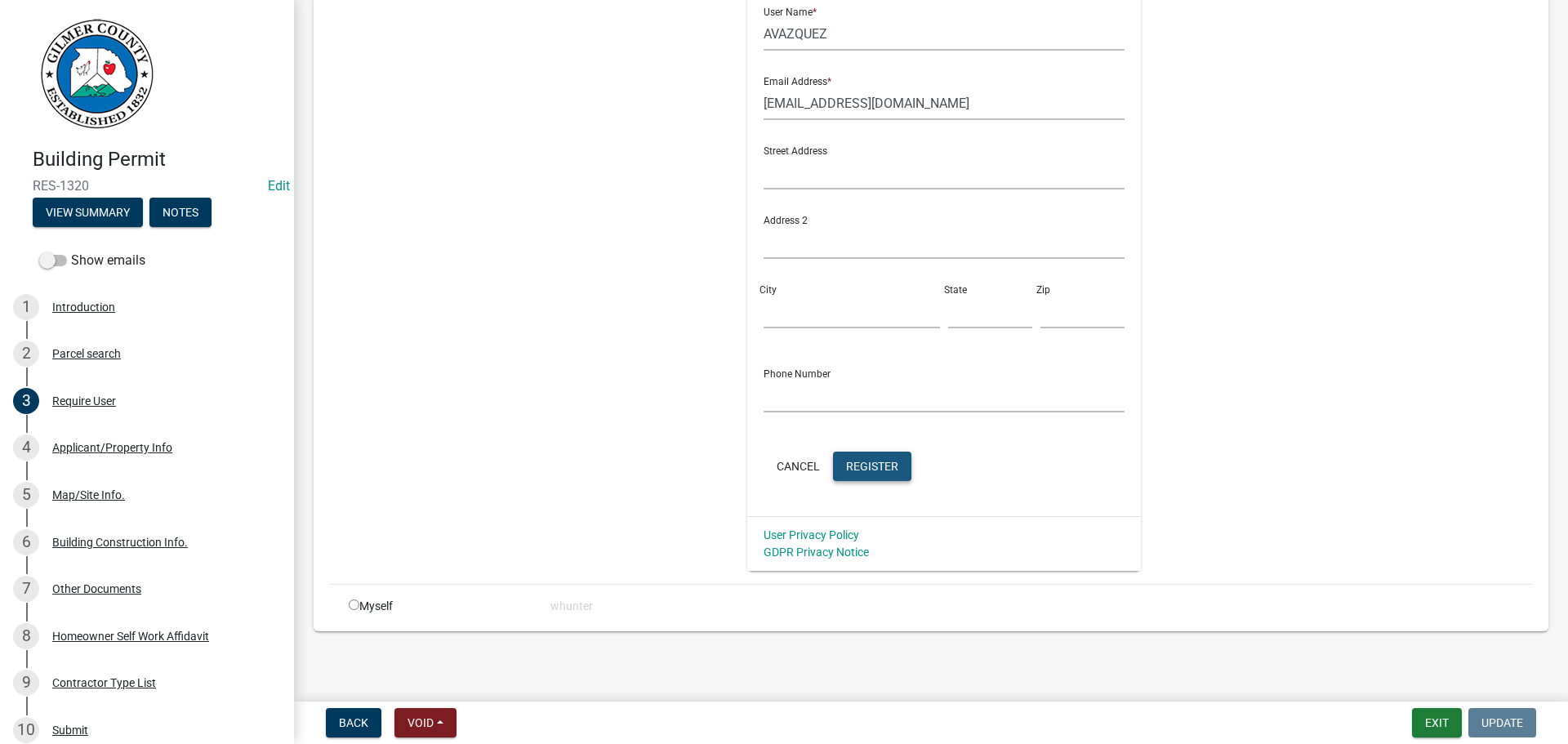
click at [868, 472] on span "Register" at bounding box center [871, 465] width 52 height 13
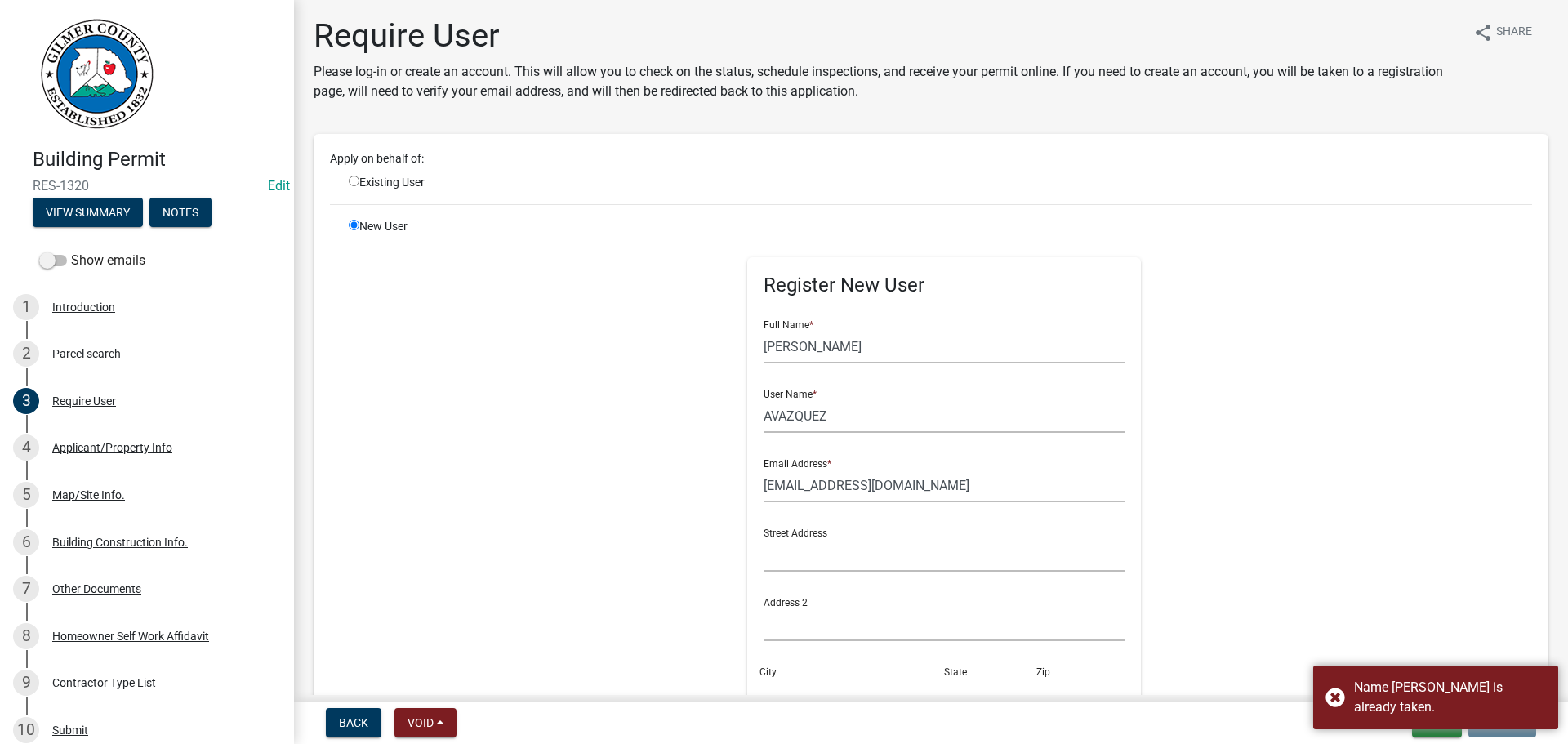
scroll to position [0, 0]
click at [829, 408] on input "AVAZQUEZ" at bounding box center [944, 419] width 362 height 33
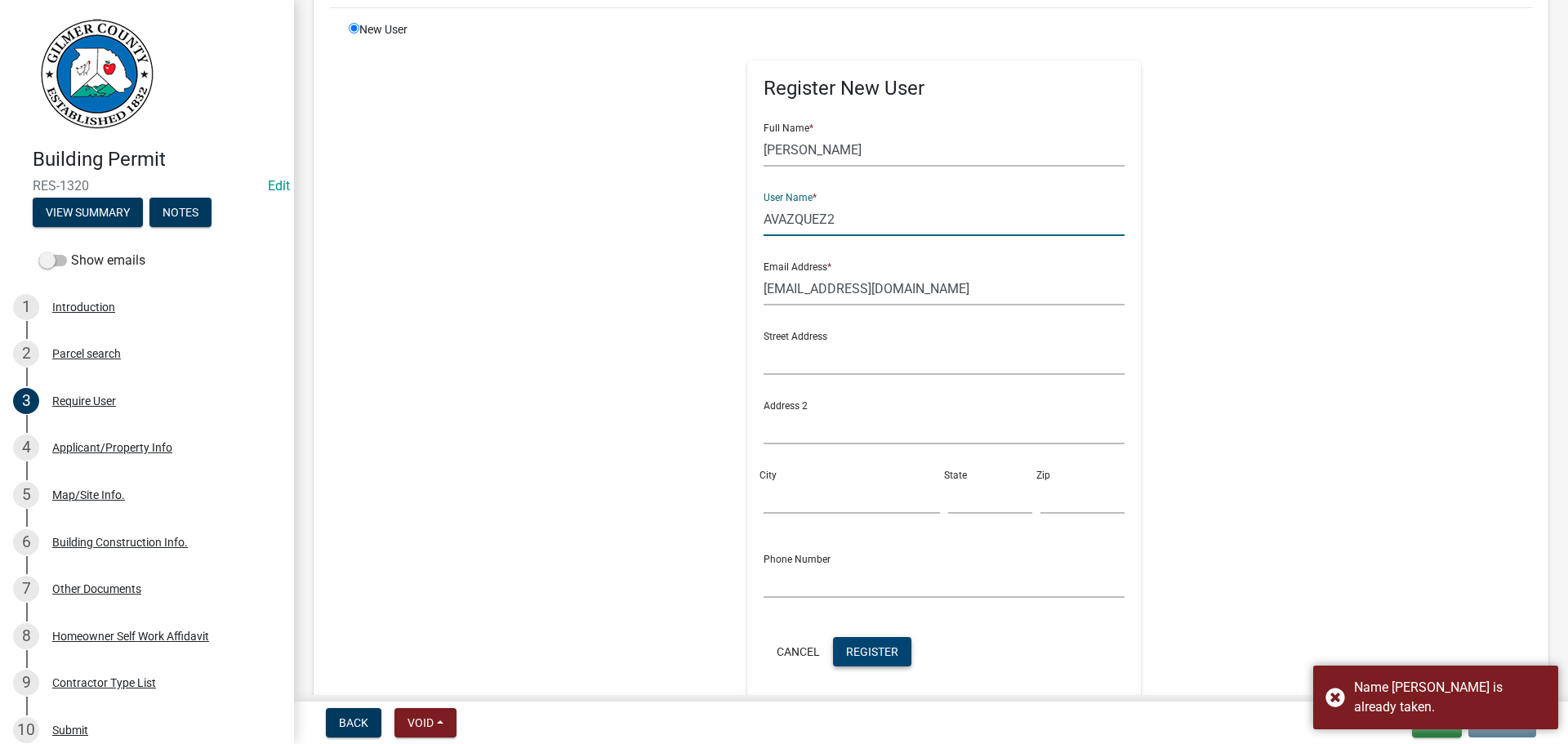
scroll to position [385, 0]
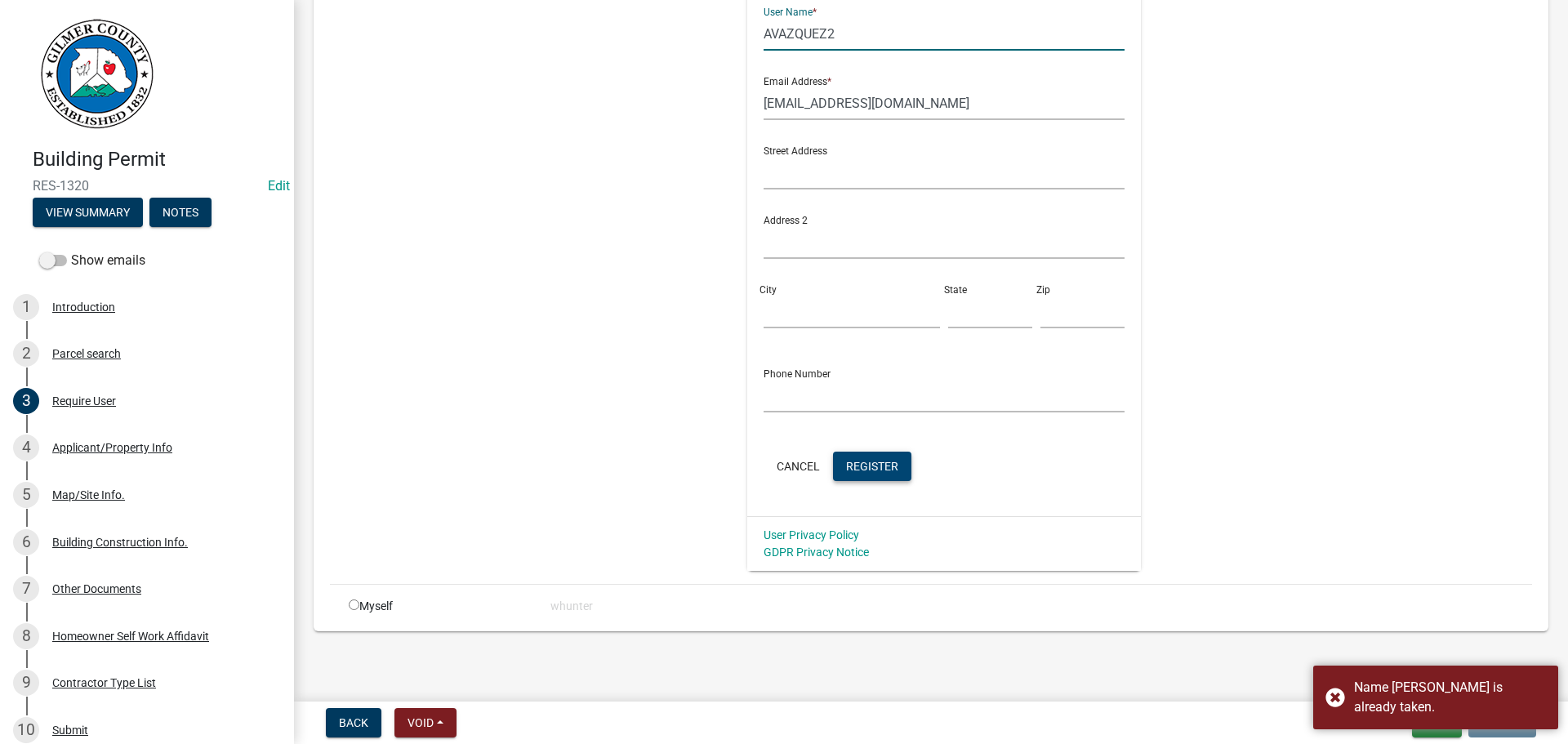
type input "AVAZQUEZ2"
click at [862, 469] on span "Register" at bounding box center [871, 465] width 52 height 13
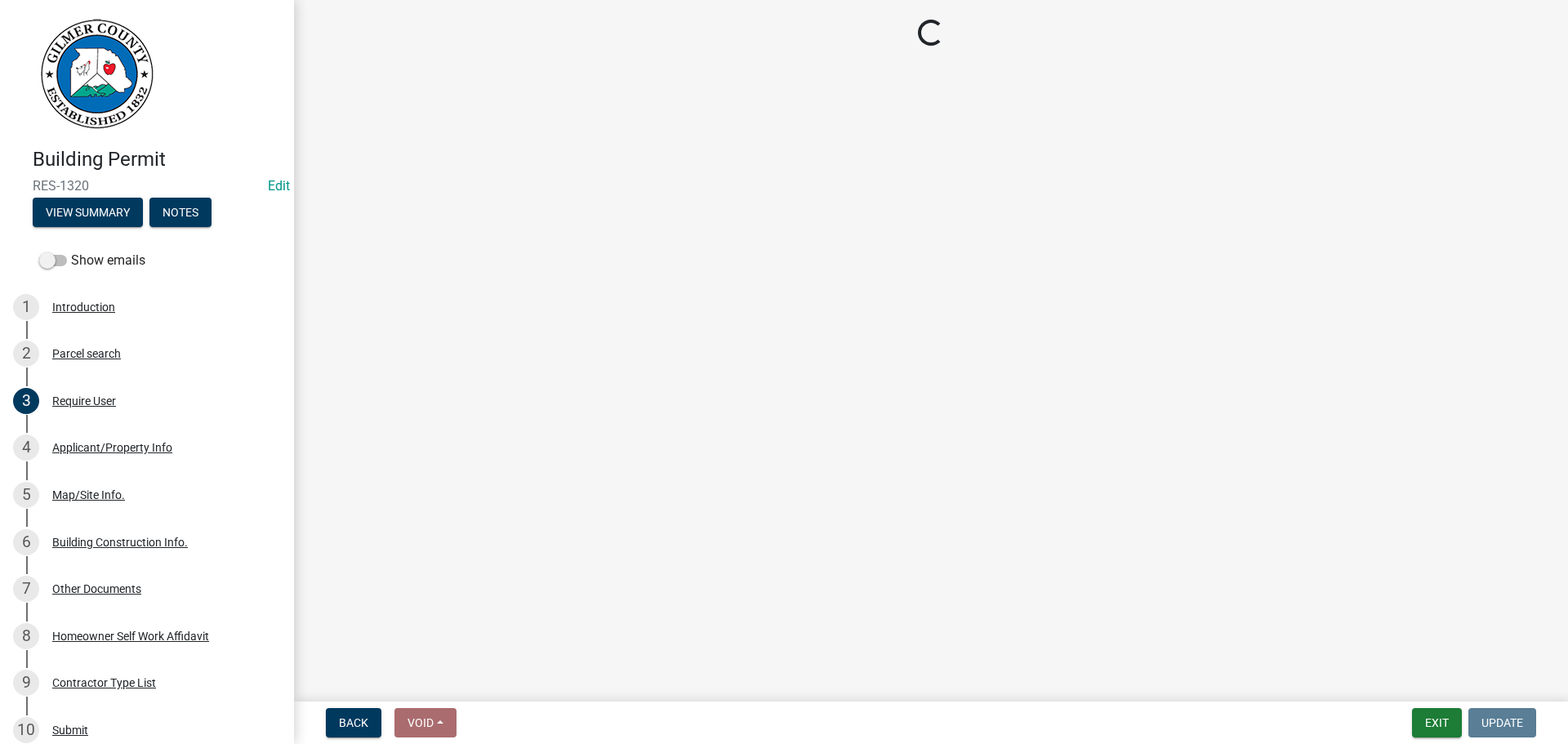
scroll to position [0, 0]
select select "8aa0fa75-bb70-4f22-832f-48224da25d1e"
select select "bdebac04-8962-4025-b595-ce1d76db14d4"
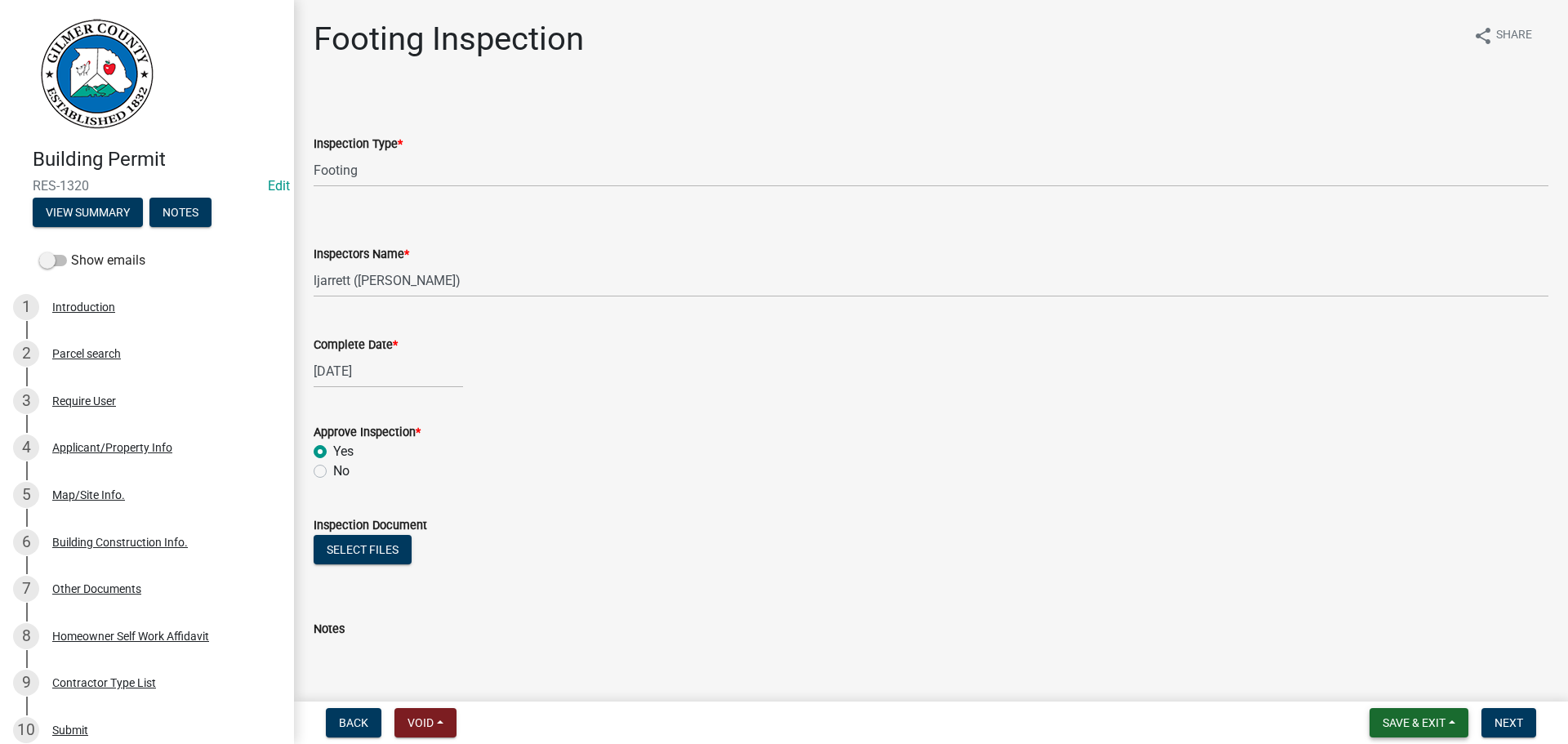
click at [1393, 717] on span "Save & Exit" at bounding box center [1413, 723] width 62 height 13
click at [1402, 683] on button "Save & Exit" at bounding box center [1403, 681] width 131 height 39
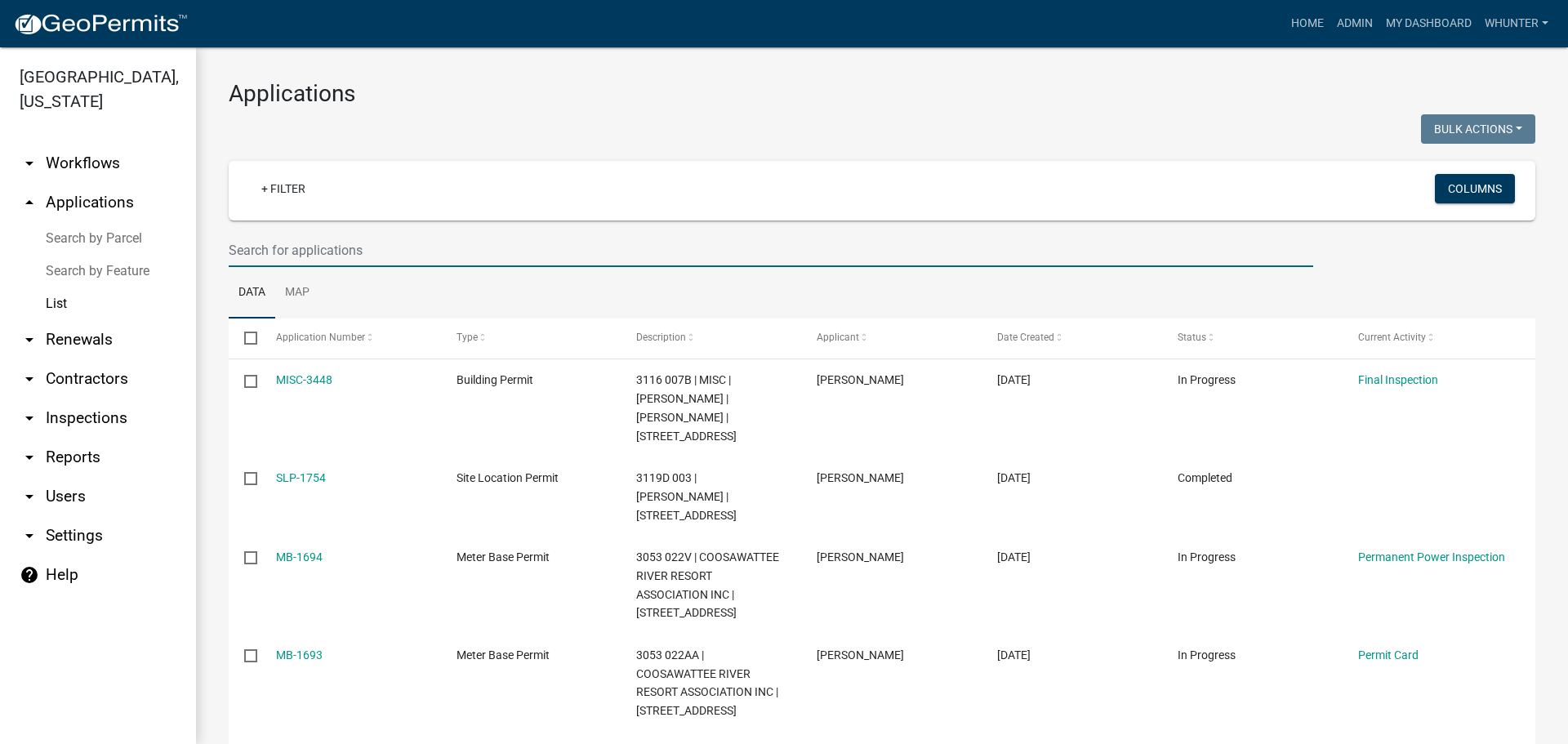
click at [412, 254] on input "text" at bounding box center [770, 250] width 1084 height 33
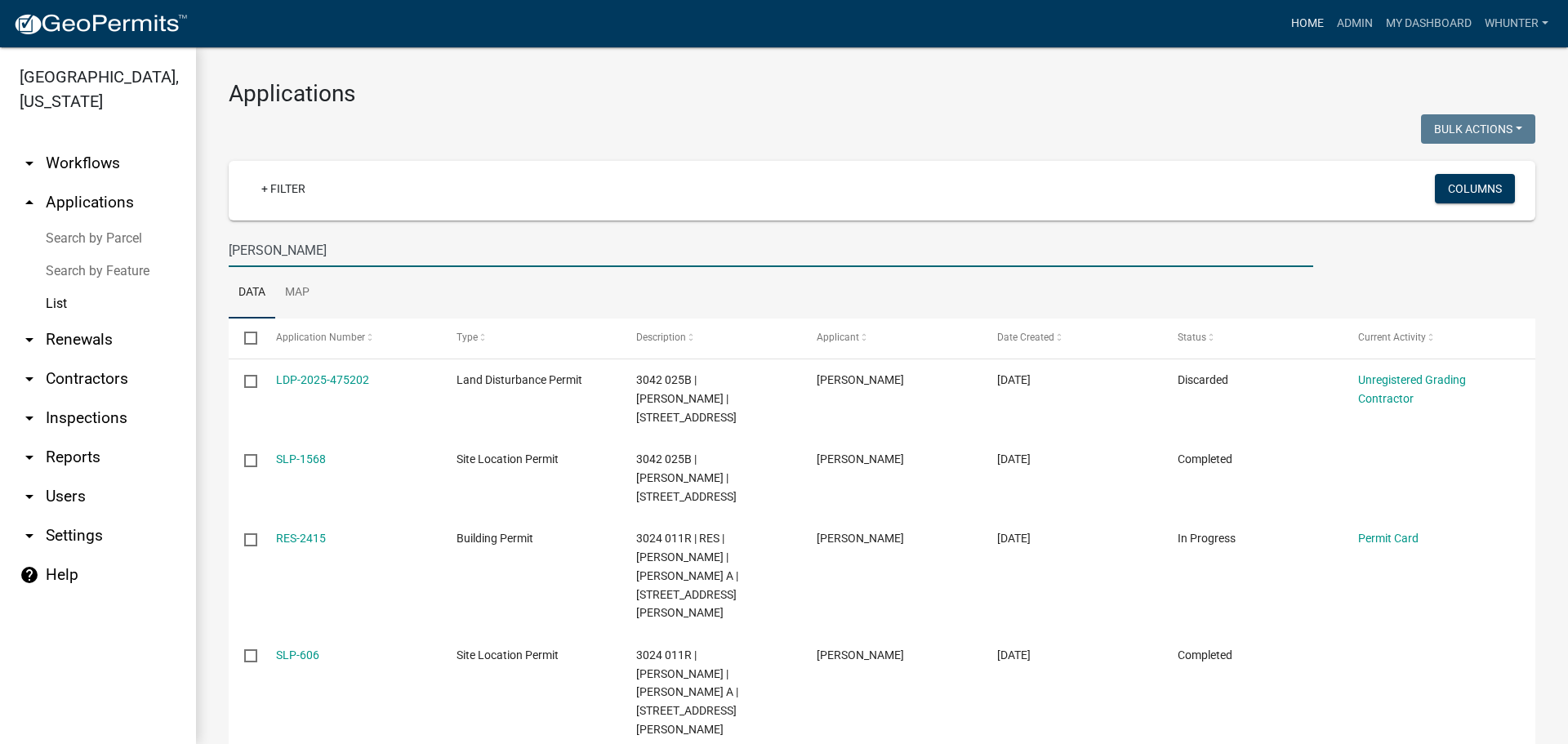
type input "PHYLLIS"
click at [1302, 28] on link "Home" at bounding box center [1306, 24] width 45 height 31
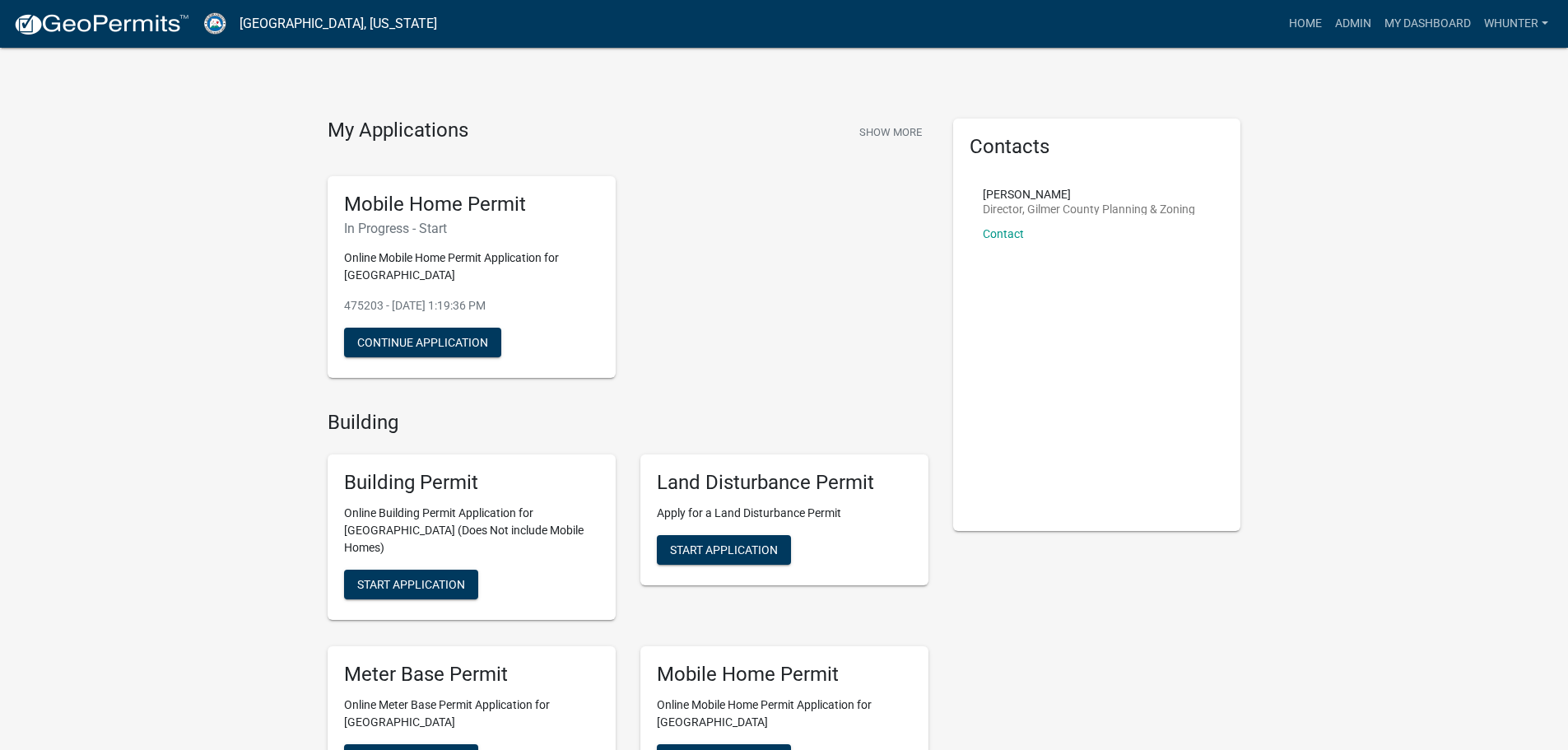
drag, startPoint x: 1061, startPoint y: 9, endPoint x: 1070, endPoint y: 14, distance: 10.3
click at [404, 340] on button "Continue Application" at bounding box center [423, 343] width 157 height 29
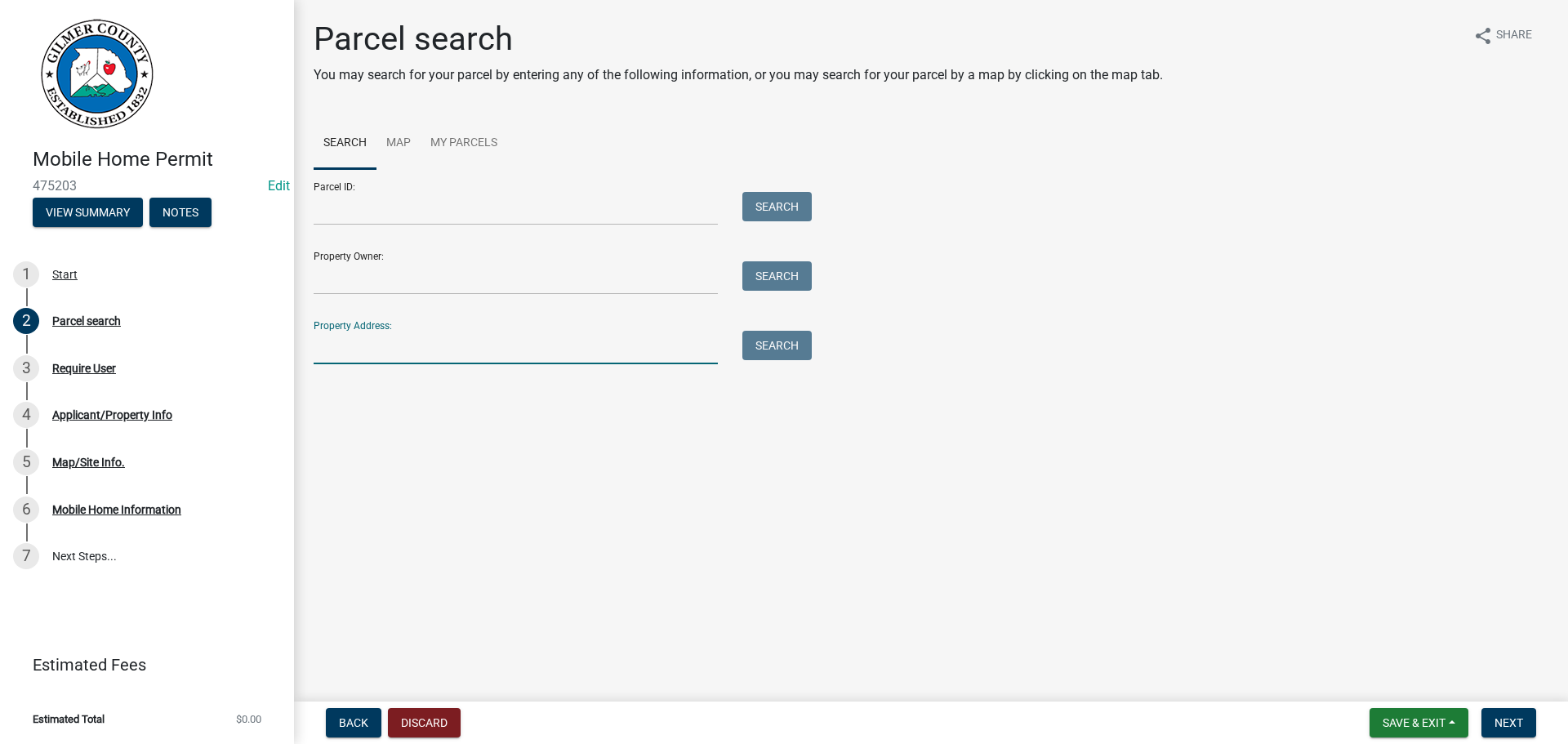
click at [564, 342] on input "Property Address:" at bounding box center [515, 347] width 404 height 33
type input "3042025b"
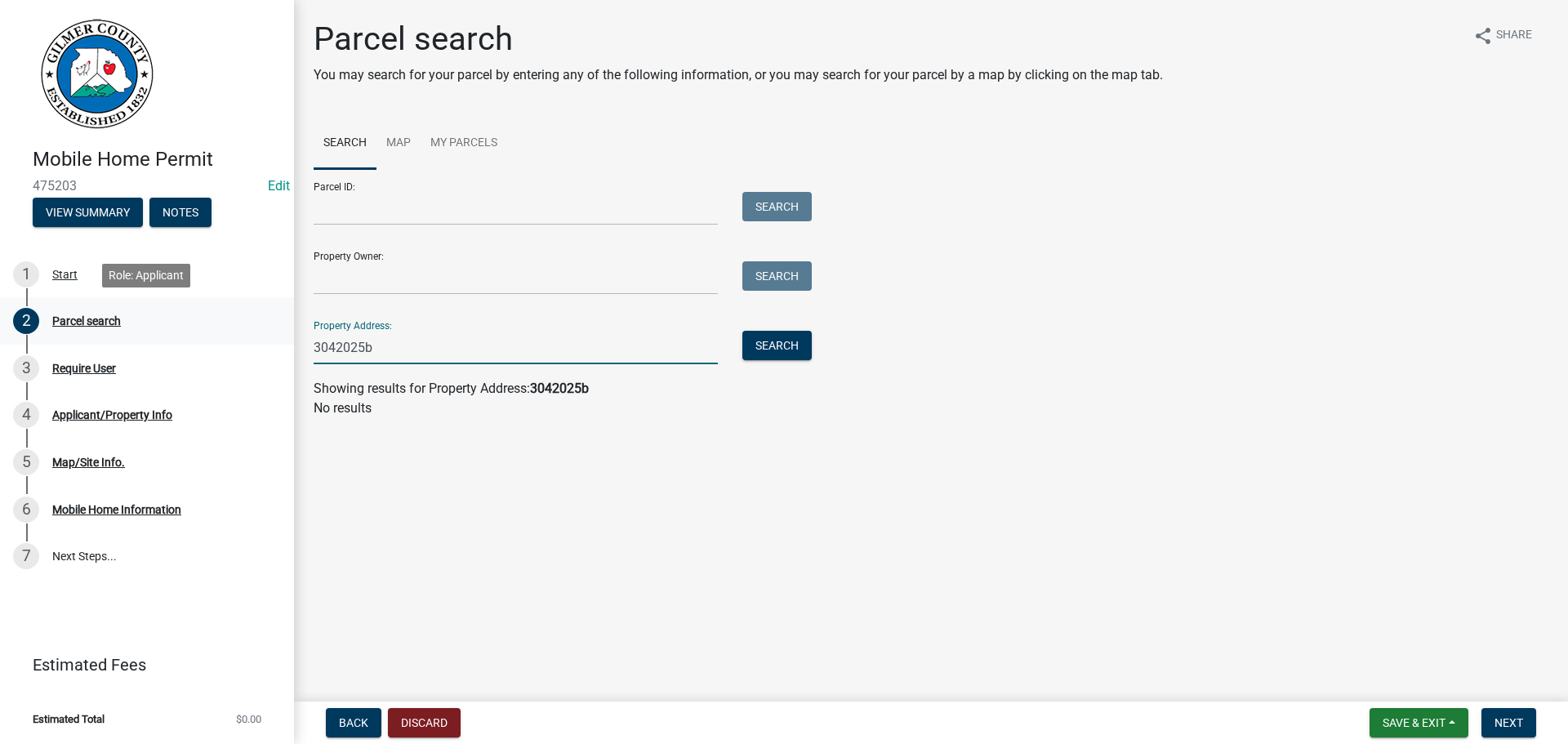
drag, startPoint x: 425, startPoint y: 346, endPoint x: 221, endPoint y: 327, distance: 204.9
click at [221, 327] on div "Mobile Home Permit 475203 Edit View Summary Notes 1 Start 2 Parcel search 3 Req…" at bounding box center [784, 372] width 1568 height 744
drag, startPoint x: 342, startPoint y: 348, endPoint x: 199, endPoint y: 309, distance: 148.2
click at [211, 312] on div "Mobile Home Permit 475203 Edit View Summary Notes 1 Start 2 Parcel search 3 Req…" at bounding box center [784, 372] width 1568 height 744
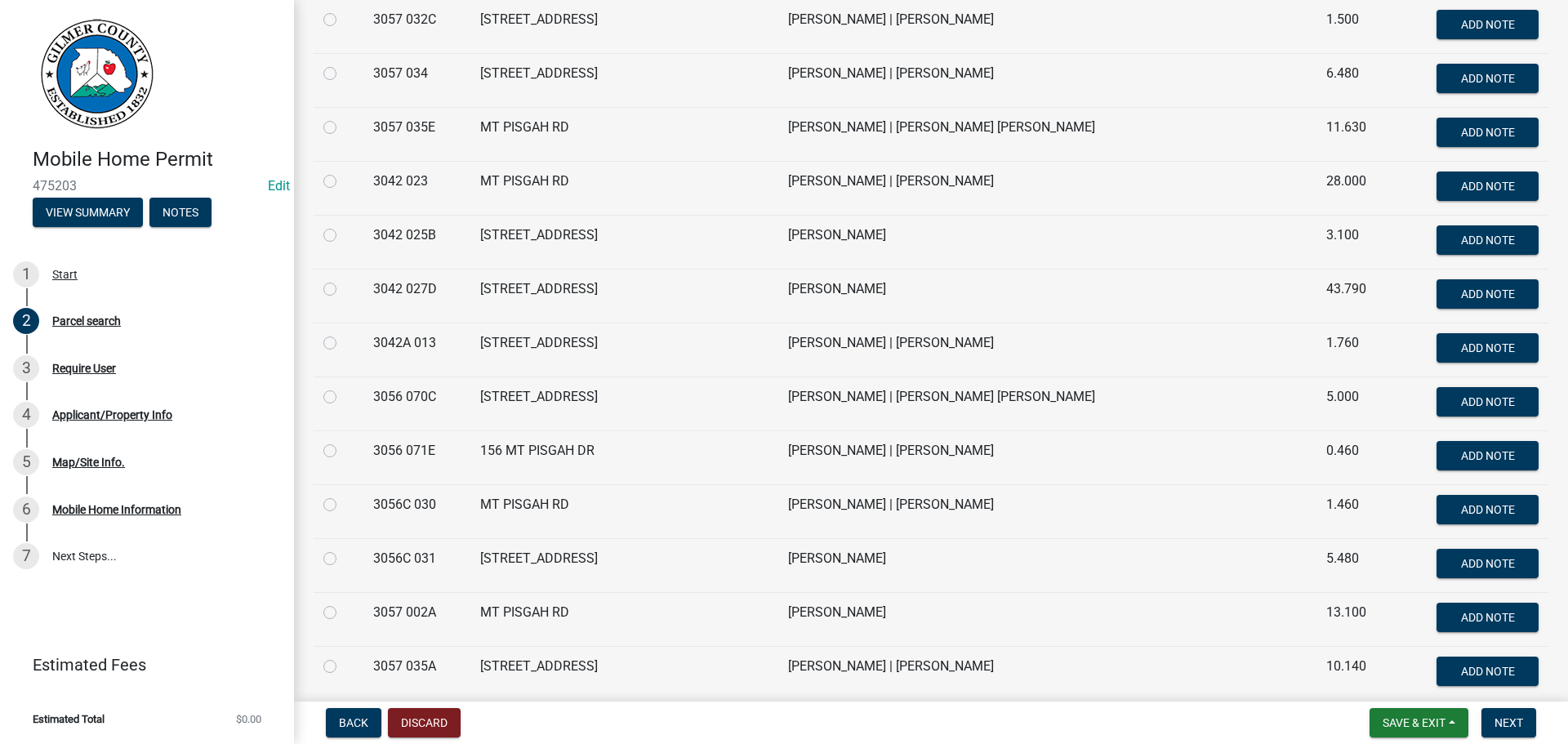
scroll to position [898, 0]
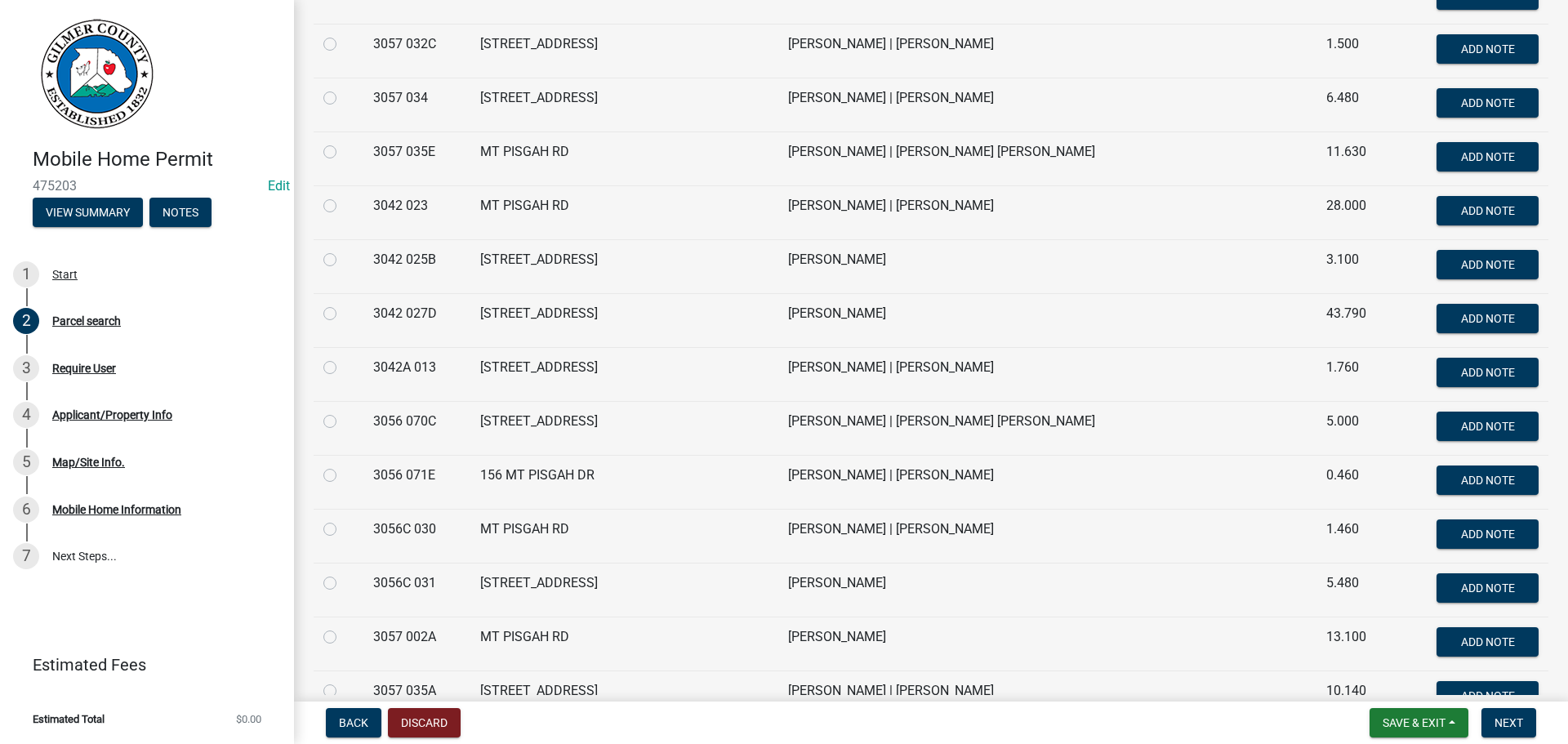
type input "mt pisgah"
click at [323, 259] on td at bounding box center [338, 265] width 50 height 54
click at [343, 250] on label at bounding box center [343, 250] width 0 height 0
click at [343, 260] on 025B "radio" at bounding box center [348, 255] width 10 height 10
radio 025B "true"
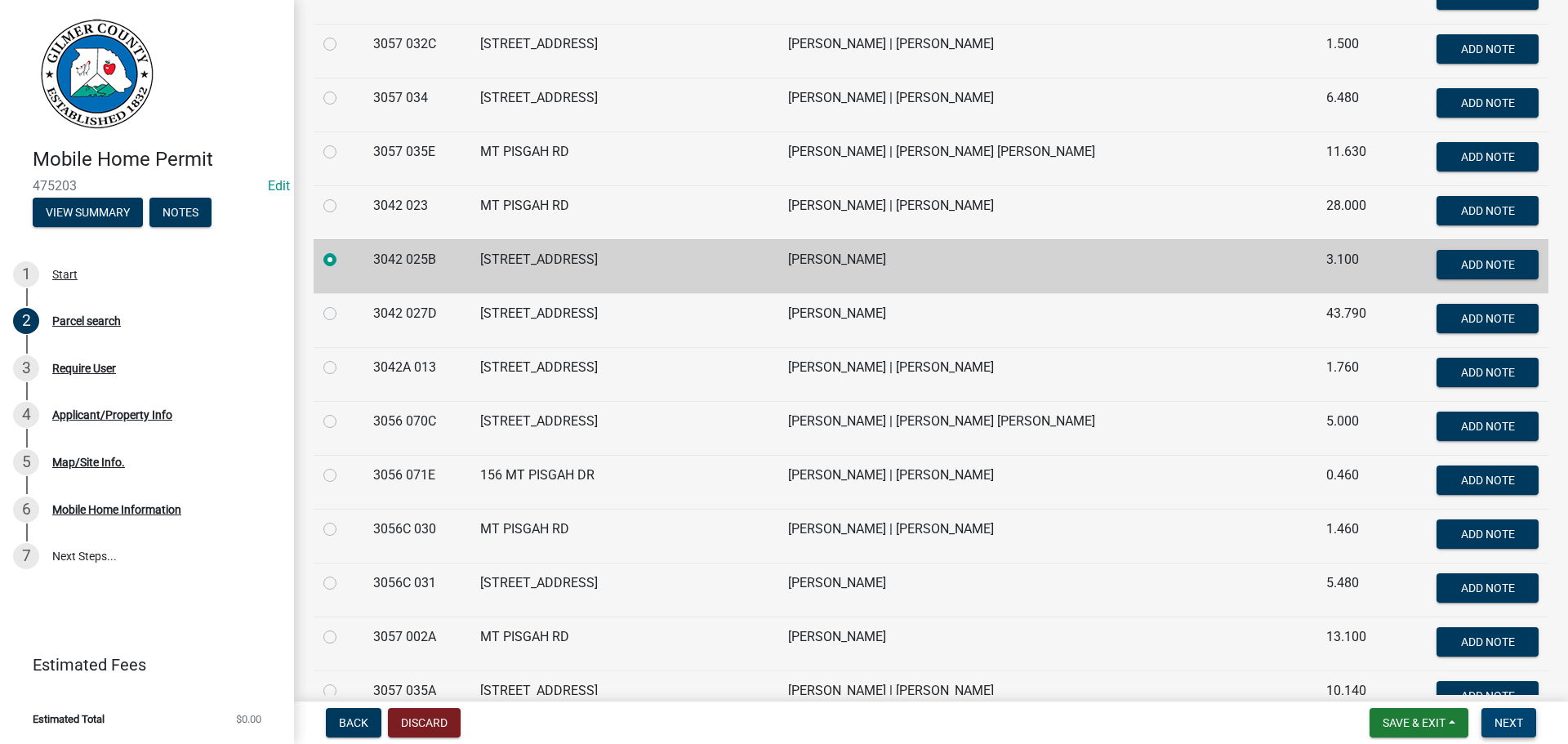
click at [1516, 734] on button "Next" at bounding box center [1508, 723] width 55 height 29
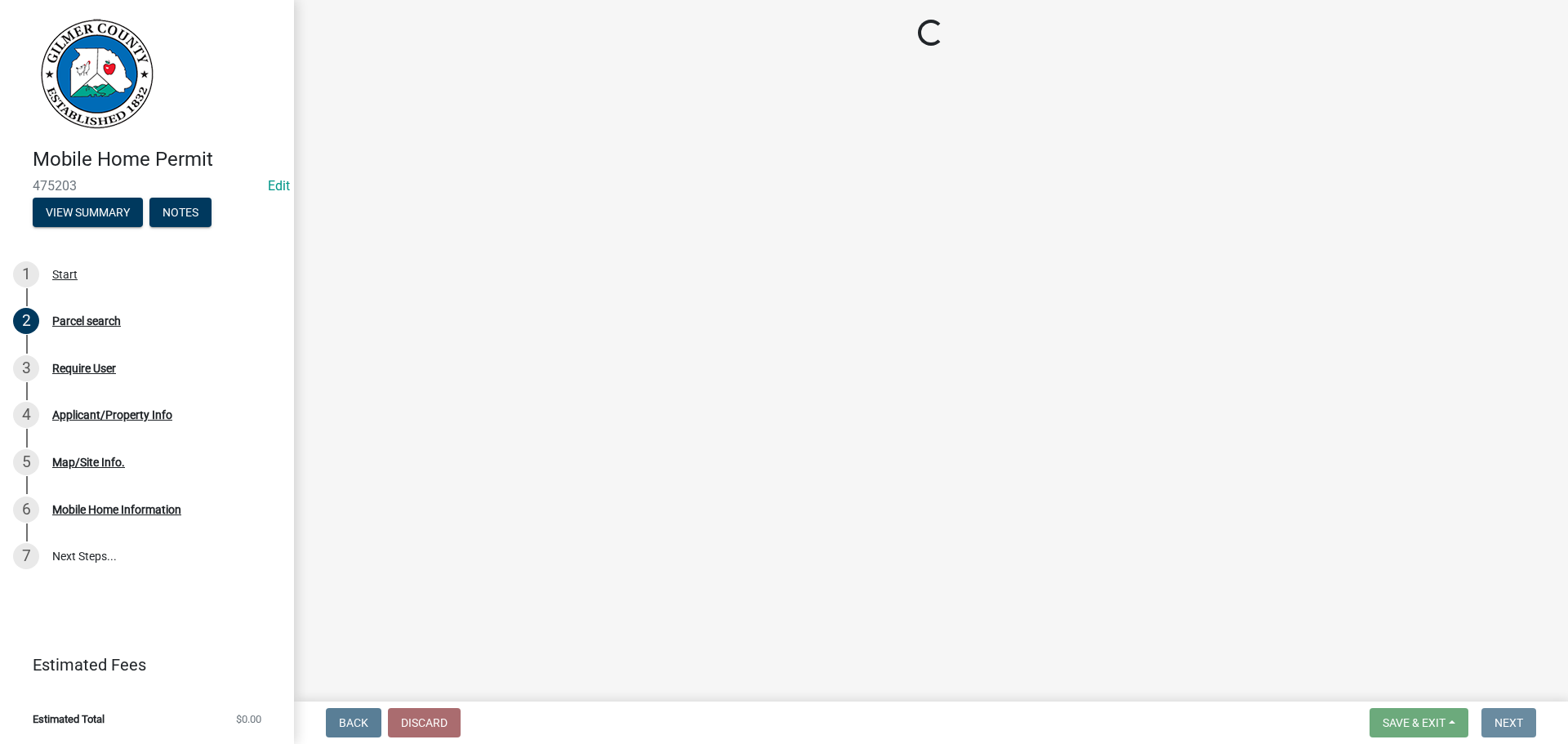
scroll to position [0, 0]
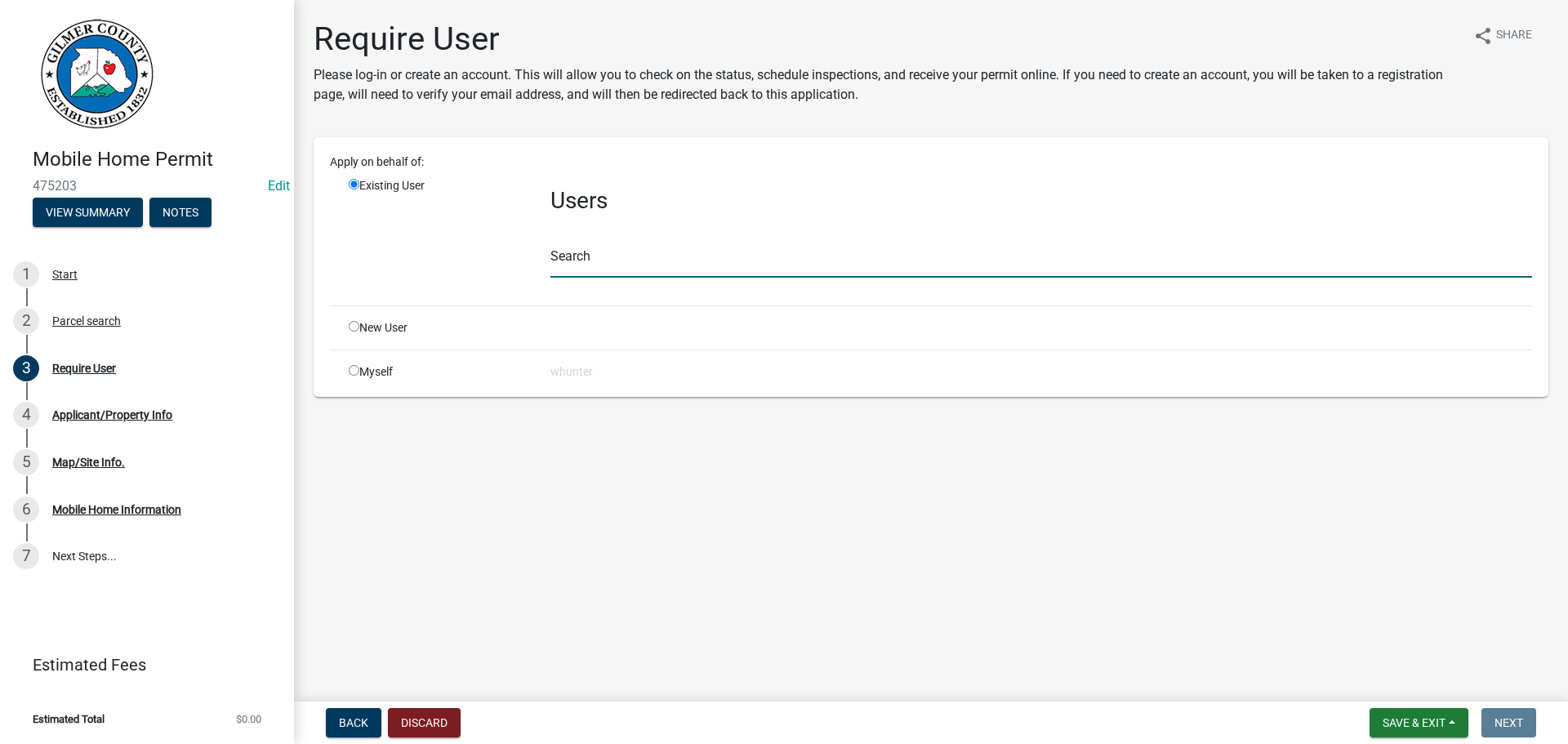
drag, startPoint x: 713, startPoint y: 267, endPoint x: 731, endPoint y: 220, distance: 50.3
click at [714, 266] on input "text" at bounding box center [1041, 260] width 982 height 33
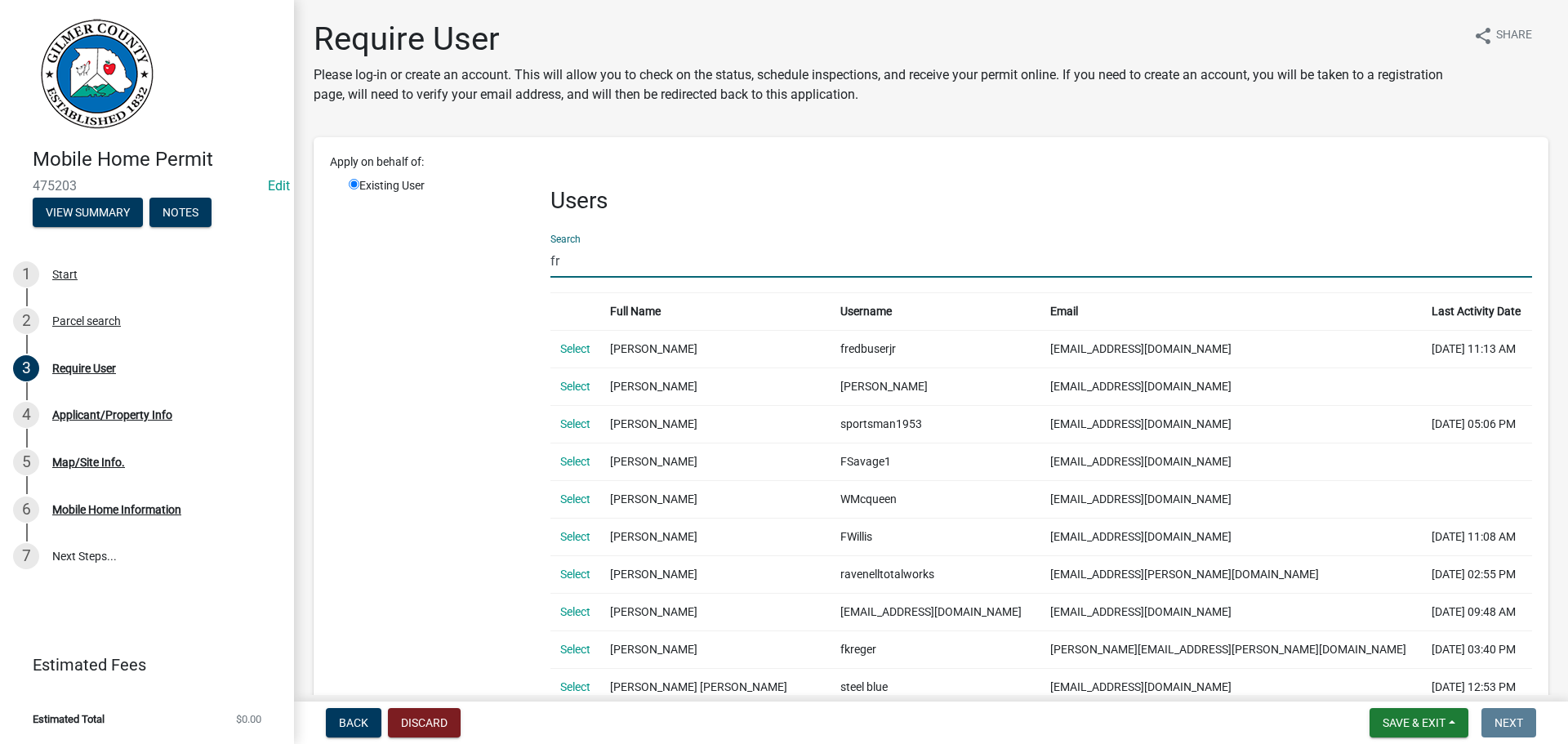
type input "f"
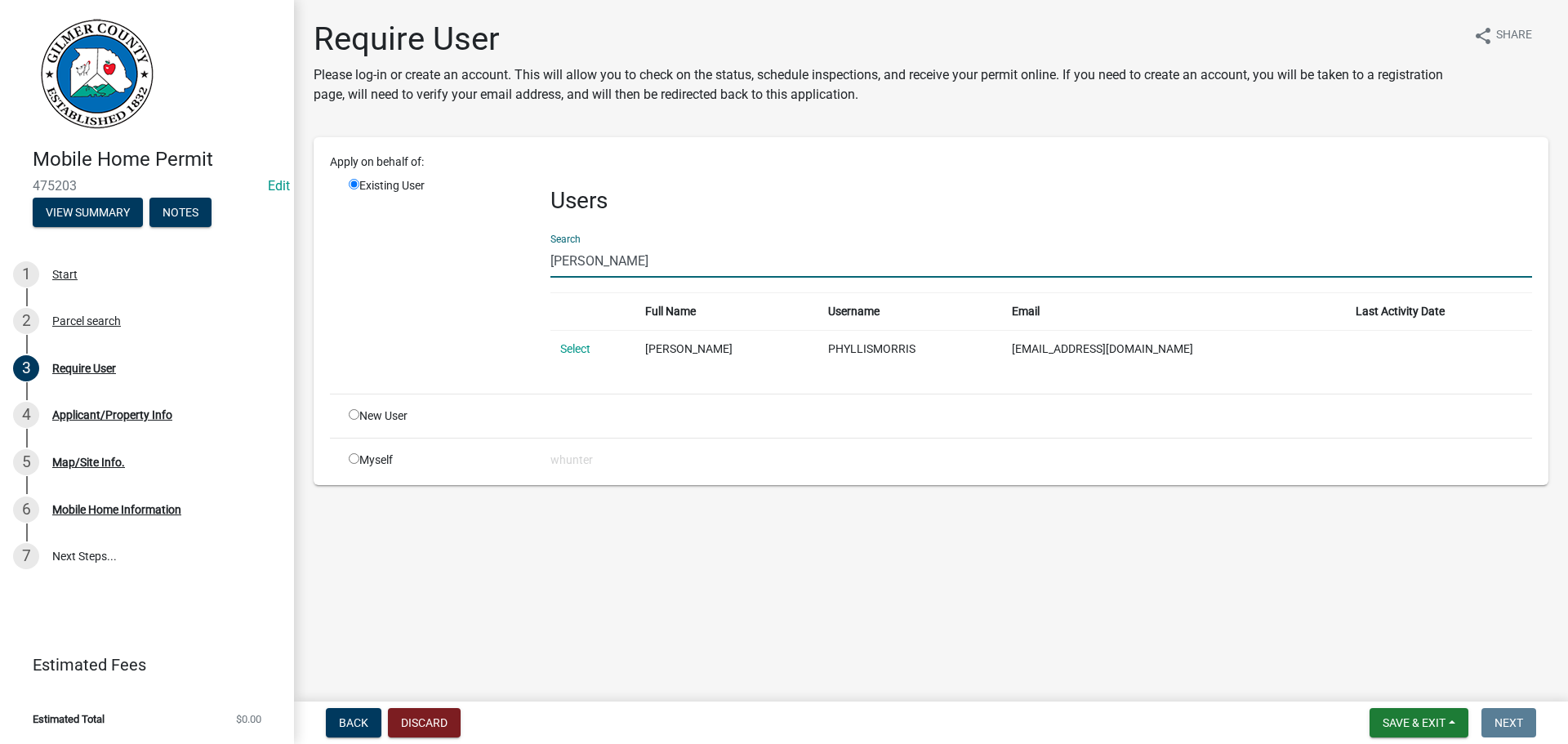
type input "phyllis morris"
click at [343, 418] on div "New User" at bounding box center [437, 416] width 202 height 17
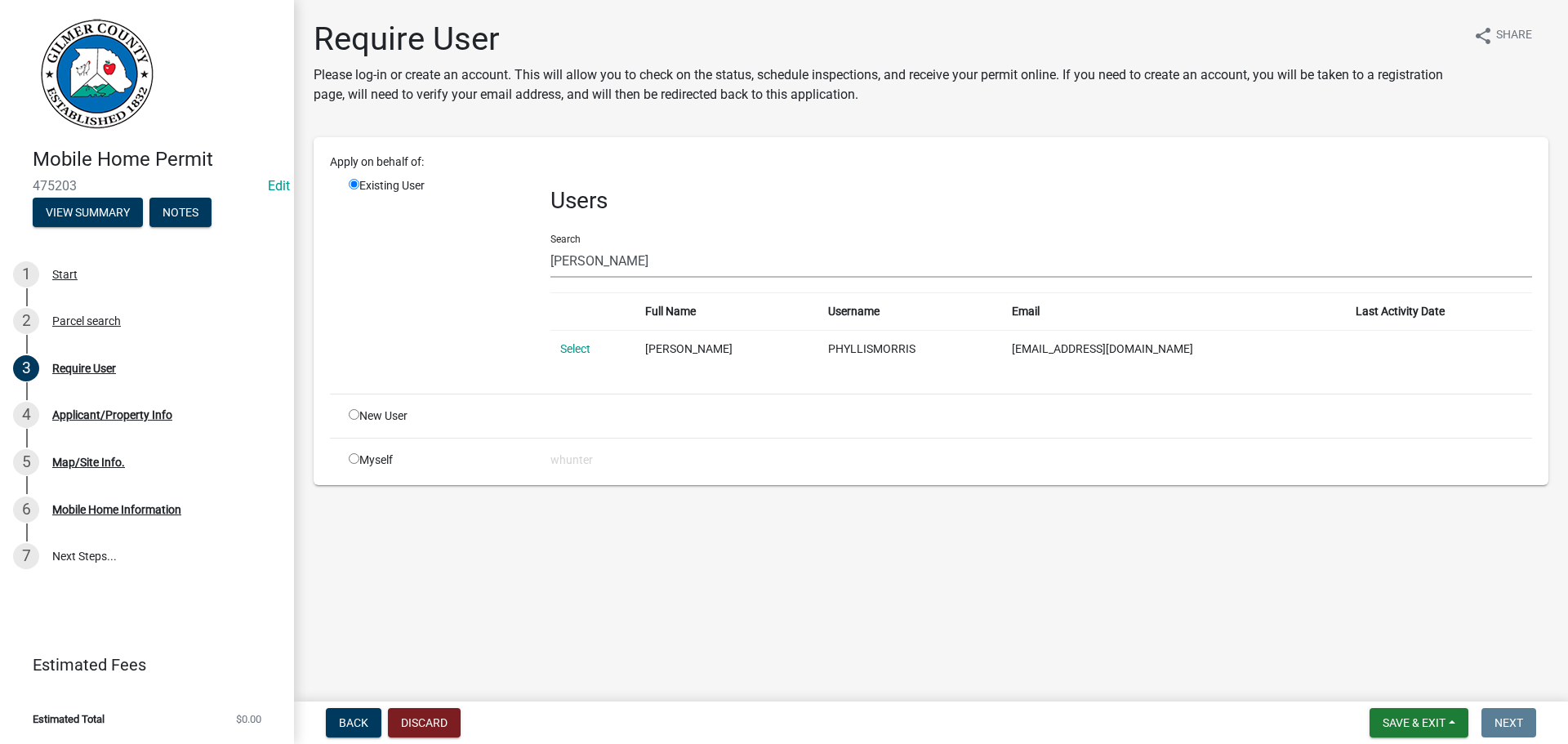
click at [343, 423] on div "New User" at bounding box center [437, 416] width 202 height 17
click at [346, 416] on div "New User" at bounding box center [437, 416] width 202 height 17
click at [347, 416] on div "New User" at bounding box center [437, 416] width 202 height 17
click at [360, 419] on div "New User" at bounding box center [437, 416] width 202 height 17
click at [355, 417] on input "radio" at bounding box center [353, 414] width 10 height 10
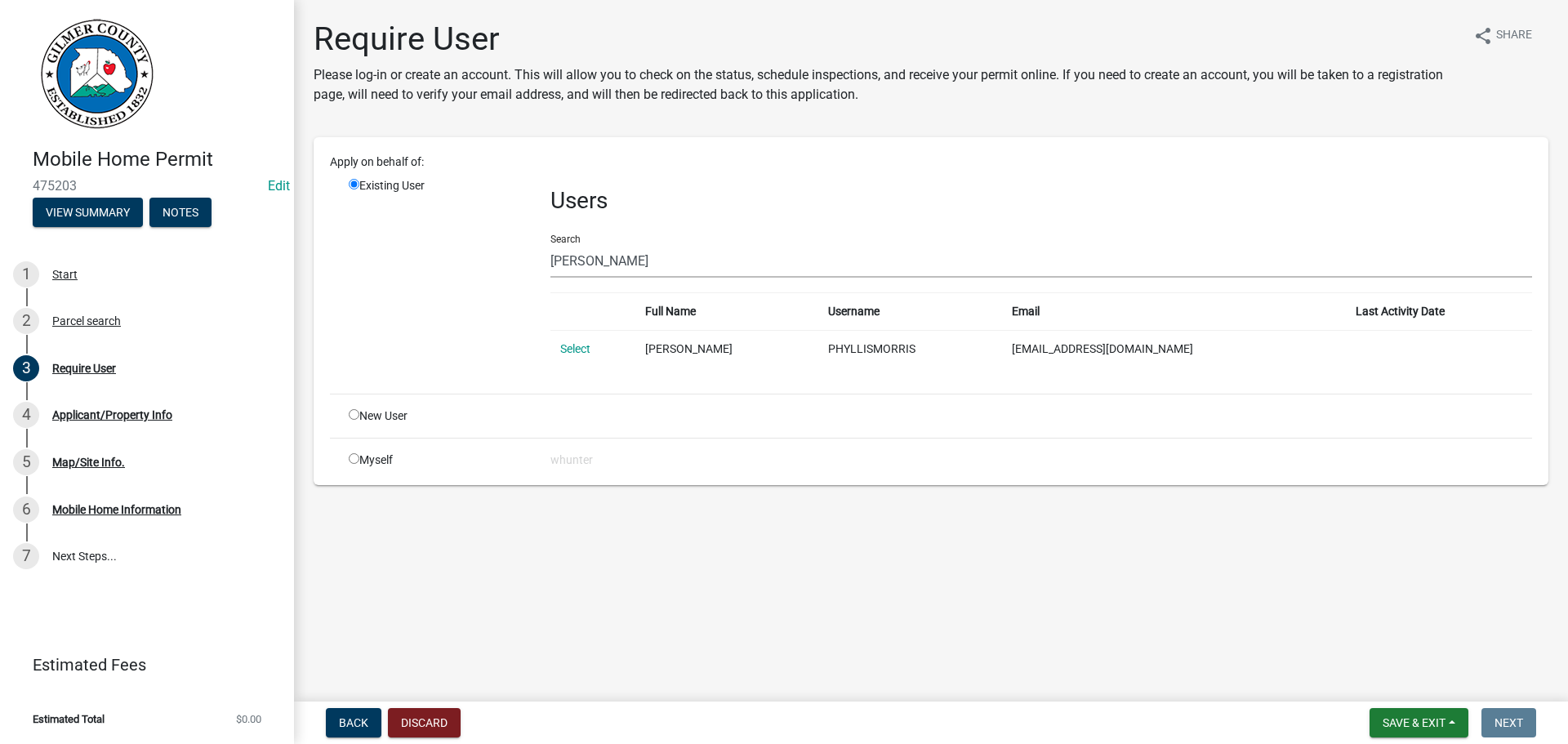
radio input "true"
radio input "false"
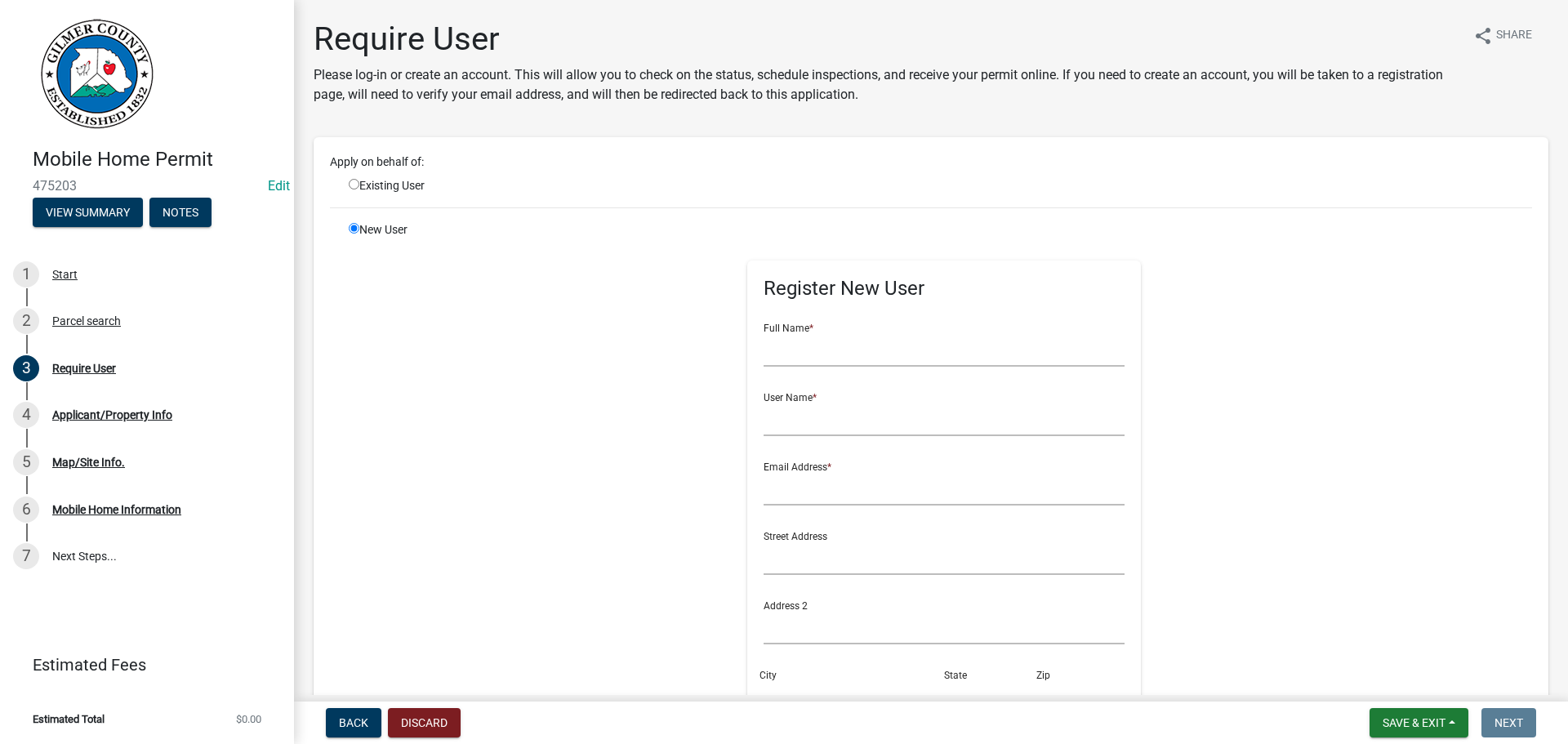
click at [829, 366] on form "Full Name * User Name * Email Address * Street Address Address 2 City State Zip…" at bounding box center [944, 590] width 362 height 560
click at [834, 362] on input "text" at bounding box center [944, 349] width 362 height 33
type input "p"
type input "[PERSON_NAME]"
type input "PHYLLISMORRIS"
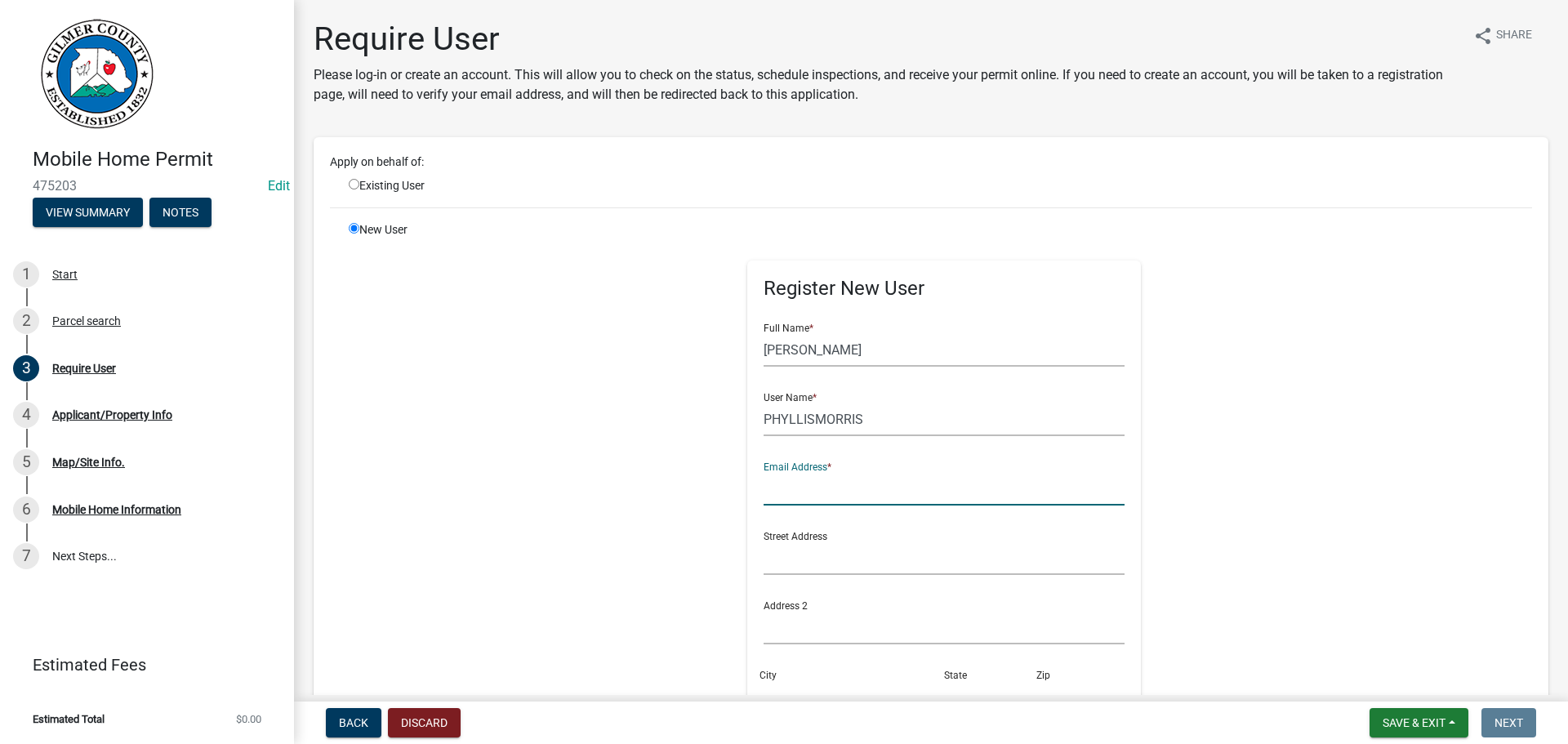
click at [365, 185] on div "Existing User" at bounding box center [437, 186] width 202 height 17
click at [355, 185] on input "radio" at bounding box center [353, 184] width 10 height 10
radio input "true"
radio input "false"
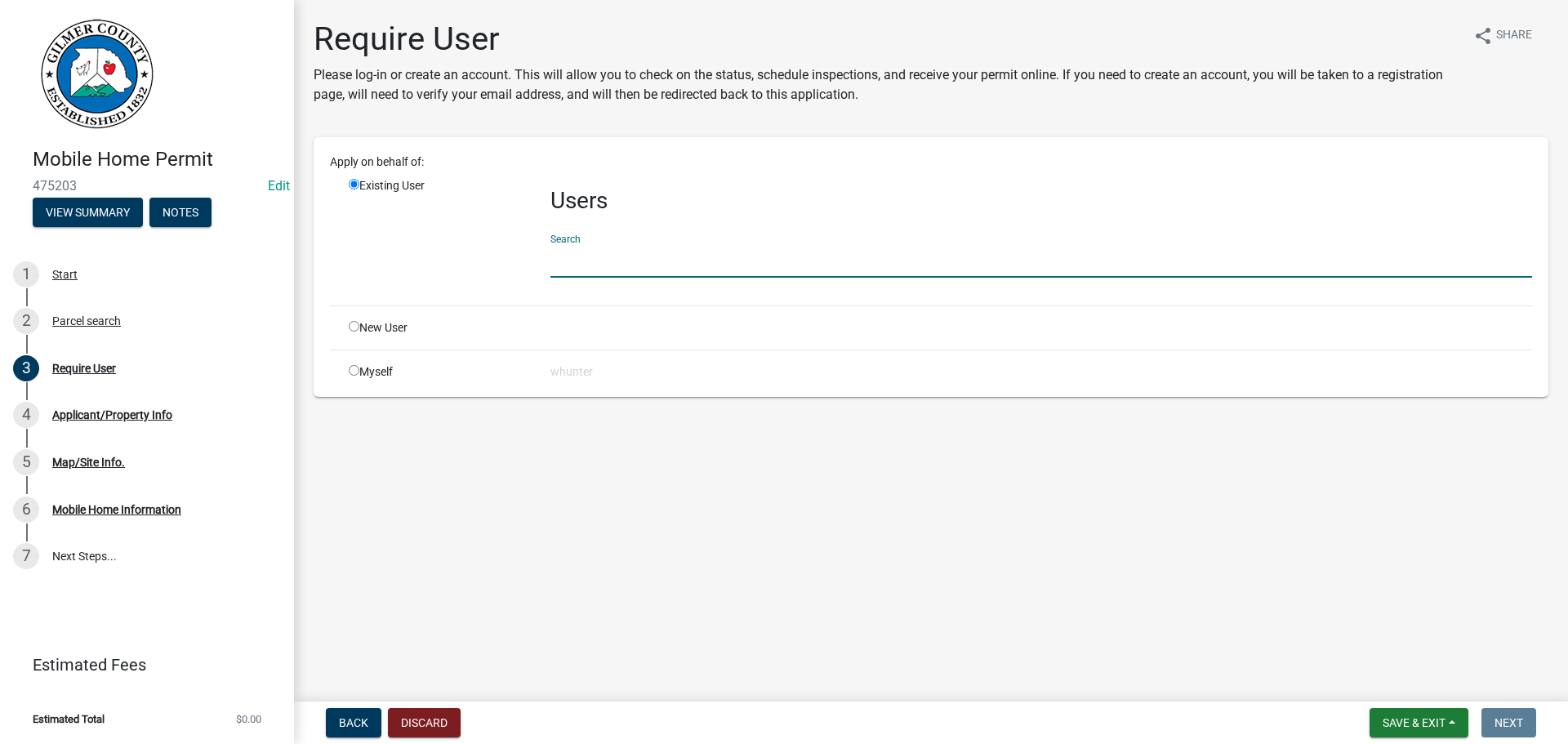
click at [700, 268] on input "text" at bounding box center [1041, 260] width 982 height 33
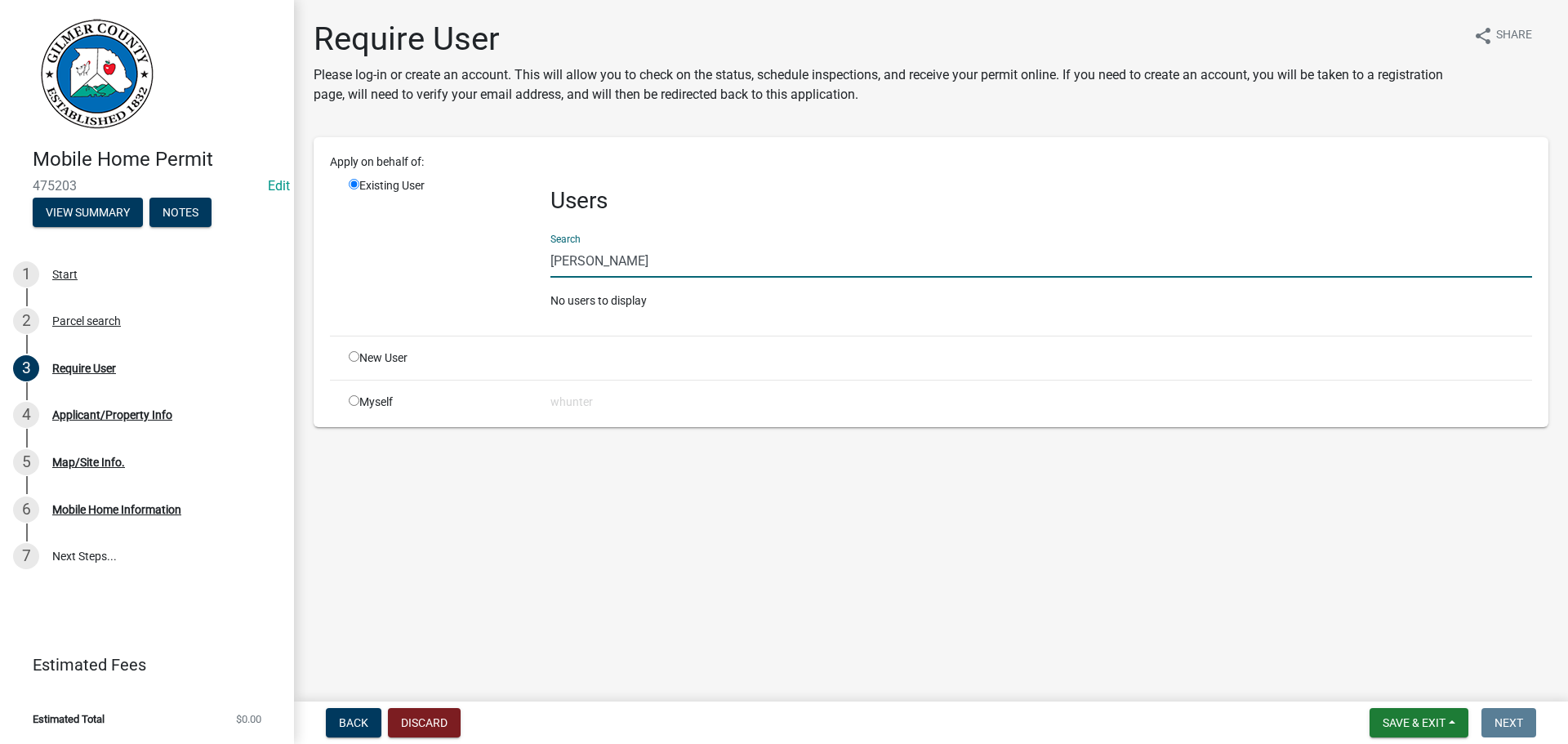
drag, startPoint x: 608, startPoint y: 241, endPoint x: 443, endPoint y: 218, distance: 166.6
click at [443, 218] on div "Existing User Users Search PHYLLIS MASON No users to display" at bounding box center [940, 250] width 1208 height 146
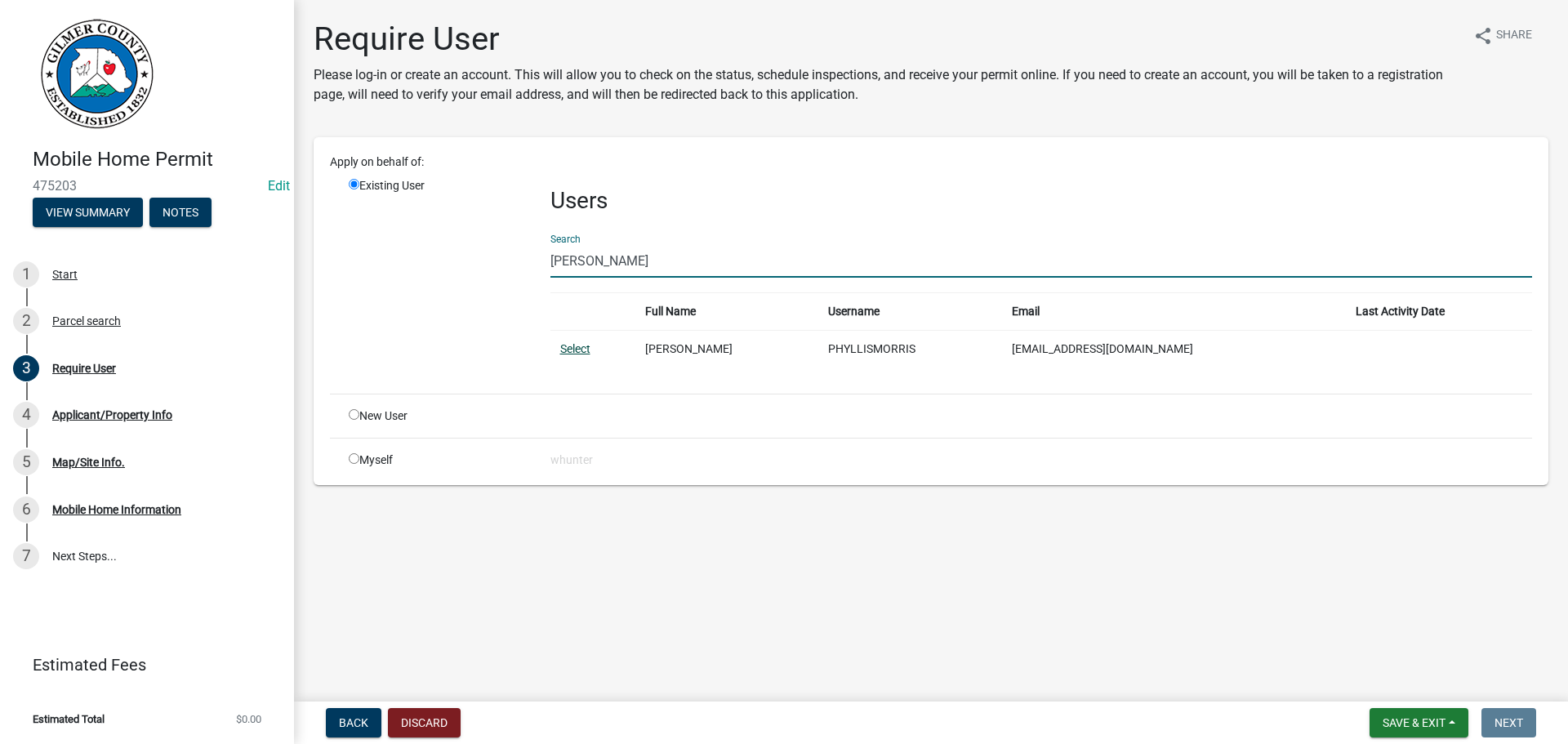
type input "PHYLLIS M"
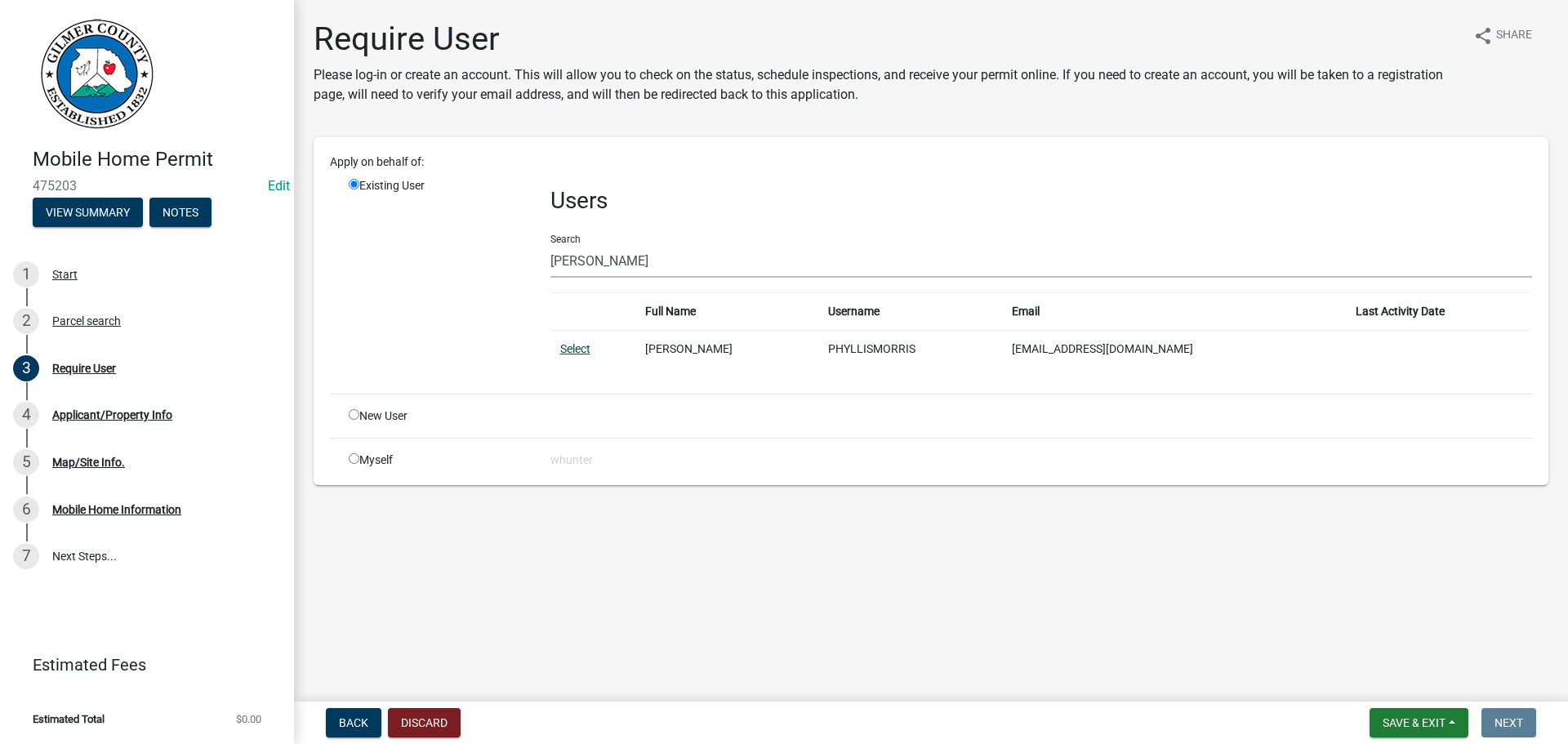
click at [563, 342] on link "Select" at bounding box center [574, 348] width 30 height 13
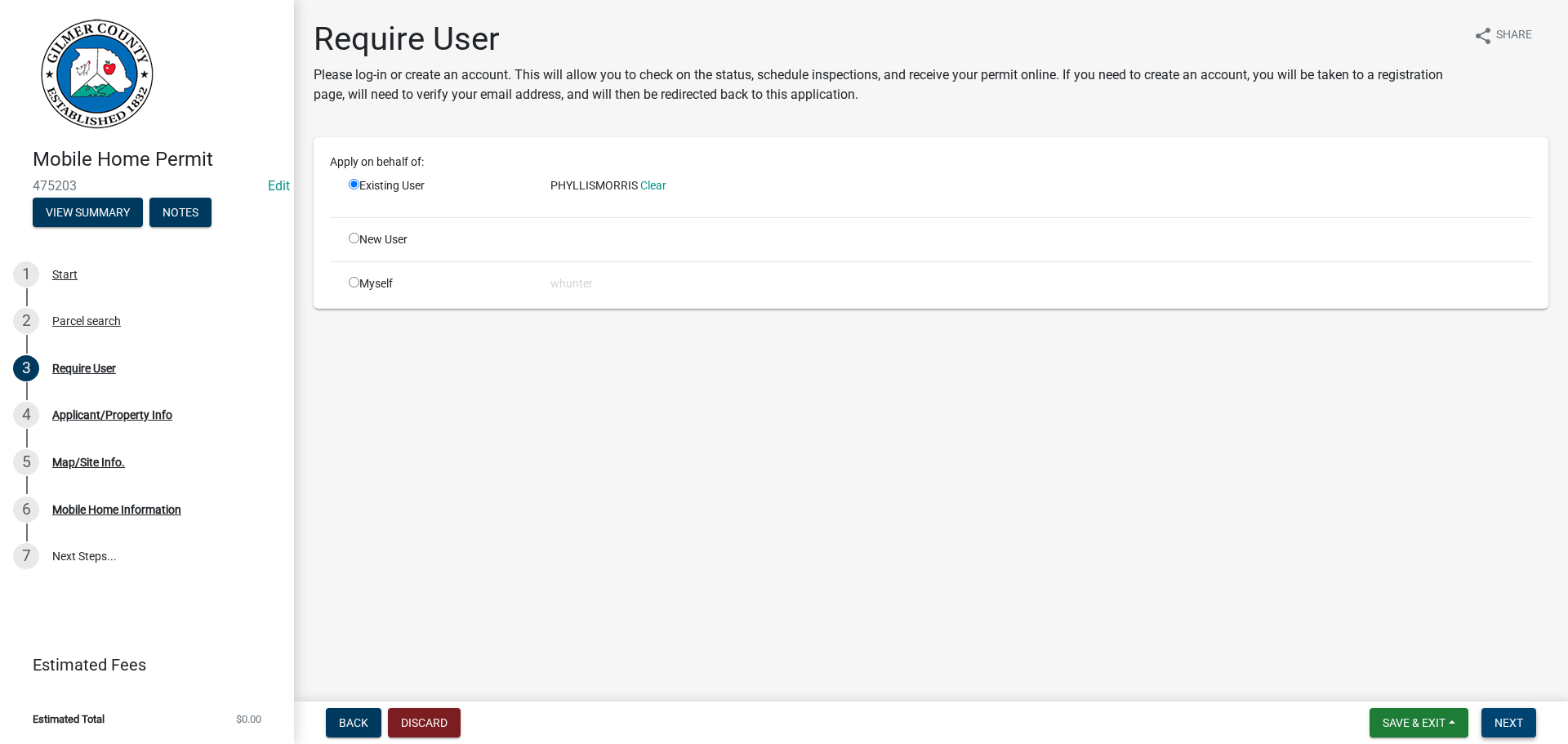
click at [1524, 719] on button "Next" at bounding box center [1508, 723] width 55 height 29
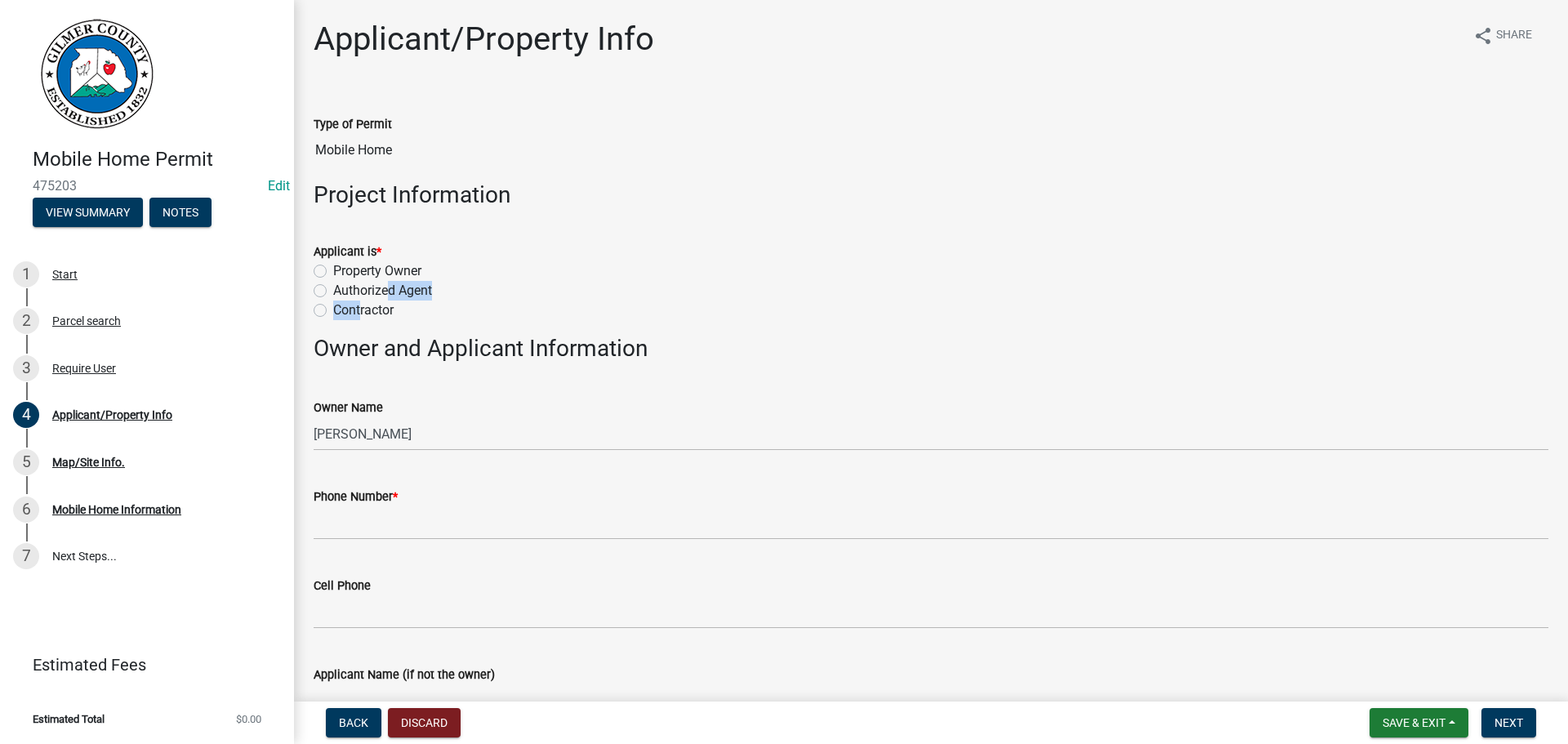
drag, startPoint x: 356, startPoint y: 316, endPoint x: 384, endPoint y: 283, distance: 43.3
click at [384, 283] on div "Applicant is * Property Owner Authorized Agent Contractor" at bounding box center [930, 281] width 1234 height 79
click at [389, 268] on label "Property Owner" at bounding box center [377, 271] width 88 height 20
click at [344, 268] on input "Property Owner" at bounding box center [338, 266] width 10 height 10
radio input "true"
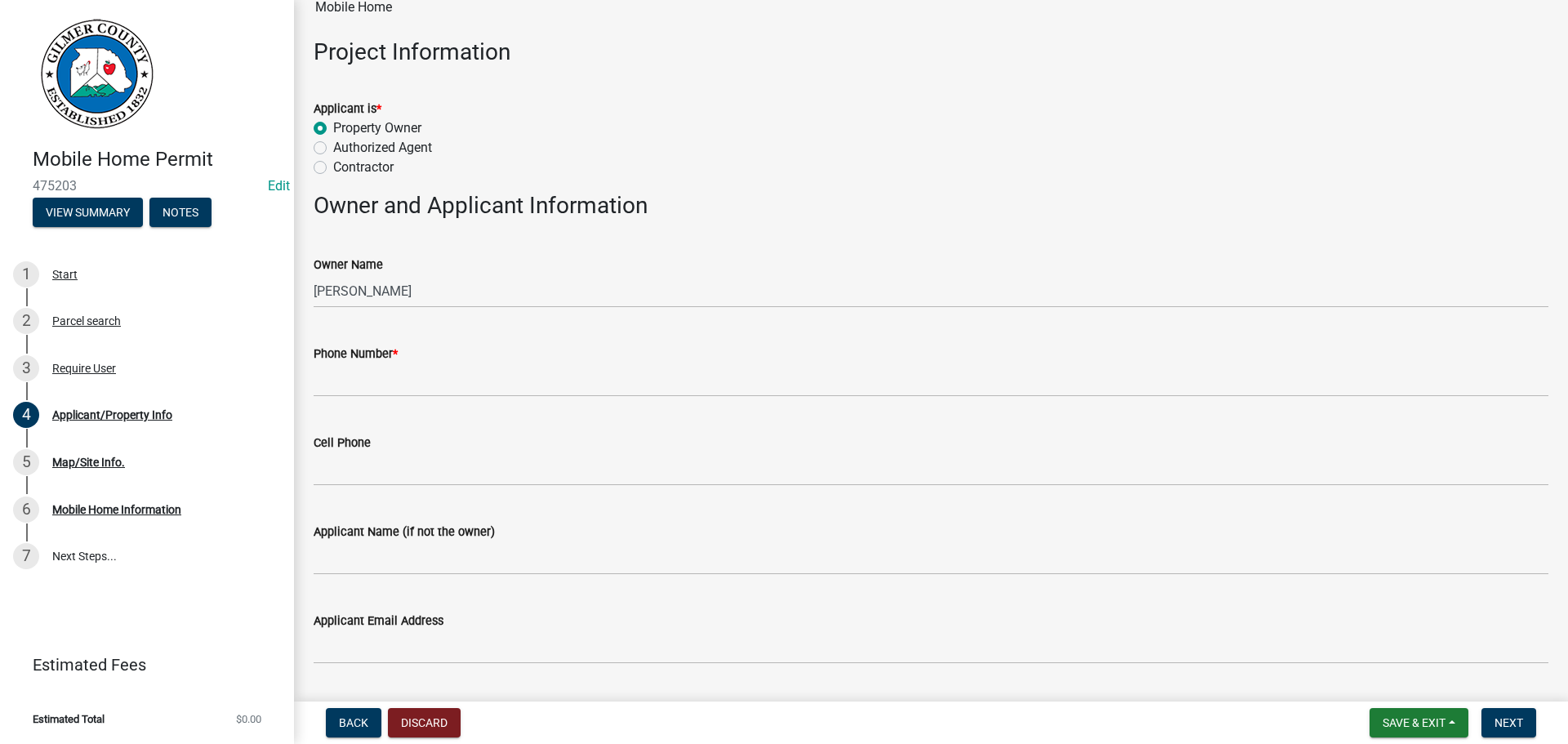
scroll to position [164, 0]
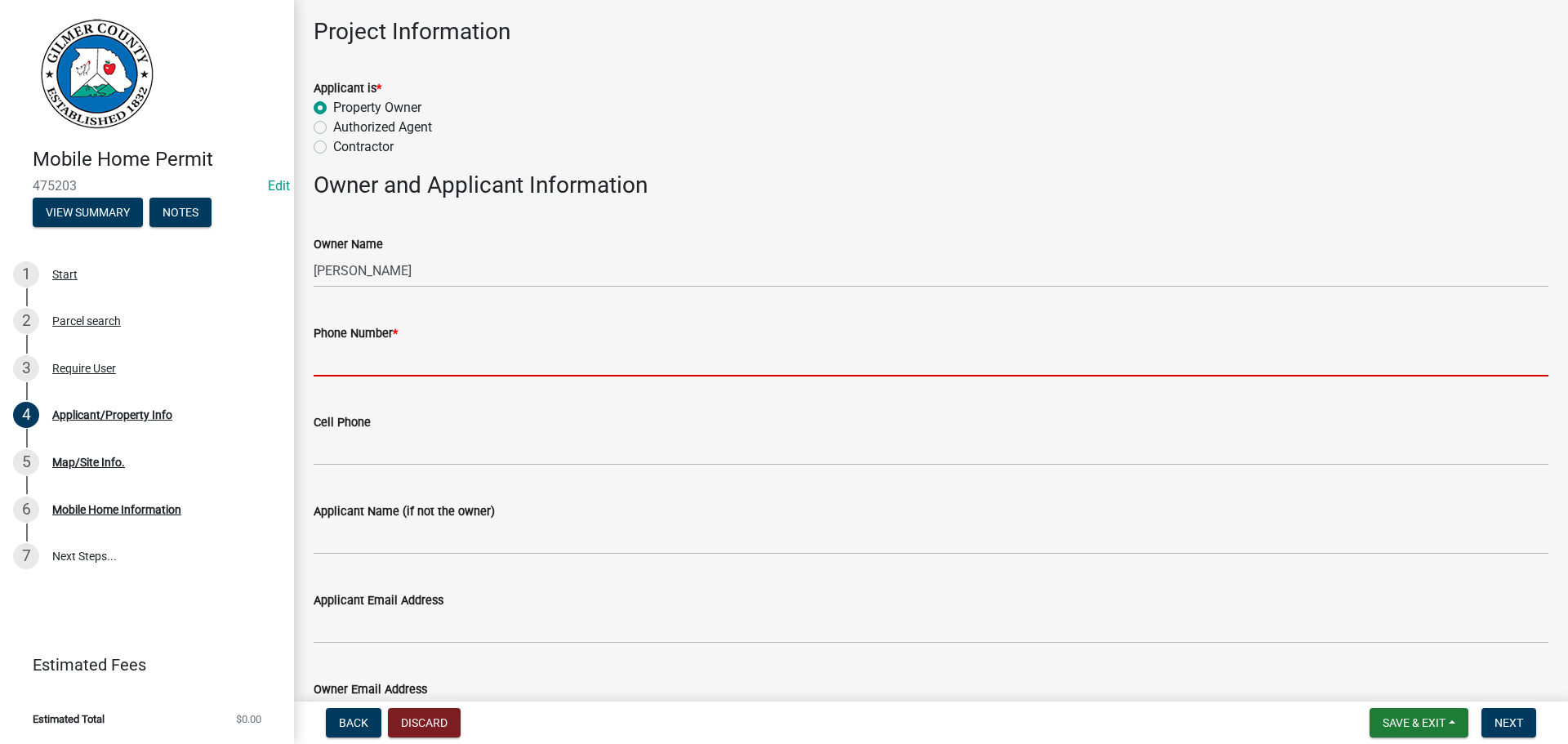
drag, startPoint x: 405, startPoint y: 371, endPoint x: 443, endPoint y: 360, distance: 39.6
click at [406, 371] on input "Phone Number *" at bounding box center [930, 360] width 1234 height 33
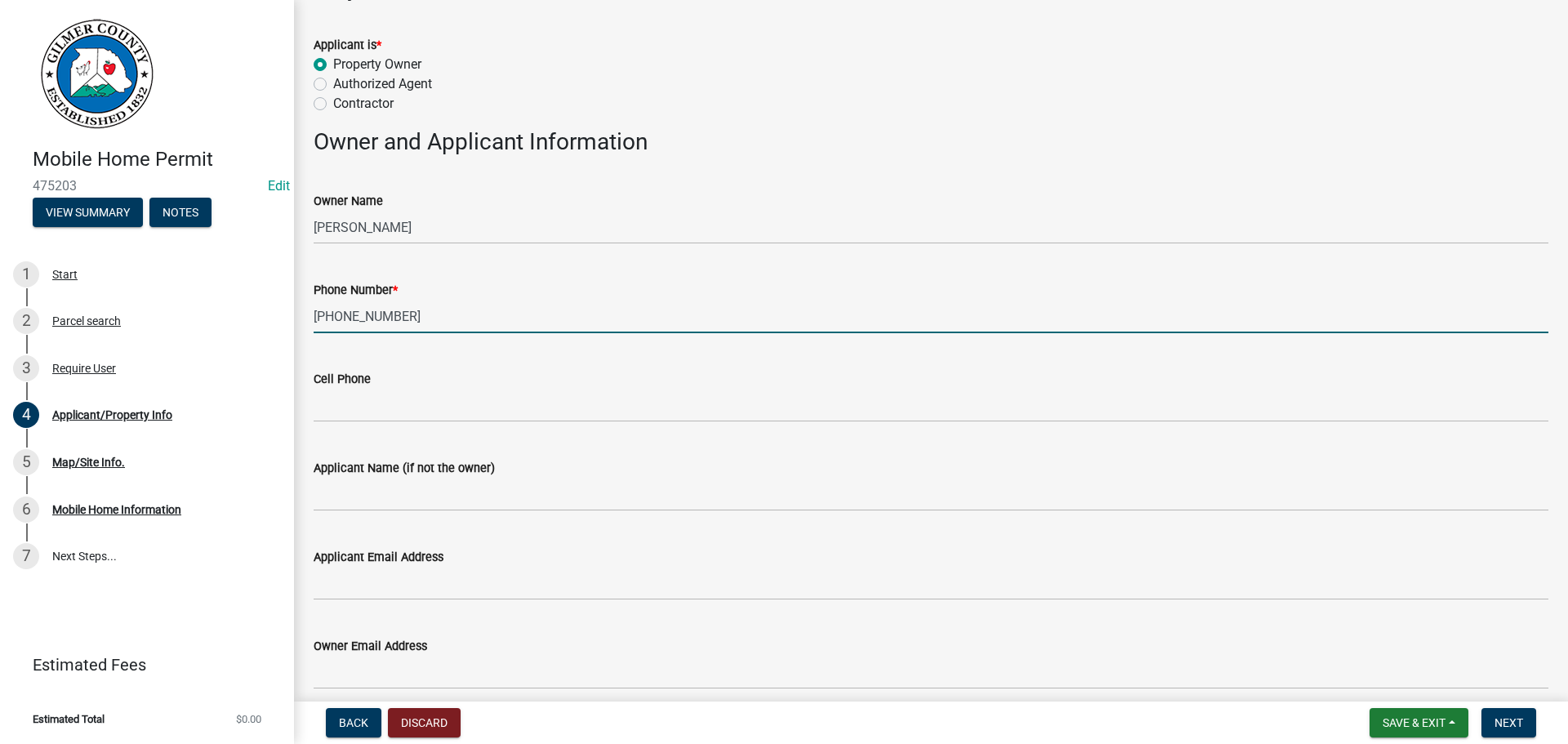
scroll to position [245, 0]
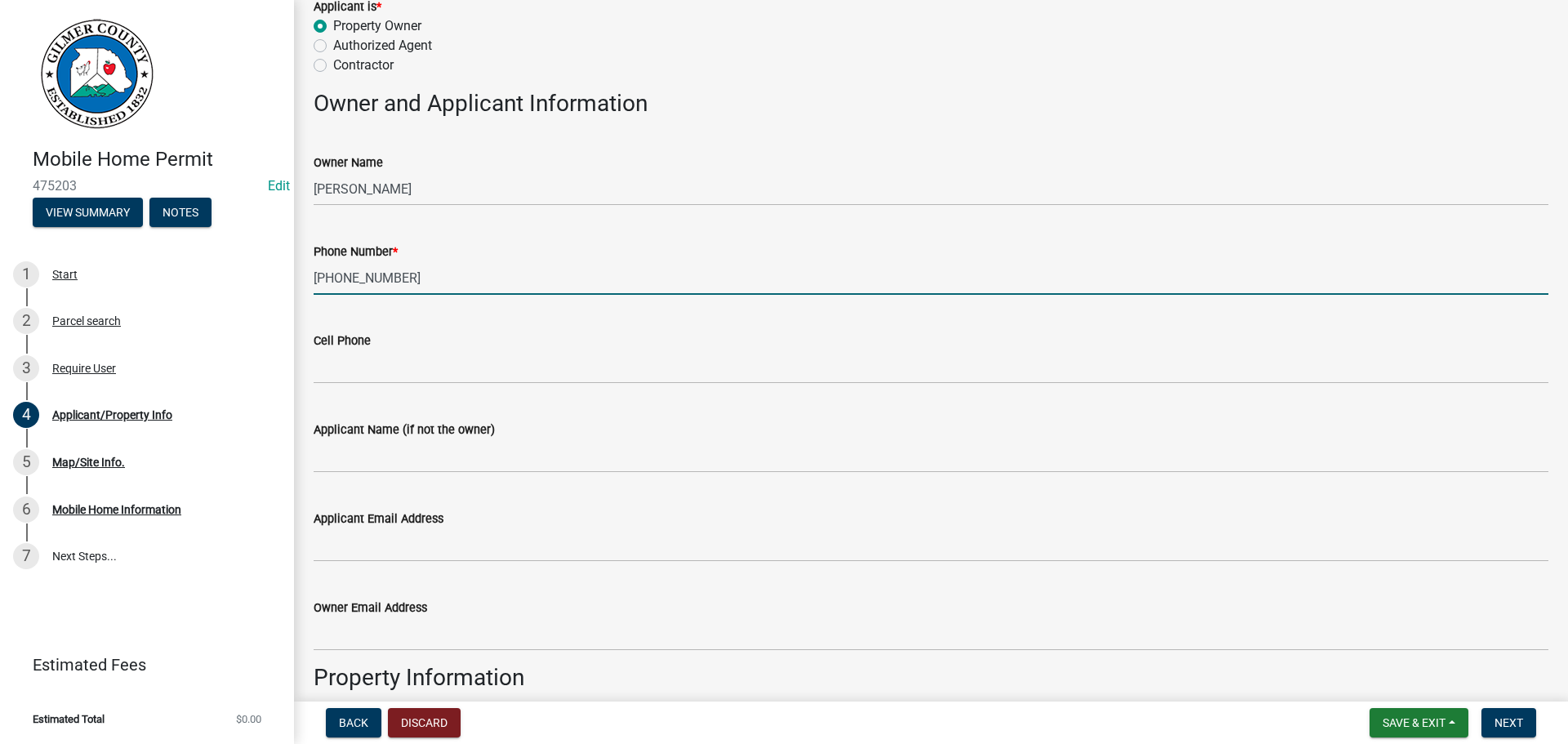
type input "[PHONE_NUMBER]"
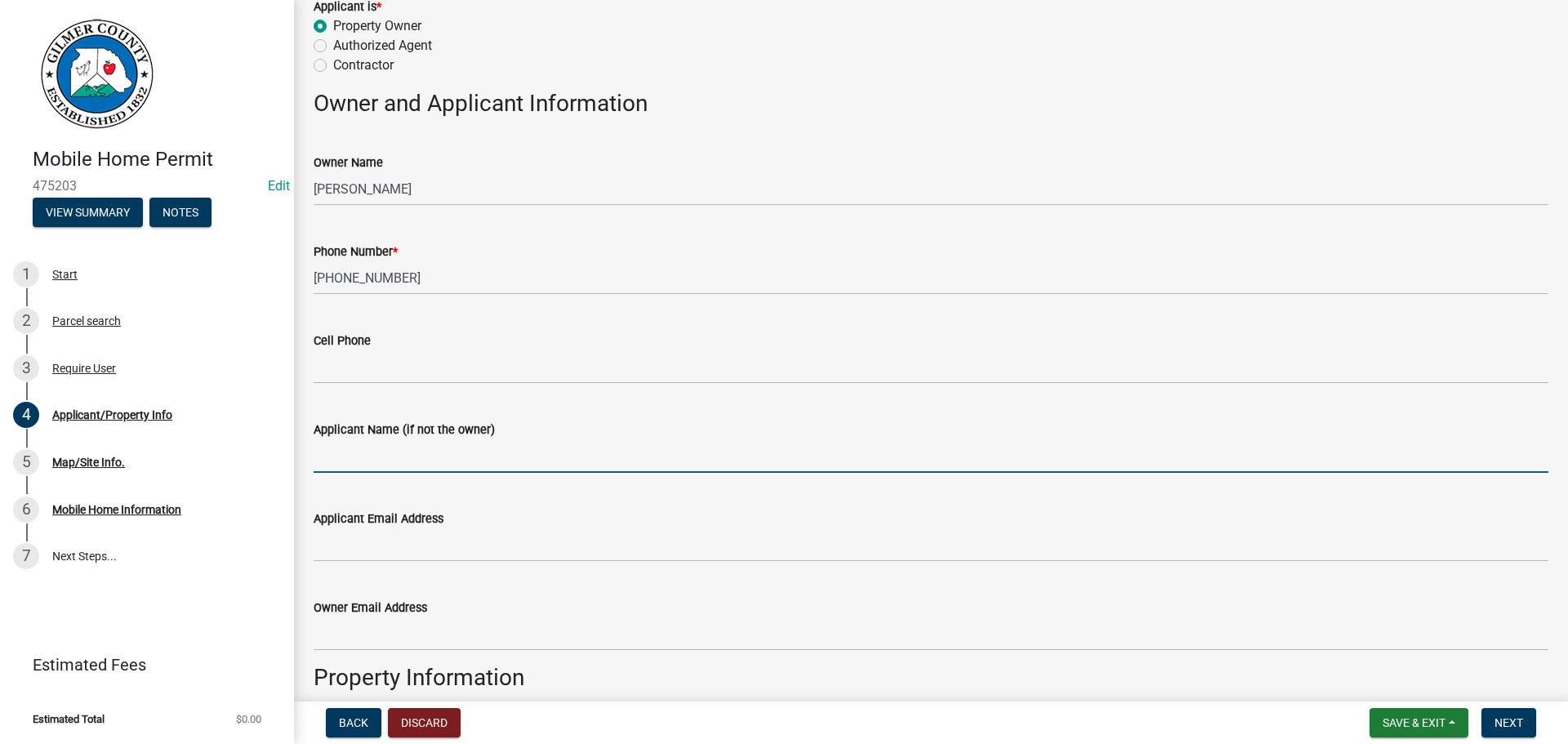
click at [429, 455] on input "Applicant Name (if not the owner)" at bounding box center [930, 455] width 1234 height 33
type input "[PERSON_NAME]"
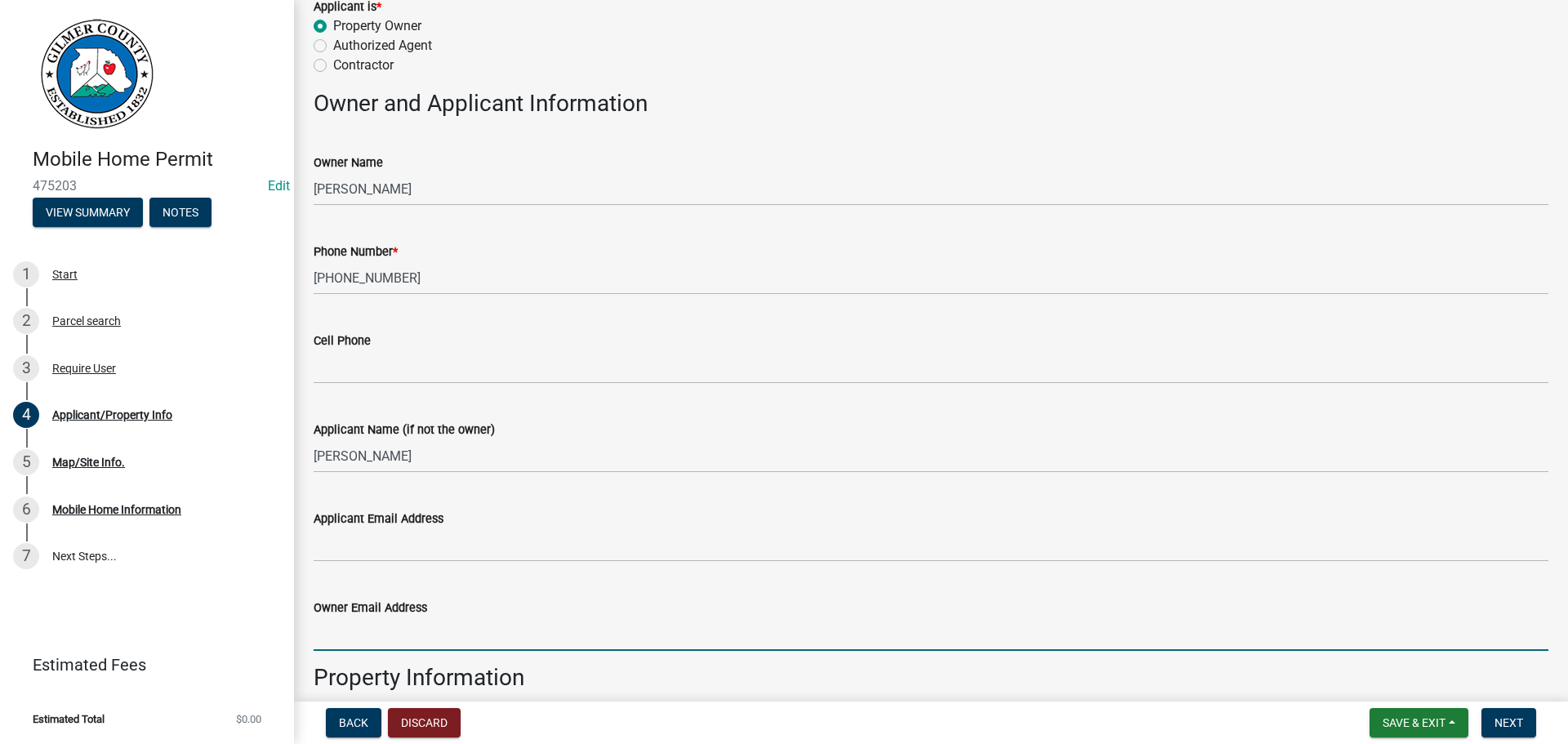
scroll to position [662, 0]
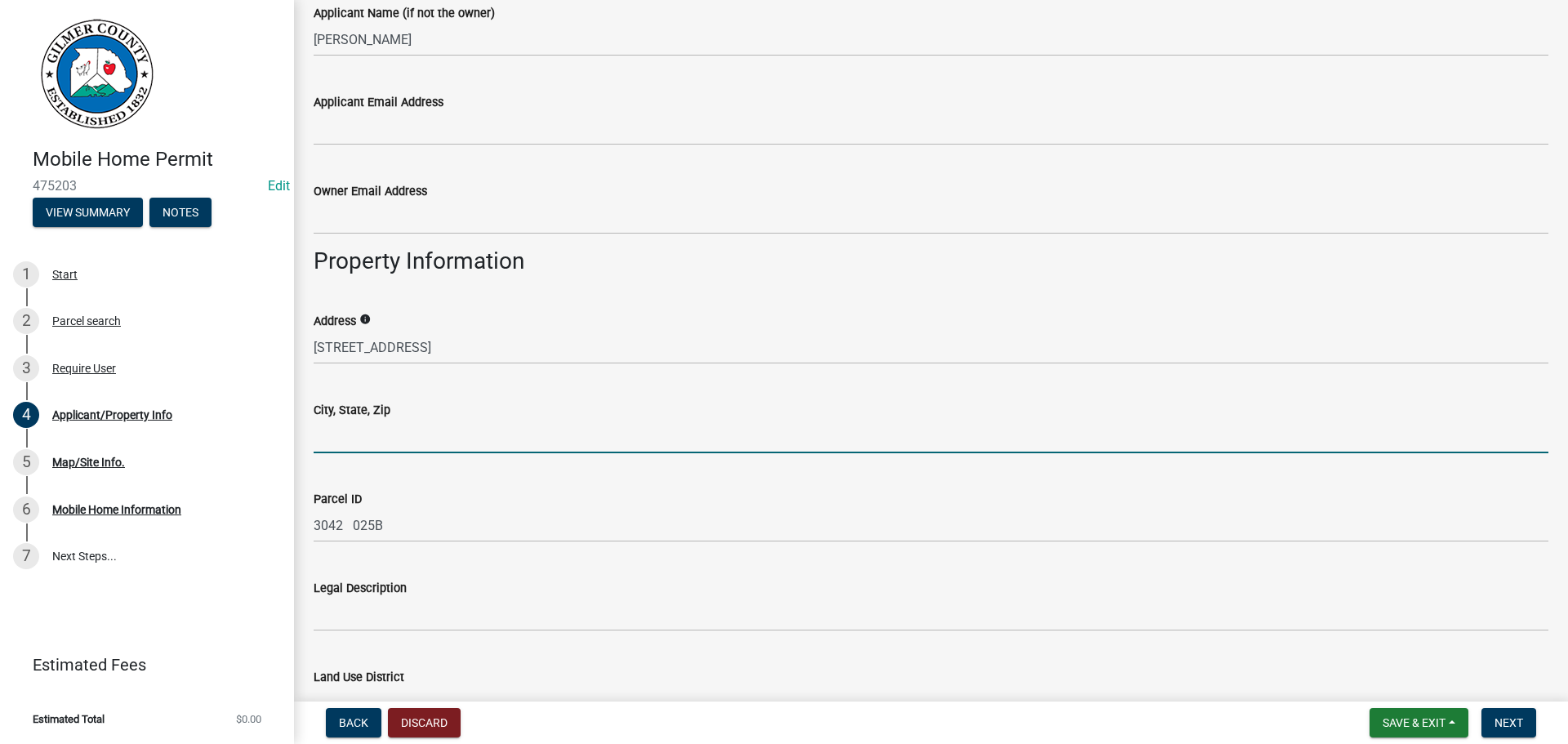
type input "E"
type input "TALKING ROCK, GA 30175"
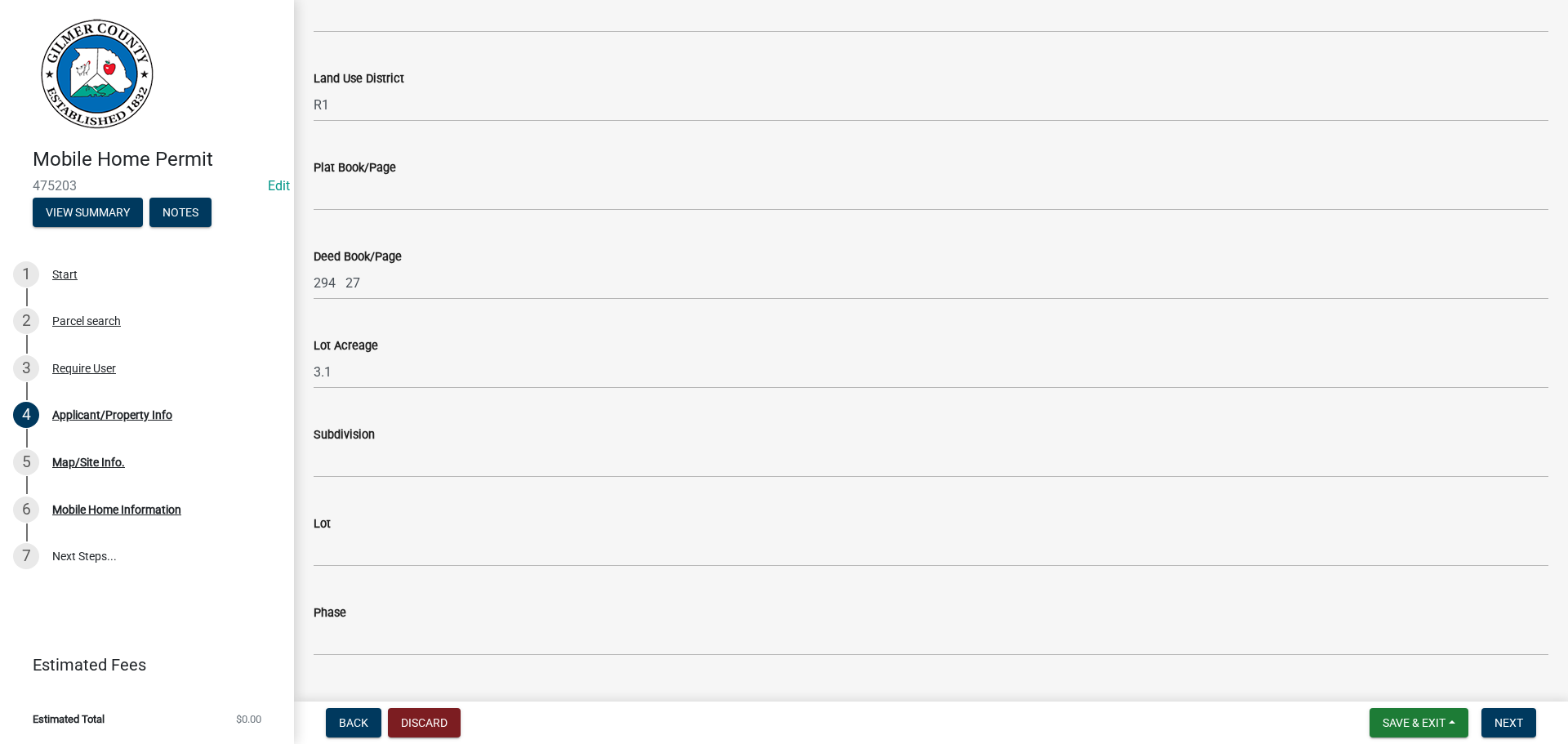
scroll to position [1430, 0]
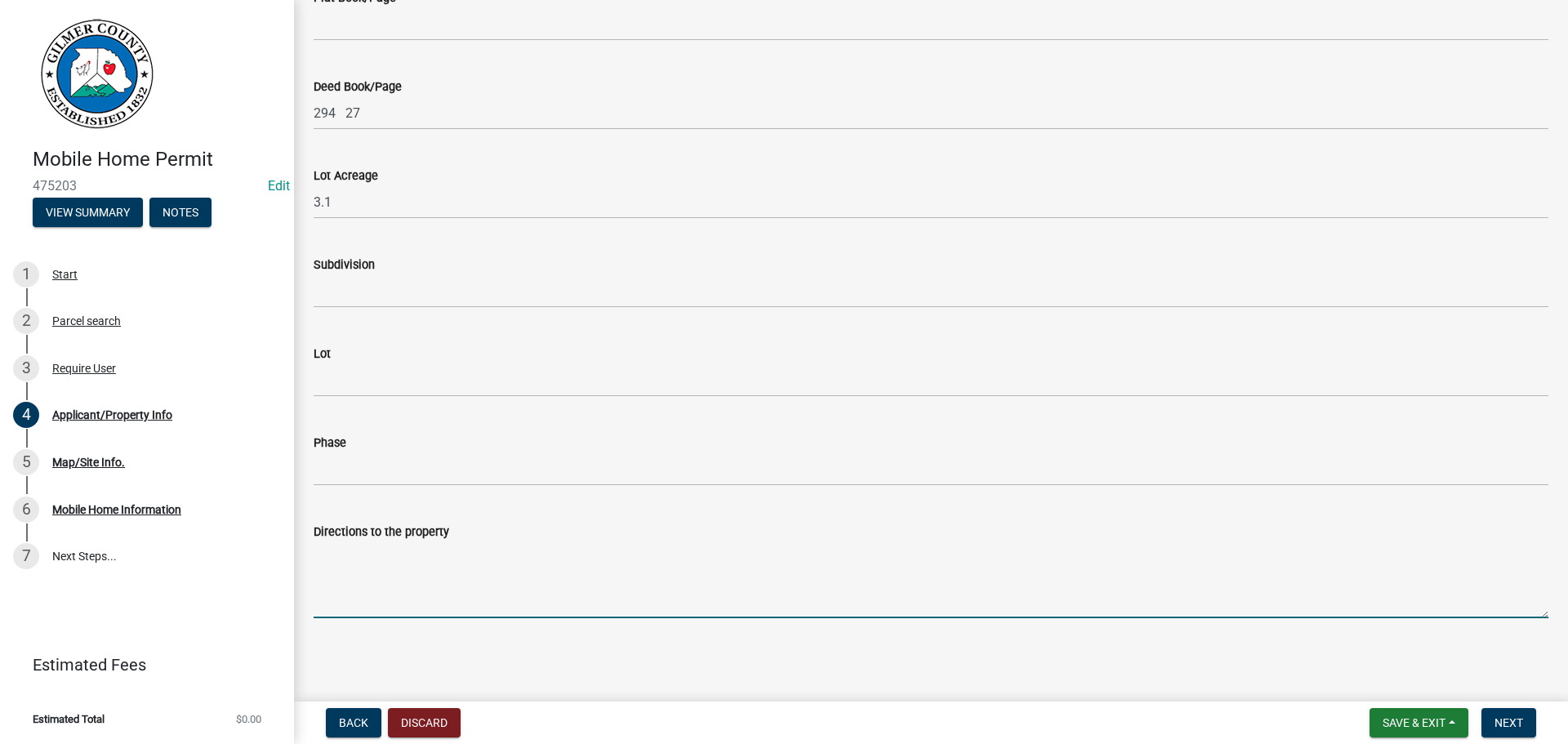
click at [593, 577] on textarea "Directions to the property" at bounding box center [930, 580] width 1234 height 77
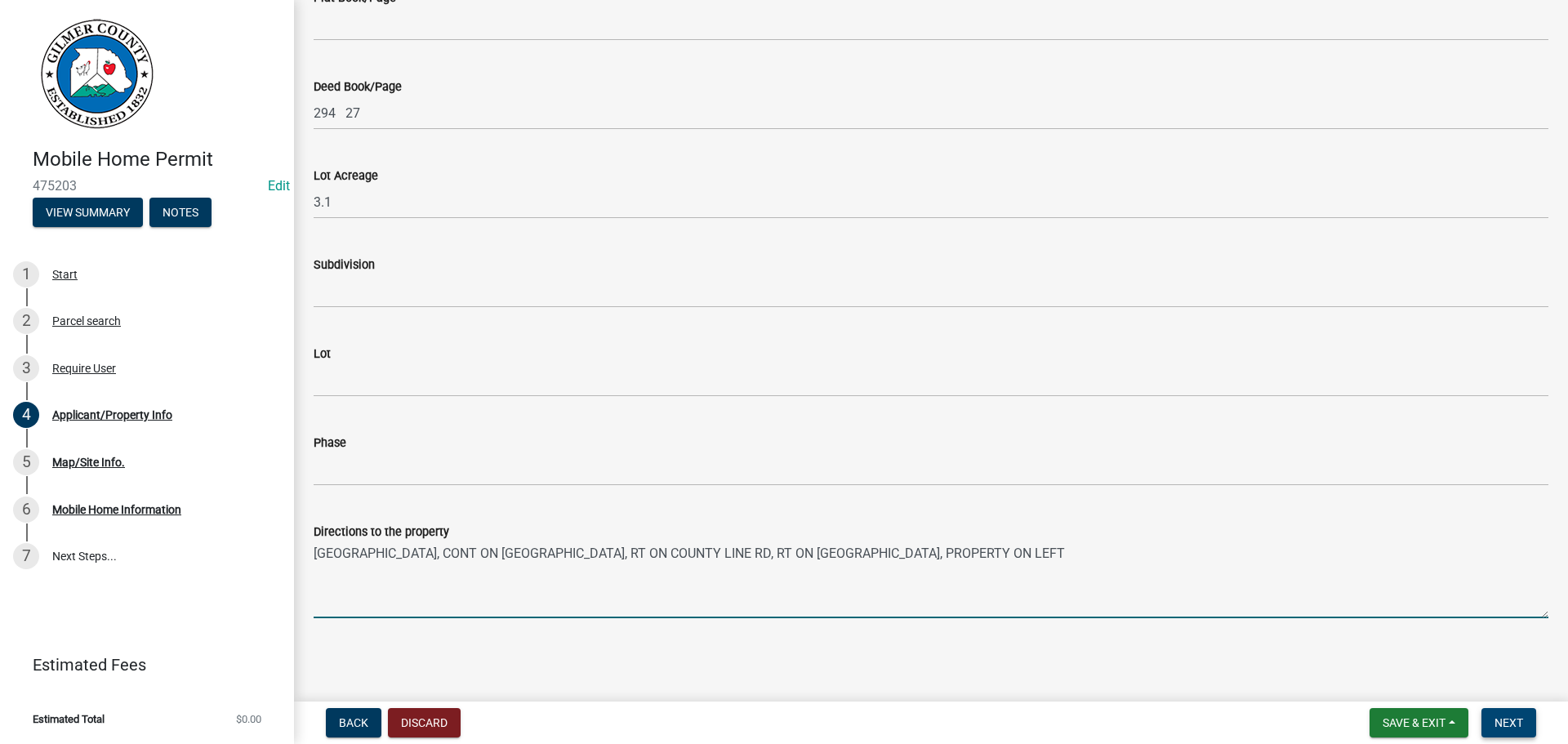
type textarea "[GEOGRAPHIC_DATA], CONT ON [GEOGRAPHIC_DATA], RT ON COUNTY LINE RD, RT ON [GEOG…"
click at [1516, 728] on span "Next" at bounding box center [1508, 723] width 28 height 13
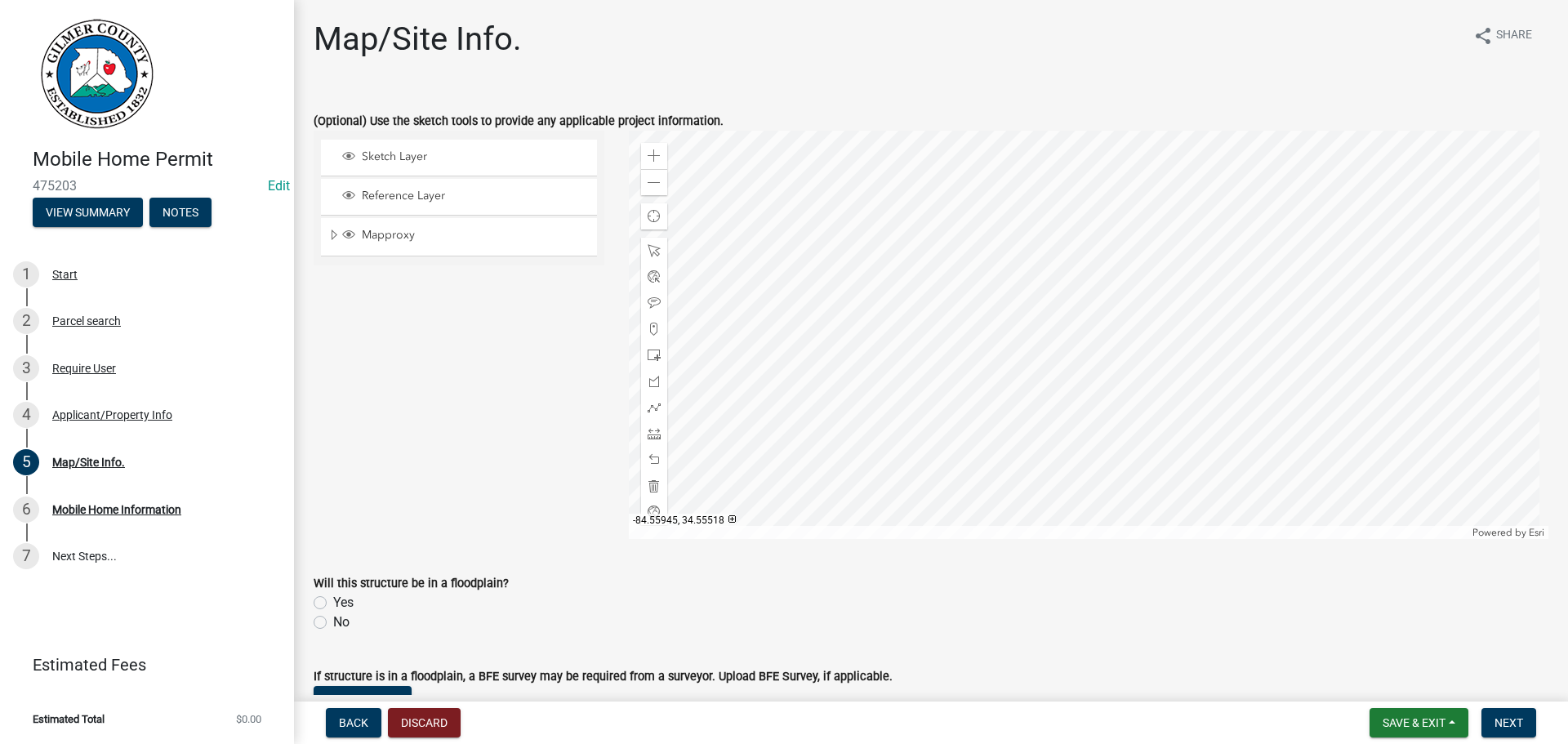
click at [342, 622] on label "No" at bounding box center [341, 622] width 16 height 20
click at [342, 622] on input "No" at bounding box center [338, 617] width 10 height 10
radio input "true"
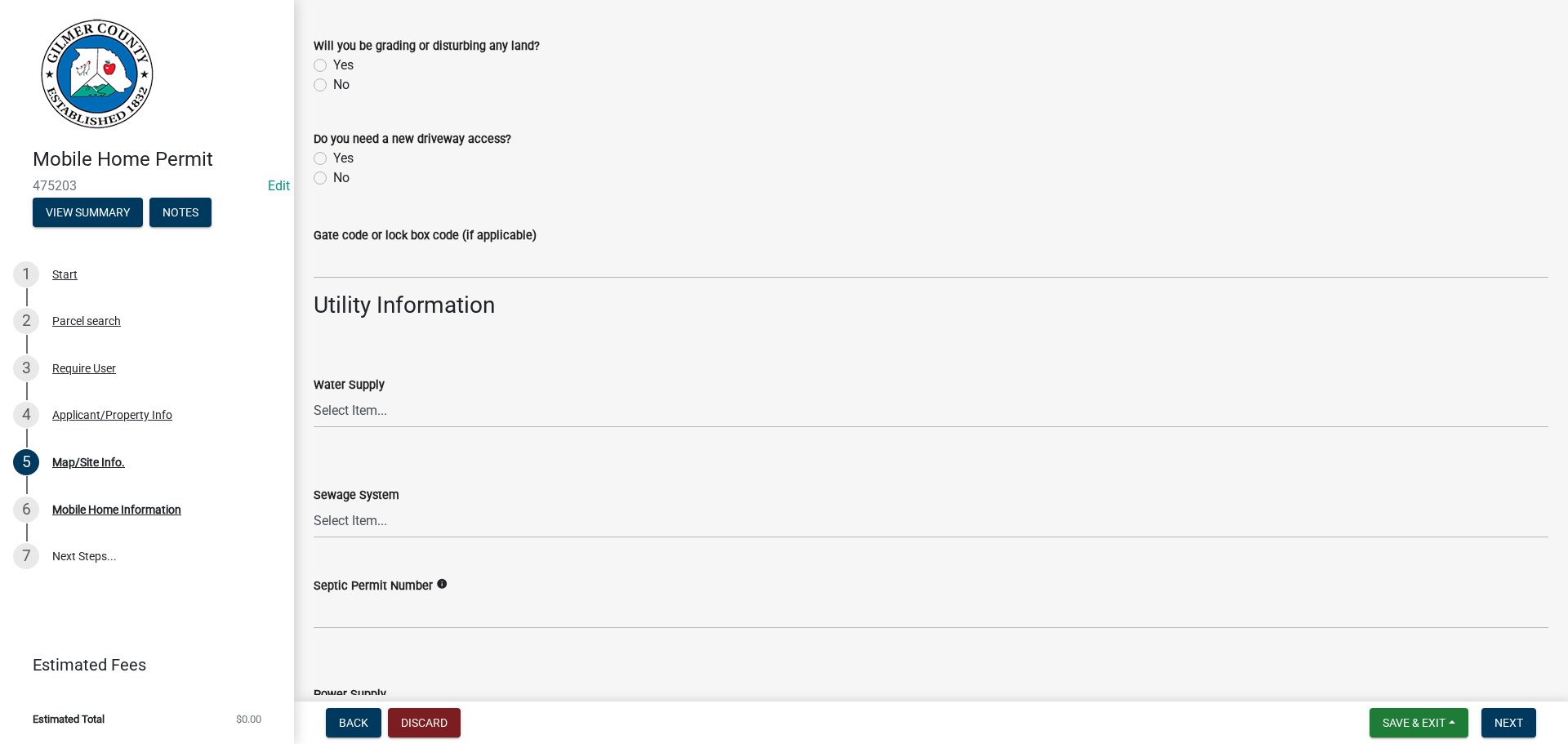
scroll to position [1143, 0]
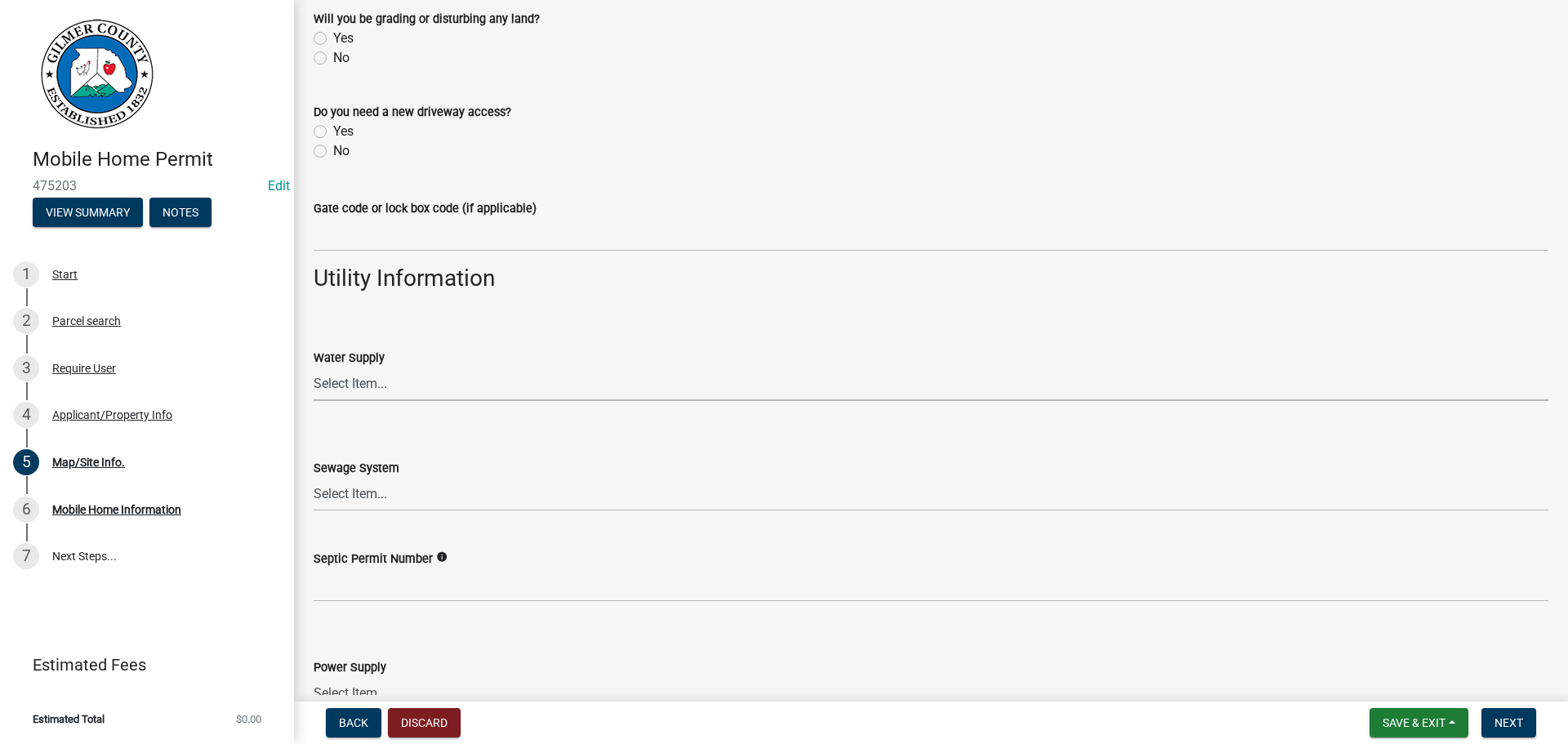
click at [377, 378] on select "Select Item... Well Community Public Spring" at bounding box center [930, 384] width 1234 height 33
click at [313, 367] on select "Select Item... Well Community Public Spring" at bounding box center [930, 384] width 1234 height 33
select select "6d3c22a4-bb85-4608-b1e4-8a8b34b9a216"
click at [401, 512] on wm-data-entity-input "Sewage System Select Item... Septic Community Public" at bounding box center [930, 471] width 1234 height 110
click at [387, 490] on select "Select Item... Septic Community Public" at bounding box center [930, 494] width 1234 height 33
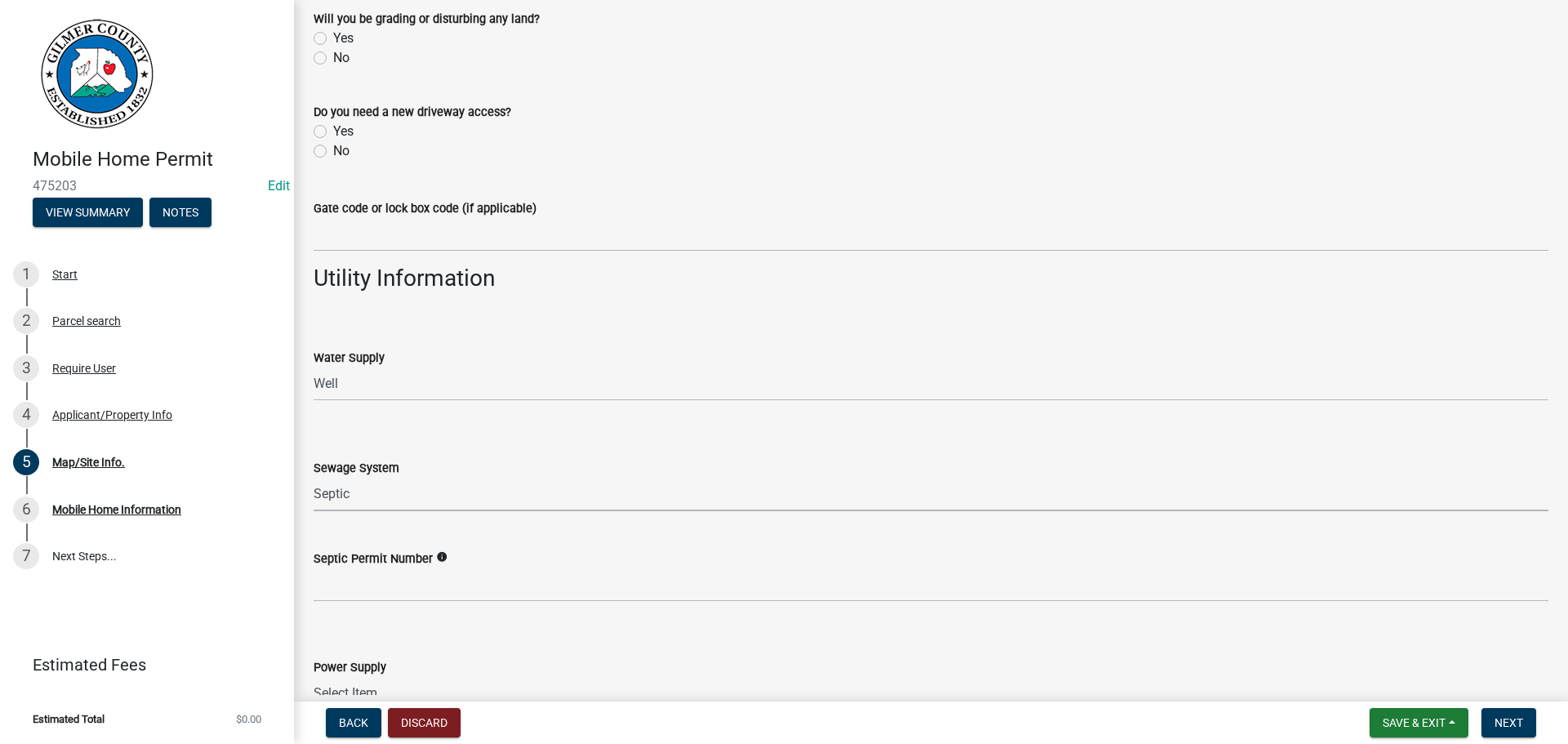
click at [313, 478] on select "Select Item... Septic Community Public" at bounding box center [930, 494] width 1234 height 33
select select "92a37e23-3b7d-408e-b3c7-0afbe39b0942"
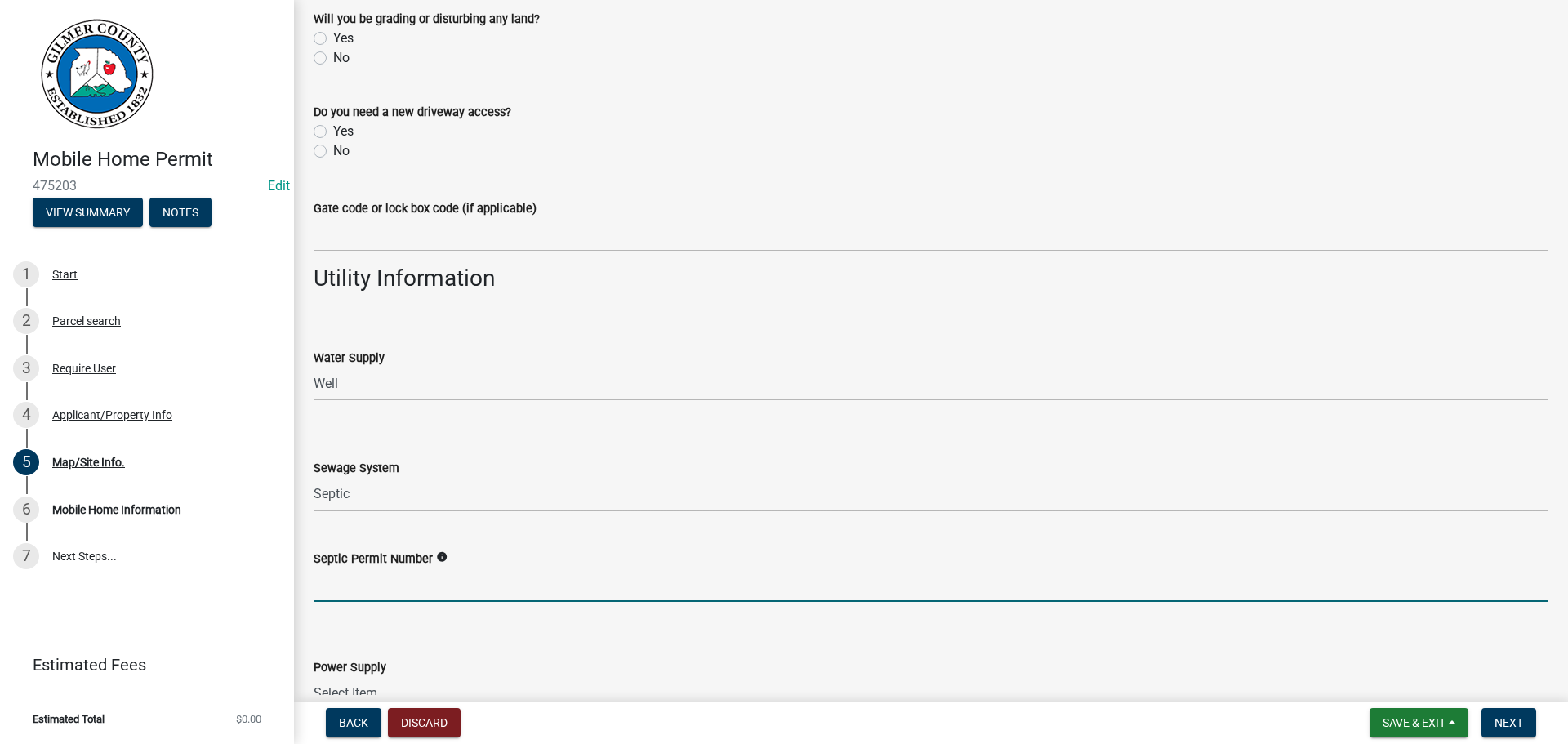
click at [384, 576] on input "Septic Permit Number" at bounding box center [930, 585] width 1234 height 33
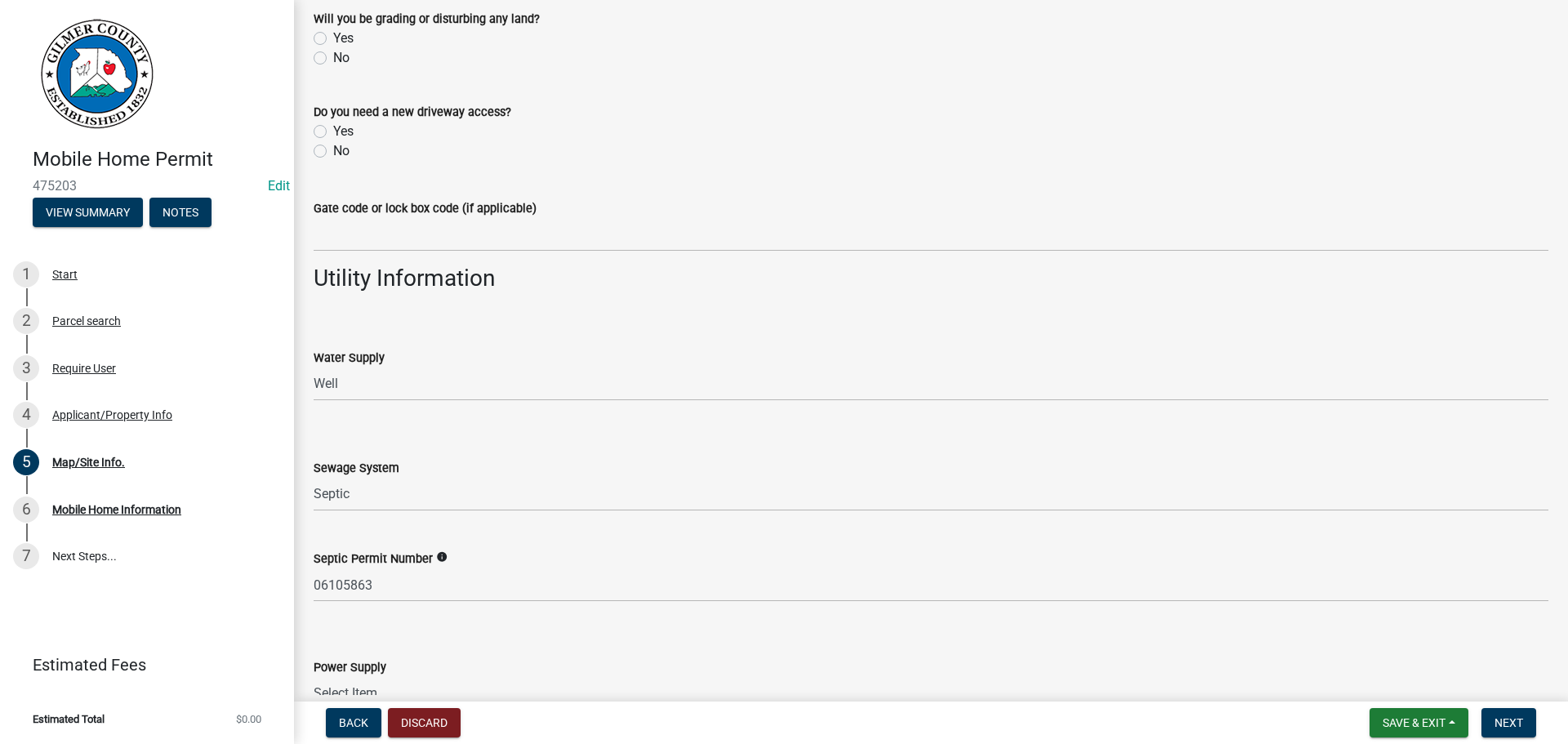
scroll to position [1159, 0]
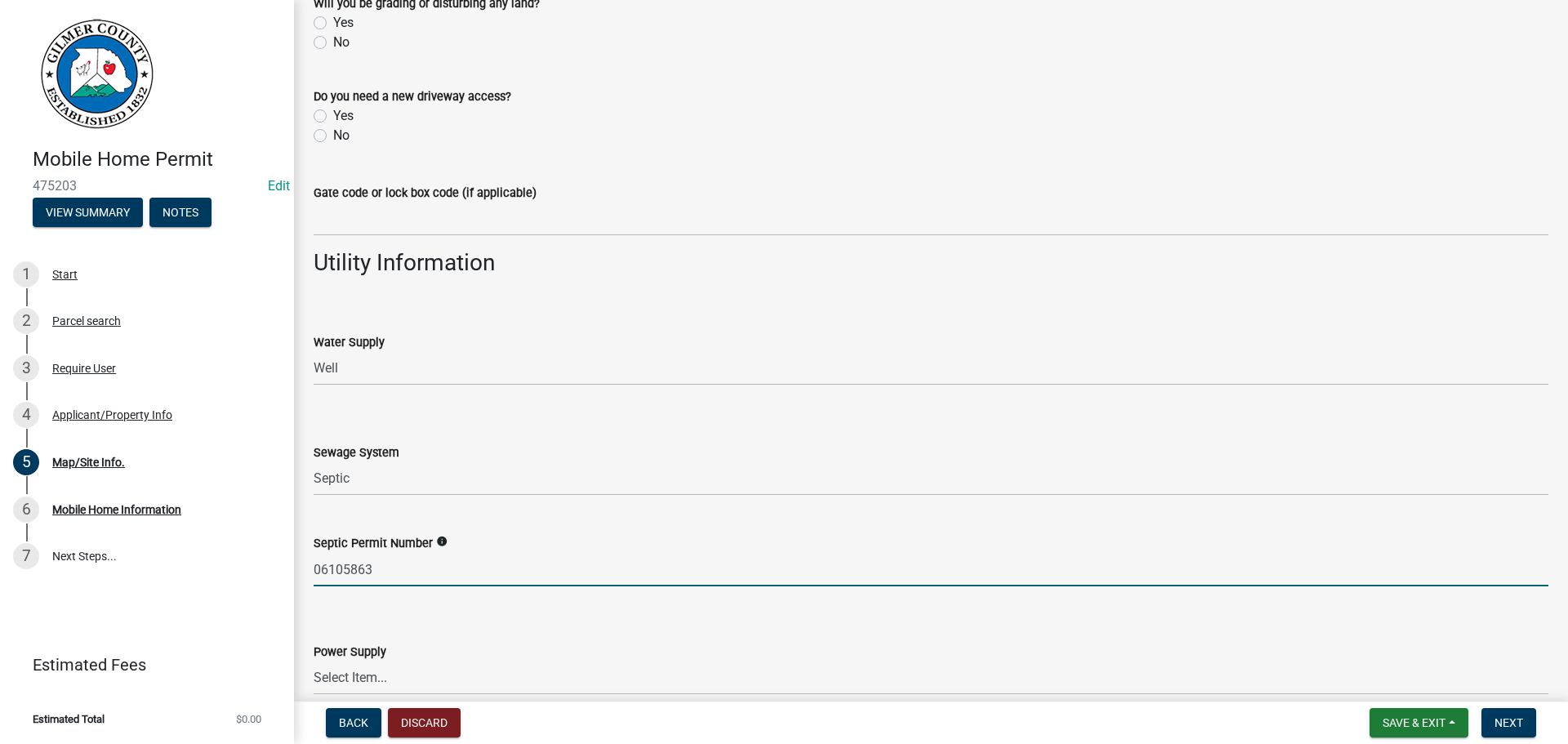
click at [339, 566] on input "06105863" at bounding box center [930, 569] width 1234 height 33
type input "061-05863"
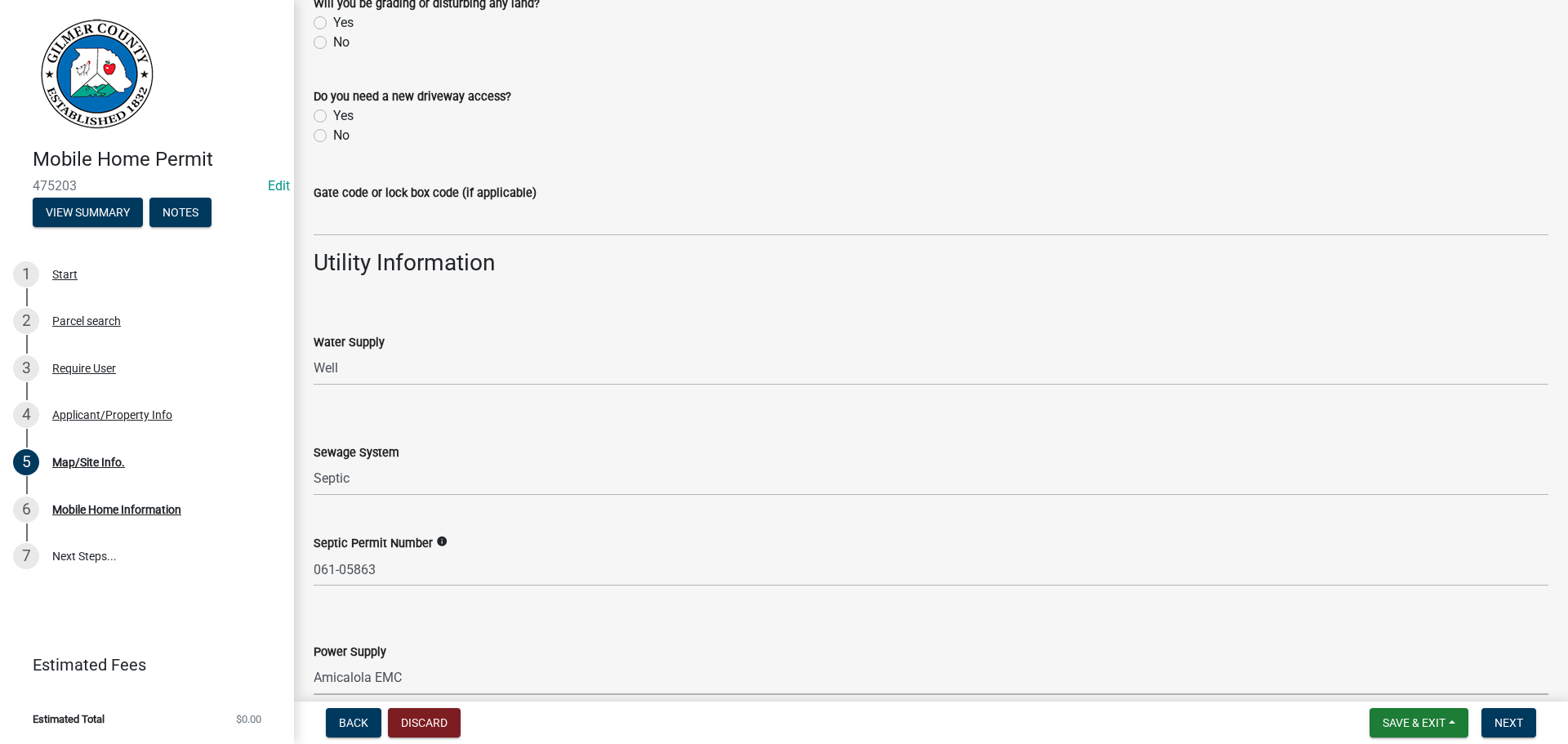
select select "c9feaa94-b03b-4165-97cf-90fdf63947c5"
click at [1507, 715] on button "Next" at bounding box center [1508, 723] width 55 height 29
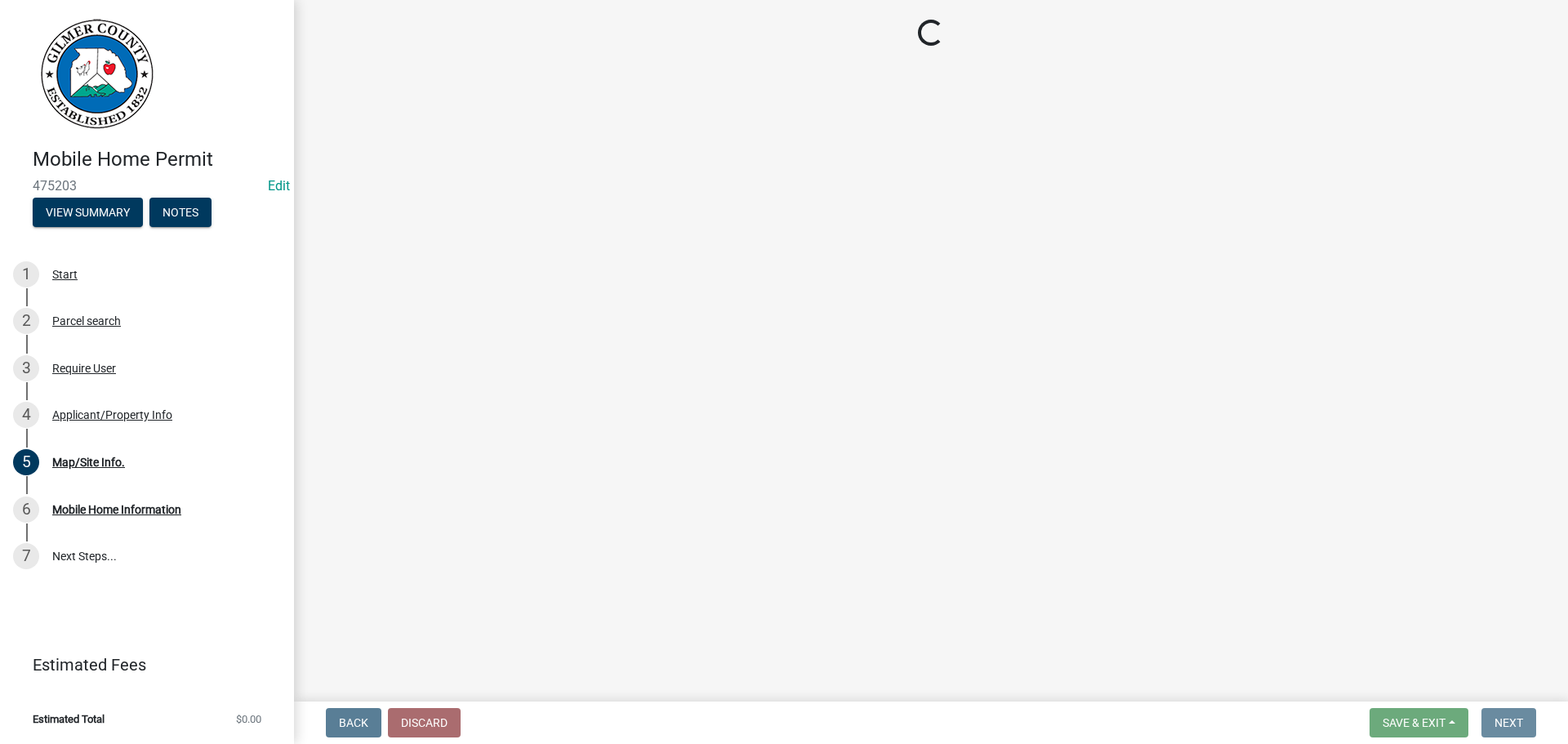
scroll to position [0, 0]
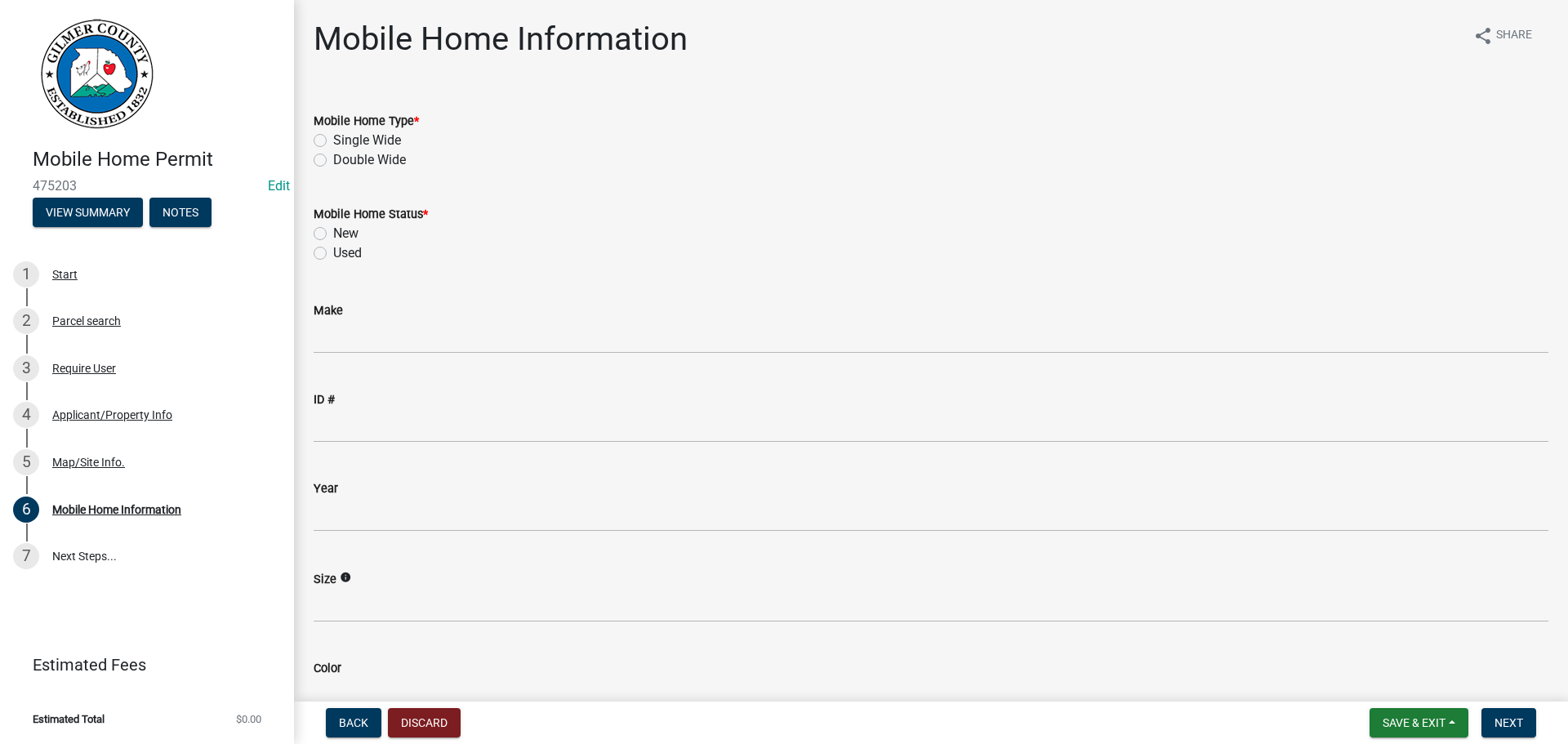
click at [358, 155] on label "Double Wide" at bounding box center [369, 160] width 73 height 20
click at [344, 155] on input "Double Wide" at bounding box center [338, 156] width 10 height 10
radio input "true"
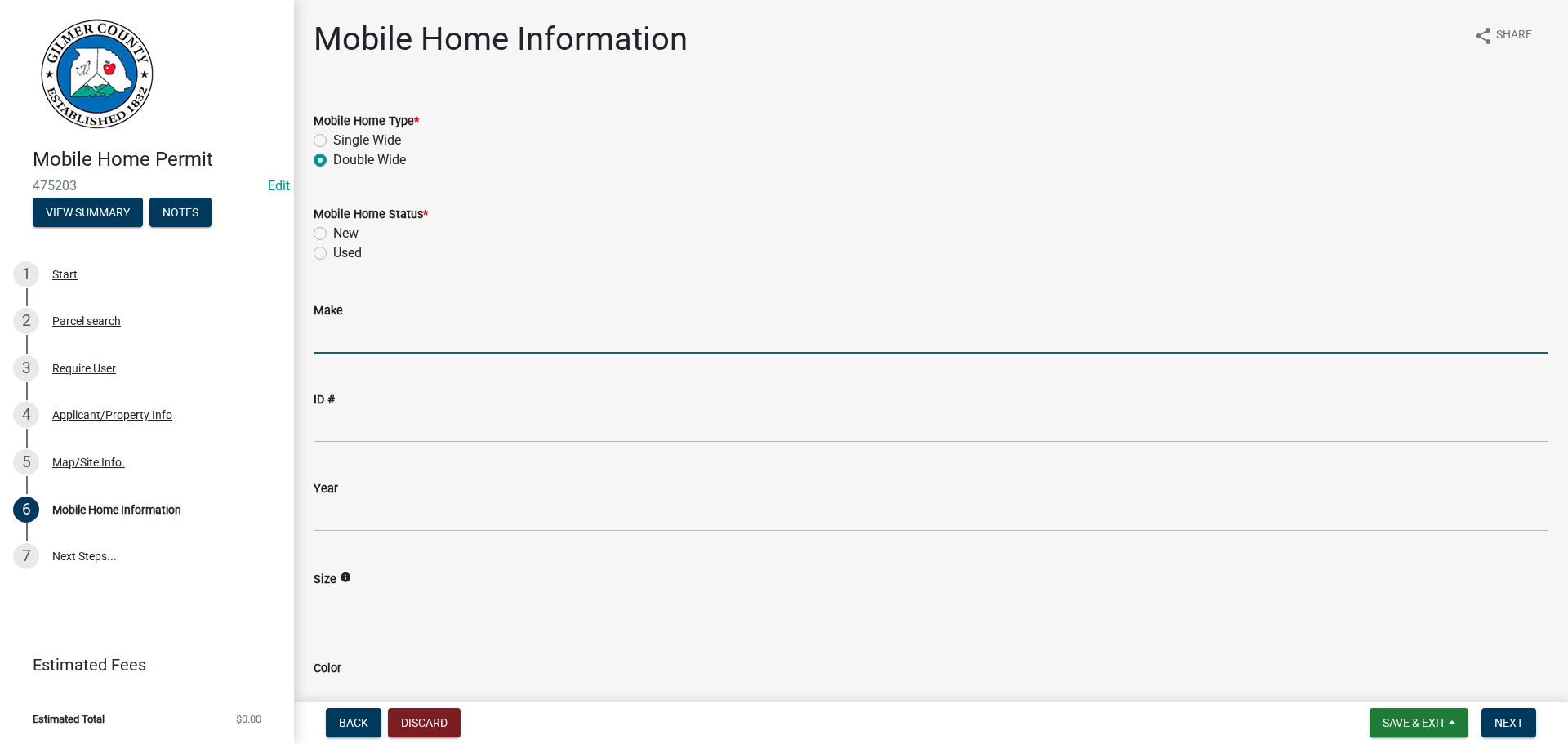
drag, startPoint x: 390, startPoint y: 331, endPoint x: 411, endPoint y: 334, distance: 21.2
click at [391, 331] on input "Make" at bounding box center [930, 336] width 1234 height 33
click at [427, 332] on input "Make" at bounding box center [930, 336] width 1234 height 33
type input "CAVCO"
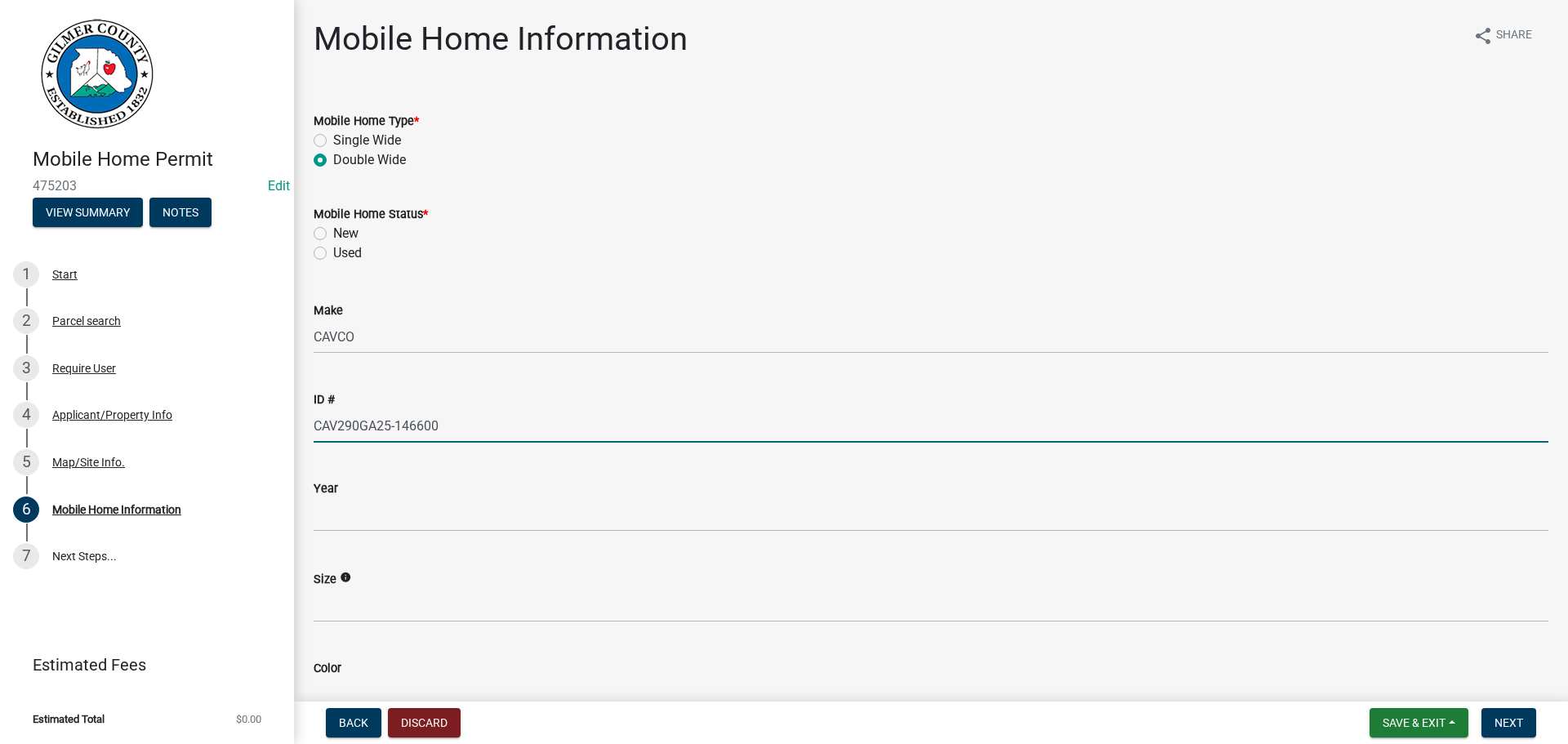
type input "CAV290GA25-146600"
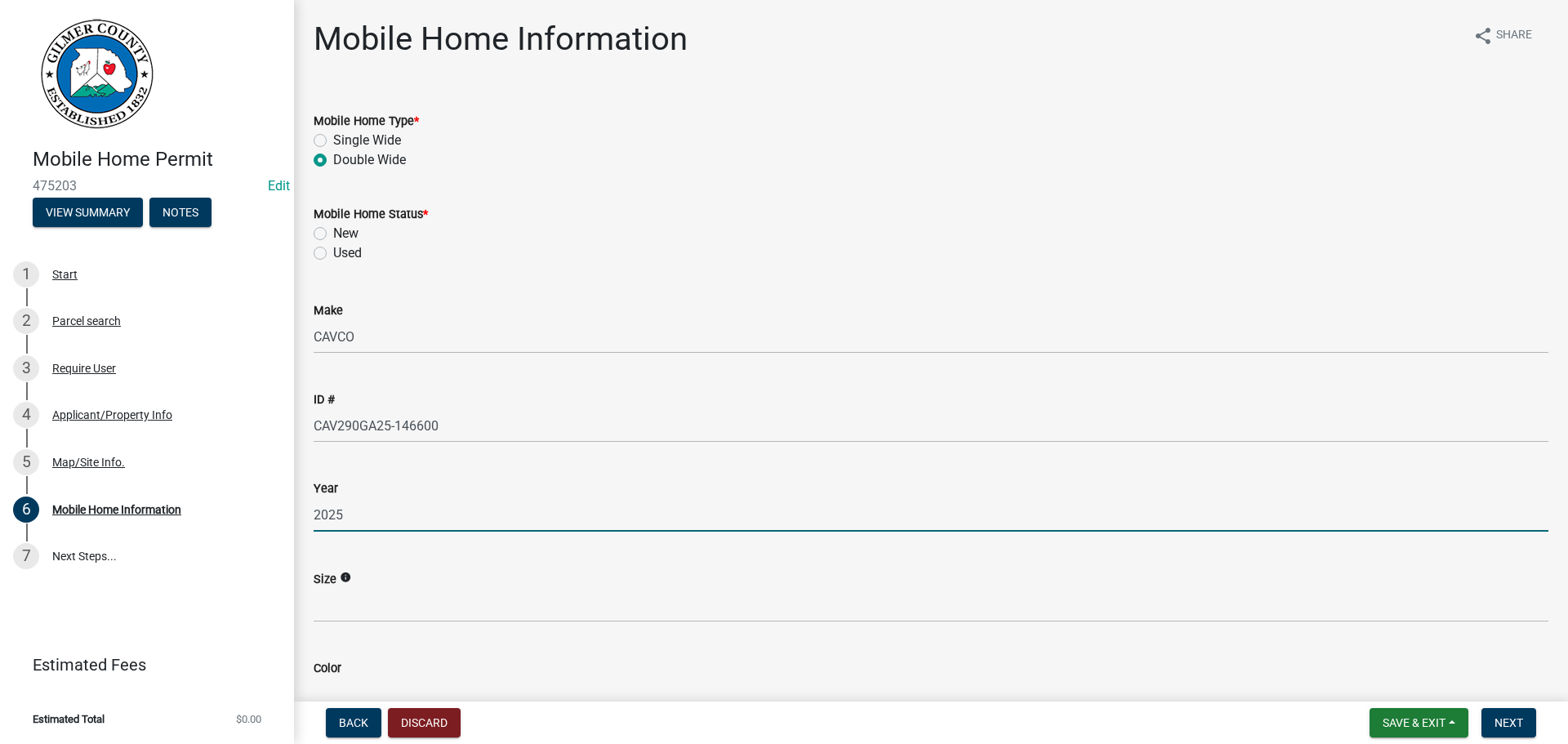
type input "2025"
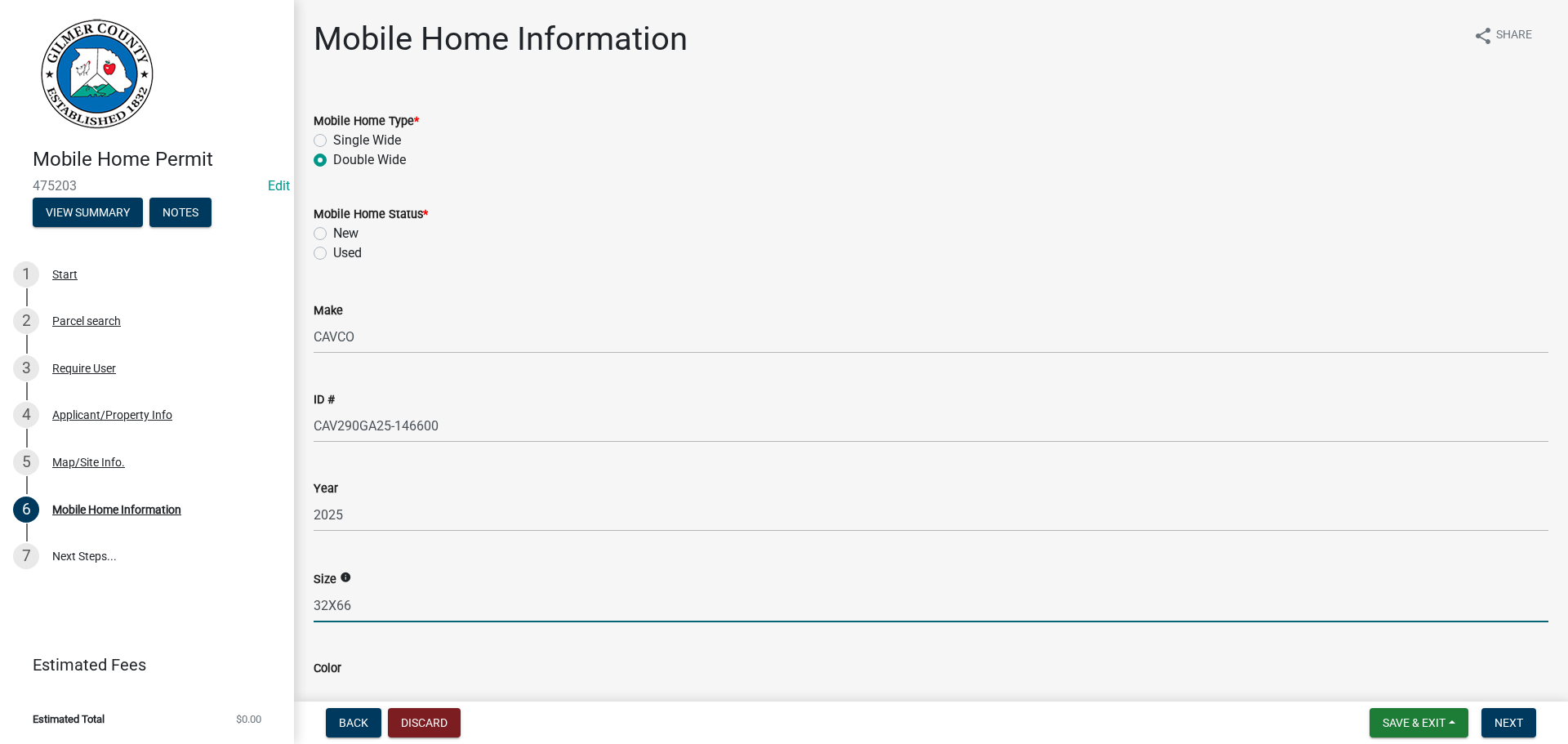
type input "32X66"
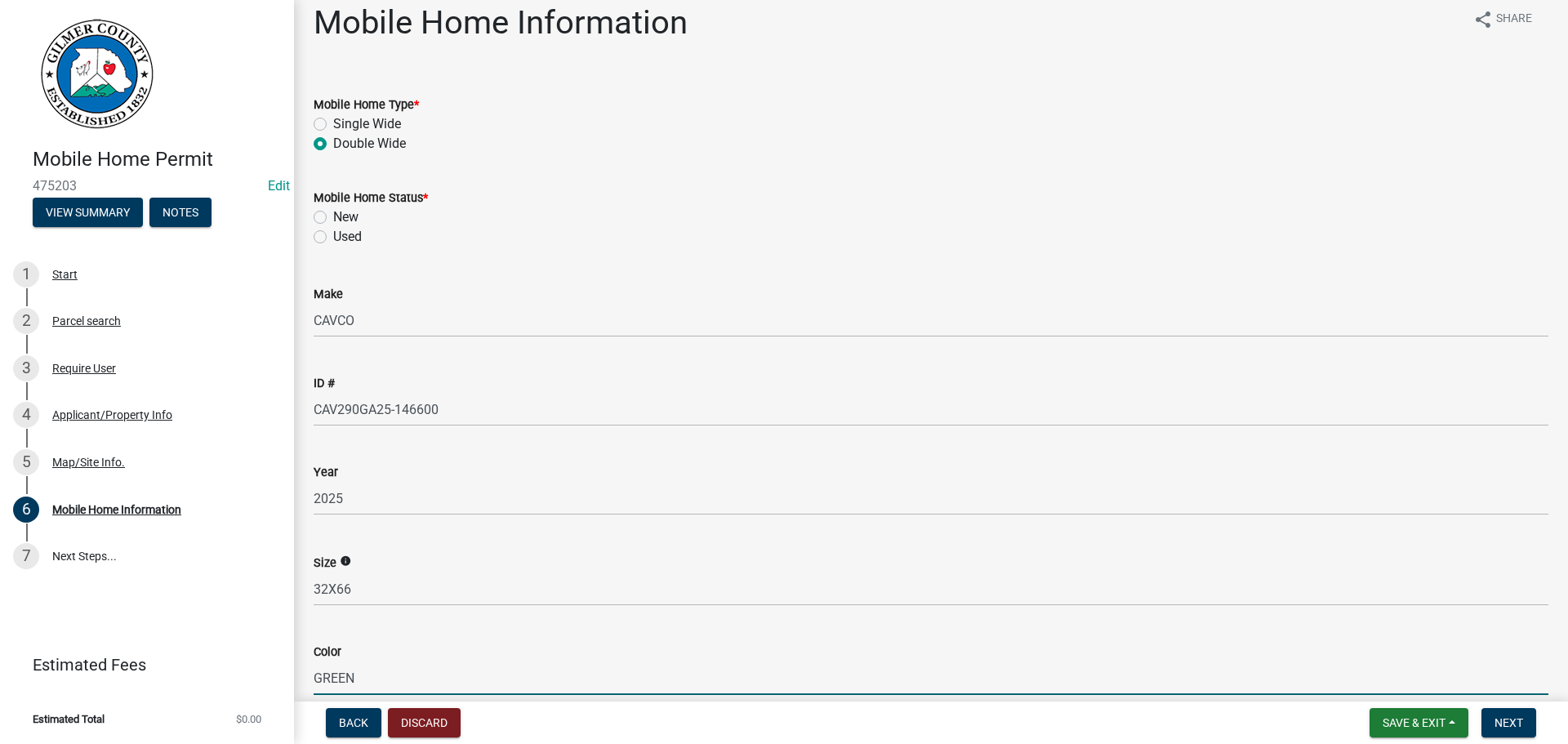
type input "GREEN"
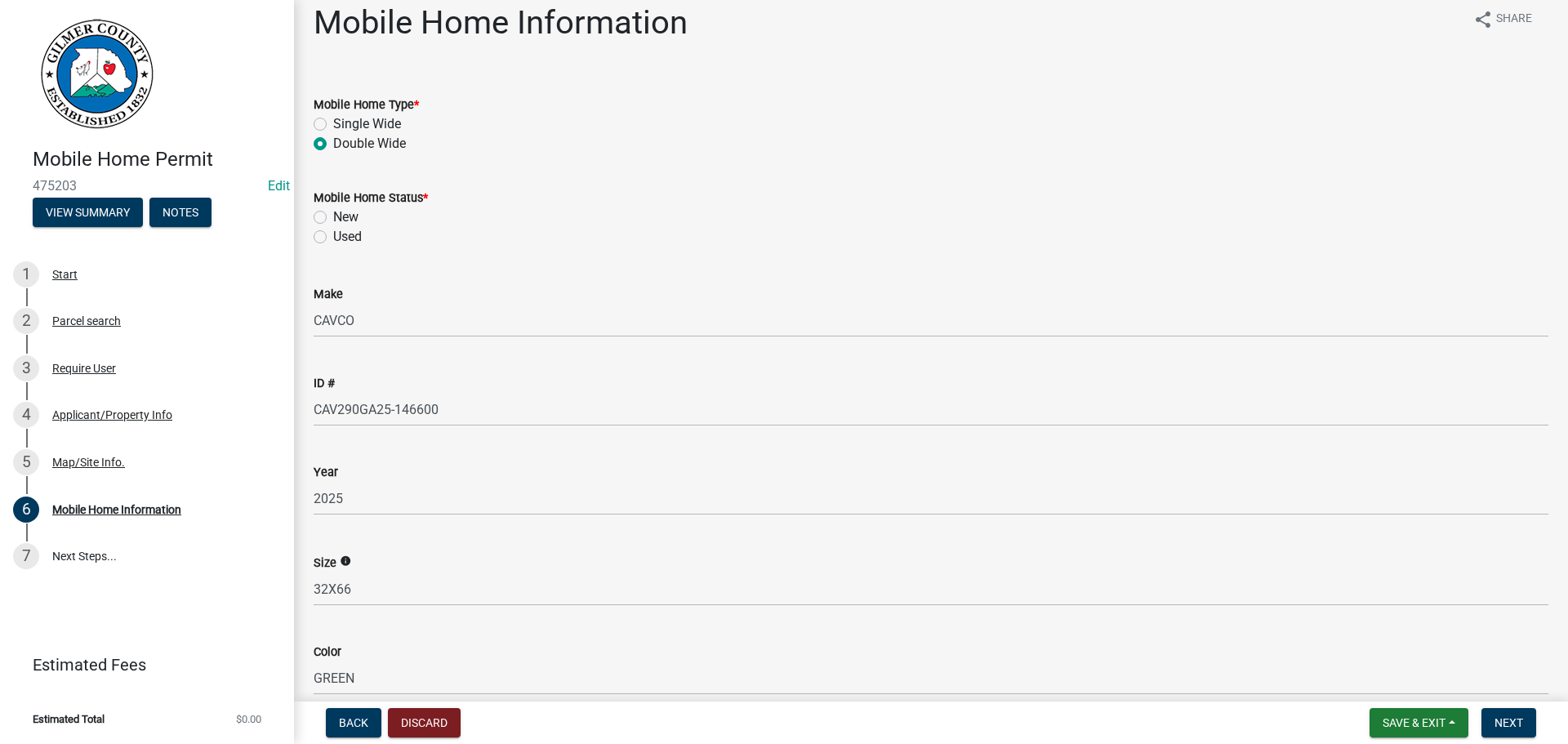
scroll to position [436, 0]
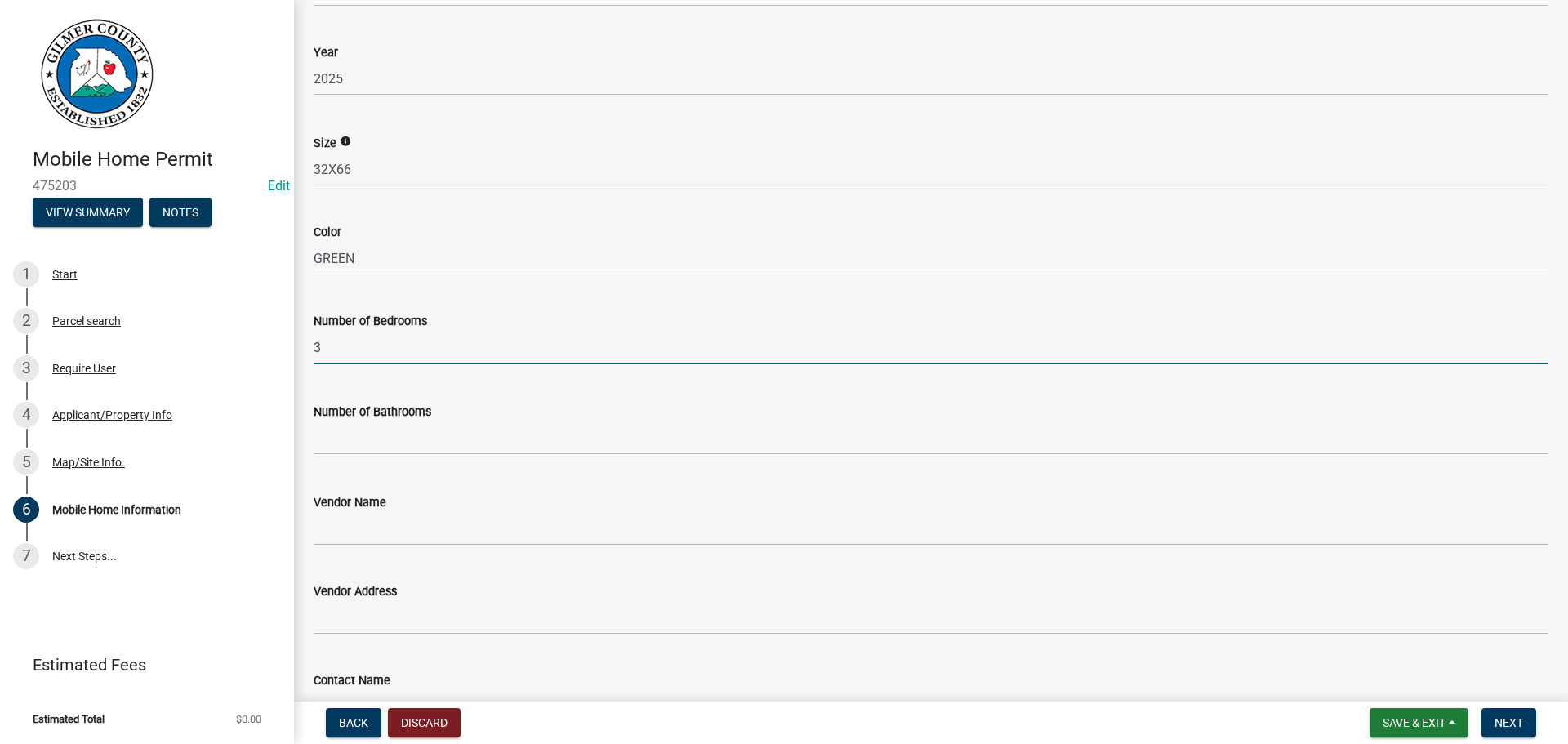
type input "3"
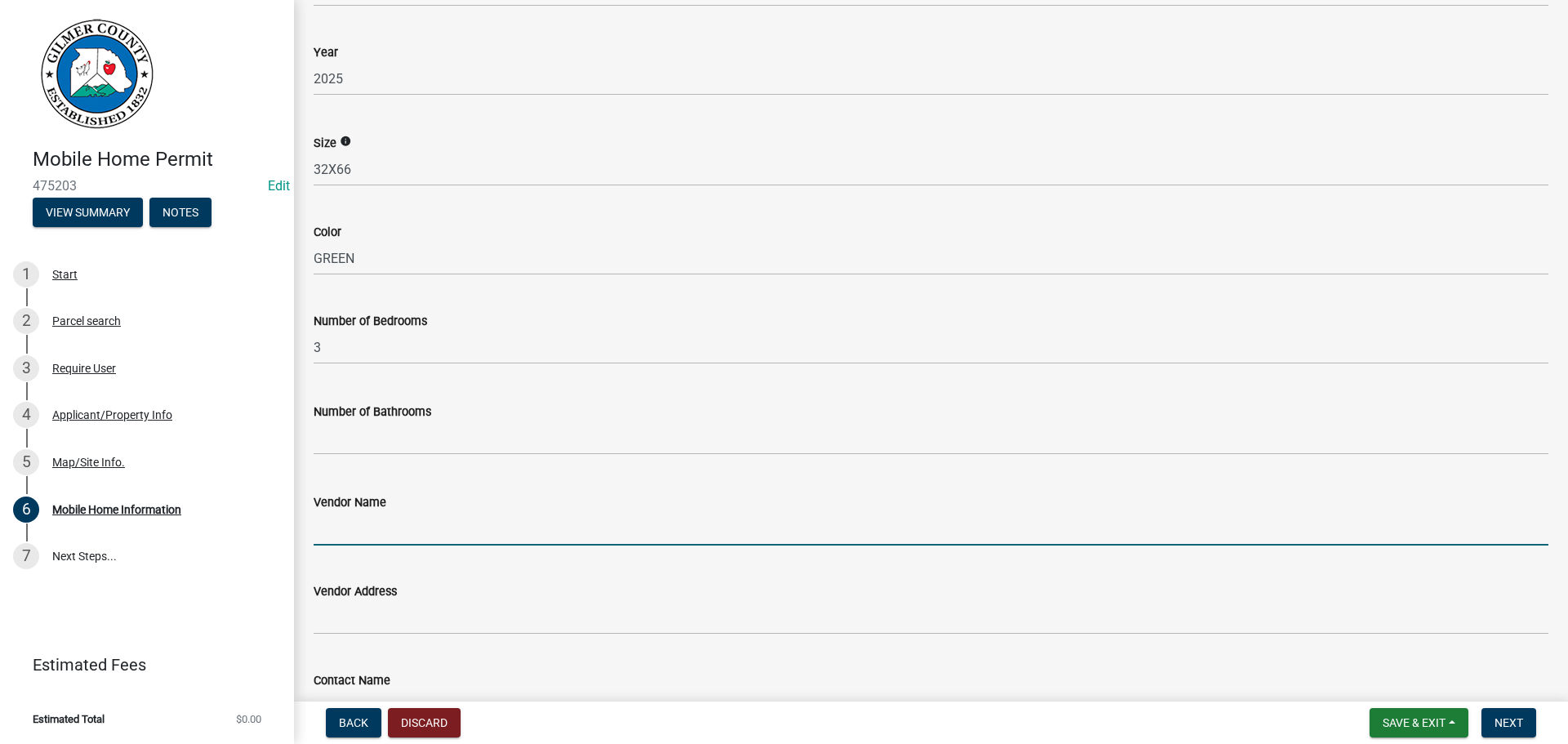
type input "D"
type input "MURRAY HOME SALES"
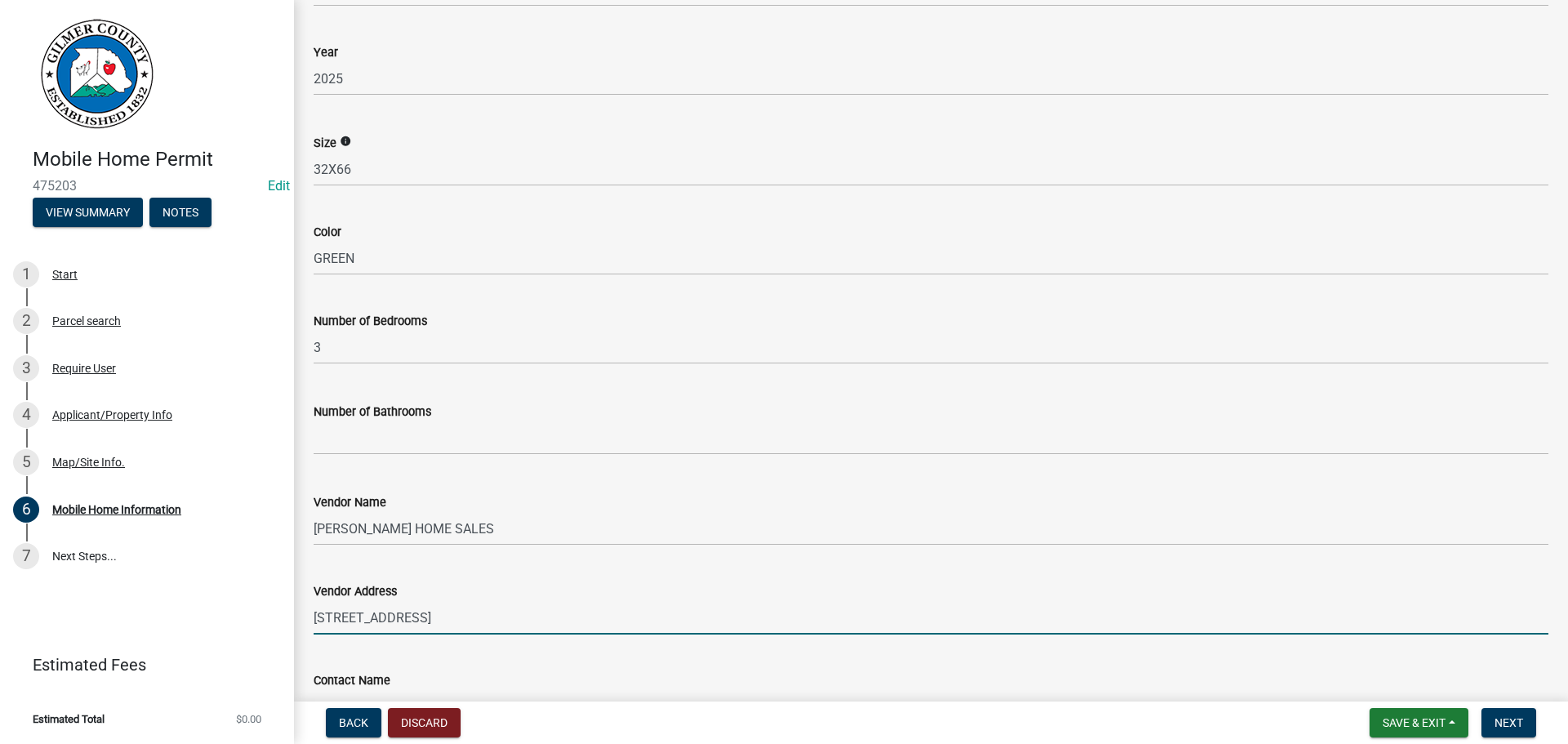
type input "826 NORTH THIRD AVE, CHATSWORTH, GA 30705"
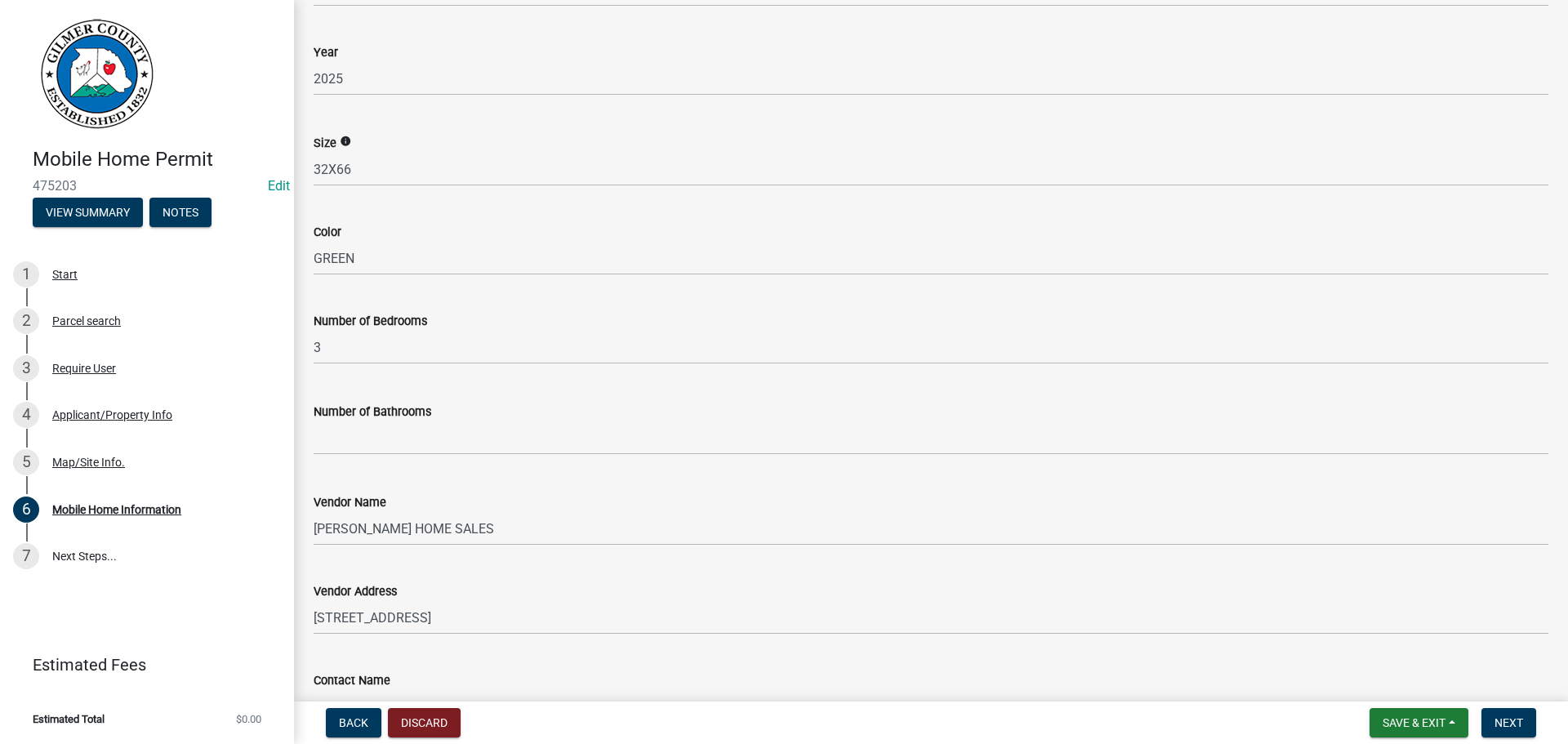
scroll to position [465, 0]
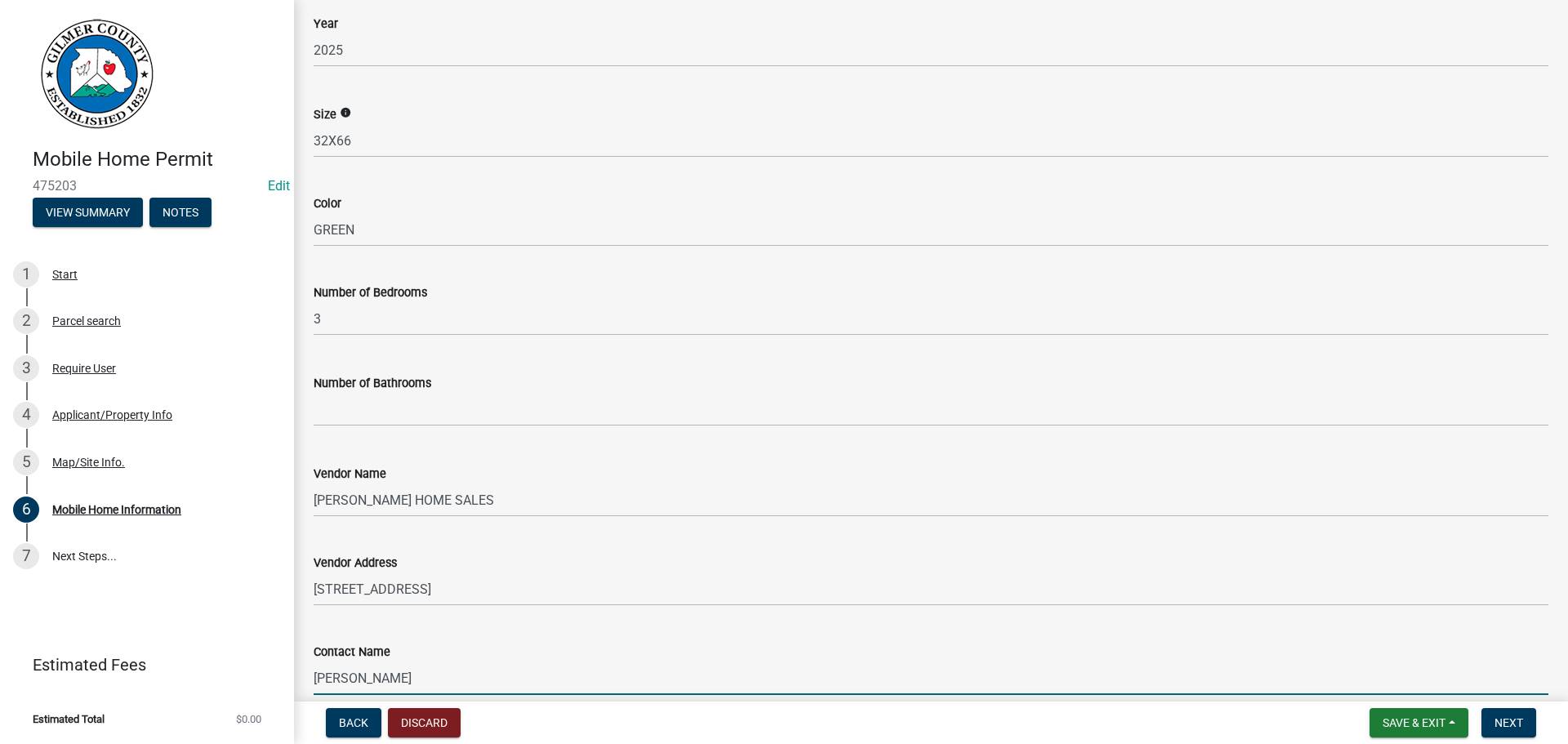
type input "JOHN WATERS"
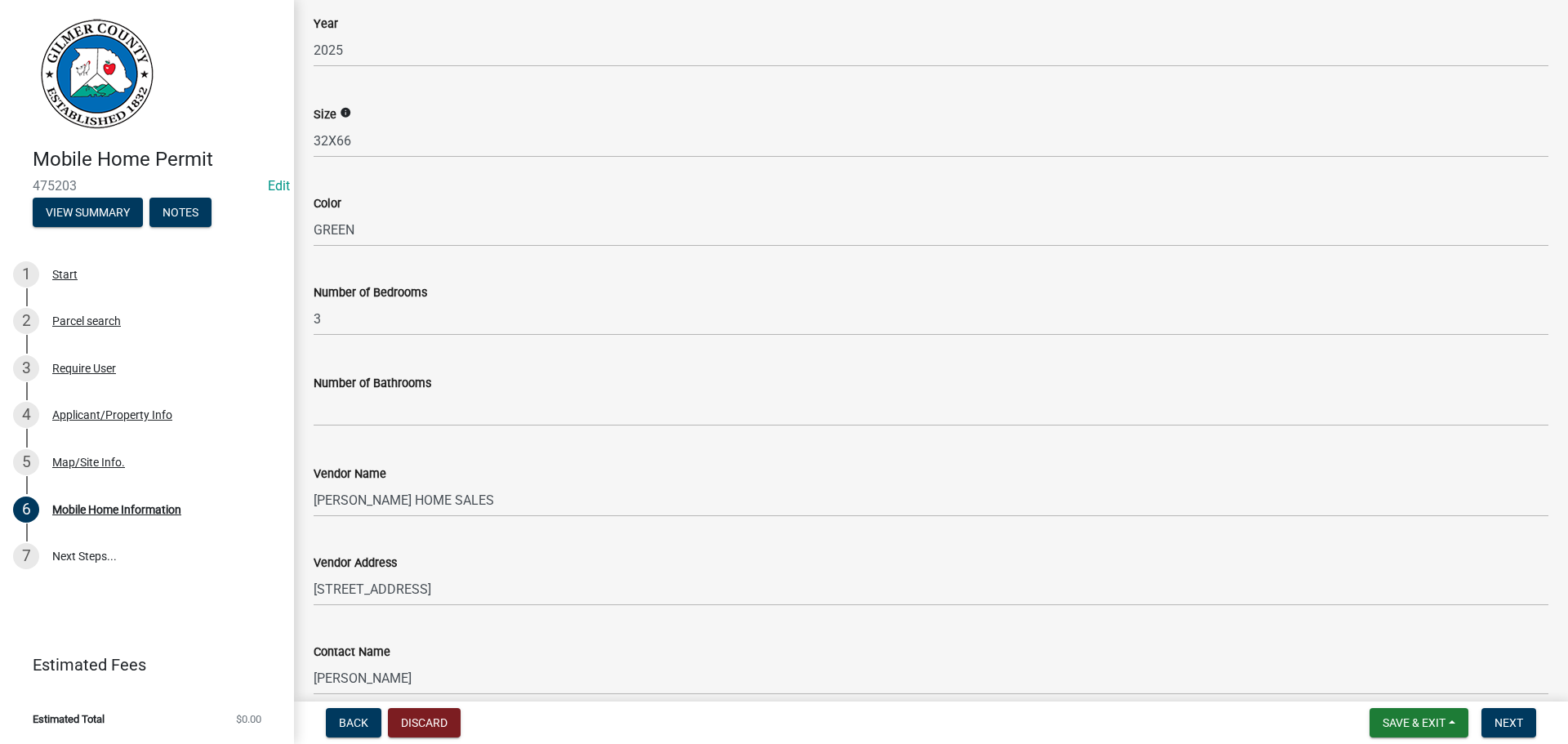
scroll to position [884, 0]
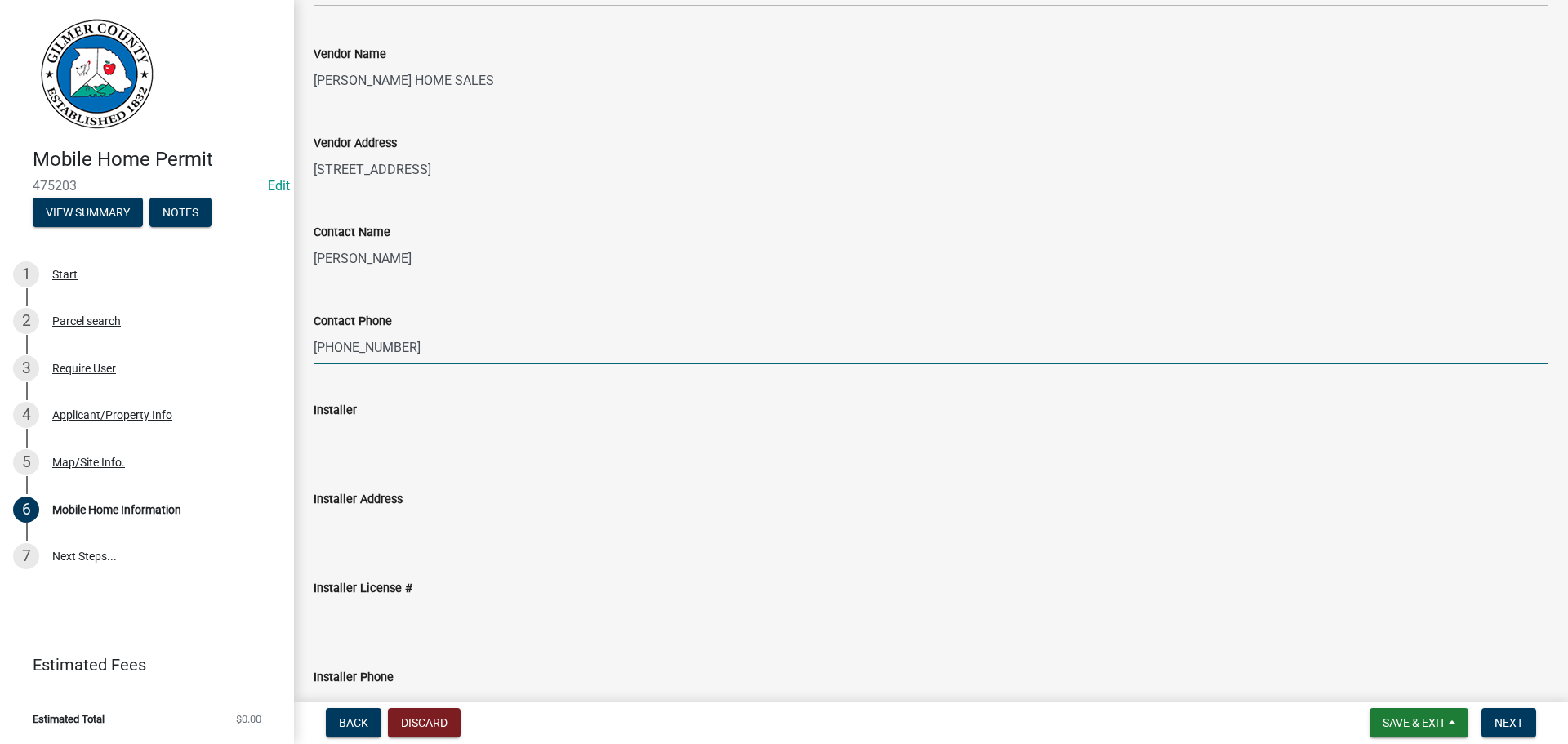
type input "706-529-3631"
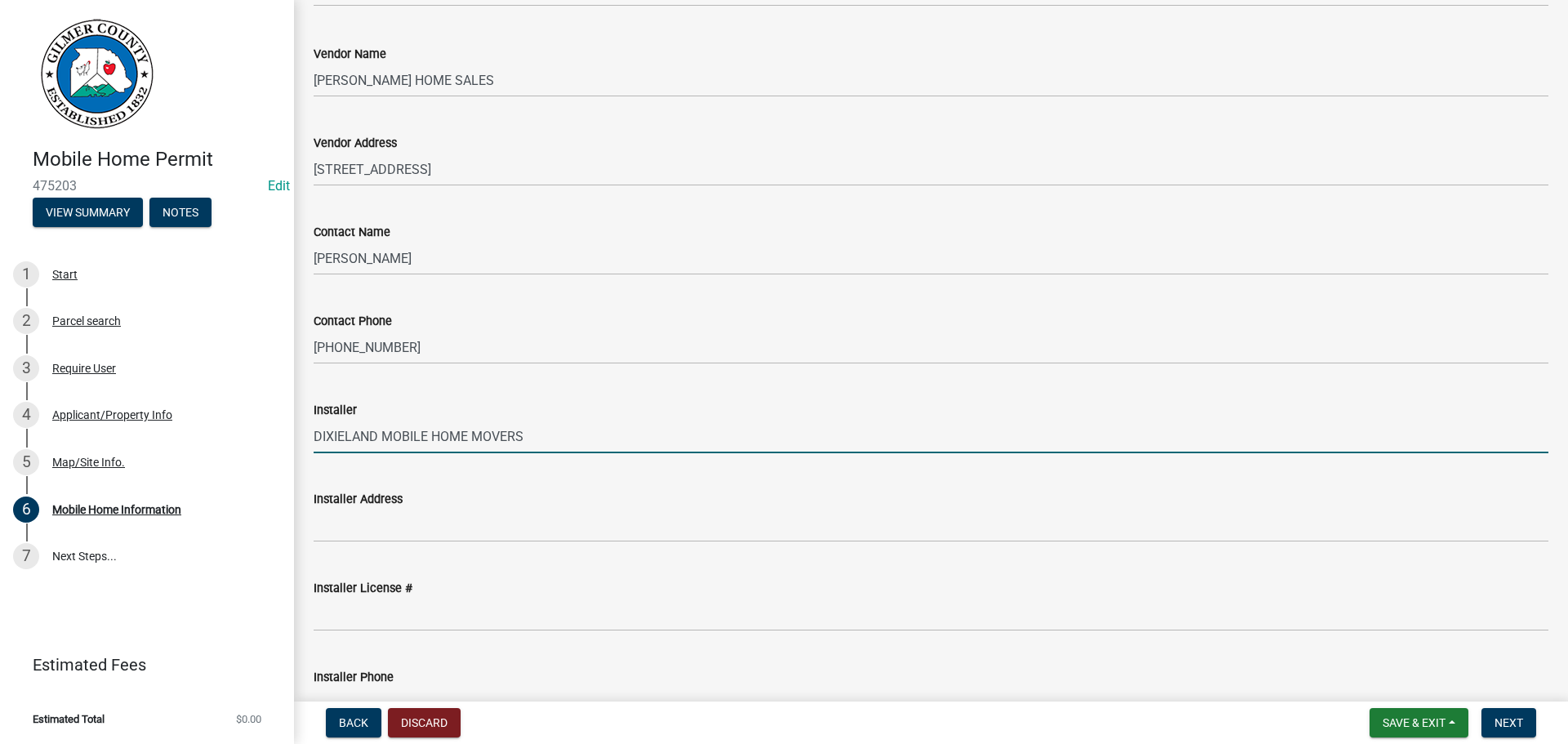
type input "DIXIELAND MOBILE HOME MOVERS"
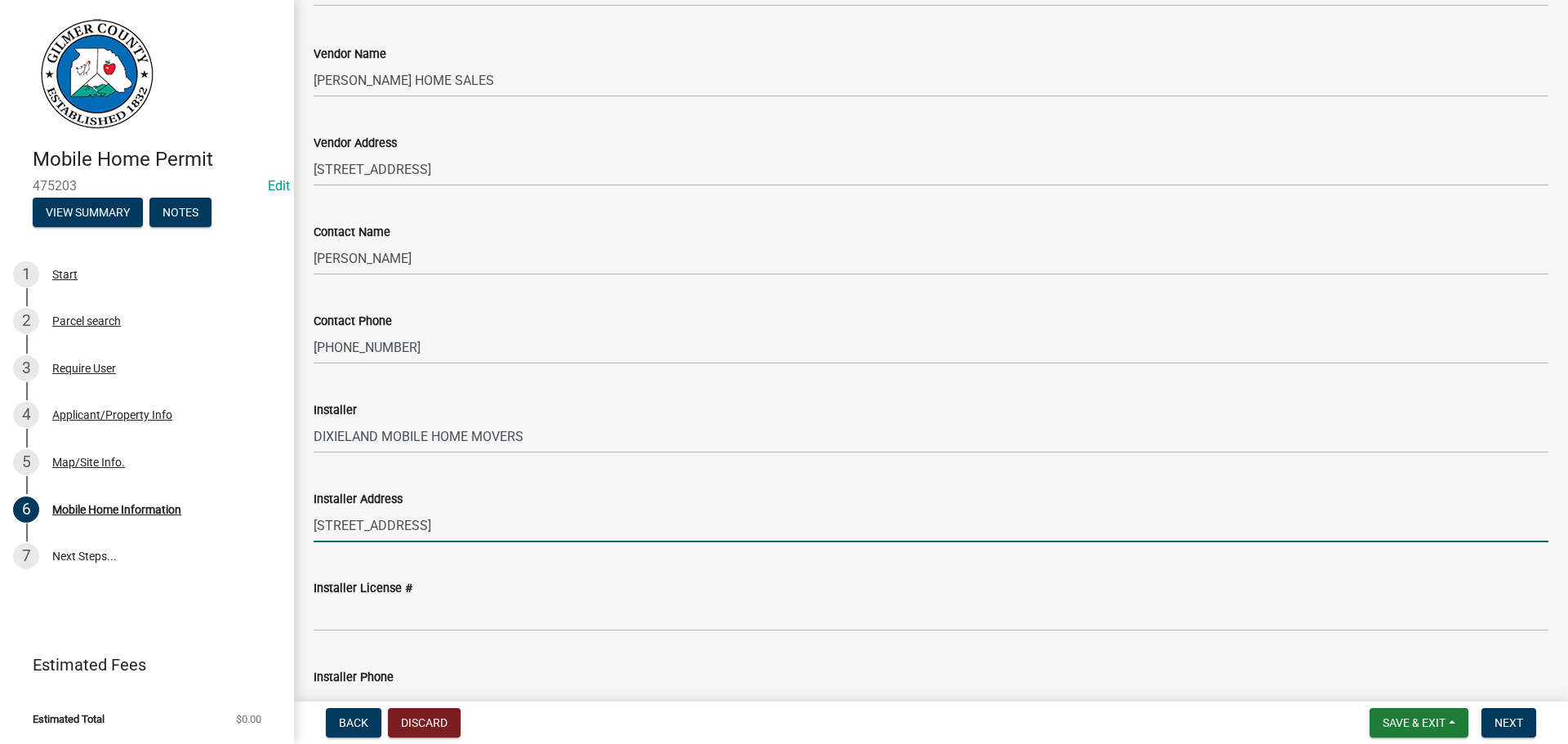
type input "533 CHURCH RD SW, CALHOUN, GA 30701"
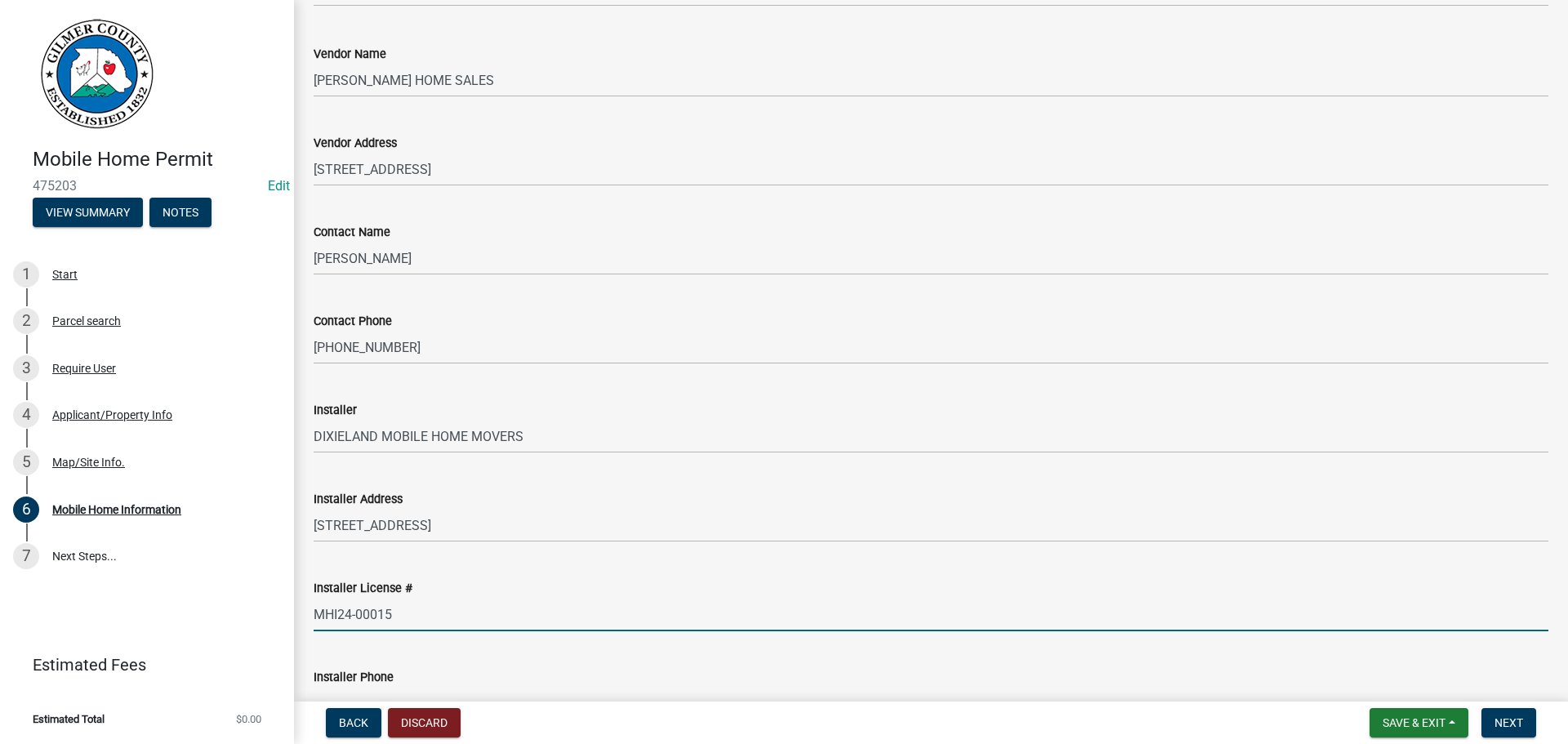
type input "MHI24-00015"
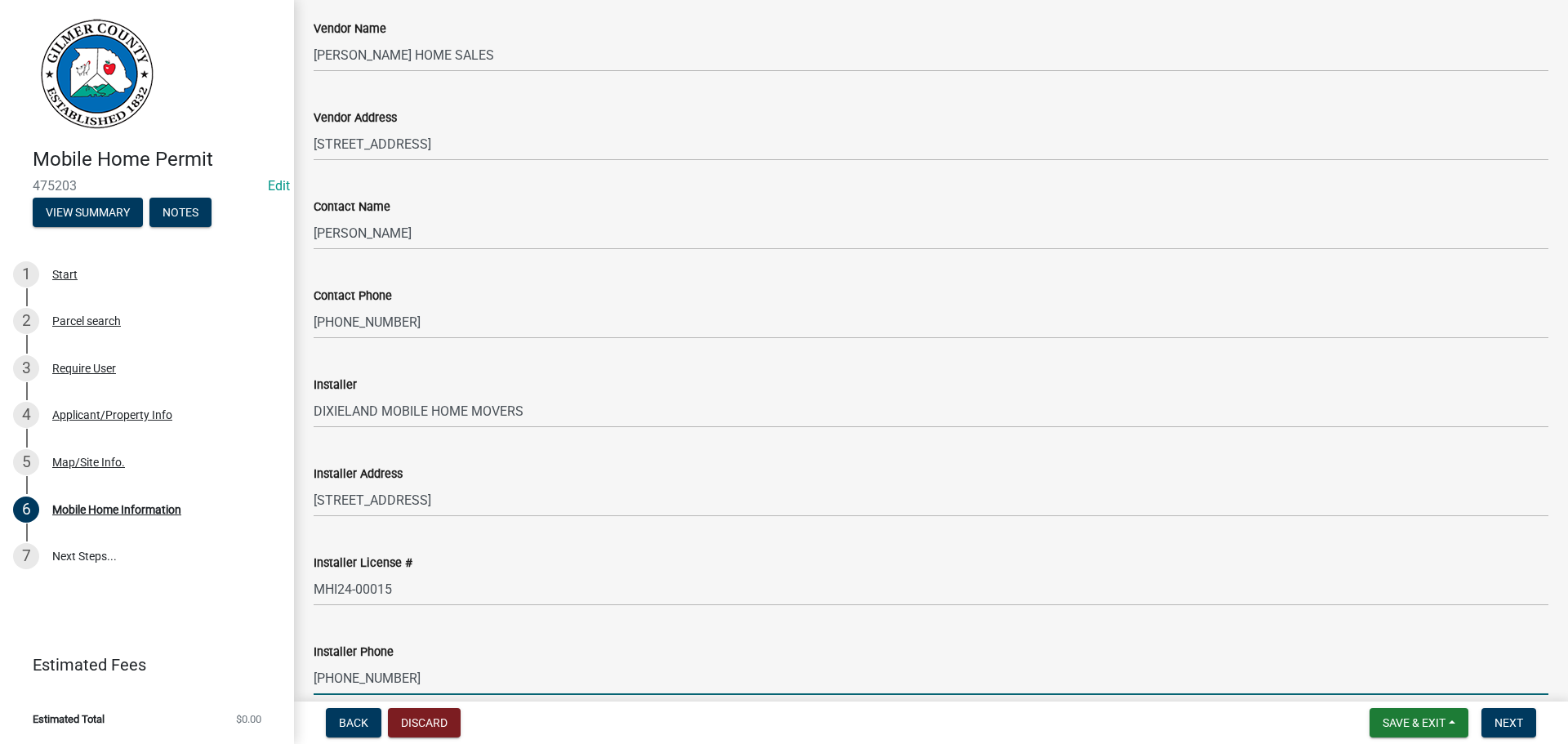
type input "706-263-6589"
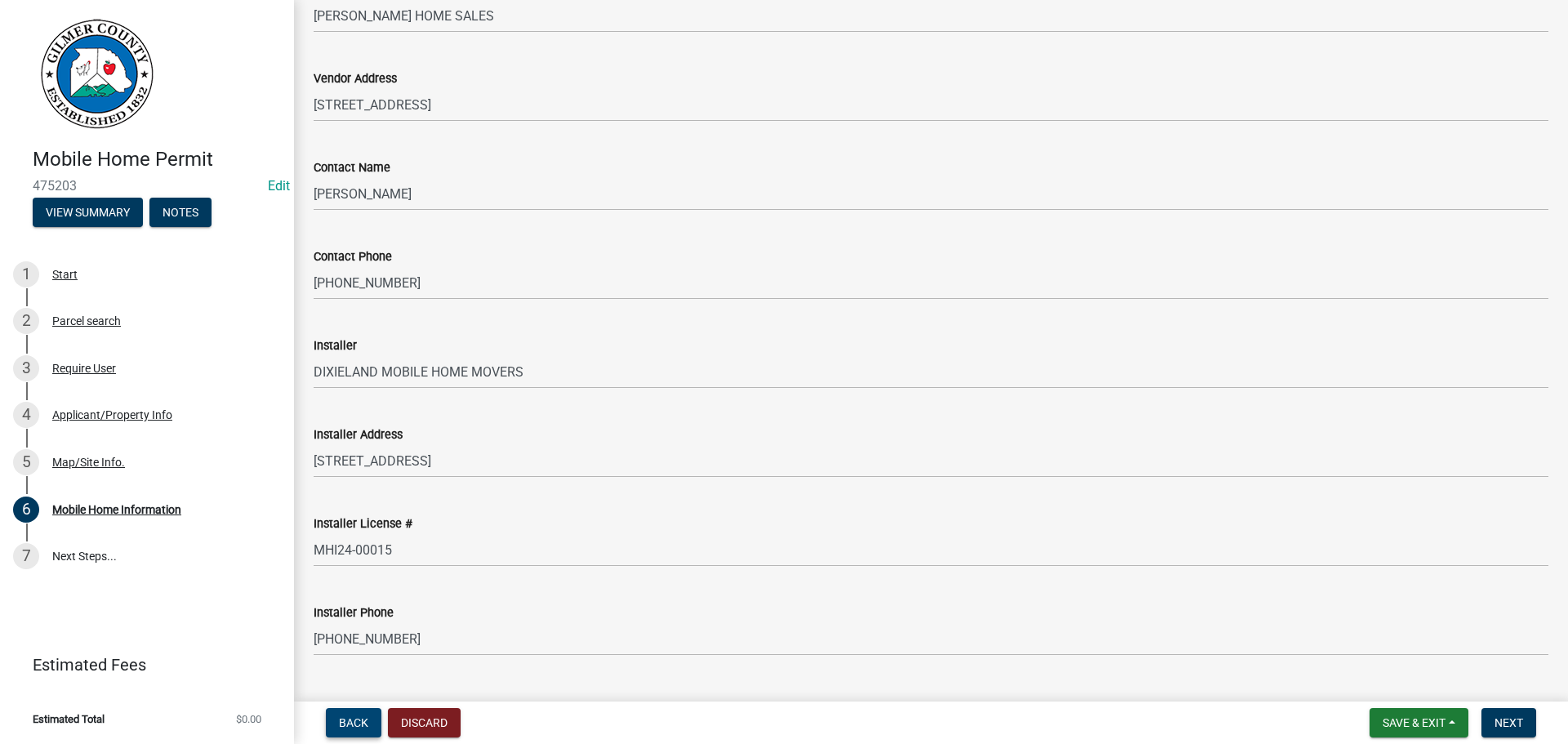
scroll to position [986, 0]
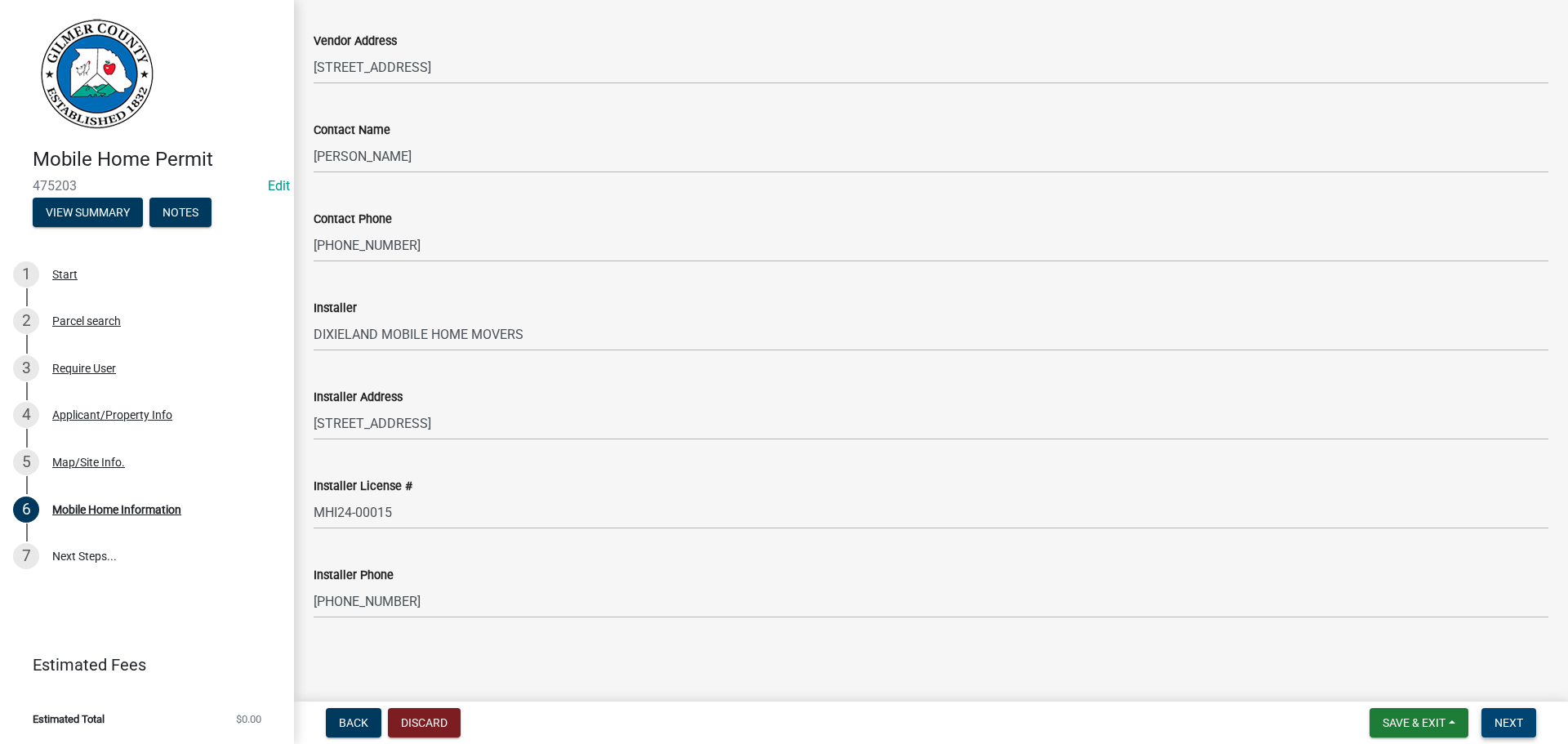
click at [1507, 712] on button "Next" at bounding box center [1508, 723] width 55 height 29
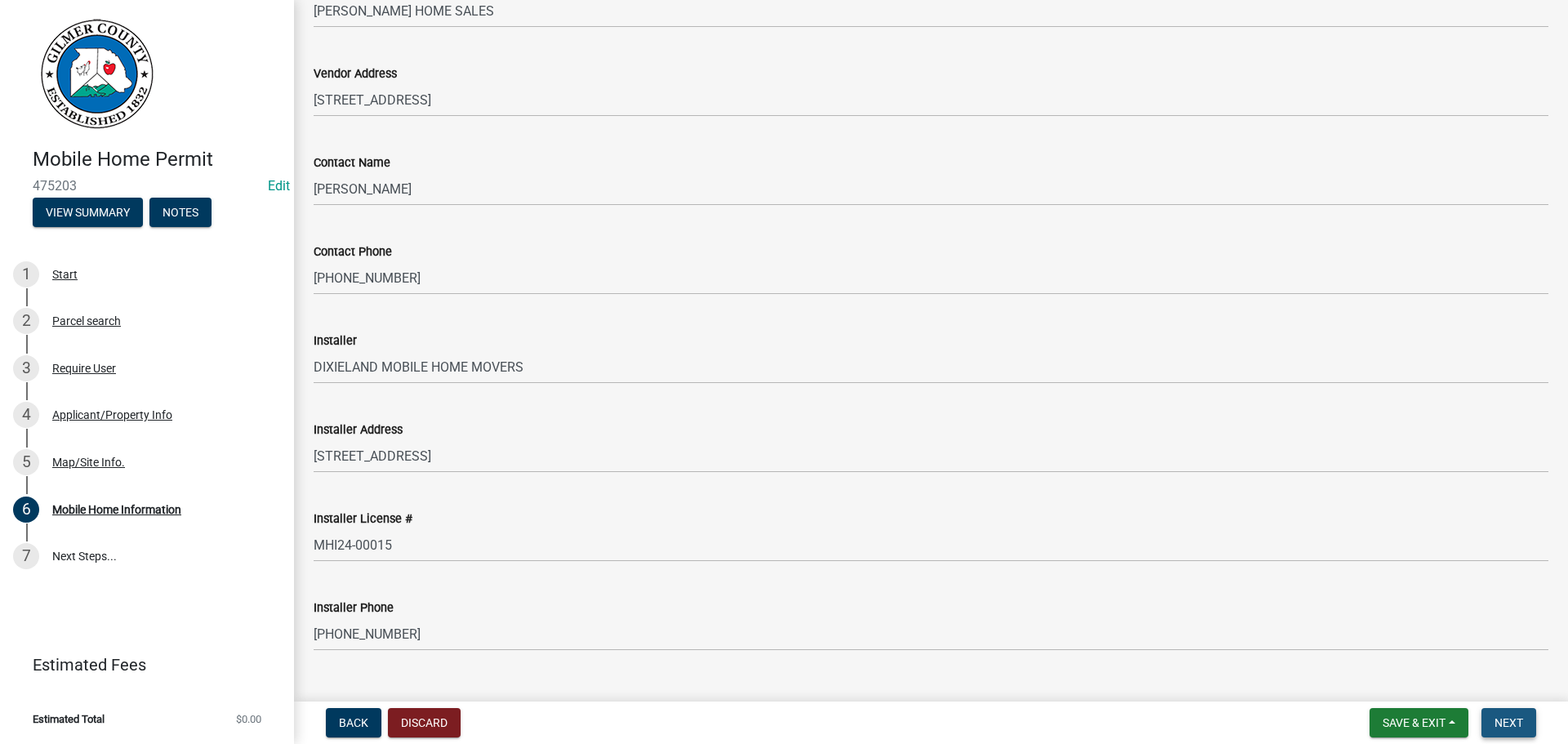
scroll to position [1019, 0]
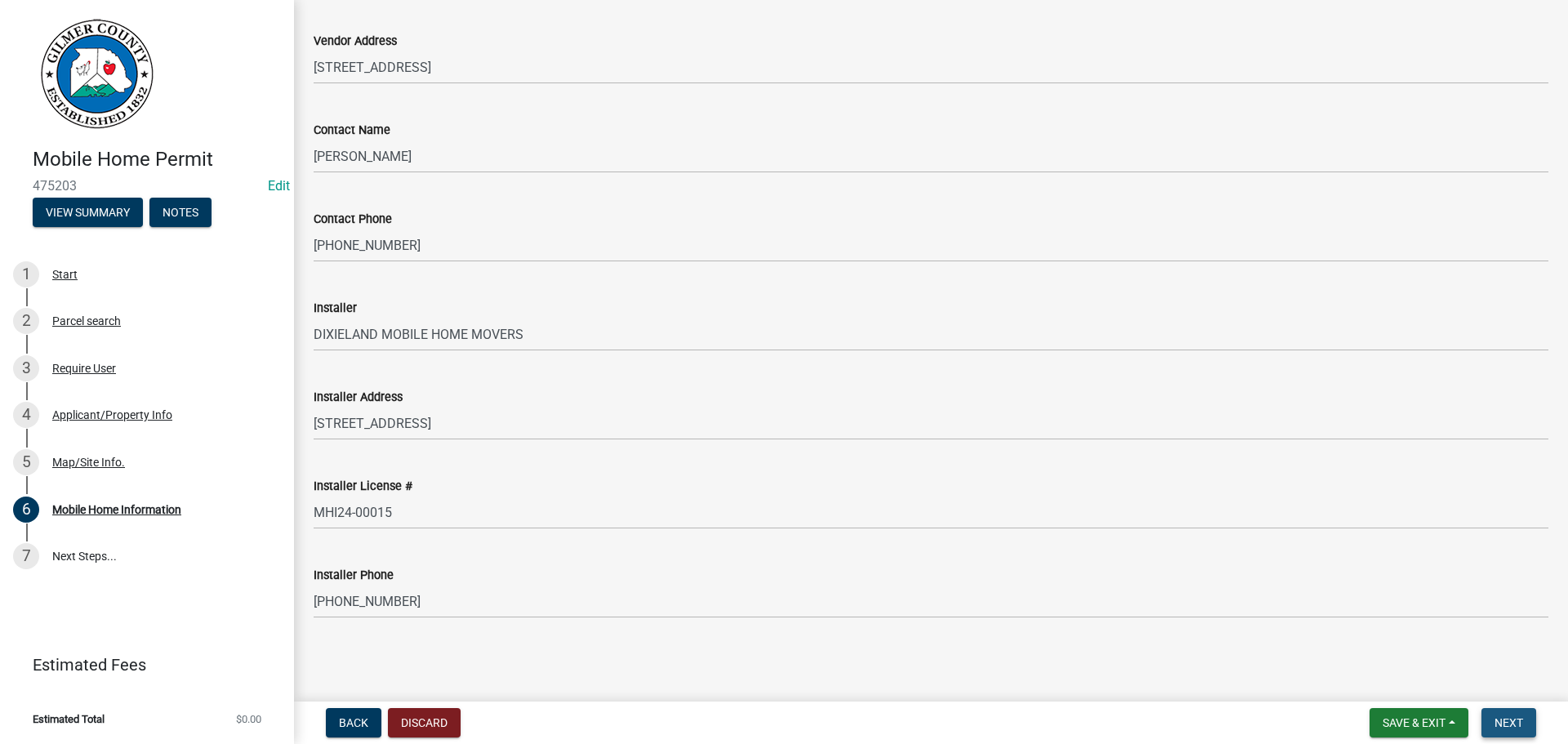
click at [1499, 717] on span "Next" at bounding box center [1508, 723] width 28 height 13
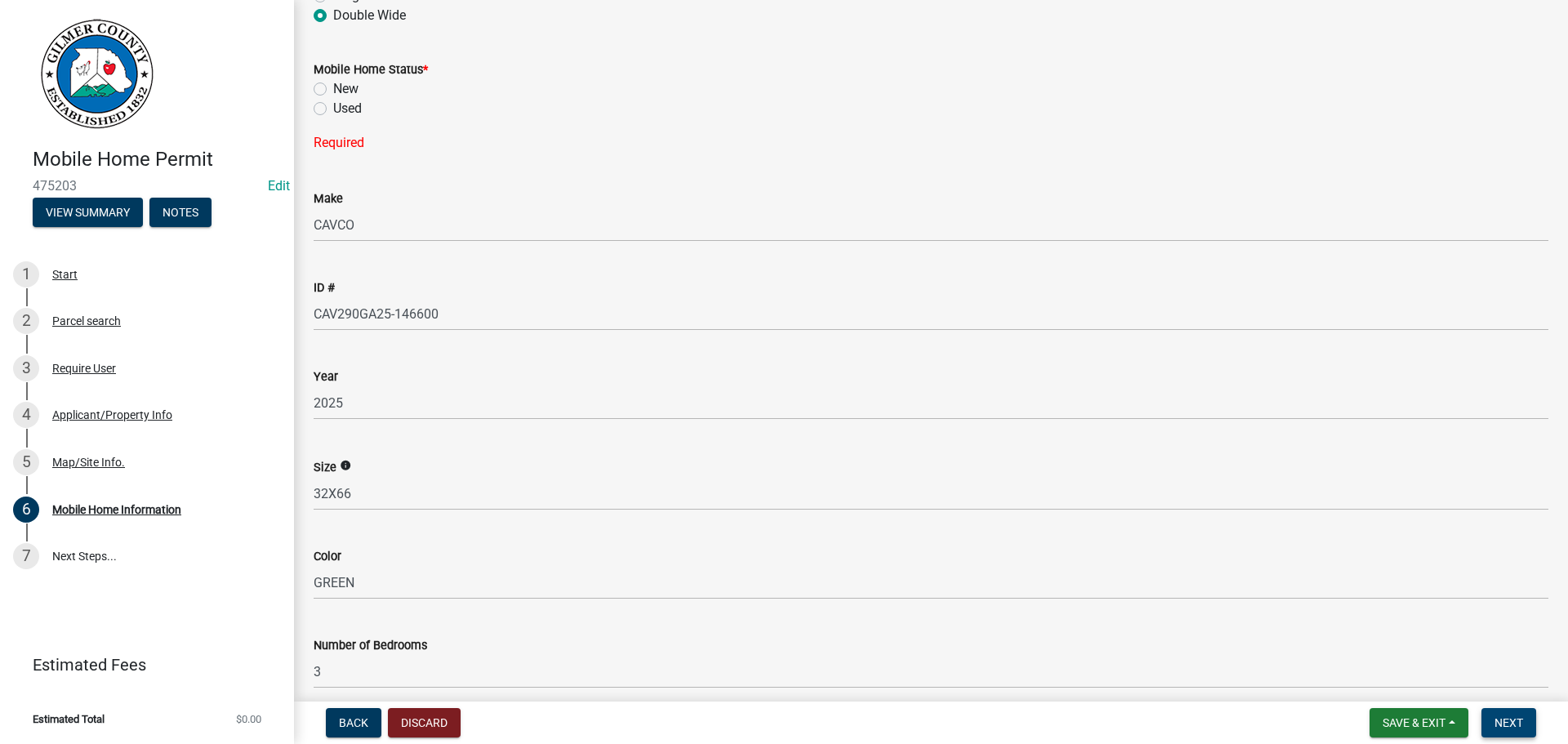
scroll to position [0, 0]
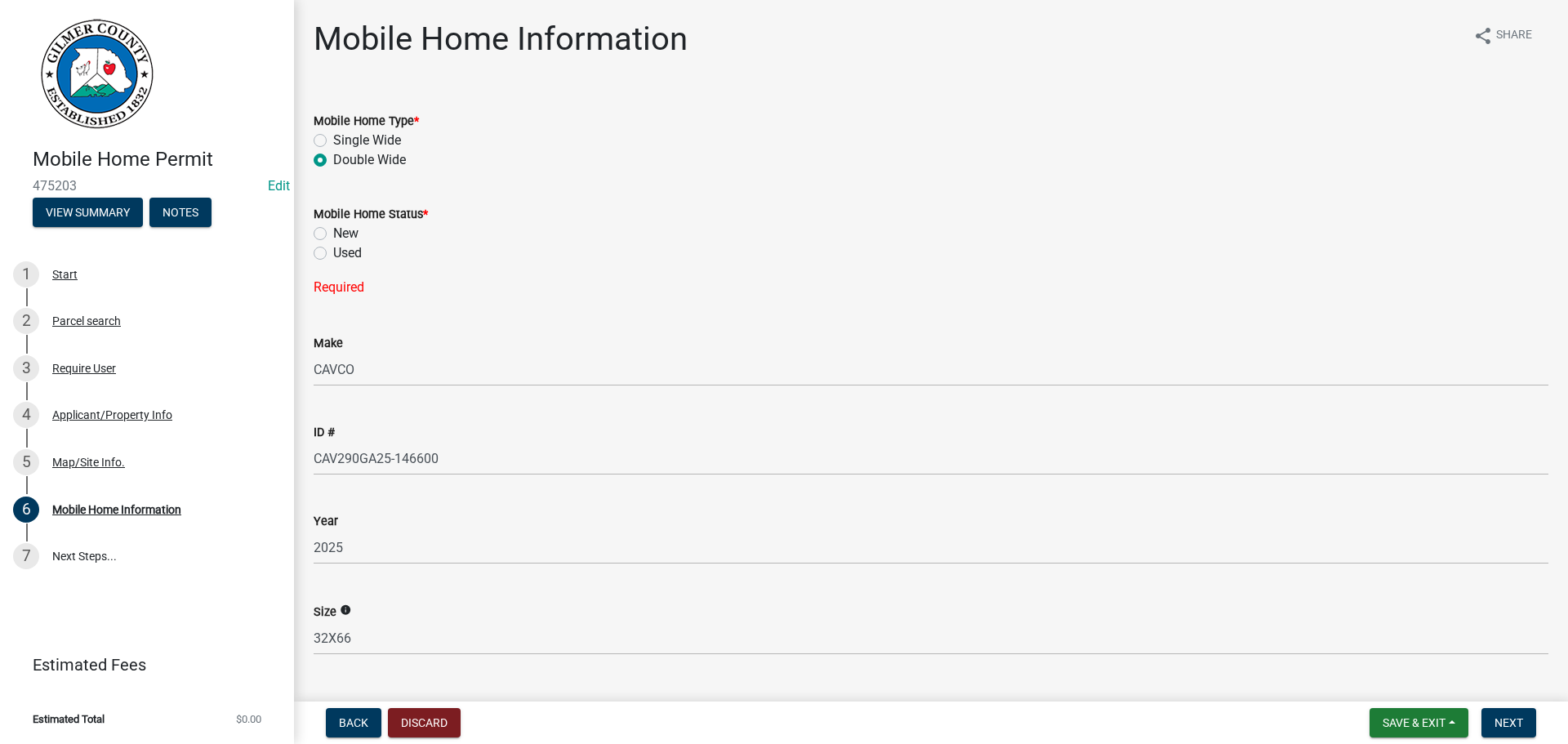
click at [364, 241] on div "New" at bounding box center [930, 233] width 1234 height 20
click at [341, 235] on label "New" at bounding box center [346, 233] width 26 height 20
click at [341, 235] on input "New" at bounding box center [338, 229] width 10 height 10
radio input "true"
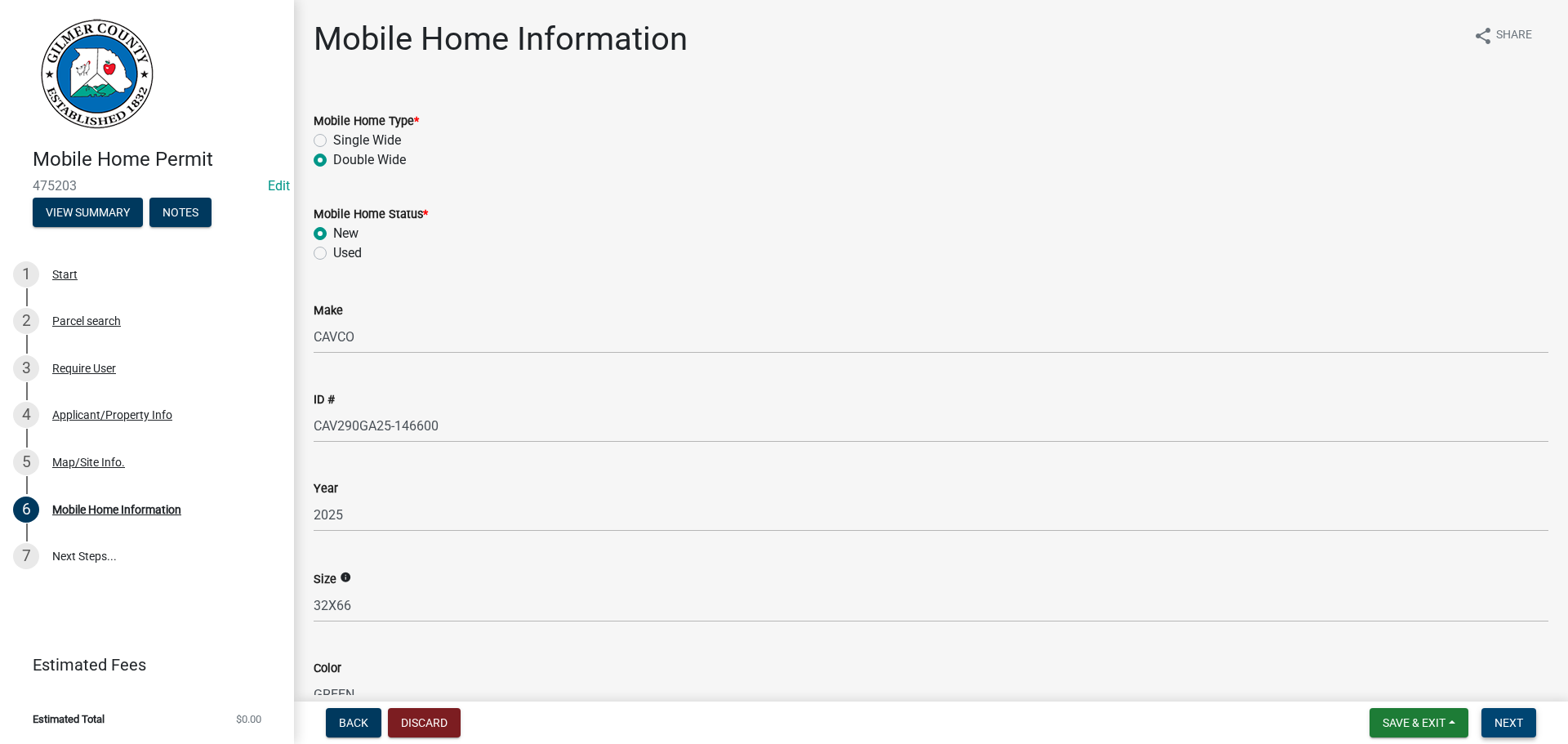
click at [1511, 727] on span "Next" at bounding box center [1508, 723] width 28 height 13
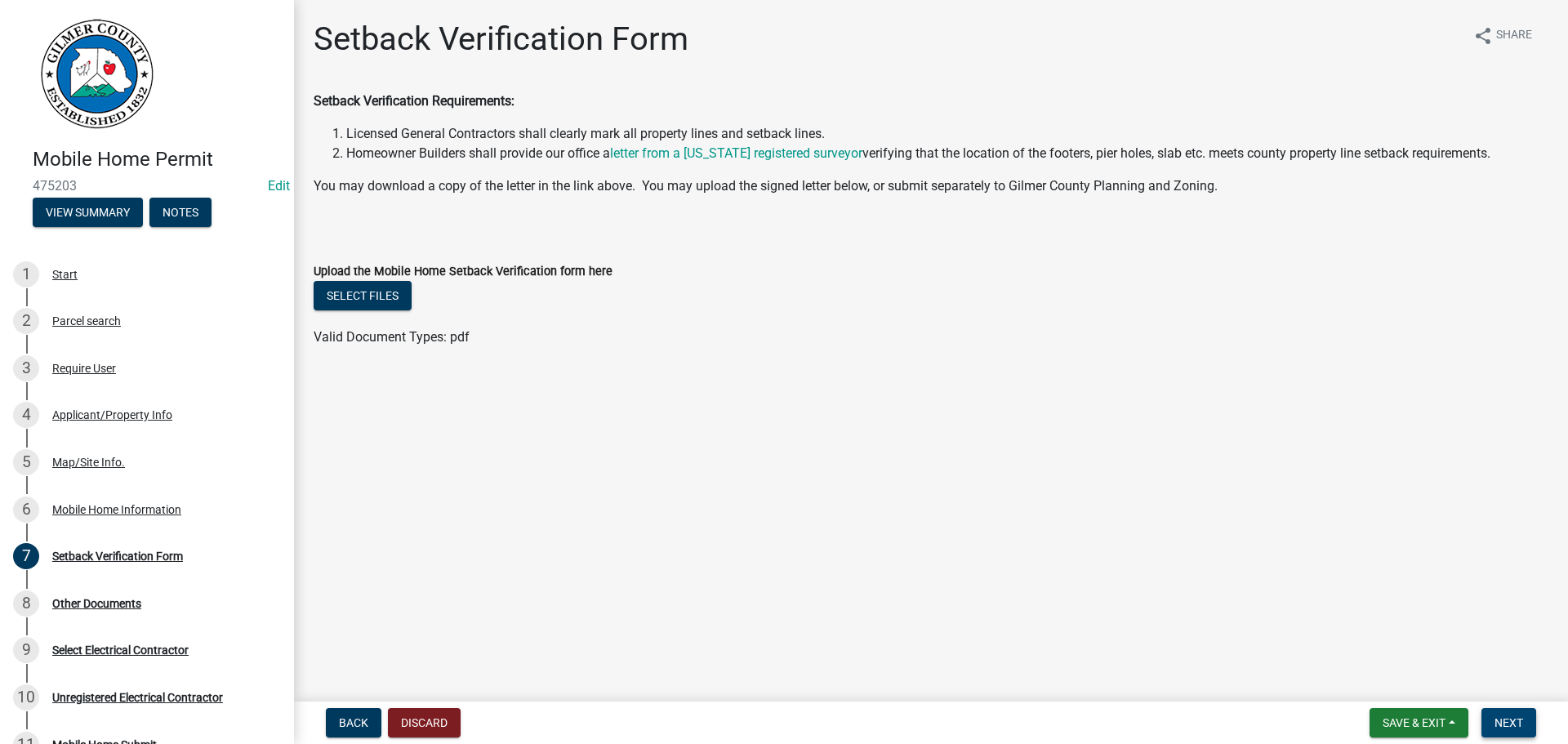
click at [1518, 727] on span "Next" at bounding box center [1508, 723] width 28 height 13
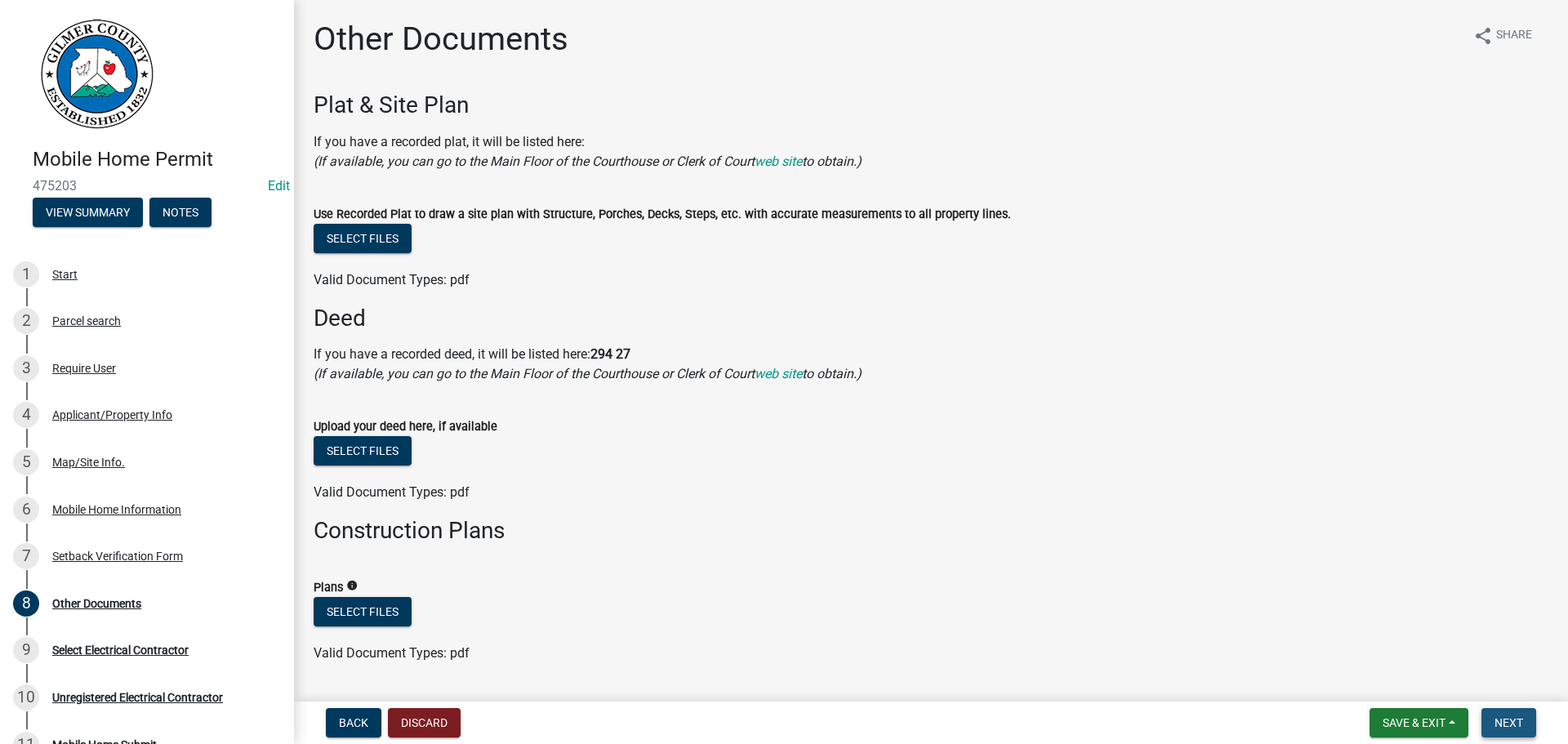
click at [1518, 722] on span "Next" at bounding box center [1508, 723] width 28 height 13
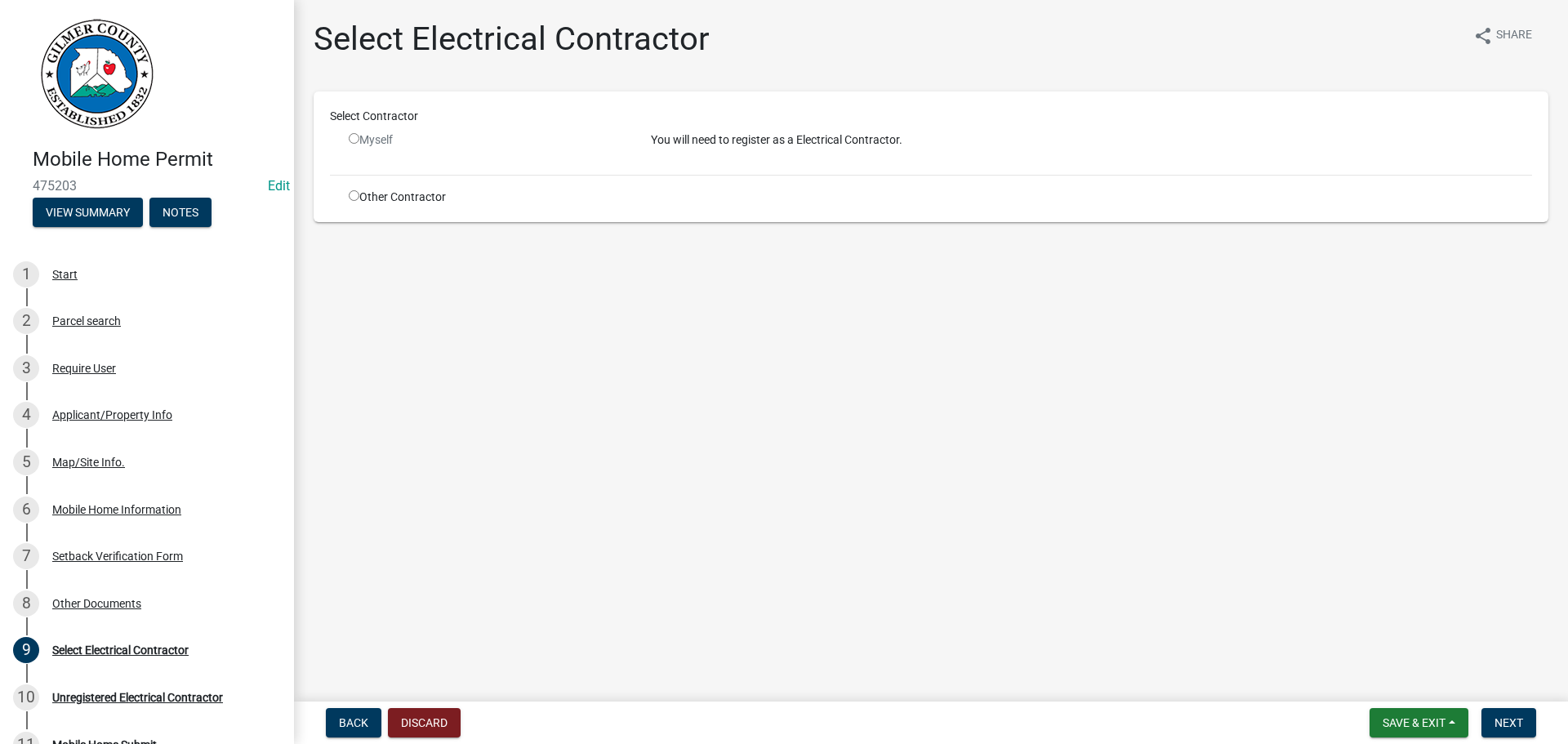
click at [341, 202] on div "Other Contractor" at bounding box center [487, 197] width 302 height 17
click at [358, 195] on input "radio" at bounding box center [353, 195] width 10 height 10
radio input "true"
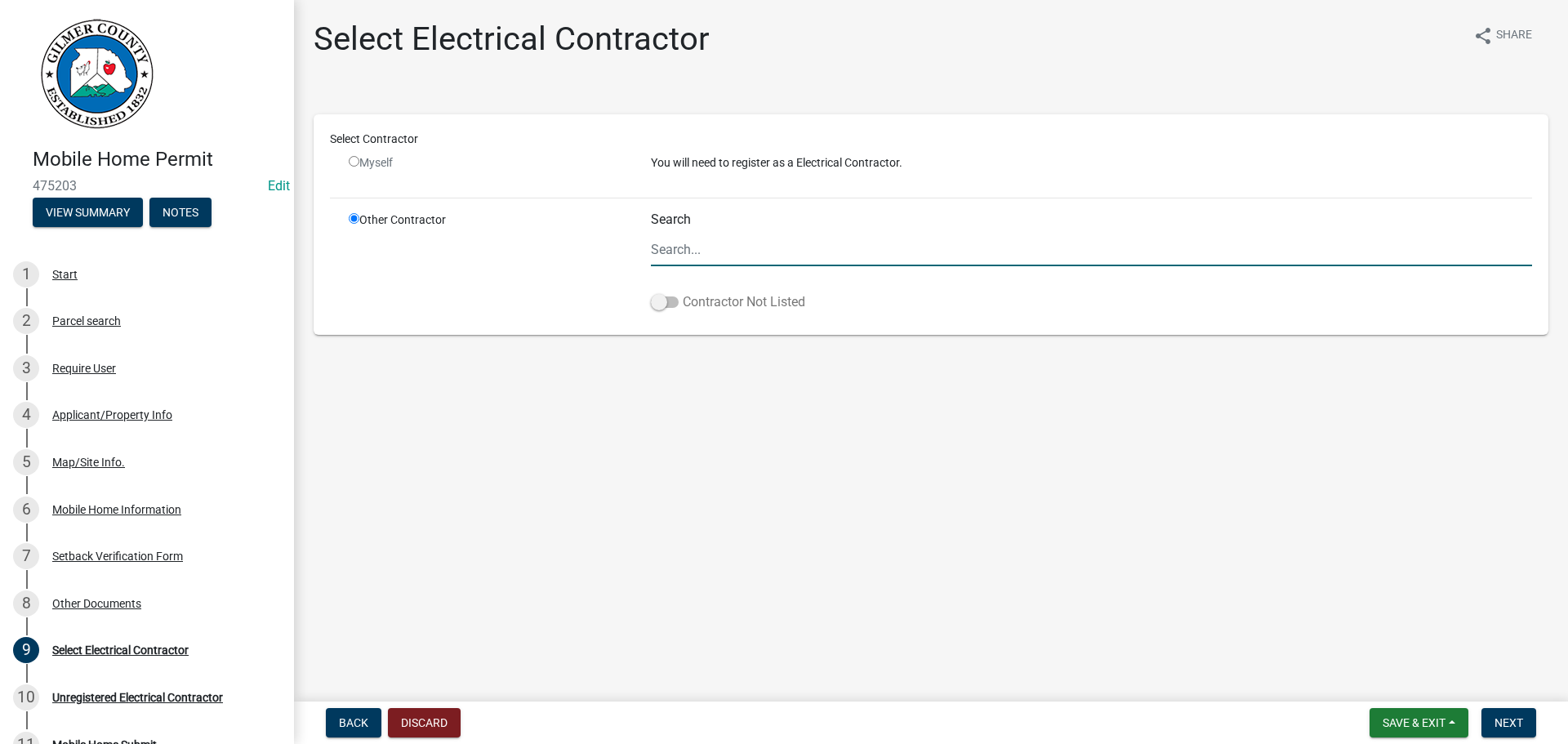
click at [771, 303] on label "Contractor Not Listed" at bounding box center [728, 301] width 154 height 20
click at [682, 292] on input "Contractor Not Listed" at bounding box center [682, 292] width 0 height 0
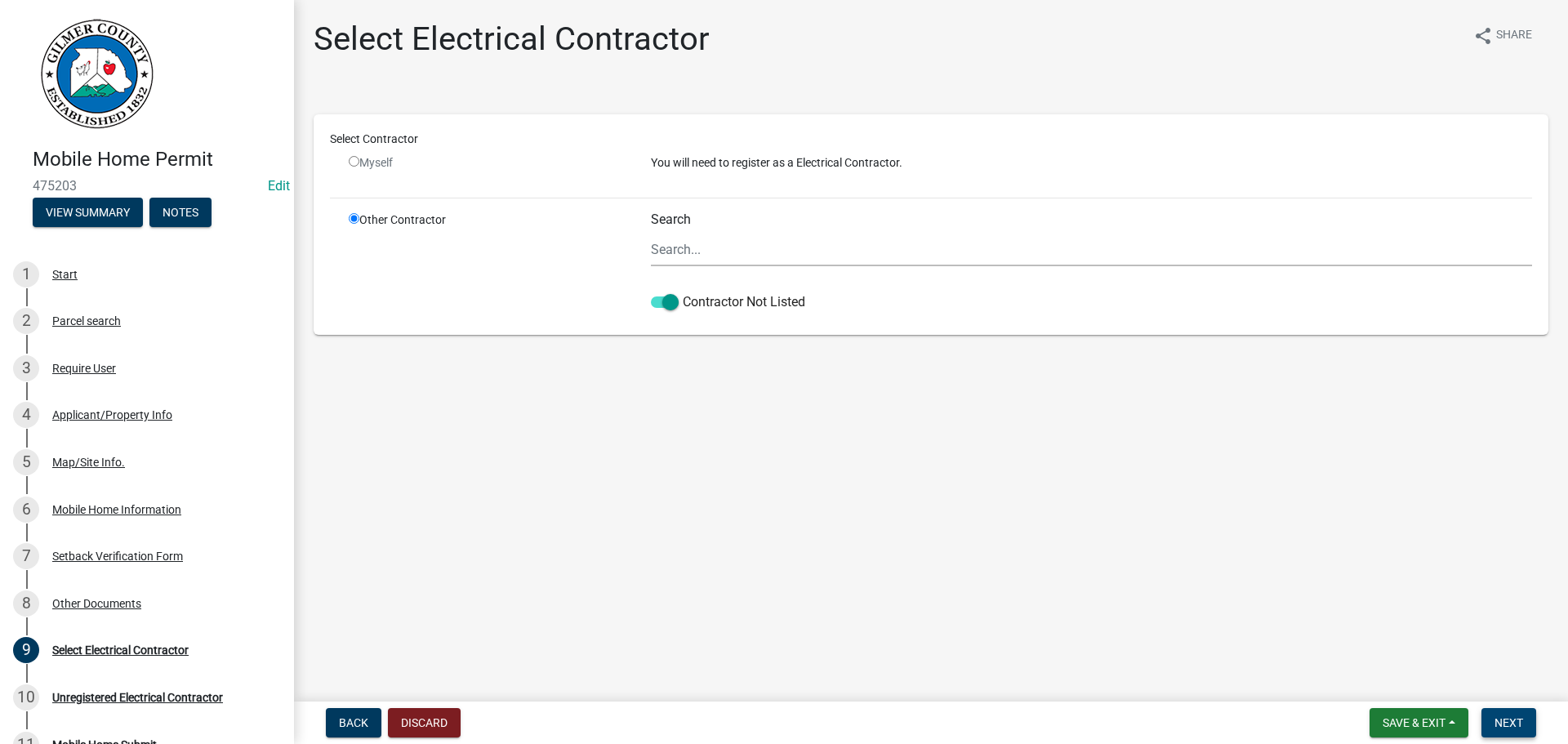
click at [1506, 717] on span "Next" at bounding box center [1508, 723] width 28 height 13
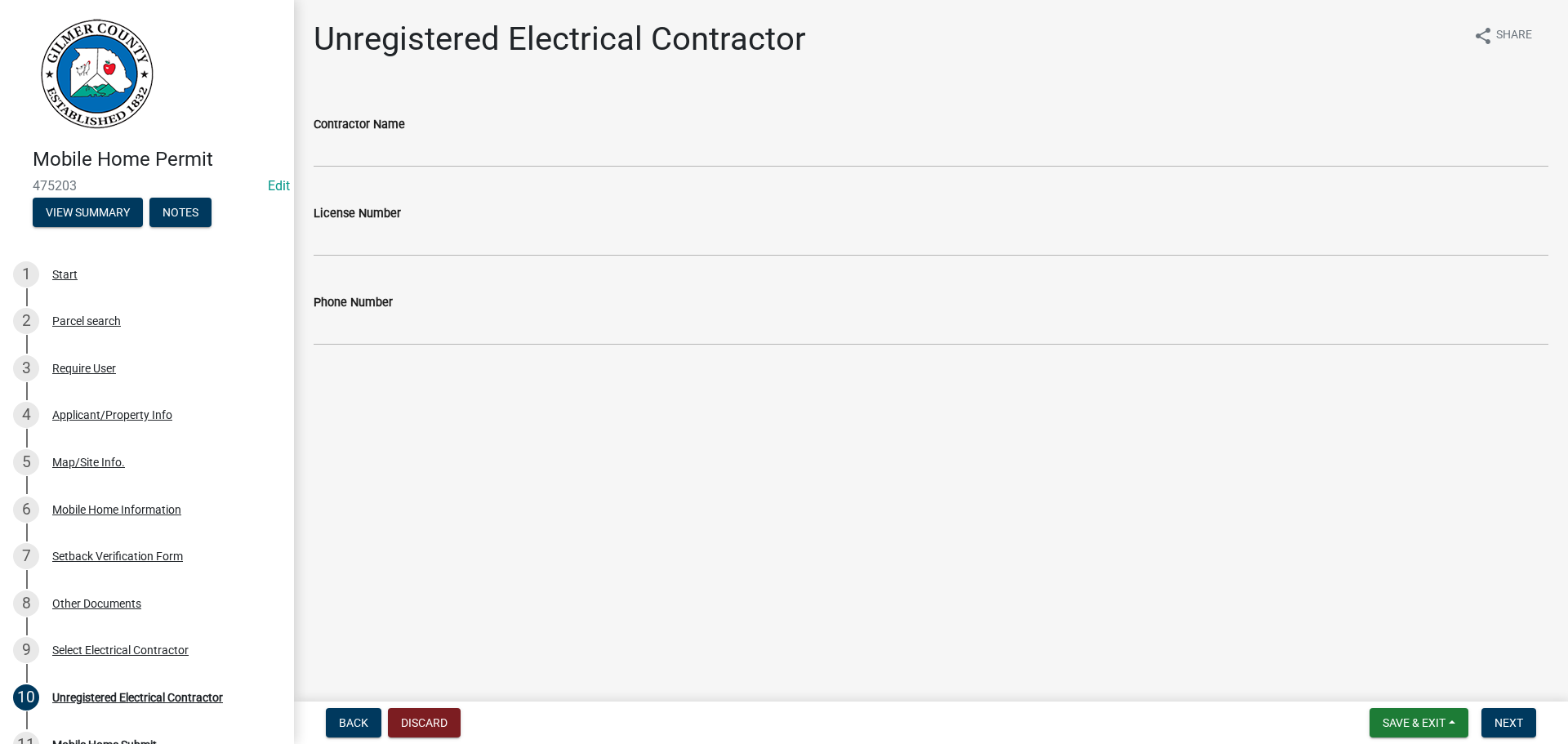
drag, startPoint x: 427, startPoint y: 114, endPoint x: 444, endPoint y: 127, distance: 21.4
click at [433, 117] on div "Contractor Name" at bounding box center [930, 129] width 1234 height 76
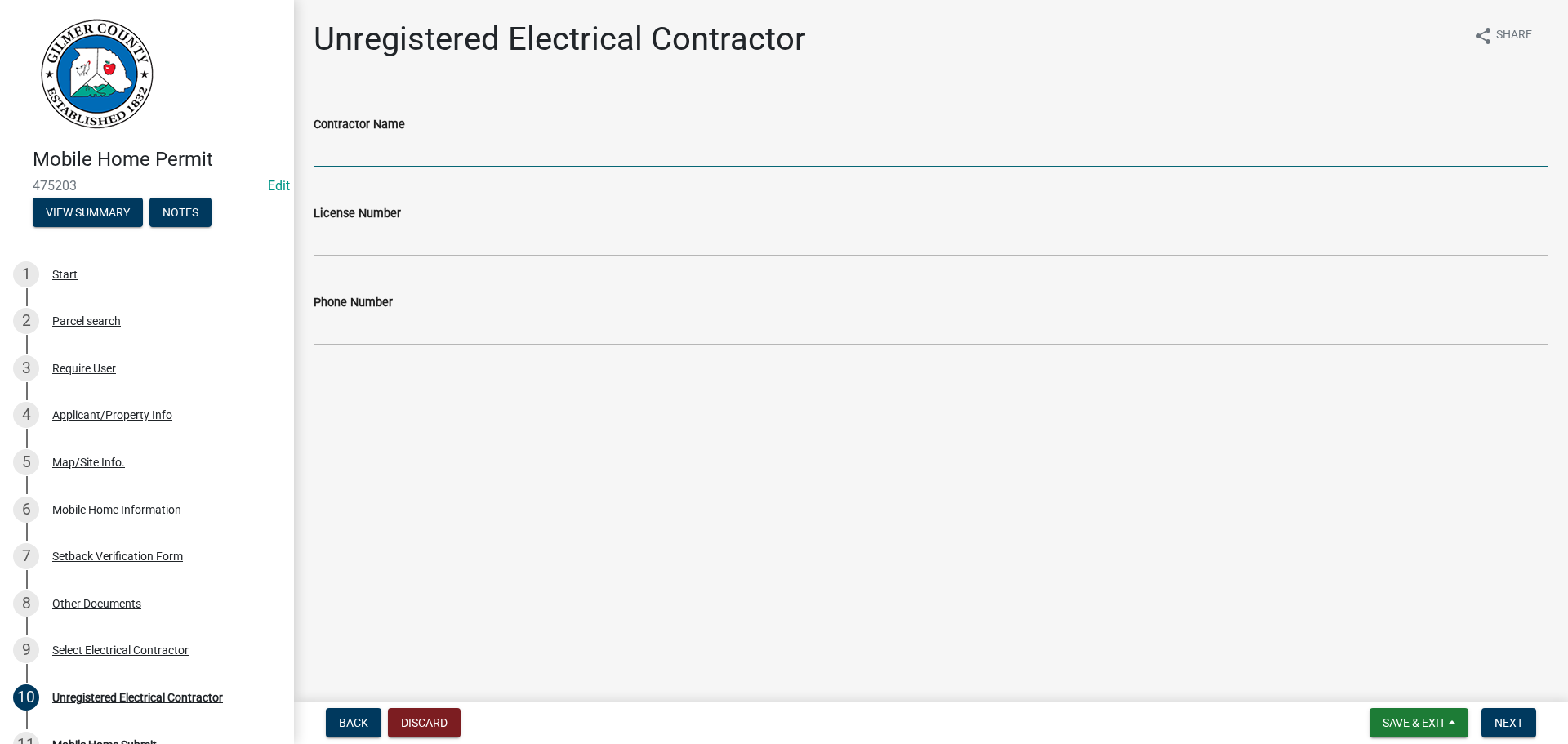
click at [457, 141] on input "Contractor Name" at bounding box center [930, 150] width 1234 height 33
click at [1518, 722] on span "Next" at bounding box center [1508, 723] width 28 height 13
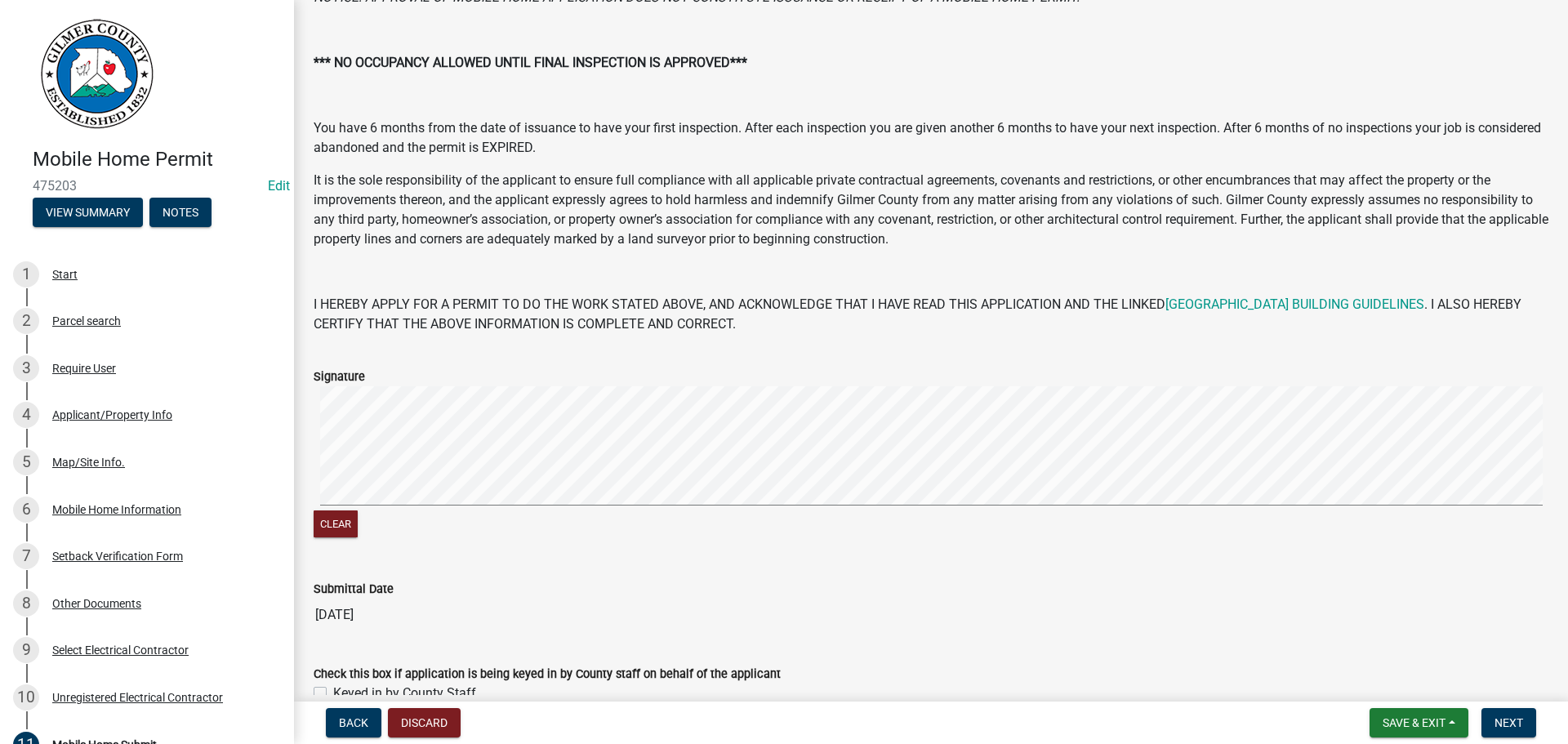
scroll to position [190, 0]
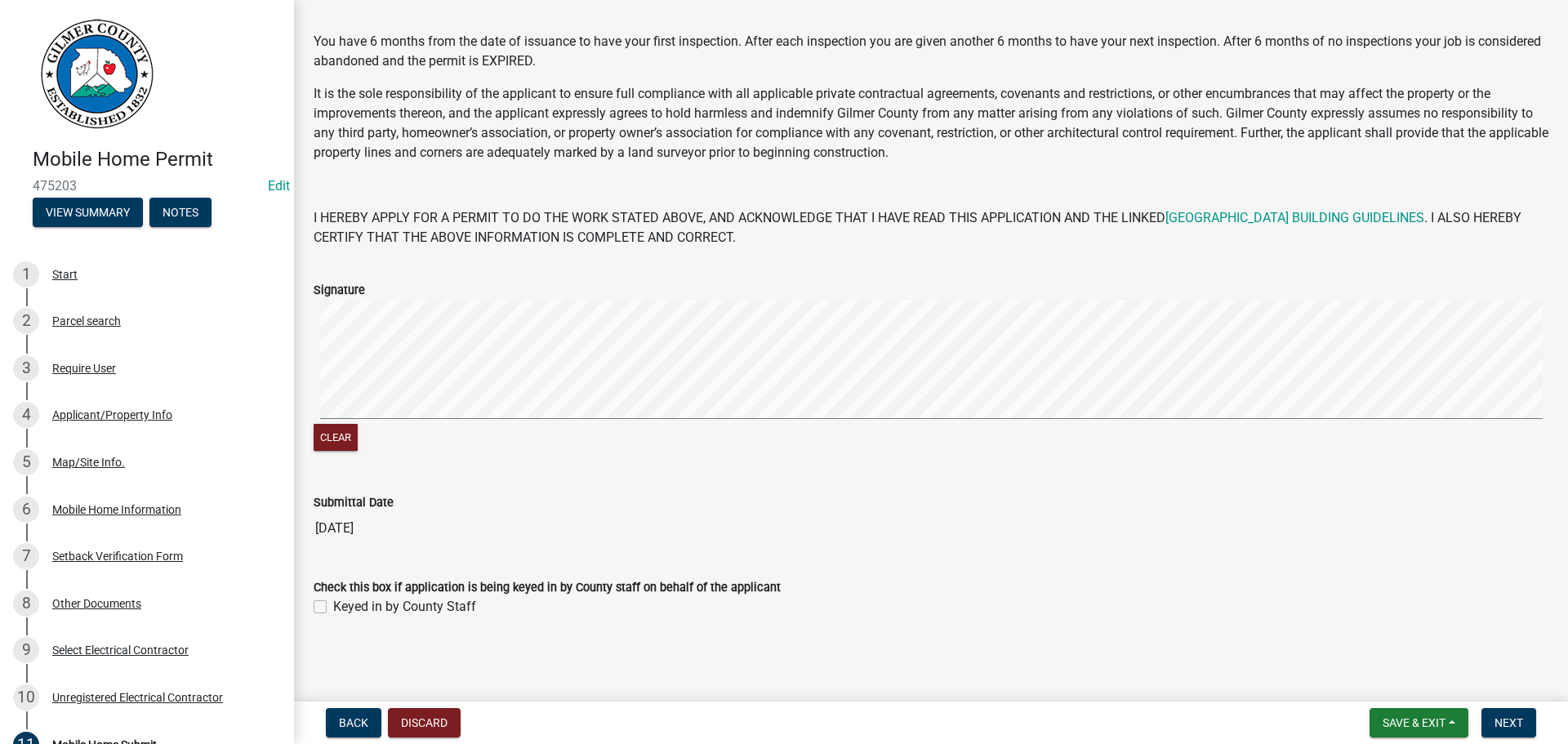
click at [427, 599] on label "Keyed in by County Staff" at bounding box center [404, 606] width 143 height 20
click at [344, 599] on input "Keyed in by County Staff" at bounding box center [338, 602] width 10 height 10
checkbox input "true"
click at [1509, 717] on span "Next" at bounding box center [1508, 723] width 28 height 13
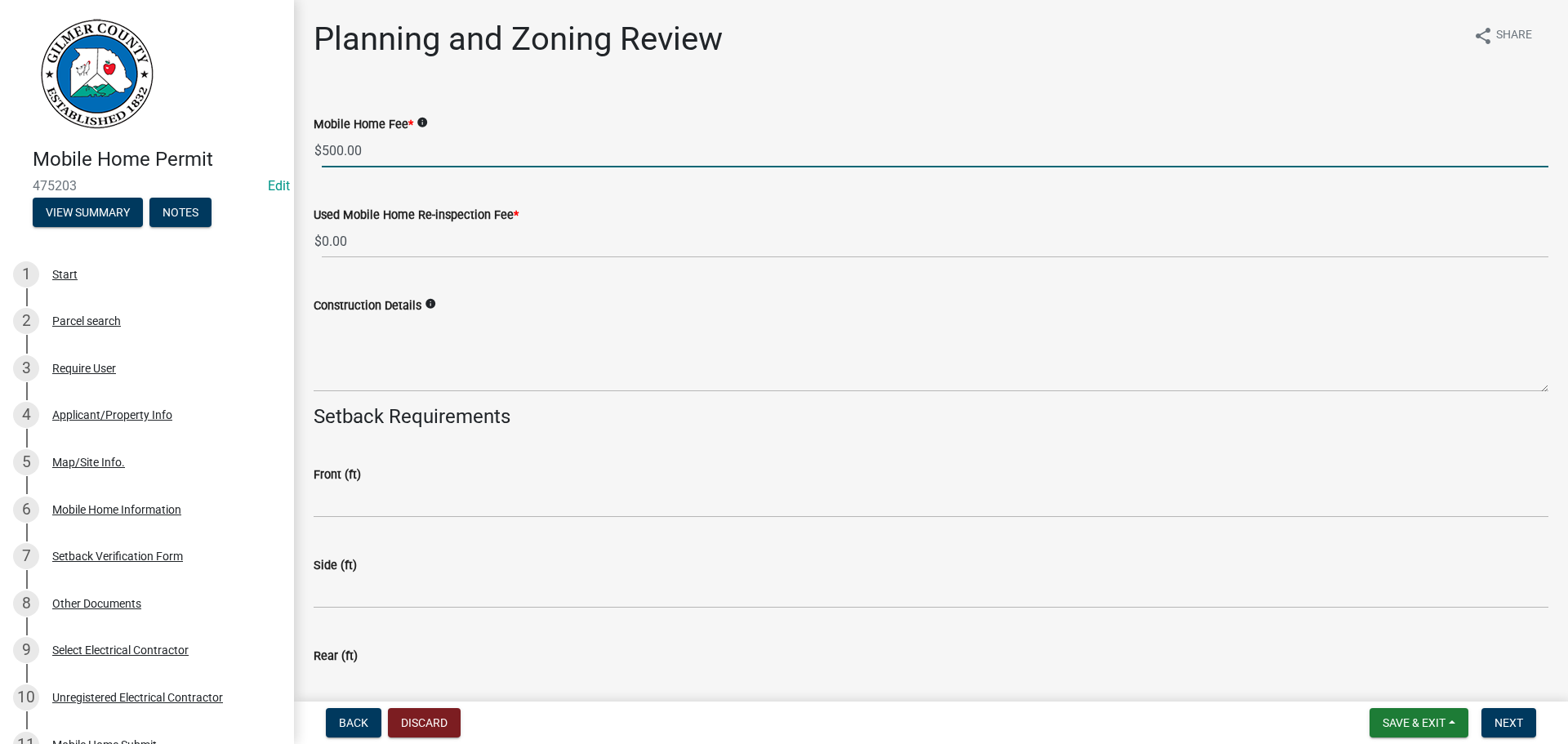
drag, startPoint x: 434, startPoint y: 148, endPoint x: 0, endPoint y: 85, distance: 438.5
click at [0, 86] on div "Mobile Home Permit 475203 Edit View Summary Notes 1 Start 2 Parcel search 3 Req…" at bounding box center [784, 372] width 1568 height 744
type input "450"
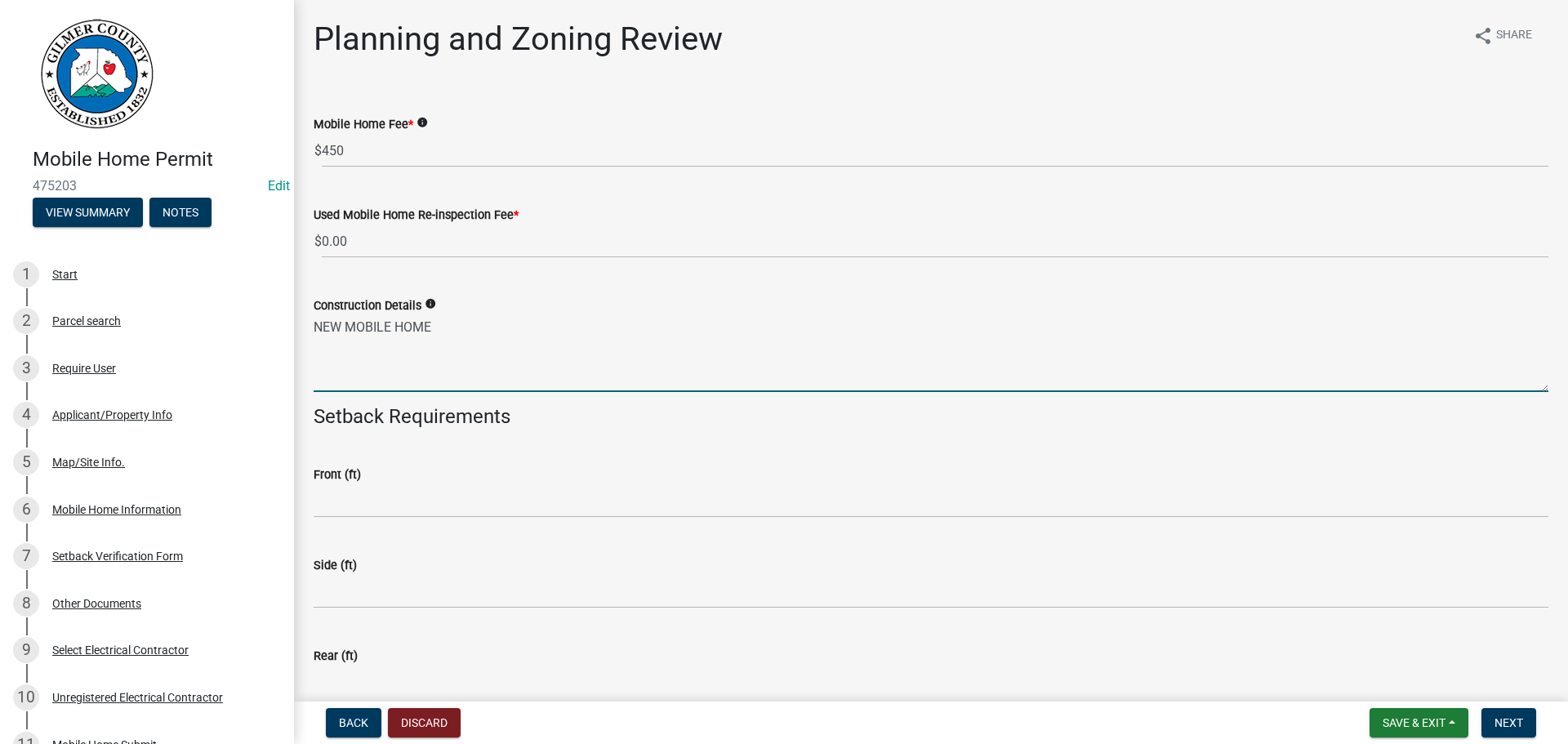
type textarea "NEW MOBILE HOME"
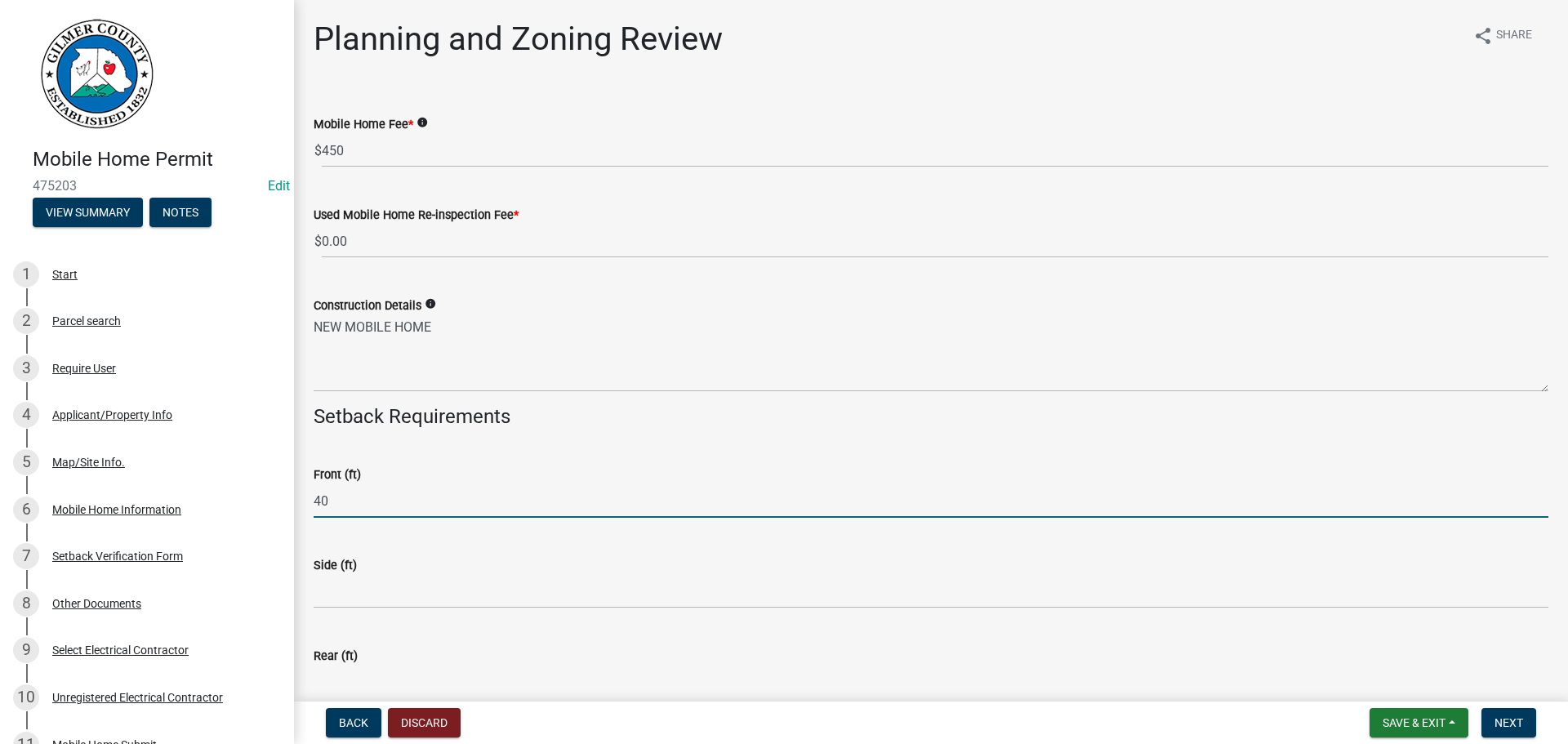
type input "40"
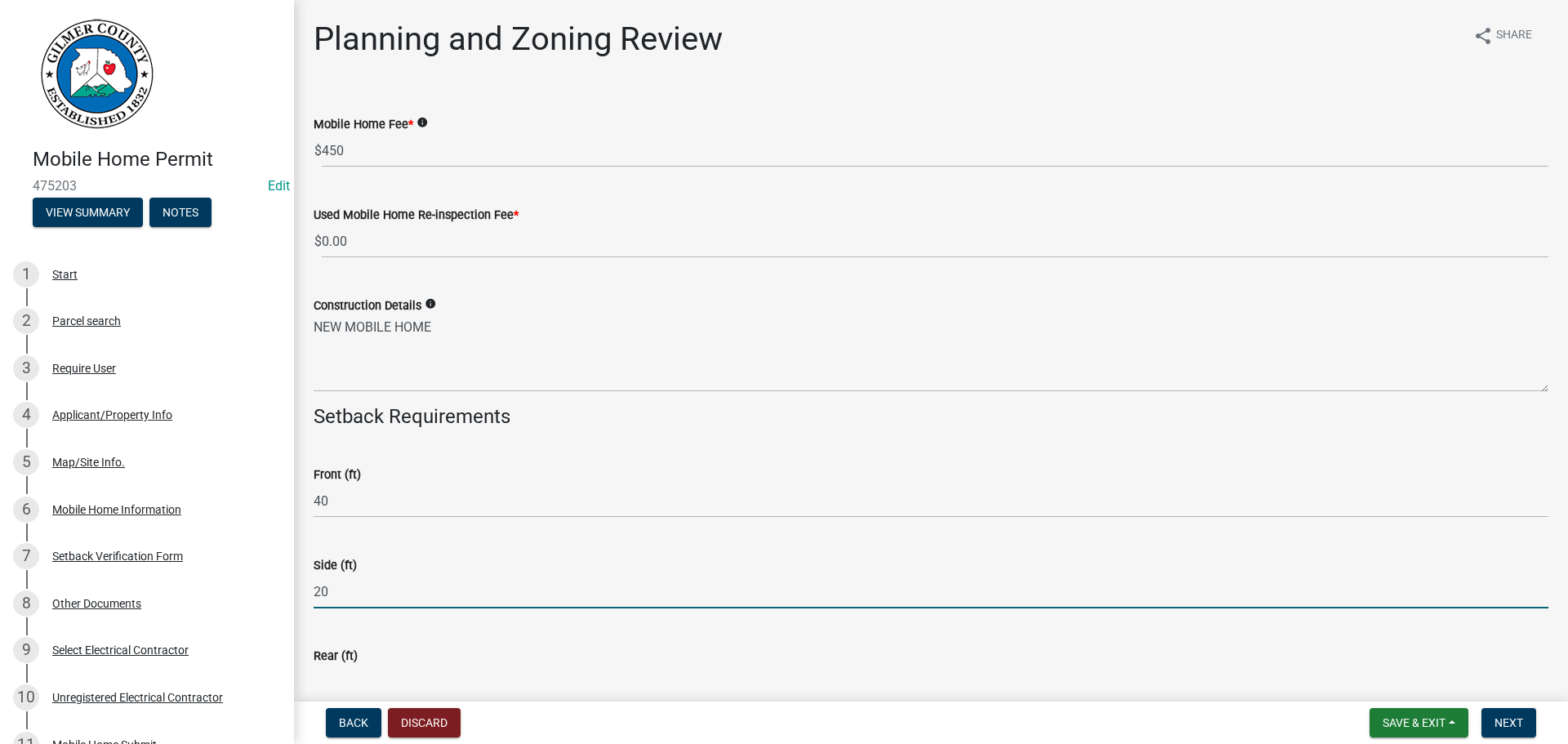
type input "20"
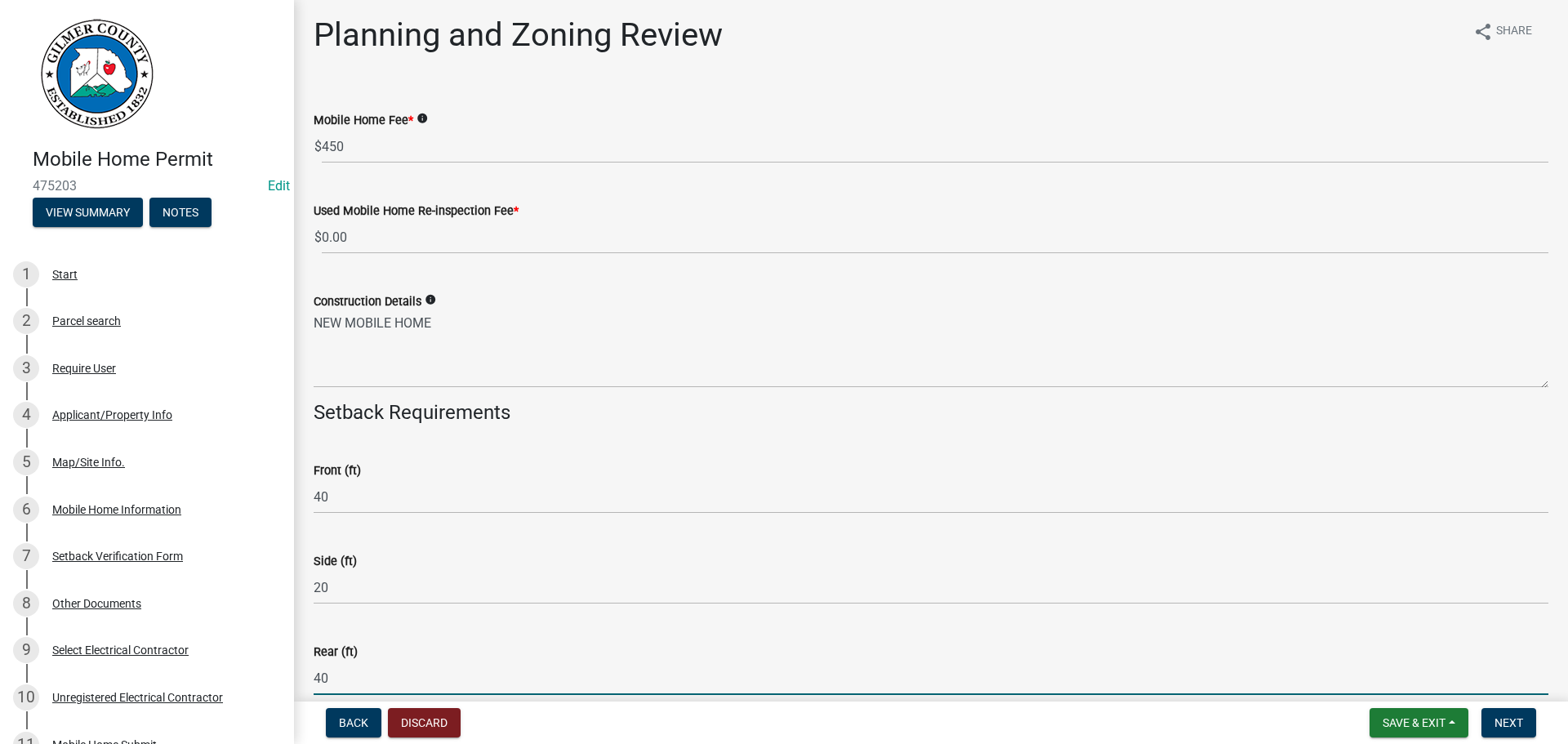
type input "40"
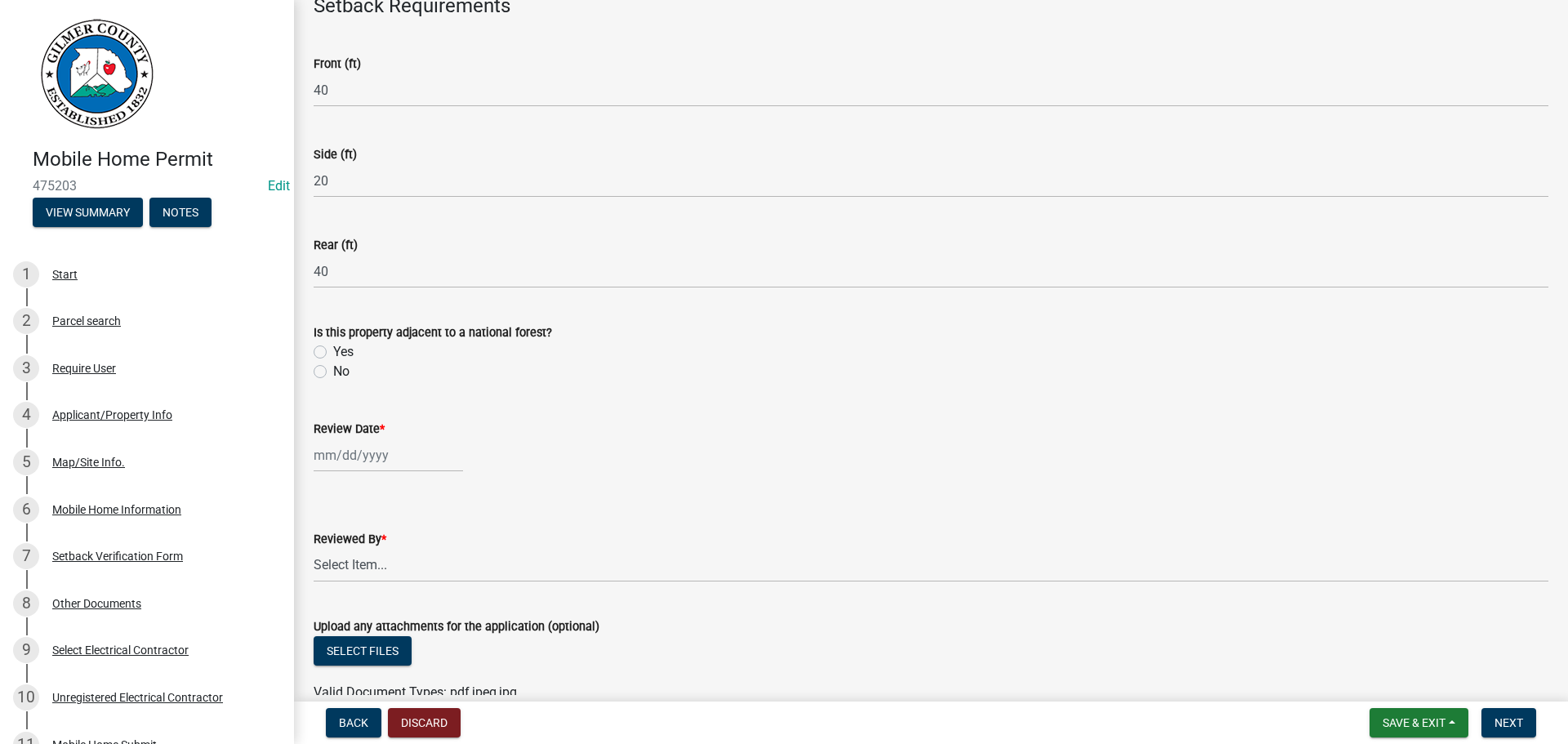
click at [361, 375] on div "No" at bounding box center [930, 372] width 1234 height 20
click at [337, 373] on label "No" at bounding box center [341, 372] width 16 height 20
click at [337, 372] on input "No" at bounding box center [338, 367] width 10 height 10
radio input "true"
select select "9"
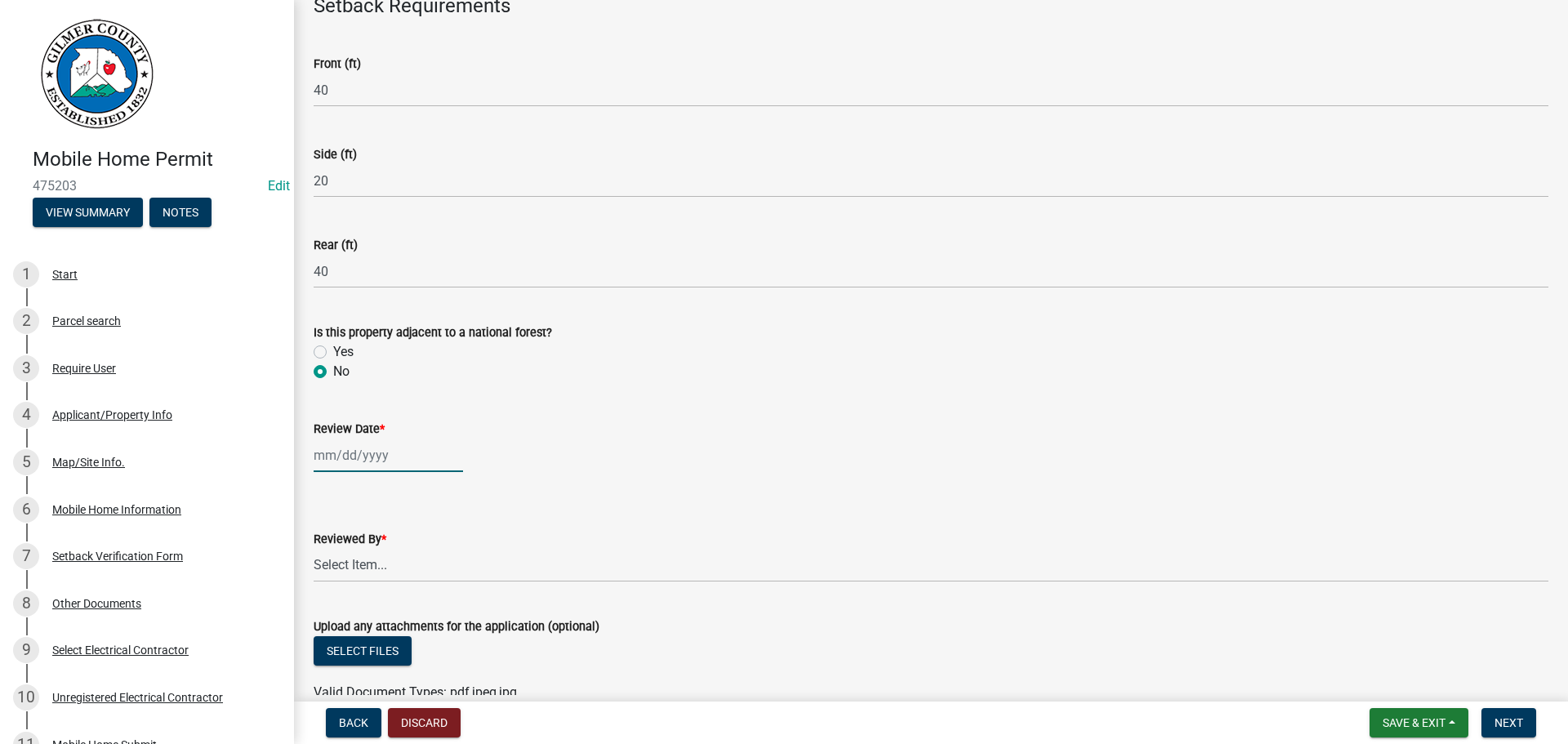
select select "2025"
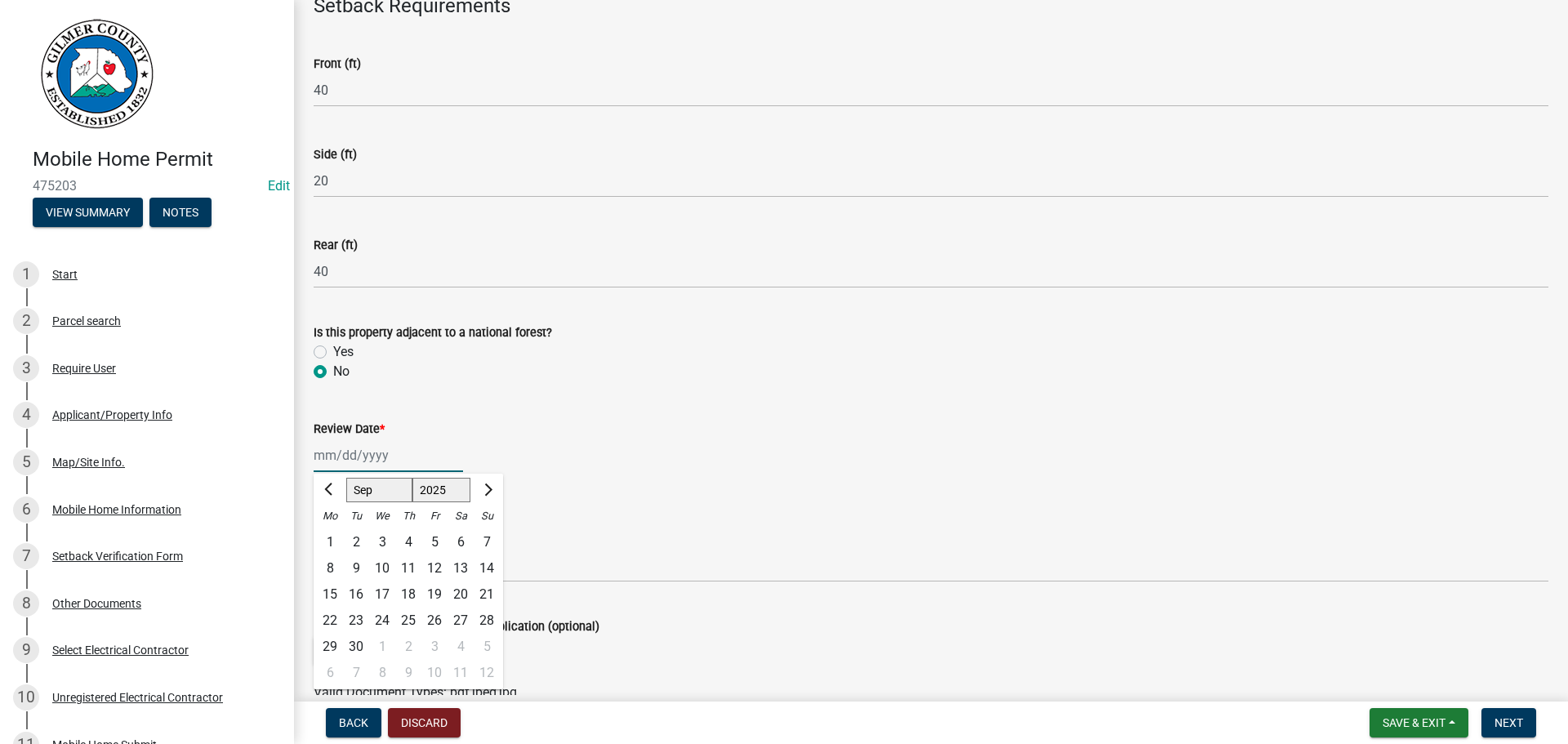
click at [348, 455] on div "Jan Feb Mar Apr May Jun Jul Aug Sep Oct Nov Dec 1525 1526 1527 1528 1529 1530 1…" at bounding box center [388, 455] width 150 height 33
click at [328, 573] on div "8" at bounding box center [330, 568] width 27 height 27
type input "[DATE]"
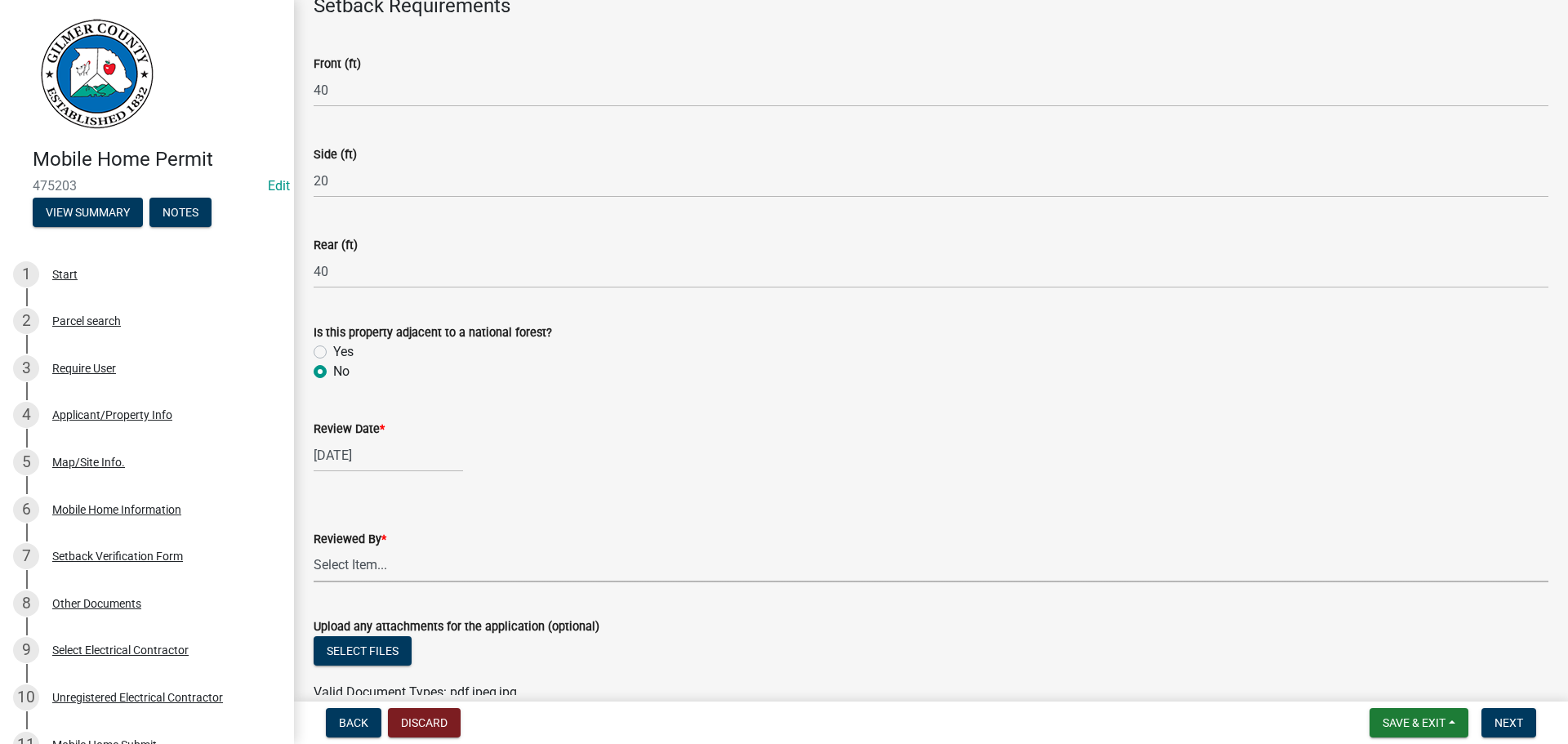
click at [338, 574] on select "Select Item... Andrew Mathis Art Wlochowski Becky Whitworth Joe Bouhl Karen Hen…" at bounding box center [930, 565] width 1234 height 33
click at [313, 549] on select "Select Item... Andrew Mathis Art Wlochowski Becky Whitworth Joe Bouhl Karen Hen…" at bounding box center [930, 565] width 1234 height 33
select select "5ce200eb-feb1-496b-8127-7891293955f5"
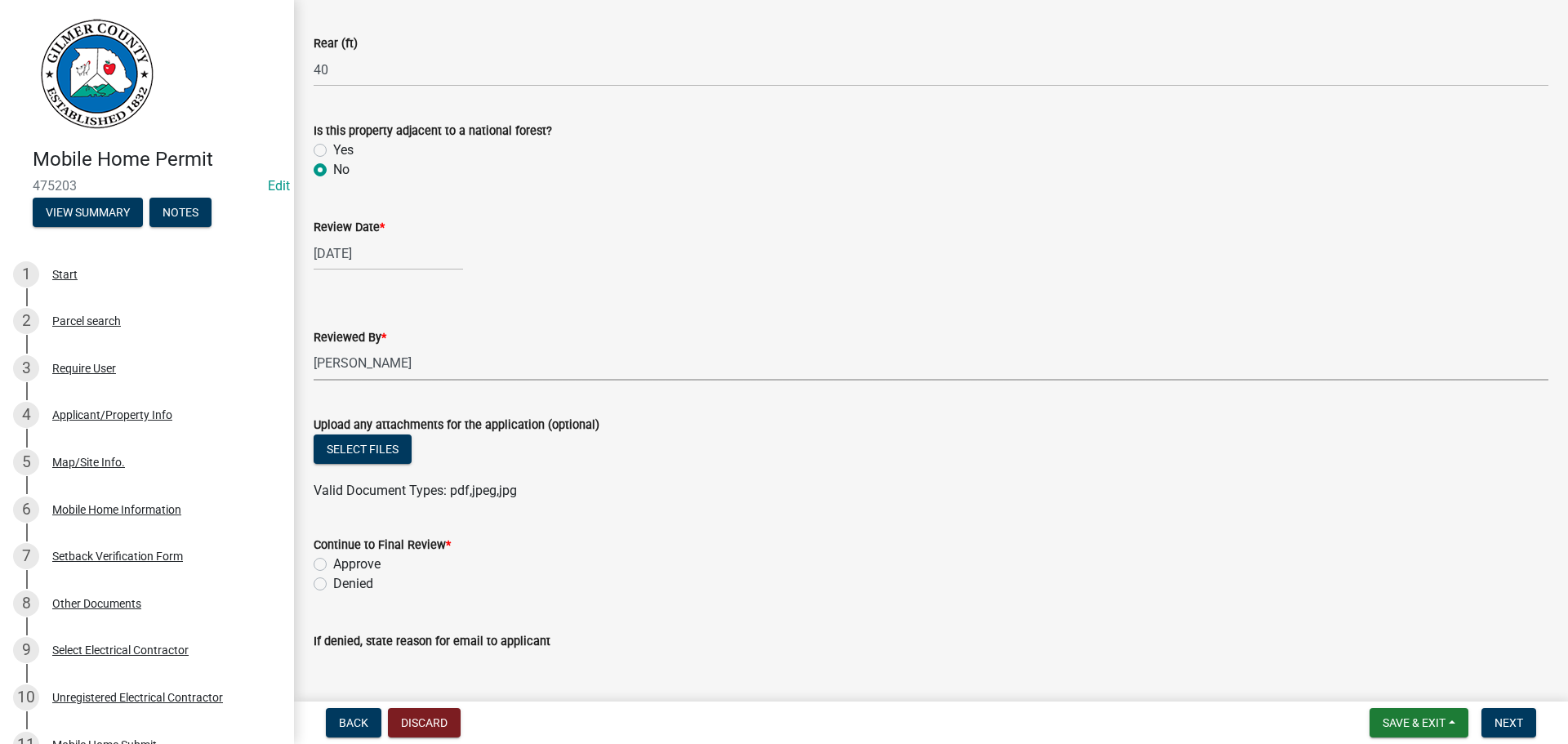
scroll to position [722, 0]
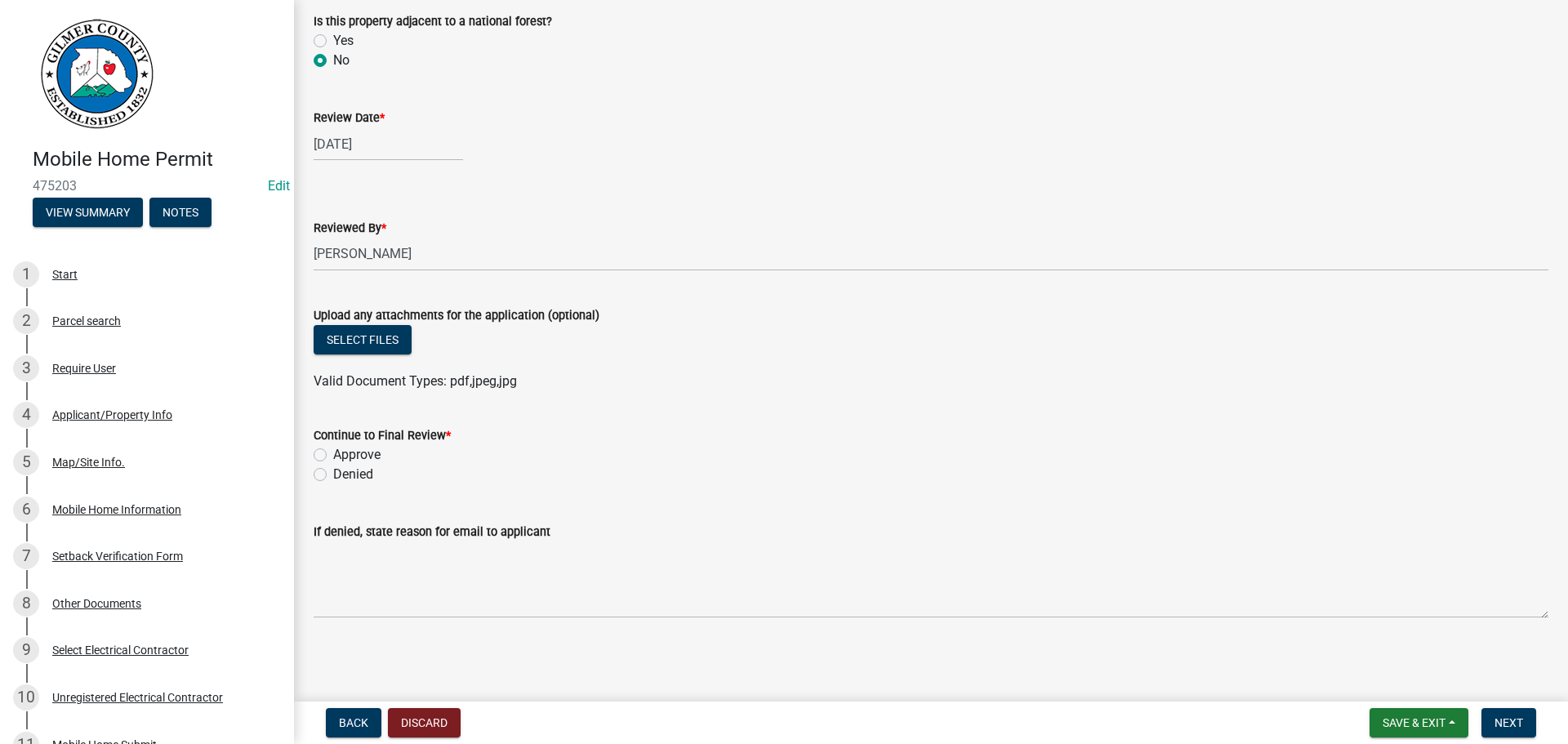
click at [369, 462] on label "Approve" at bounding box center [356, 455] width 47 height 20
click at [344, 455] on input "Approve" at bounding box center [338, 450] width 10 height 10
radio input "true"
click at [1511, 720] on span "Next" at bounding box center [1508, 723] width 28 height 13
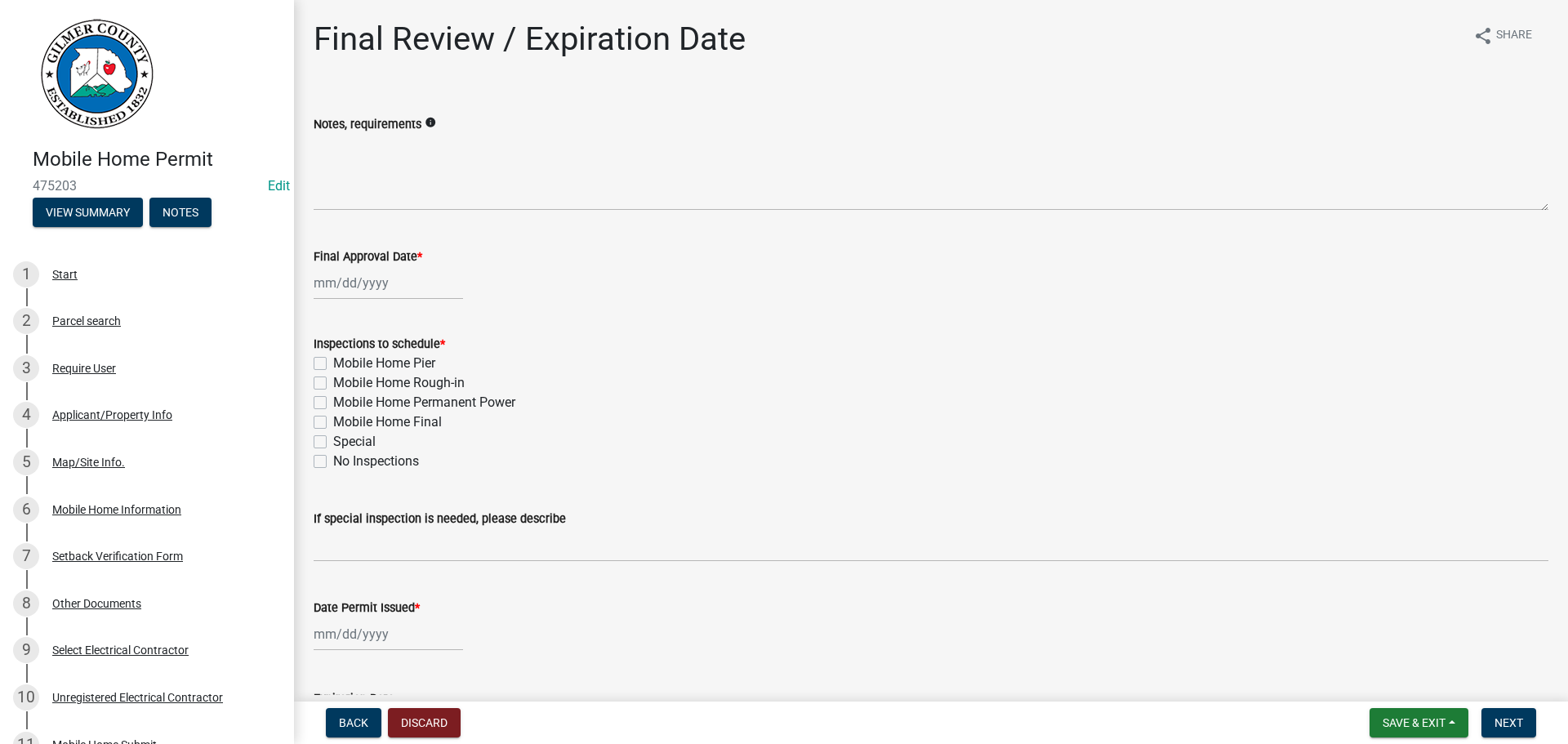
click at [395, 362] on label "Mobile Home Pier" at bounding box center [383, 363] width 102 height 20
click at [344, 362] on input "Mobile Home Pier" at bounding box center [338, 359] width 10 height 10
checkbox input "true"
checkbox input "false"
click at [399, 372] on label "Mobile Home Pier" at bounding box center [383, 363] width 102 height 20
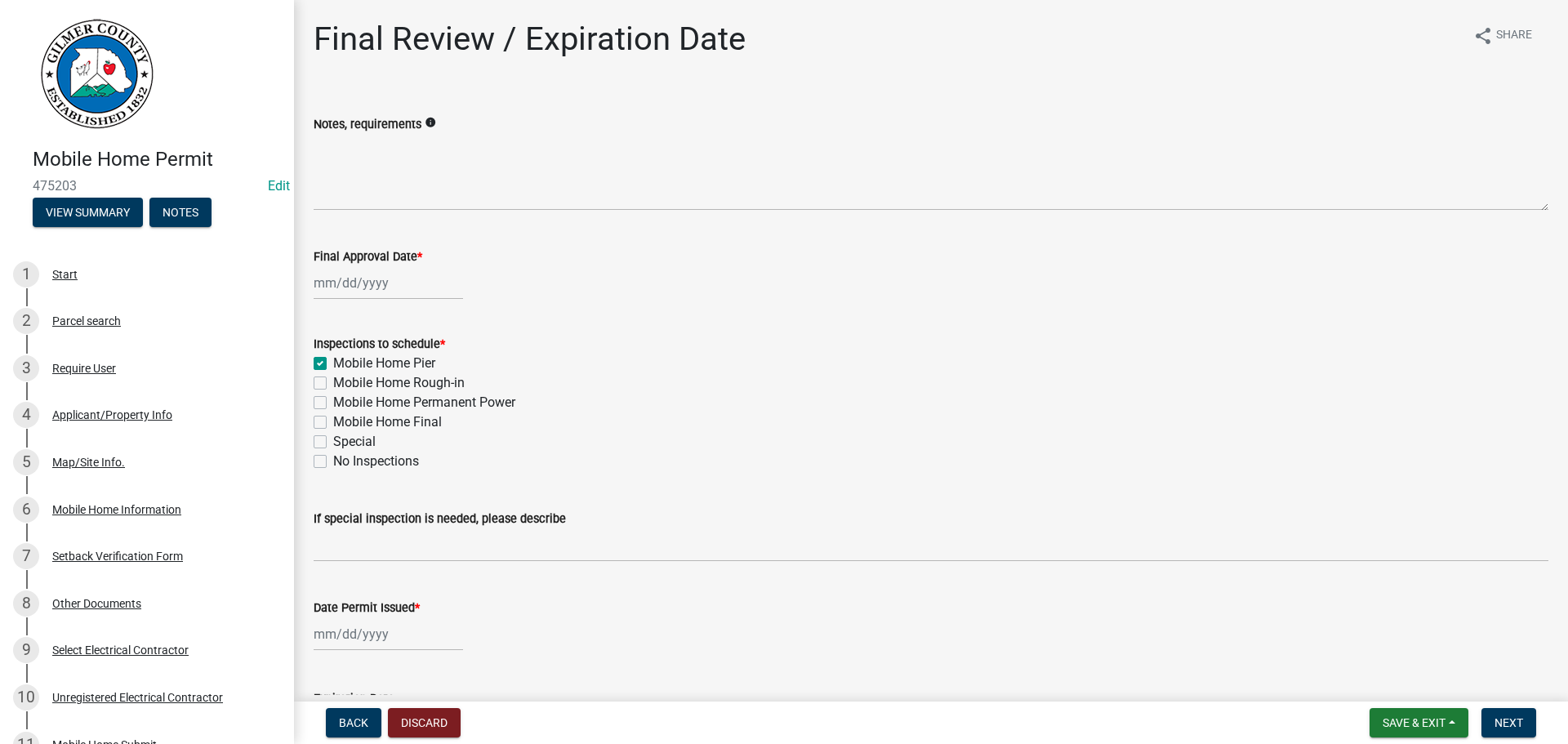
click at [344, 364] on input "Mobile Home Pier" at bounding box center [338, 359] width 10 height 10
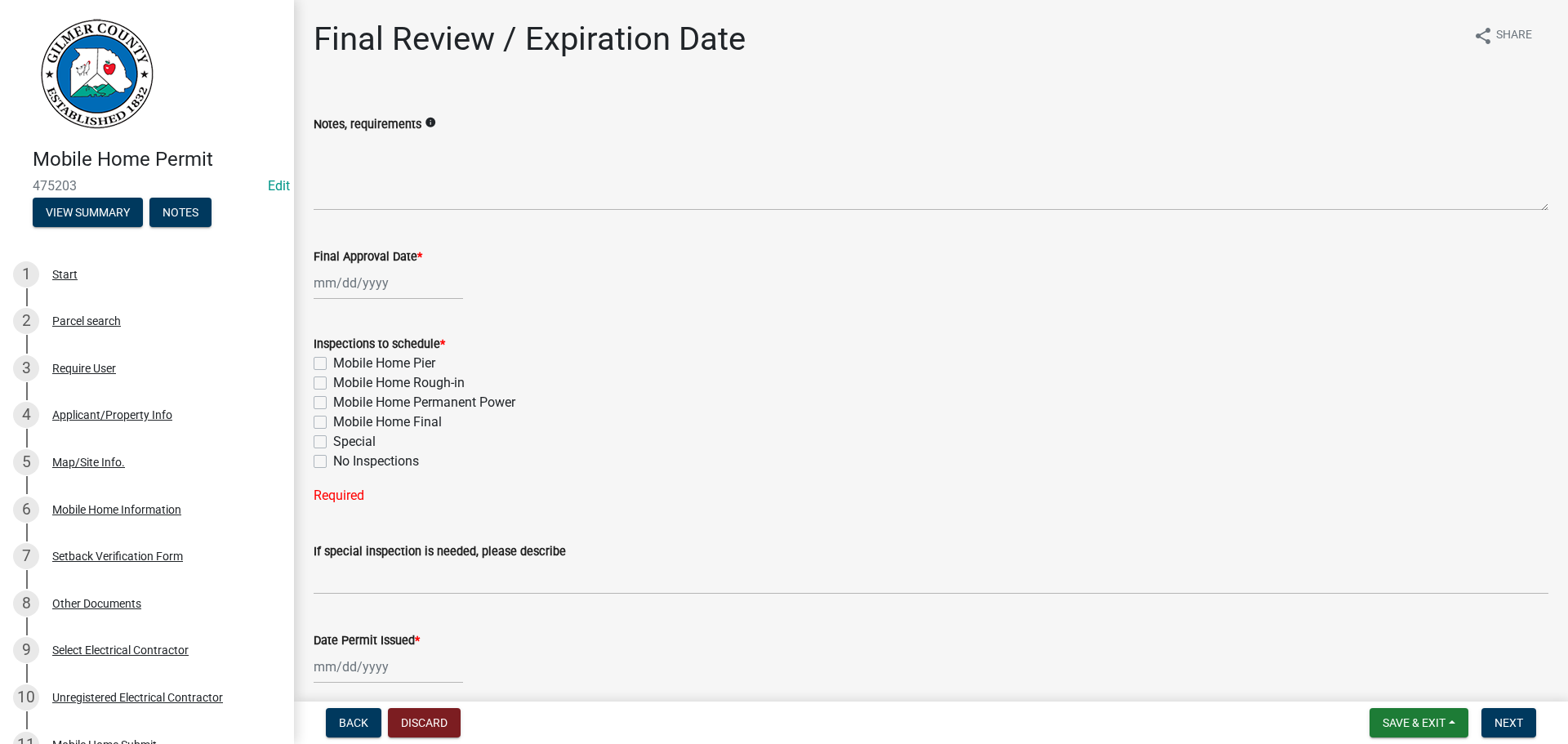
click at [401, 379] on label "Mobile Home Rough-in" at bounding box center [399, 383] width 132 height 20
click at [344, 379] on input "Mobile Home Rough-in" at bounding box center [338, 378] width 10 height 10
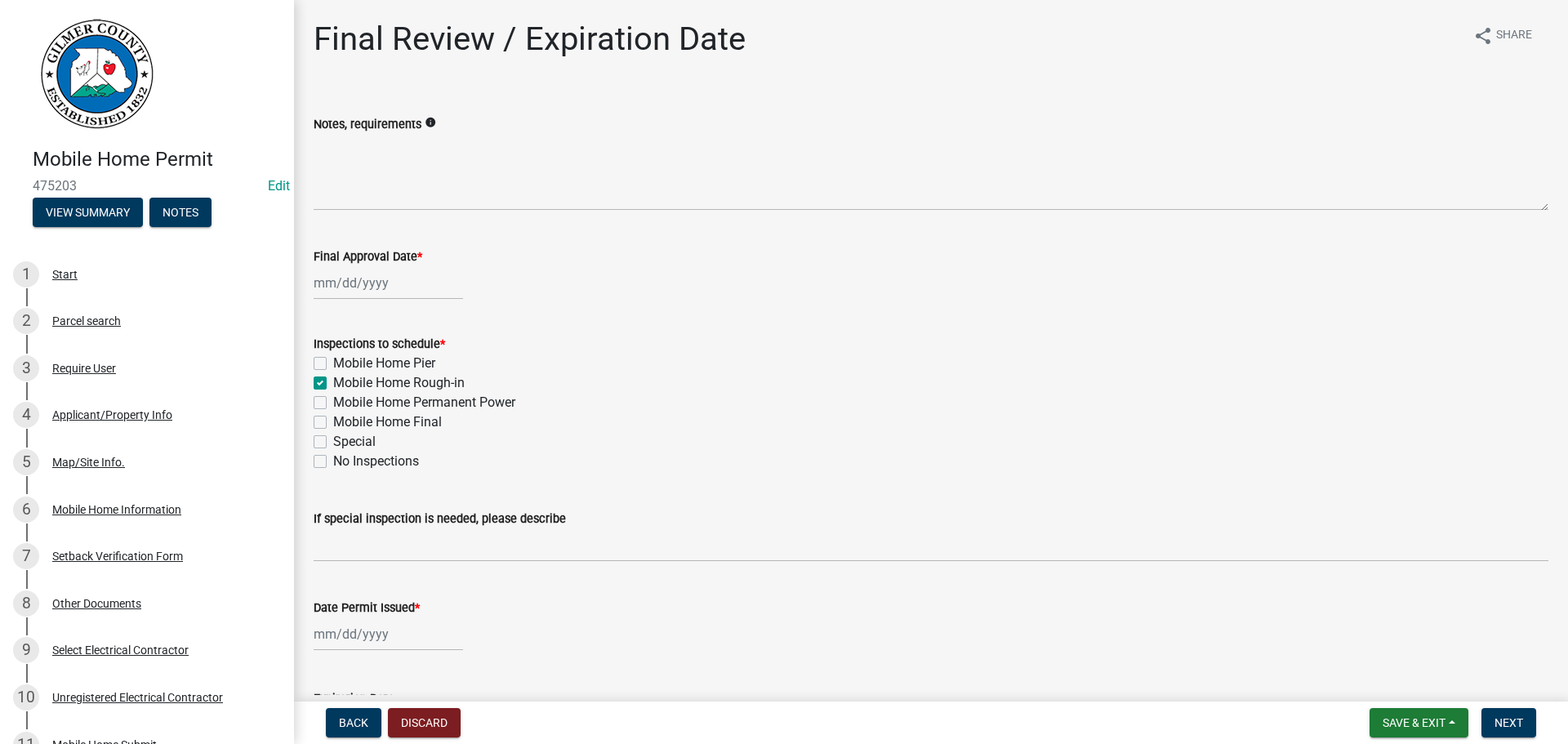
click at [389, 358] on label "Mobile Home Pier" at bounding box center [383, 363] width 102 height 20
click at [344, 358] on input "Mobile Home Pier" at bounding box center [338, 359] width 10 height 10
click at [425, 410] on label "Mobile Home Permanent Power" at bounding box center [424, 402] width 182 height 20
click at [344, 403] on input "Mobile Home Permanent Power" at bounding box center [338, 398] width 10 height 10
click at [403, 418] on label "Mobile Home Final" at bounding box center [387, 422] width 109 height 20
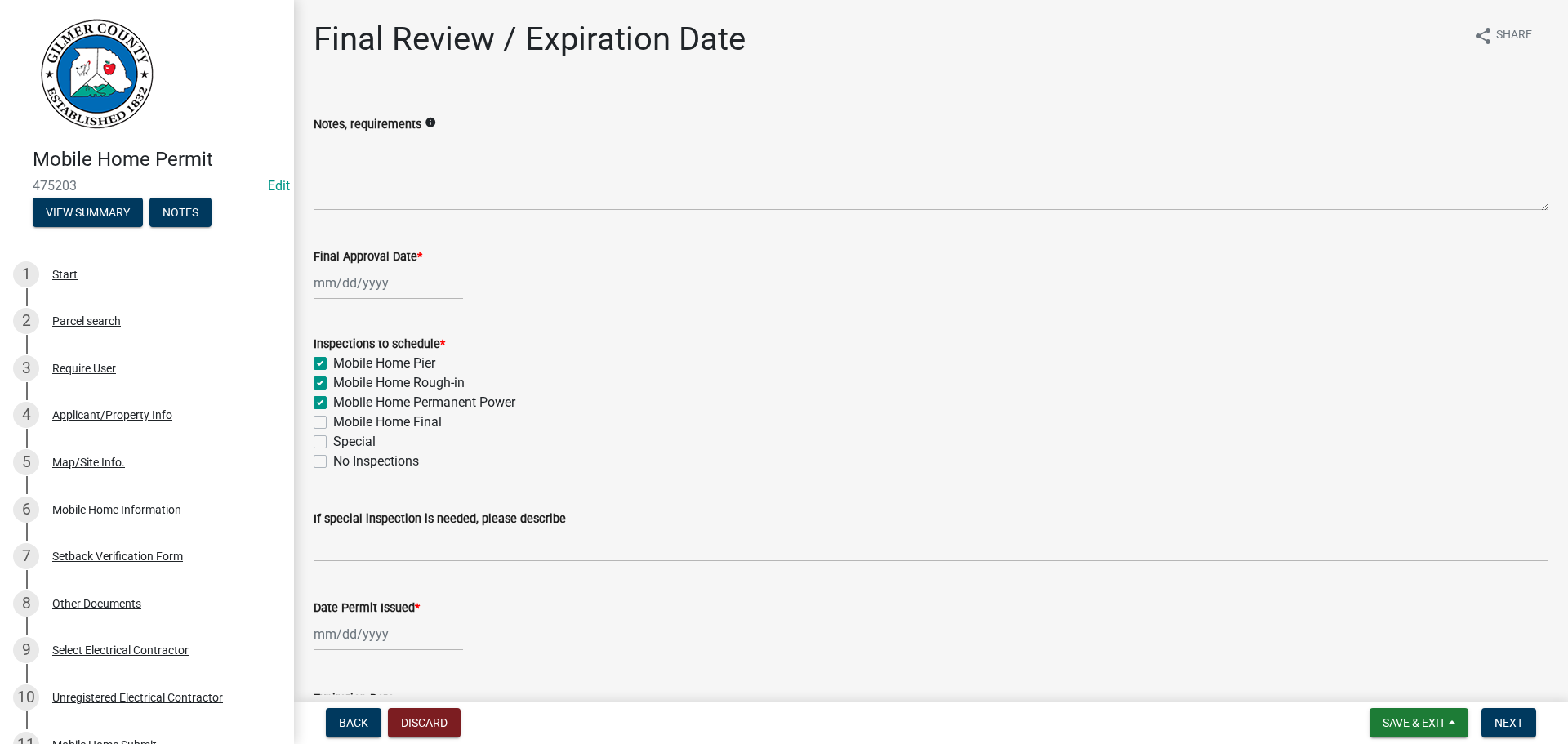
click at [344, 418] on input "Mobile Home Final" at bounding box center [338, 418] width 10 height 10
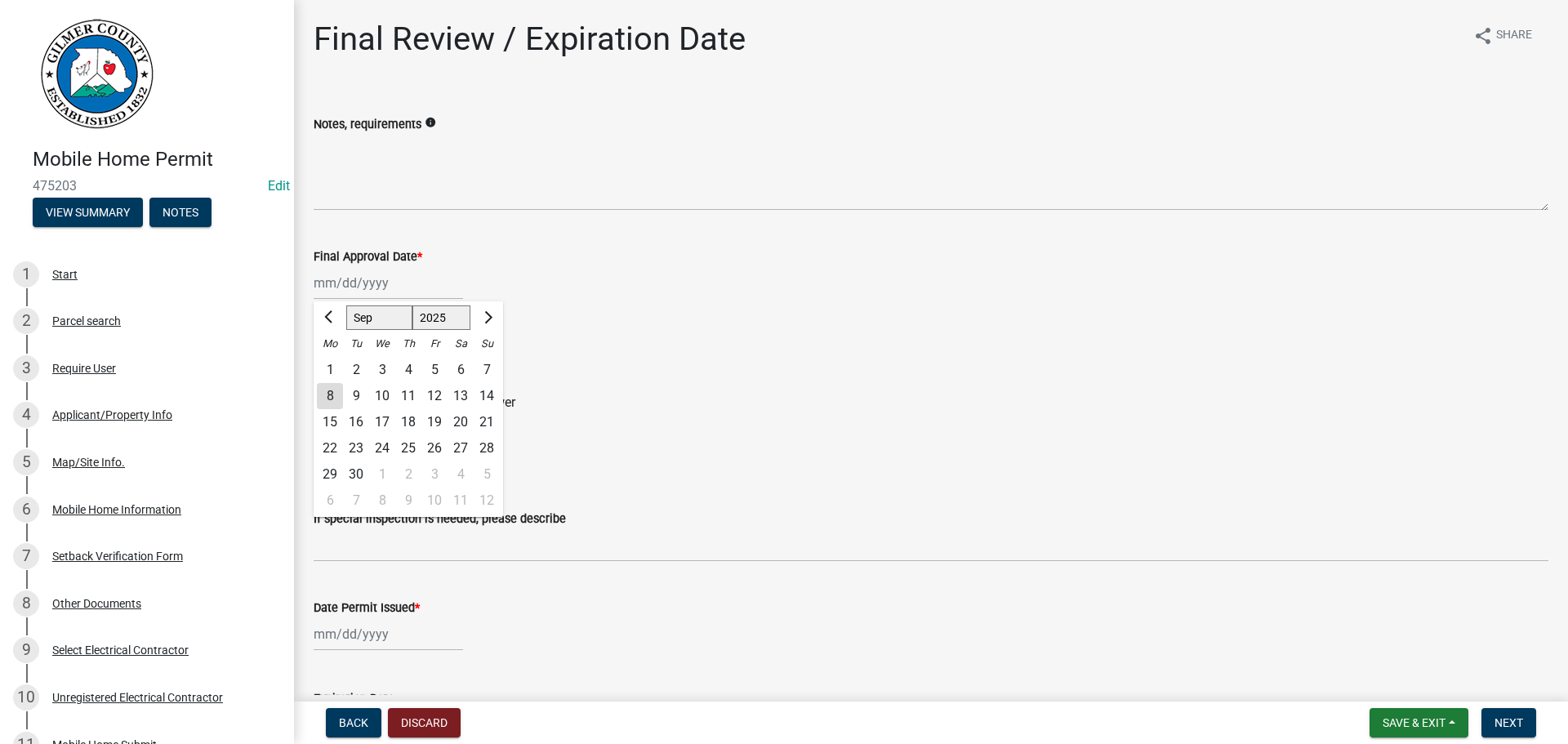
click at [352, 287] on div "Jan Feb Mar Apr May Jun Jul Aug Sep Oct Nov Dec 1525 1526 1527 1528 1529 1530 1…" at bounding box center [388, 283] width 150 height 33
click at [339, 399] on div "8" at bounding box center [330, 396] width 27 height 27
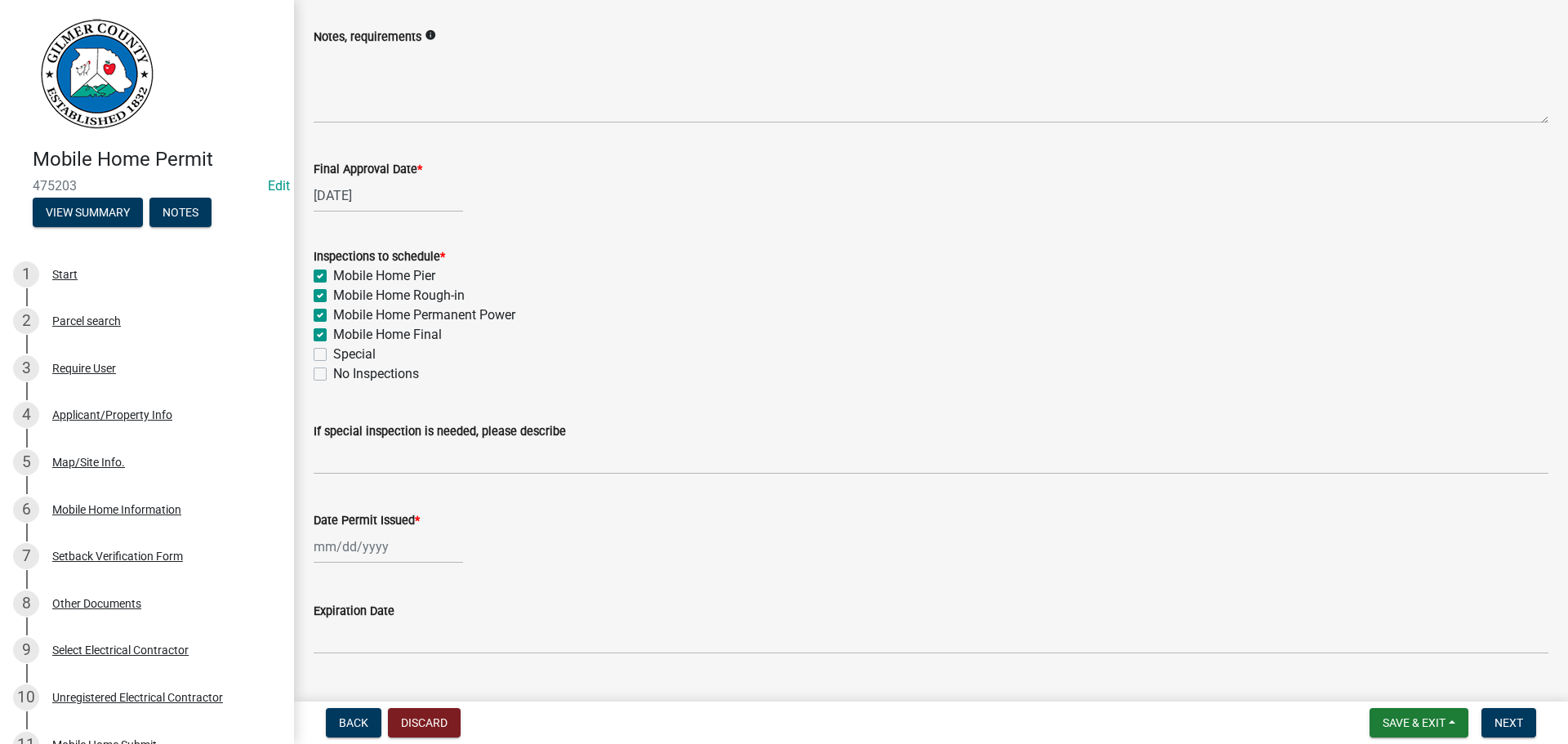
scroll to position [235, 0]
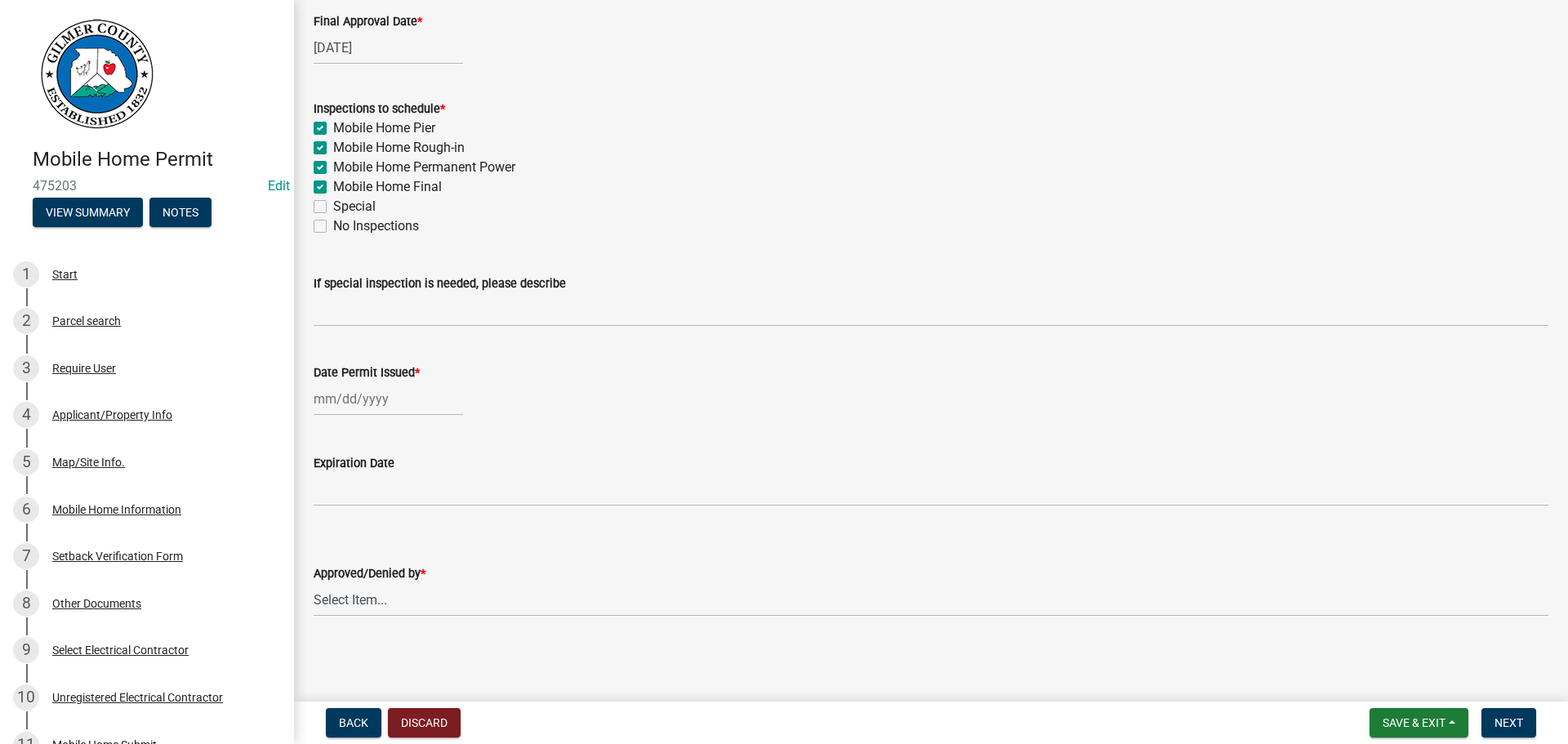
click at [342, 394] on div at bounding box center [388, 398] width 150 height 33
click at [333, 521] on div "8" at bounding box center [330, 512] width 27 height 27
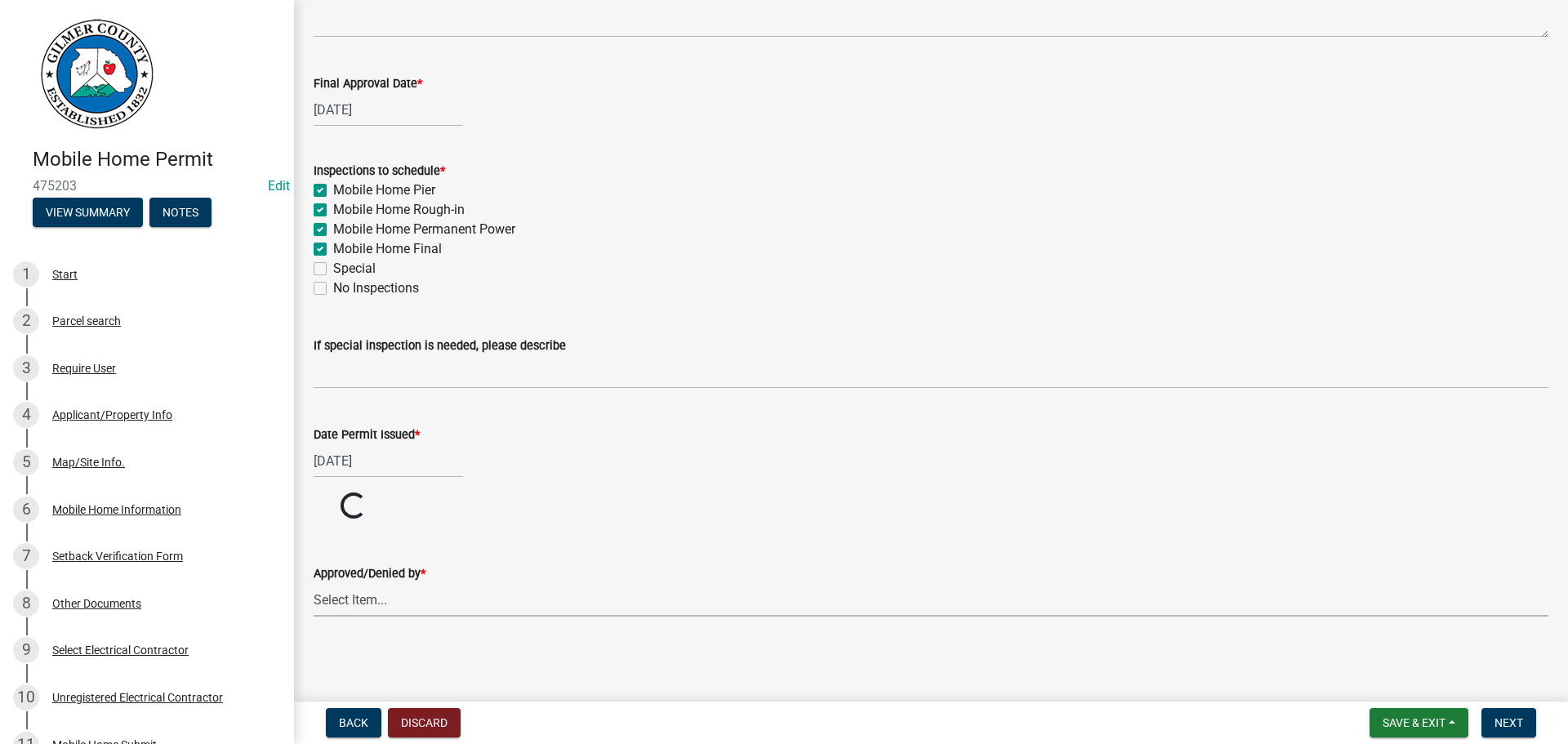
click at [383, 604] on select "Select Item... Andrew Mathis Art Wlochowski Becky Whitworth Joe Bouhl Karen Hen…" at bounding box center [930, 599] width 1234 height 33
click at [313, 646] on select "Select Item... Andrew Mathis Art Wlochowski Becky Whitworth Joe Bouhl Karen Hen…" at bounding box center [930, 662] width 1234 height 33
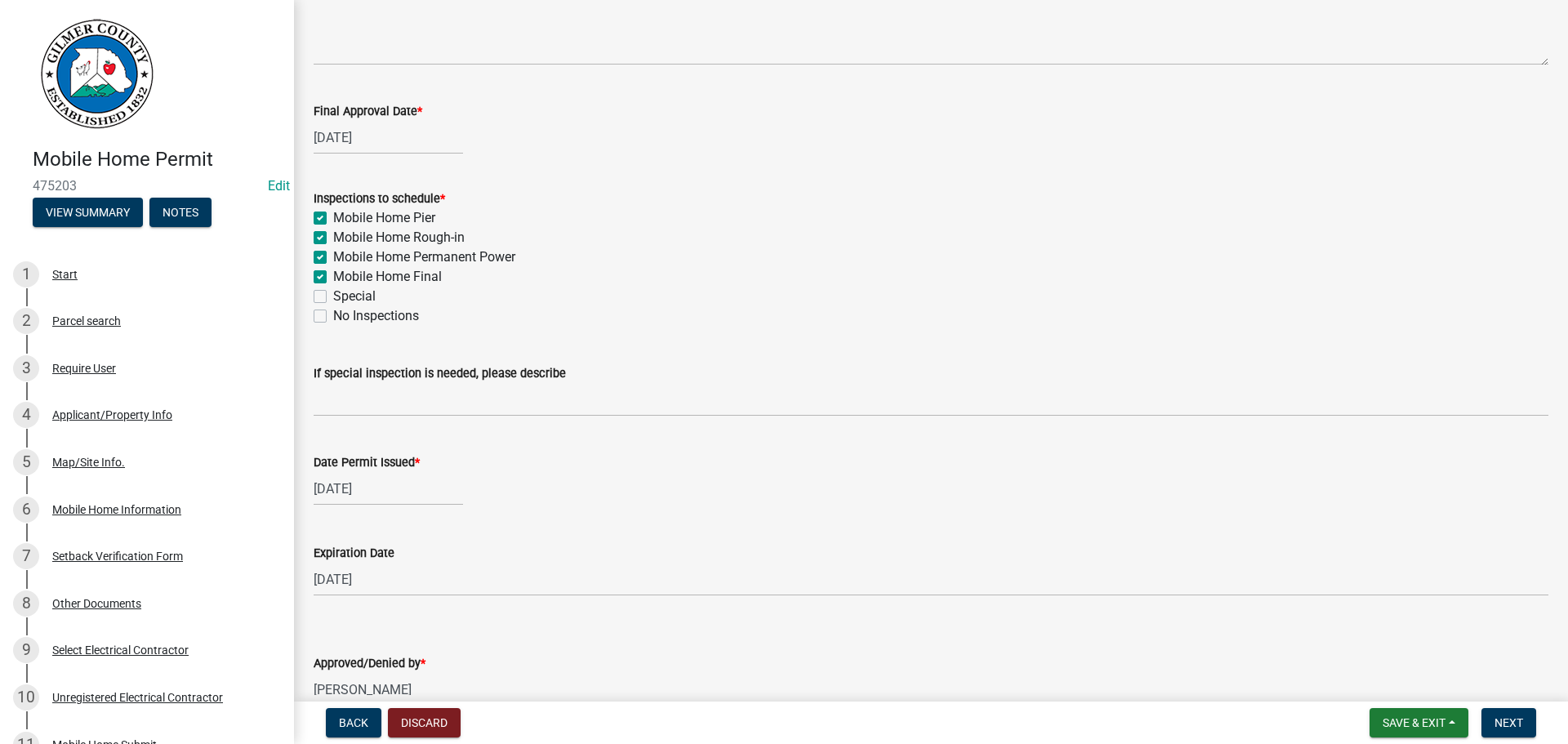
scroll to position [235, 0]
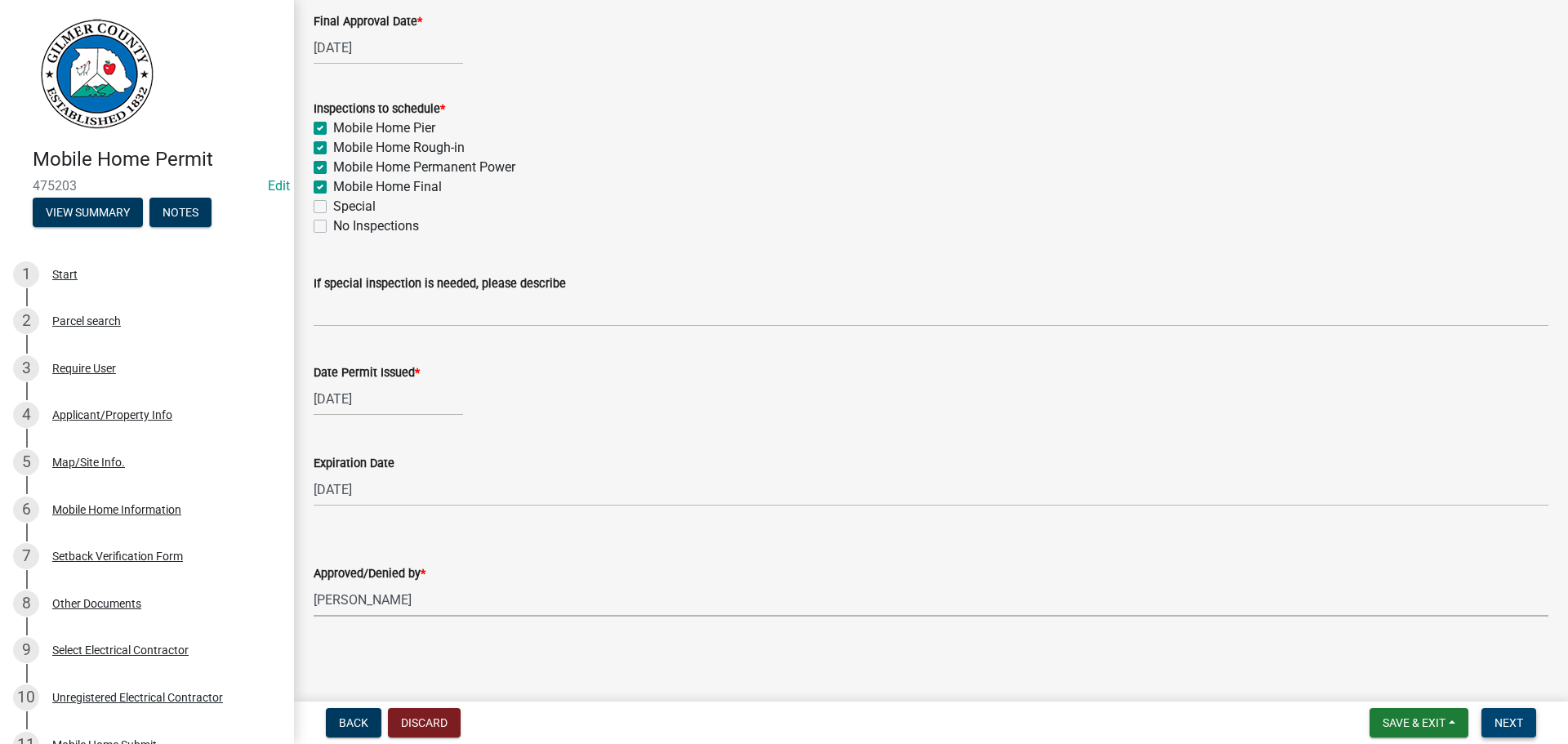
click at [1511, 714] on button "Next" at bounding box center [1508, 723] width 55 height 29
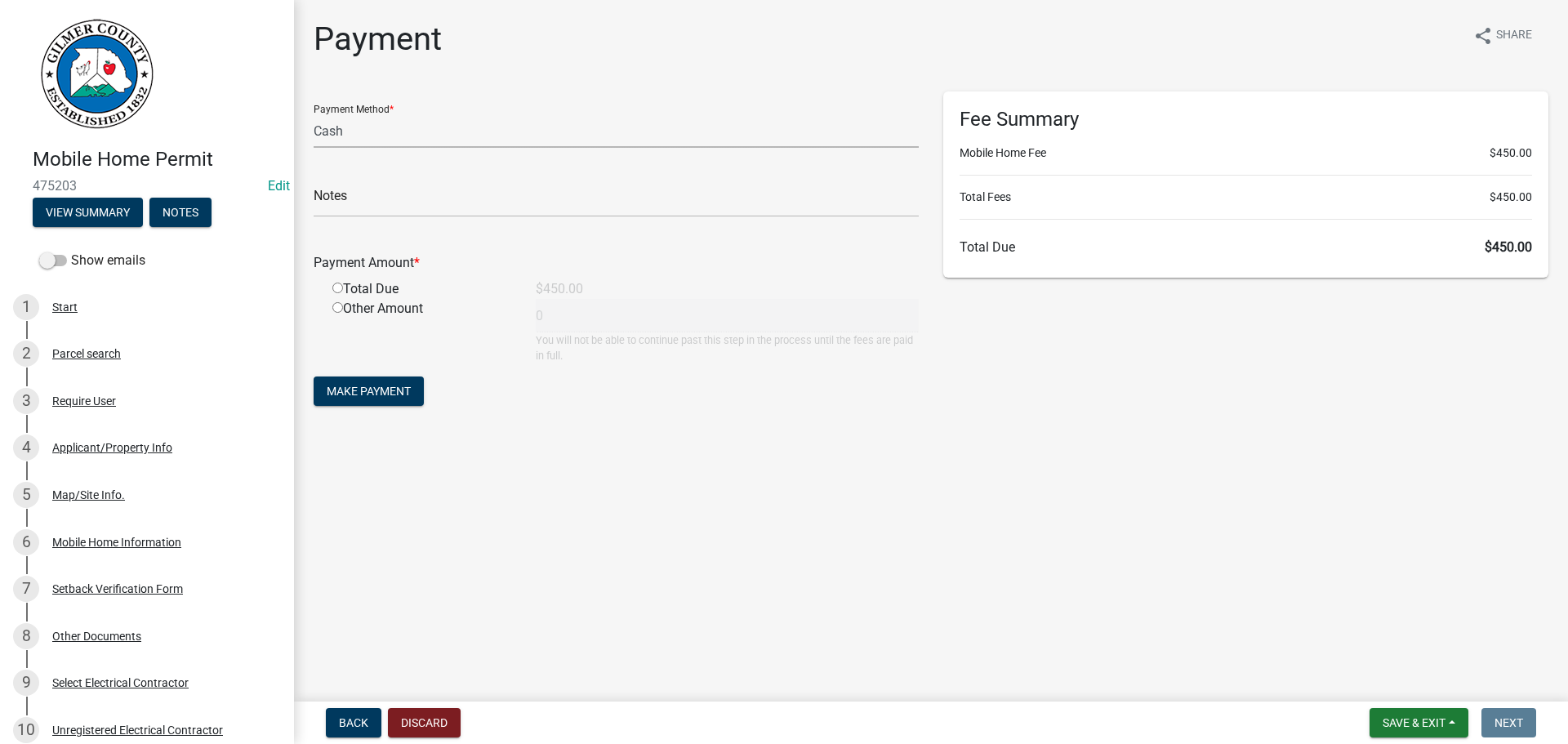
click at [394, 129] on select "Credit Card POS Check Cash" at bounding box center [615, 131] width 605 height 33
click at [313, 115] on select "Credit Card POS Check Cash" at bounding box center [615, 131] width 605 height 33
click at [378, 189] on input "text" at bounding box center [615, 200] width 605 height 33
click at [339, 311] on input "radio" at bounding box center [337, 307] width 10 height 10
click at [609, 319] on input "0" at bounding box center [727, 315] width 383 height 33
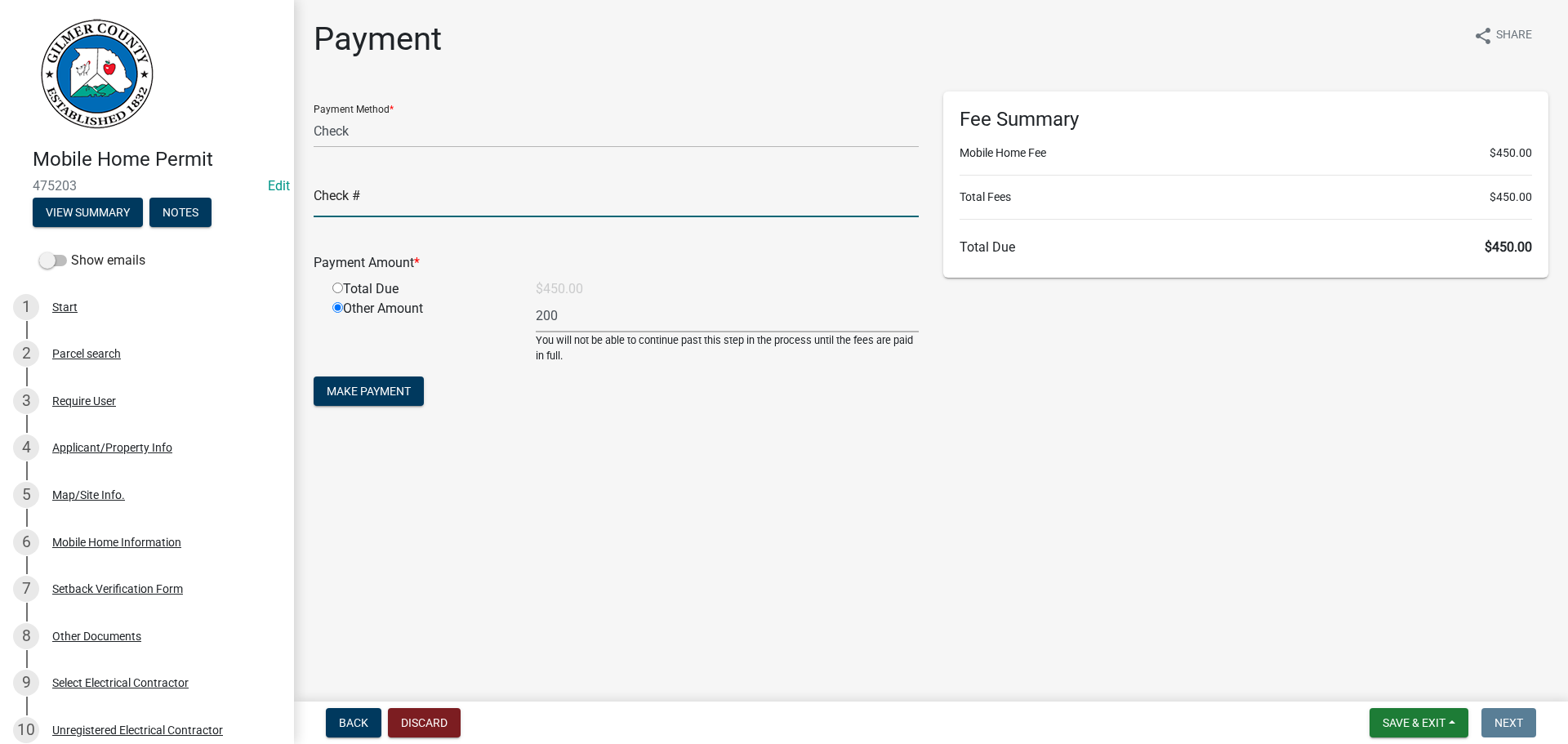
click at [460, 193] on input "text" at bounding box center [615, 200] width 605 height 33
click at [381, 388] on span "Make Payment" at bounding box center [369, 390] width 84 height 13
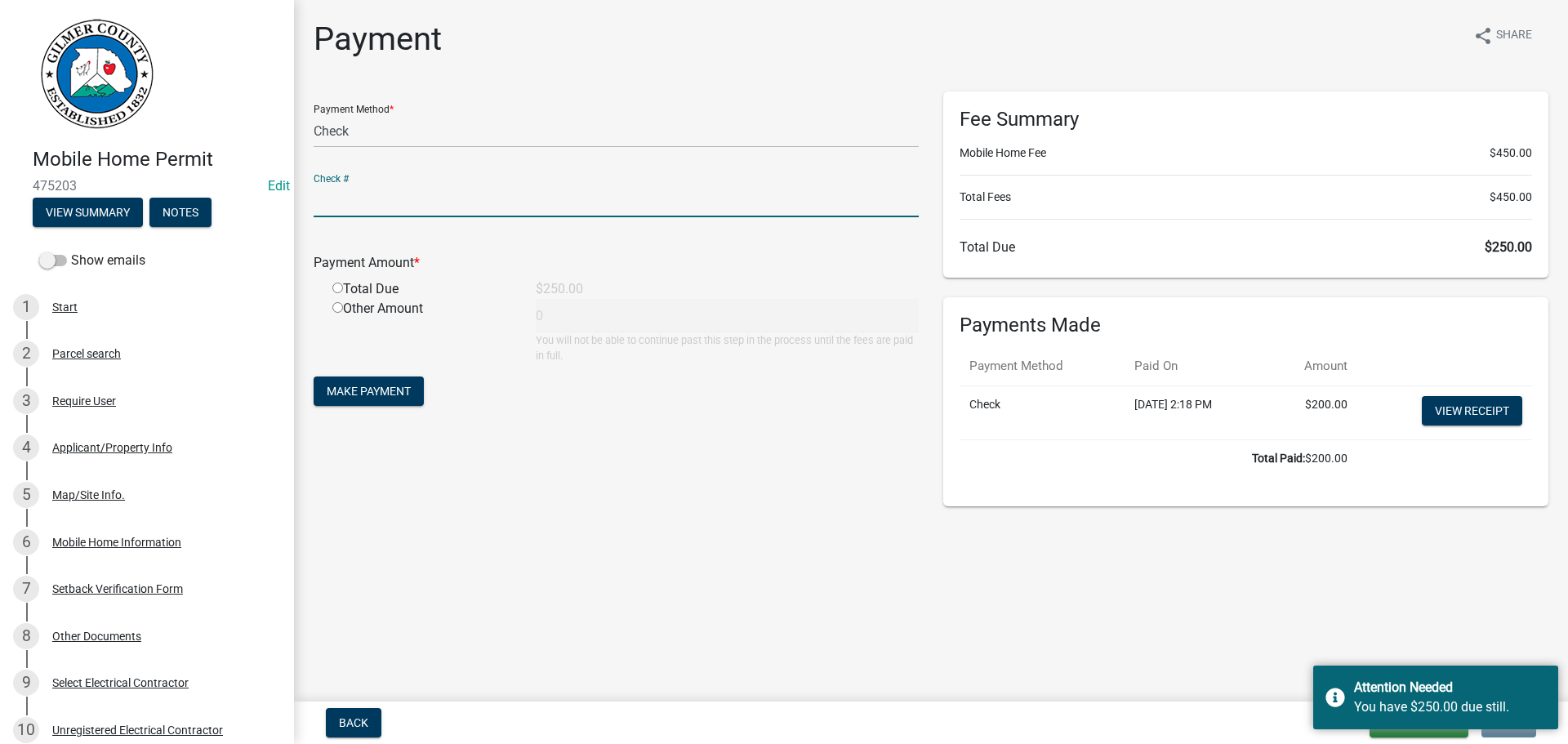
click at [372, 195] on input "text" at bounding box center [615, 200] width 605 height 33
click at [332, 283] on input "radio" at bounding box center [337, 288] width 10 height 10
click at [381, 394] on span "Make Payment" at bounding box center [369, 390] width 84 height 13
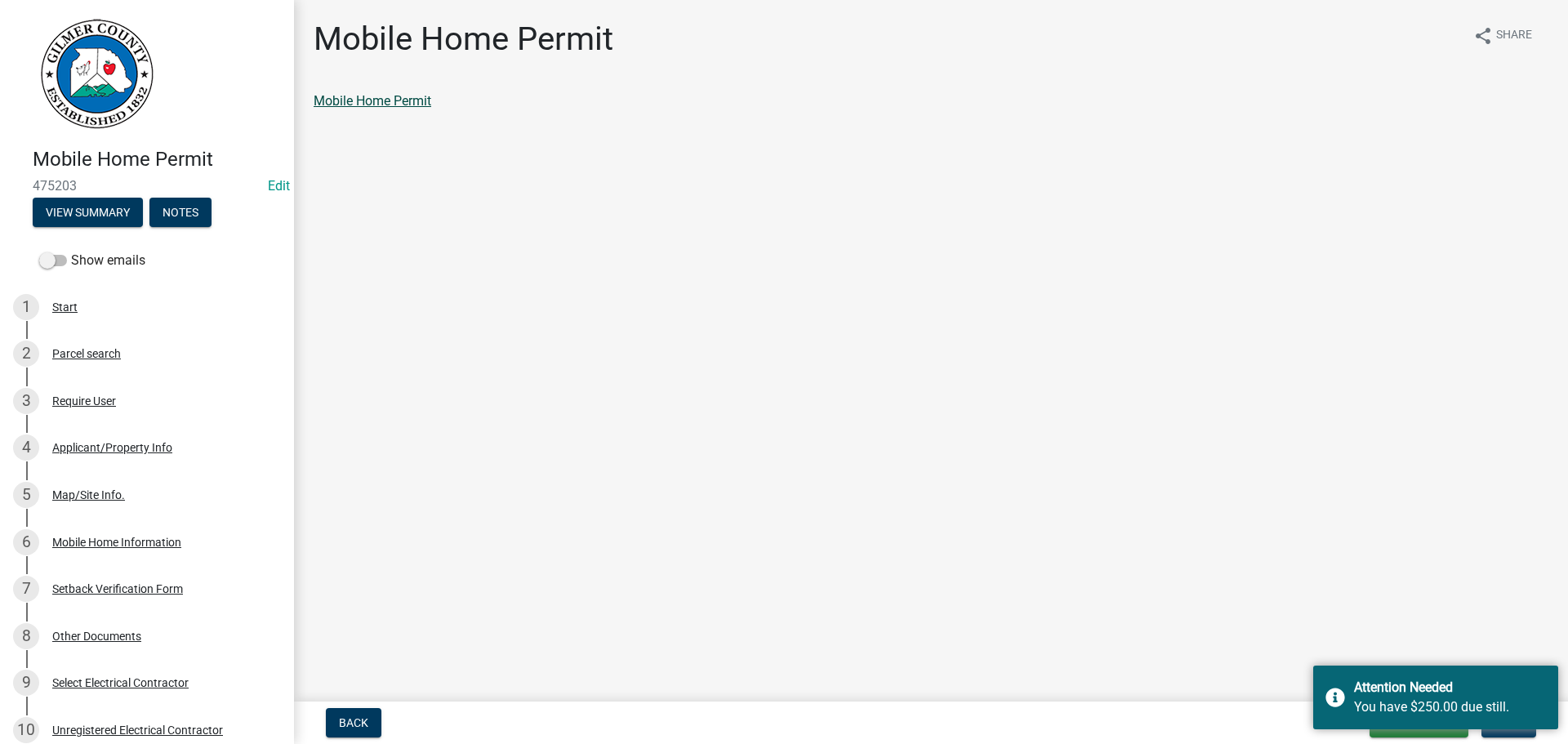
click at [395, 98] on link "Mobile Home Permit" at bounding box center [371, 101] width 117 height 15
click at [1495, 729] on div "Attention Needed You have $250.00 due still." at bounding box center [1435, 697] width 245 height 63
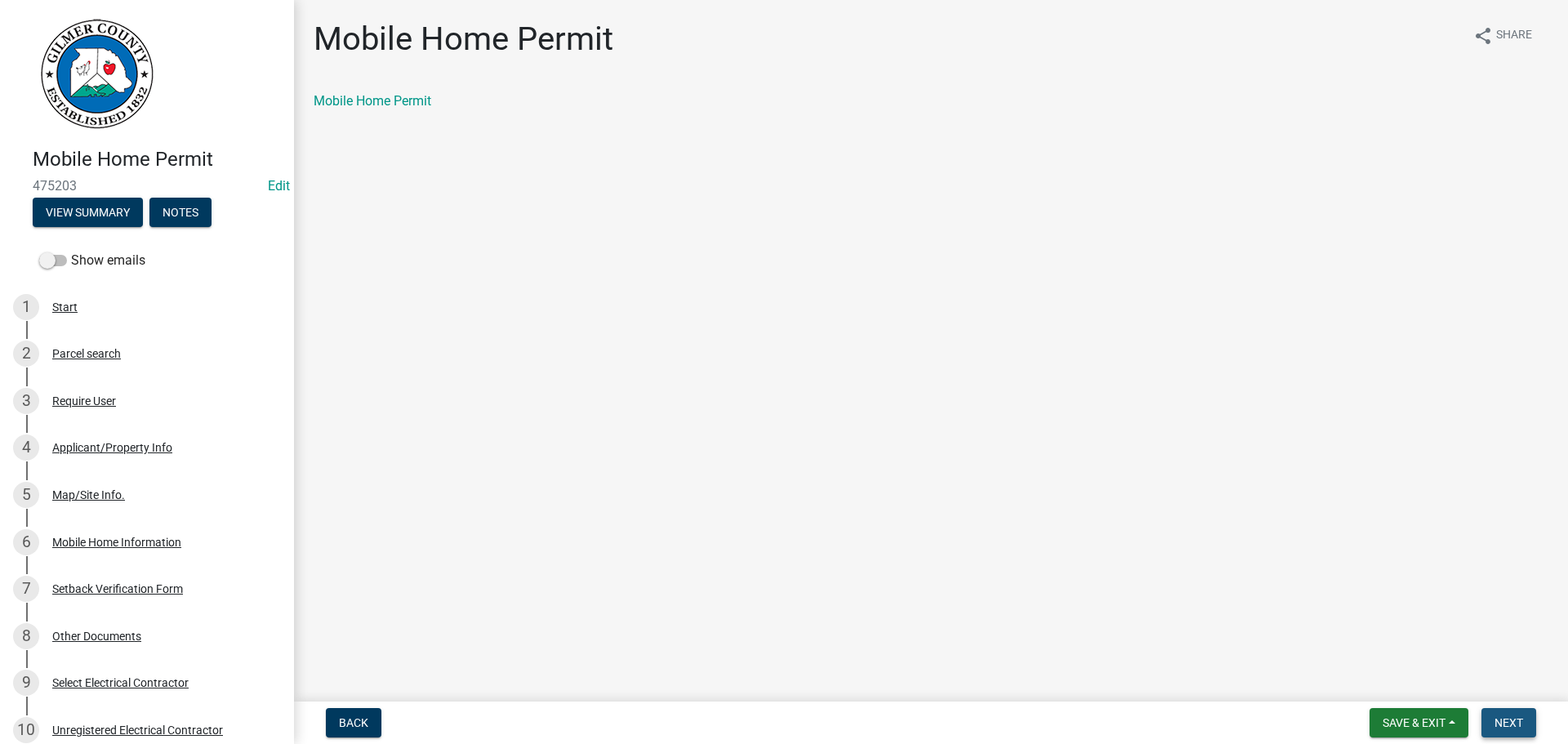
click at [1508, 729] on span "Next" at bounding box center [1508, 723] width 28 height 13
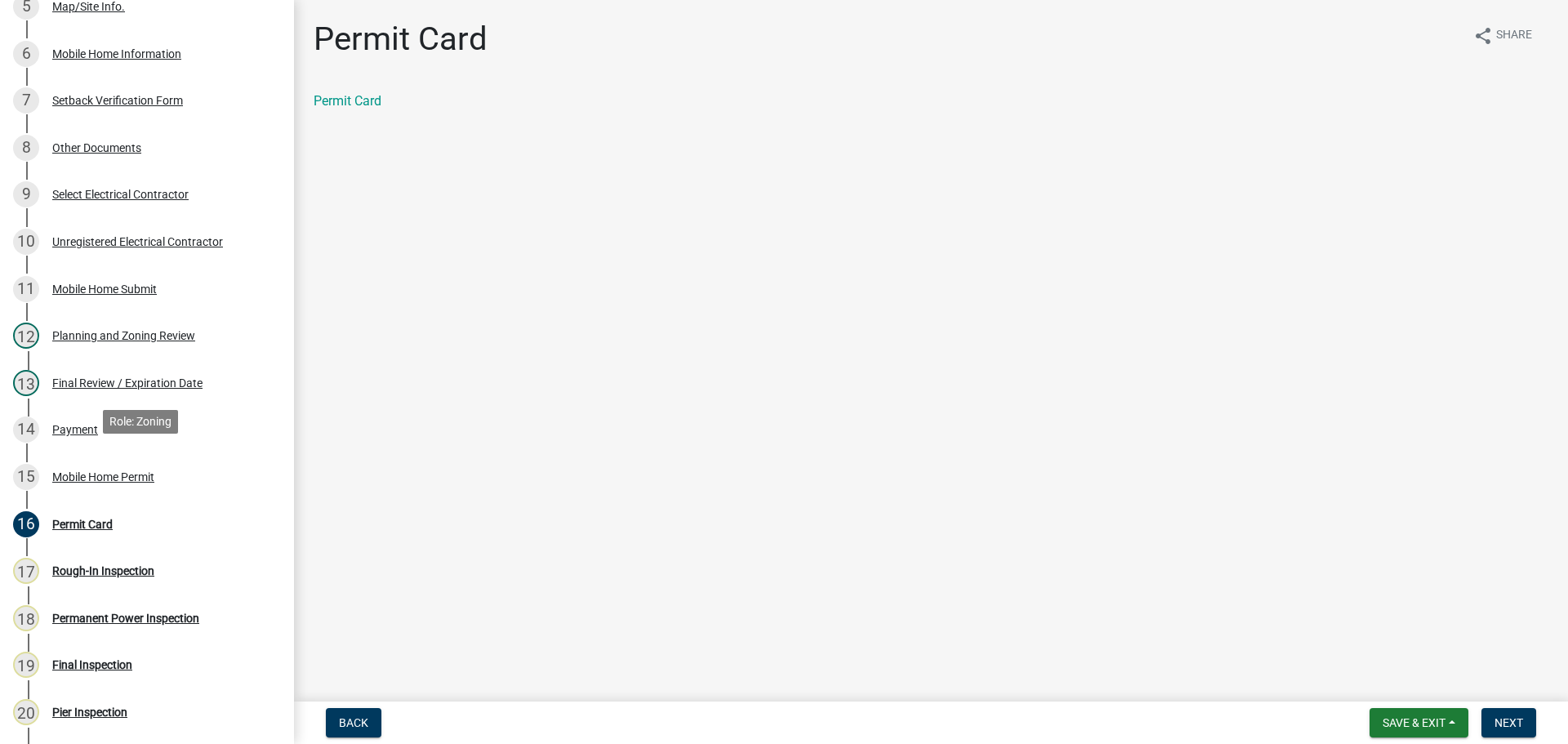
scroll to position [490, 0]
click at [356, 110] on div "Permit Card" at bounding box center [930, 101] width 1234 height 20
click at [352, 98] on link "Permit Card" at bounding box center [347, 101] width 68 height 15
click at [128, 420] on div "14 Payment" at bounding box center [140, 428] width 255 height 27
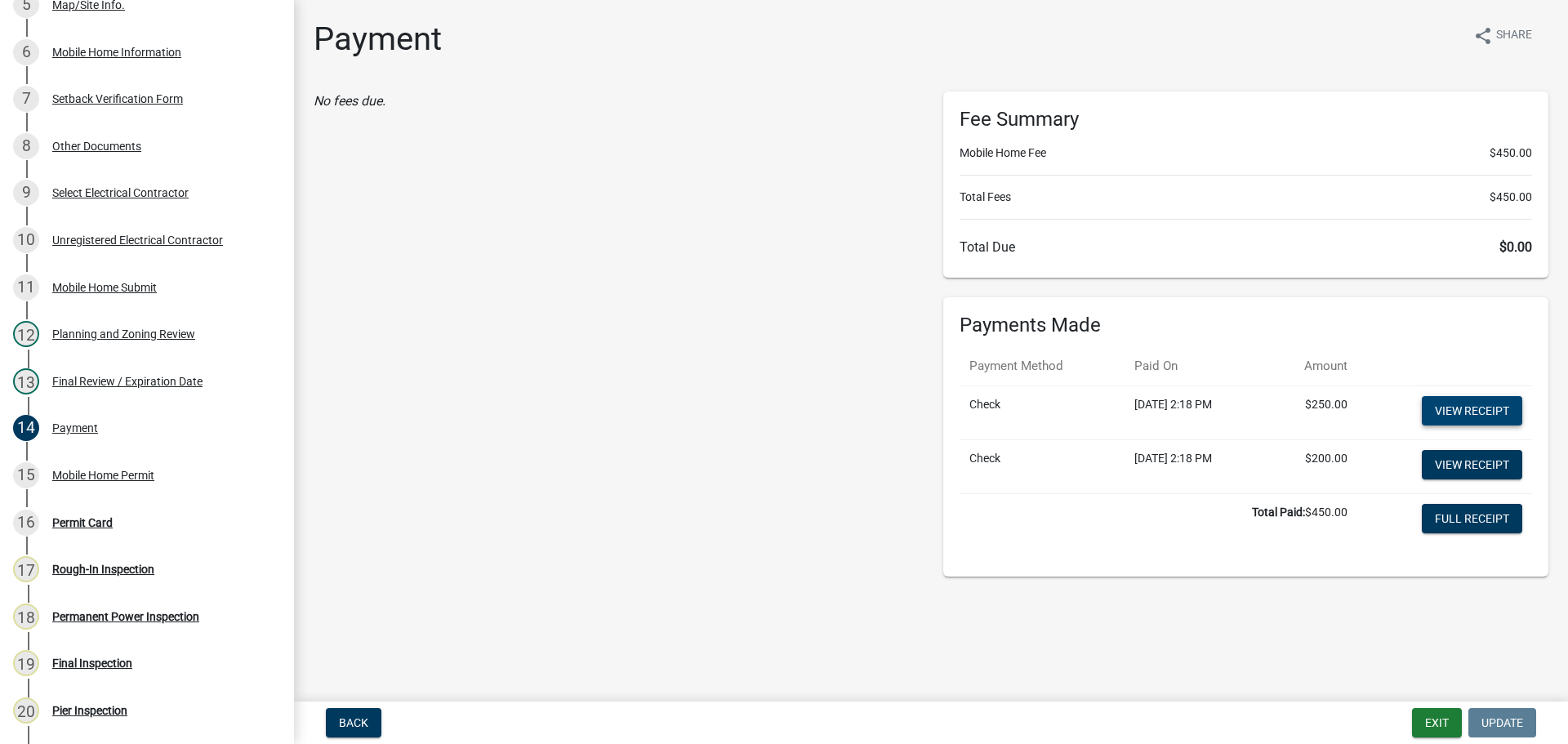
click at [1479, 415] on link "View receipt" at bounding box center [1471, 411] width 100 height 29
click at [1479, 468] on link "View receipt" at bounding box center [1471, 465] width 100 height 29
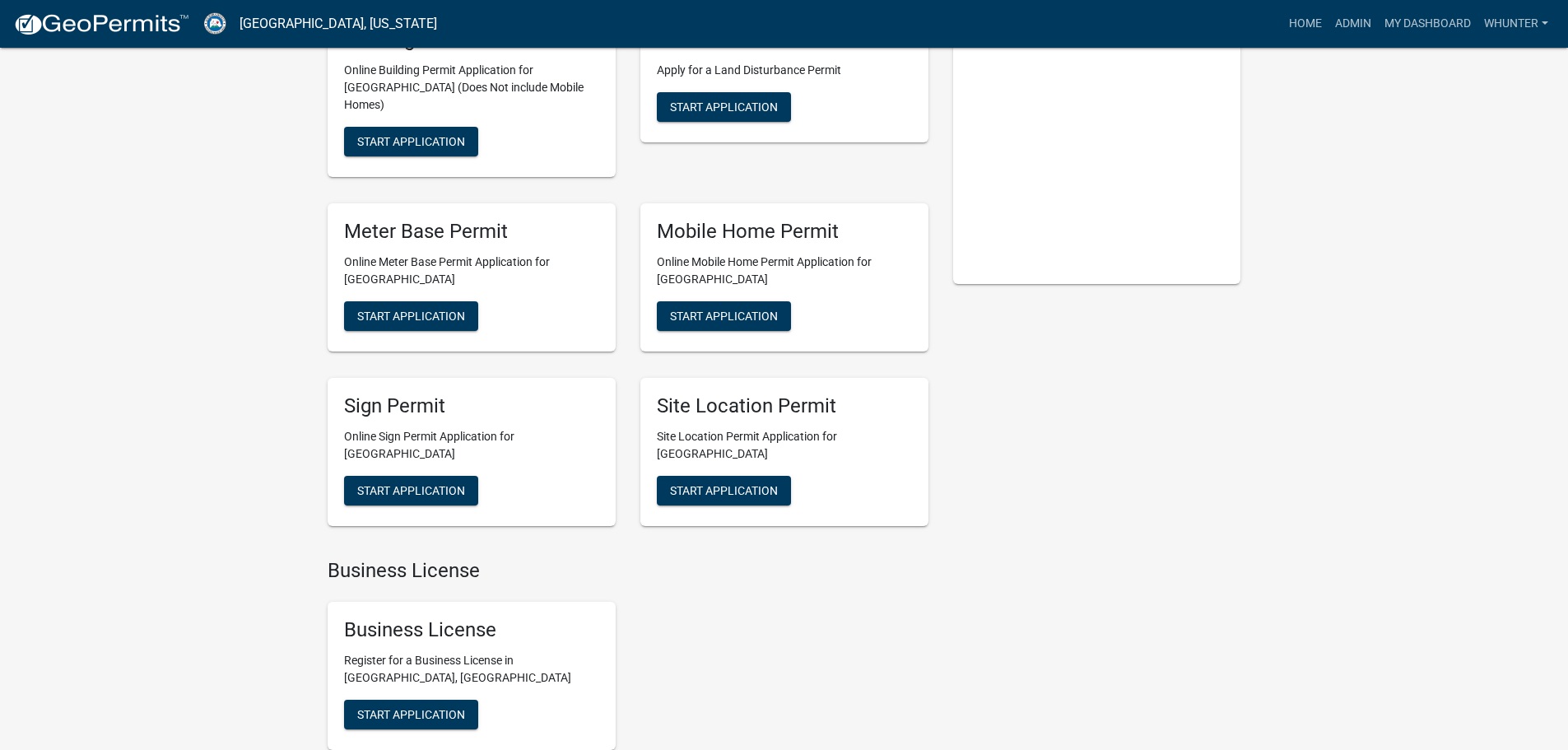
scroll to position [165, 0]
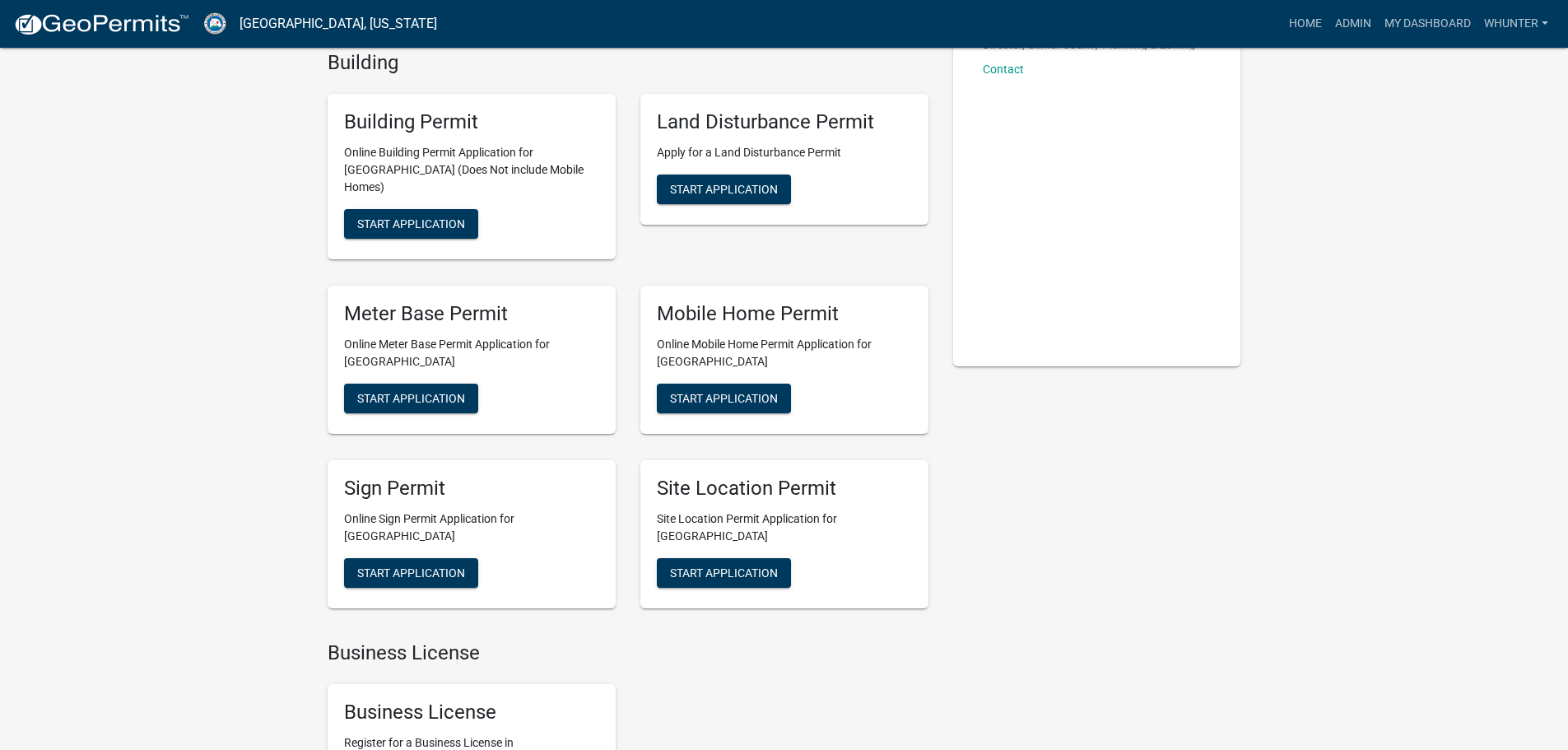
click at [714, 210] on div "Land Disturbance Permit Apply for a Land Disturbance Permit Start Application" at bounding box center [784, 160] width 288 height 131
click at [716, 202] on button "Start Application" at bounding box center [723, 189] width 134 height 29
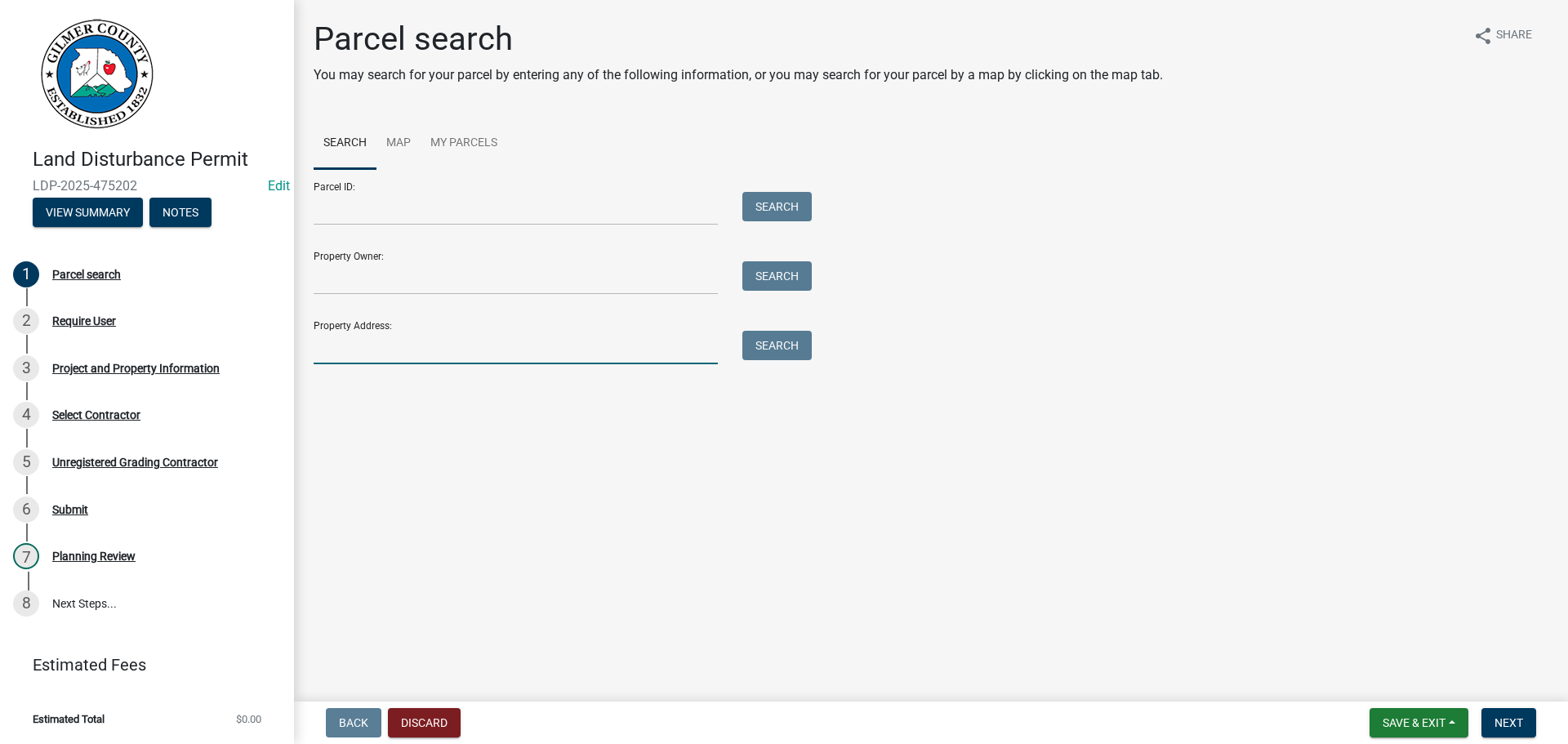
click at [372, 348] on input "Property Address:" at bounding box center [515, 347] width 404 height 33
type input "6"
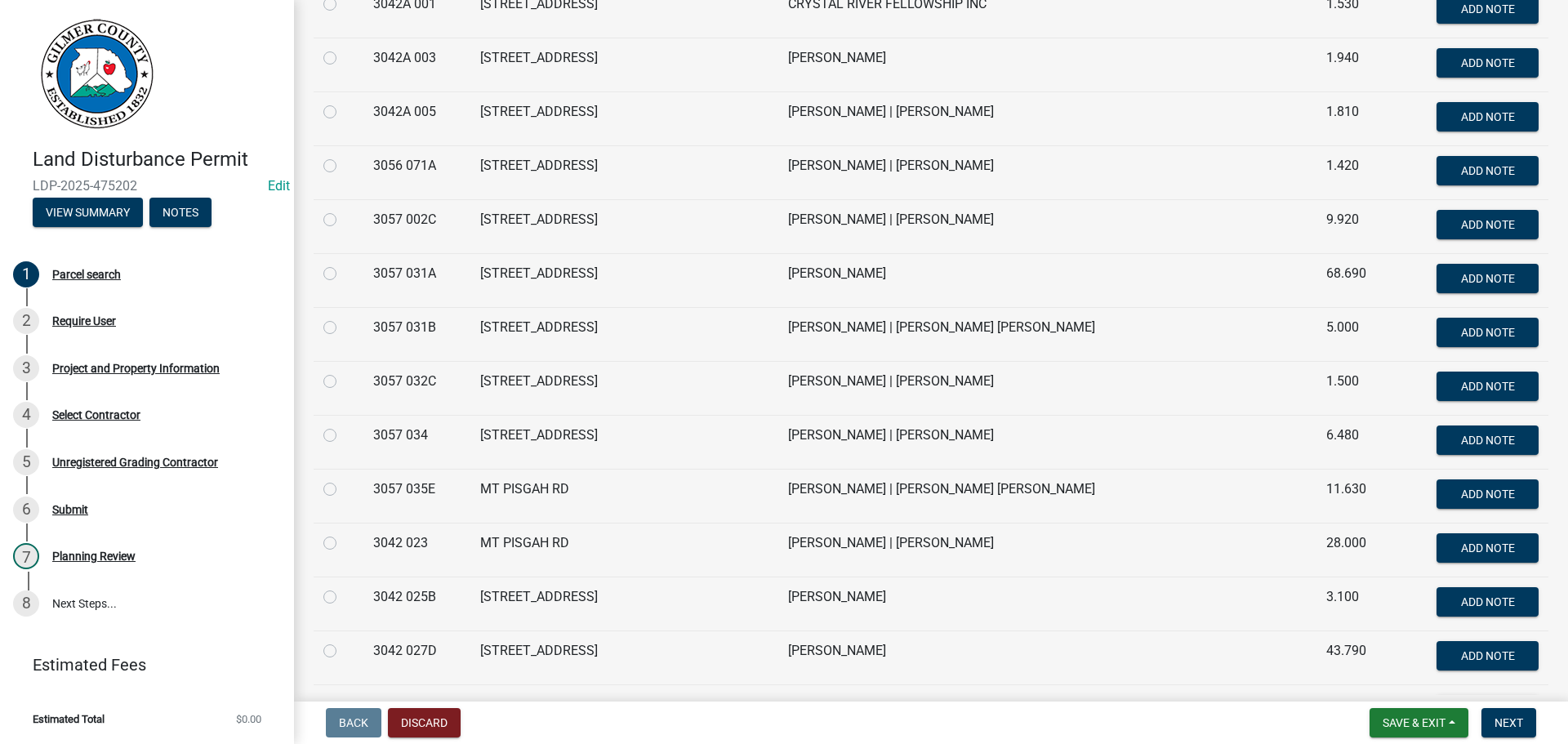
scroll to position [572, 0]
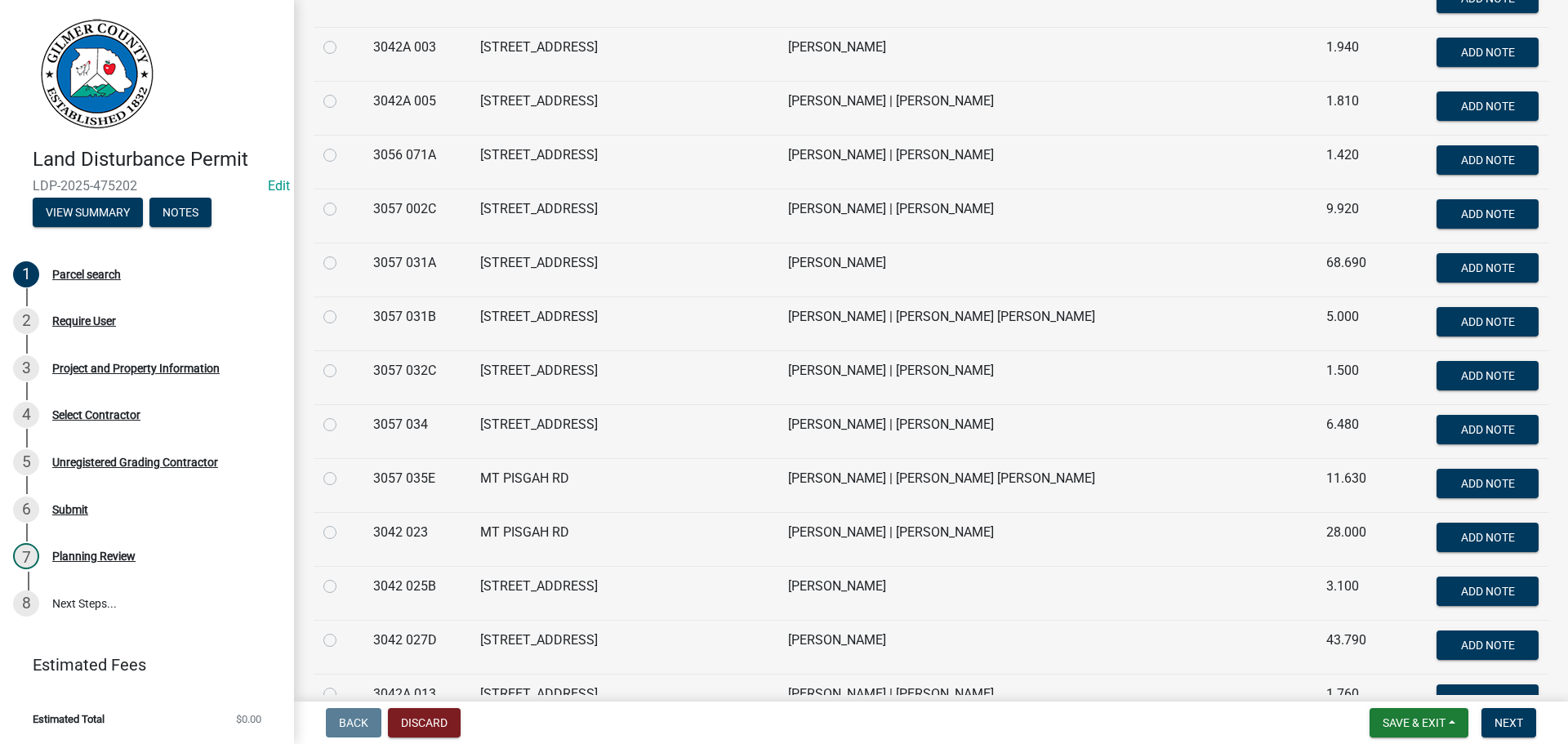
type input "MT PISGAH"
click at [343, 576] on label at bounding box center [343, 576] width 0 height 0
click at [343, 586] on 025B "radio" at bounding box center [348, 581] width 10 height 10
radio 025B "true"
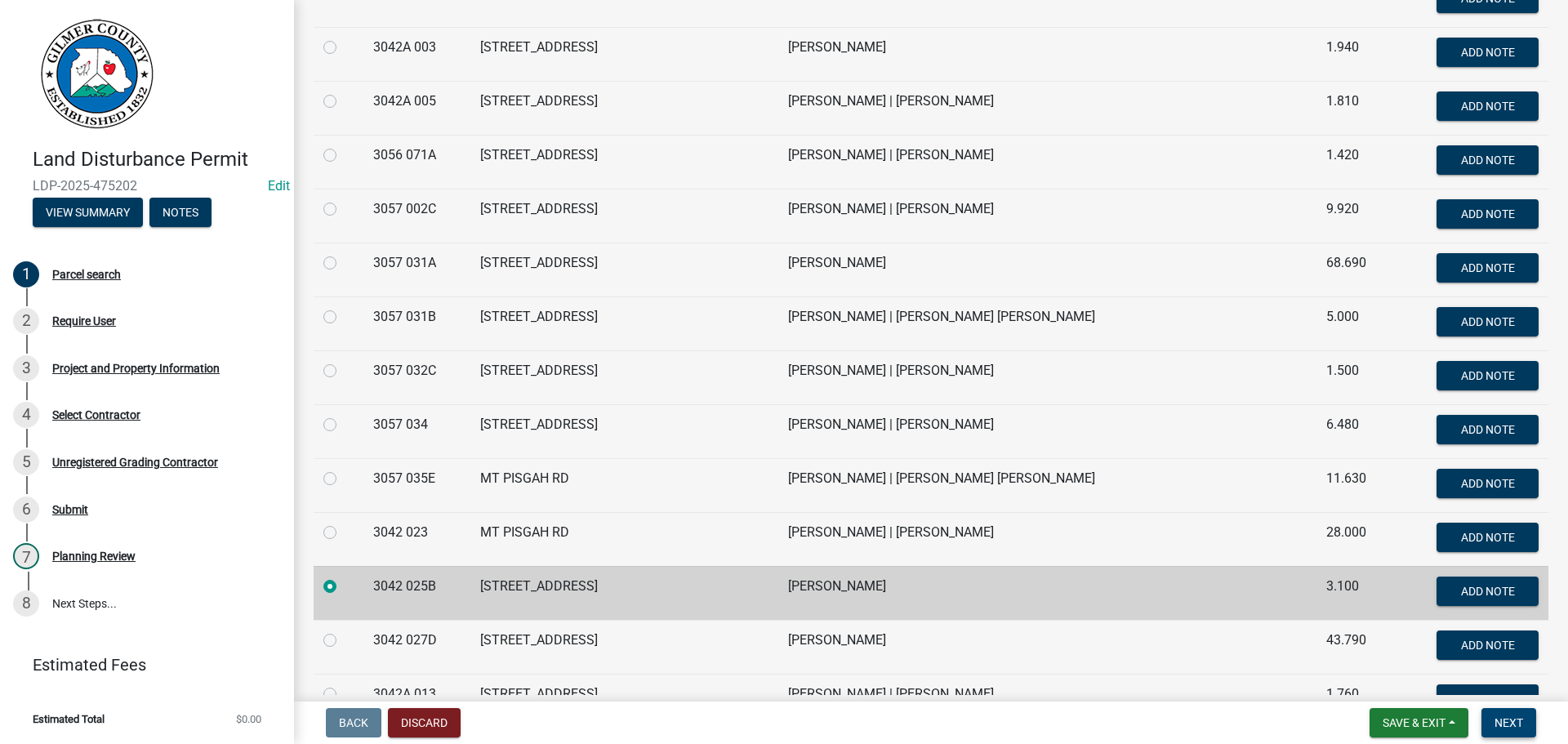
click at [1507, 717] on span "Next" at bounding box center [1508, 723] width 28 height 13
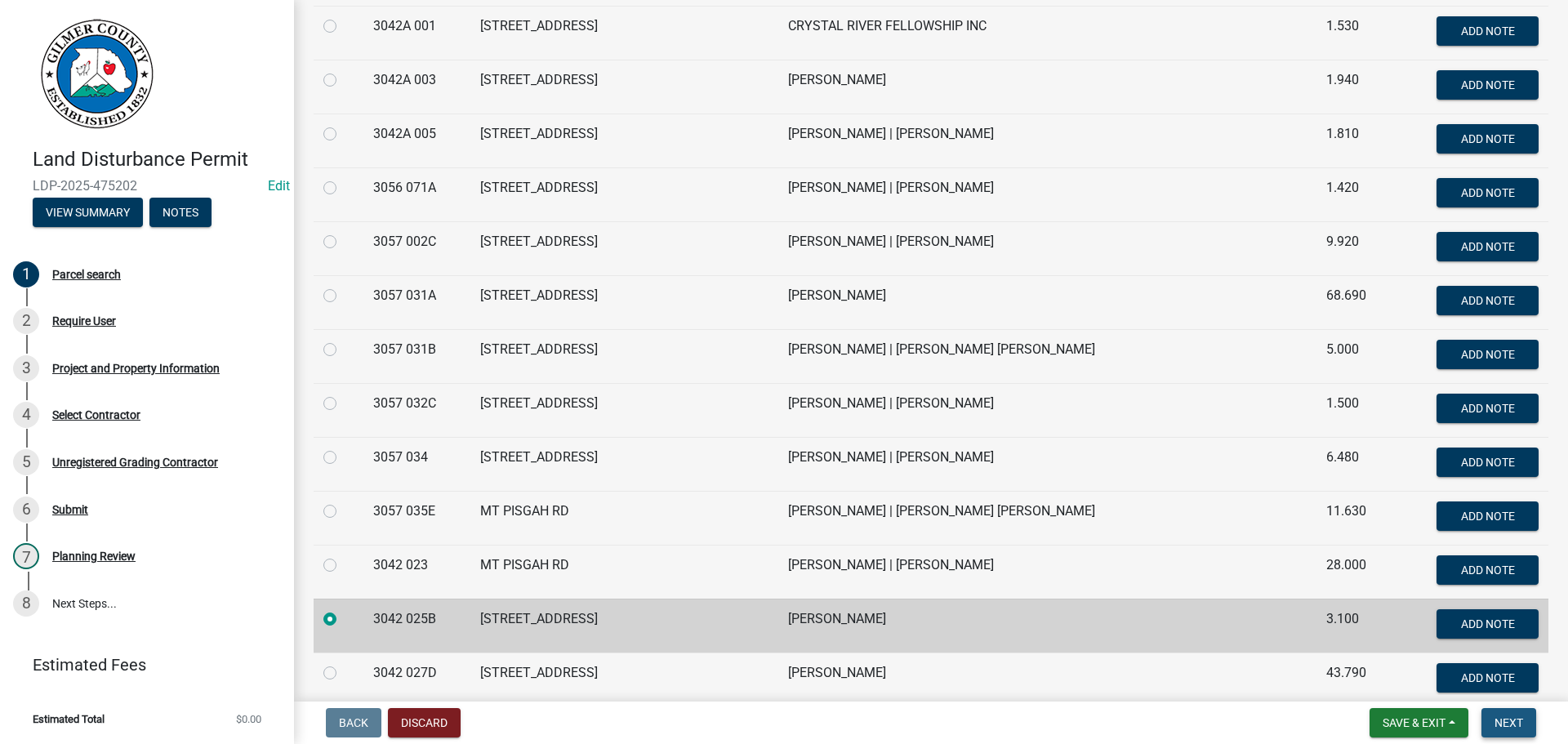
scroll to position [604, 0]
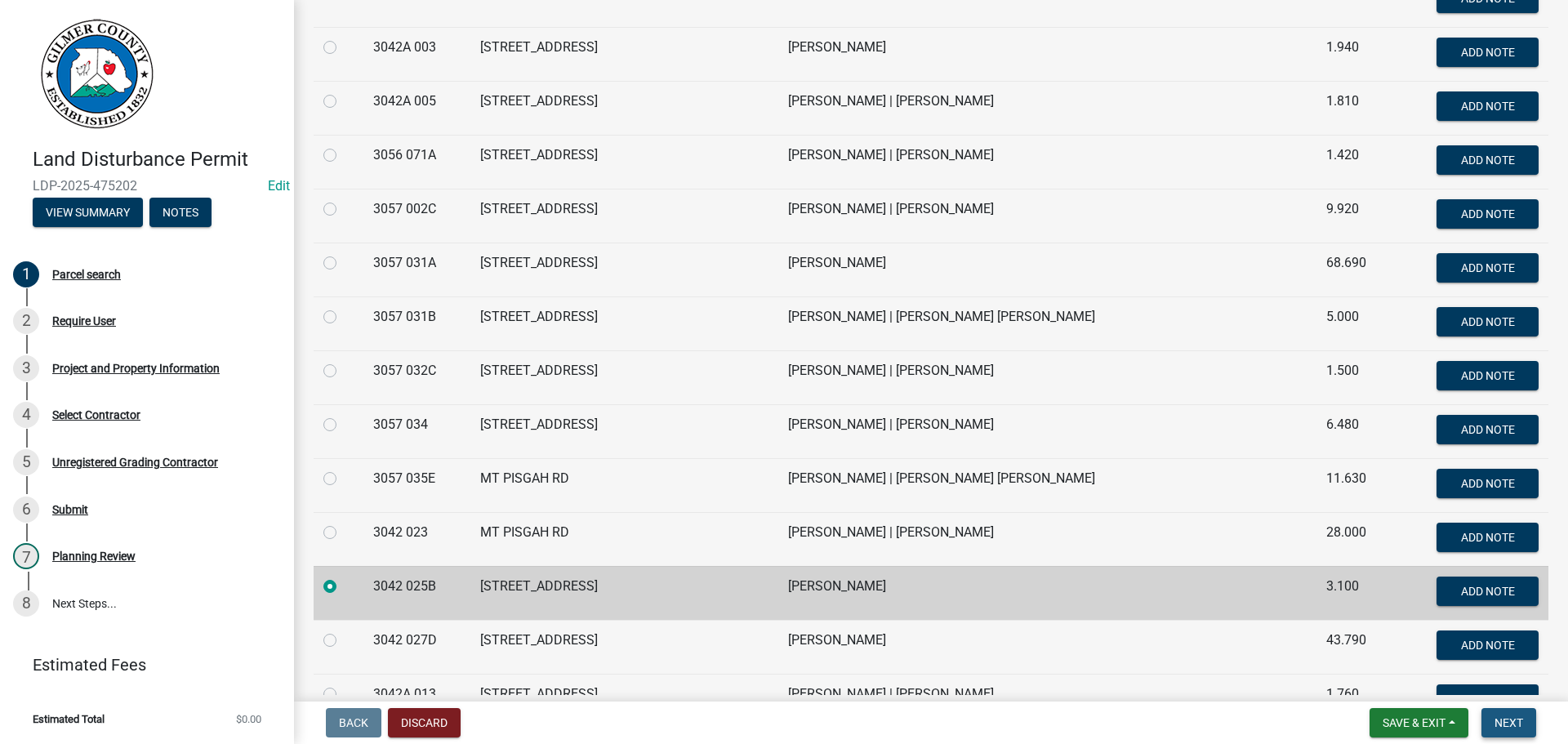
click at [1519, 727] on span "Next" at bounding box center [1508, 723] width 28 height 13
click at [1506, 722] on span "Next" at bounding box center [1508, 723] width 28 height 13
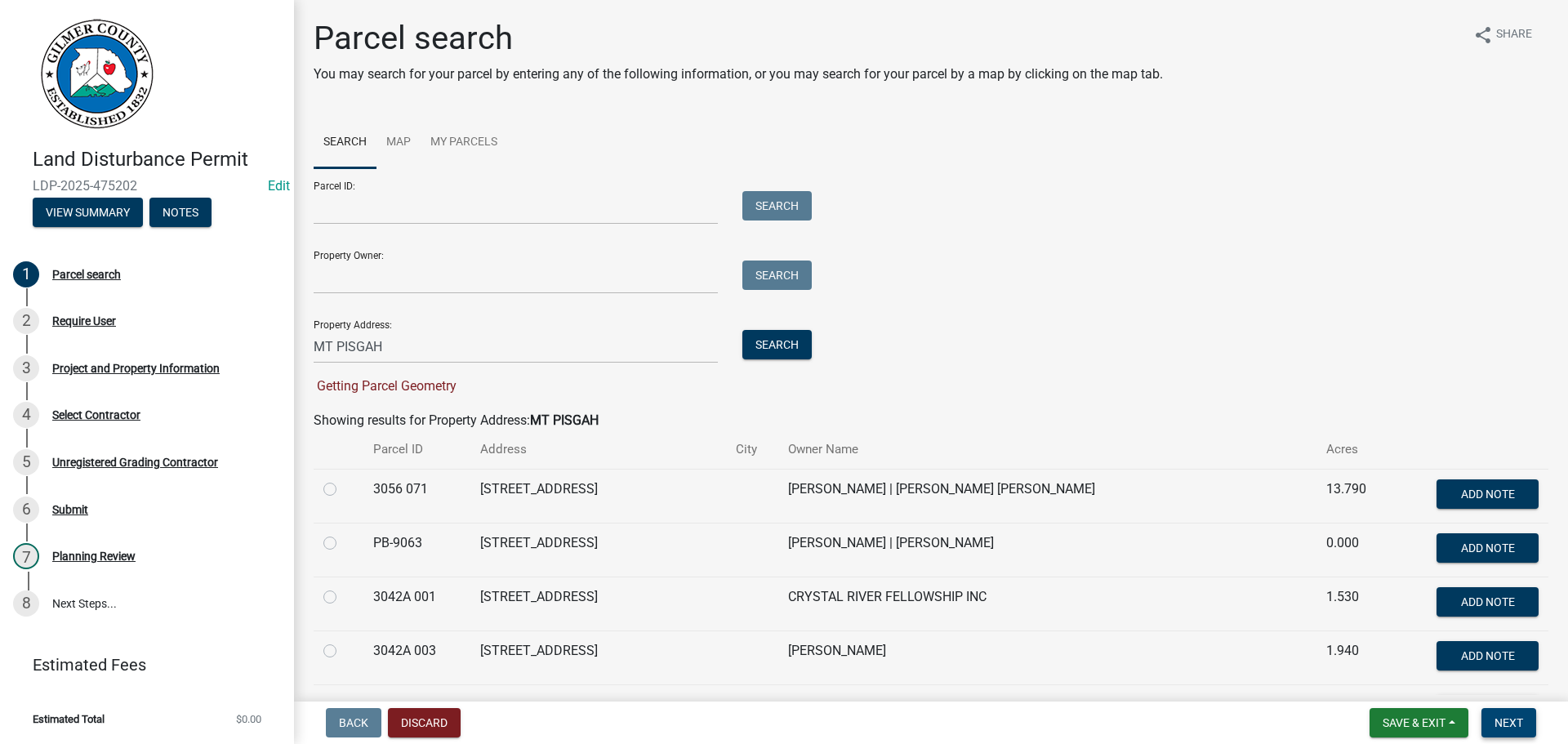
scroll to position [0, 0]
click at [1496, 711] on button "Next" at bounding box center [1508, 723] width 55 height 29
click at [1511, 731] on button "Next" at bounding box center [1508, 723] width 55 height 29
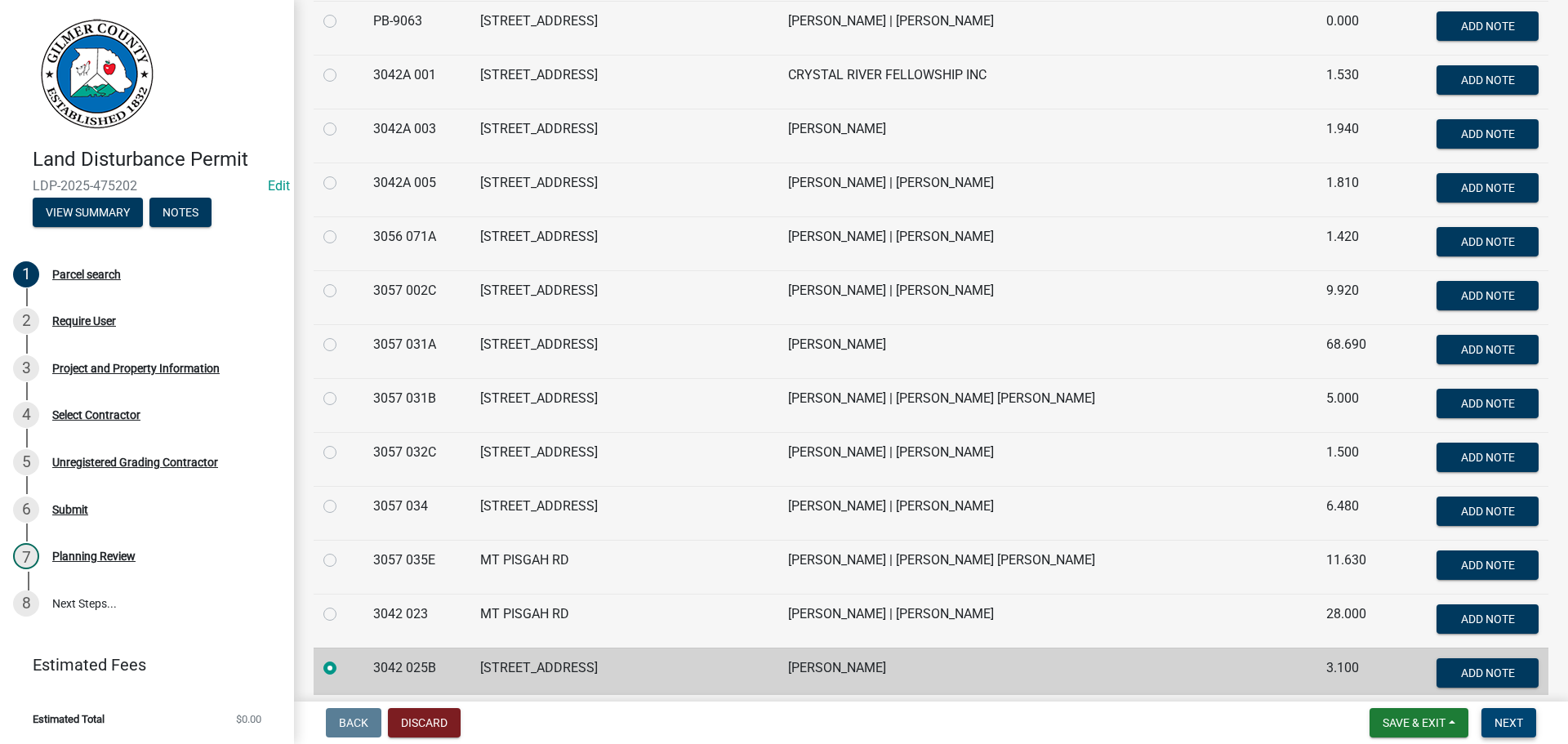
scroll to position [980, 0]
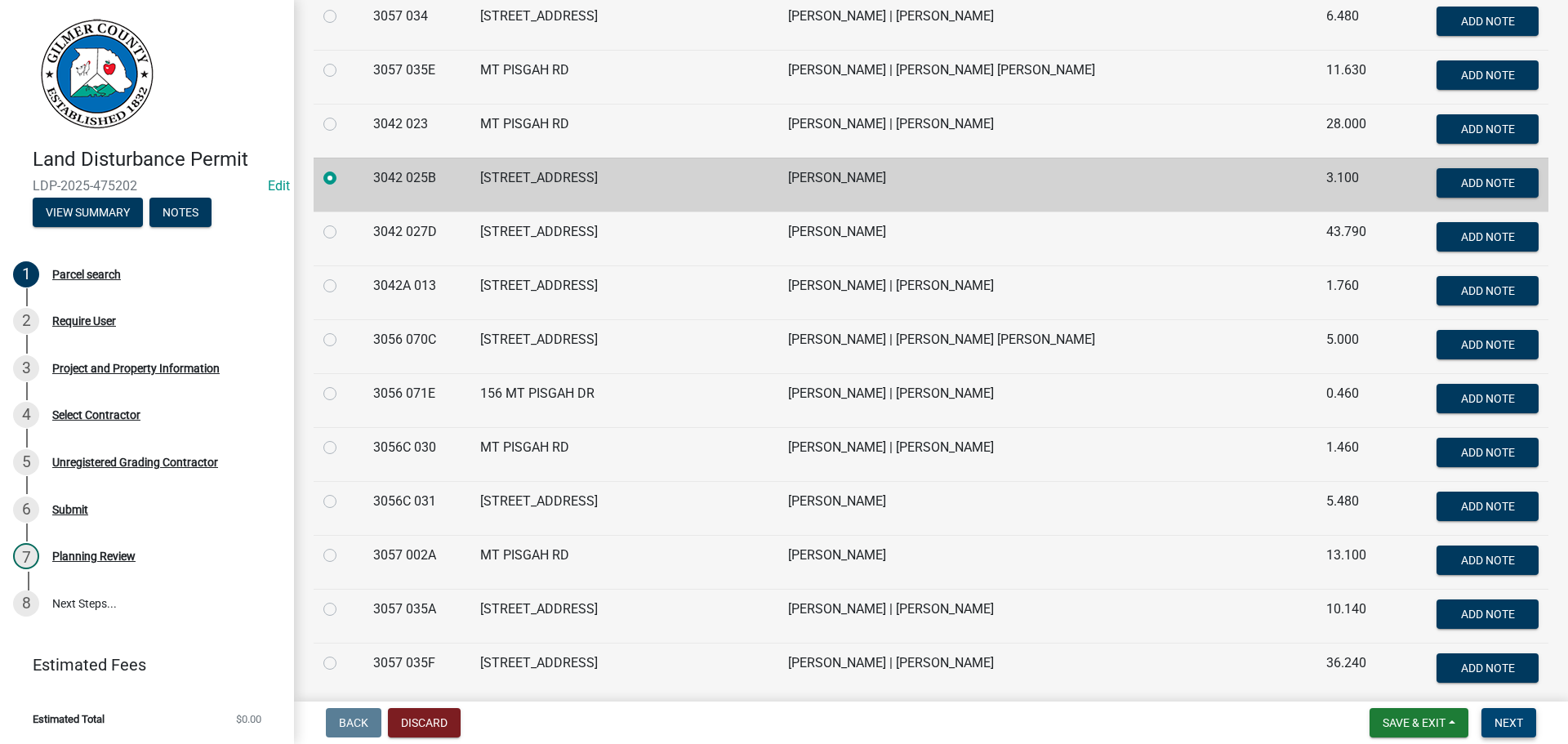
click at [1508, 722] on span "Next" at bounding box center [1508, 723] width 28 height 13
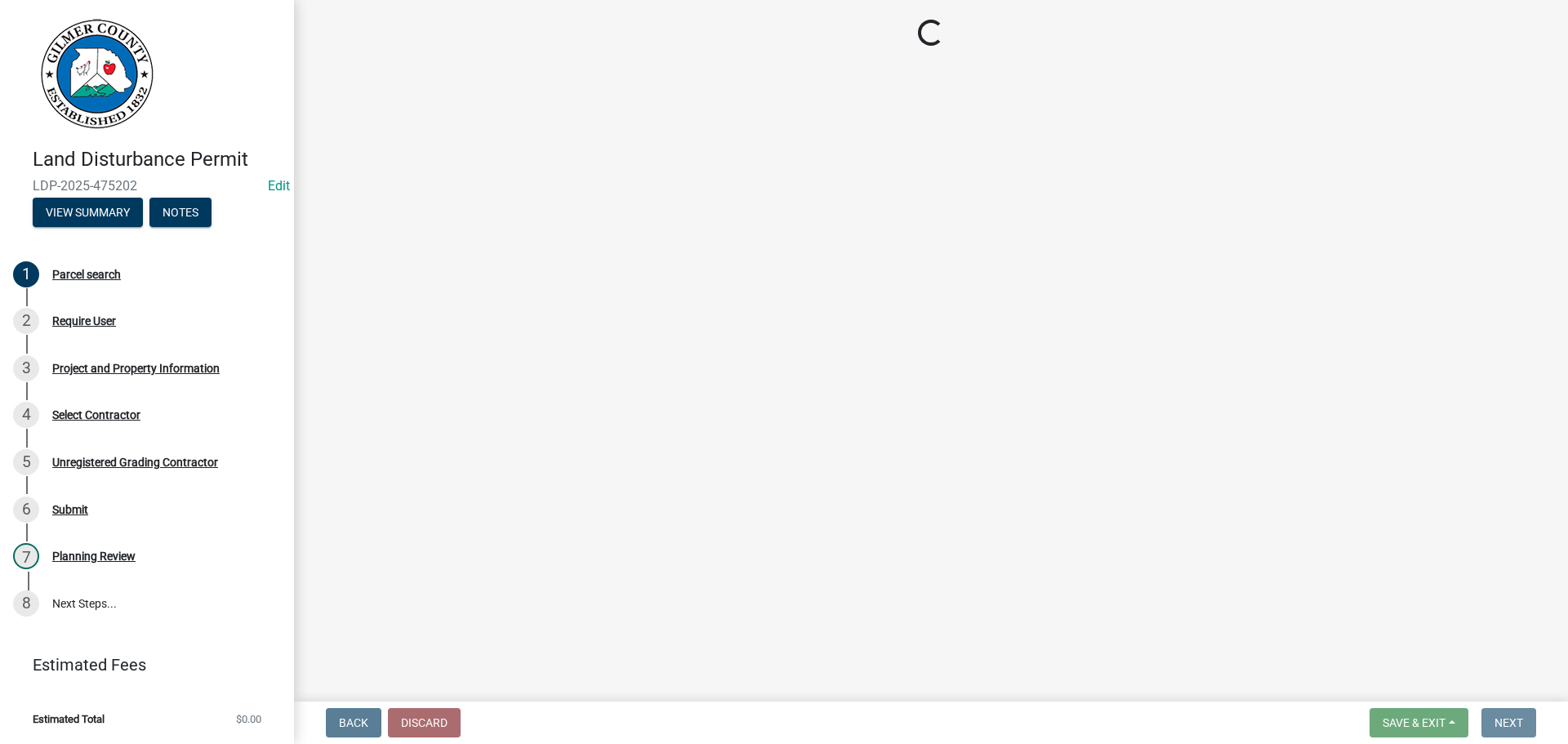
scroll to position [0, 0]
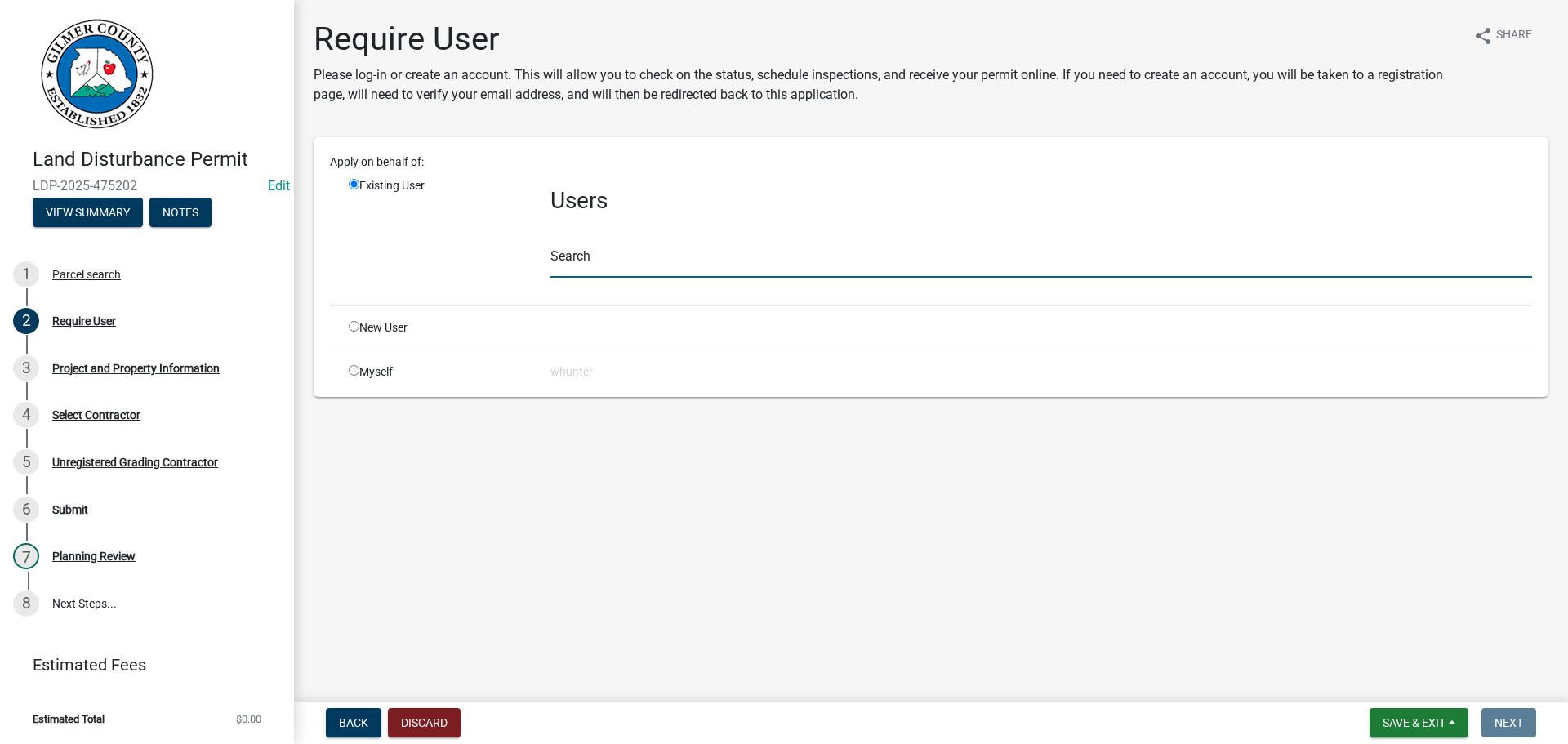
click at [624, 268] on input "text" at bounding box center [1041, 260] width 982 height 33
click at [354, 326] on input "radio" at bounding box center [353, 326] width 10 height 10
radio input "true"
radio input "false"
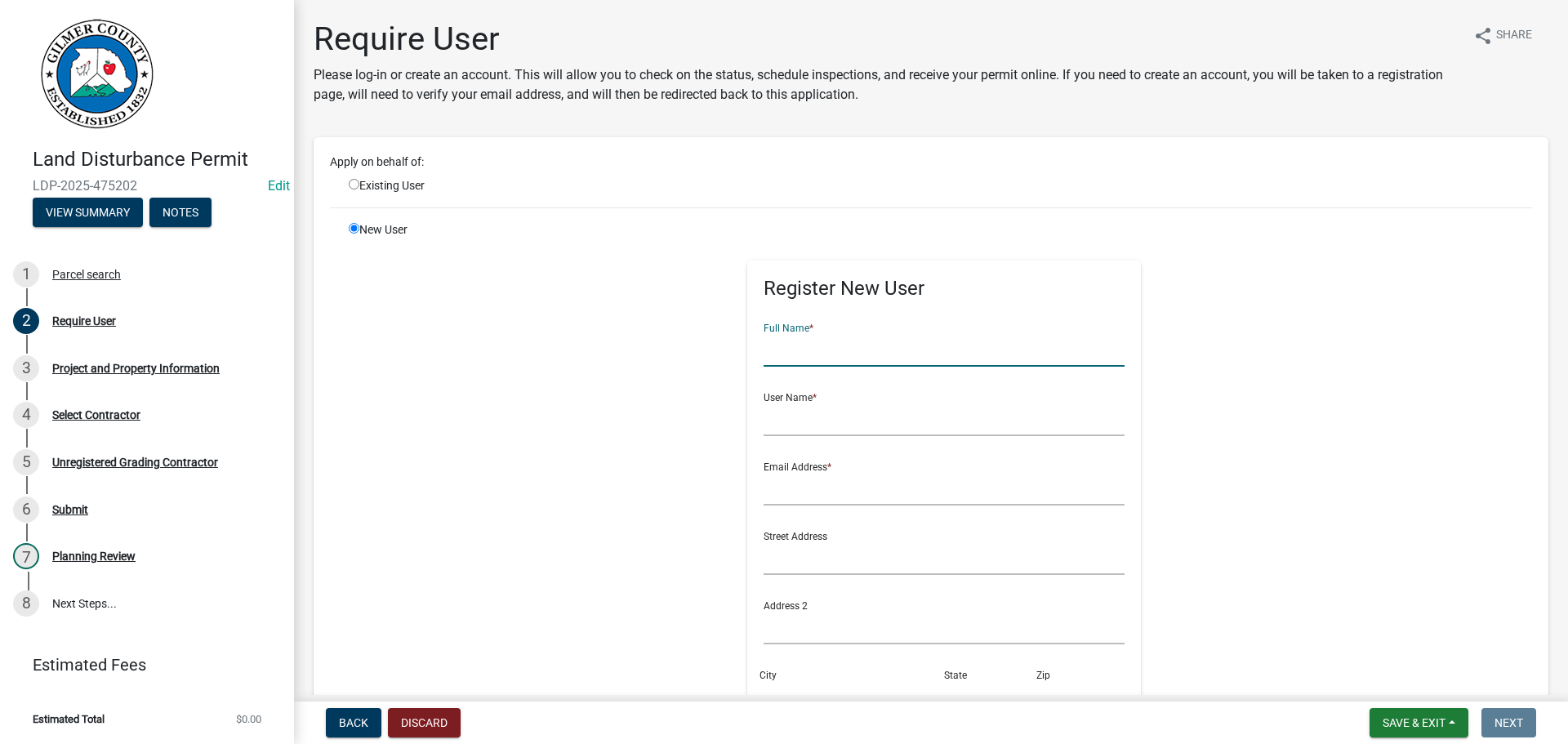
click at [774, 346] on input "text" at bounding box center [944, 349] width 362 height 33
click at [797, 484] on input "text" at bounding box center [944, 488] width 362 height 33
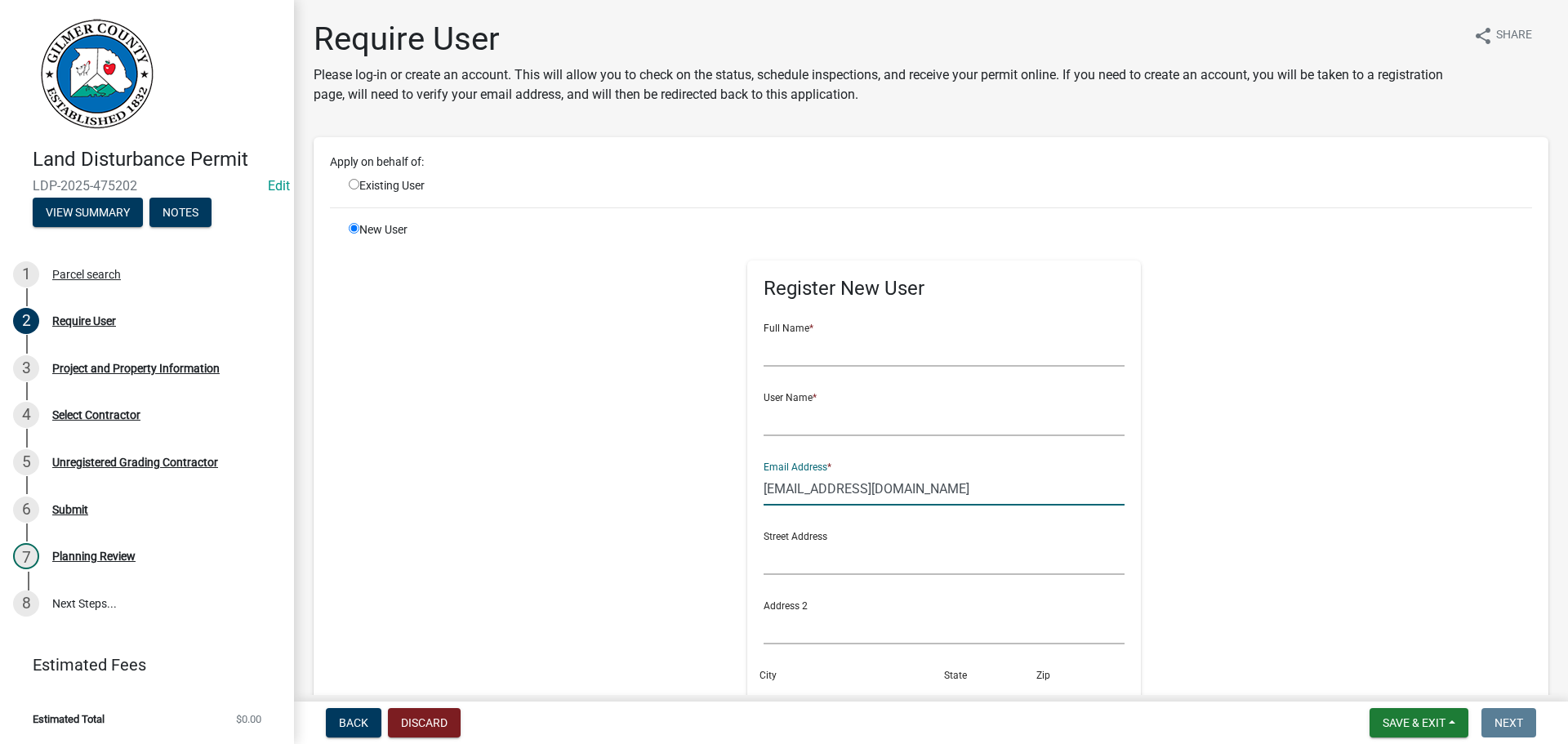
type input "PMASON734@GMAIL.COM"
type input "PHYLLIS"
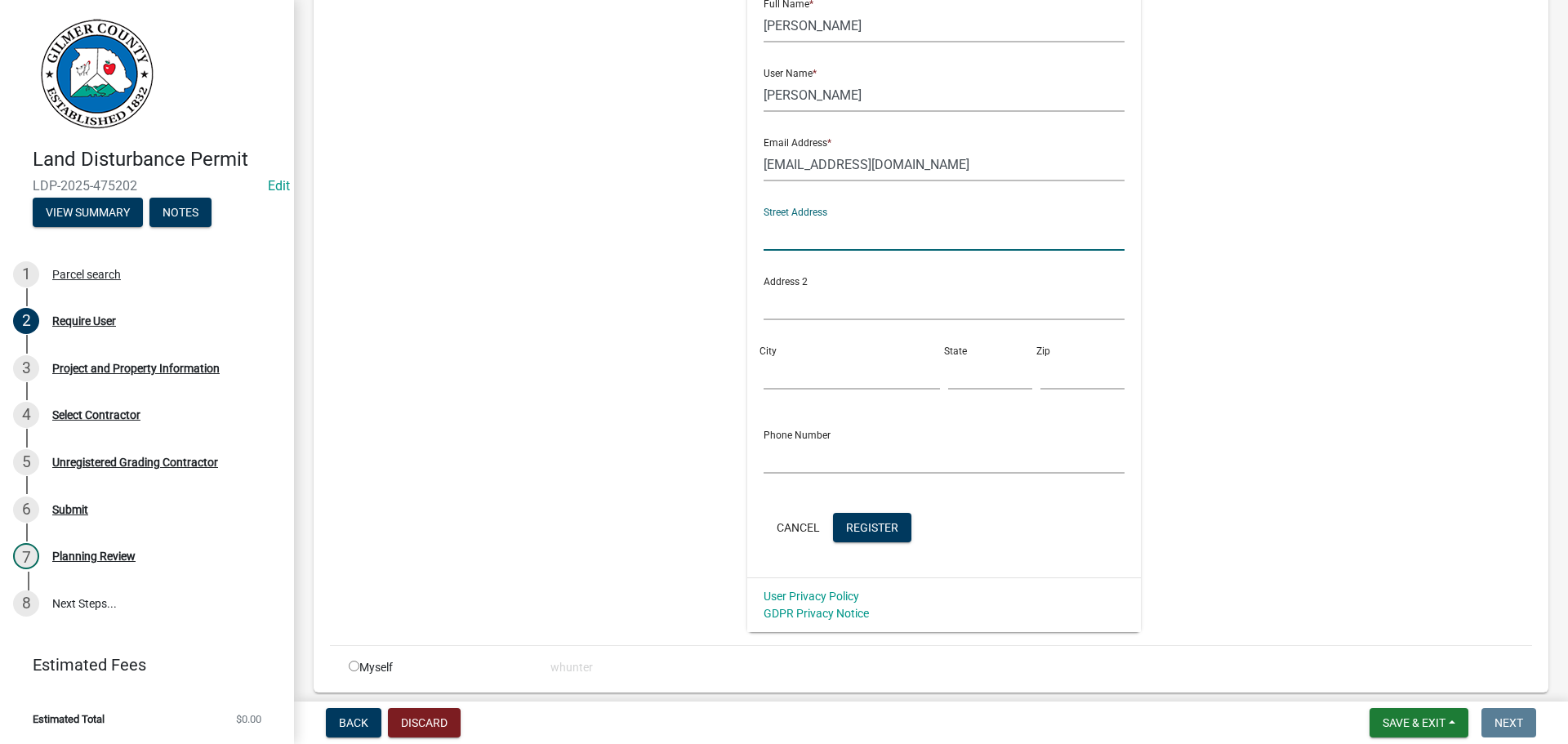
scroll to position [327, 0]
click at [837, 547] on div "Register New User Full Name * PHYLLIS User Name * MASON Email Address * PMASON7…" at bounding box center [944, 254] width 395 height 641
click at [833, 527] on button "Register" at bounding box center [872, 525] width 79 height 29
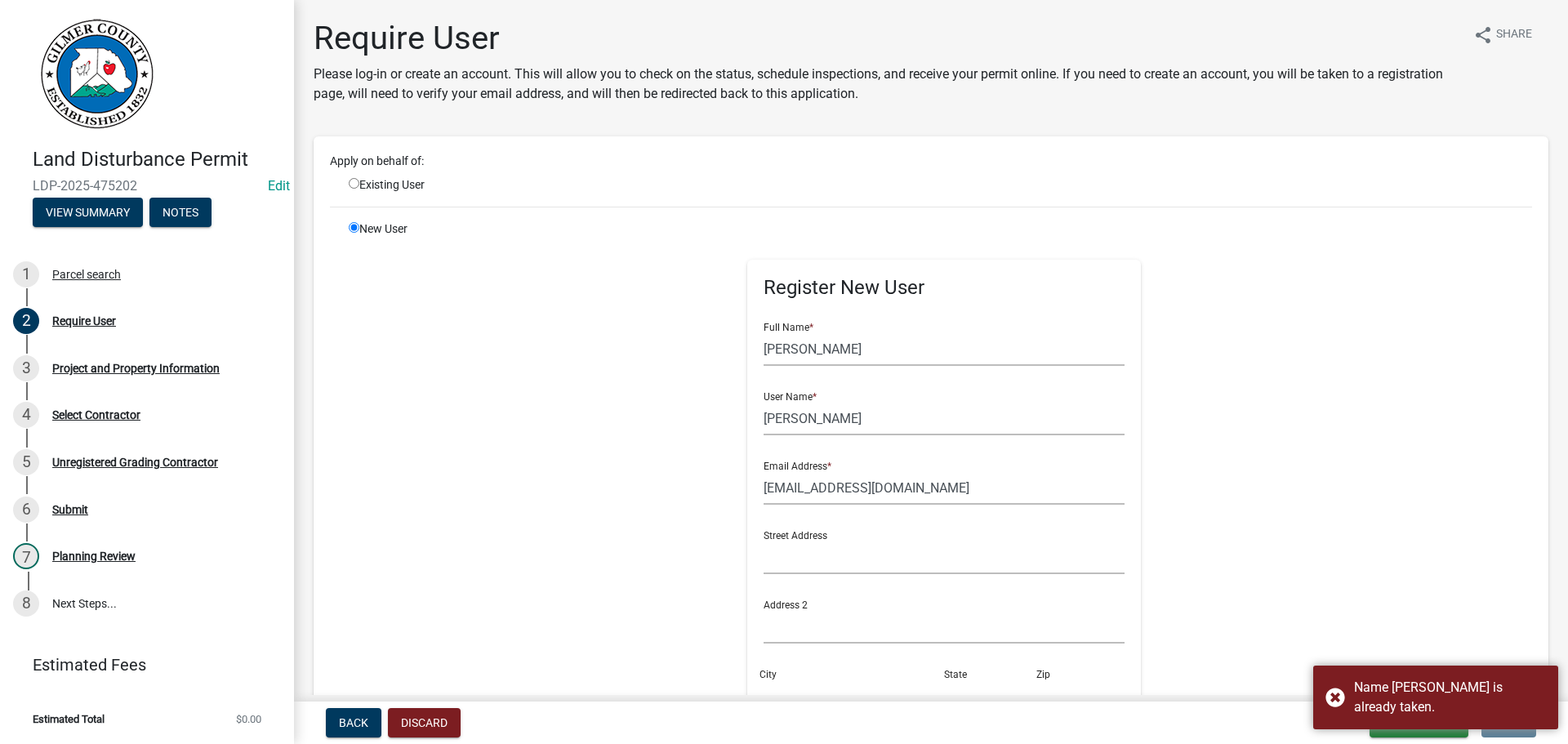
scroll to position [0, 0]
click at [763, 416] on input "MASON" at bounding box center [944, 419] width 362 height 33
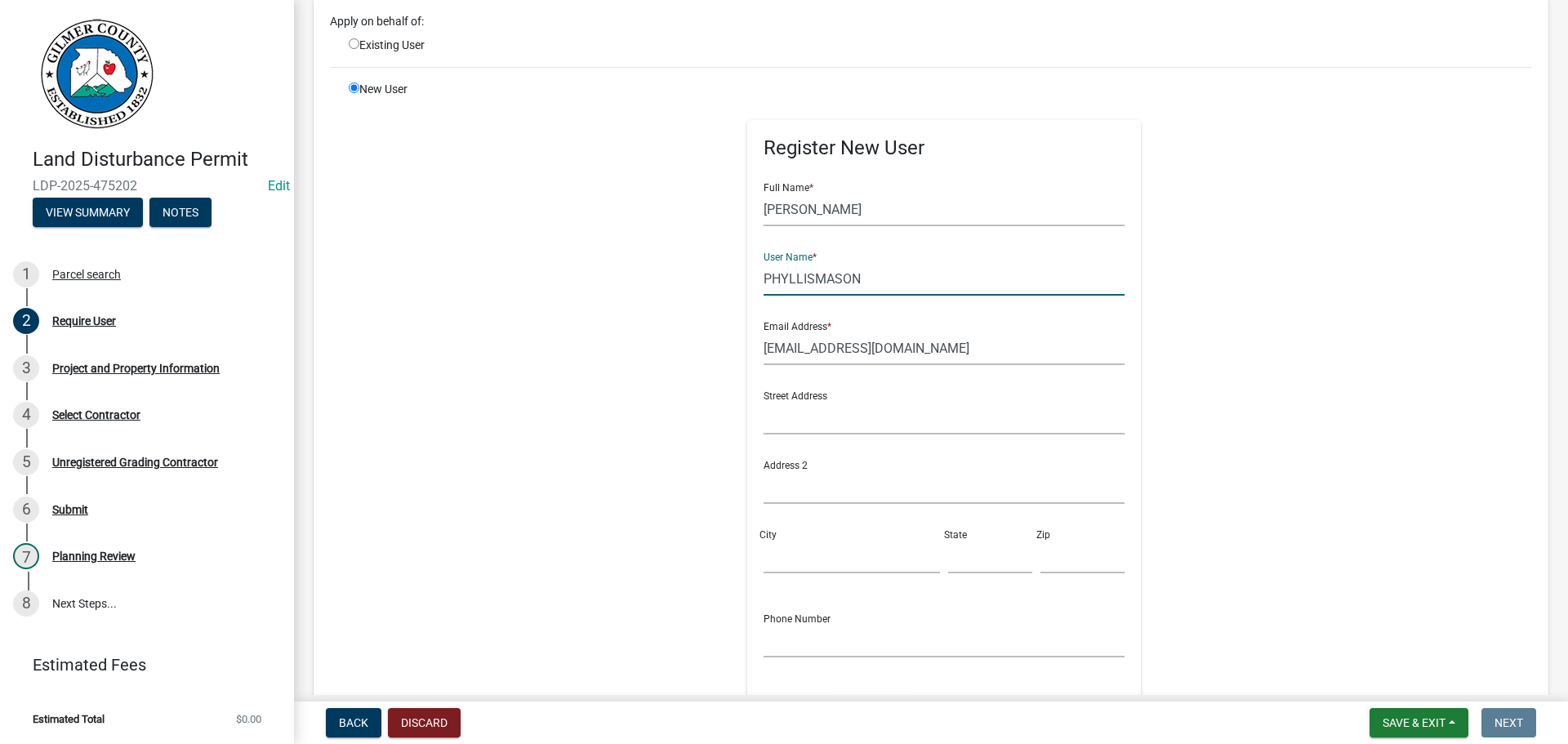
scroll to position [327, 0]
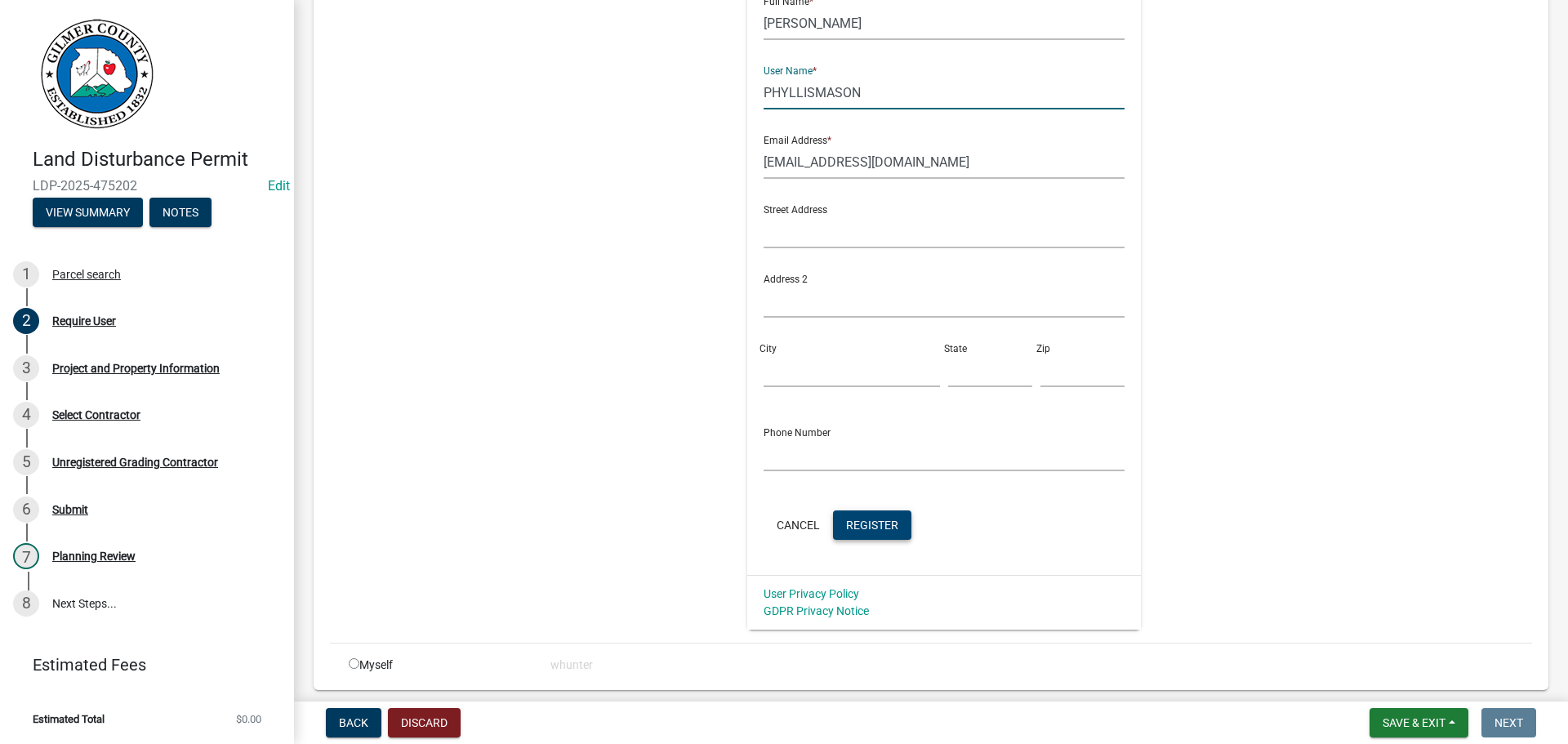
type input "PHYLLISMASON"
click at [857, 521] on span "Register" at bounding box center [871, 524] width 52 height 13
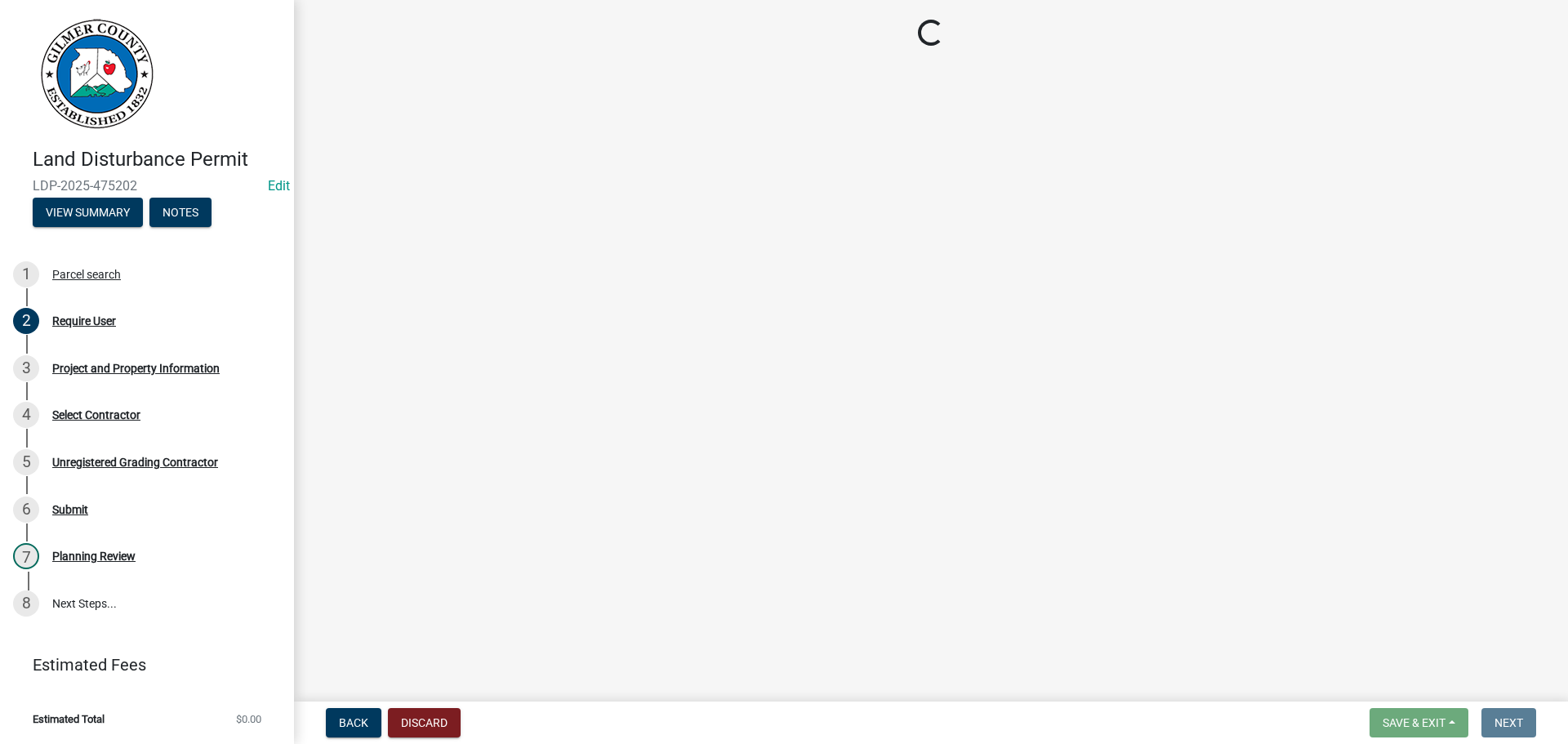
scroll to position [0, 0]
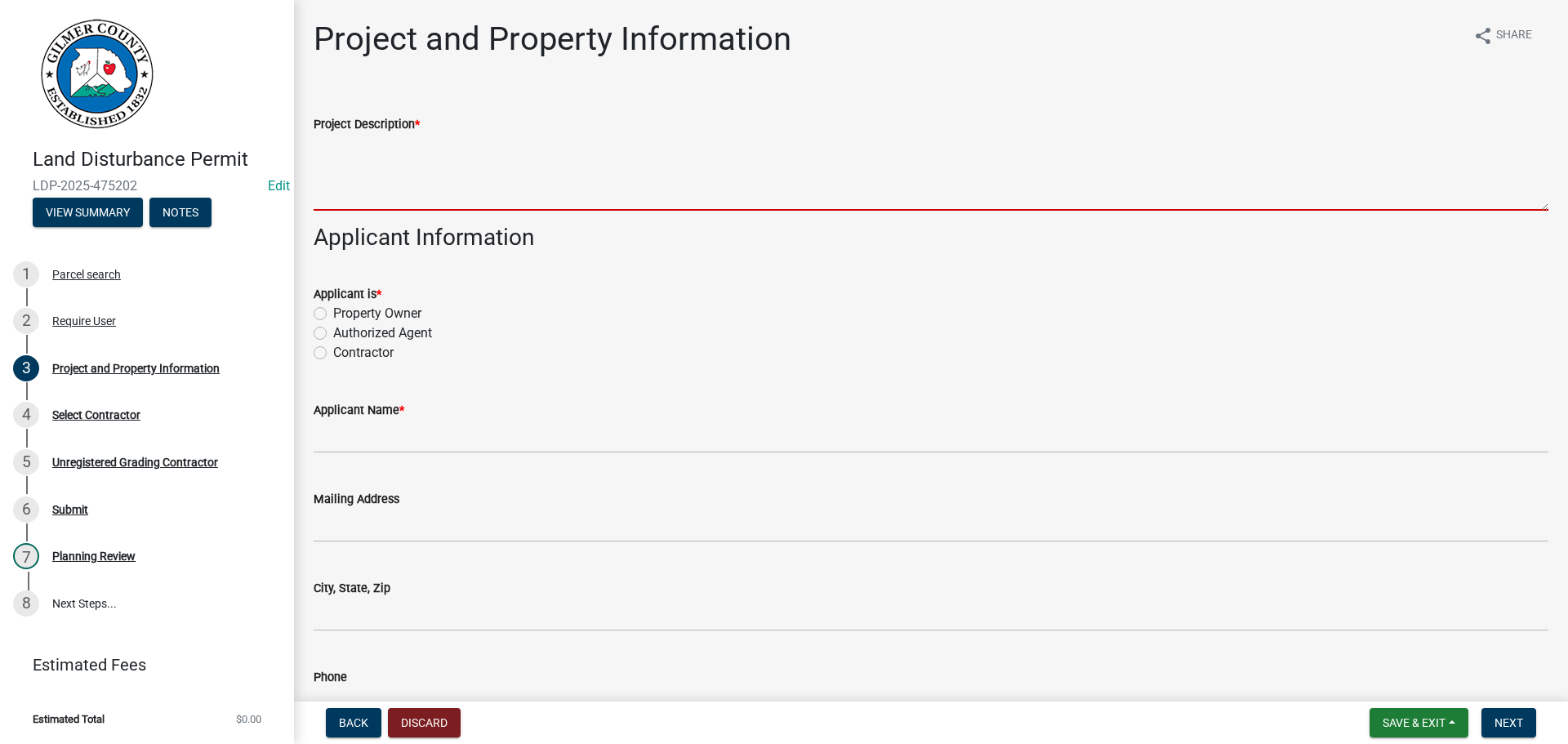
click at [435, 204] on textarea "Project Description *" at bounding box center [930, 172] width 1234 height 77
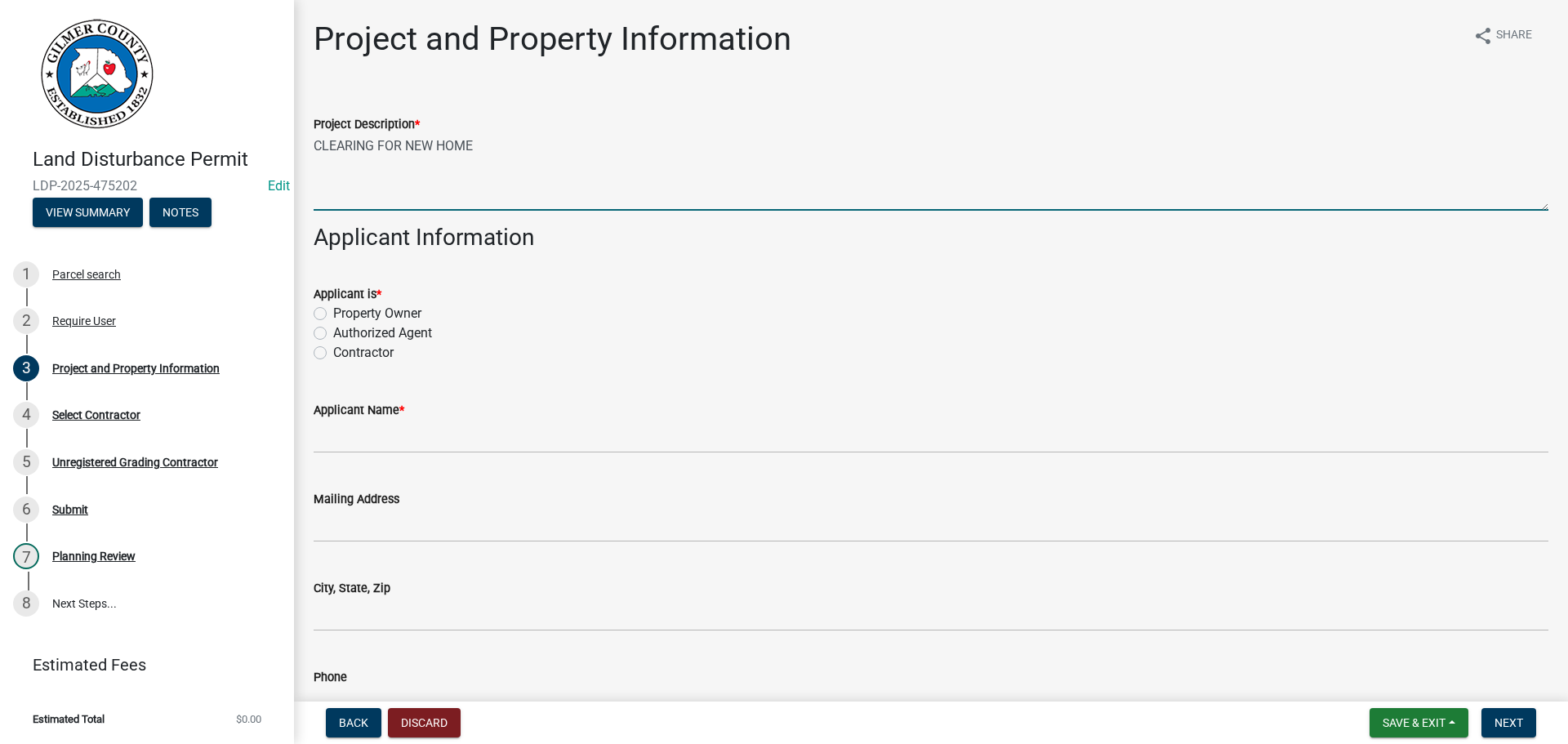
type textarea "CLEARING FOR NEW HOME"
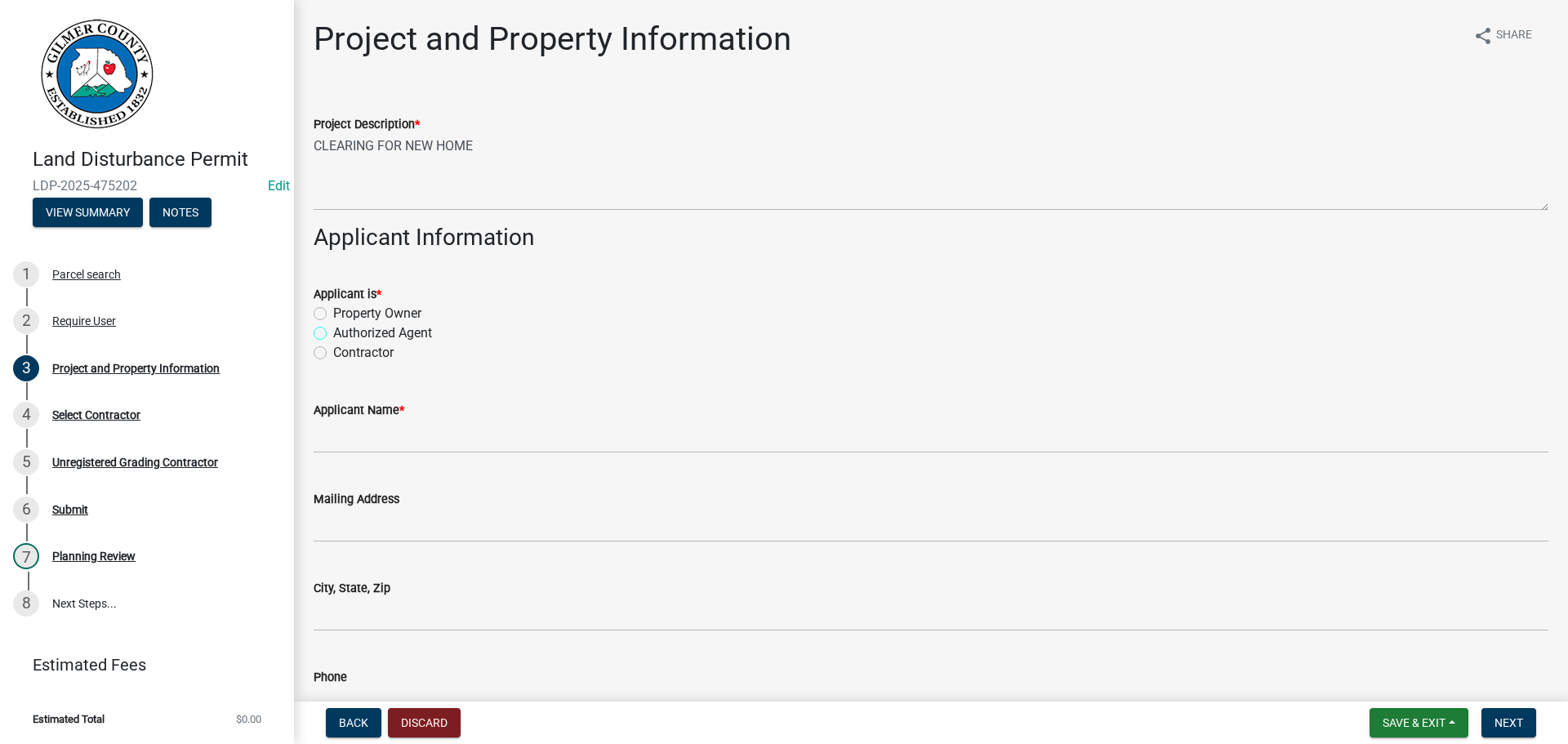
click at [333, 324] on input "Authorized Agent" at bounding box center [338, 329] width 10 height 10
radio input "true"
click at [333, 354] on label "Contractor" at bounding box center [363, 353] width 61 height 20
click at [333, 354] on input "Contractor" at bounding box center [338, 348] width 10 height 10
radio input "true"
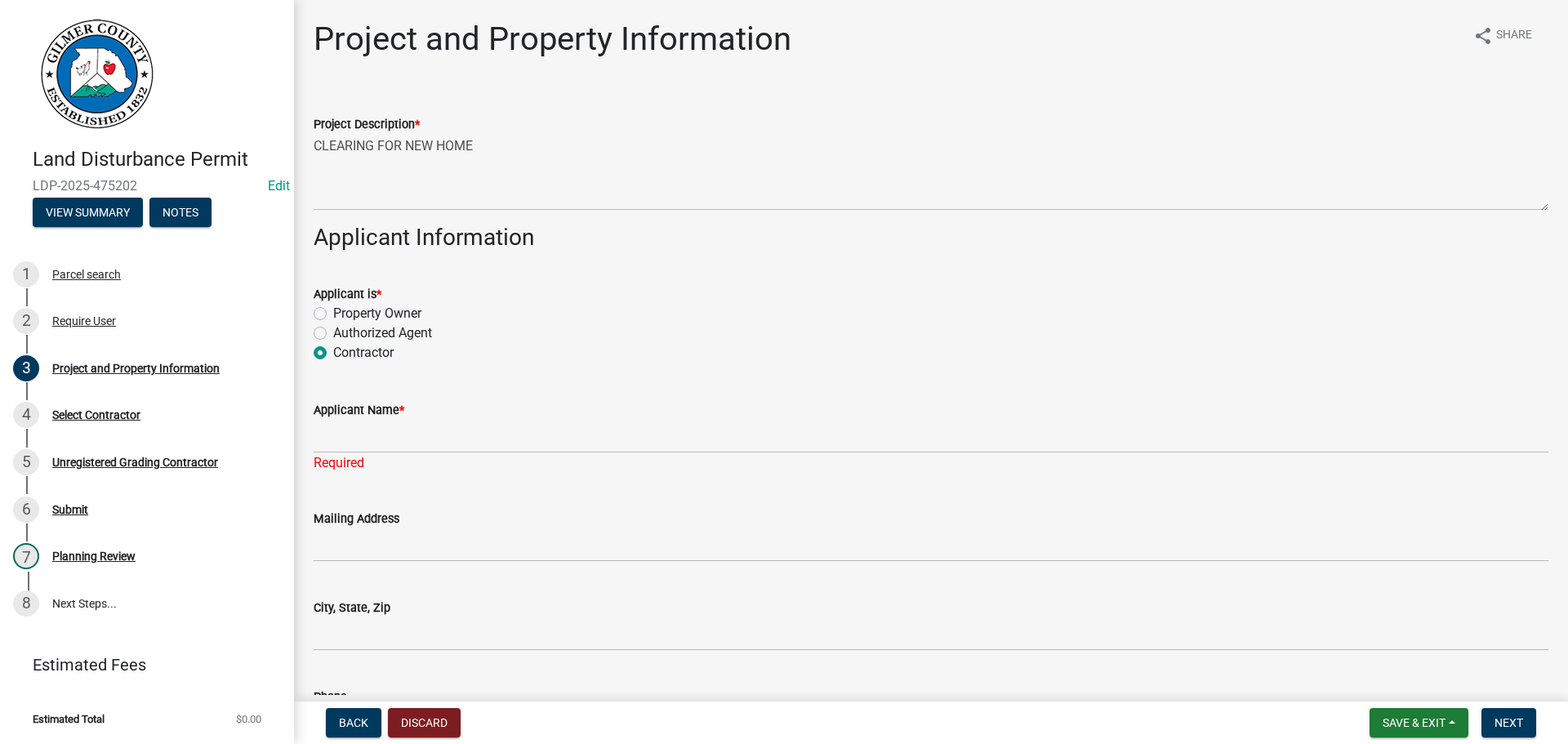
click at [363, 317] on label "Property Owner" at bounding box center [377, 313] width 88 height 20
click at [344, 314] on input "Property Owner" at bounding box center [338, 309] width 10 height 10
radio input "true"
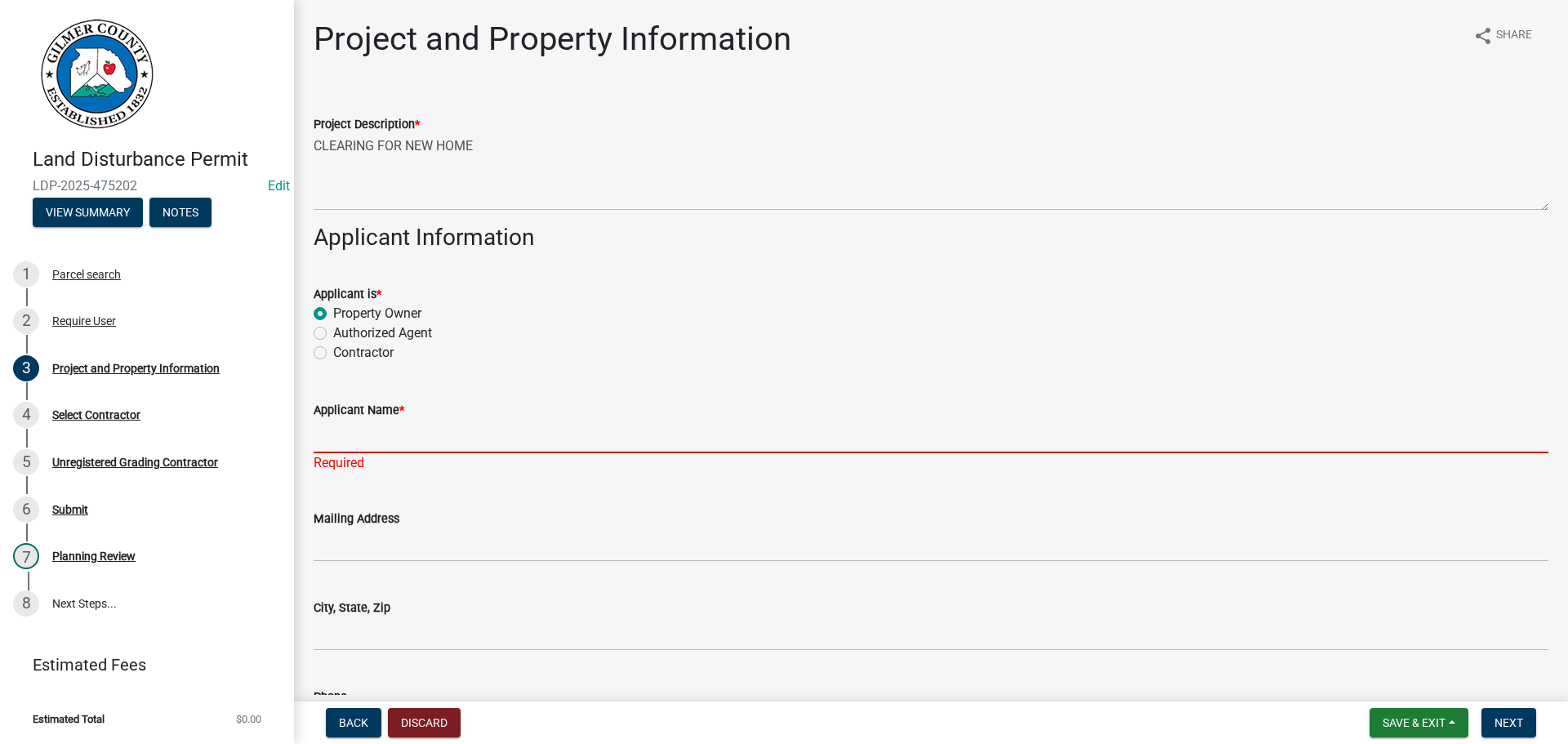
click at [377, 426] on input "Applicant Name *" at bounding box center [930, 436] width 1234 height 33
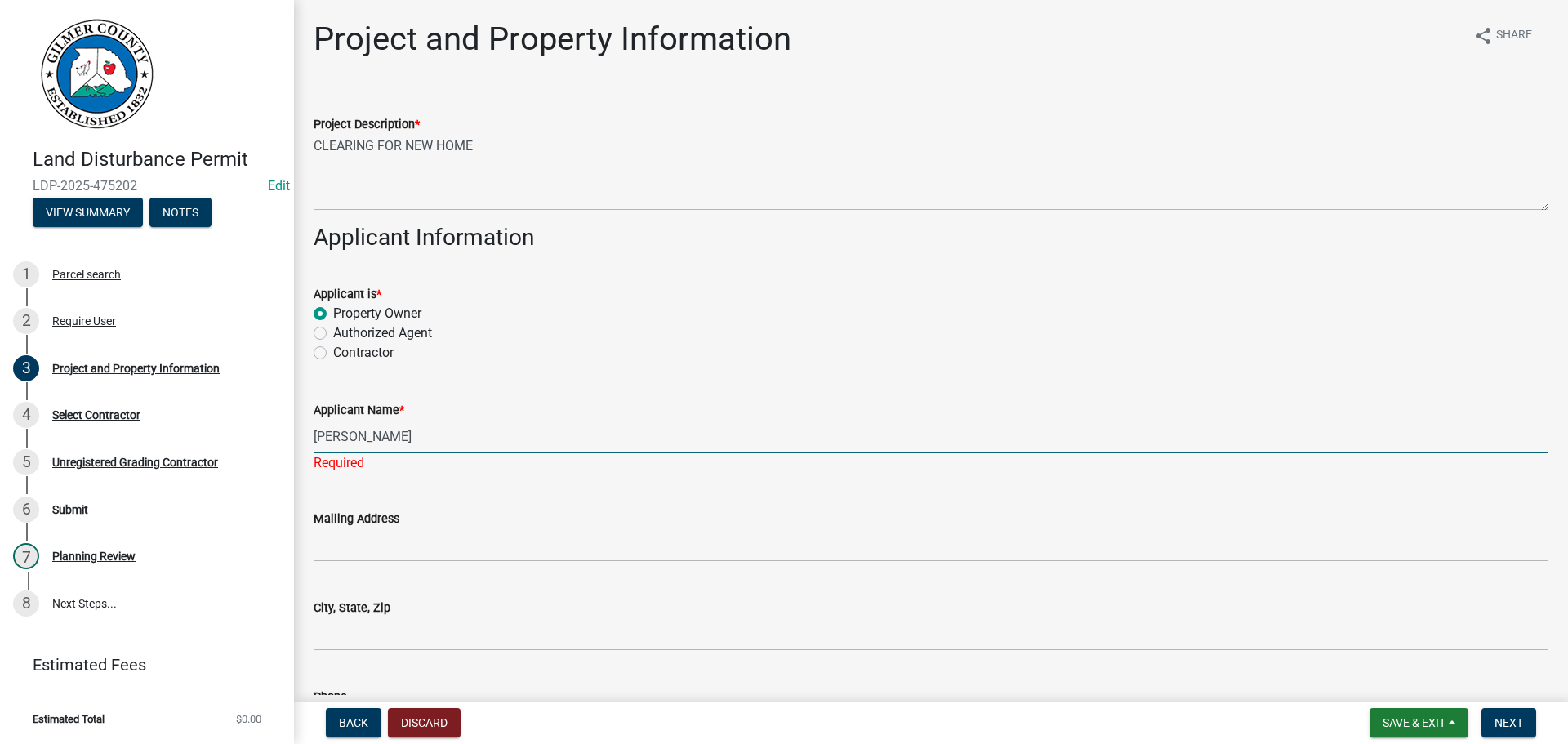
type input "PHYLLIS MASON"
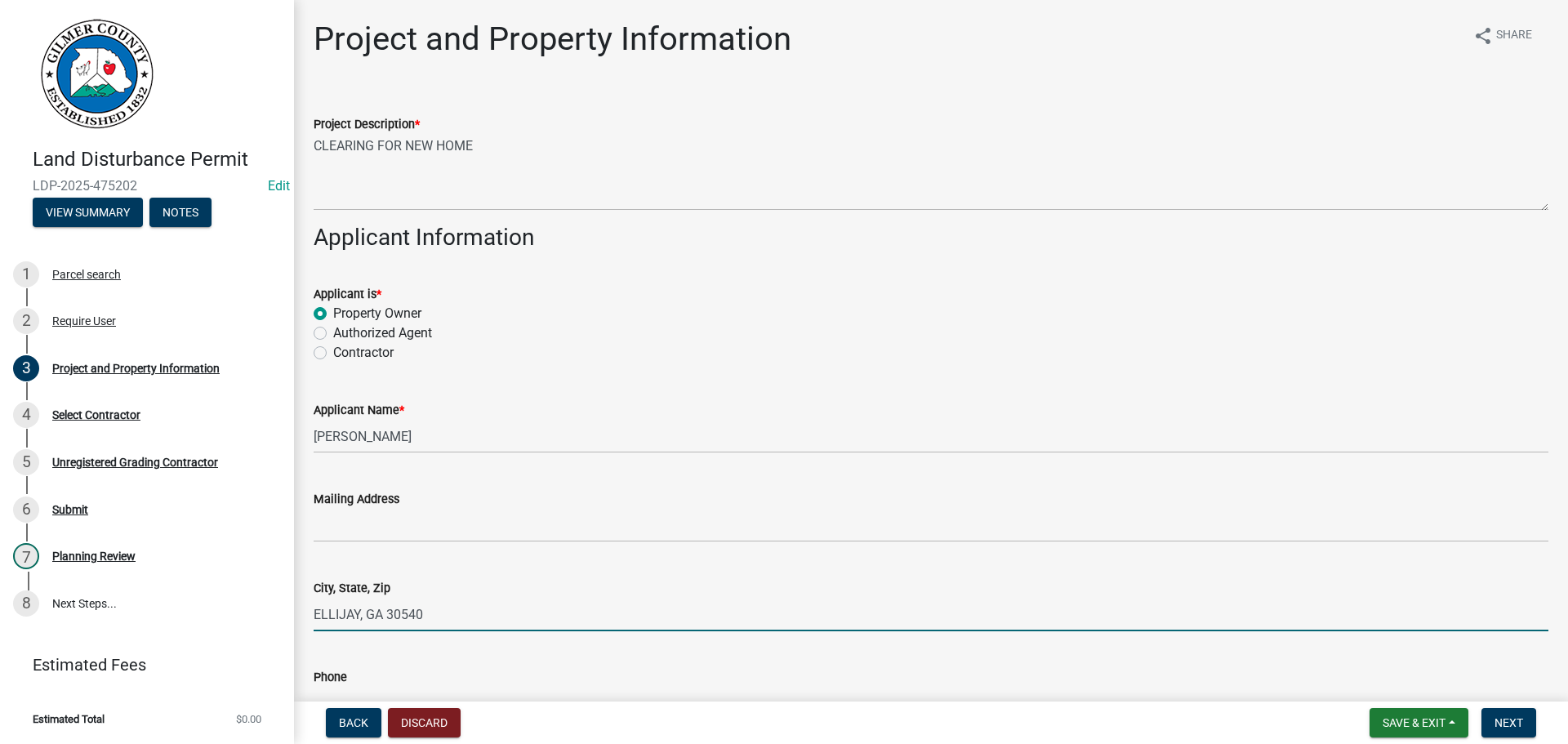
type input "ELLIJAY, GA 30540"
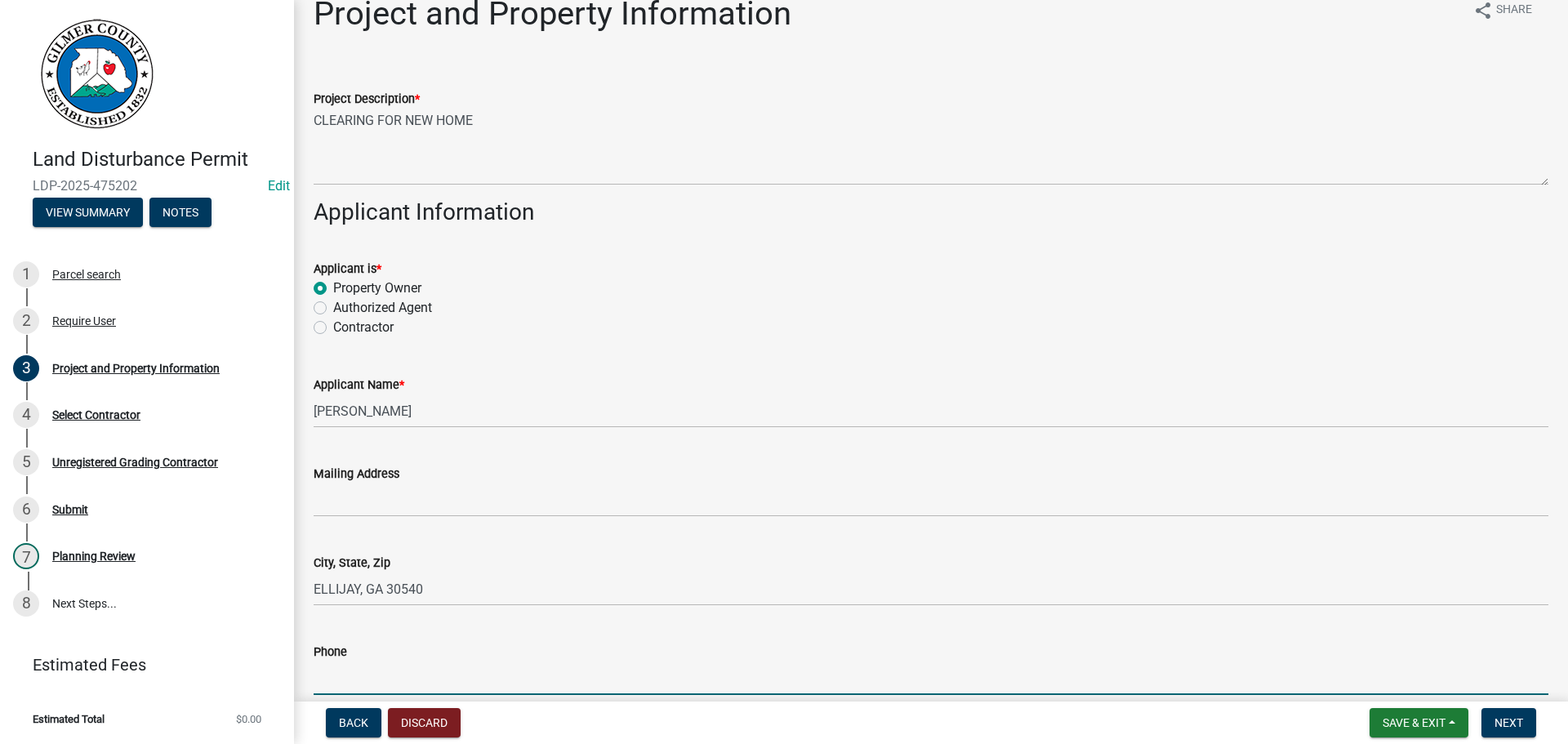
scroll to position [352, 0]
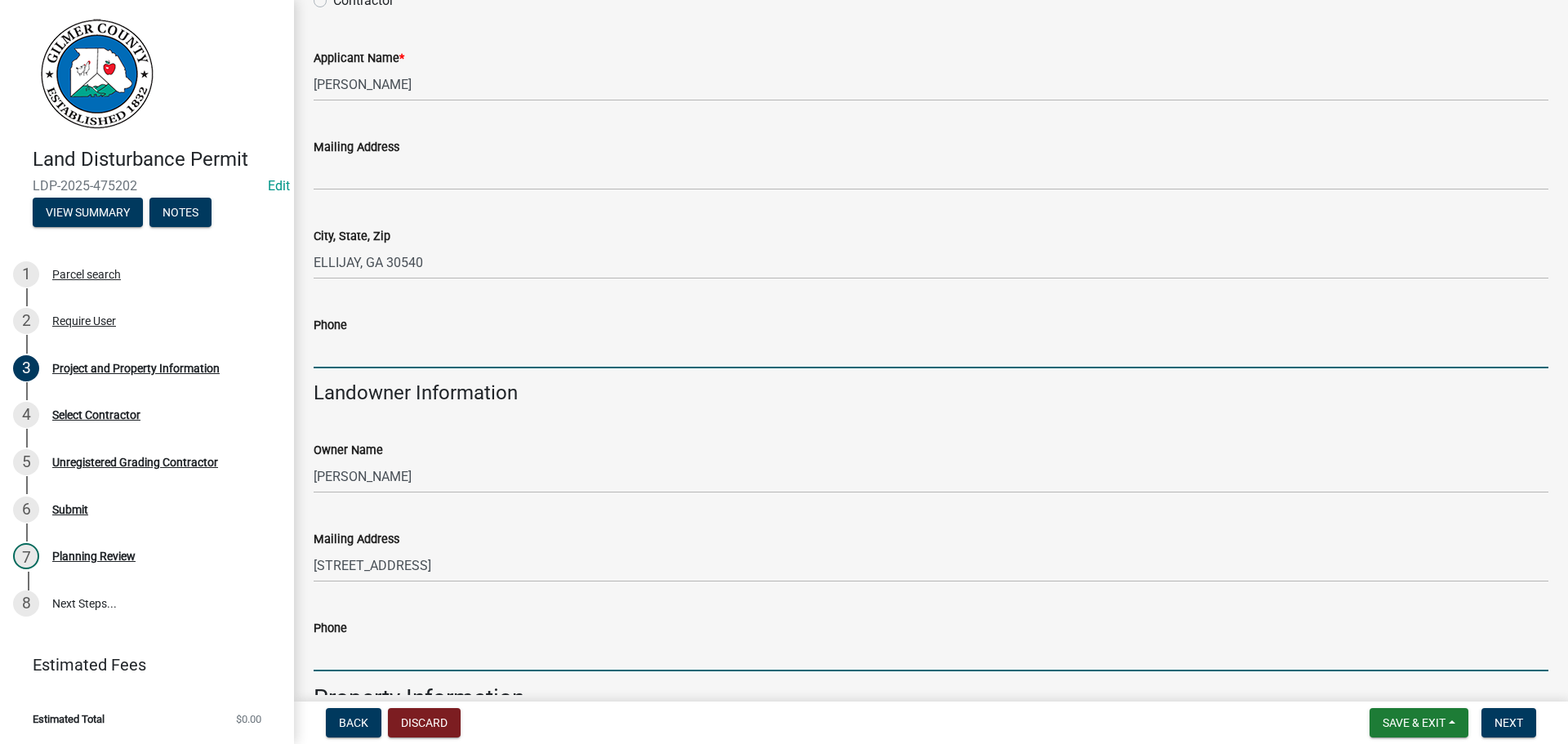
drag, startPoint x: 401, startPoint y: 638, endPoint x: 535, endPoint y: 638, distance: 134.0
click at [402, 638] on input "Phone" at bounding box center [930, 654] width 1234 height 33
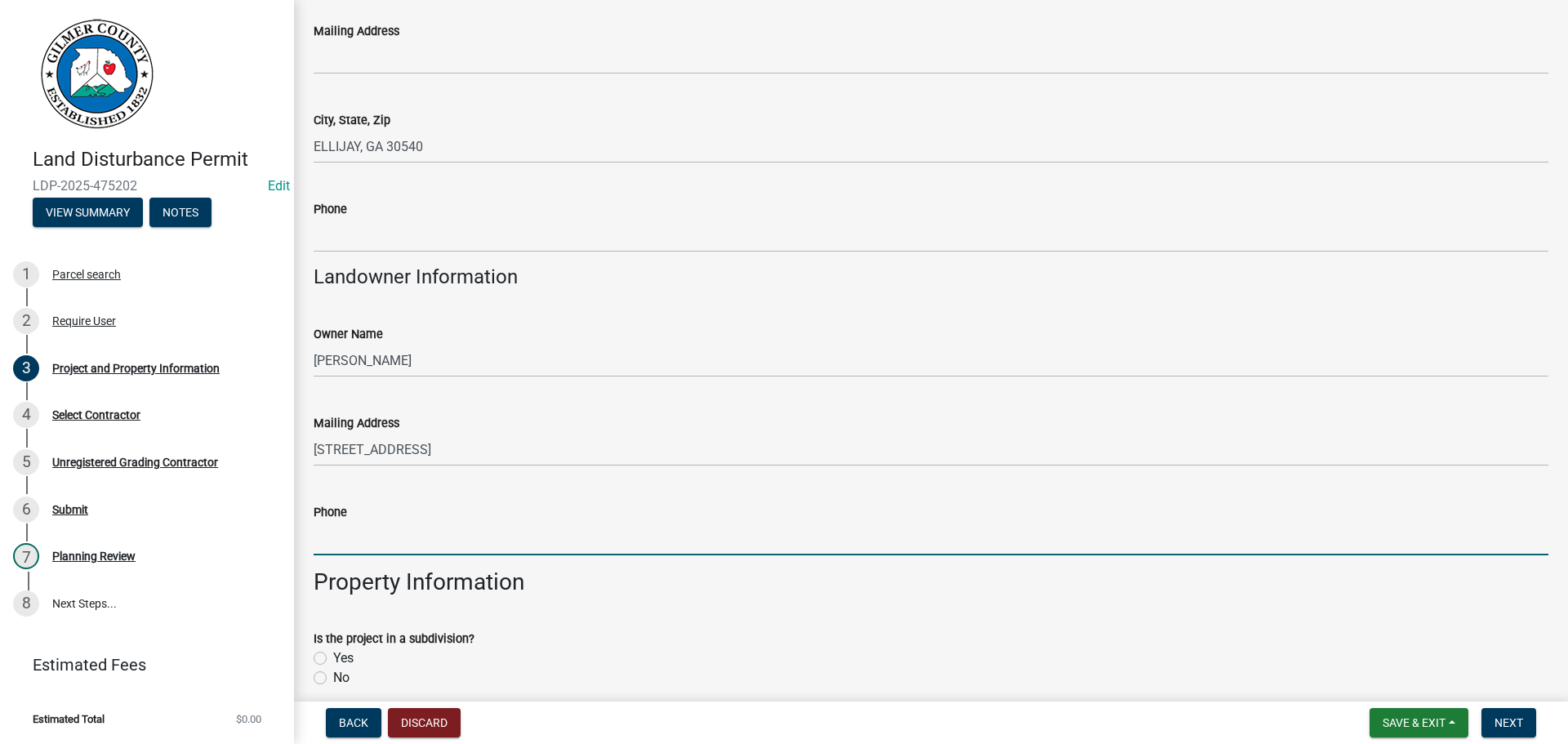
scroll to position [597, 0]
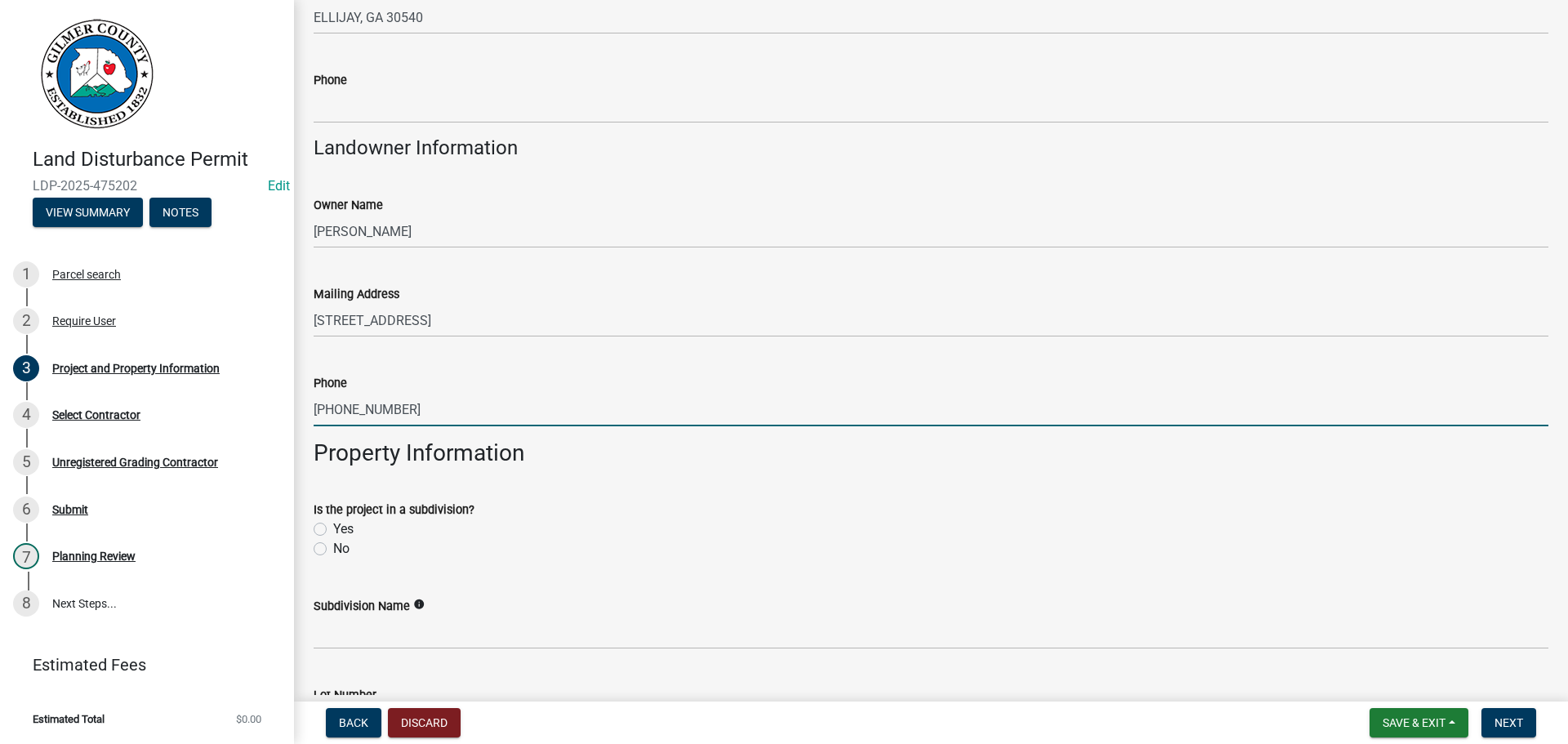
type input "[PHONE_NUMBER]"
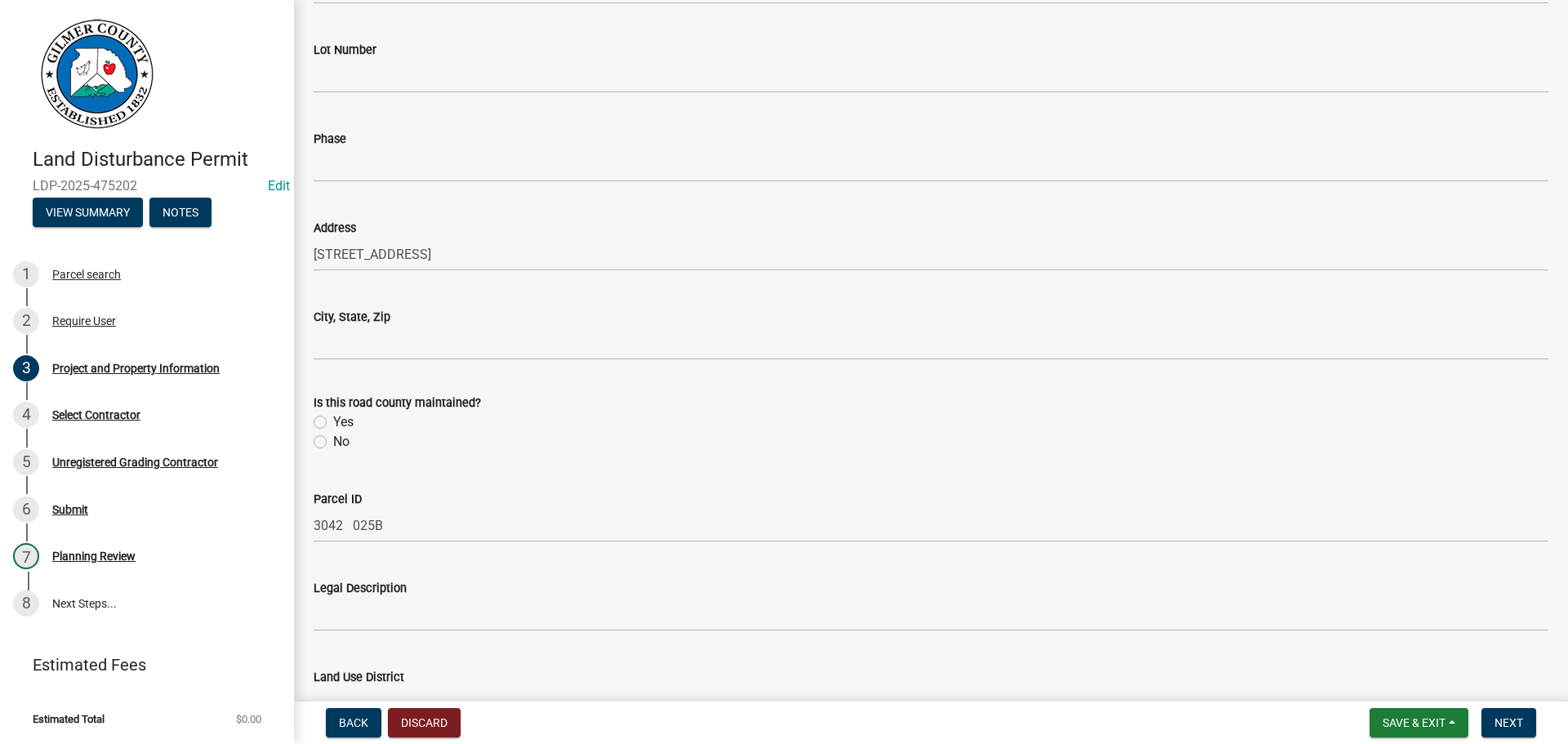
scroll to position [1306, 0]
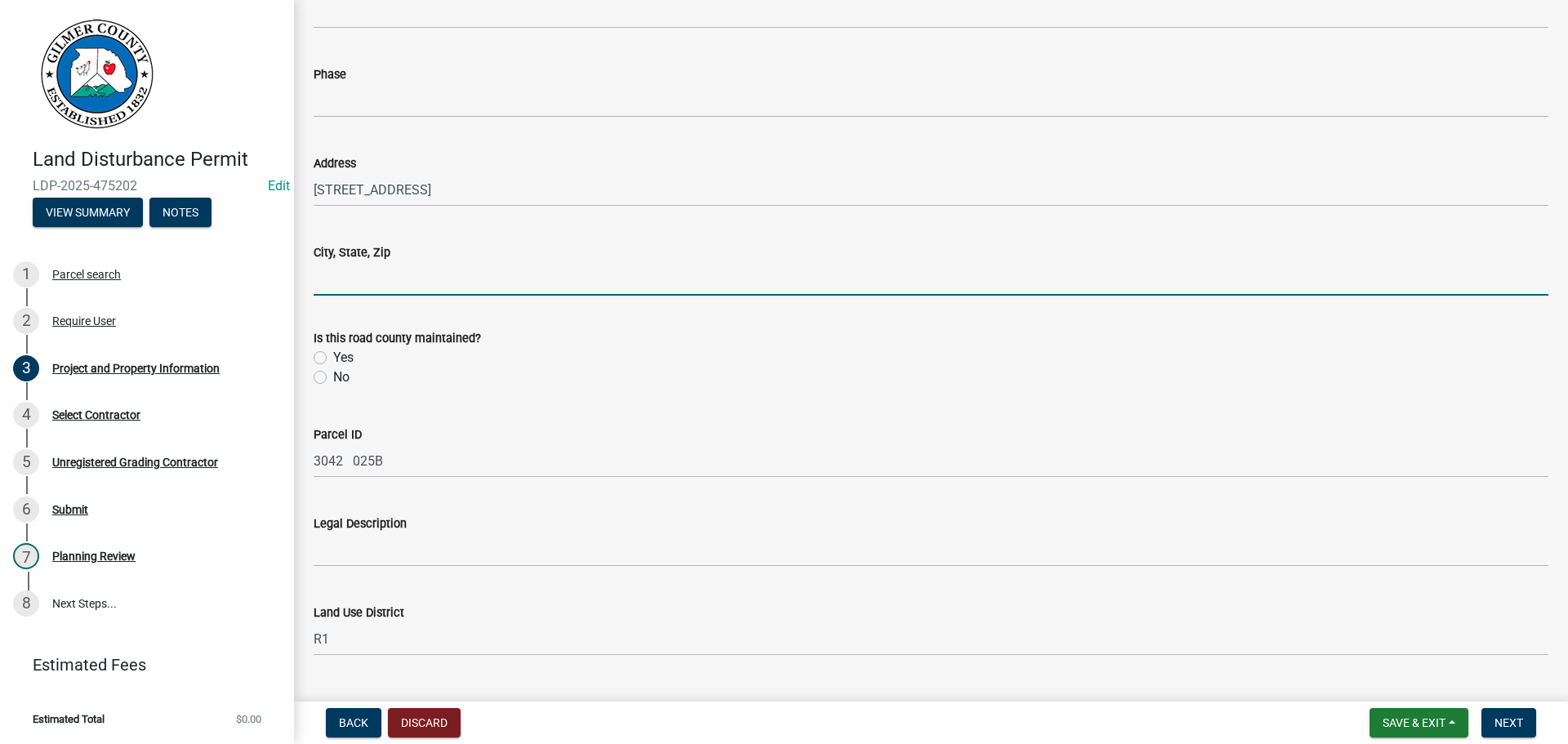
click at [394, 283] on input "City, State, Zip" at bounding box center [930, 278] width 1234 height 33
type input "TALKING ROCK, GA 30175"
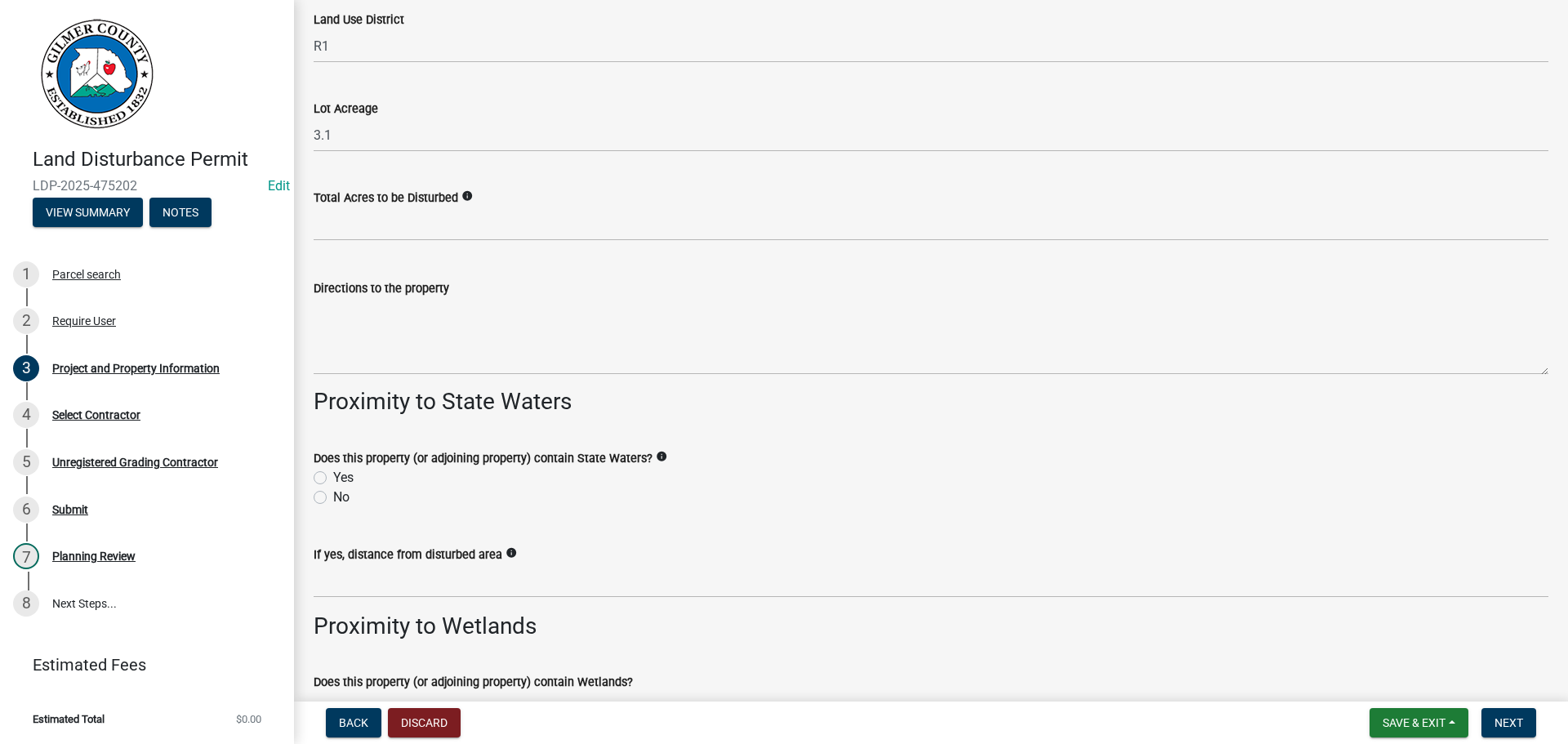
scroll to position [1898, 0]
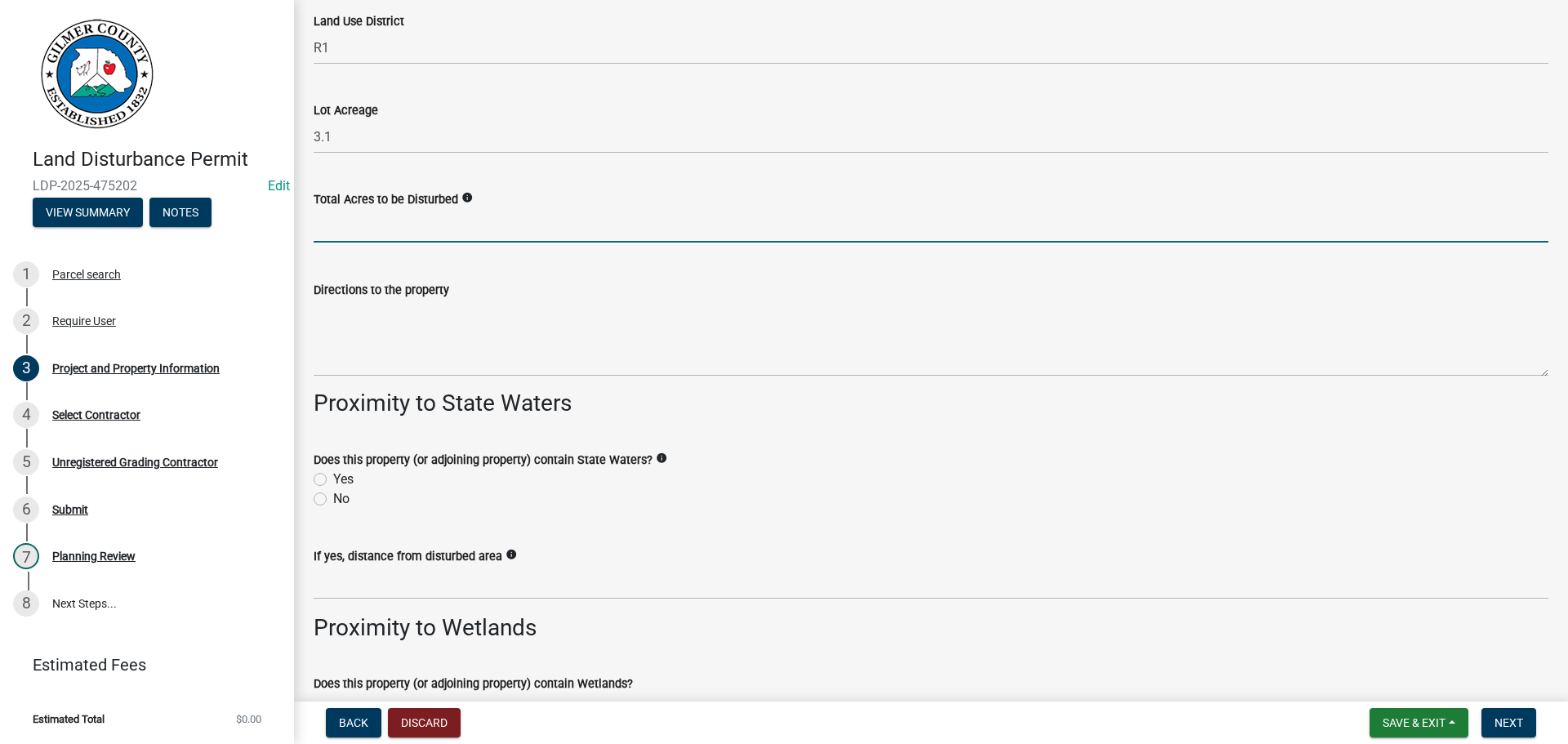
drag, startPoint x: 403, startPoint y: 241, endPoint x: 1199, endPoint y: 321, distance: 800.0
click at [407, 241] on input "text" at bounding box center [930, 225] width 1234 height 33
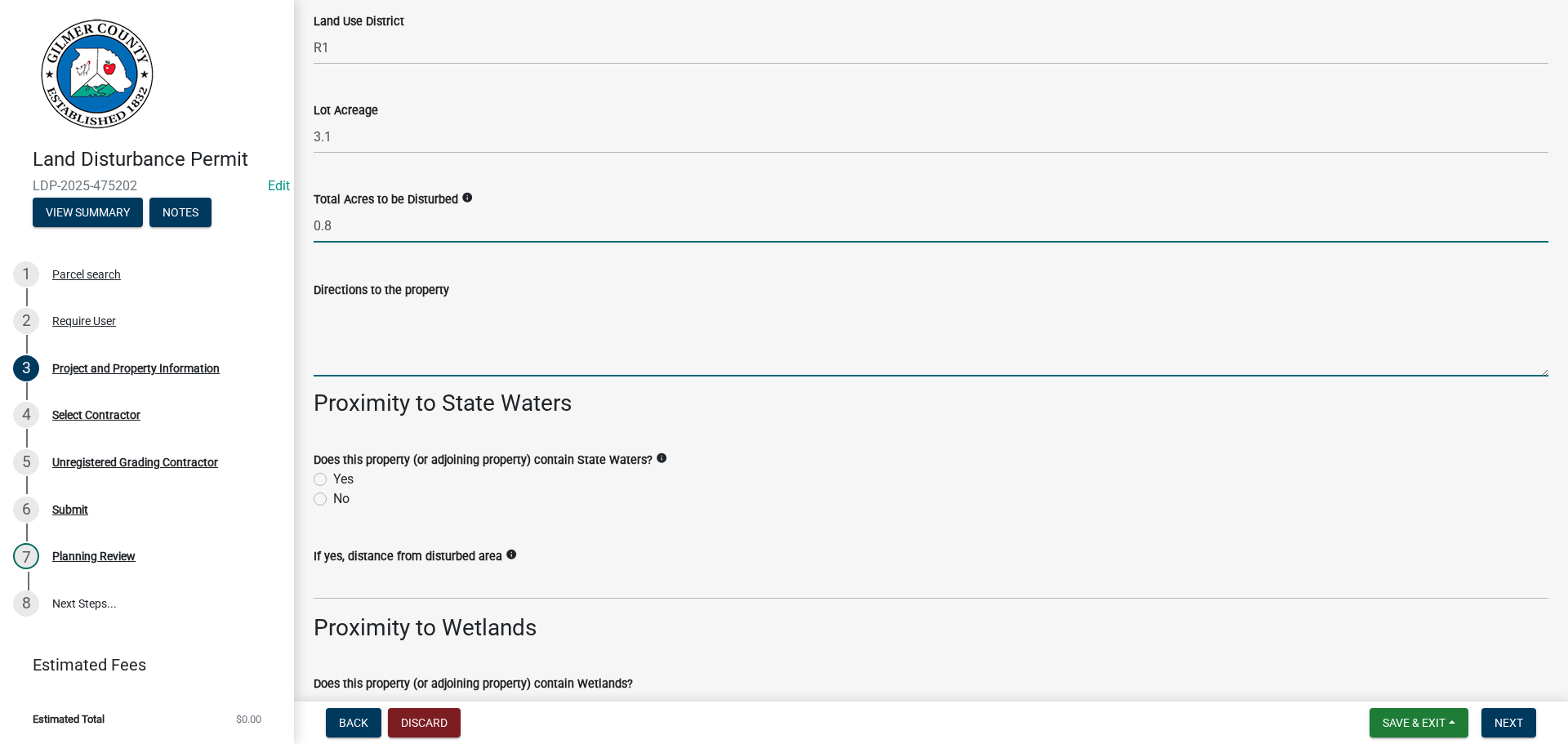
type input "0.80"
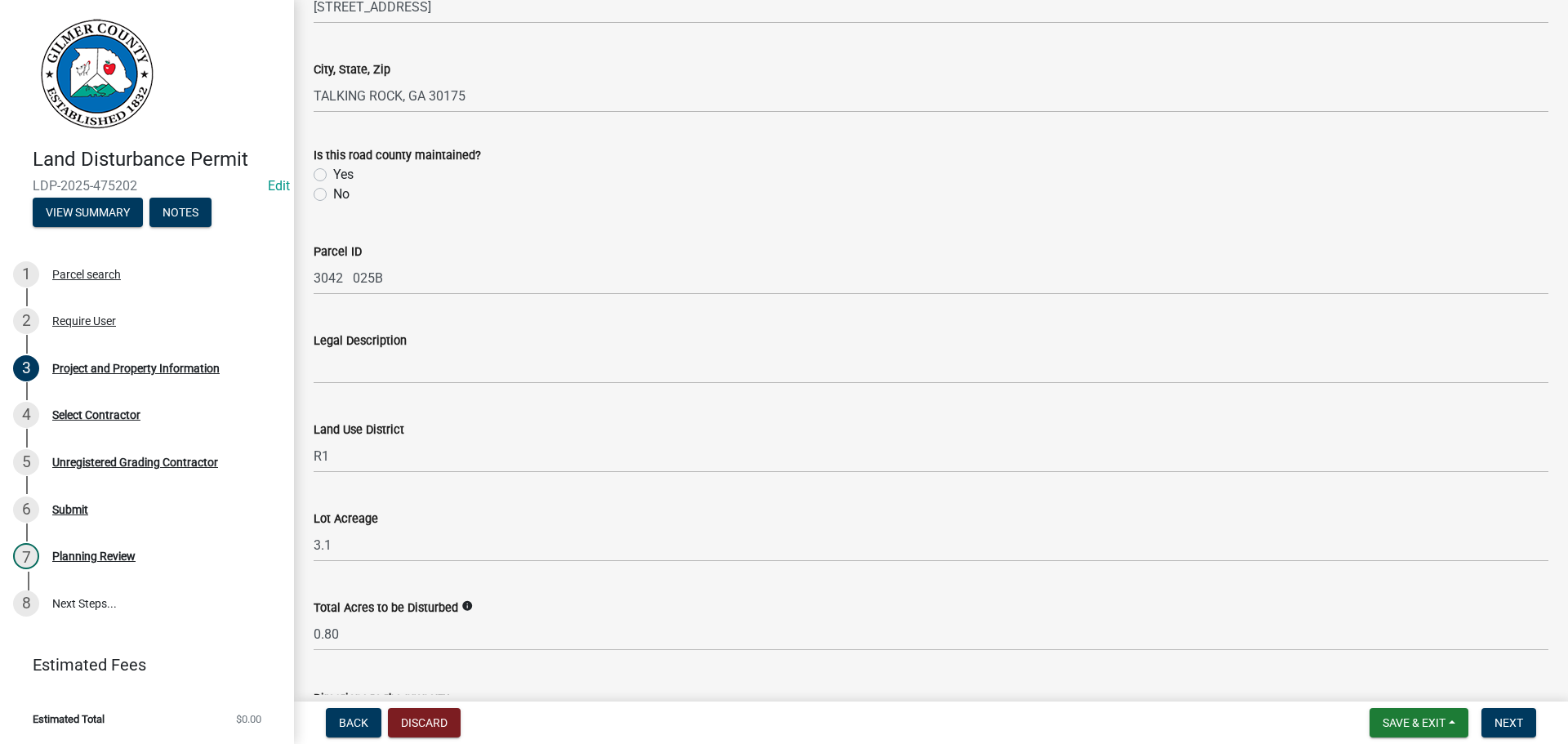
scroll to position [1081, 0]
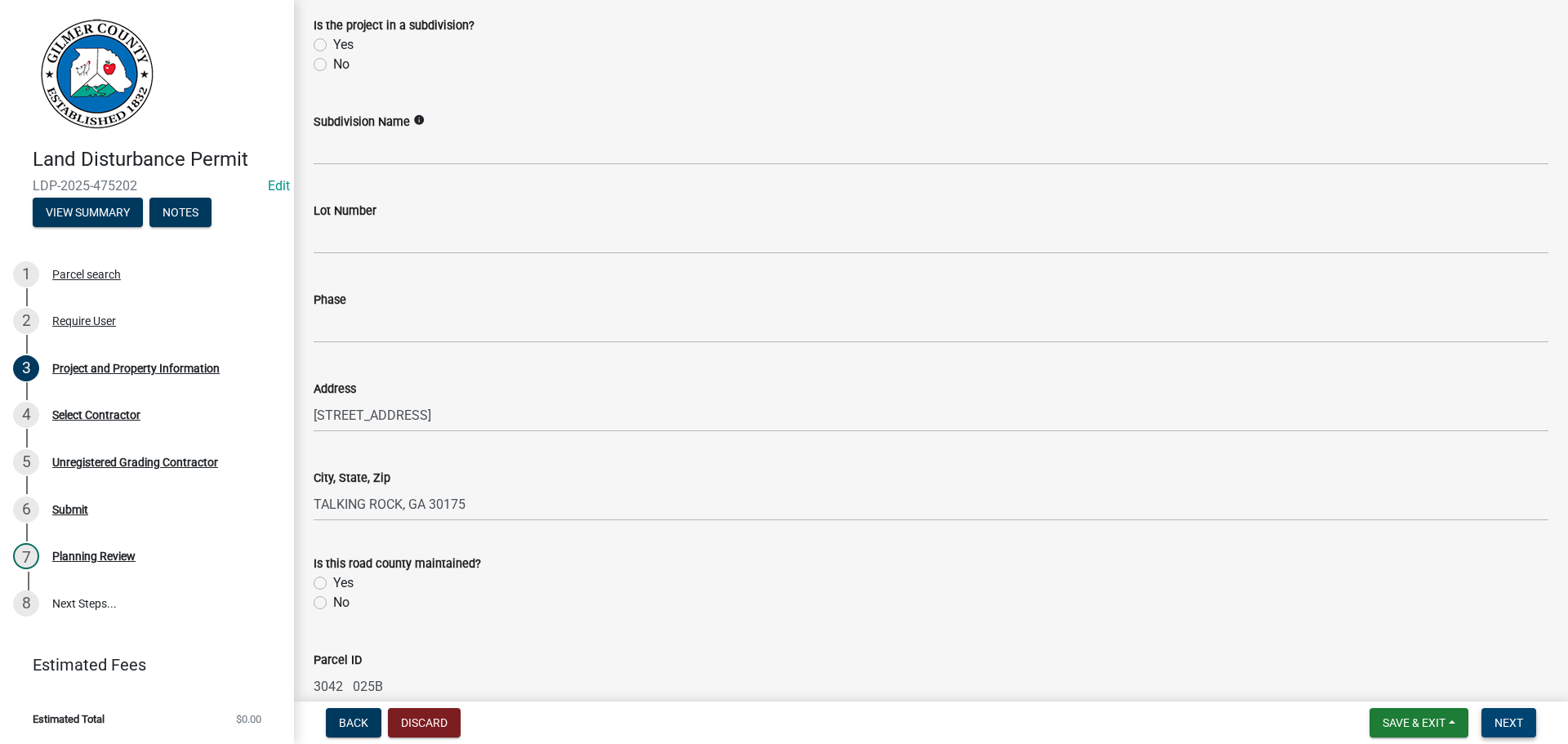
click at [1519, 723] on span "Next" at bounding box center [1508, 723] width 28 height 13
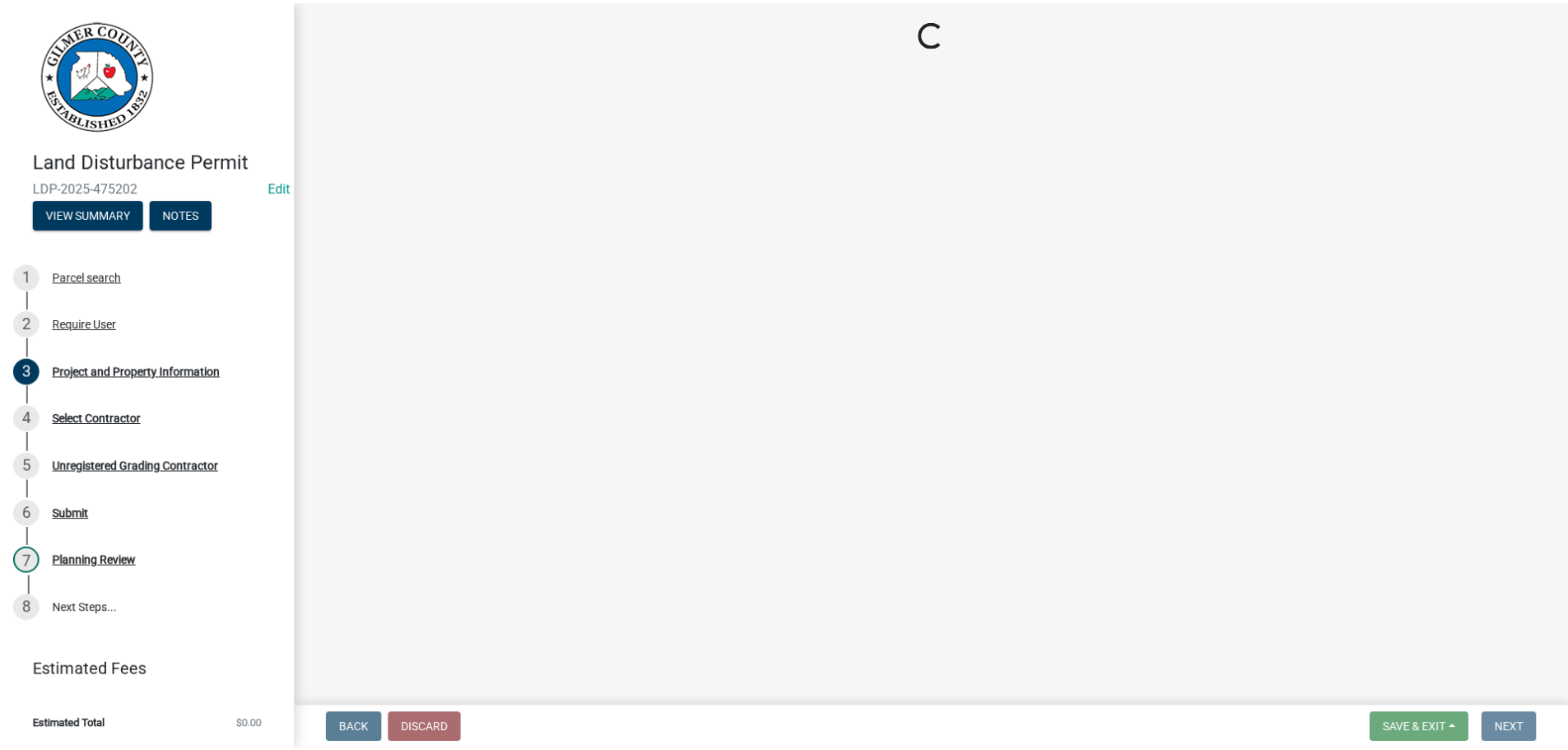
scroll to position [0, 0]
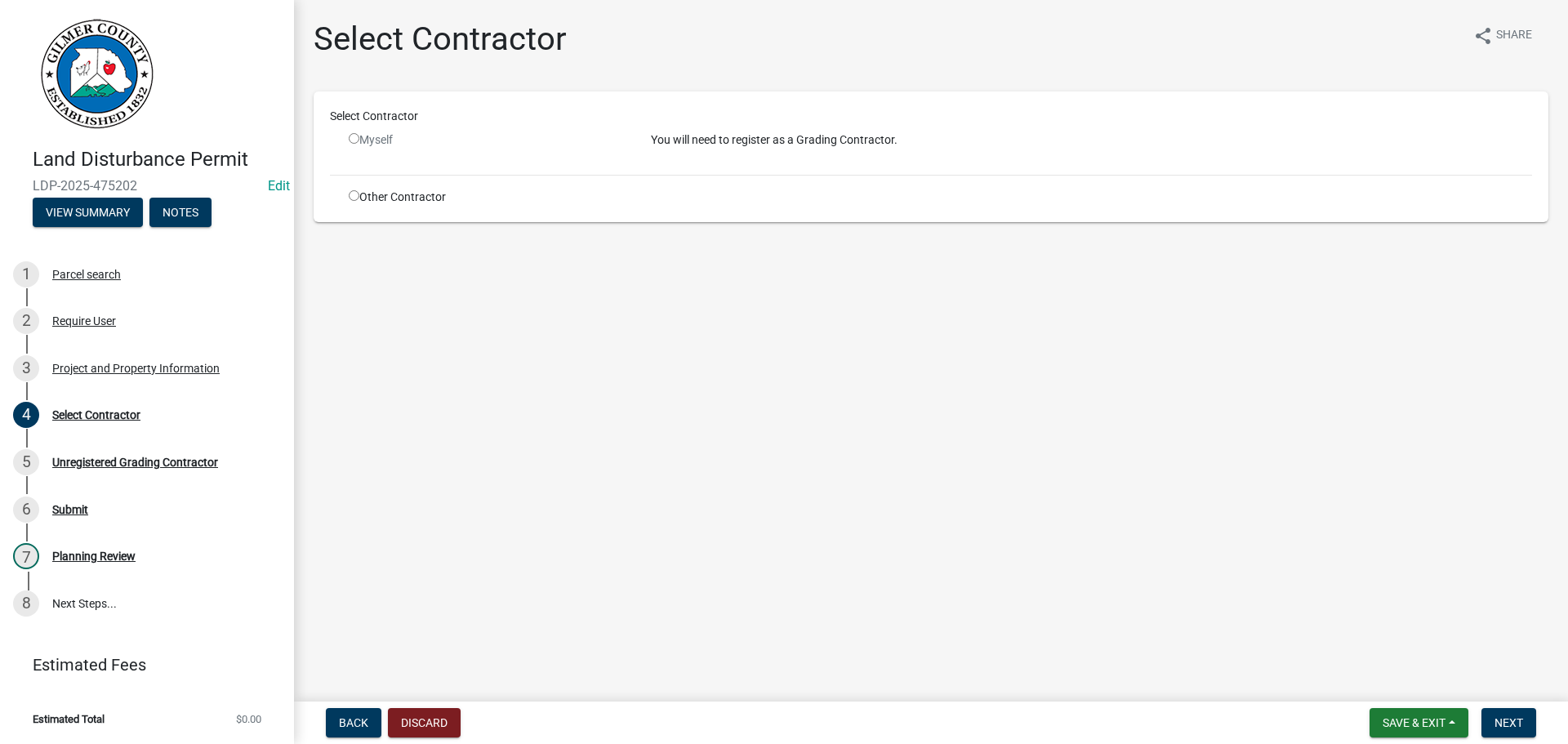
drag, startPoint x: 415, startPoint y: 198, endPoint x: 357, endPoint y: 187, distance: 59.0
click at [413, 198] on div "Other Contractor" at bounding box center [487, 197] width 302 height 17
click at [353, 194] on input "radio" at bounding box center [353, 195] width 10 height 10
radio input "true"
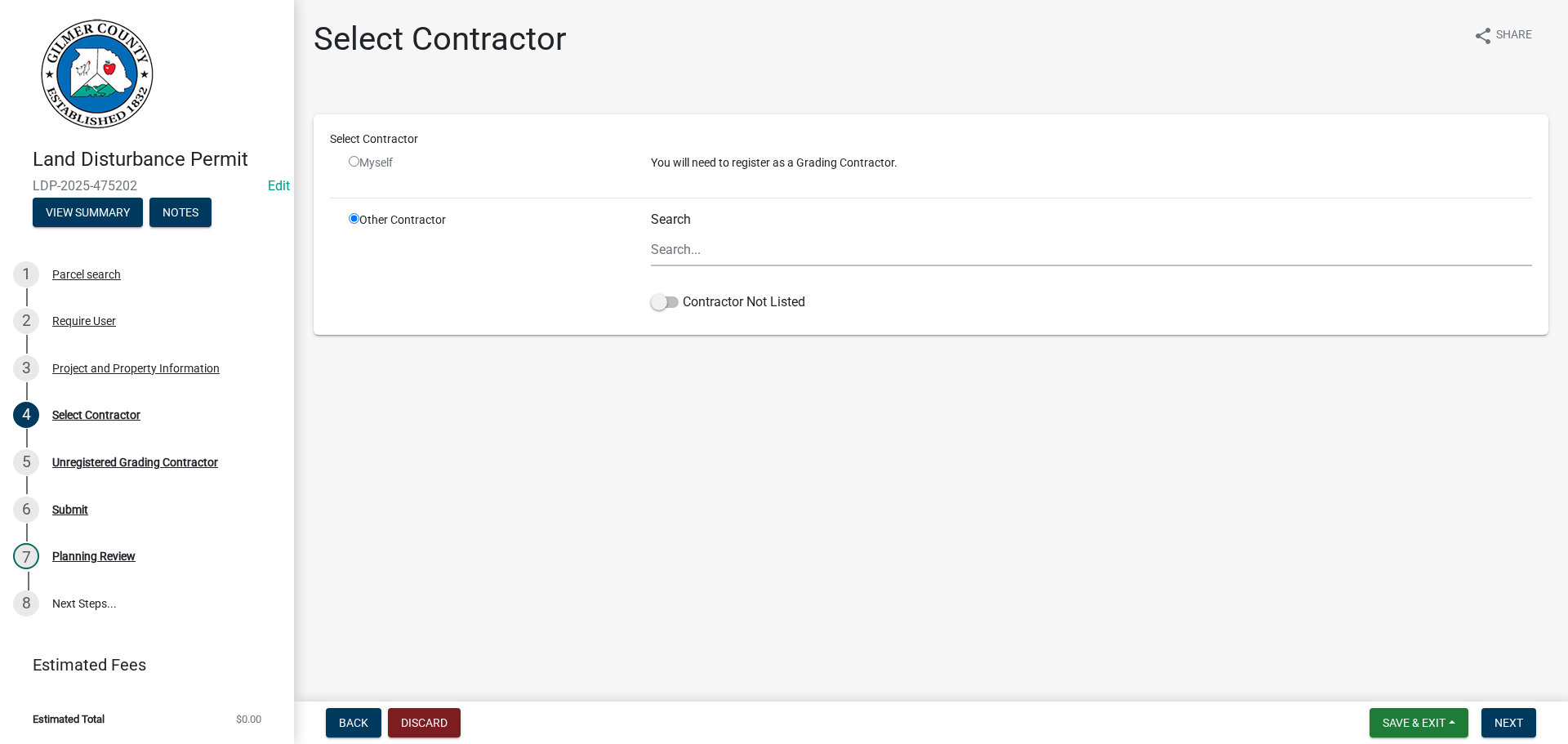
click at [723, 292] on ul at bounding box center [1090, 285] width 881 height 13
click at [729, 298] on label "Contractor Not Listed" at bounding box center [728, 301] width 154 height 20
click at [682, 292] on input "Contractor Not Listed" at bounding box center [682, 292] width 0 height 0
click at [1504, 719] on span "Next" at bounding box center [1508, 723] width 28 height 13
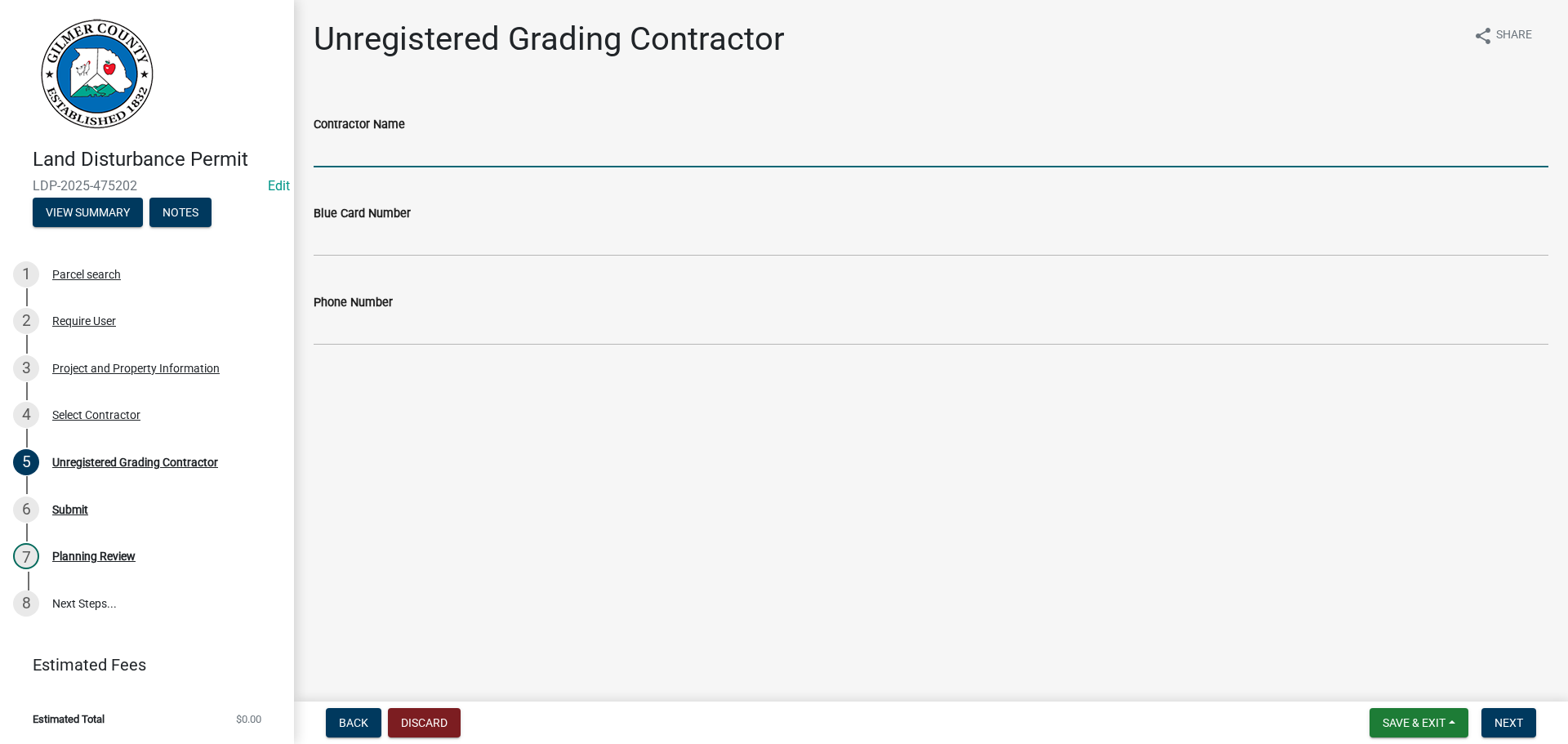
click at [407, 144] on input "Contractor Name" at bounding box center [930, 150] width 1234 height 33
type input "JOHN HARDEMAN"
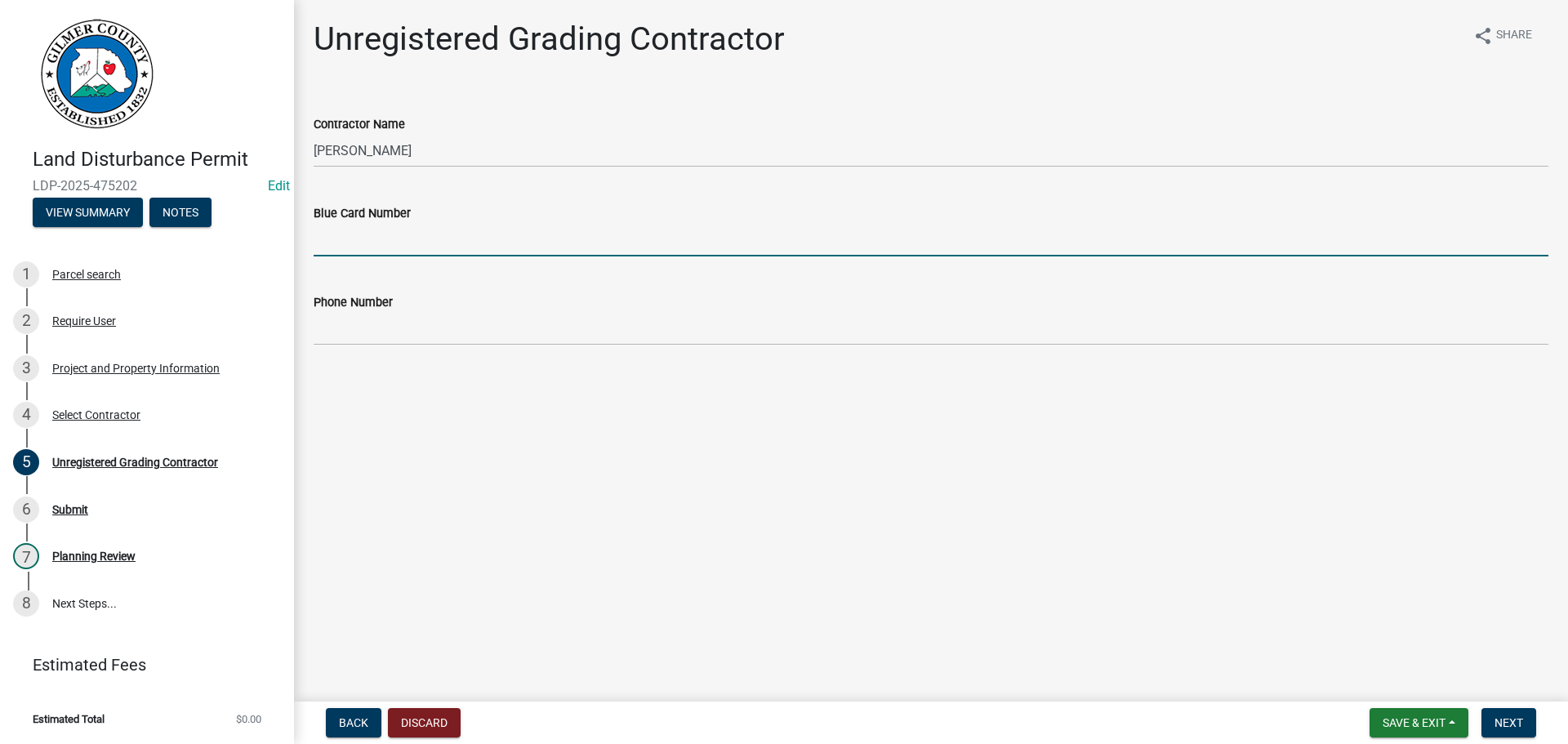
paste input "0000000793"
type input "0000000793"
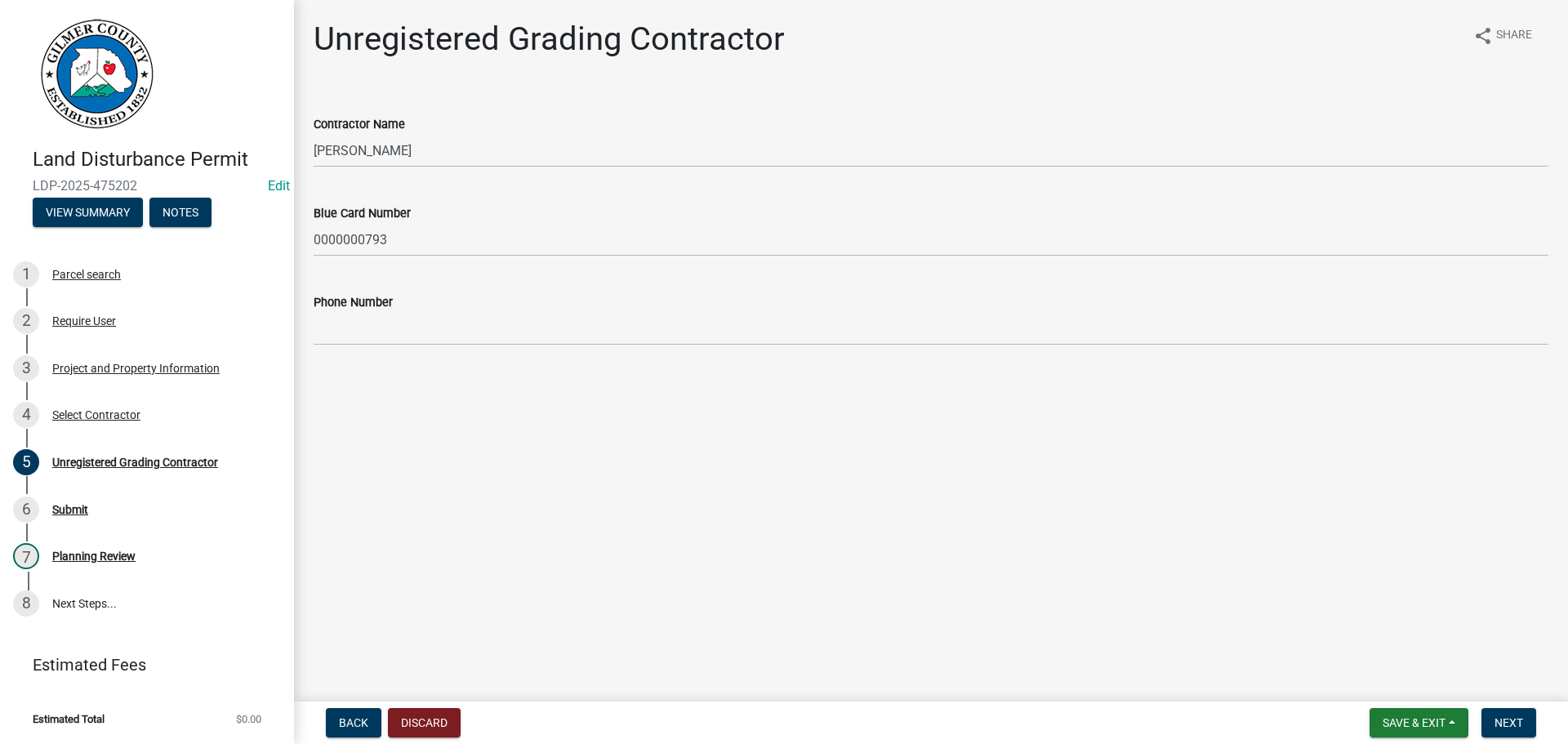
click at [404, 393] on main "Unregistered Grading Contractor share Share Contractor Name JOHN HARDEMAN Blue …" at bounding box center [930, 348] width 1274 height 695
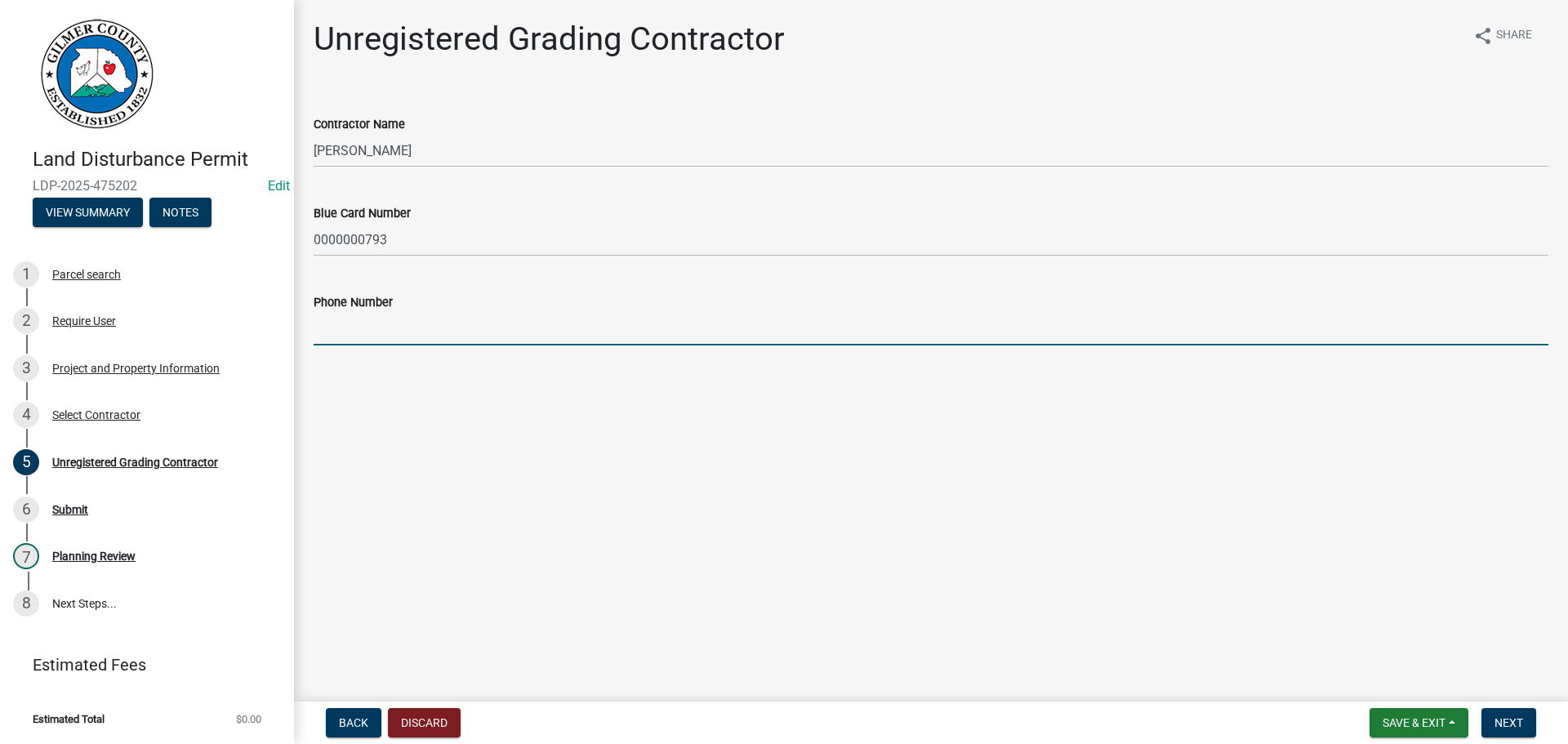
click at [405, 345] on input "Phone Number" at bounding box center [930, 328] width 1234 height 33
click at [417, 721] on button "Discard" at bounding box center [424, 723] width 73 height 29
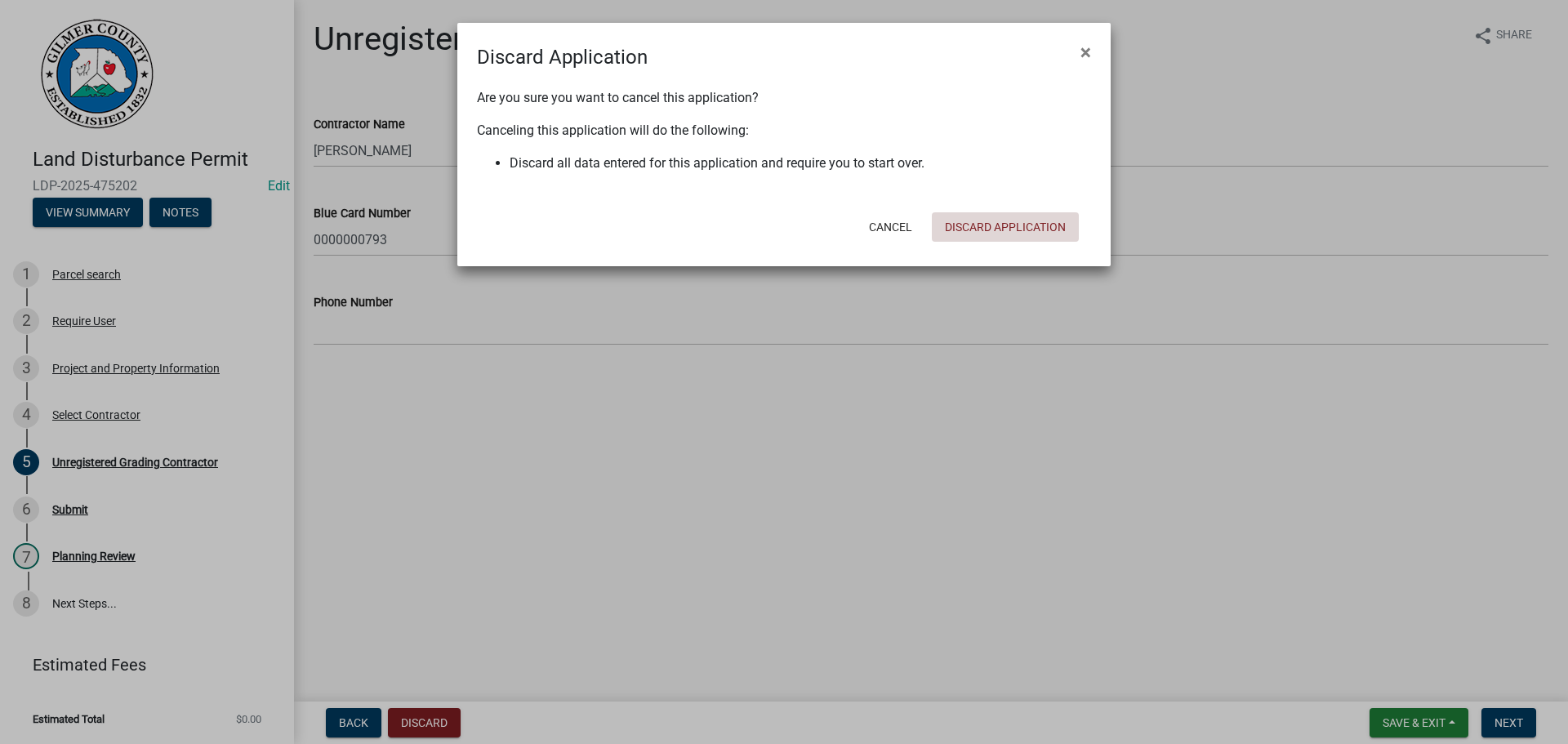
click at [1046, 212] on button "Discard Application" at bounding box center [1005, 227] width 147 height 29
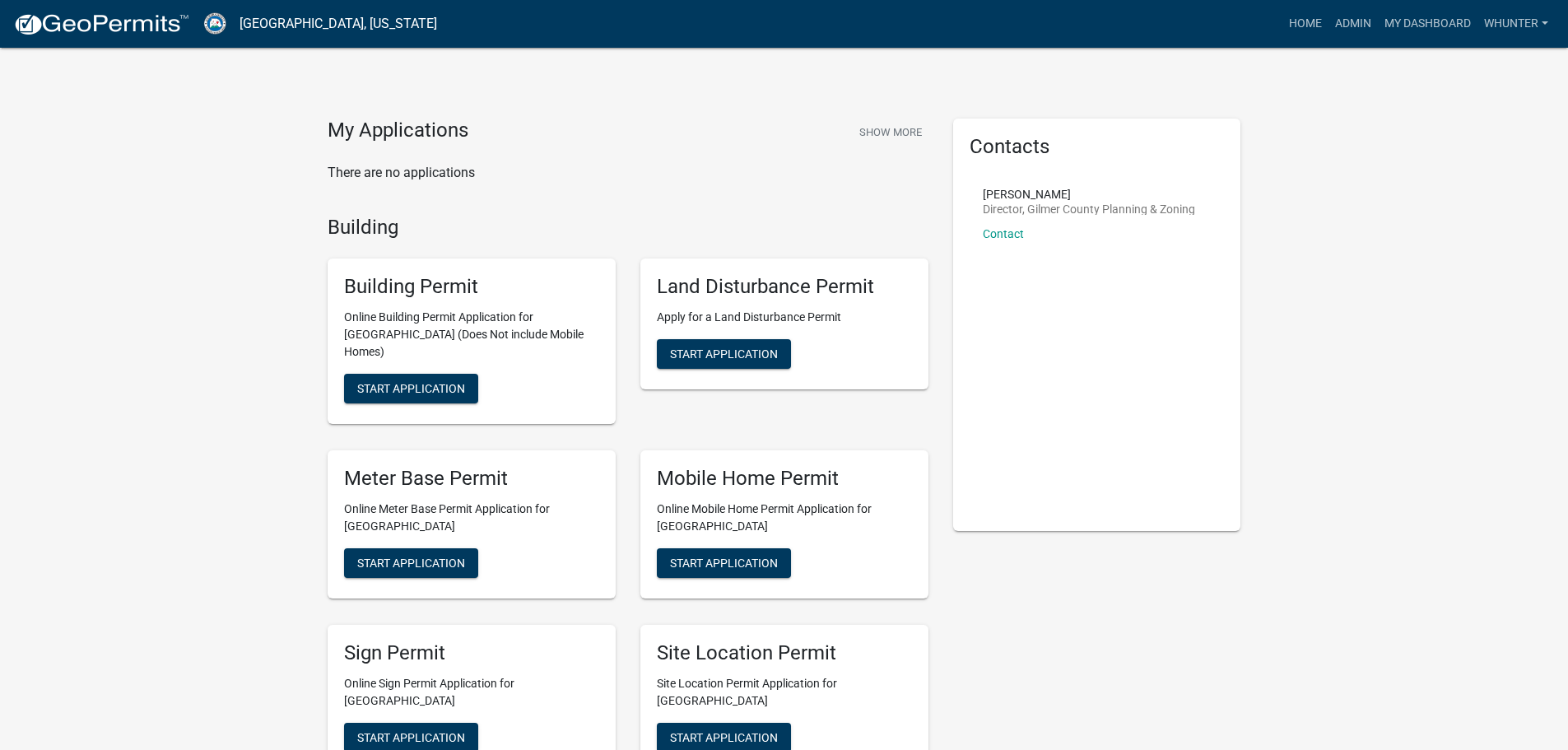
scroll to position [165, 0]
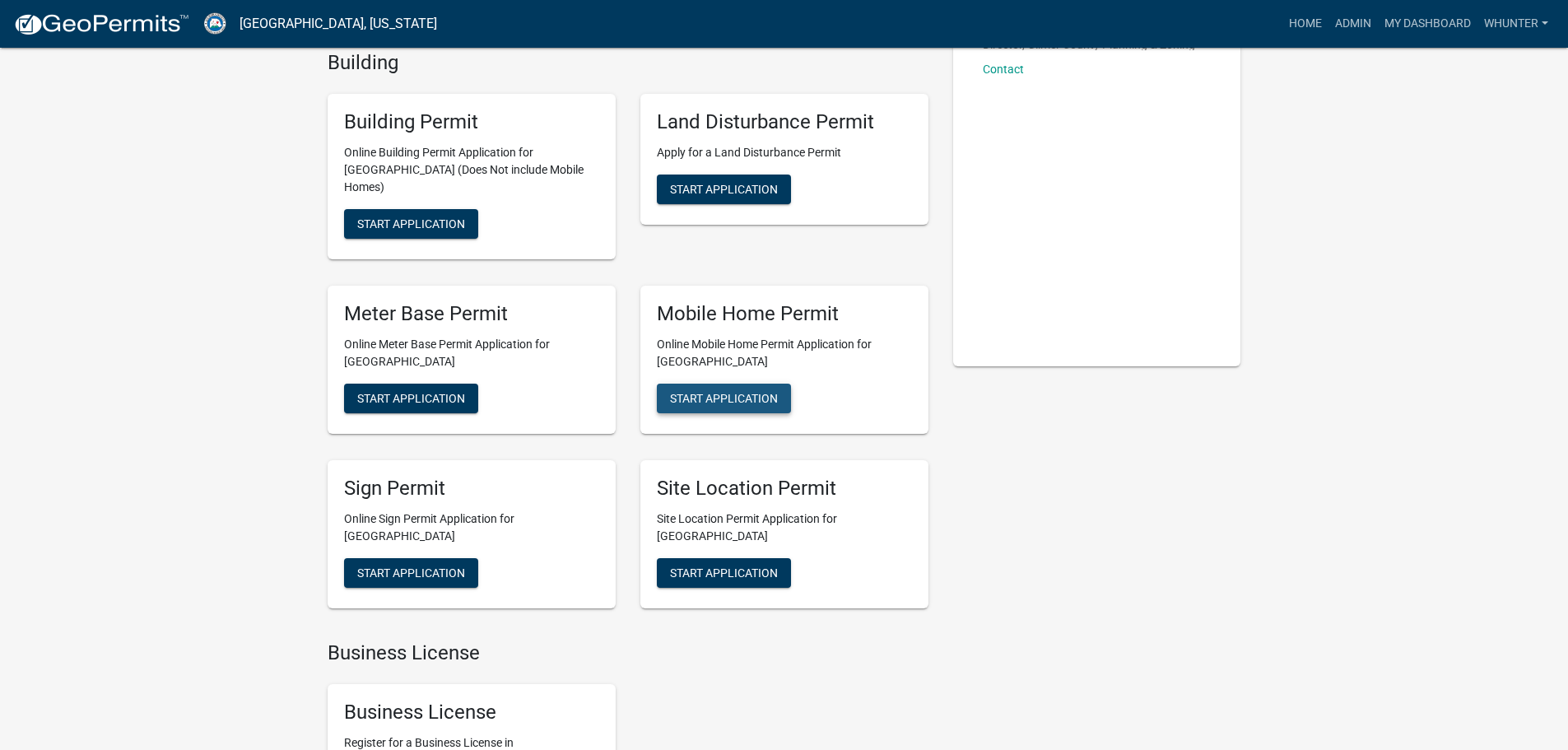
click at [720, 391] on span "Start Application" at bounding box center [723, 397] width 108 height 13
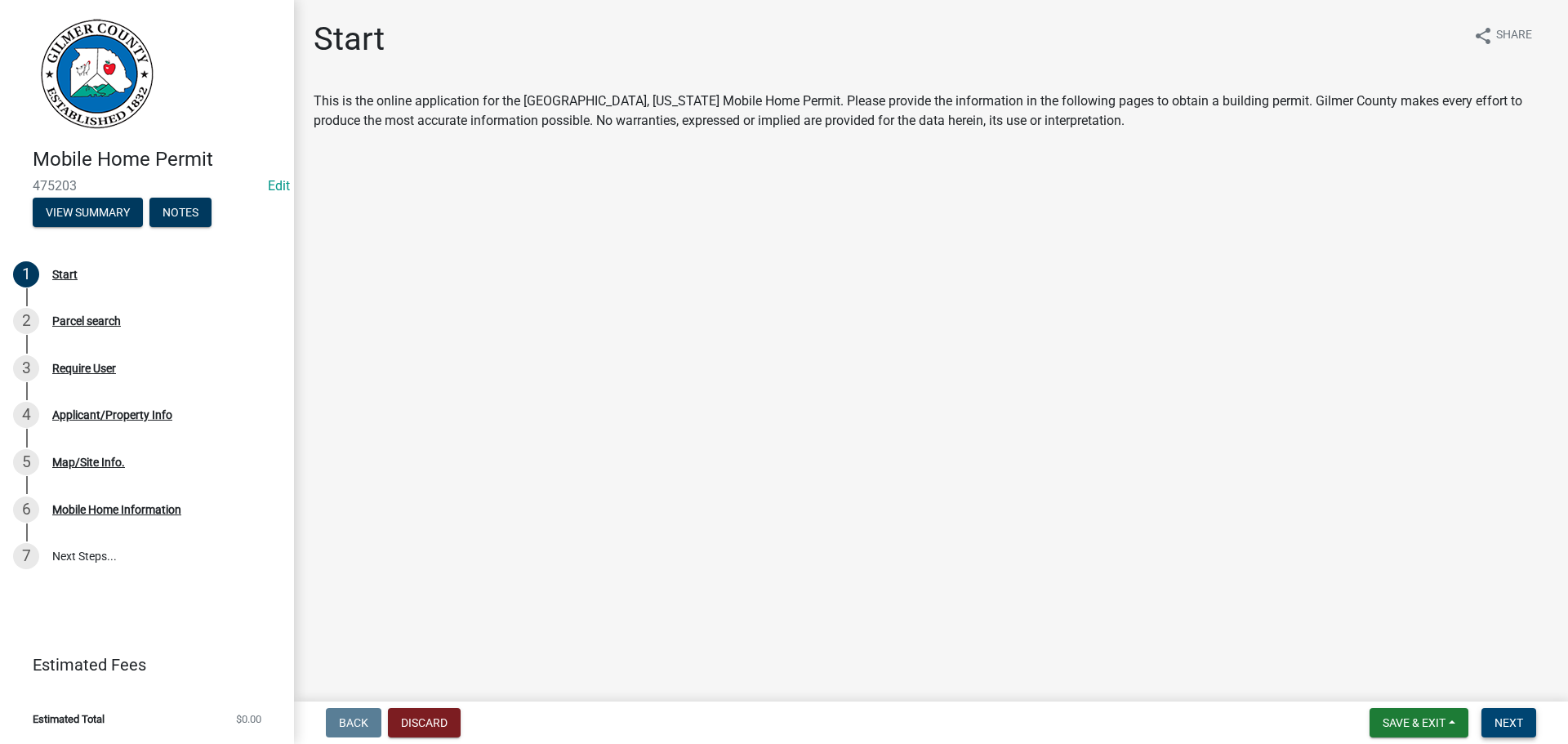
click at [1516, 717] on span "Next" at bounding box center [1508, 723] width 28 height 13
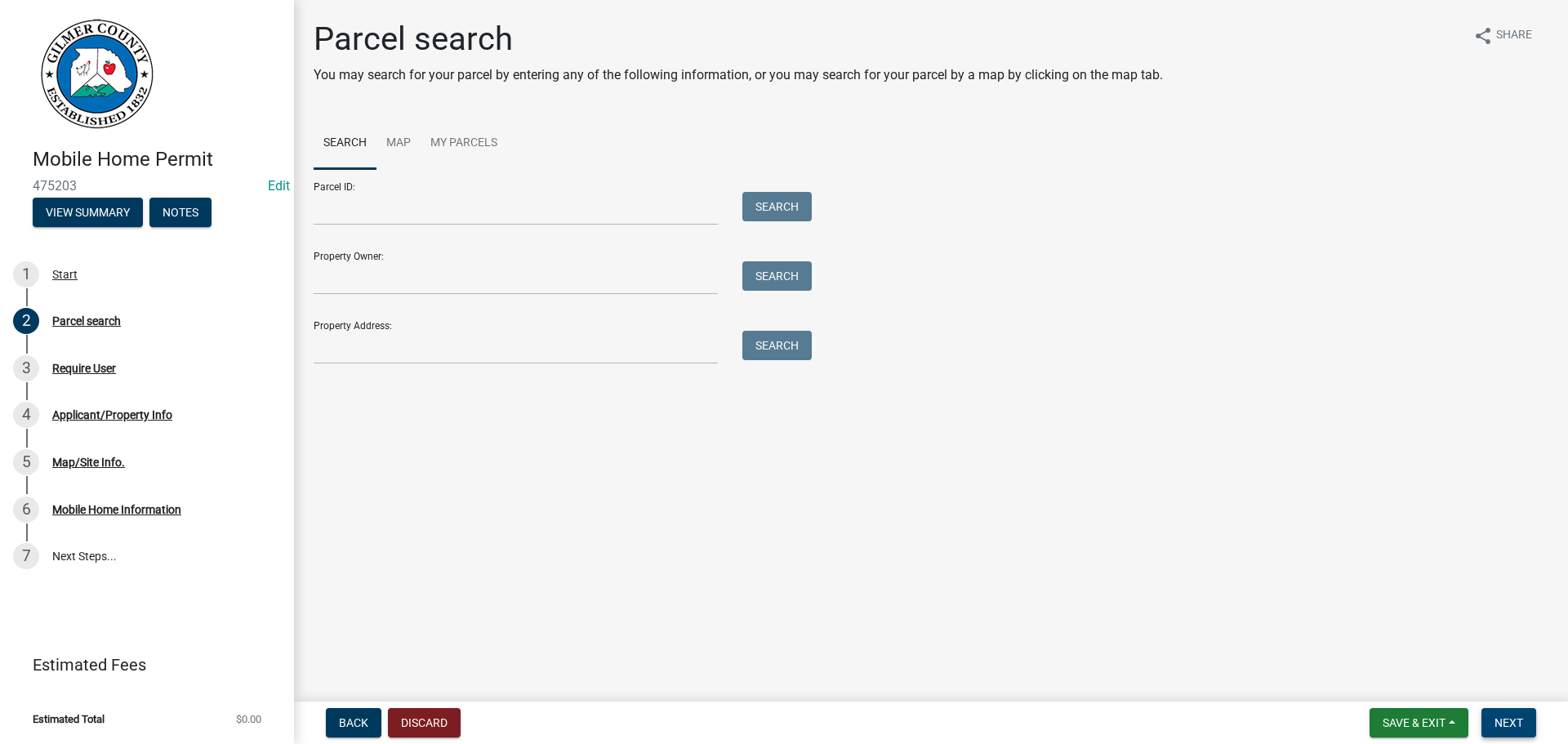
click at [1526, 723] on button "Next" at bounding box center [1508, 723] width 55 height 29
click at [378, 348] on input "Property Address:" at bounding box center [515, 347] width 404 height 33
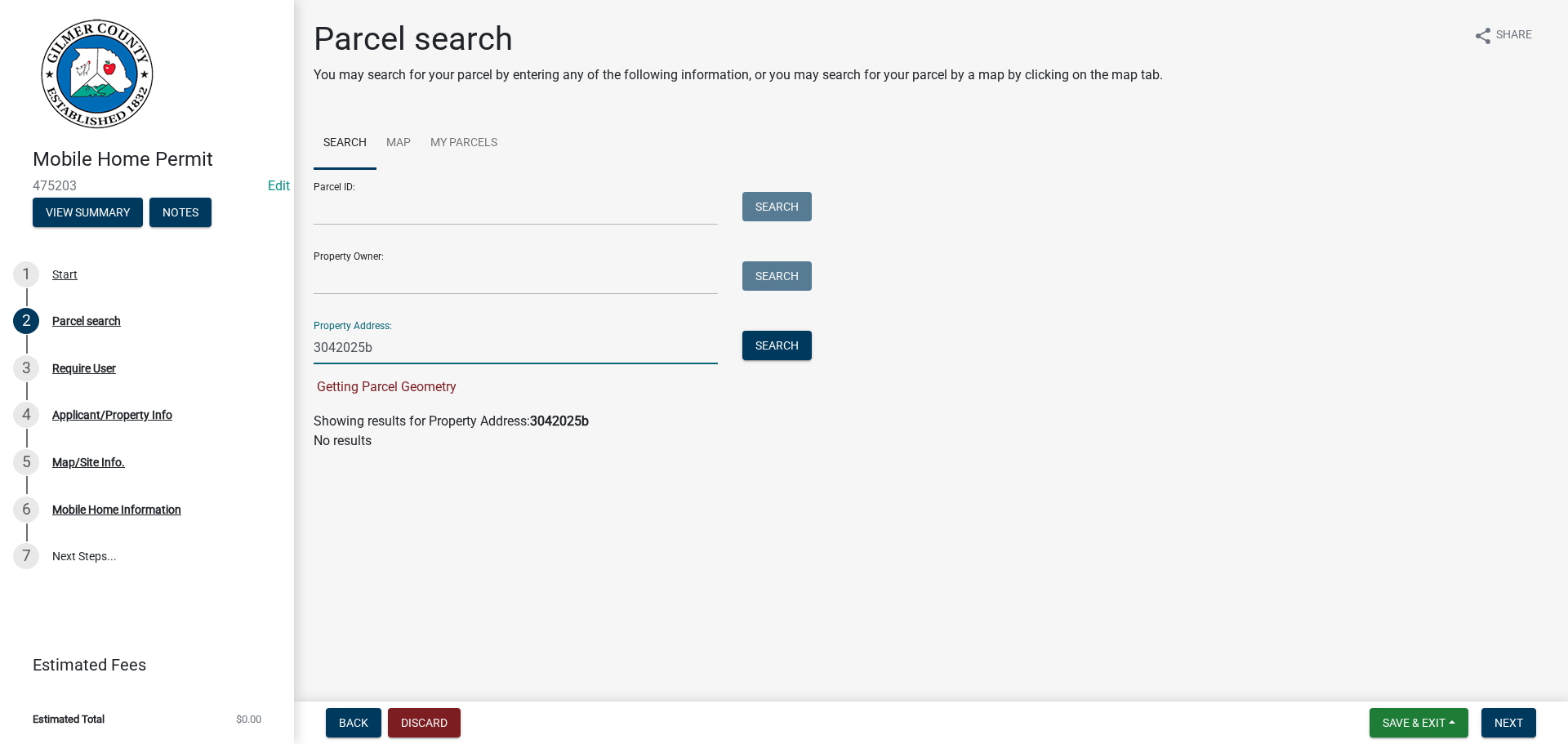
type input "3042025b"
click at [410, 330] on div "Property Address: 3042025b Search" at bounding box center [558, 336] width 490 height 57
drag, startPoint x: 419, startPoint y: 342, endPoint x: 151, endPoint y: 288, distance: 273.4
click at [156, 289] on div "Mobile Home Permit 475203 Edit View Summary Notes 1 Start 2 Parcel search 3 Req…" at bounding box center [784, 372] width 1568 height 744
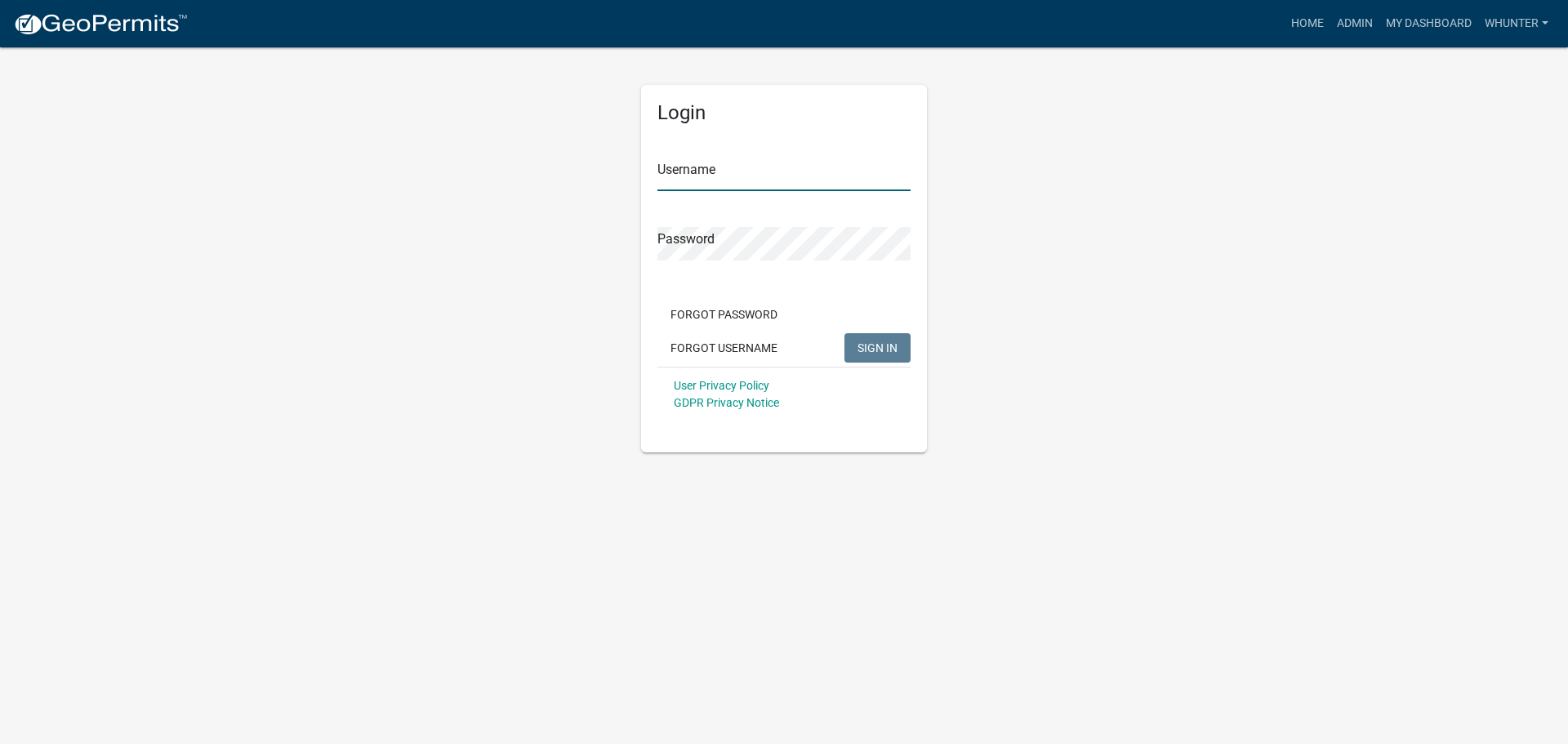
type input "whunter"
click at [880, 356] on button "SIGN IN" at bounding box center [876, 348] width 66 height 29
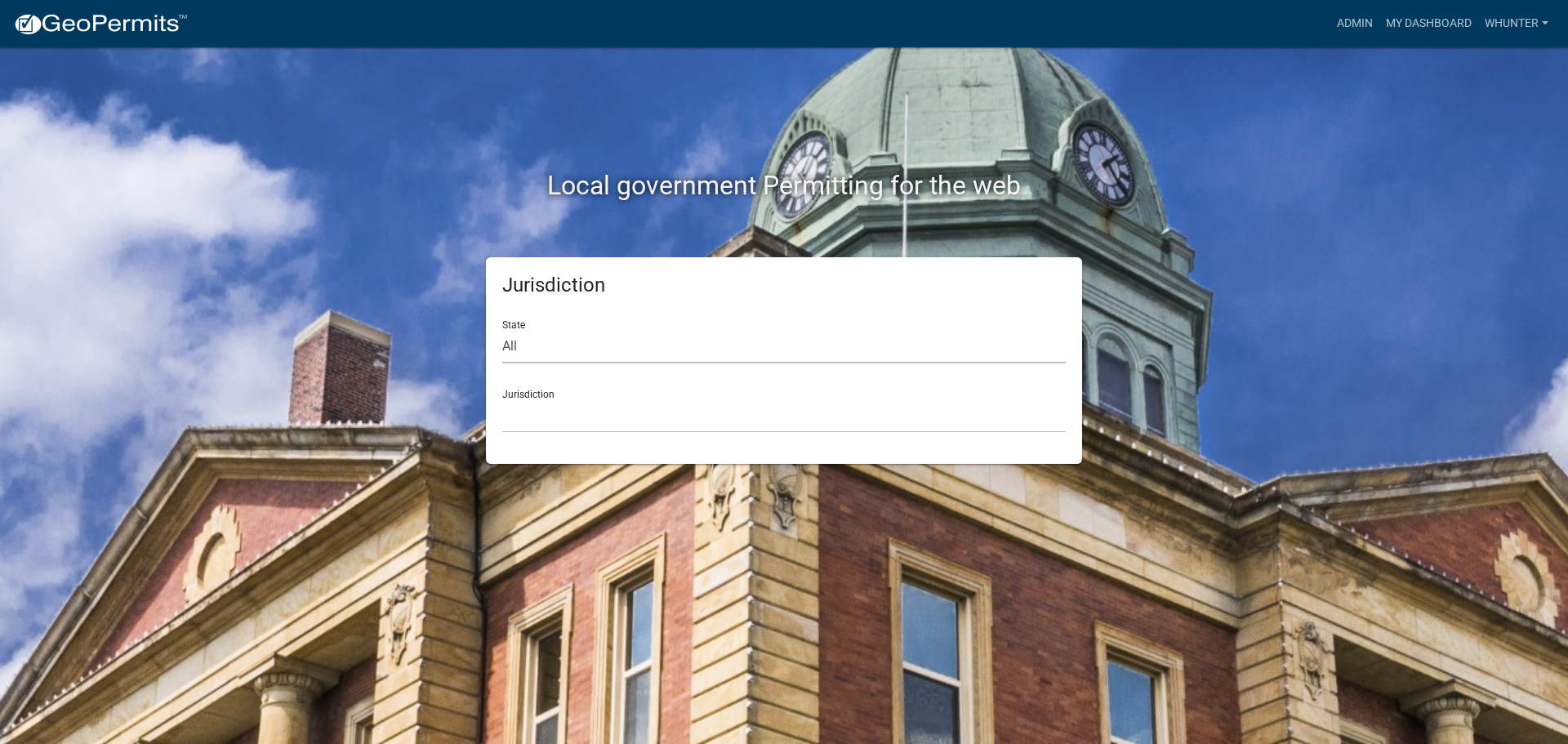
click at [665, 354] on select "All [US_STATE] [US_STATE] [US_STATE] [US_STATE] [US_STATE] [US_STATE] [US_STATE…" at bounding box center [784, 346] width 563 height 33
select select "[US_STATE]"
click at [502, 330] on select "All [US_STATE] [US_STATE] [US_STATE] [US_STATE] [US_STATE] [US_STATE] [US_STATE…" at bounding box center [784, 346] width 563 height 33
drag, startPoint x: 662, startPoint y: 362, endPoint x: 651, endPoint y: 432, distance: 70.9
click at [645, 425] on select "[GEOGRAPHIC_DATA], [US_STATE][PERSON_NAME][GEOGRAPHIC_DATA], [US_STATE][PERSON_…" at bounding box center [784, 415] width 563 height 33
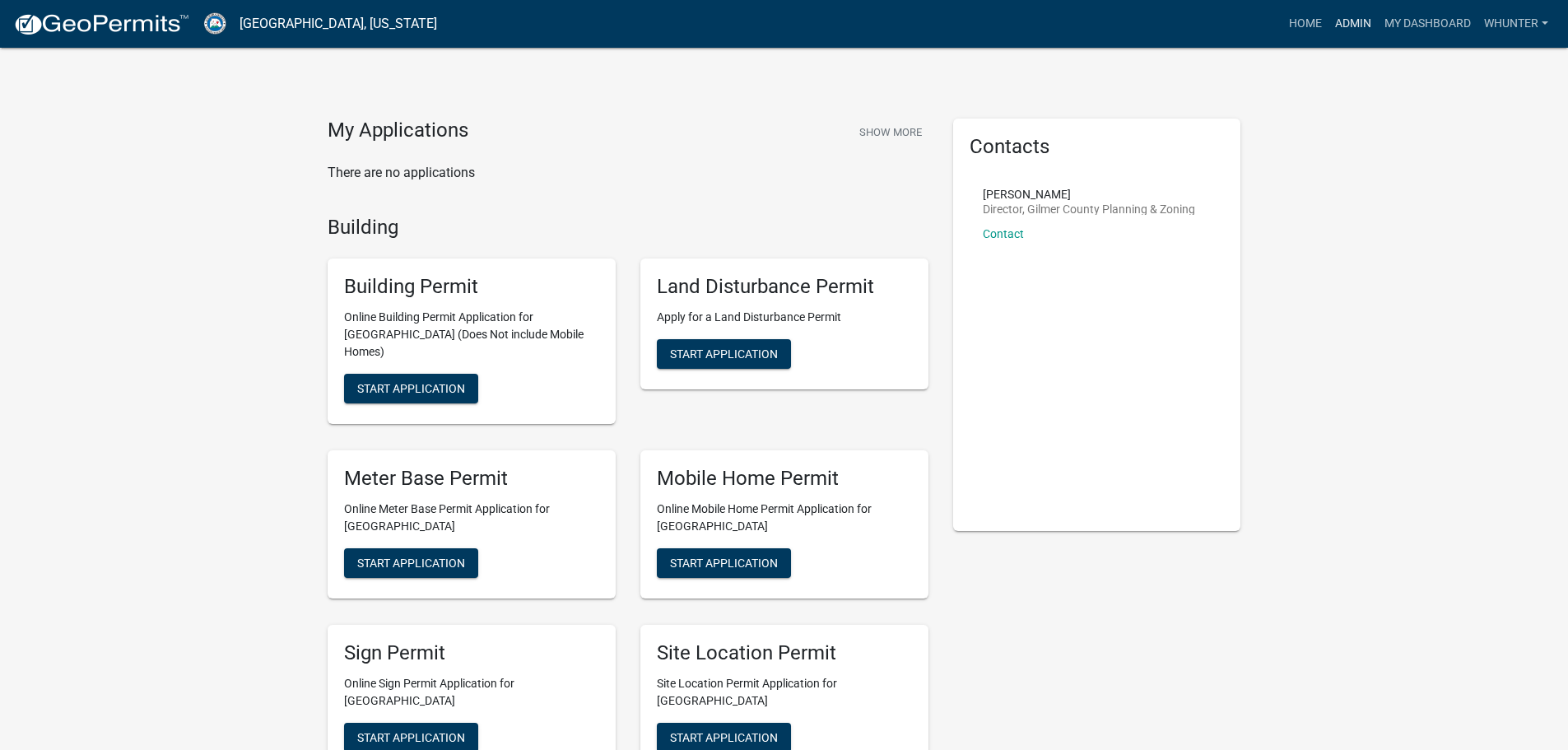
click at [1344, 27] on link "Admin" at bounding box center [1353, 24] width 49 height 31
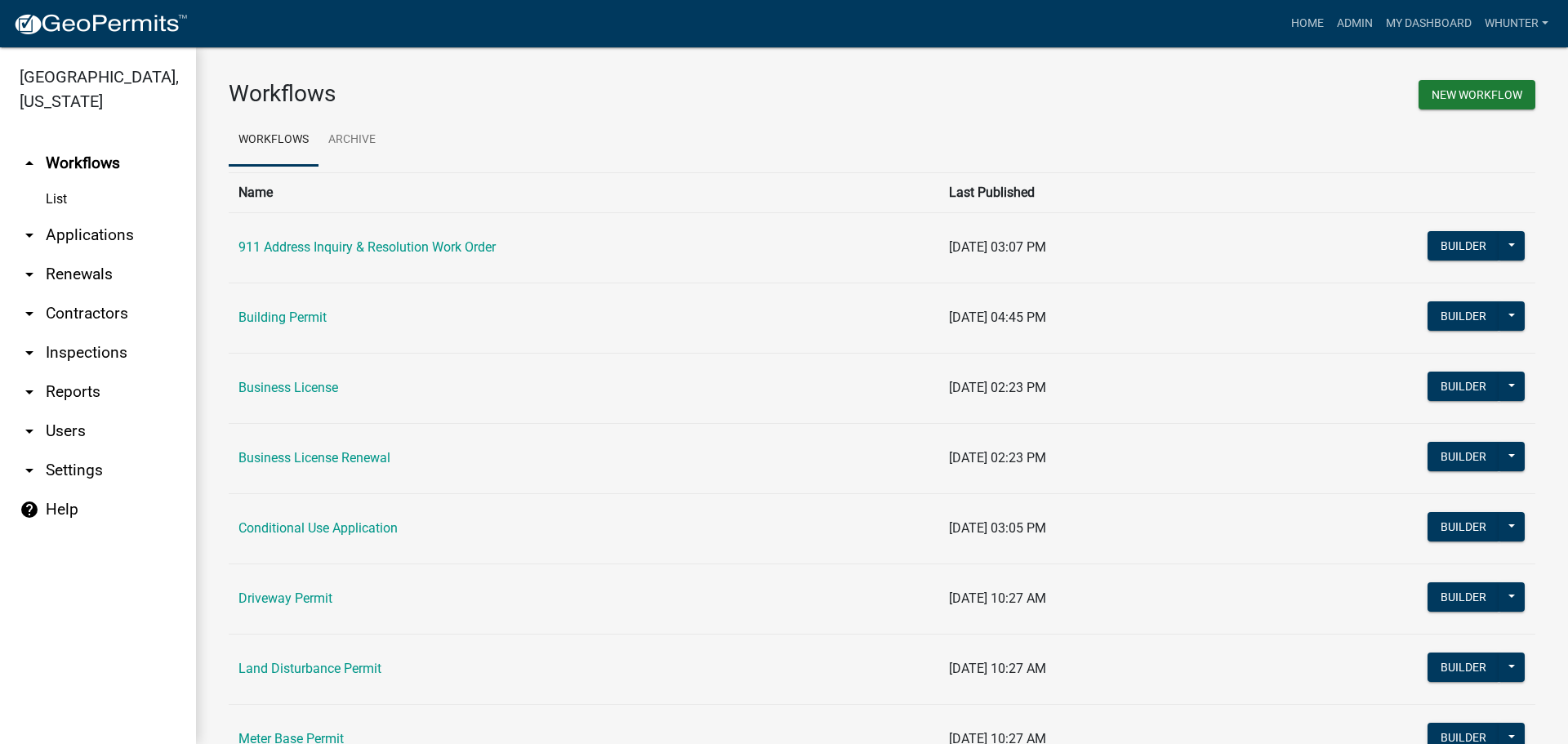
click at [88, 235] on link "arrow_drop_down Applications" at bounding box center [98, 235] width 196 height 39
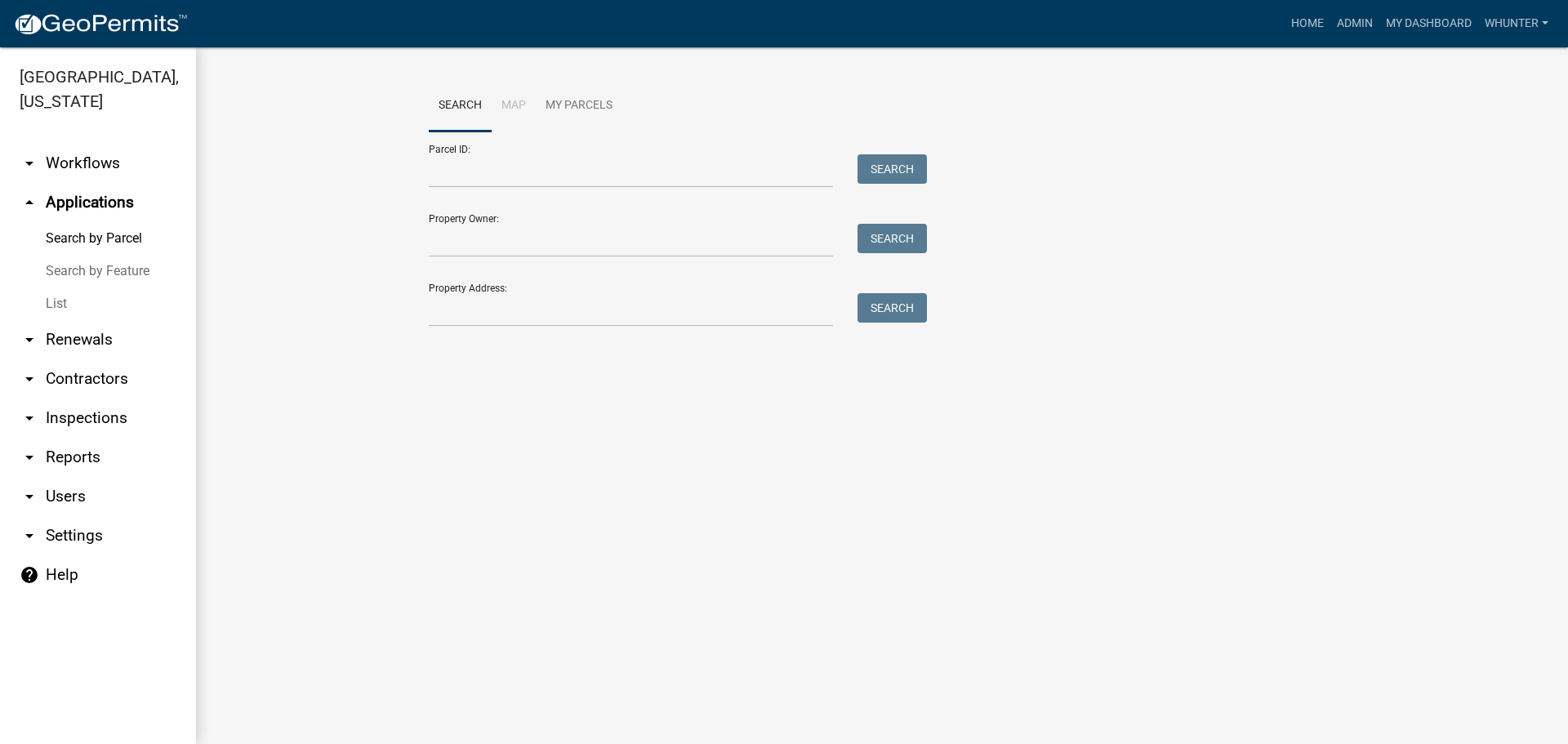
click at [75, 293] on link "List" at bounding box center [98, 304] width 196 height 33
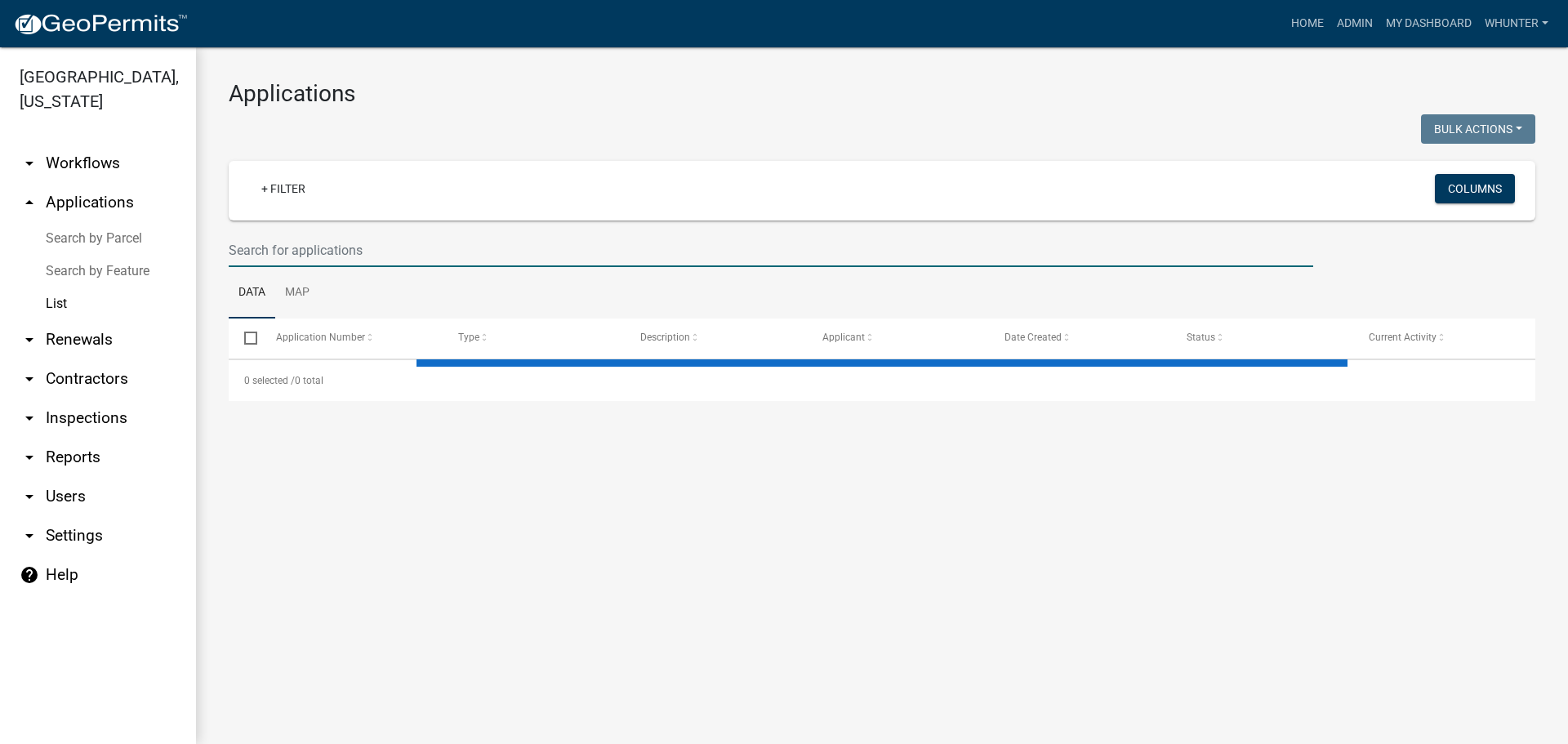
click at [308, 253] on input "text" at bounding box center [770, 250] width 1084 height 33
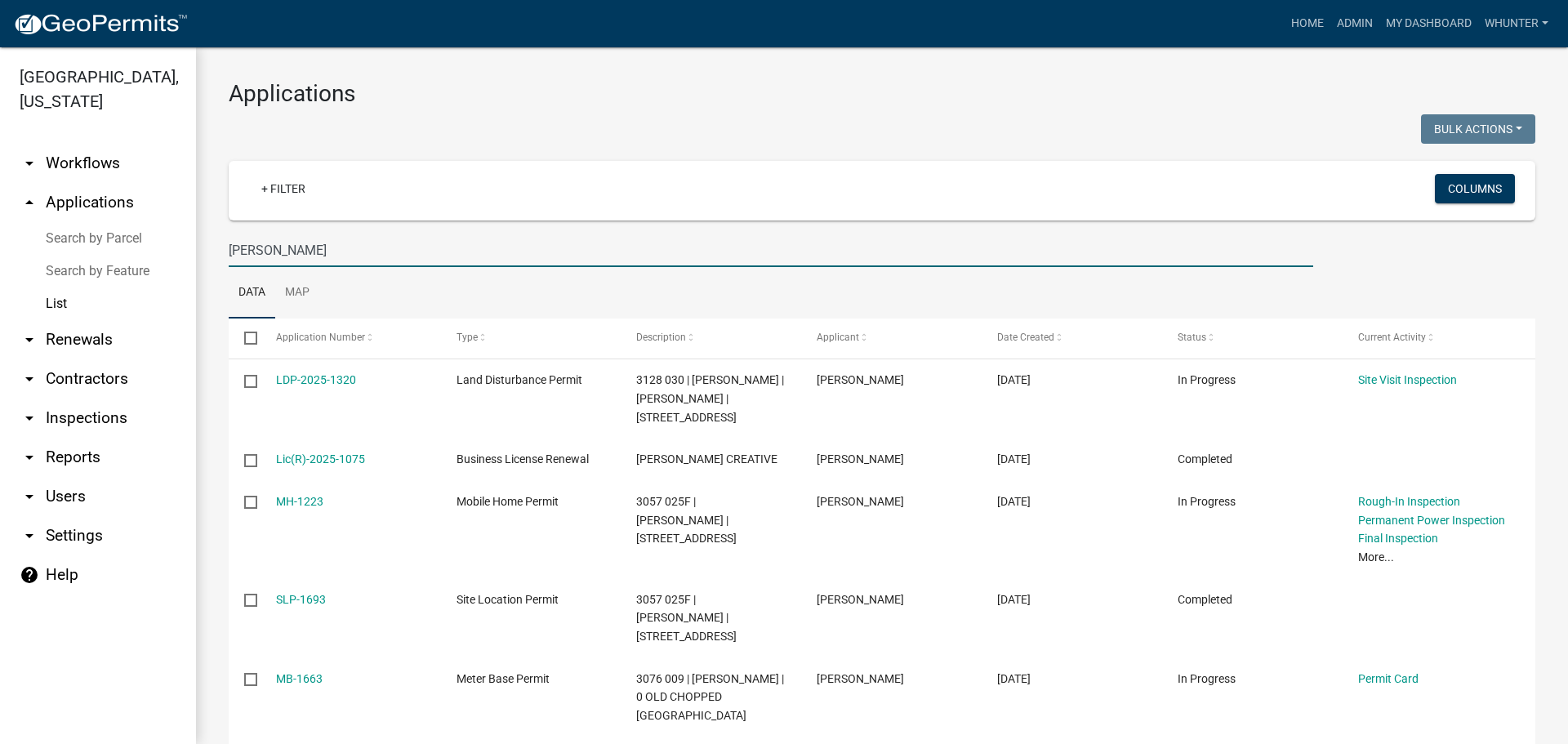
type input "JOHNSON"
click at [1301, 44] on nav "Toggle drawer menu more_horiz Home Admin My Dashboard whunter Admin Account Log…" at bounding box center [784, 23] width 1568 height 47
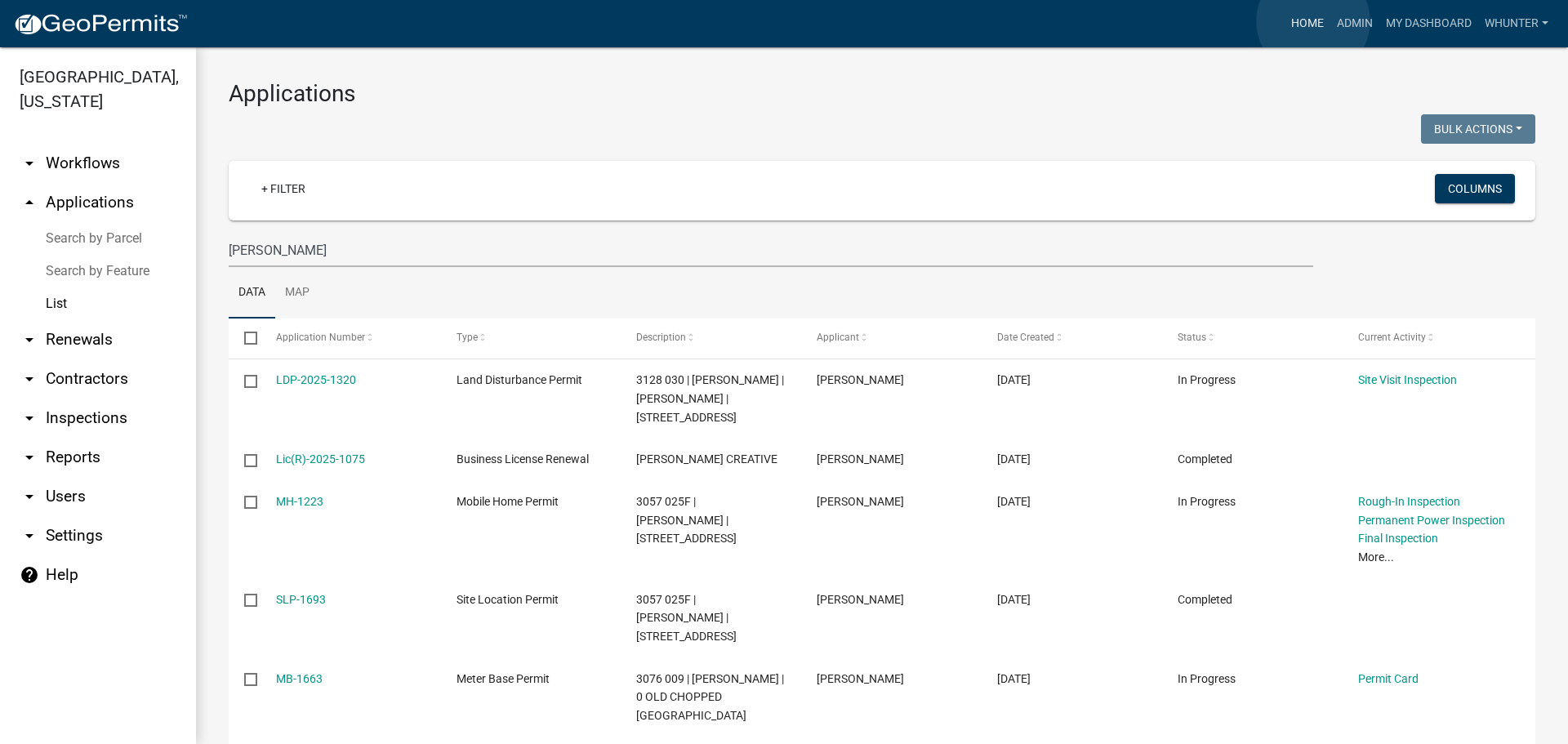
click at [1313, 21] on link "Home" at bounding box center [1306, 24] width 45 height 31
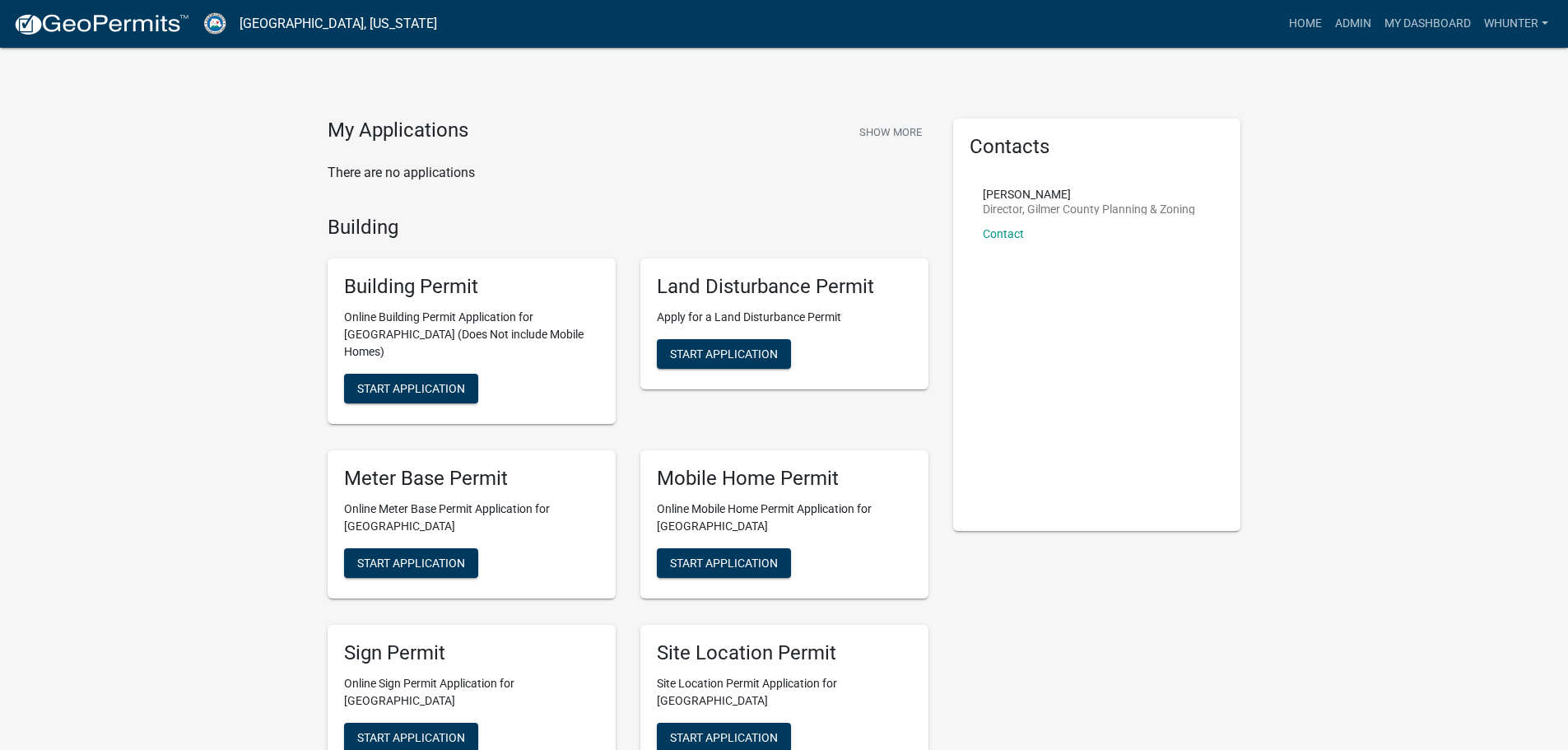
click at [1298, 26] on link "Home" at bounding box center [1305, 24] width 46 height 31
click at [1349, 22] on link "Admin" at bounding box center [1353, 24] width 49 height 31
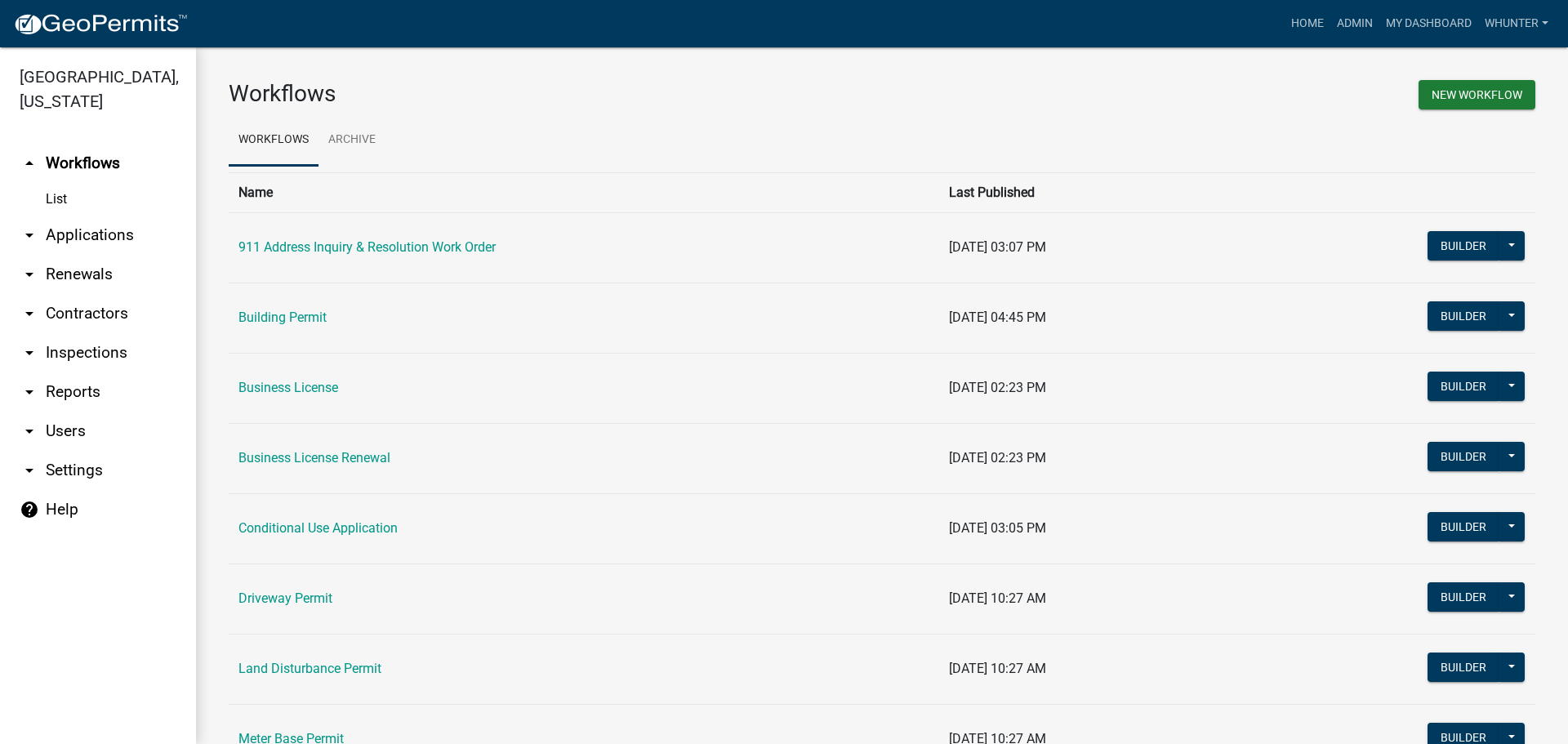
click at [105, 238] on link "arrow_drop_down Applications" at bounding box center [98, 235] width 196 height 39
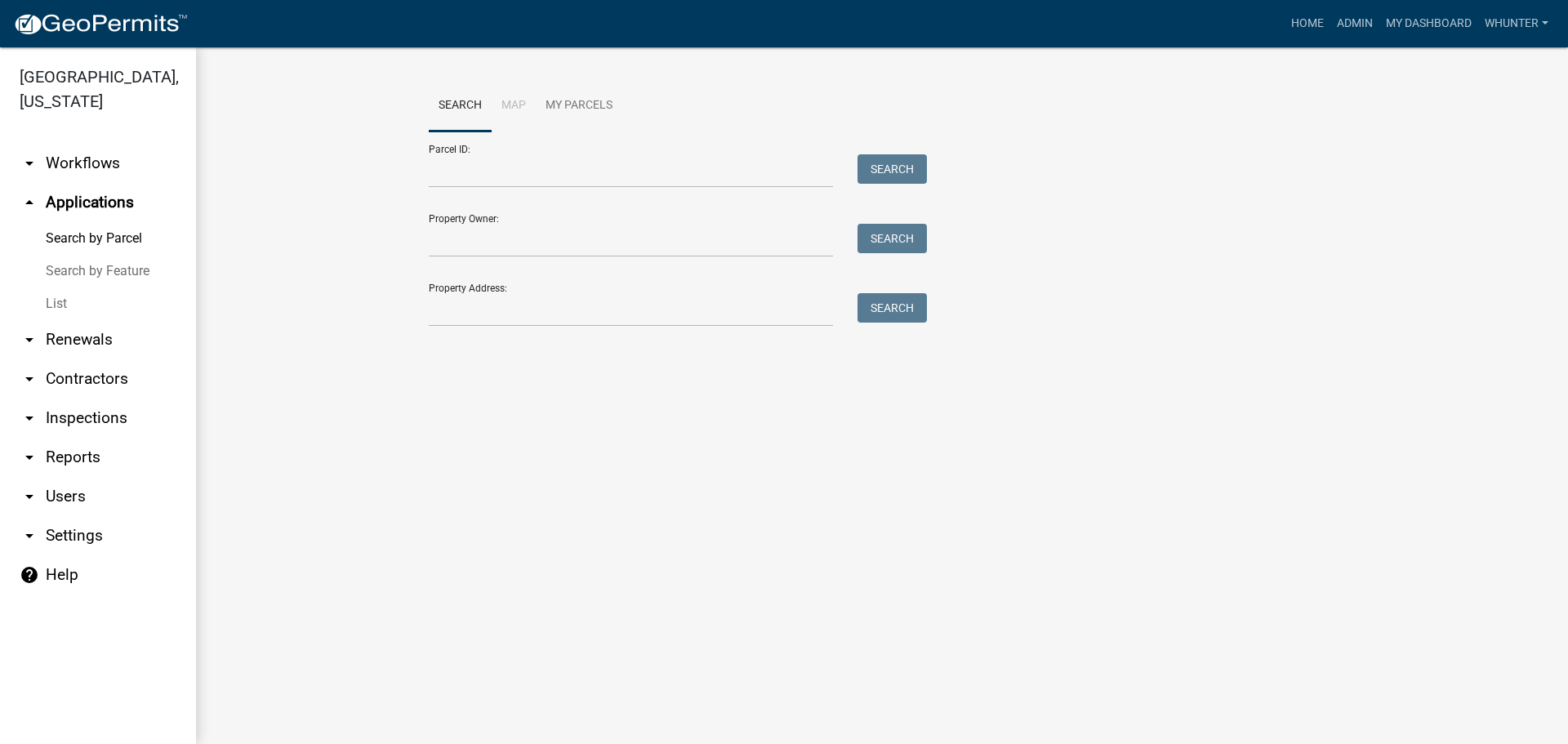
click at [76, 304] on link "List" at bounding box center [98, 304] width 196 height 33
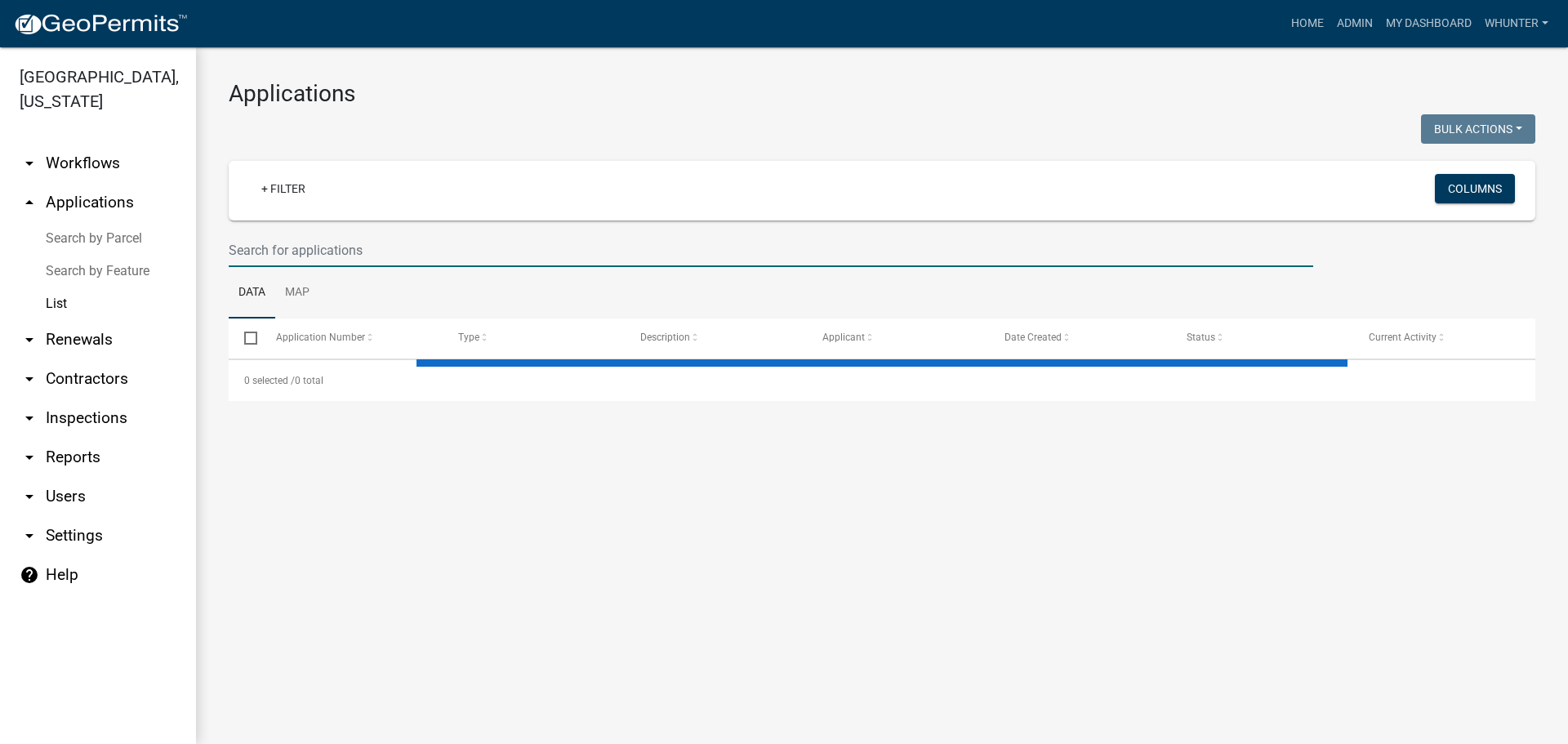
drag, startPoint x: 335, startPoint y: 251, endPoint x: 752, endPoint y: 251, distance: 417.0
click at [335, 251] on input "text" at bounding box center [770, 250] width 1084 height 33
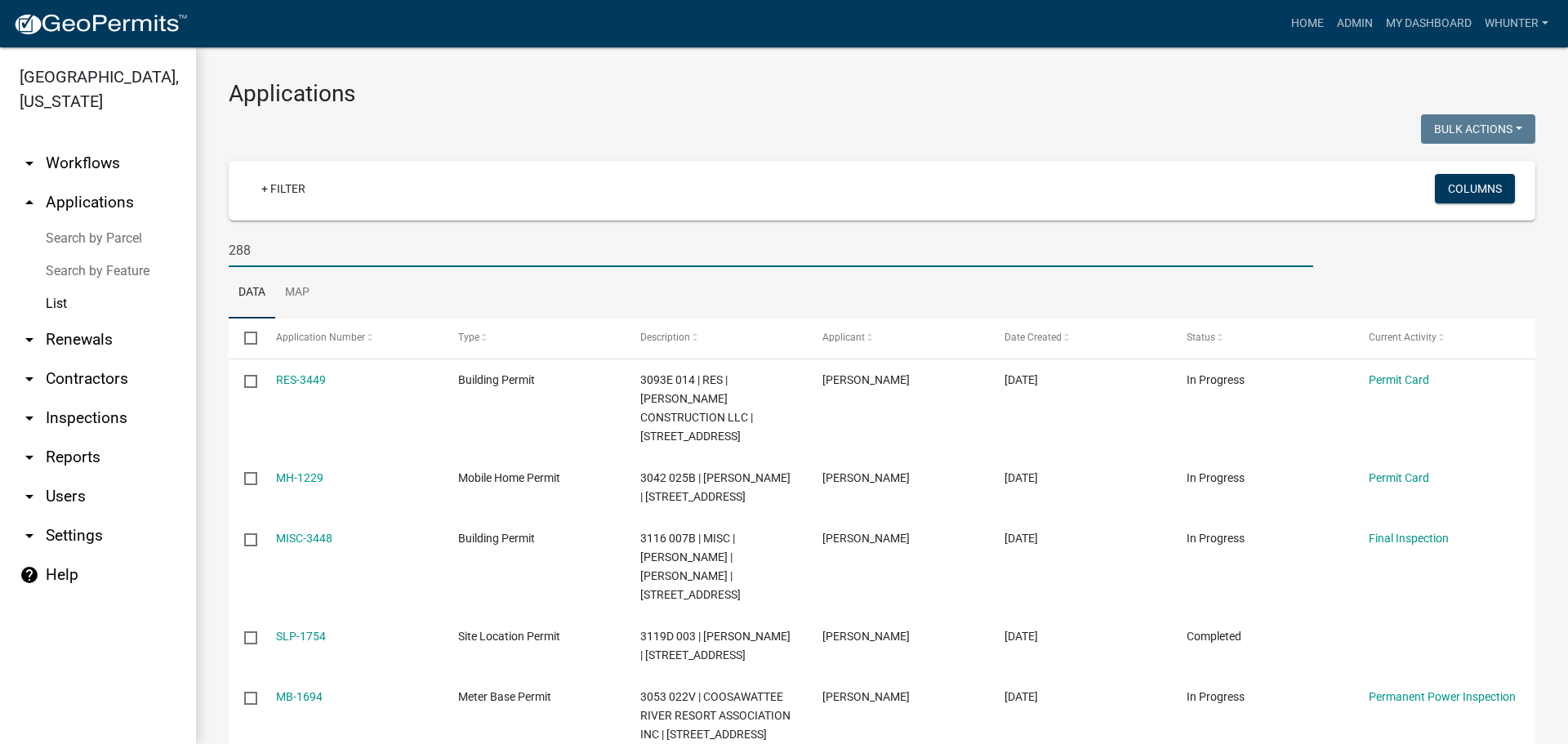
type input "2883"
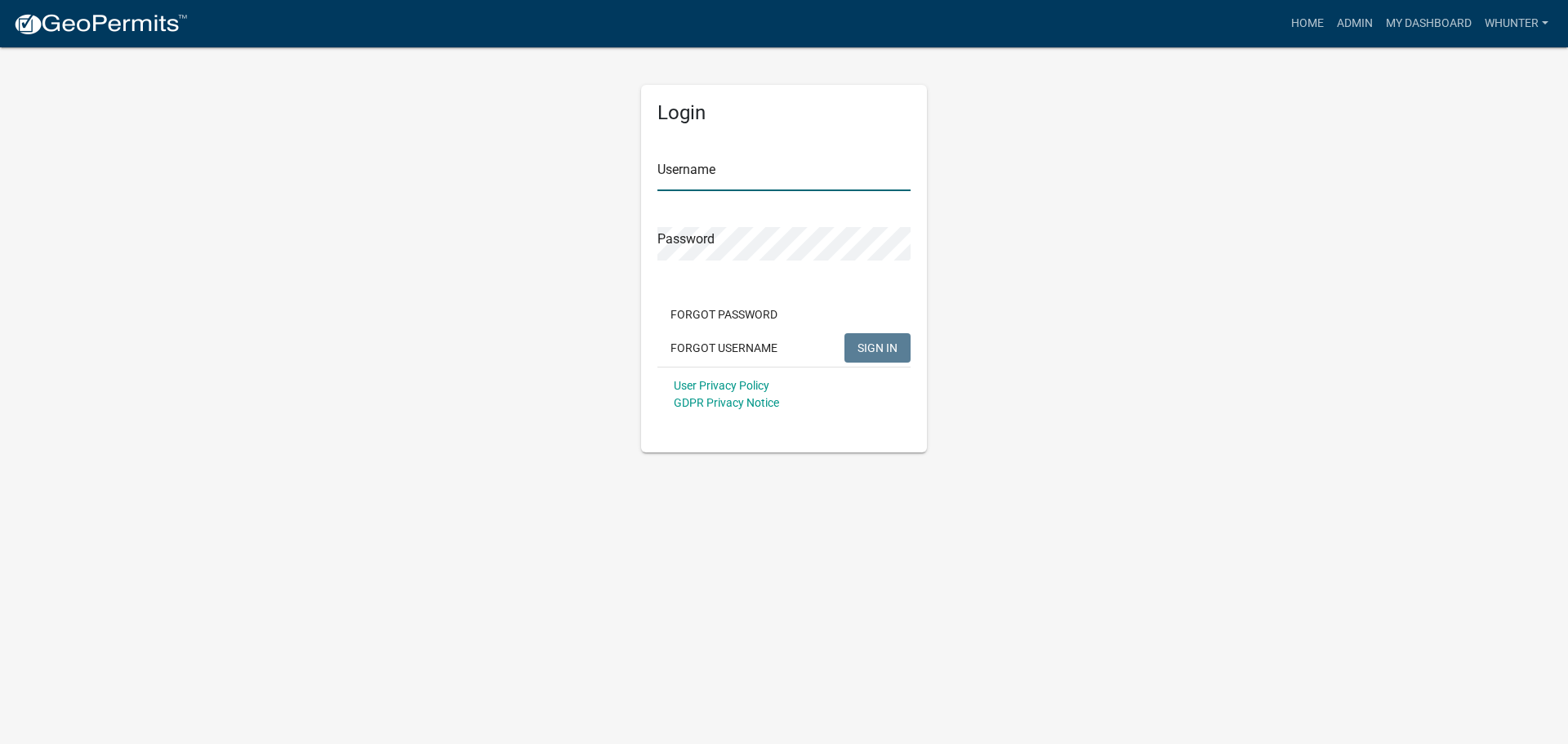
type input "whunter"
click at [894, 346] on span "SIGN IN" at bounding box center [877, 347] width 40 height 13
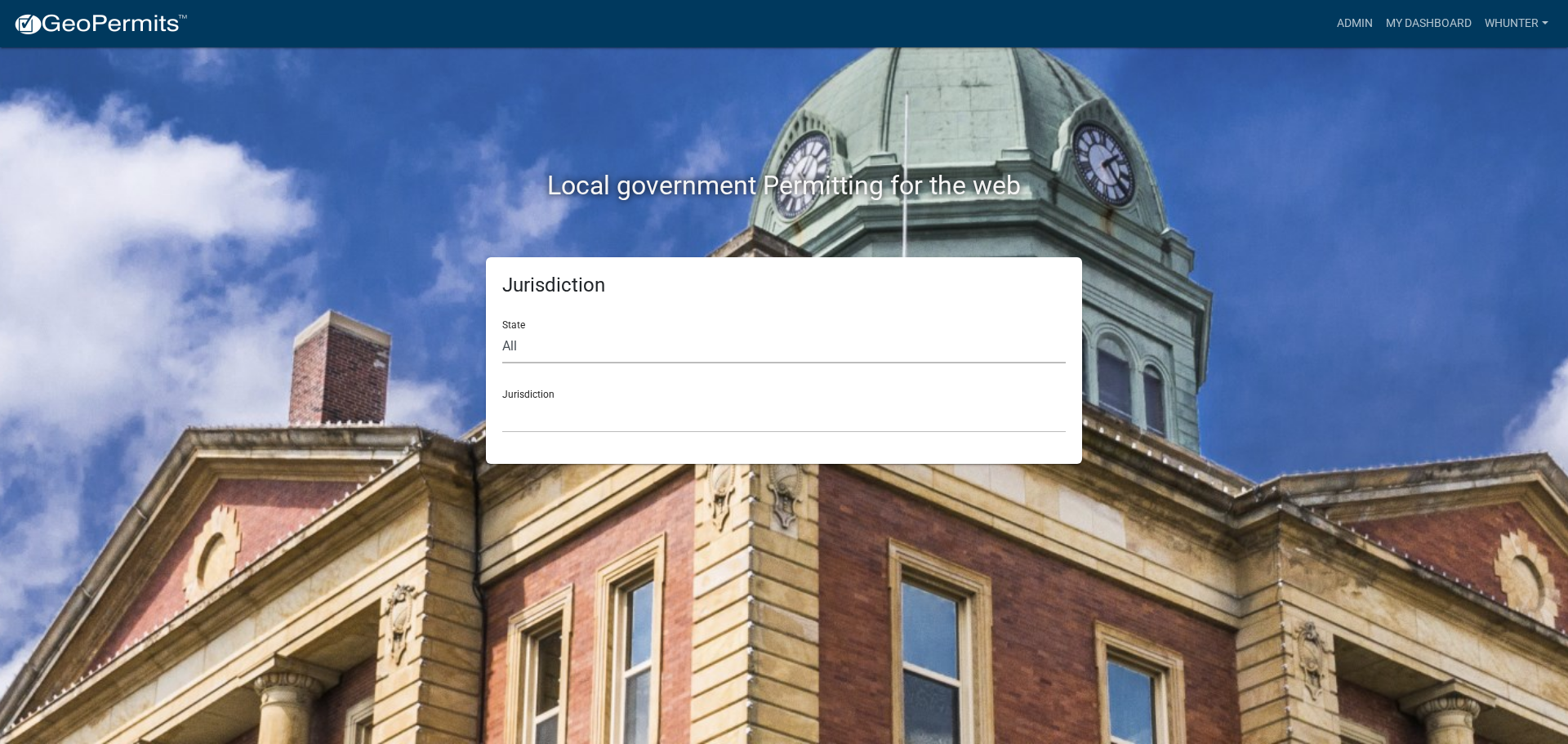
click at [606, 353] on select "All Colorado Georgia Indiana Iowa Kansas Minnesota Ohio South Carolina Wisconsin" at bounding box center [784, 346] width 563 height 33
select select "Georgia"
click at [502, 330] on select "All Colorado Georgia Indiana Iowa Kansas Minnesota Ohio South Carolina Wisconsin" at bounding box center [784, 346] width 563 height 33
drag, startPoint x: 580, startPoint y: 362, endPoint x: 584, endPoint y: 427, distance: 65.1
click at [585, 426] on select "[GEOGRAPHIC_DATA], [US_STATE][PERSON_NAME][GEOGRAPHIC_DATA], [US_STATE][PERSON_…" at bounding box center [784, 415] width 563 height 33
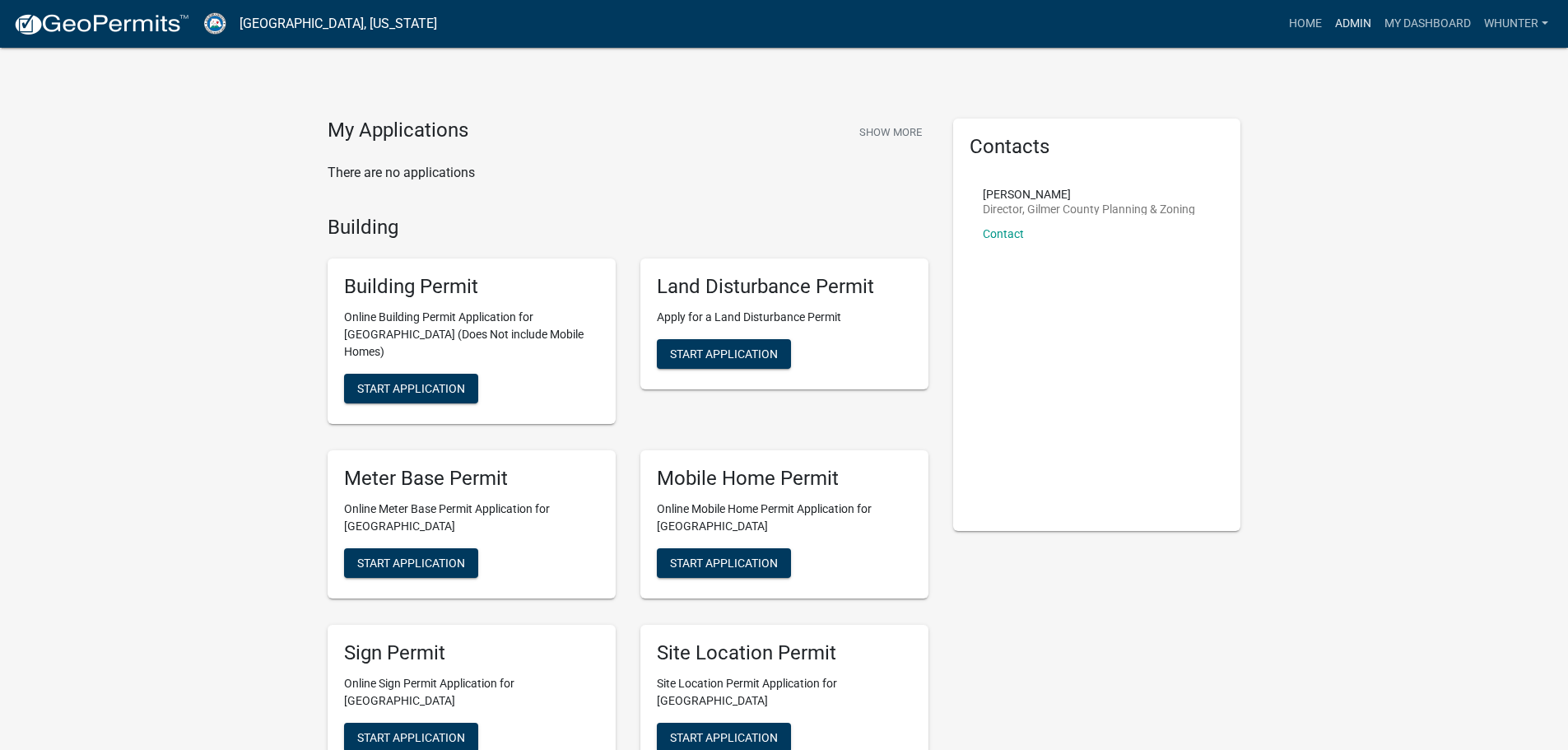
click at [1346, 14] on link "Admin" at bounding box center [1353, 24] width 49 height 31
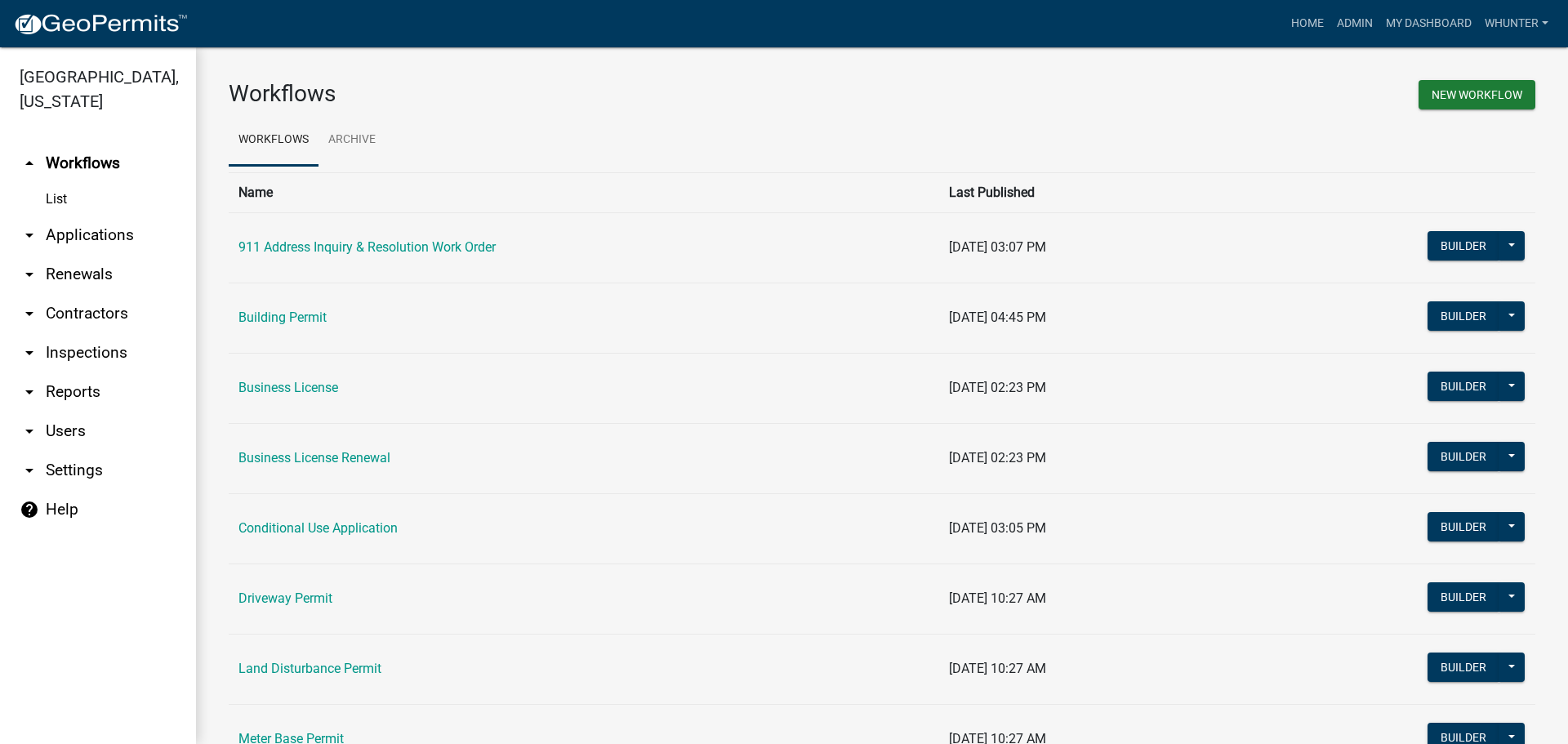
click at [82, 241] on link "arrow_drop_down Applications" at bounding box center [98, 235] width 196 height 39
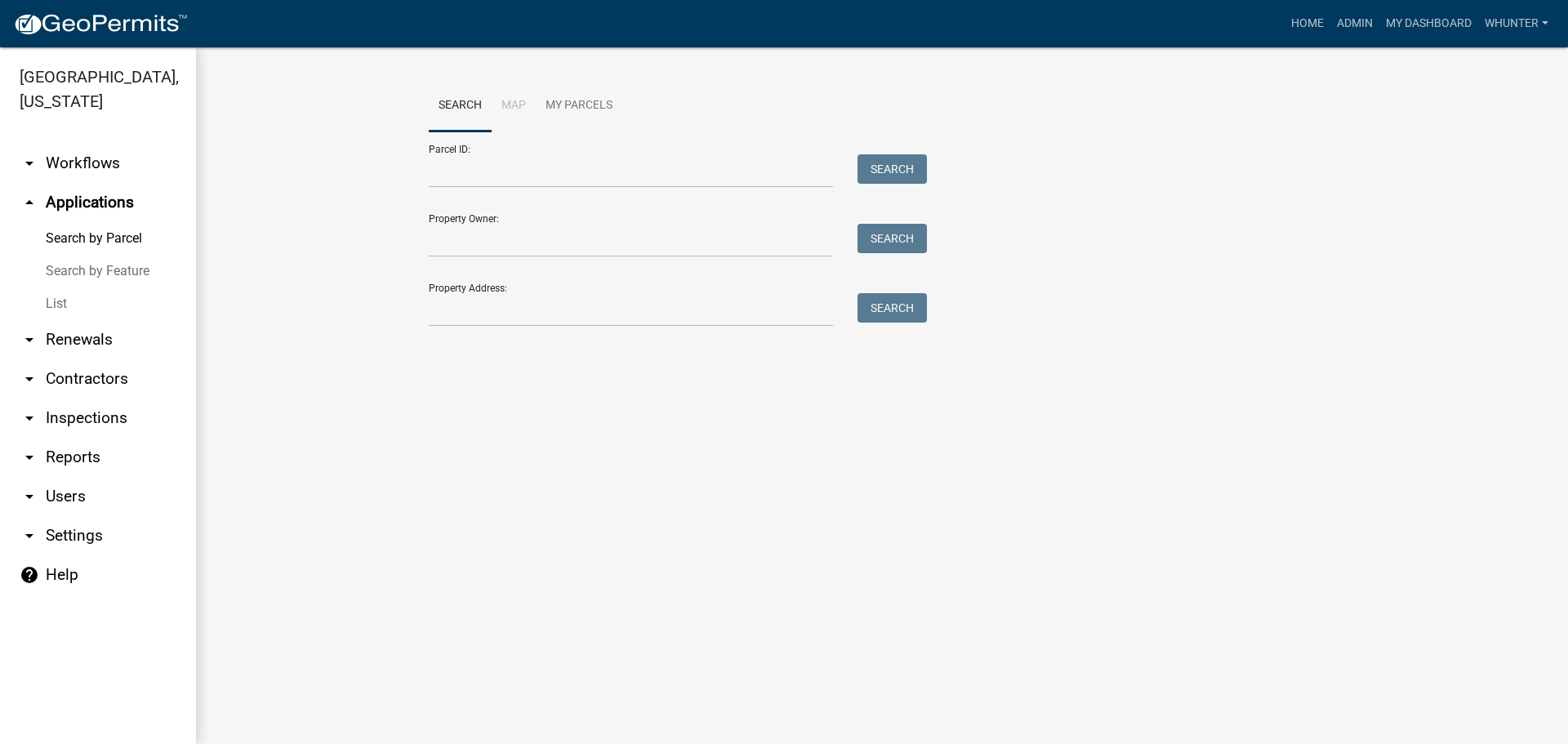
click at [86, 301] on link "List" at bounding box center [98, 304] width 196 height 33
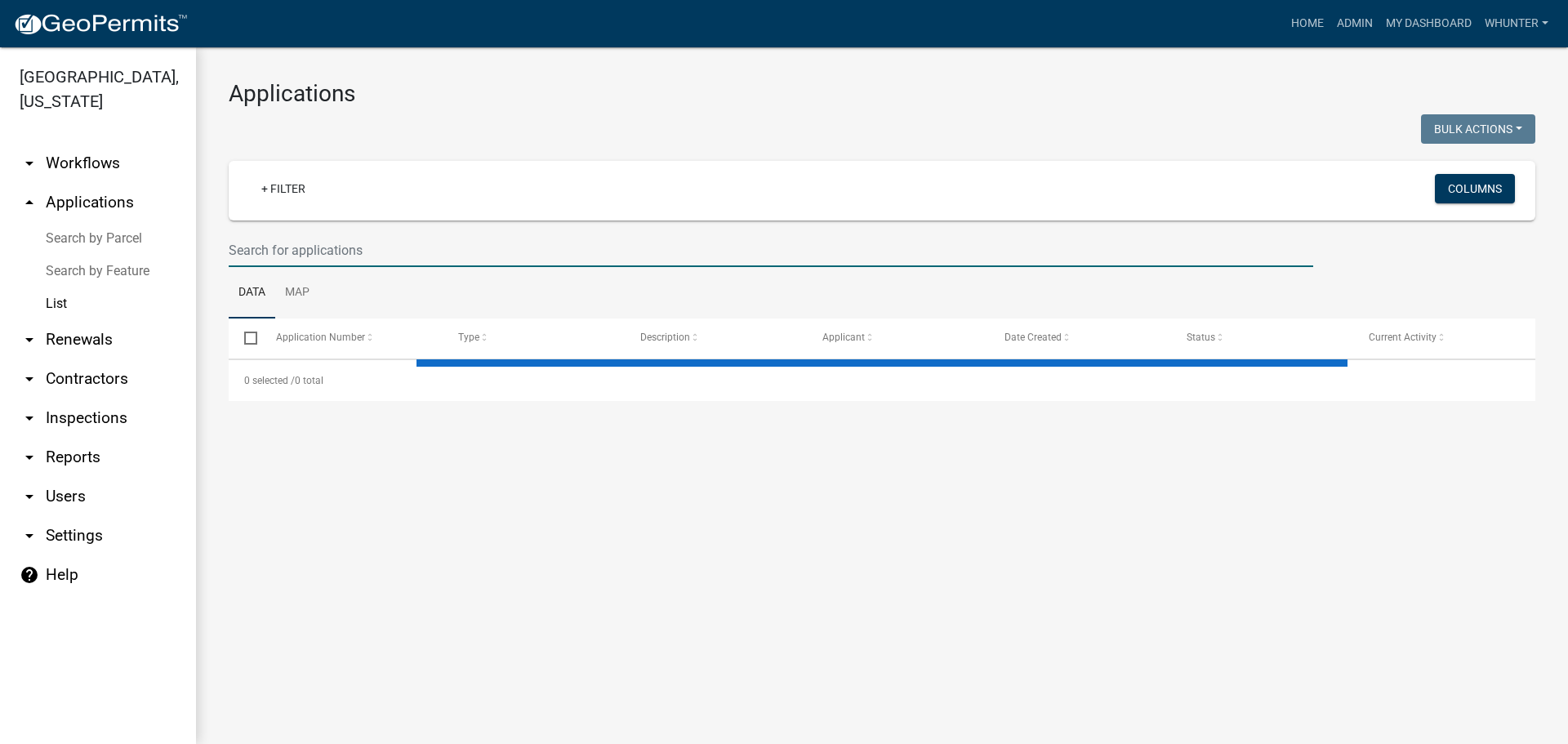
click at [325, 259] on input "text" at bounding box center [770, 250] width 1084 height 33
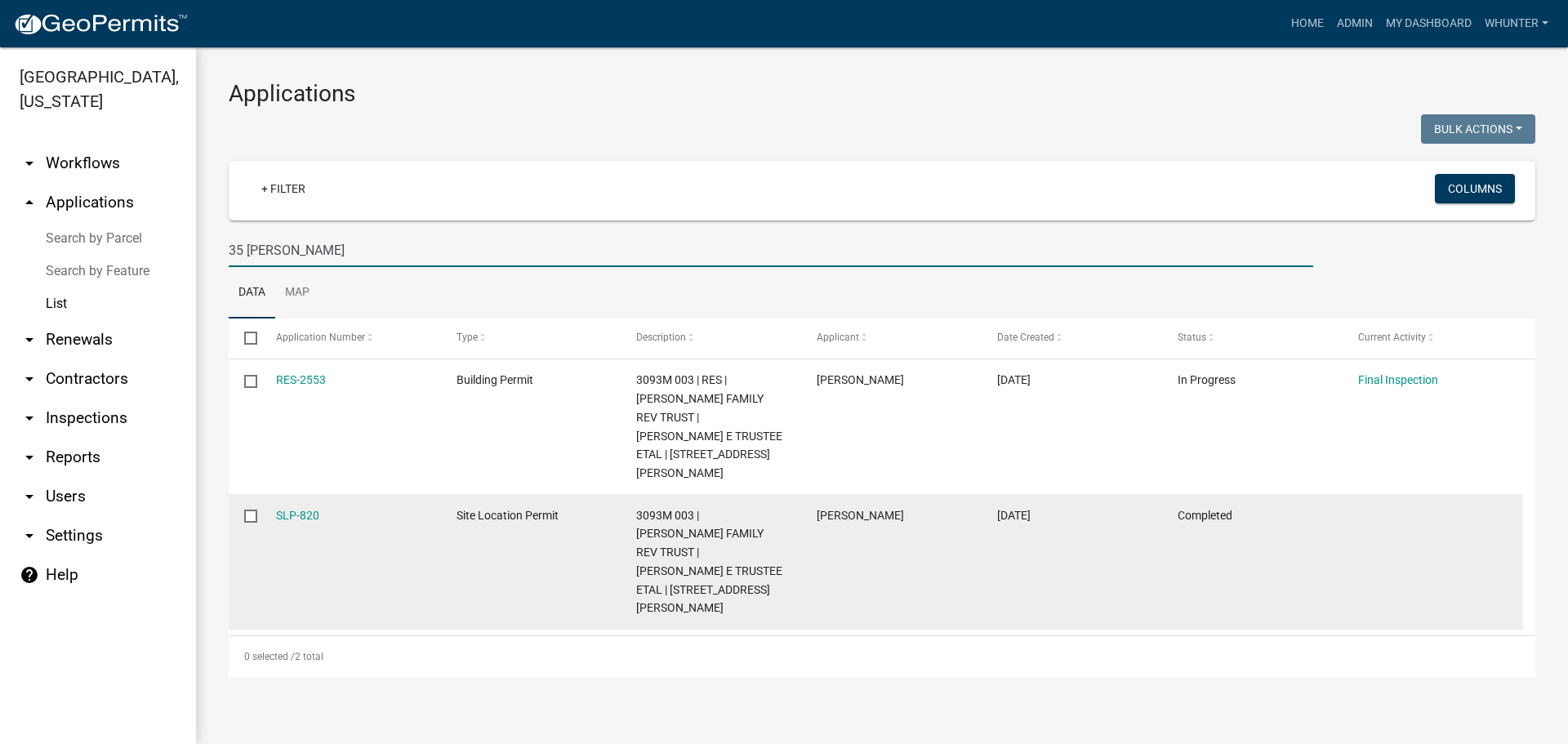
drag, startPoint x: 363, startPoint y: 259, endPoint x: 1231, endPoint y: 533, distance: 910.2
click at [103, 185] on div "Gilmer County, Georgia arrow_drop_down Workflows List arrow_drop_up Application…" at bounding box center [784, 396] width 1568 height 697
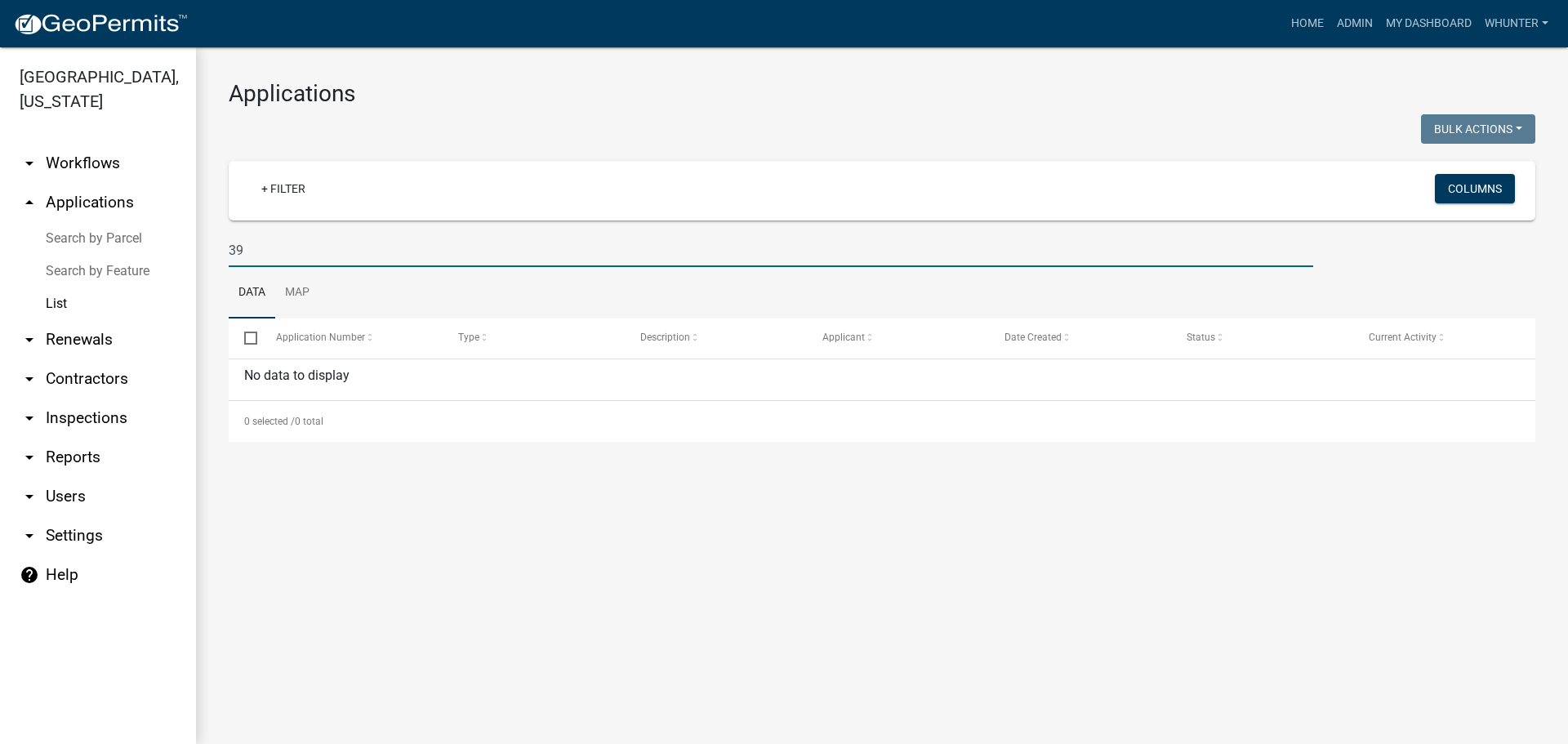
type input "3"
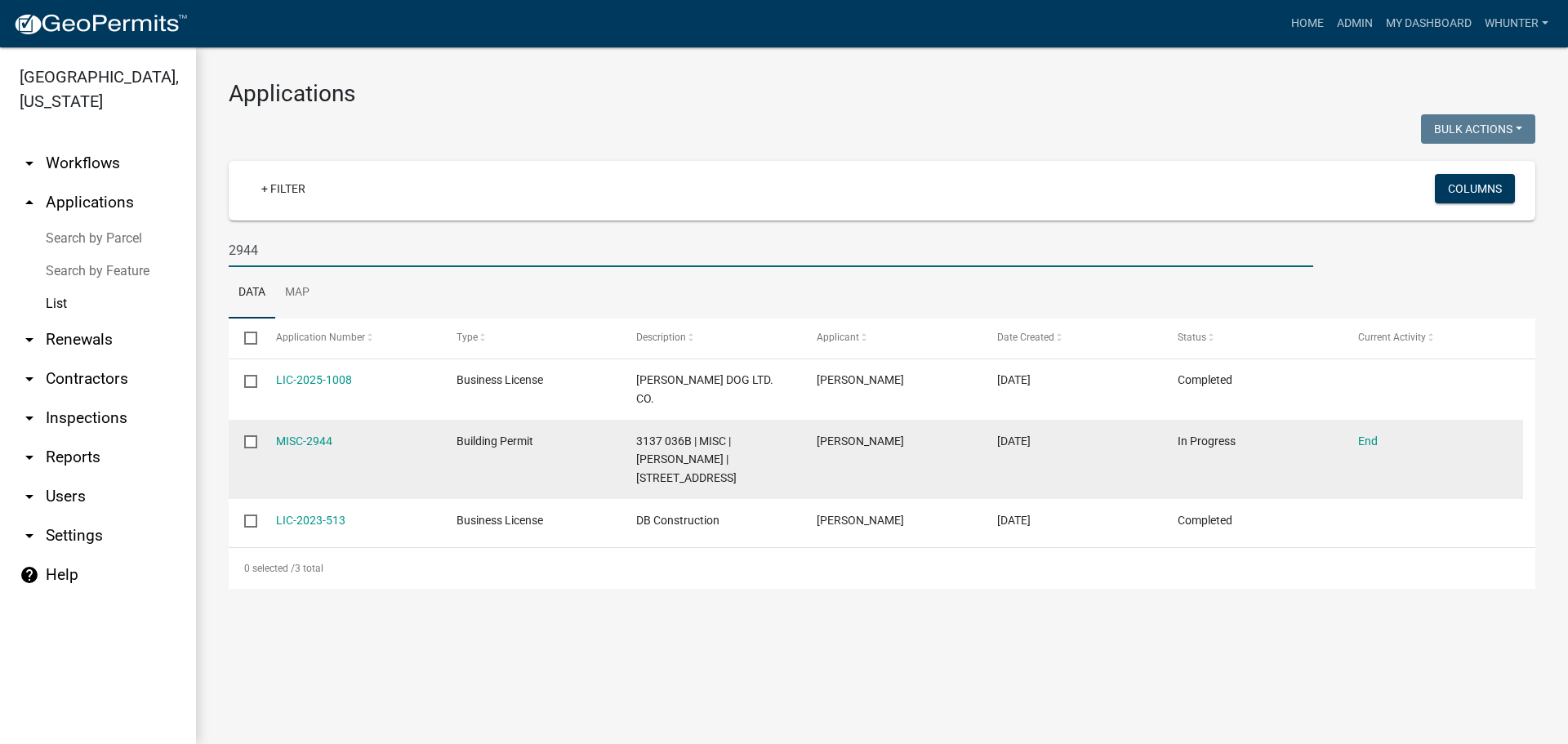
type input "2944"
click at [305, 420] on datatable-body-cell "MISC-2944" at bounding box center [349, 459] width 181 height 80
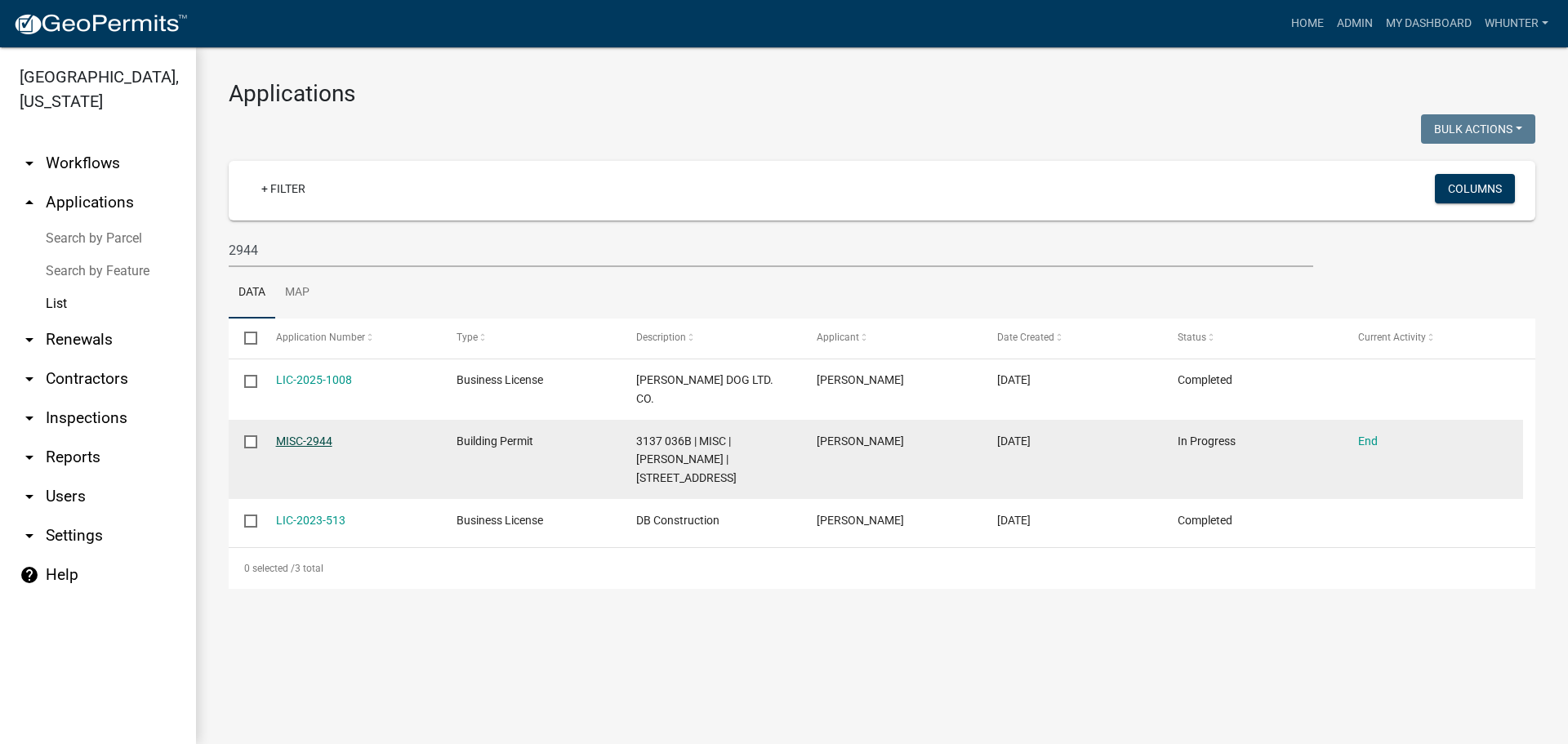
click at [305, 434] on link "MISC-2944" at bounding box center [304, 440] width 56 height 13
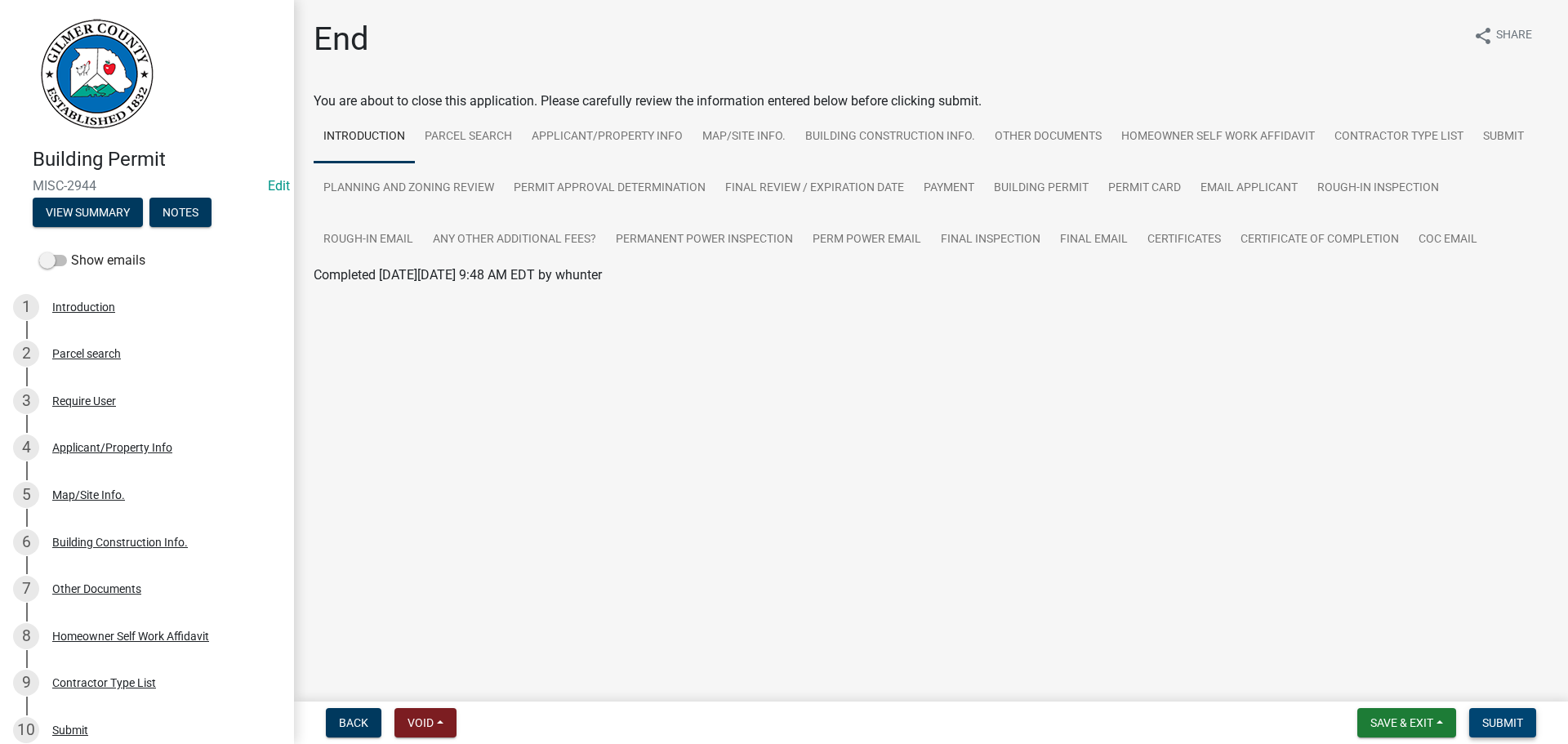
click at [1524, 714] on button "Submit" at bounding box center [1502, 723] width 67 height 29
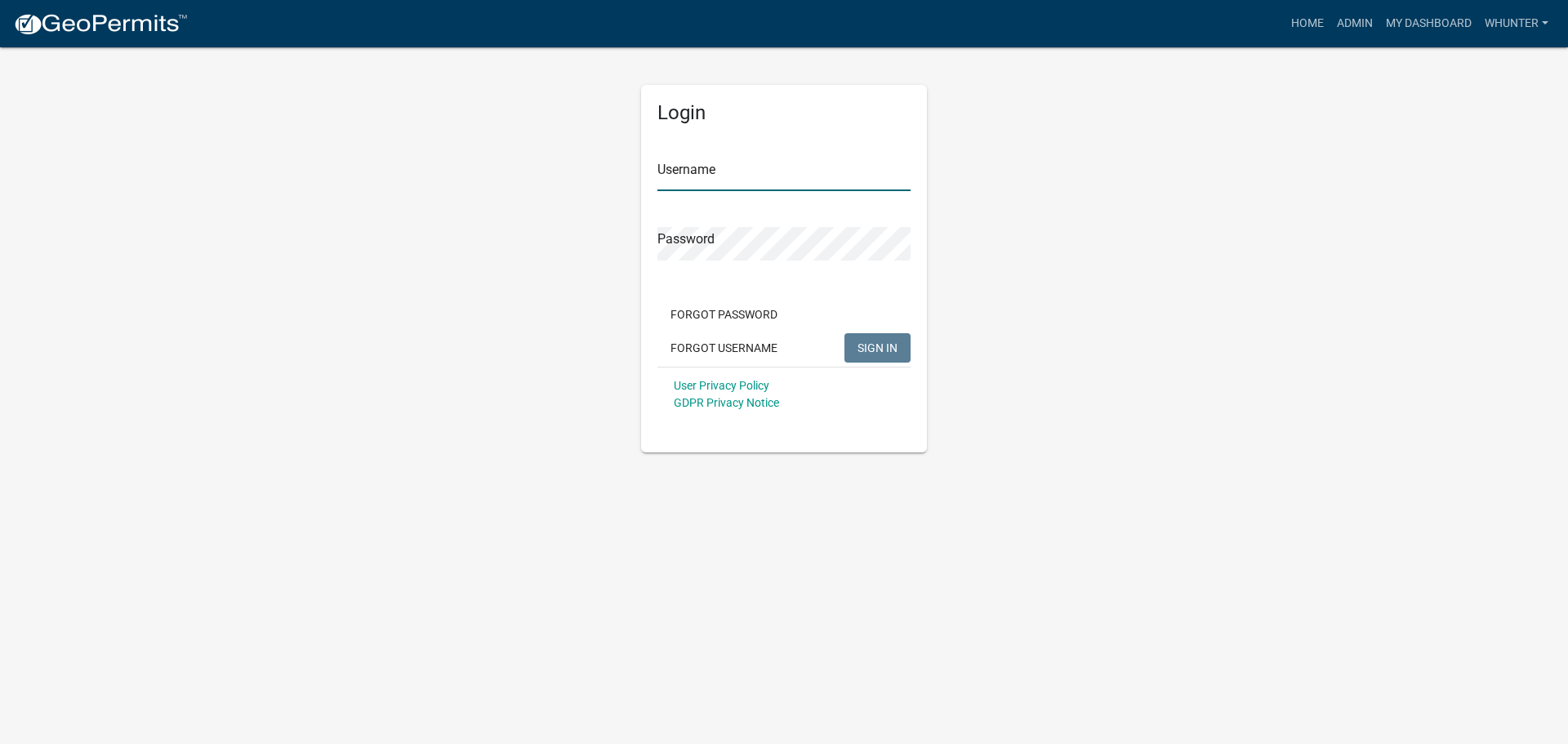
type input "whunter"
click at [893, 346] on span "SIGN IN" at bounding box center [877, 347] width 40 height 13
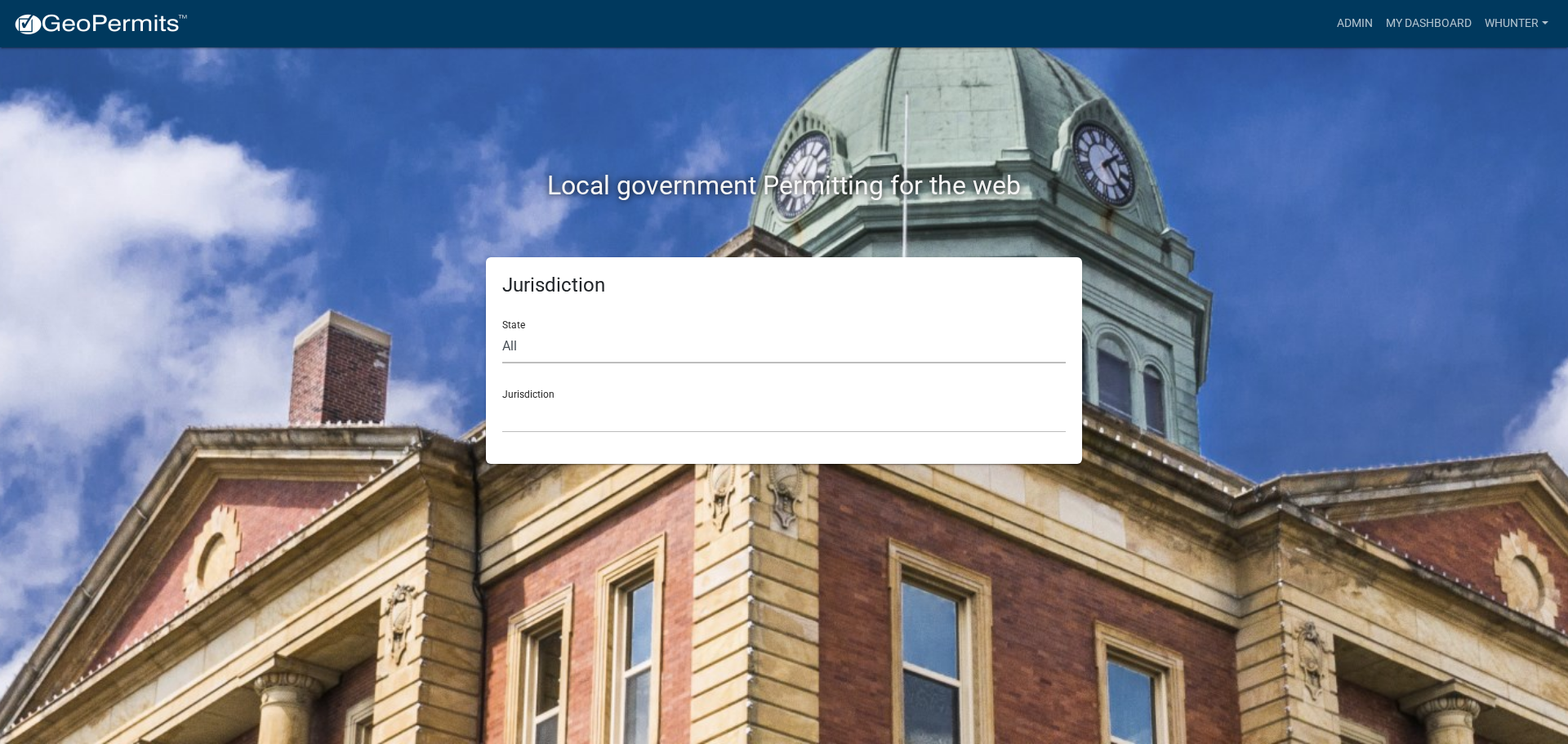
click at [587, 356] on select "All [US_STATE] [US_STATE] [US_STATE] [US_STATE] [US_STATE] [US_STATE] [US_STATE…" at bounding box center [784, 346] width 563 height 33
select select "[US_STATE]"
click at [502, 330] on select "All [US_STATE] [US_STATE] [US_STATE] [US_STATE] [US_STATE] [US_STATE] [US_STATE…" at bounding box center [784, 346] width 563 height 33
drag, startPoint x: 587, startPoint y: 363, endPoint x: 591, endPoint y: 419, distance: 56.1
click at [592, 414] on select "[GEOGRAPHIC_DATA], [US_STATE][PERSON_NAME][GEOGRAPHIC_DATA], [US_STATE][PERSON_…" at bounding box center [784, 415] width 563 height 33
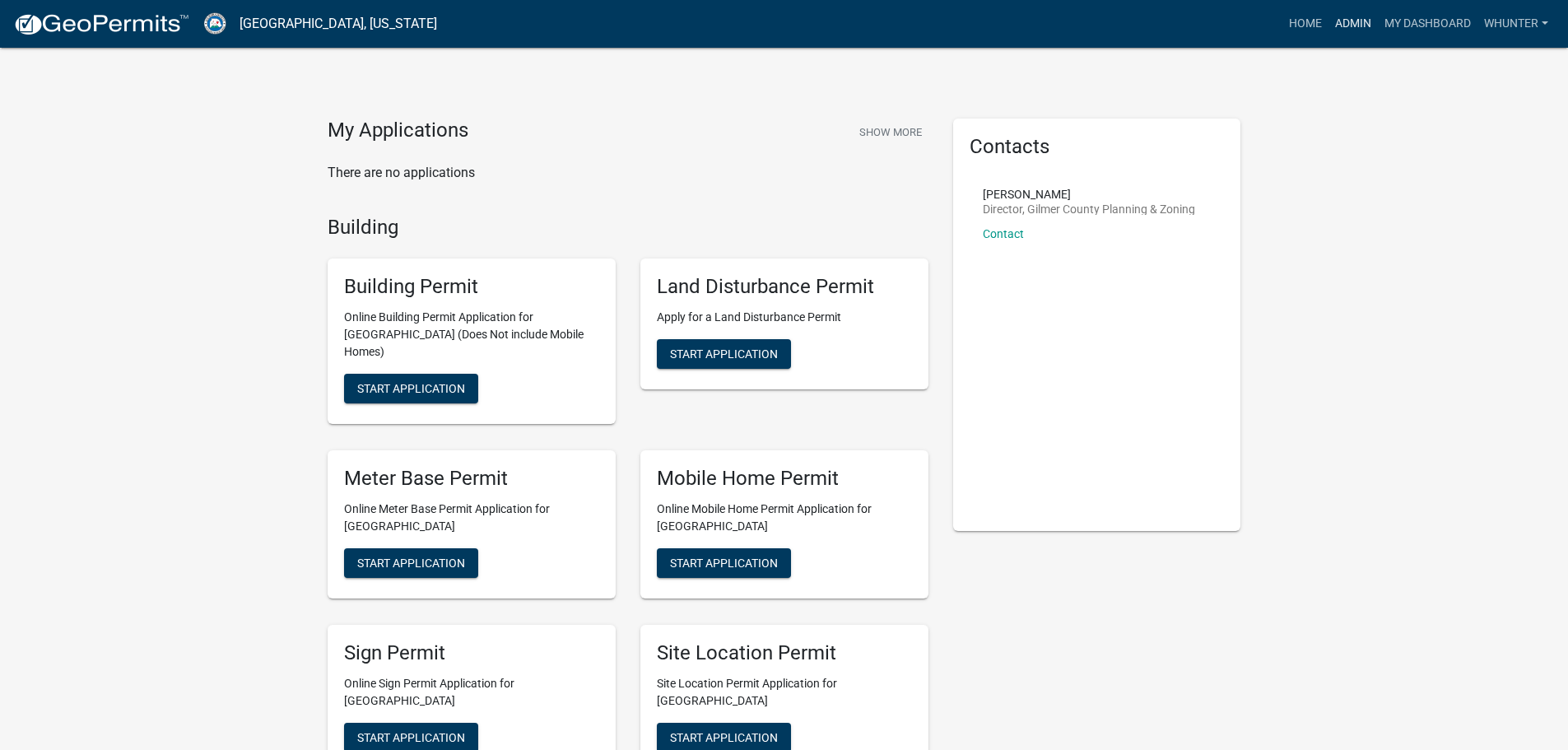
click at [1359, 27] on link "Admin" at bounding box center [1353, 24] width 49 height 31
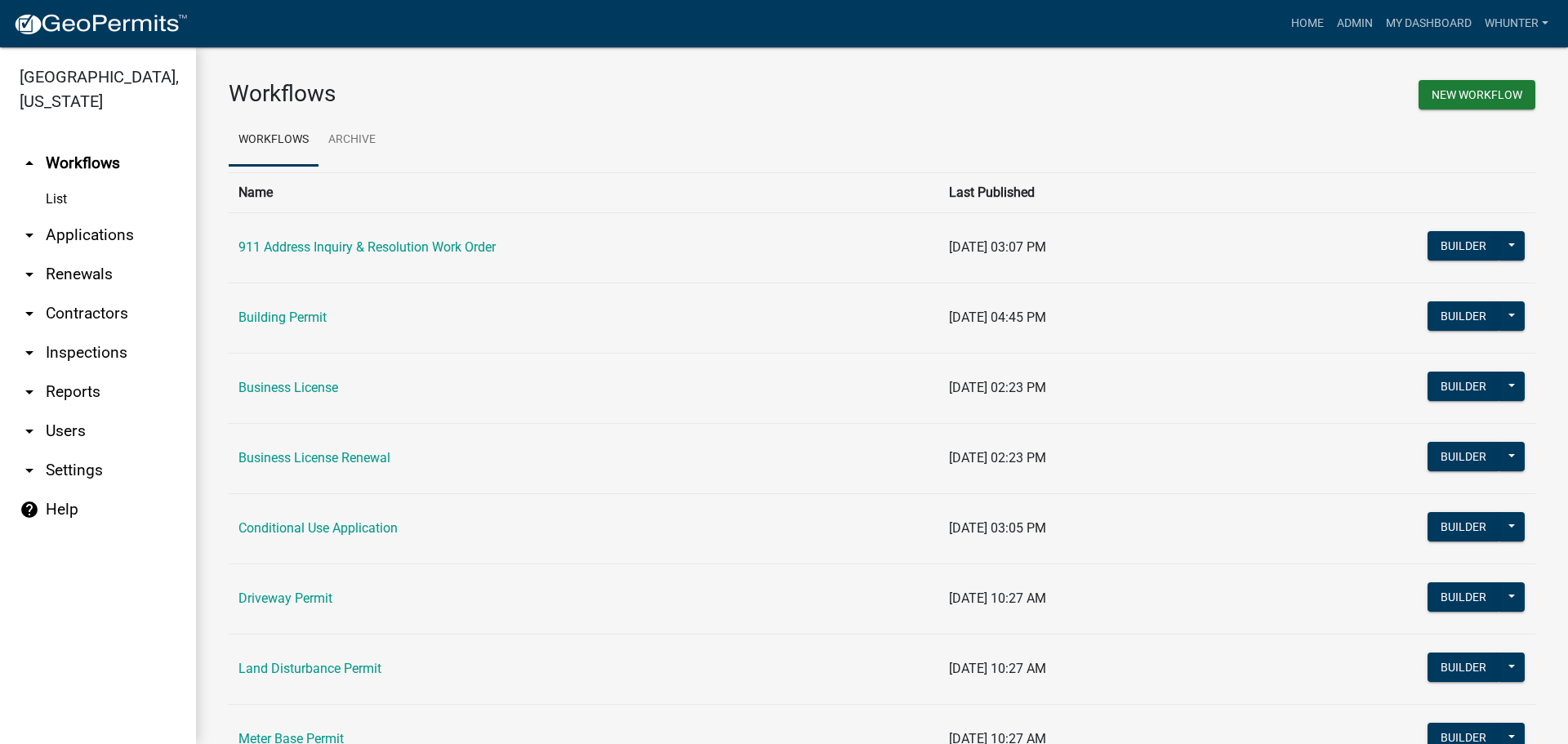
click at [131, 239] on link "arrow_drop_down Applications" at bounding box center [98, 235] width 196 height 39
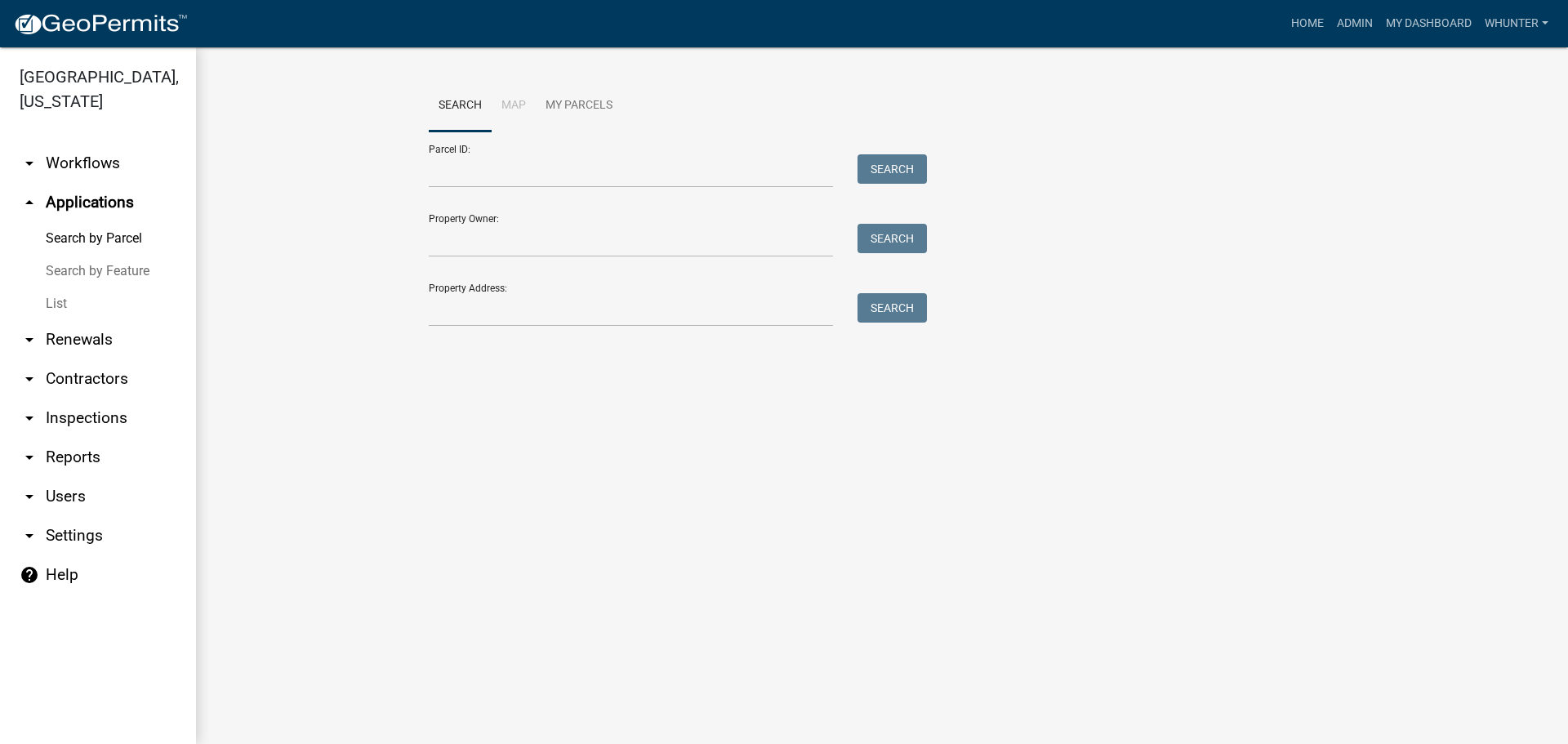
click at [103, 288] on link "List" at bounding box center [98, 304] width 196 height 33
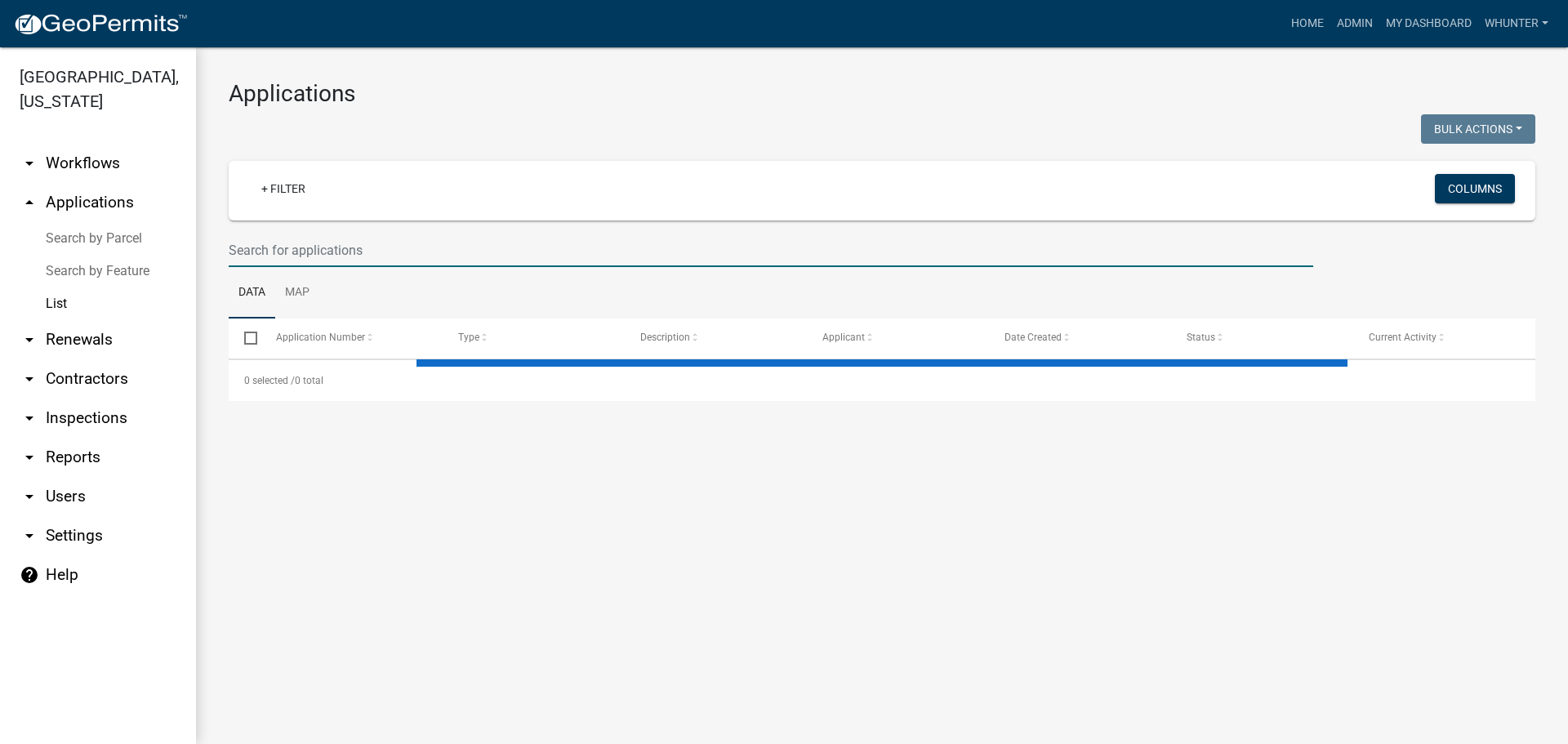
click at [306, 247] on input "text" at bounding box center [770, 250] width 1084 height 33
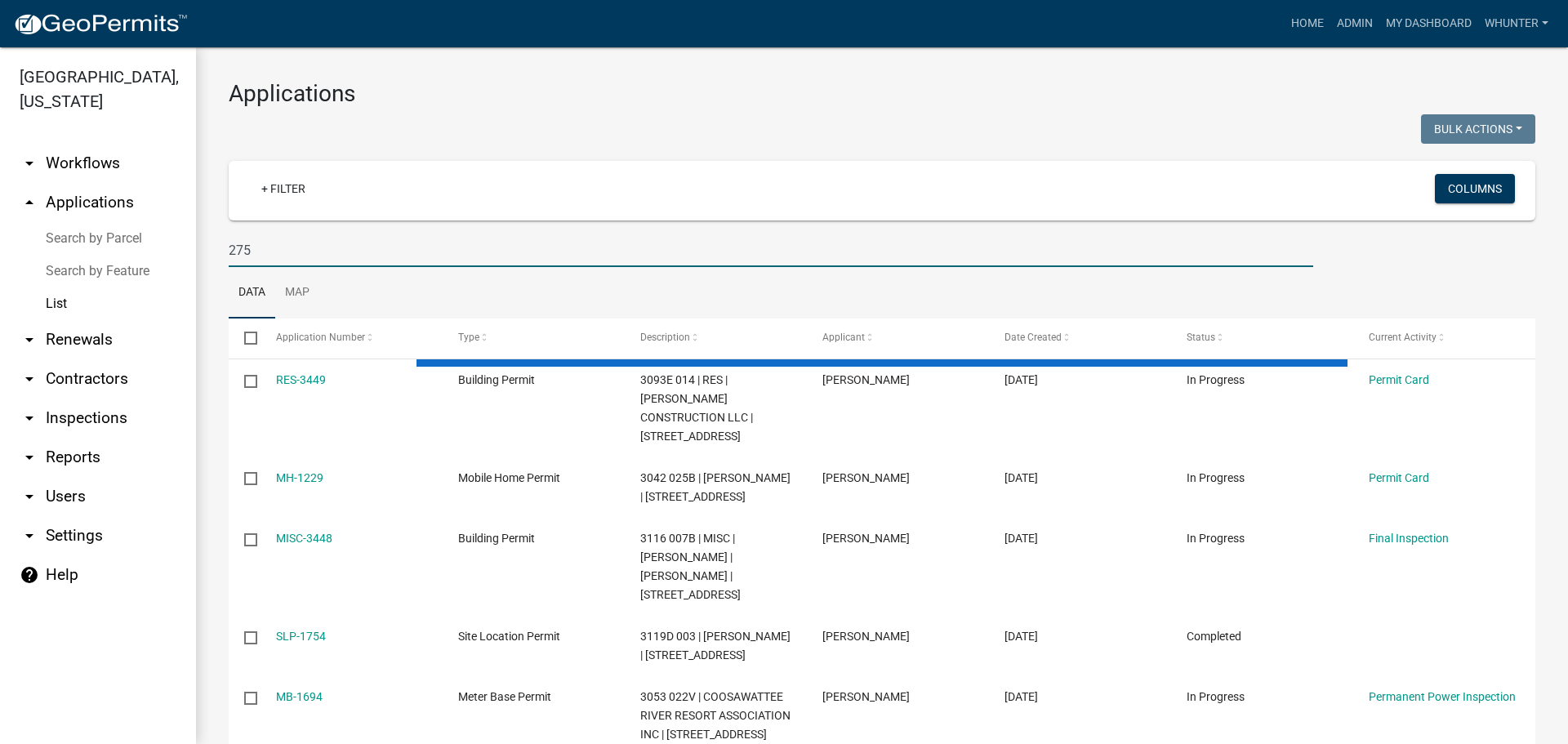
type input "2750"
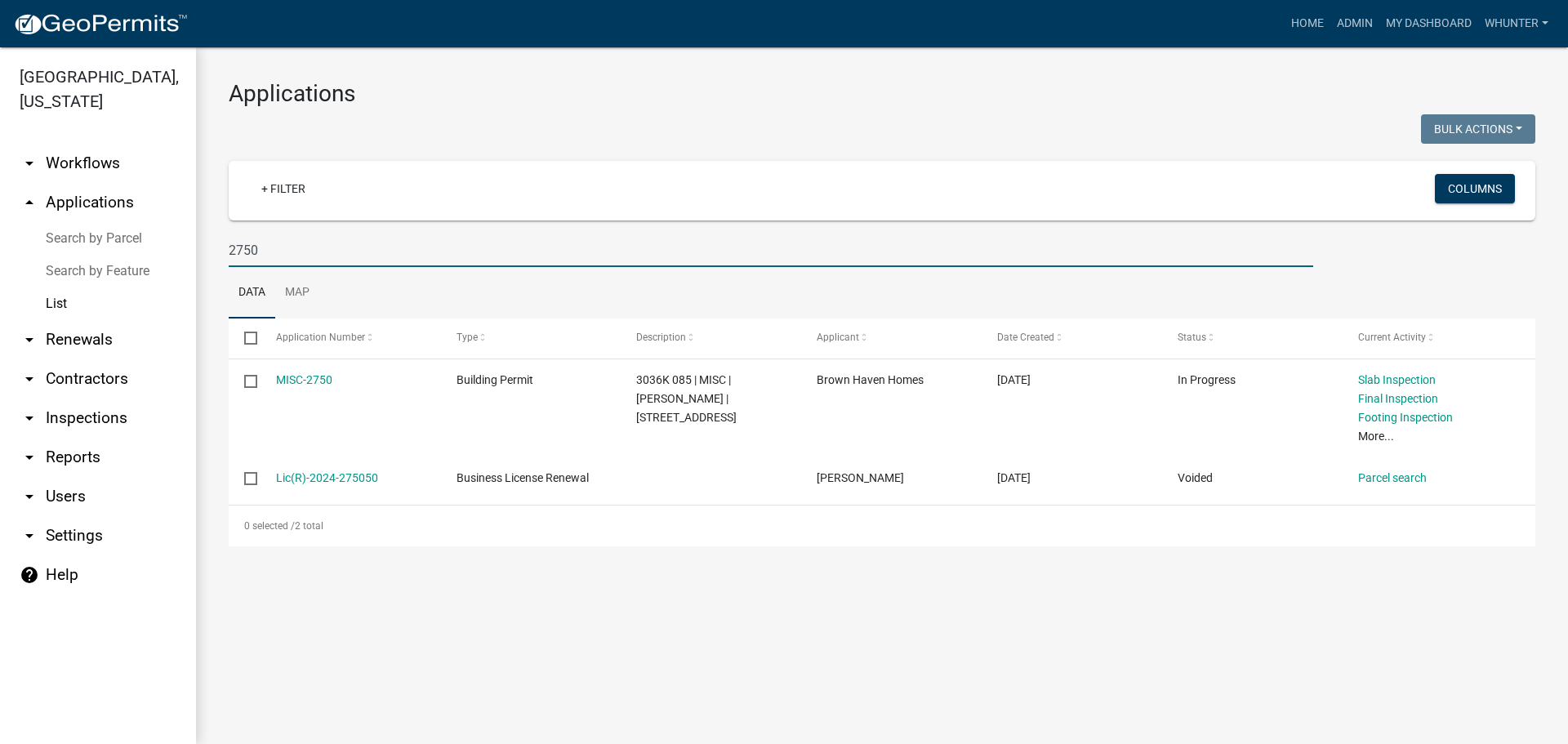
drag, startPoint x: 387, startPoint y: 245, endPoint x: 736, endPoint y: 169, distance: 357.2
click at [55, 224] on div "[GEOGRAPHIC_DATA], [US_STATE] arrow_drop_down Workflows List arrow_drop_up Appl…" at bounding box center [784, 396] width 1568 height 697
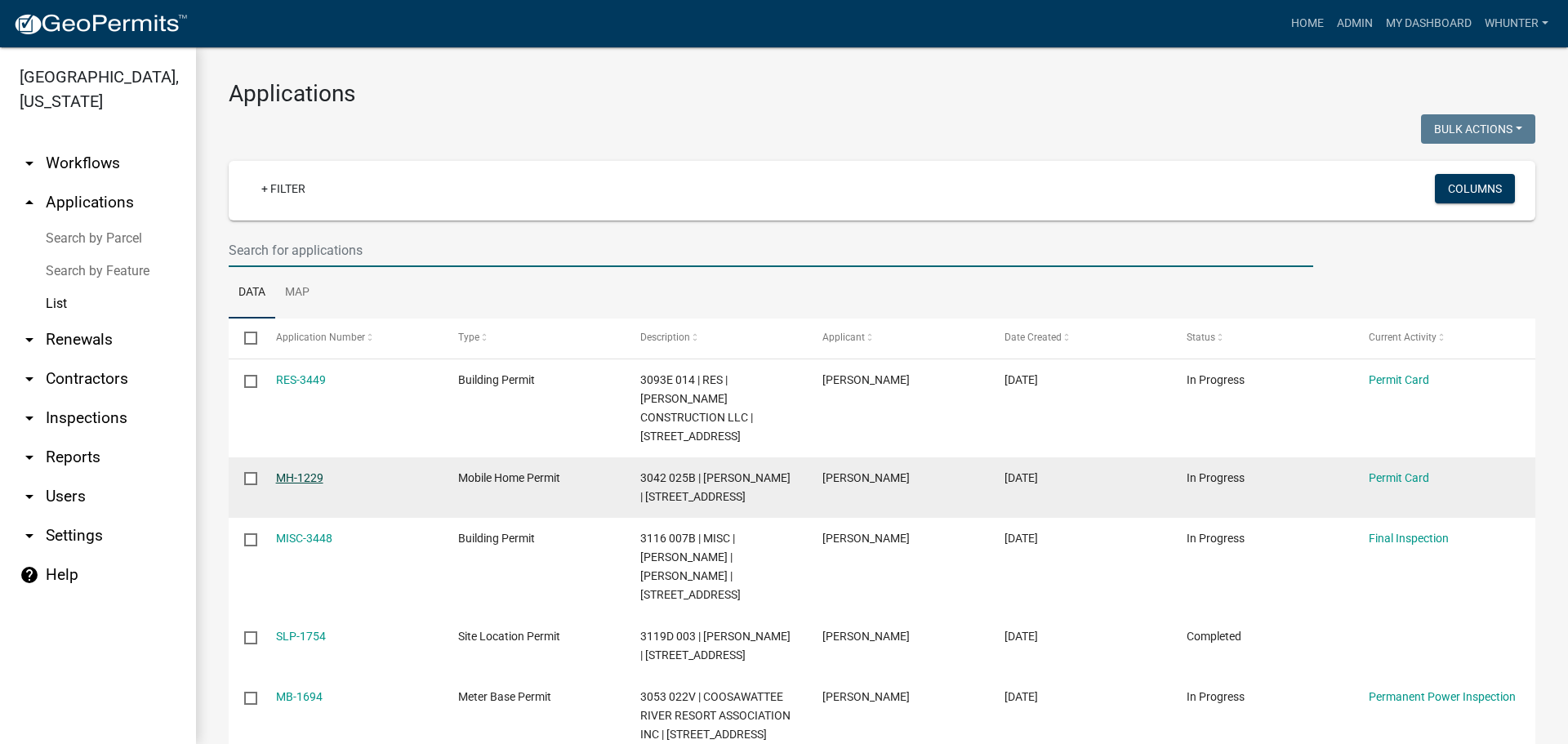
click at [307, 471] on link "MH-1229" at bounding box center [299, 477] width 47 height 13
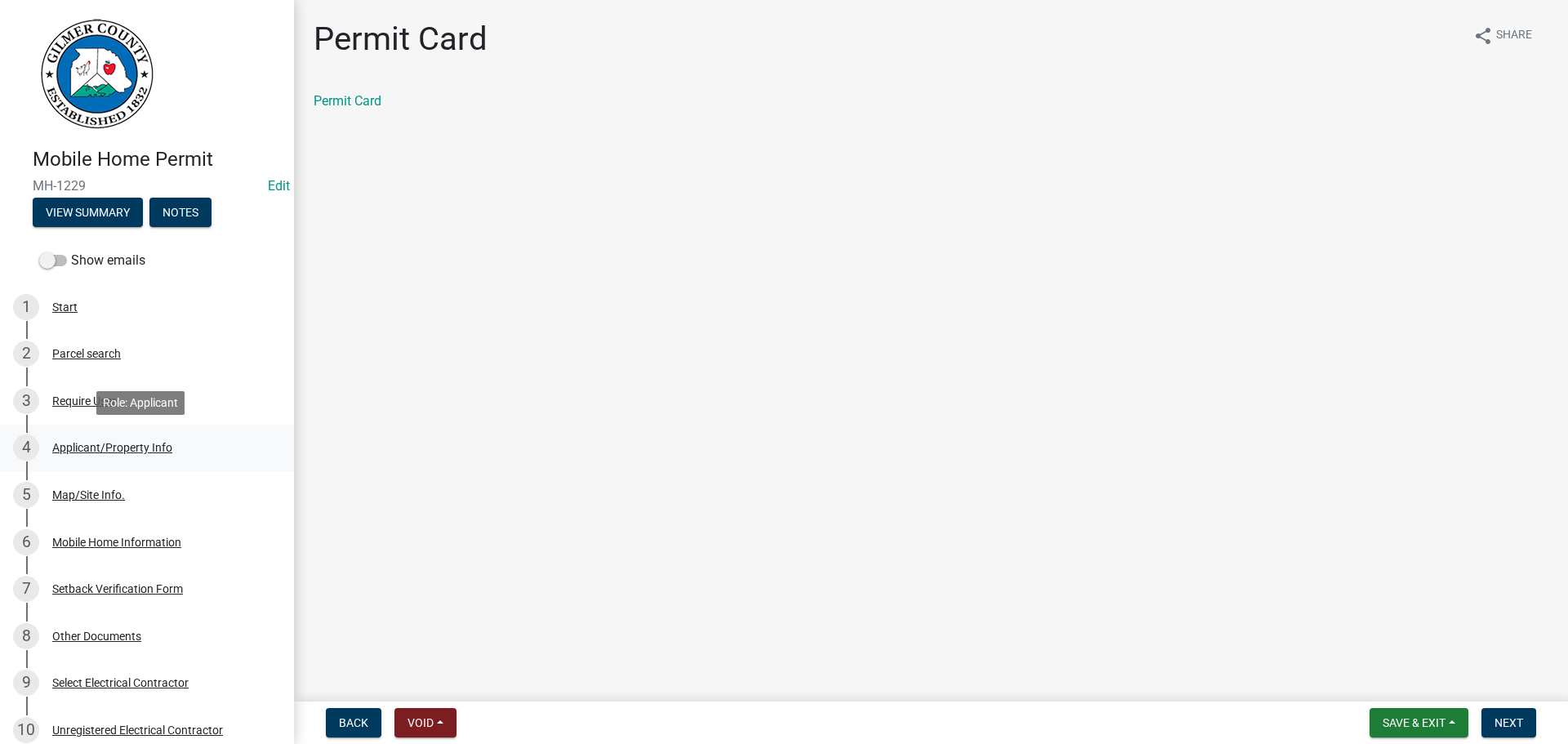
drag, startPoint x: 143, startPoint y: 449, endPoint x: 157, endPoint y: 452, distance: 14.3
click at [149, 452] on div "Applicant/Property Info" at bounding box center [112, 447] width 120 height 11
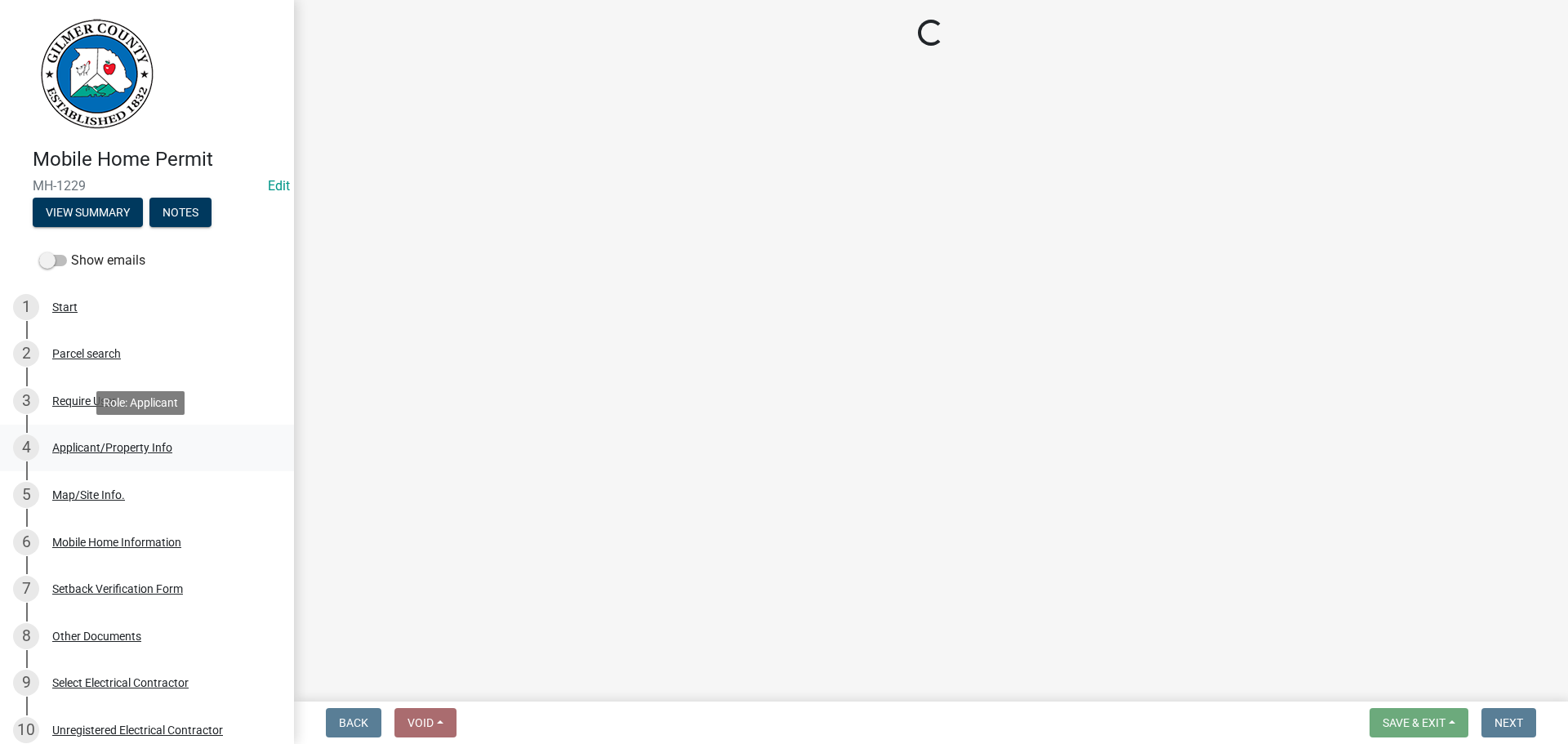
click at [141, 443] on div "Applicant/Property Info" at bounding box center [112, 447] width 120 height 11
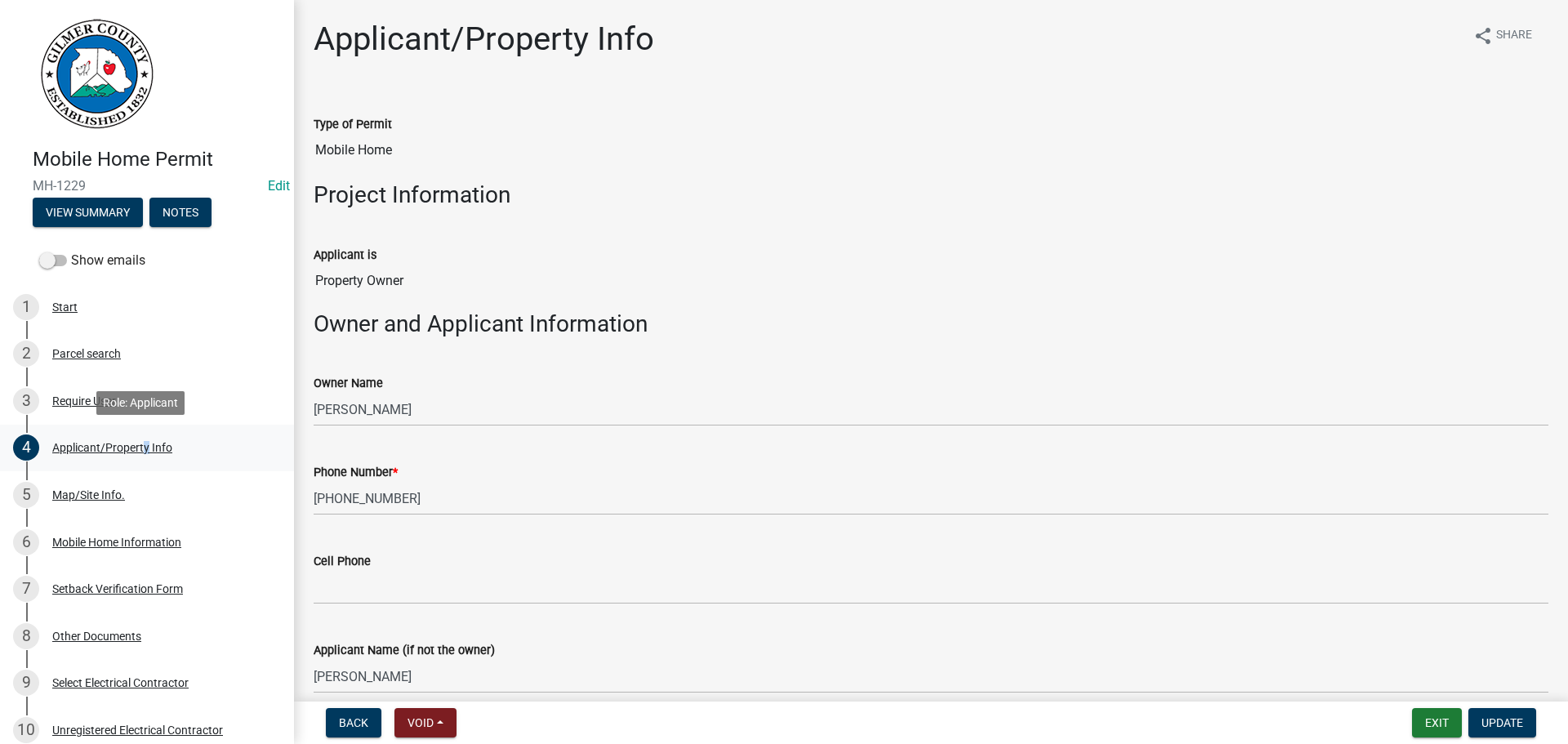
click at [146, 444] on div "Applicant/Property Info" at bounding box center [112, 447] width 120 height 11
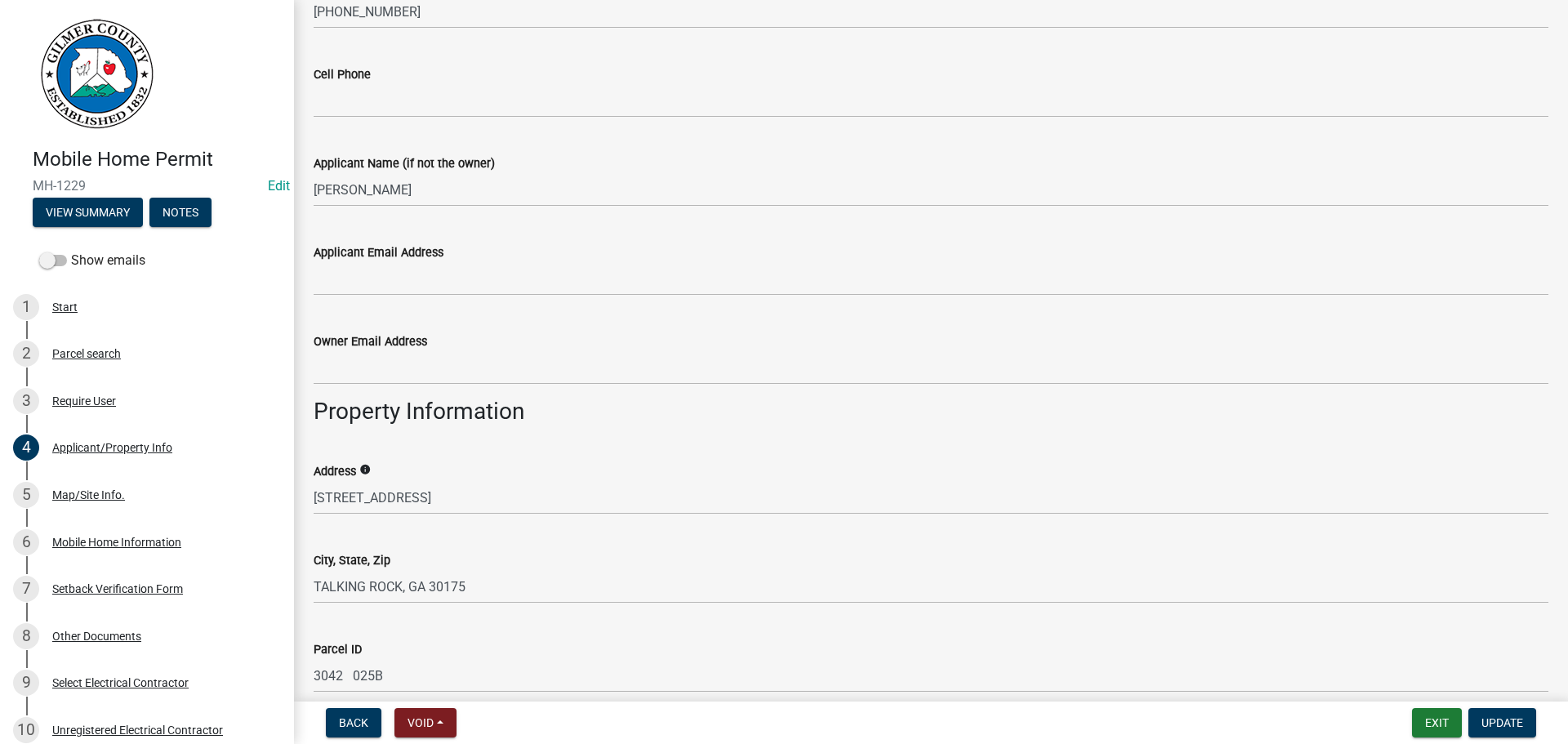
scroll to position [490, 0]
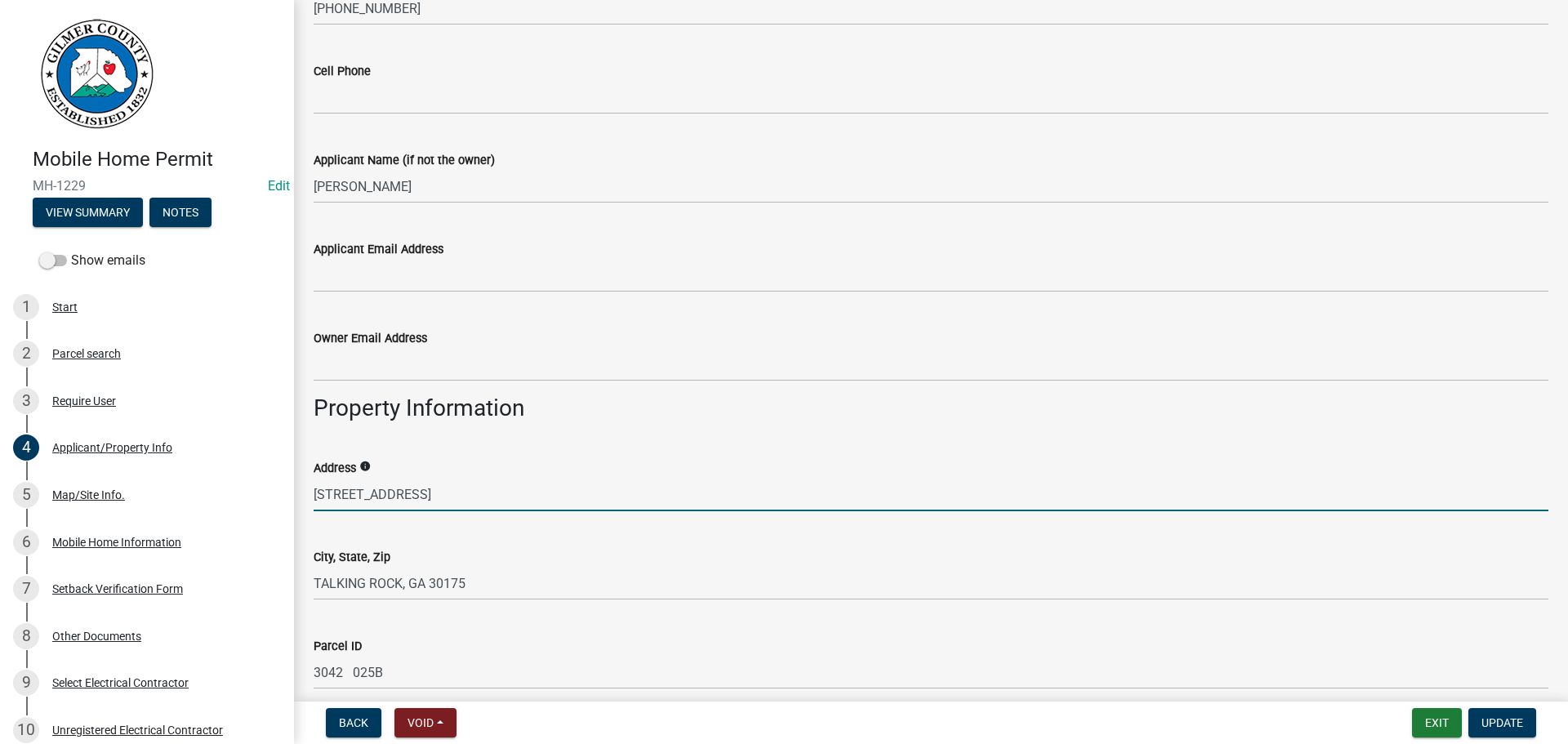
drag, startPoint x: 343, startPoint y: 500, endPoint x: 301, endPoint y: 497, distance: 42.1
click at [301, 497] on div "Address info [STREET_ADDRESS]" at bounding box center [930, 473] width 1259 height 76
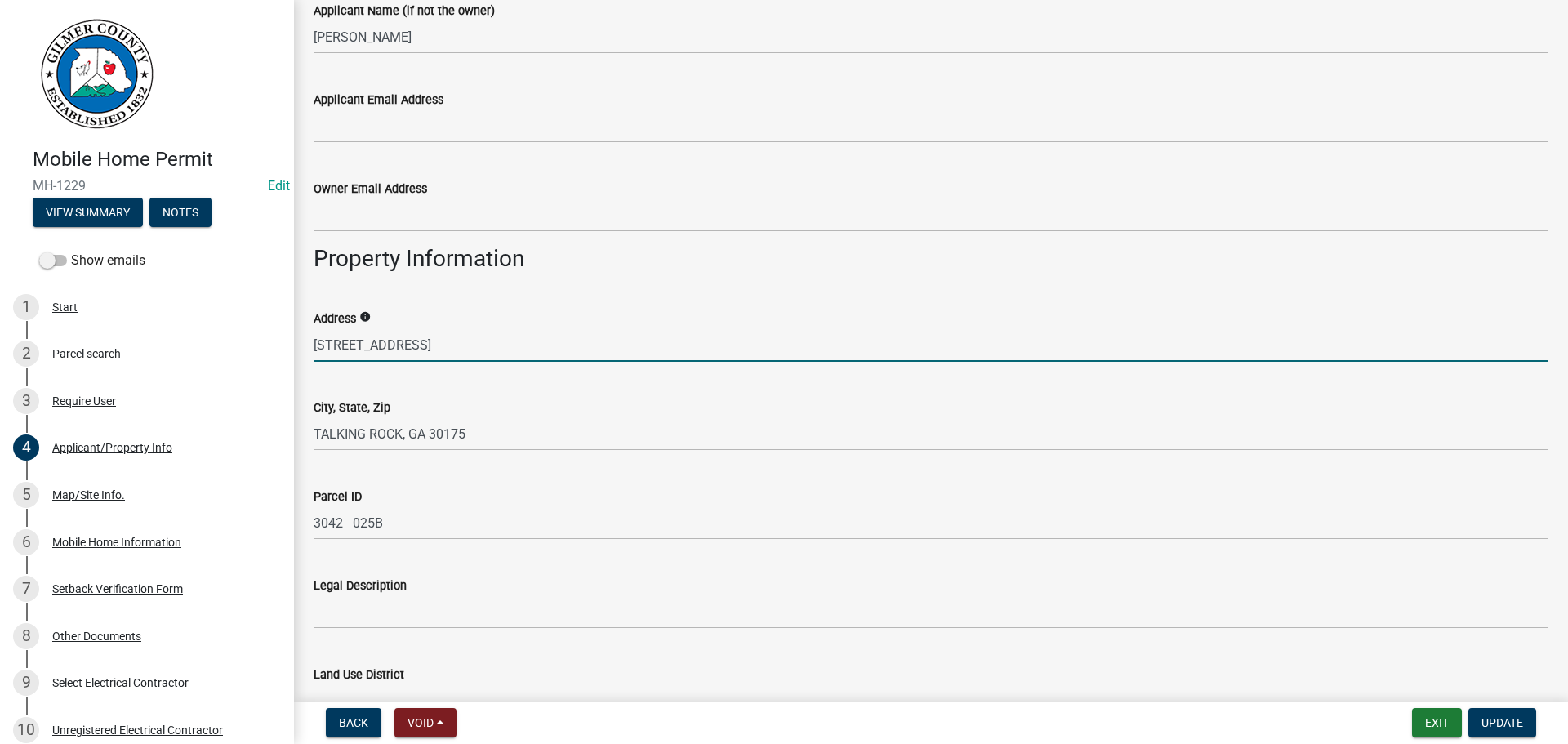
scroll to position [653, 0]
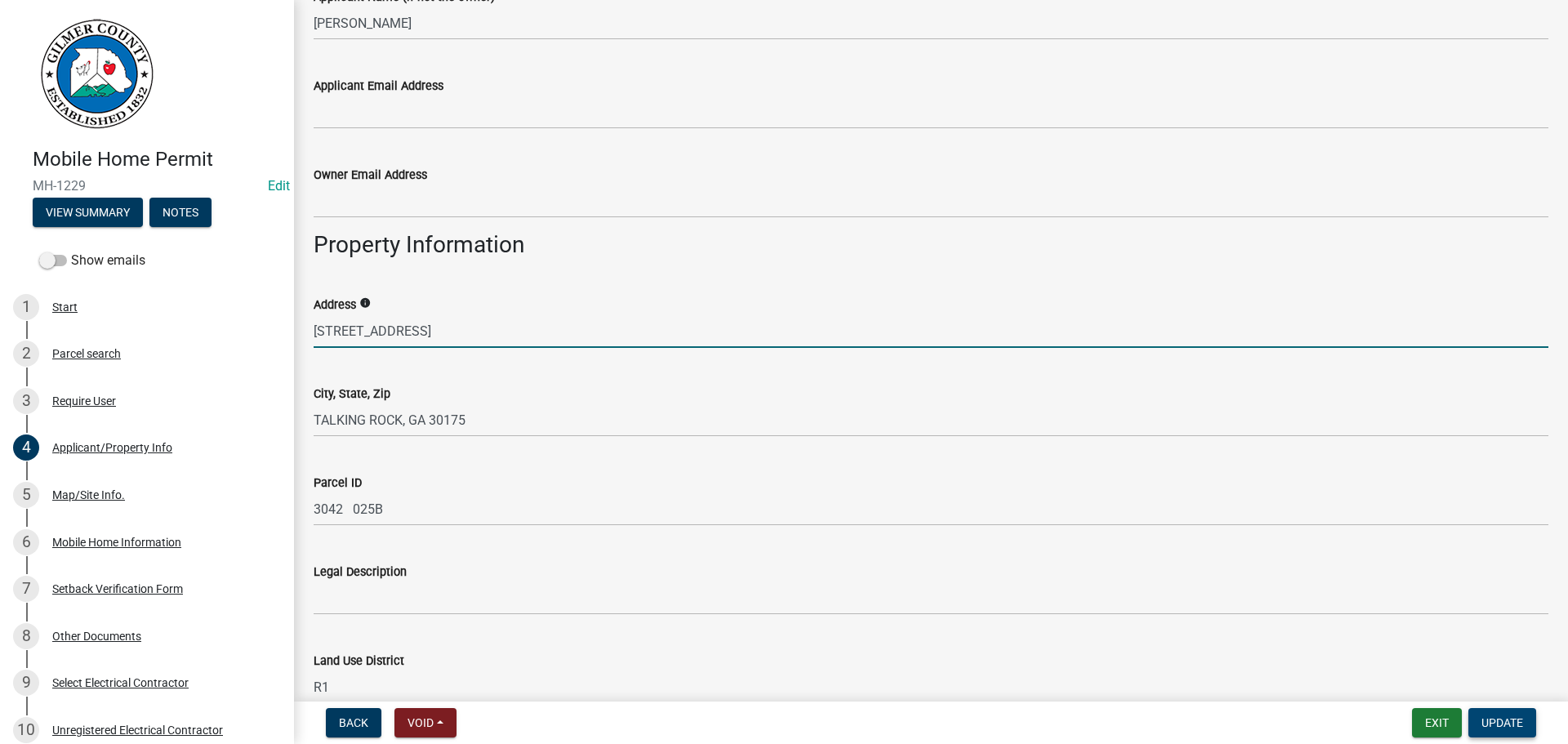
type input "[STREET_ADDRESS]"
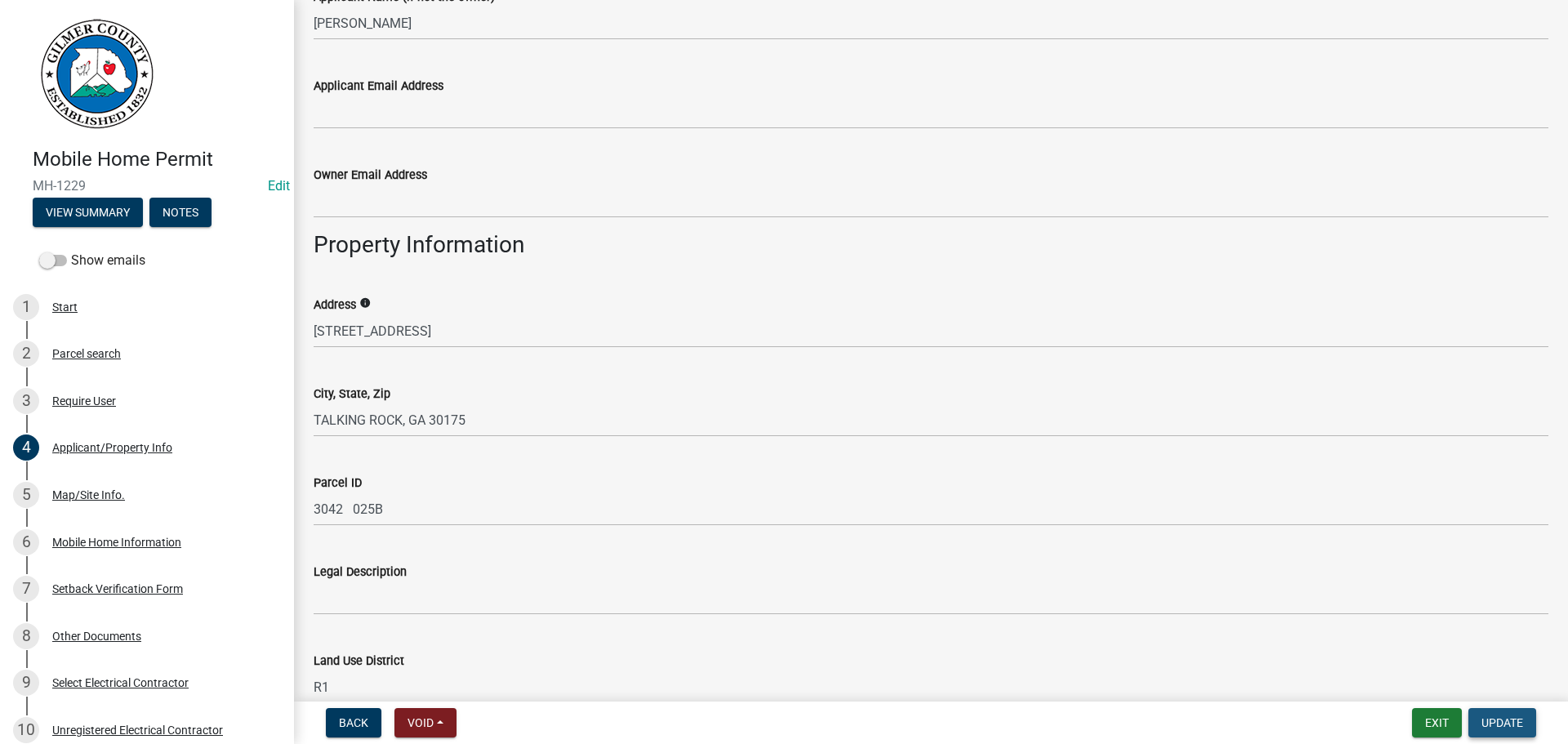
click at [1488, 721] on span "Update" at bounding box center [1501, 723] width 42 height 13
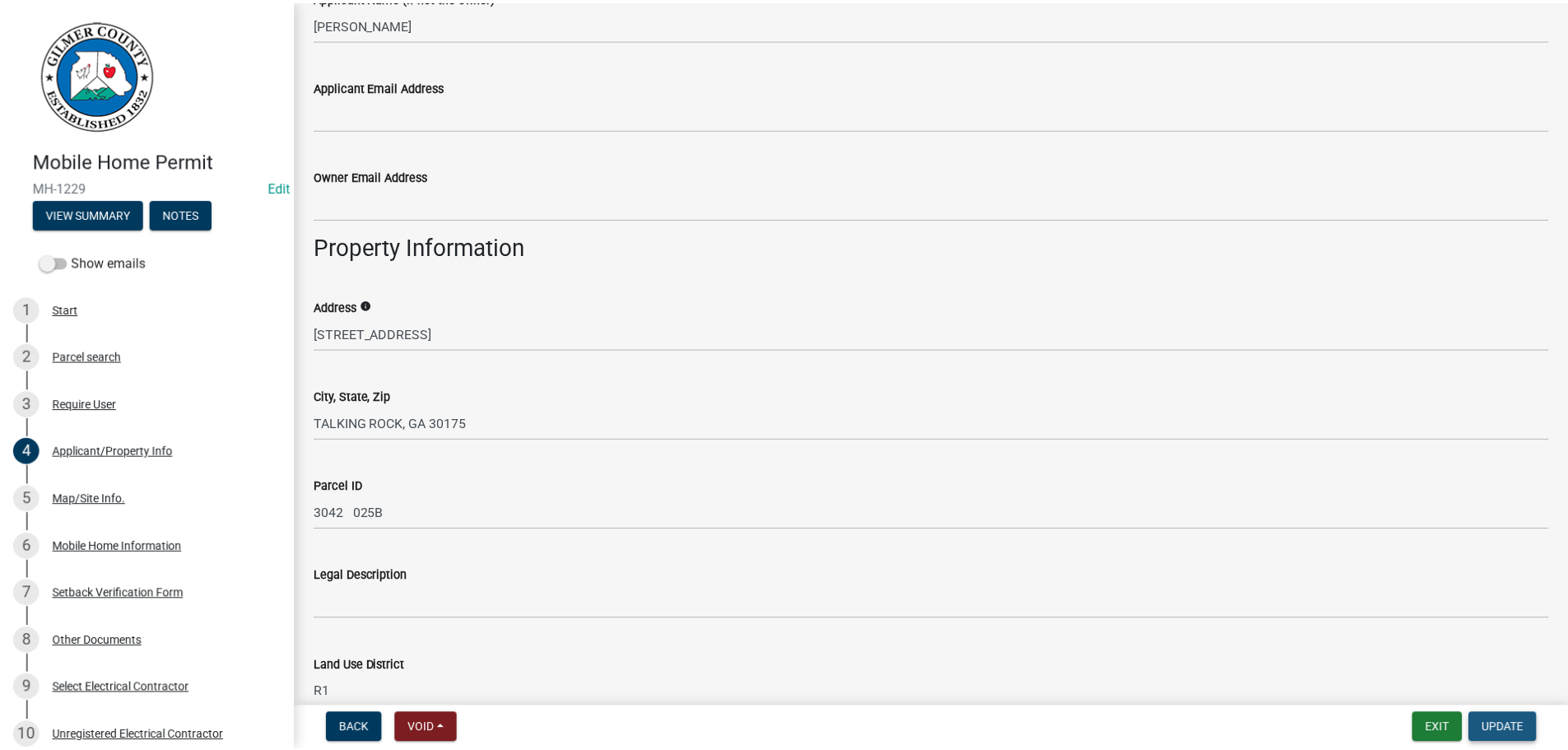
scroll to position [0, 0]
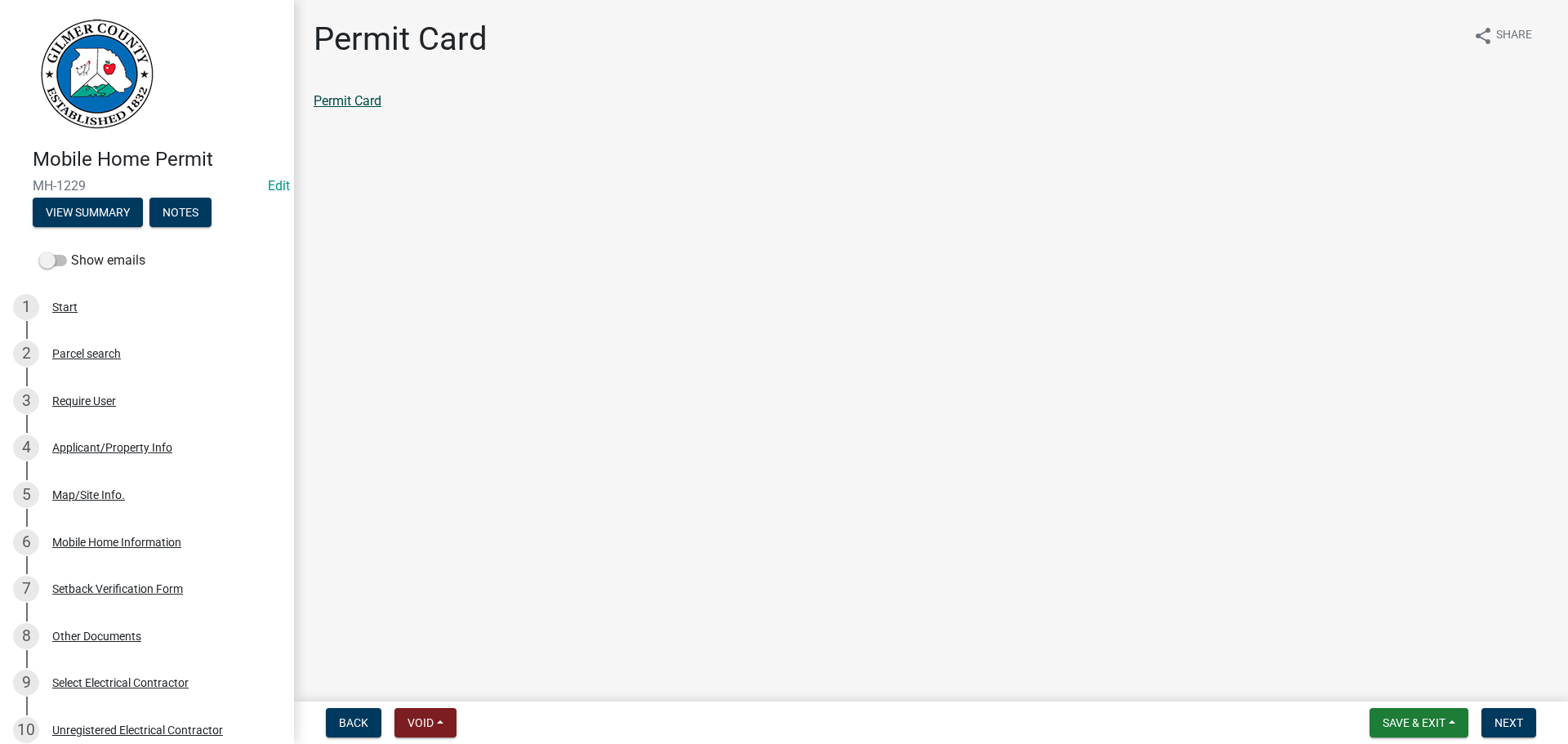
click at [349, 94] on link "Permit Card" at bounding box center [347, 101] width 68 height 15
click at [1443, 735] on button "Save & Exit" at bounding box center [1418, 723] width 98 height 29
click at [1384, 687] on button "Save & Exit" at bounding box center [1403, 681] width 131 height 39
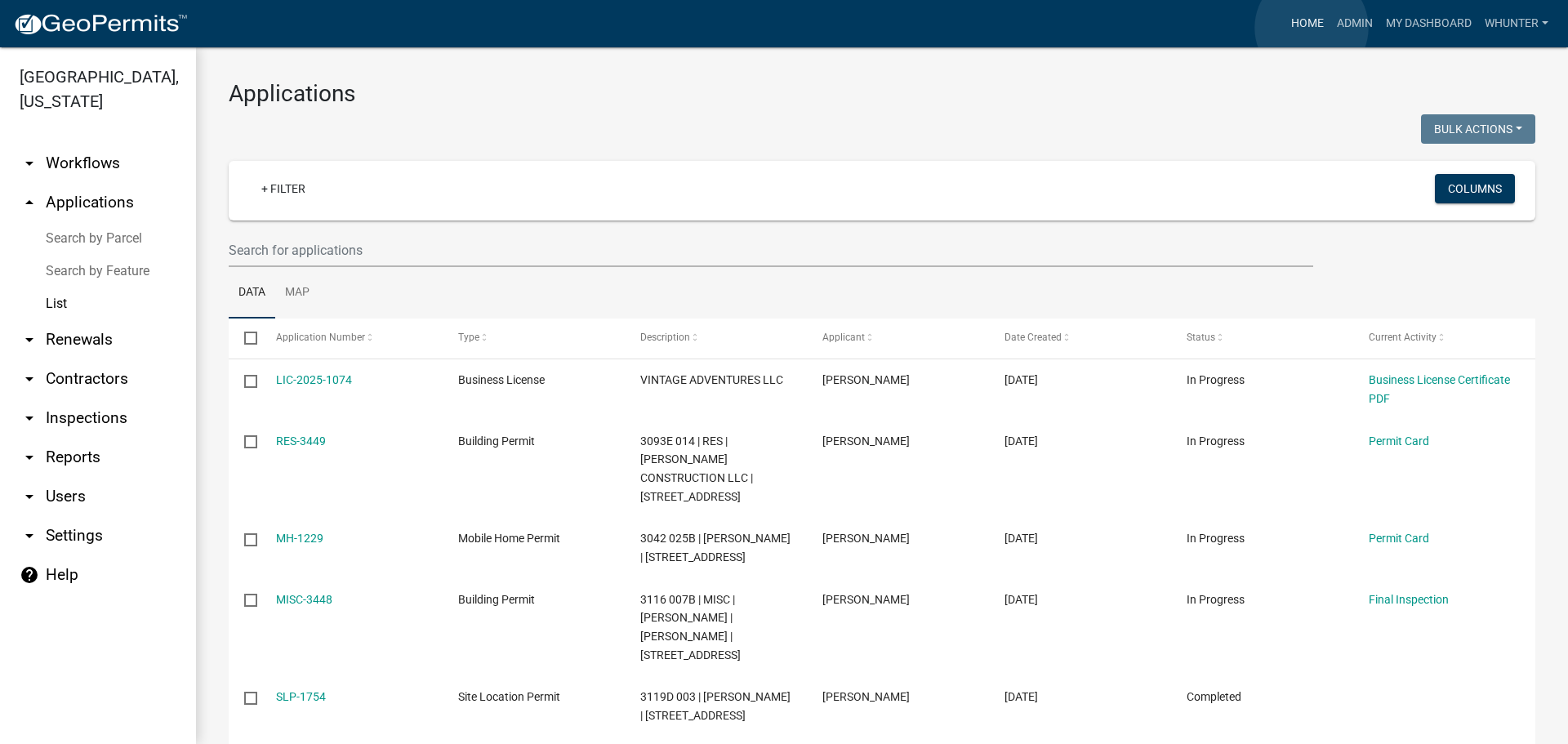
click at [1311, 27] on link "Home" at bounding box center [1306, 24] width 45 height 31
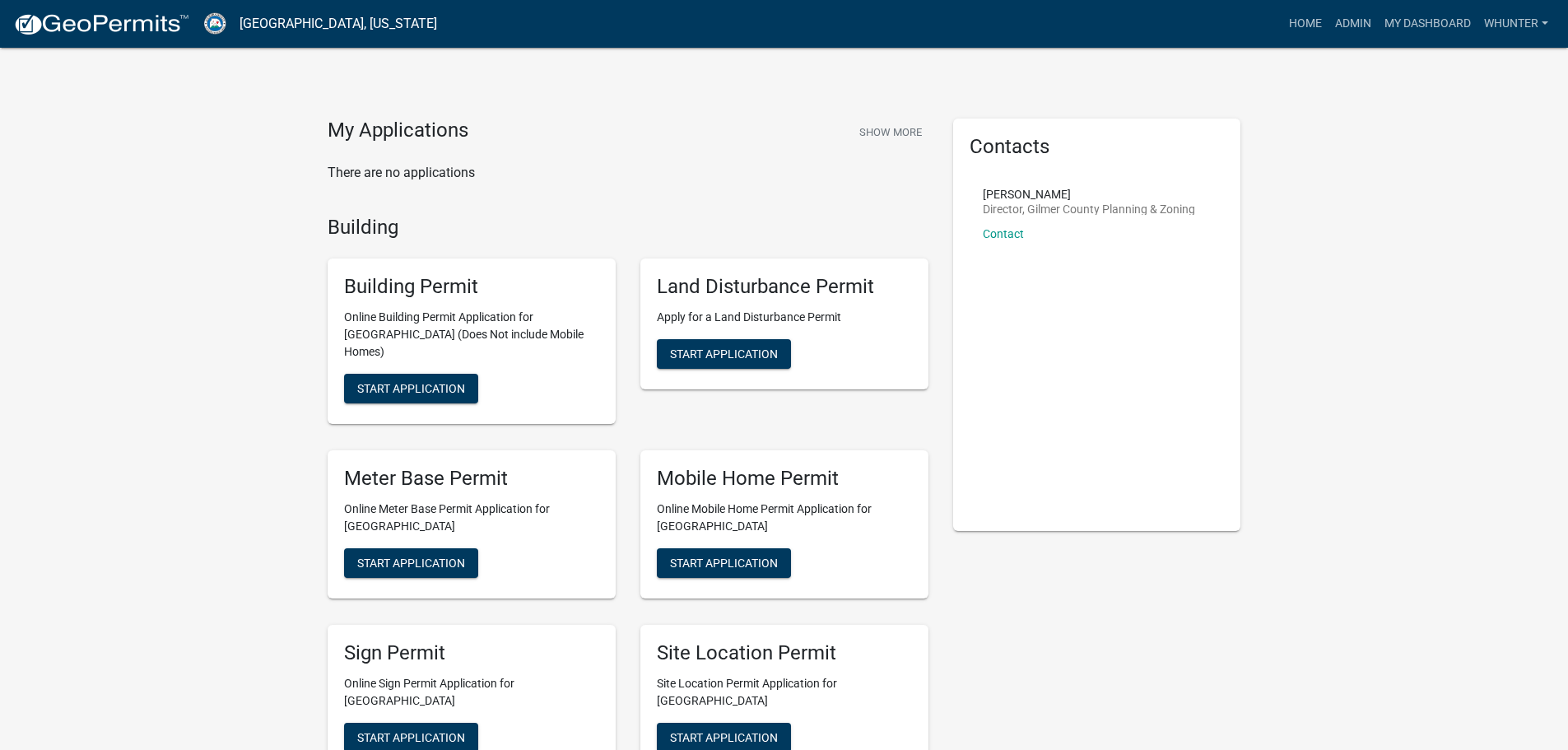
click at [1278, 17] on div "Home Admin My Dashboard whunter Admin Account Logout" at bounding box center [1003, 24] width 1105 height 31
click at [1288, 19] on link "Home" at bounding box center [1305, 24] width 46 height 31
click at [1317, 18] on link "Home" at bounding box center [1305, 24] width 46 height 31
